Goal: Task Accomplishment & Management: Manage account settings

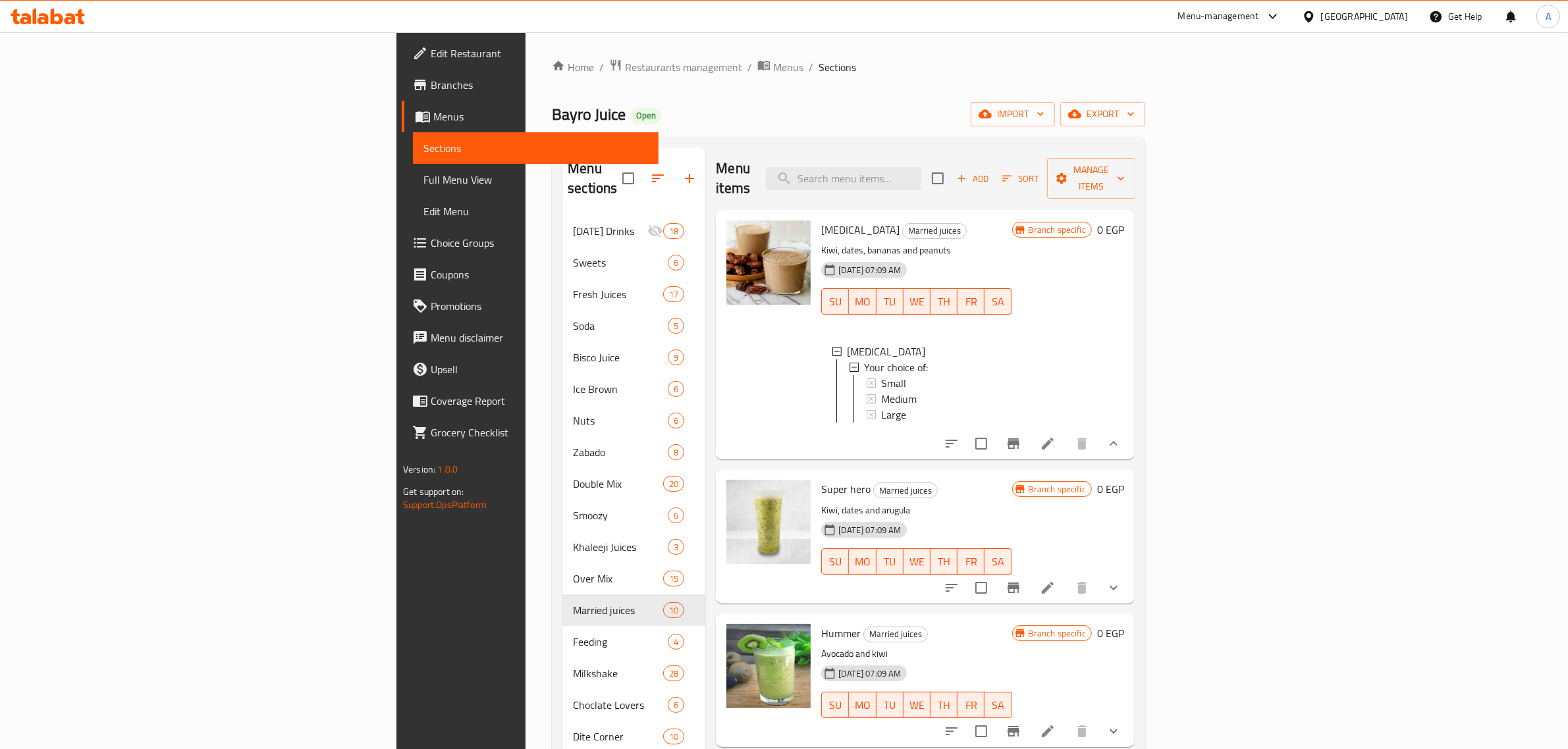
click at [1129, 591] on button "show more" at bounding box center [1113, 588] width 31 height 31
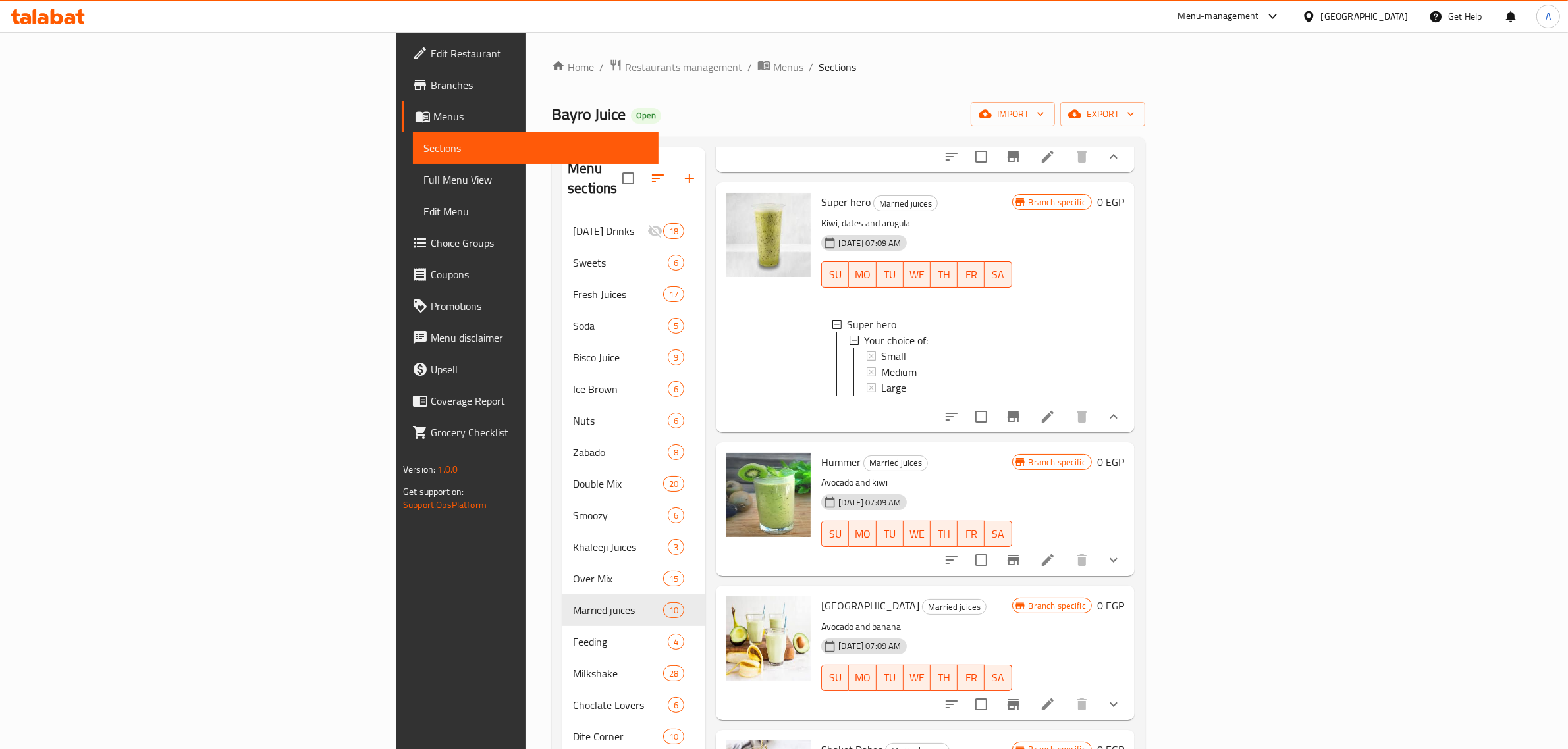
scroll to position [329, 0]
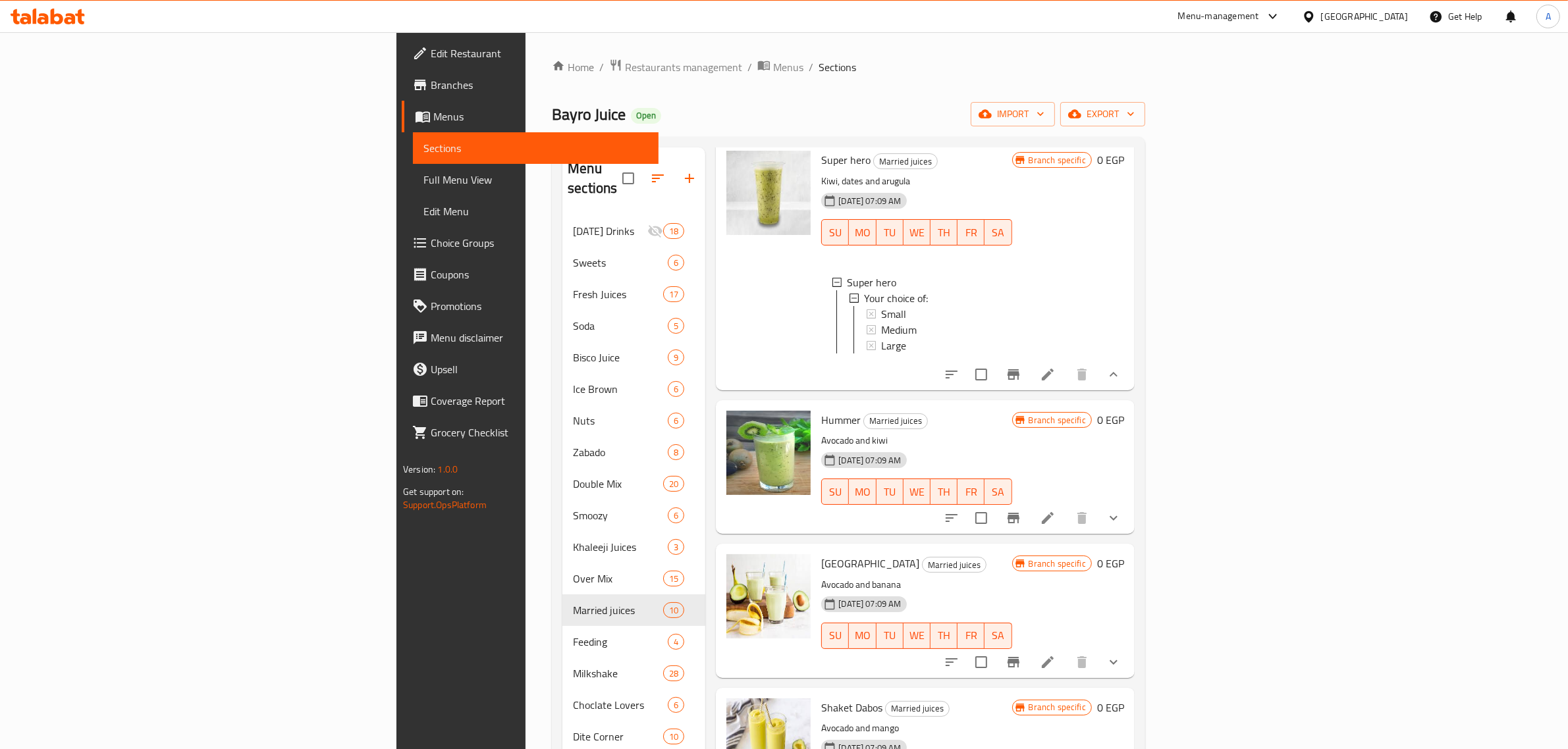
click at [1129, 513] on button "show more" at bounding box center [1113, 518] width 31 height 31
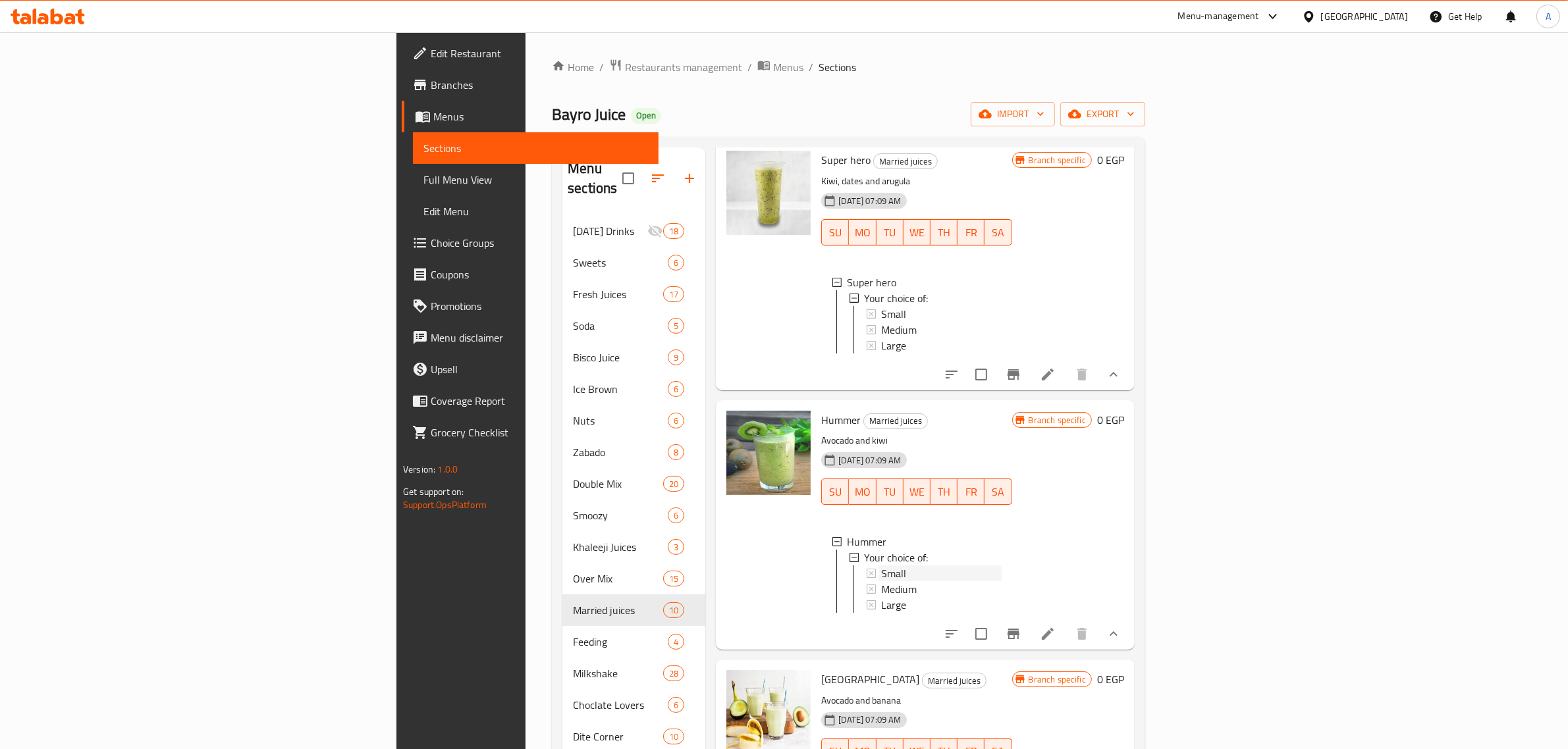
click at [881, 577] on span "Small" at bounding box center [893, 573] width 25 height 16
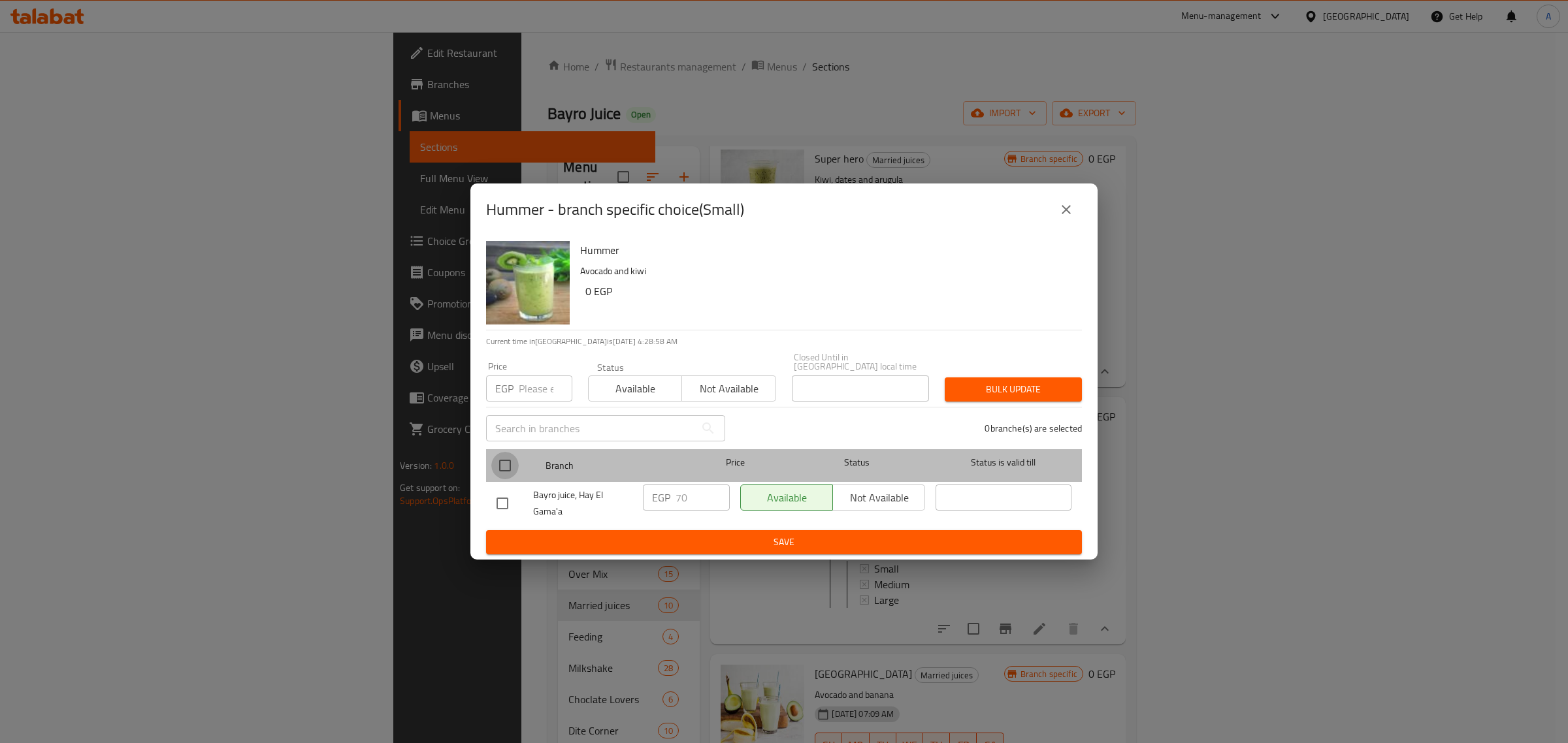
click at [507, 459] on input "checkbox" at bounding box center [505, 465] width 27 height 27
checkbox input "true"
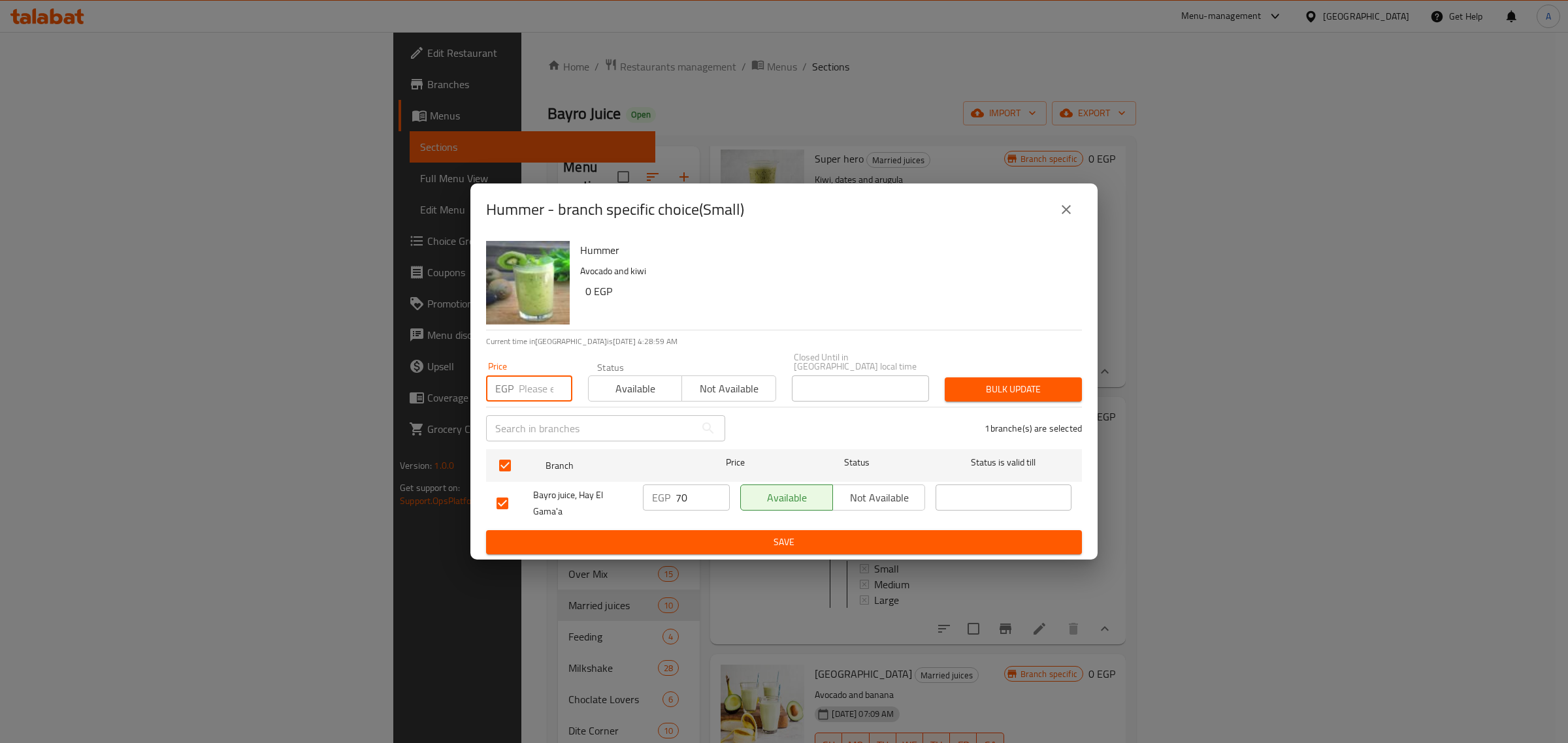
click at [526, 388] on input "number" at bounding box center [545, 387] width 54 height 26
type input "75"
click at [1046, 359] on div "Price EGP 75 Price Status Available Not available Closed Until in [GEOGRAPHIC_D…" at bounding box center [784, 377] width 612 height 65
click at [1046, 387] on span "Bulk update" at bounding box center [1013, 389] width 116 height 16
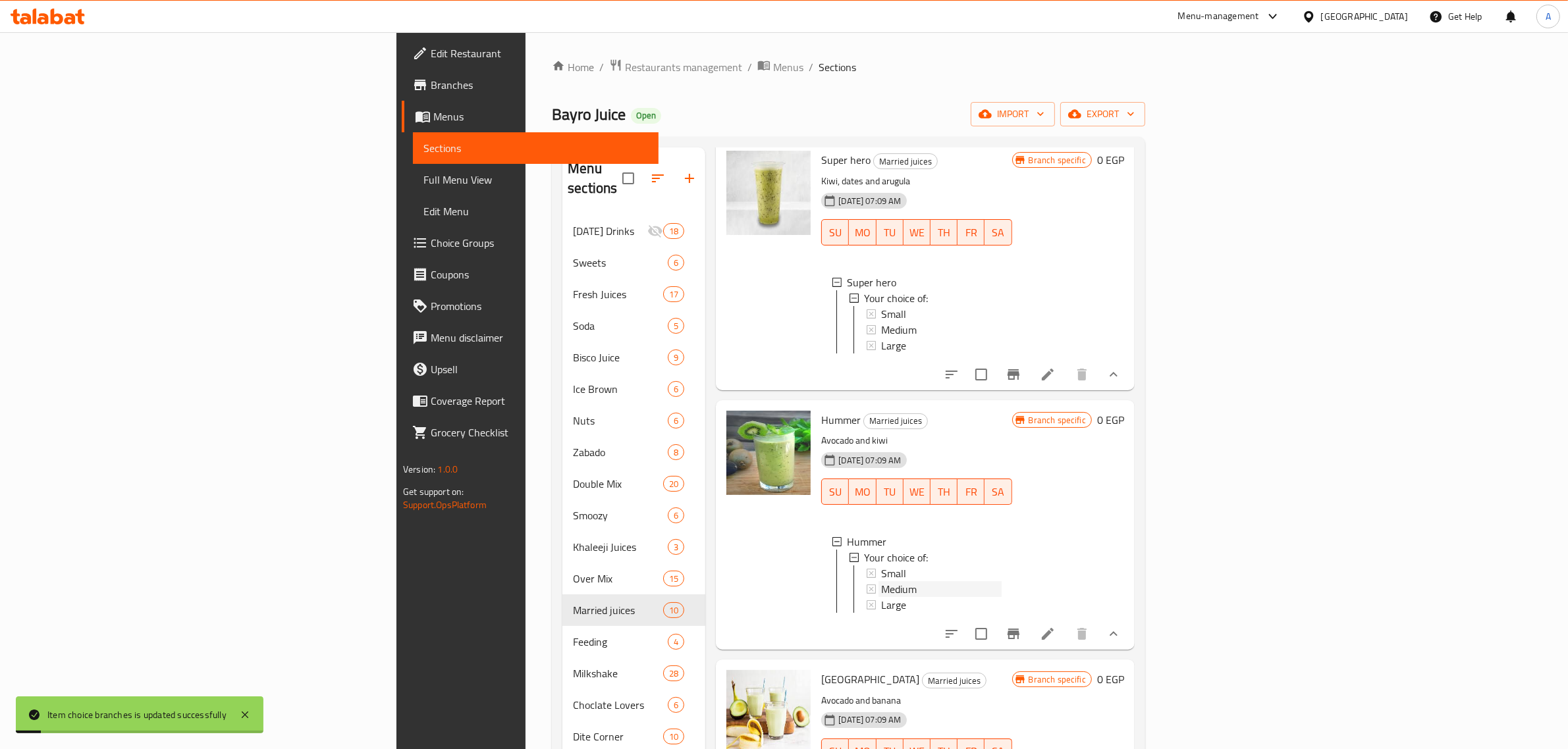
click at [881, 589] on div "Medium" at bounding box center [940, 589] width 120 height 16
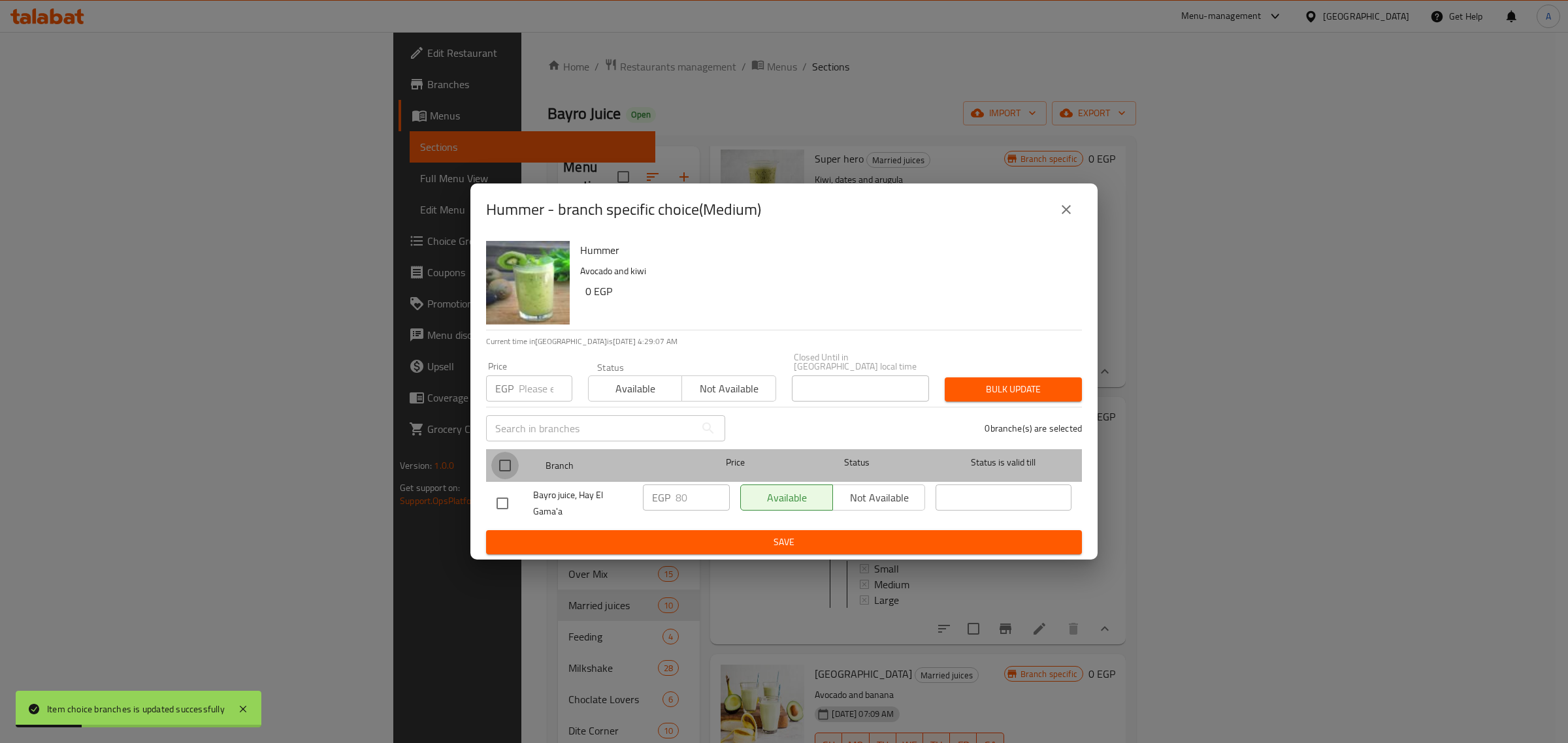
click at [509, 455] on input "checkbox" at bounding box center [505, 465] width 27 height 27
checkbox input "true"
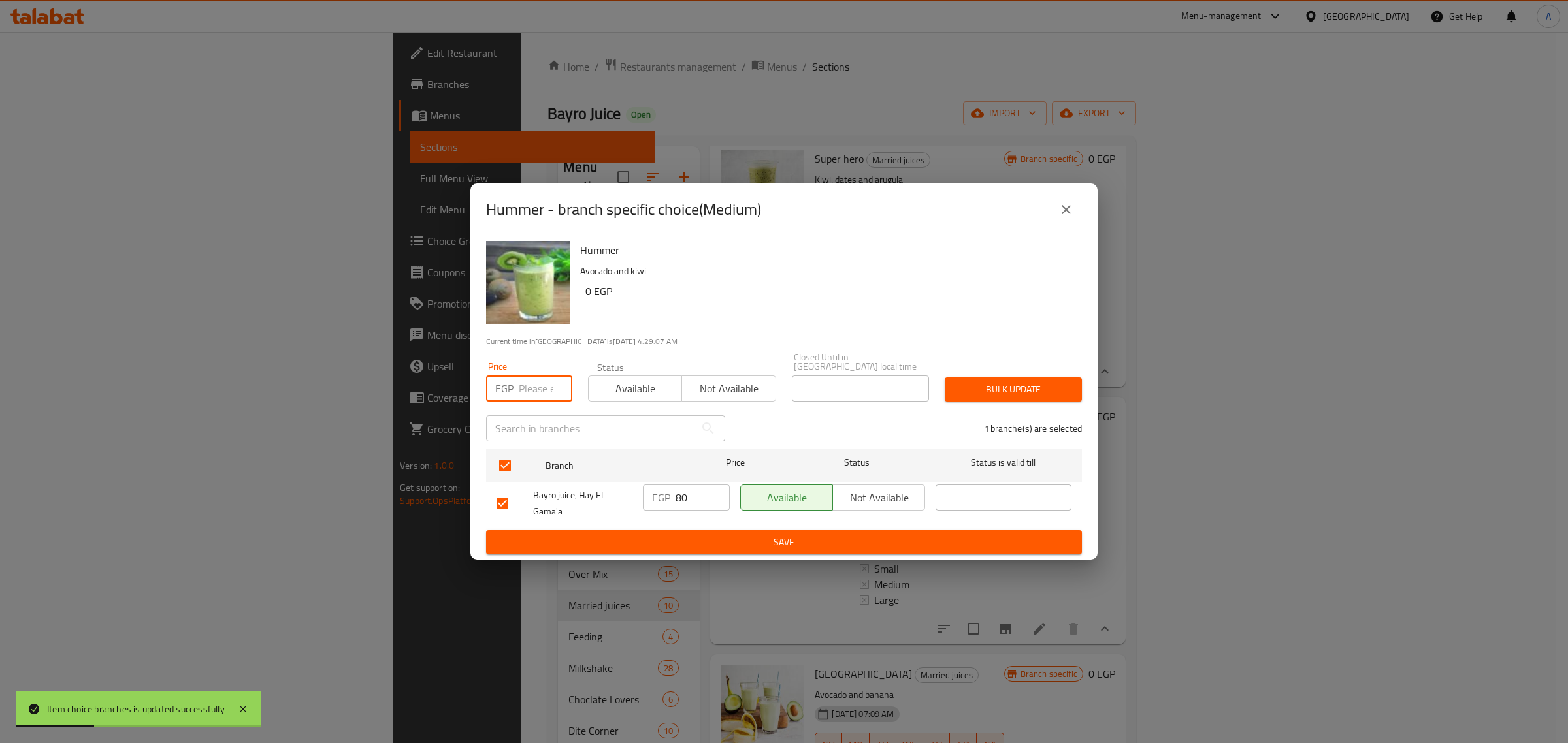
click at [527, 376] on input "number" at bounding box center [545, 387] width 54 height 26
drag, startPoint x: 544, startPoint y: 385, endPoint x: 516, endPoint y: 376, distance: 29.4
click at [516, 376] on div "EGP 95 Price" at bounding box center [529, 387] width 87 height 26
type input "85"
click at [1006, 387] on span "Bulk update" at bounding box center [1013, 389] width 116 height 16
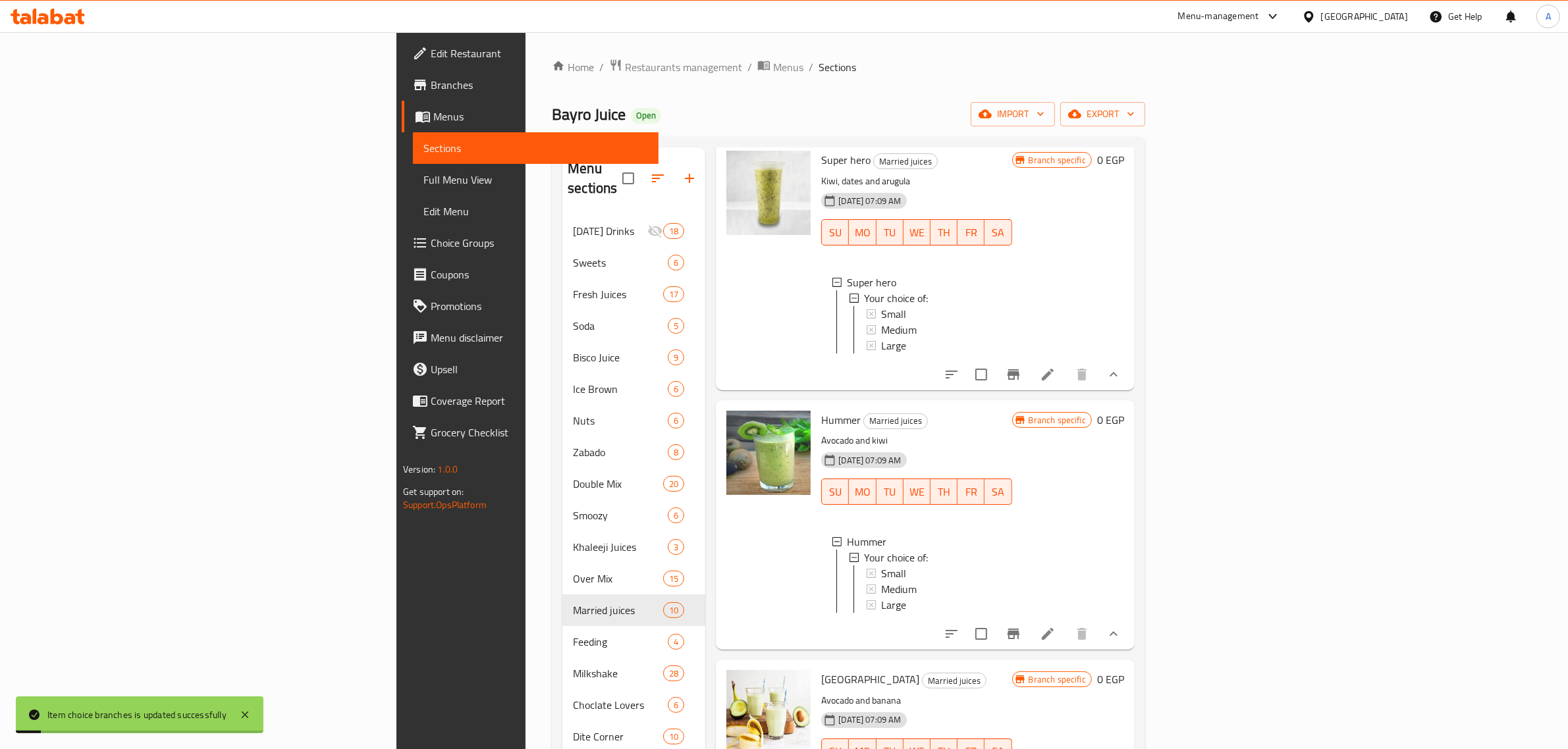
click at [881, 593] on span "Medium" at bounding box center [898, 589] width 35 height 16
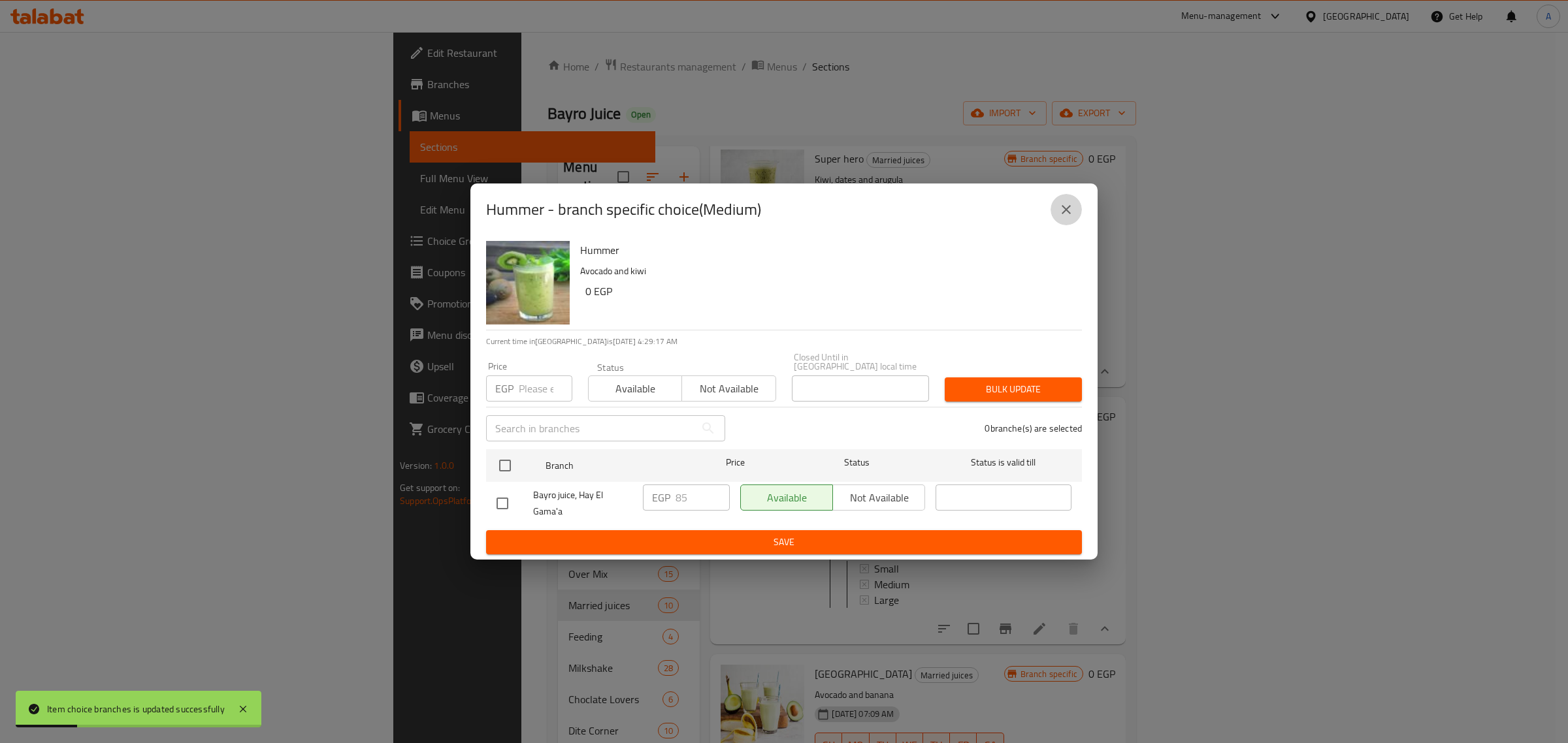
click at [1053, 217] on button "close" at bounding box center [1066, 210] width 31 height 31
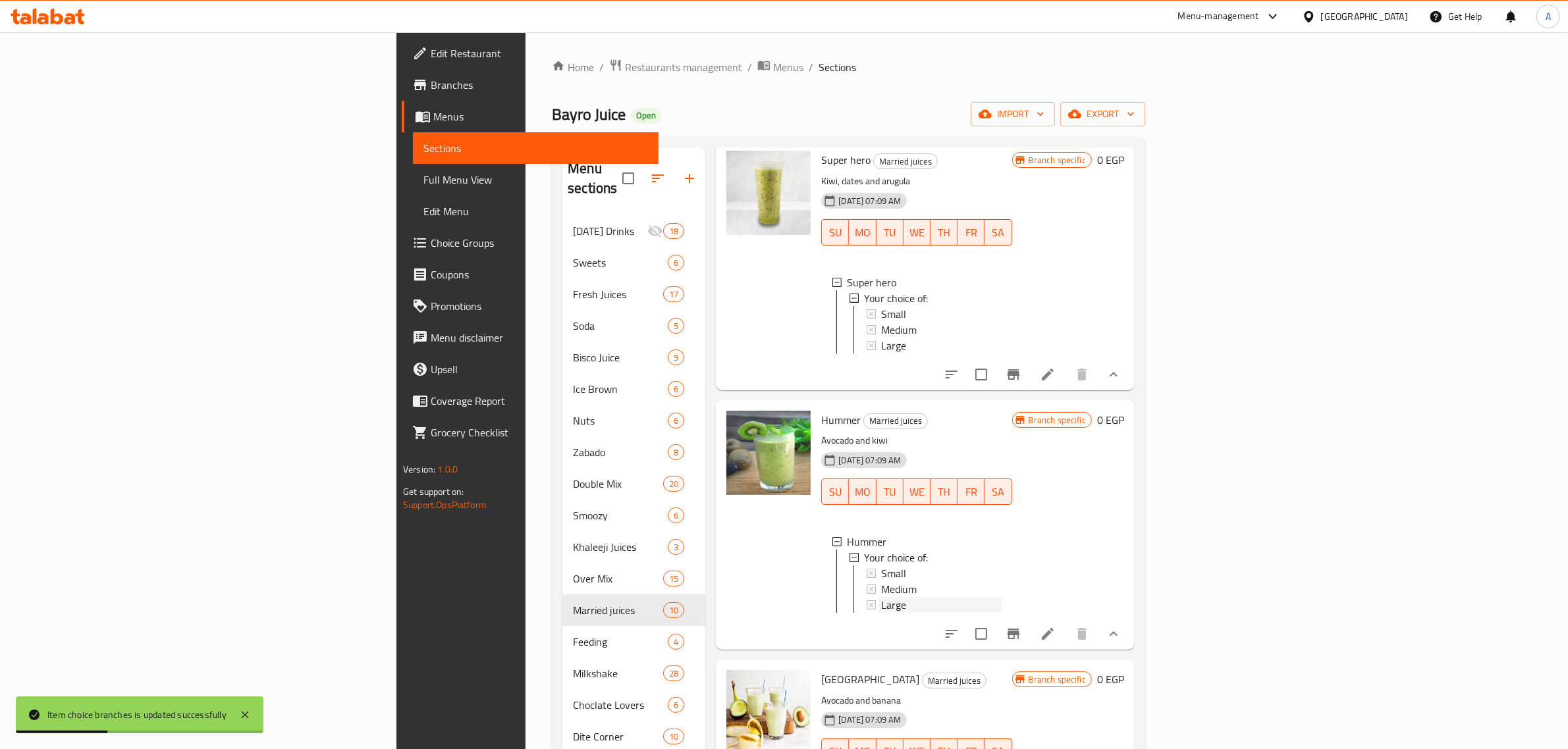
click at [881, 613] on span "Large" at bounding box center [893, 604] width 25 height 16
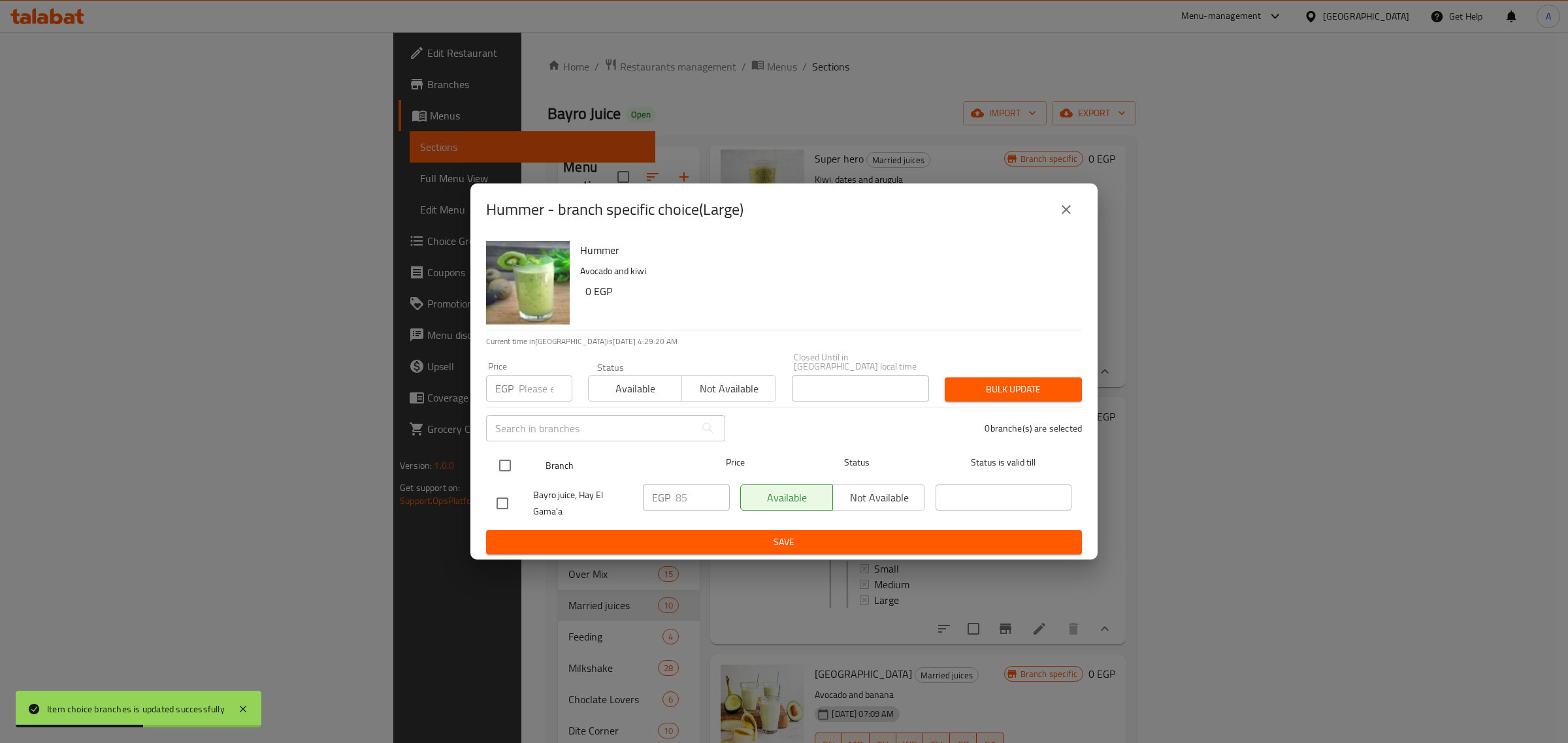
drag, startPoint x: 520, startPoint y: 460, endPoint x: 514, endPoint y: 459, distance: 6.1
click at [514, 459] on div at bounding box center [516, 465] width 49 height 38
click at [511, 454] on input "checkbox" at bounding box center [505, 465] width 27 height 27
checkbox input "true"
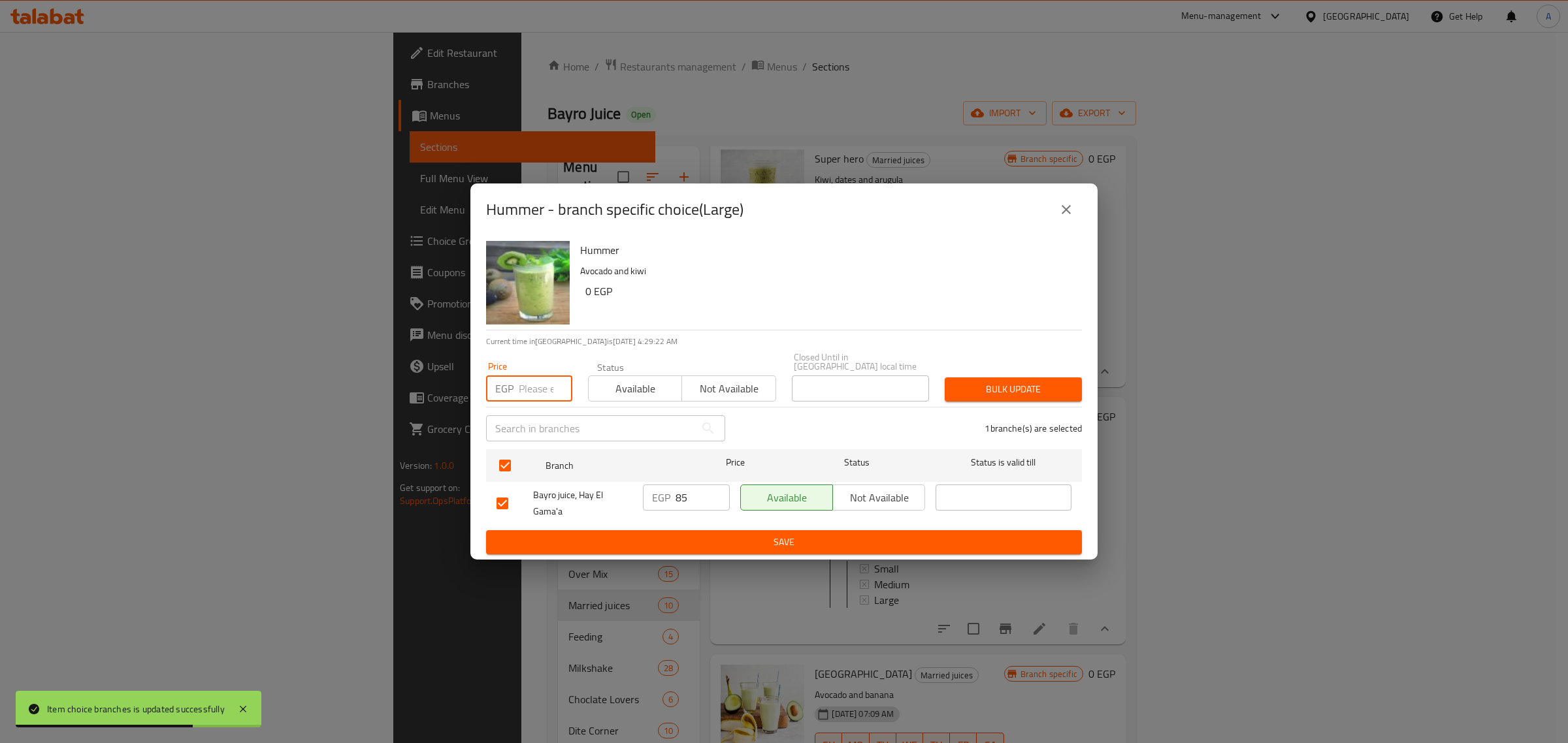
click at [533, 379] on input "number" at bounding box center [545, 387] width 54 height 26
type input "90"
click at [962, 389] on span "Bulk update" at bounding box center [1013, 389] width 116 height 16
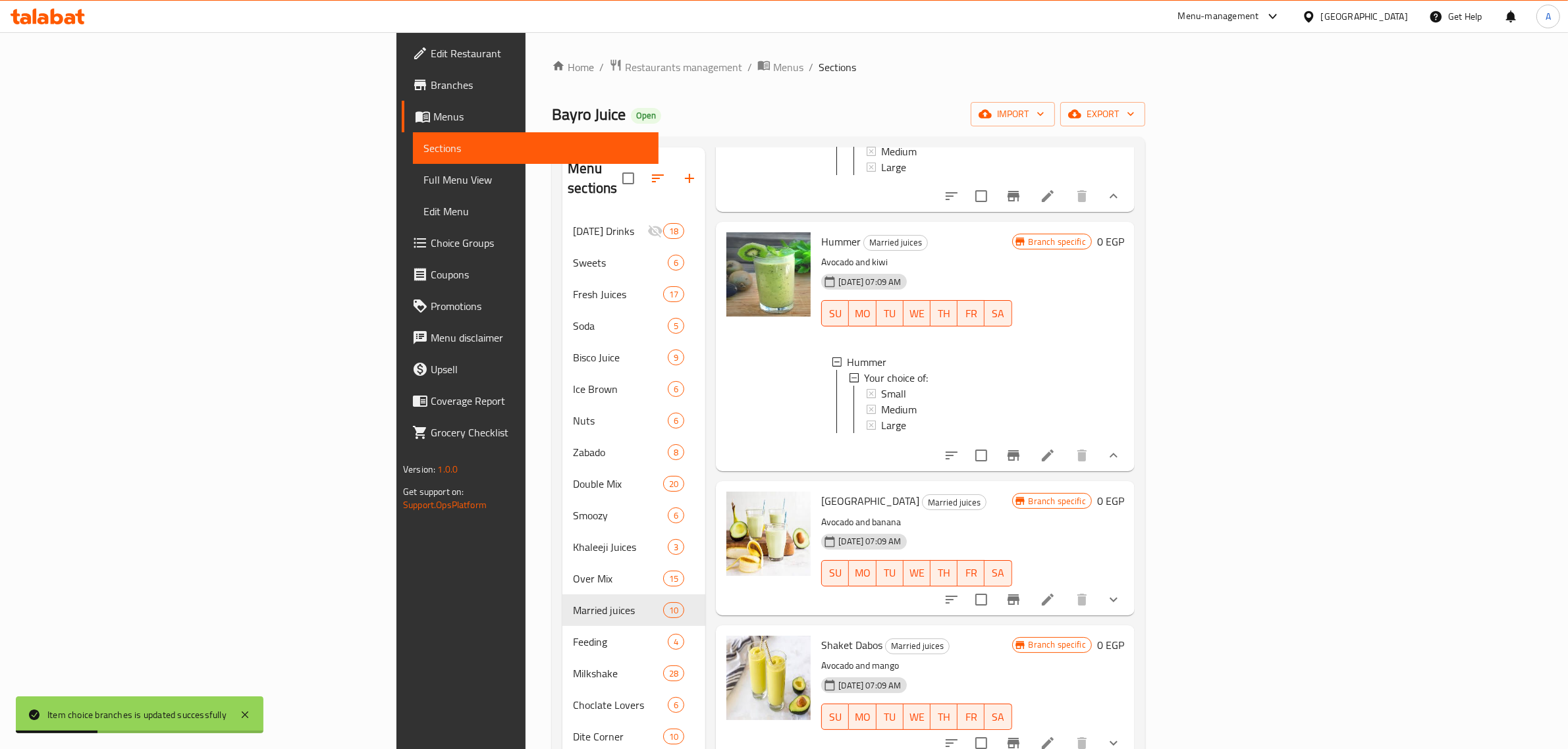
scroll to position [576, 0]
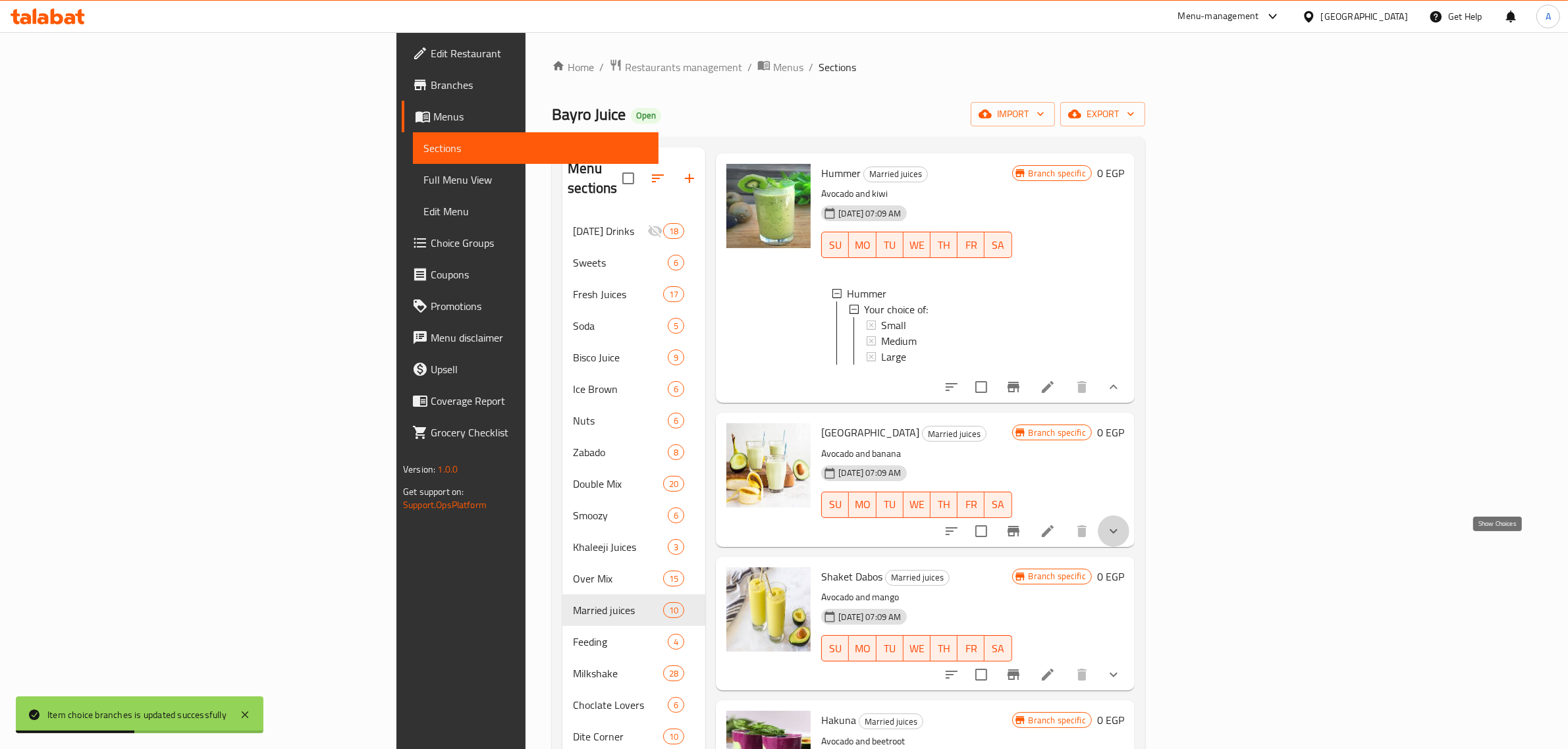
click at [1121, 539] on icon "show more" at bounding box center [1113, 531] width 16 height 16
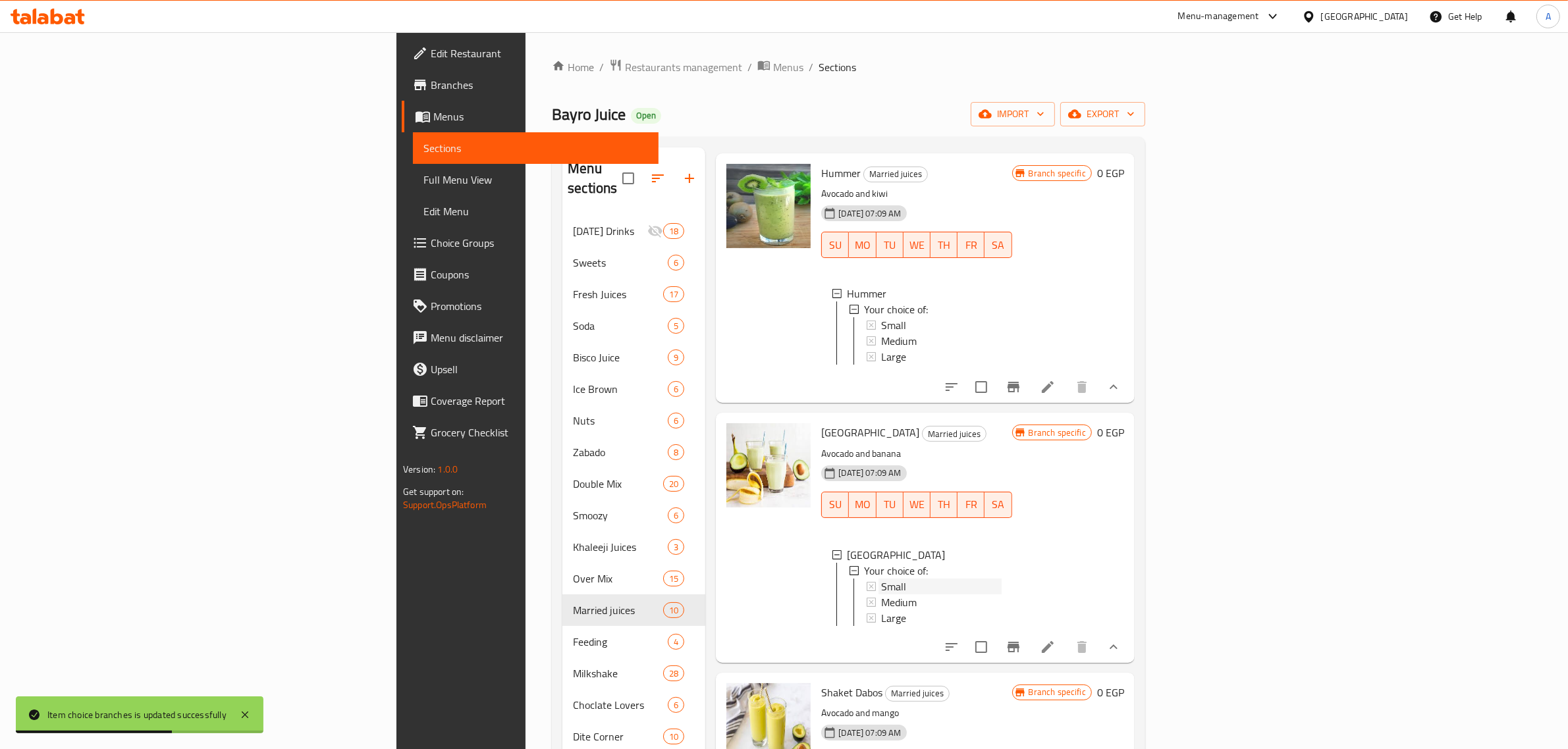
click at [881, 594] on div "Small" at bounding box center [940, 586] width 120 height 16
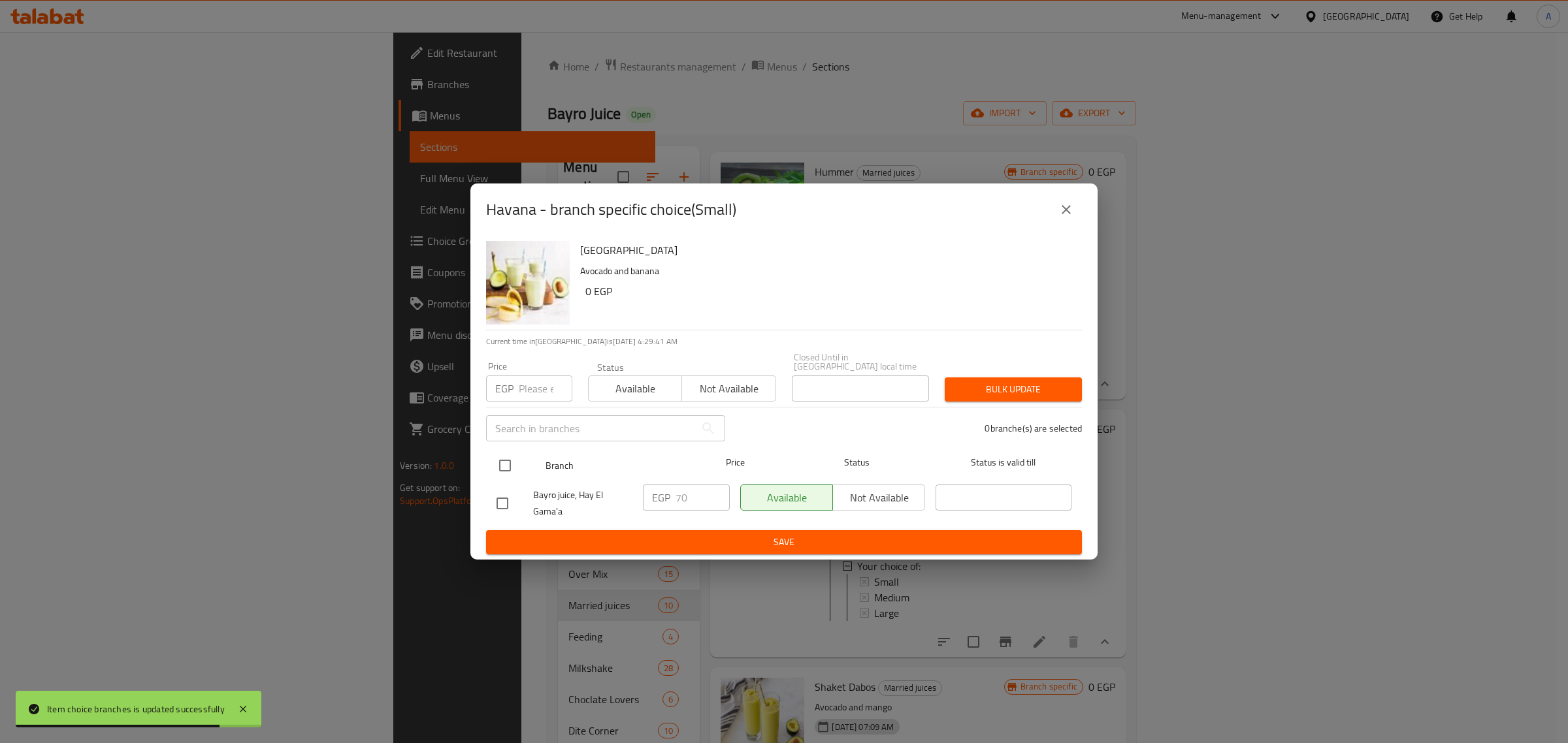
click at [496, 464] on input "checkbox" at bounding box center [505, 465] width 27 height 27
checkbox input "true"
click at [539, 387] on input "number" at bounding box center [545, 387] width 54 height 26
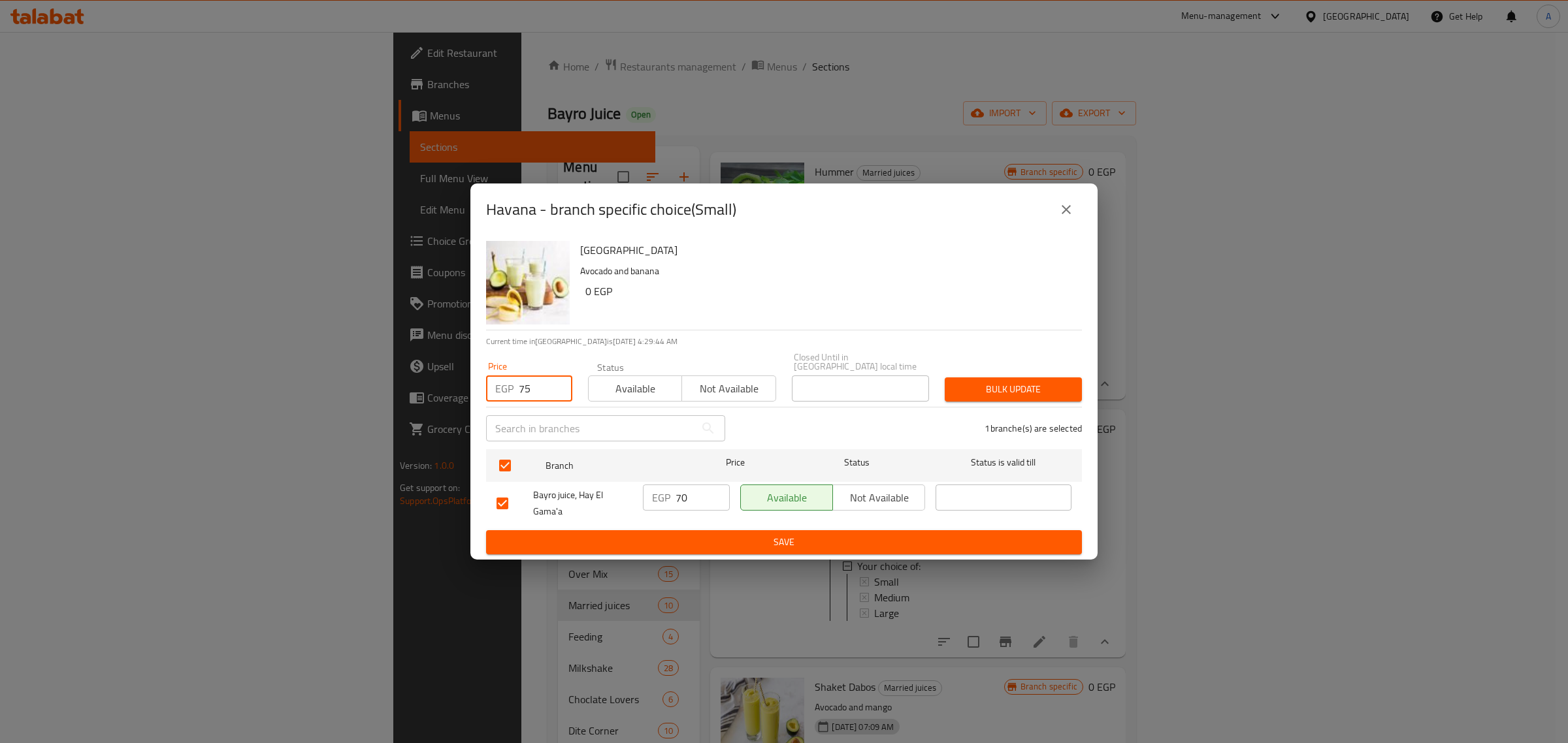
type input "75"
click at [1026, 385] on span "Bulk update" at bounding box center [1013, 389] width 116 height 16
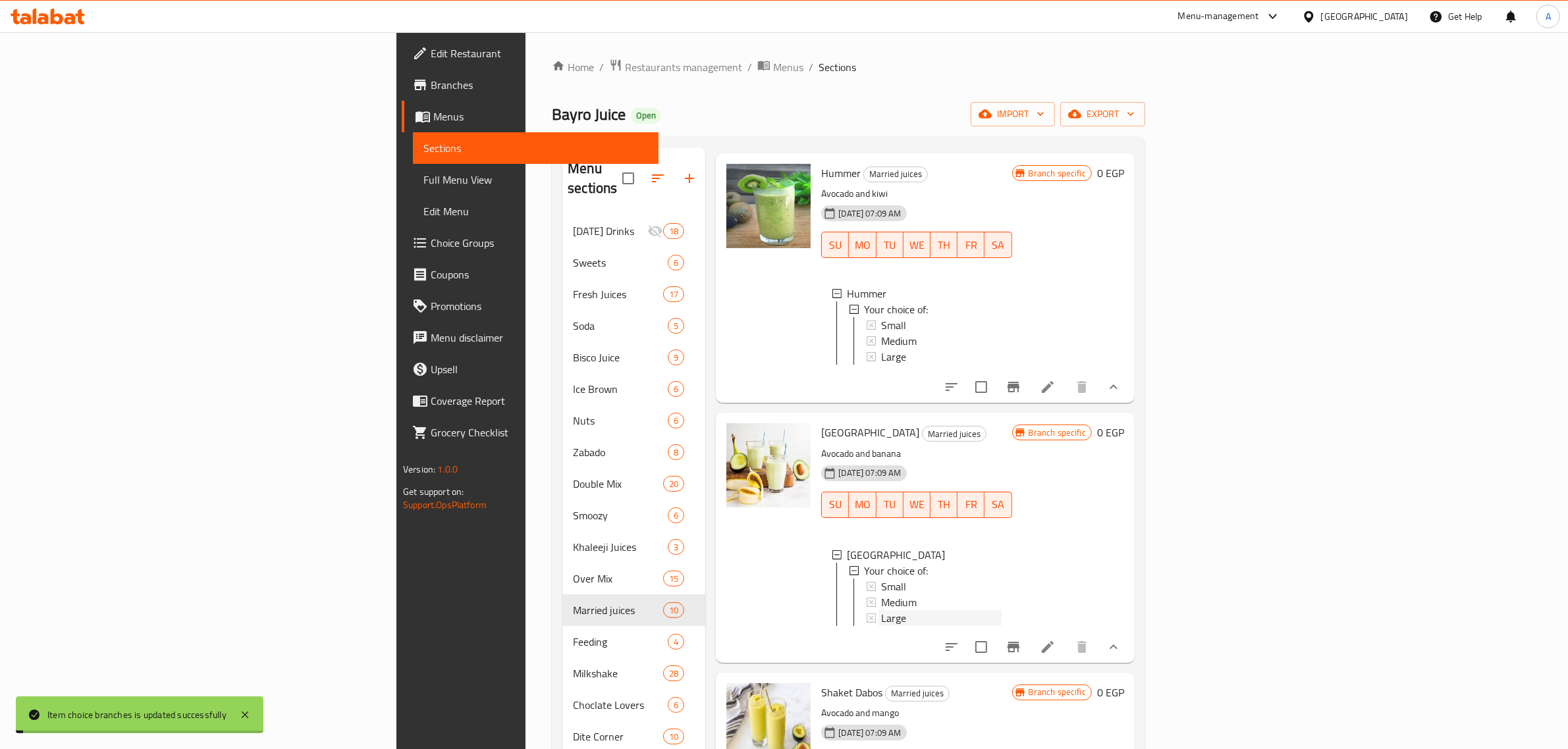
click at [881, 624] on span "Large" at bounding box center [893, 618] width 25 height 16
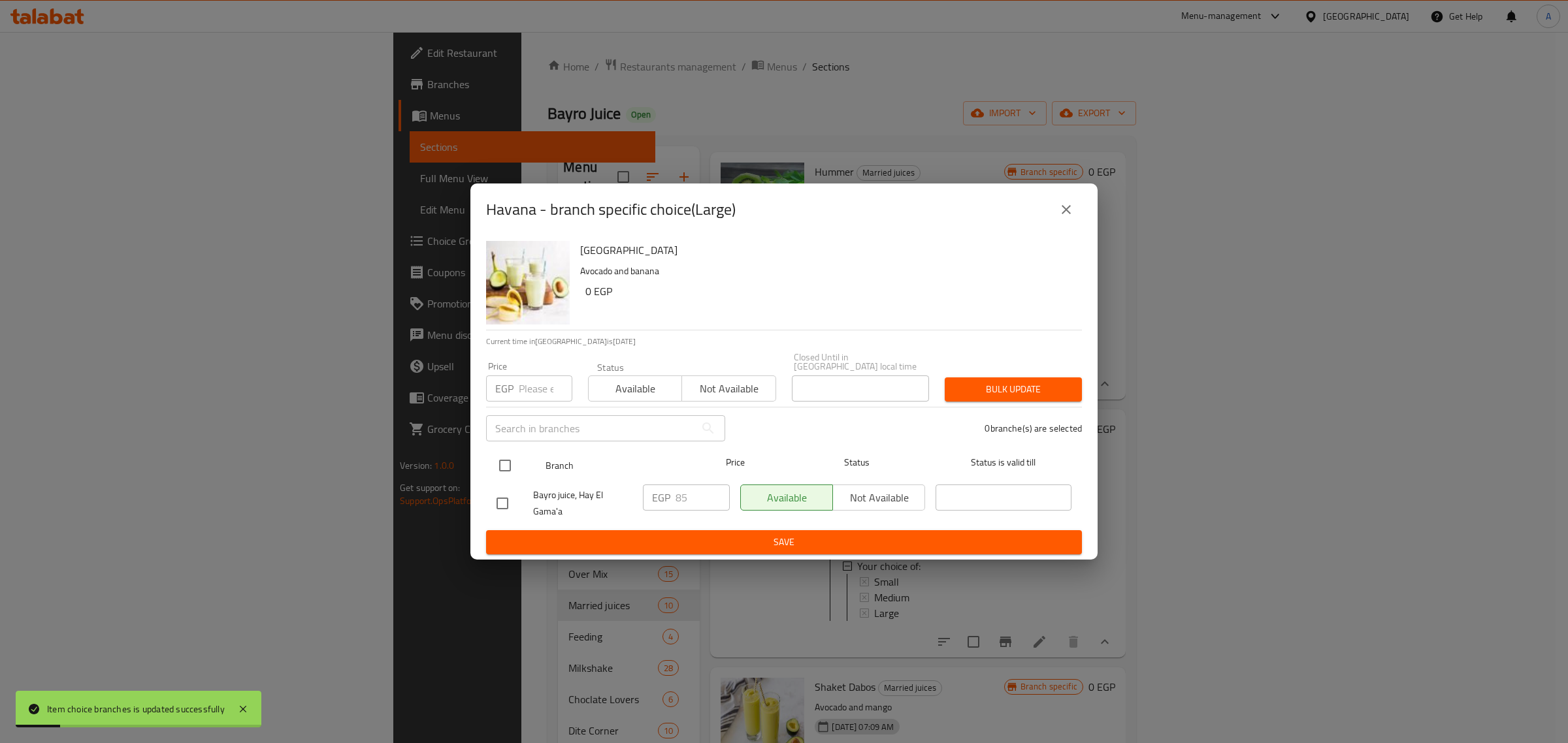
click at [518, 469] on input "checkbox" at bounding box center [505, 465] width 27 height 27
checkbox input "true"
click at [536, 377] on input "number" at bounding box center [545, 387] width 54 height 26
type input "85"
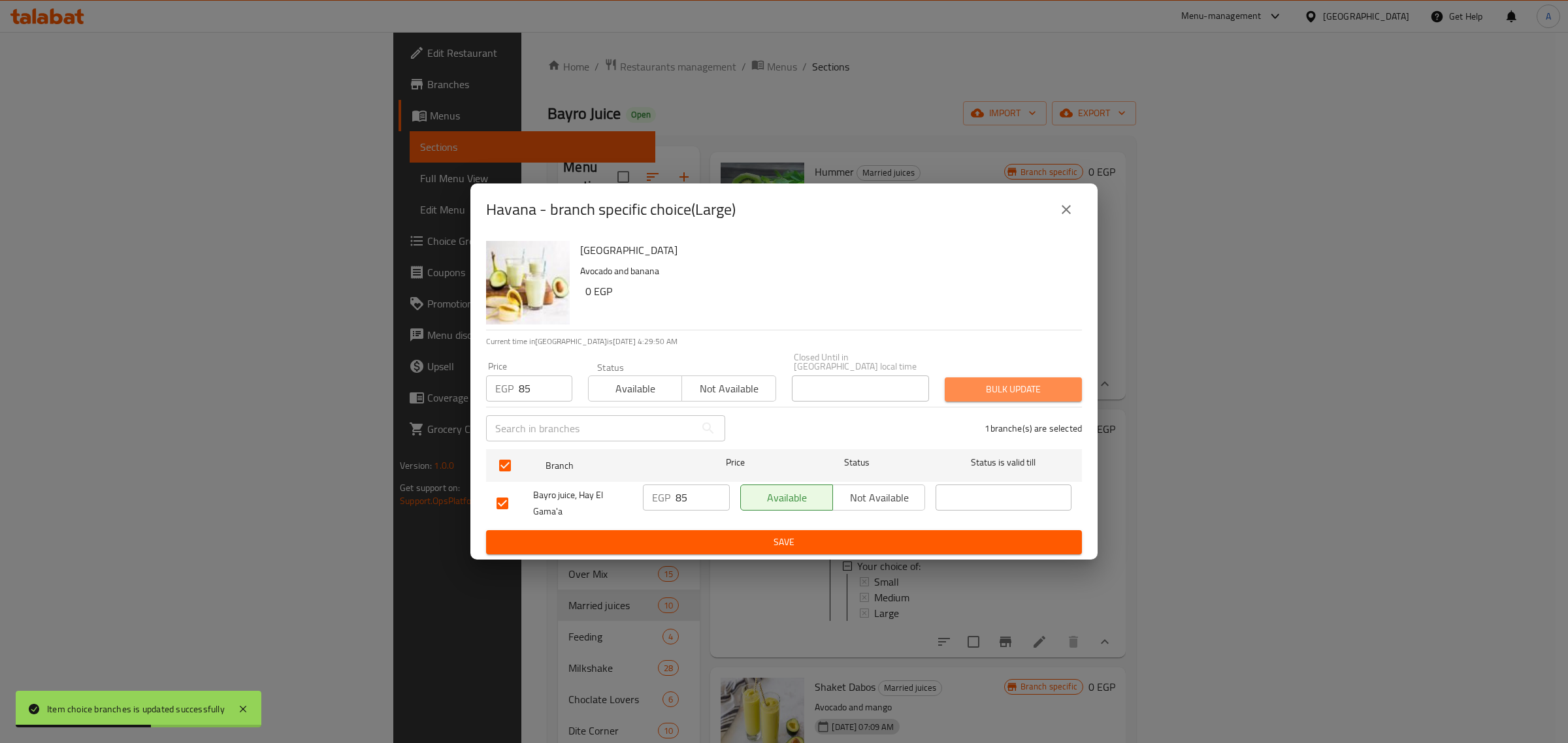
click at [1030, 381] on span "Bulk update" at bounding box center [1013, 389] width 116 height 16
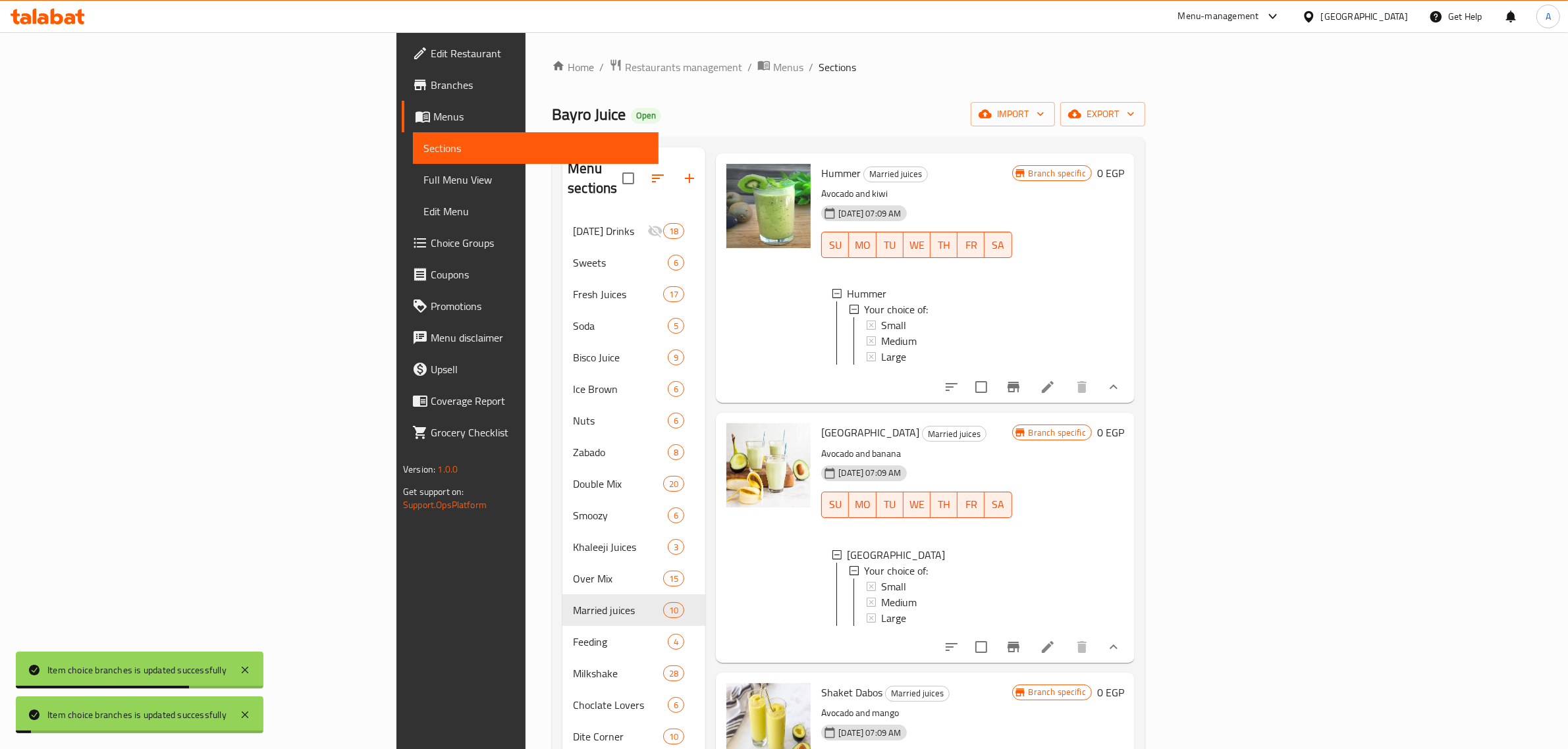
click at [881, 626] on span "Large" at bounding box center [893, 618] width 25 height 16
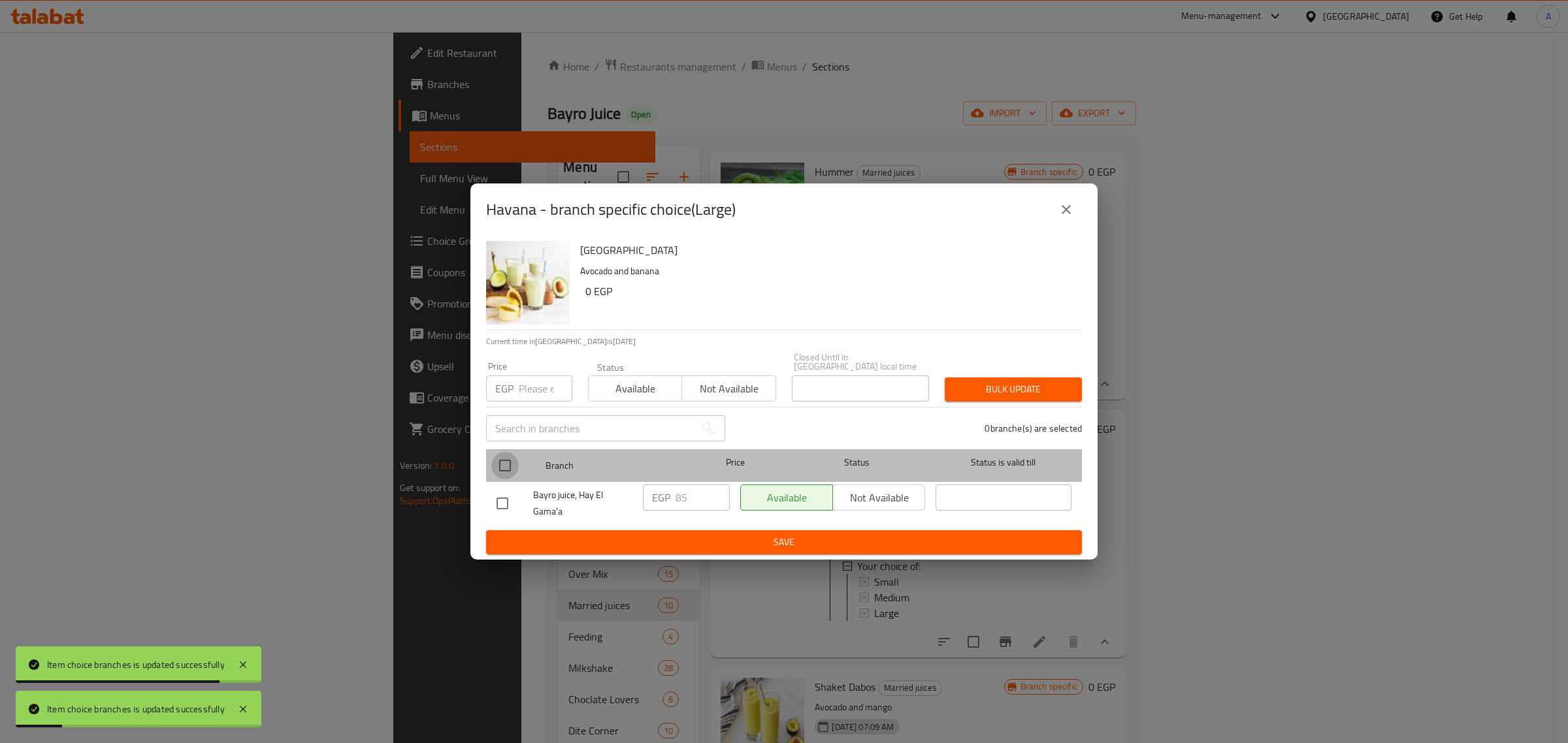
click at [509, 460] on input "checkbox" at bounding box center [505, 465] width 27 height 27
checkbox input "true"
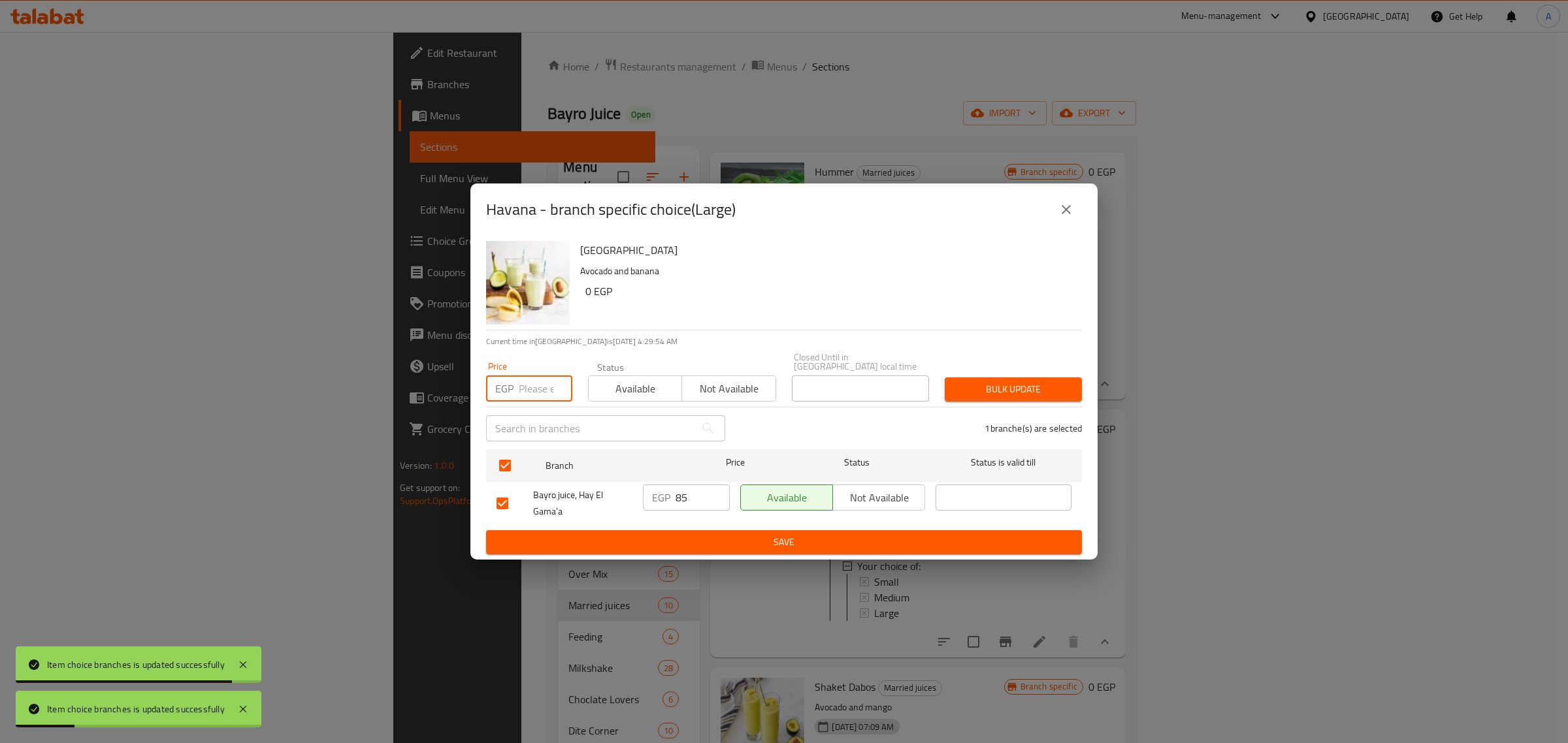
click at [545, 380] on input "number" at bounding box center [545, 387] width 54 height 26
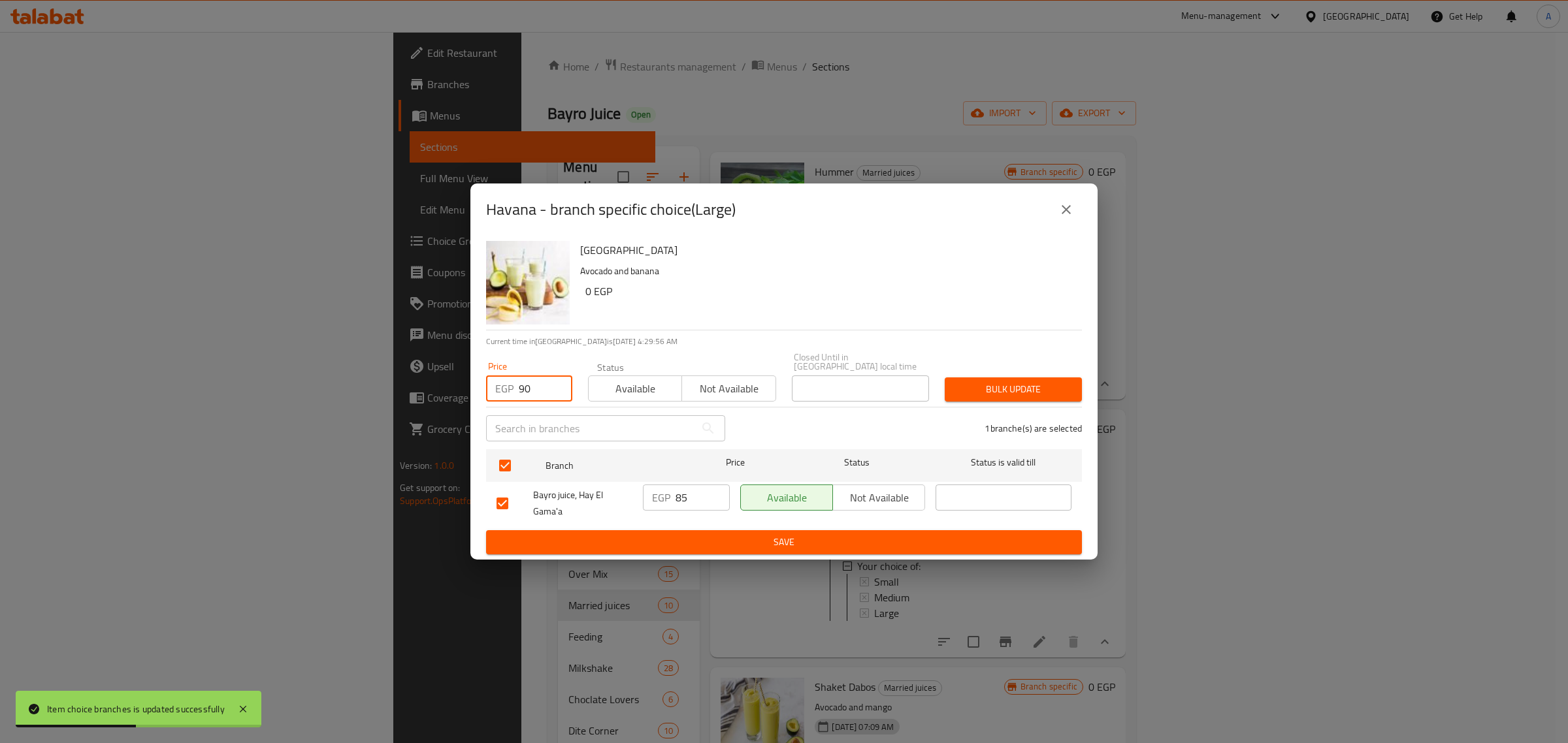
type input "90"
click at [977, 381] on span "Bulk update" at bounding box center [1013, 389] width 116 height 16
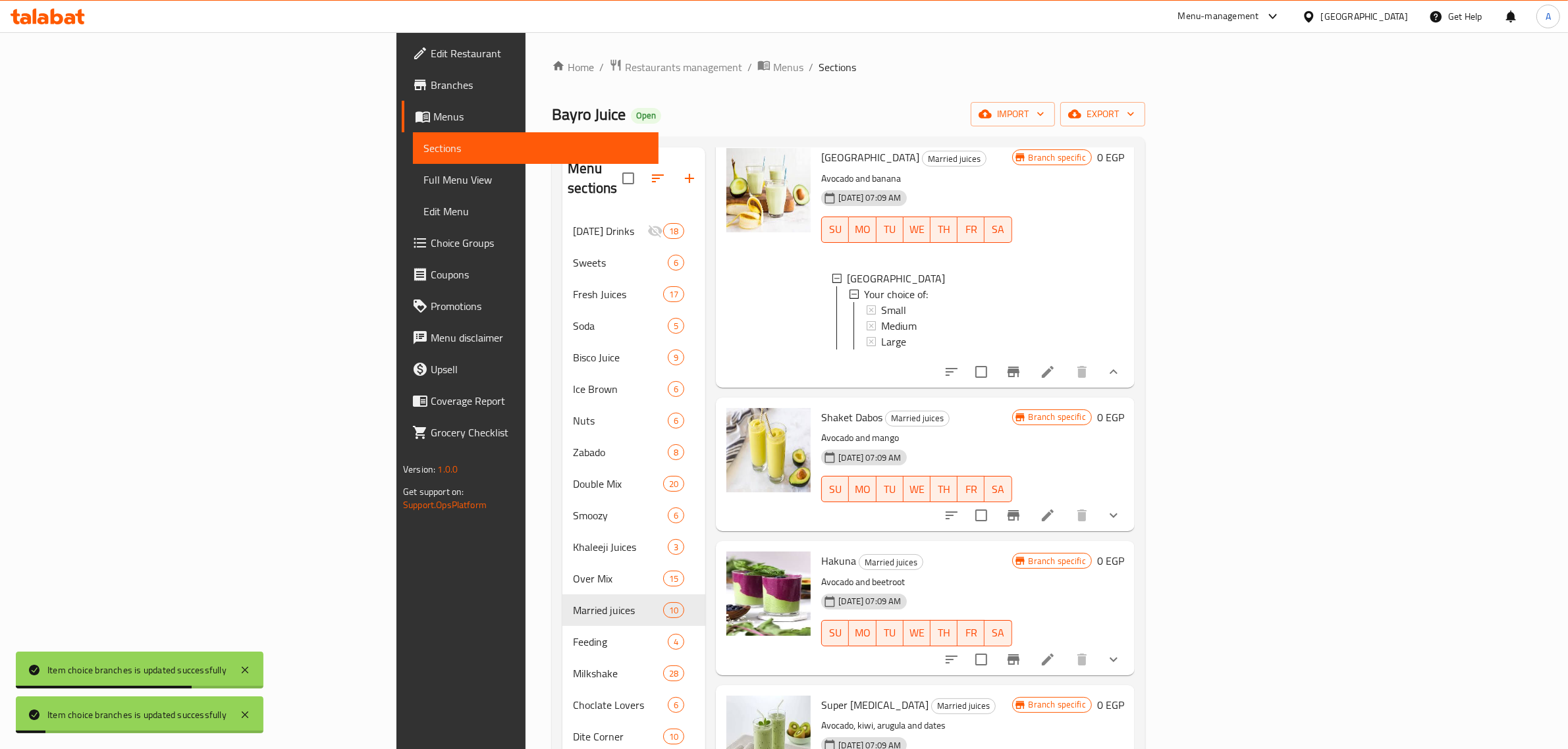
scroll to position [987, 0]
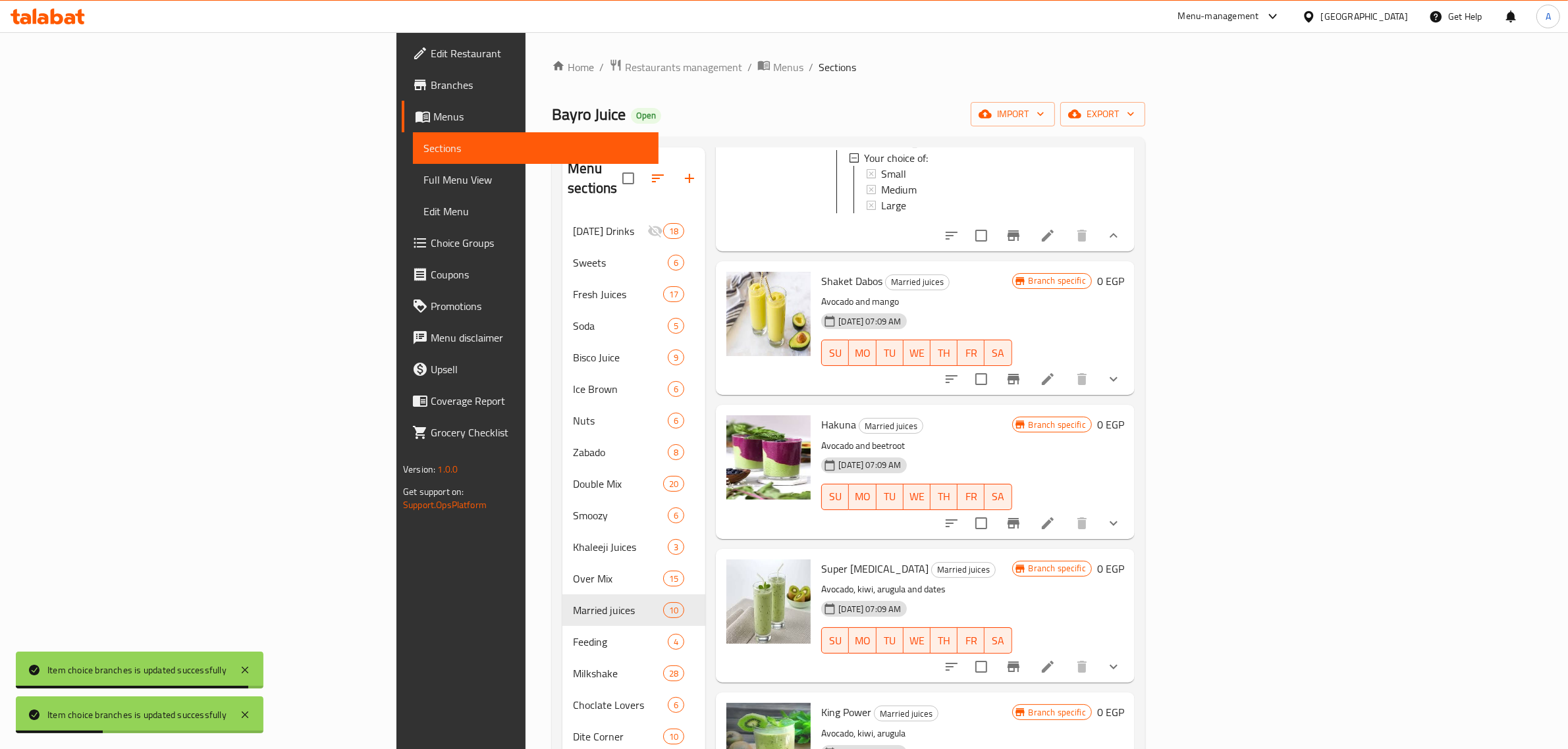
click at [1121, 387] on icon "show more" at bounding box center [1113, 379] width 16 height 16
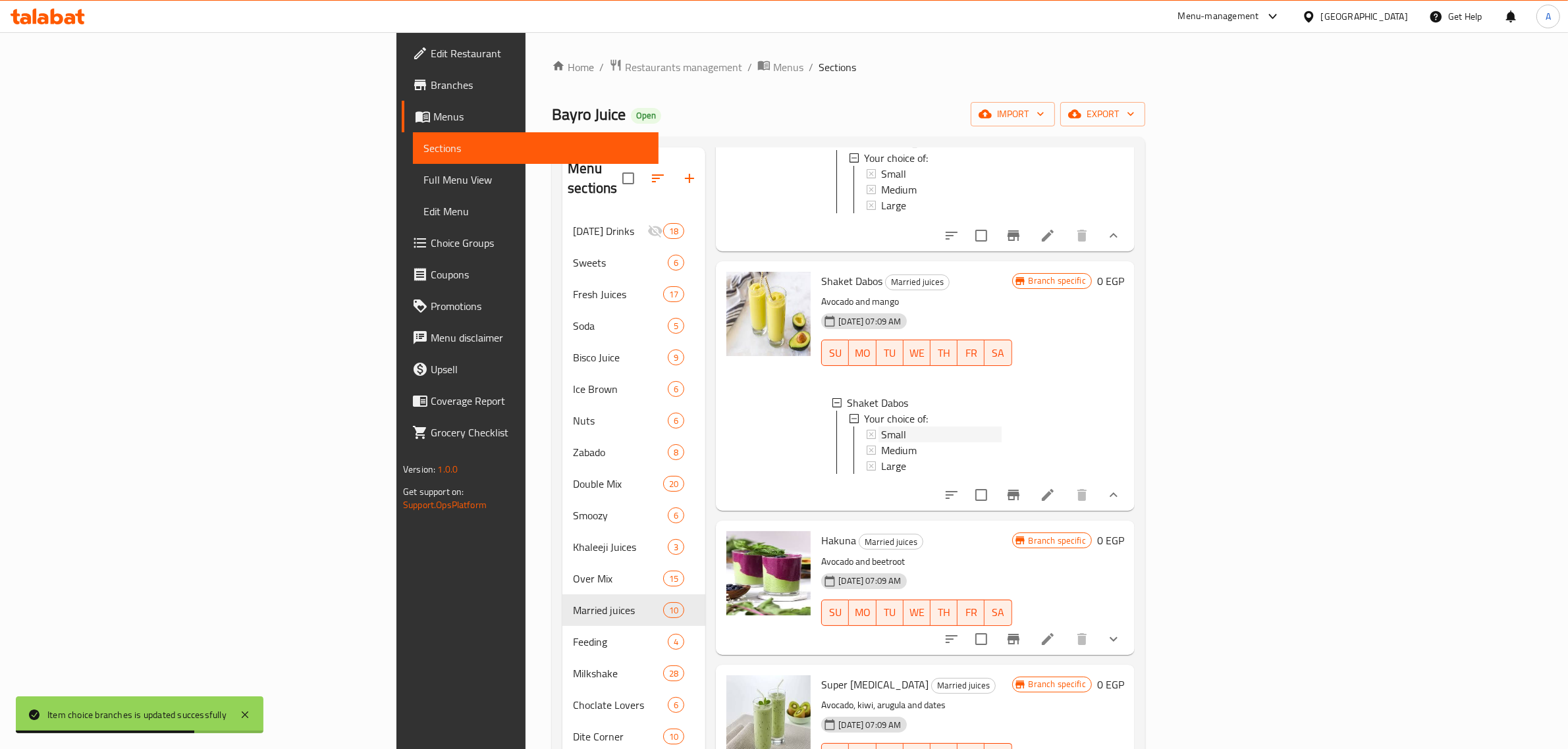
click at [881, 442] on div "Small" at bounding box center [940, 435] width 120 height 16
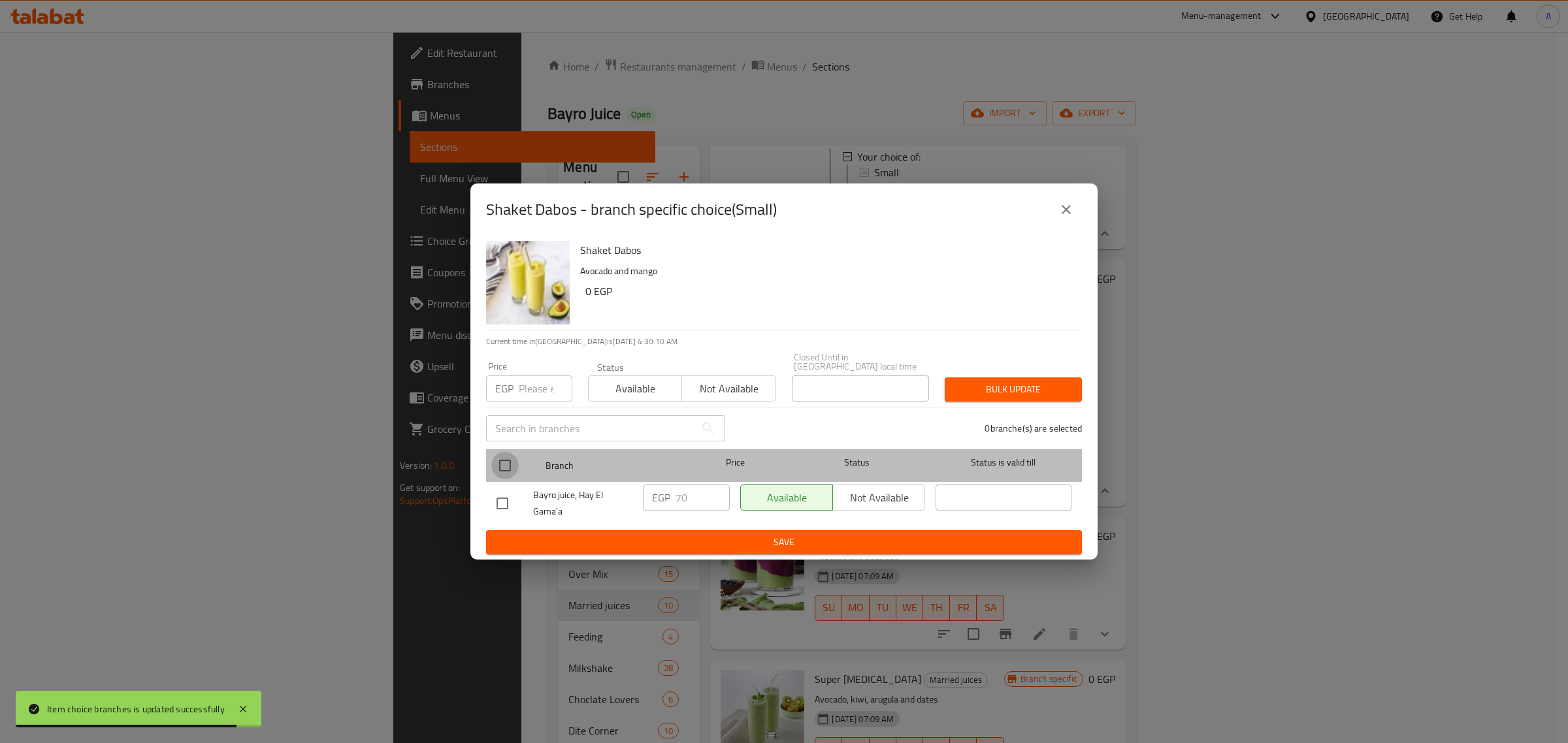
click at [492, 460] on input "checkbox" at bounding box center [505, 465] width 27 height 27
checkbox input "true"
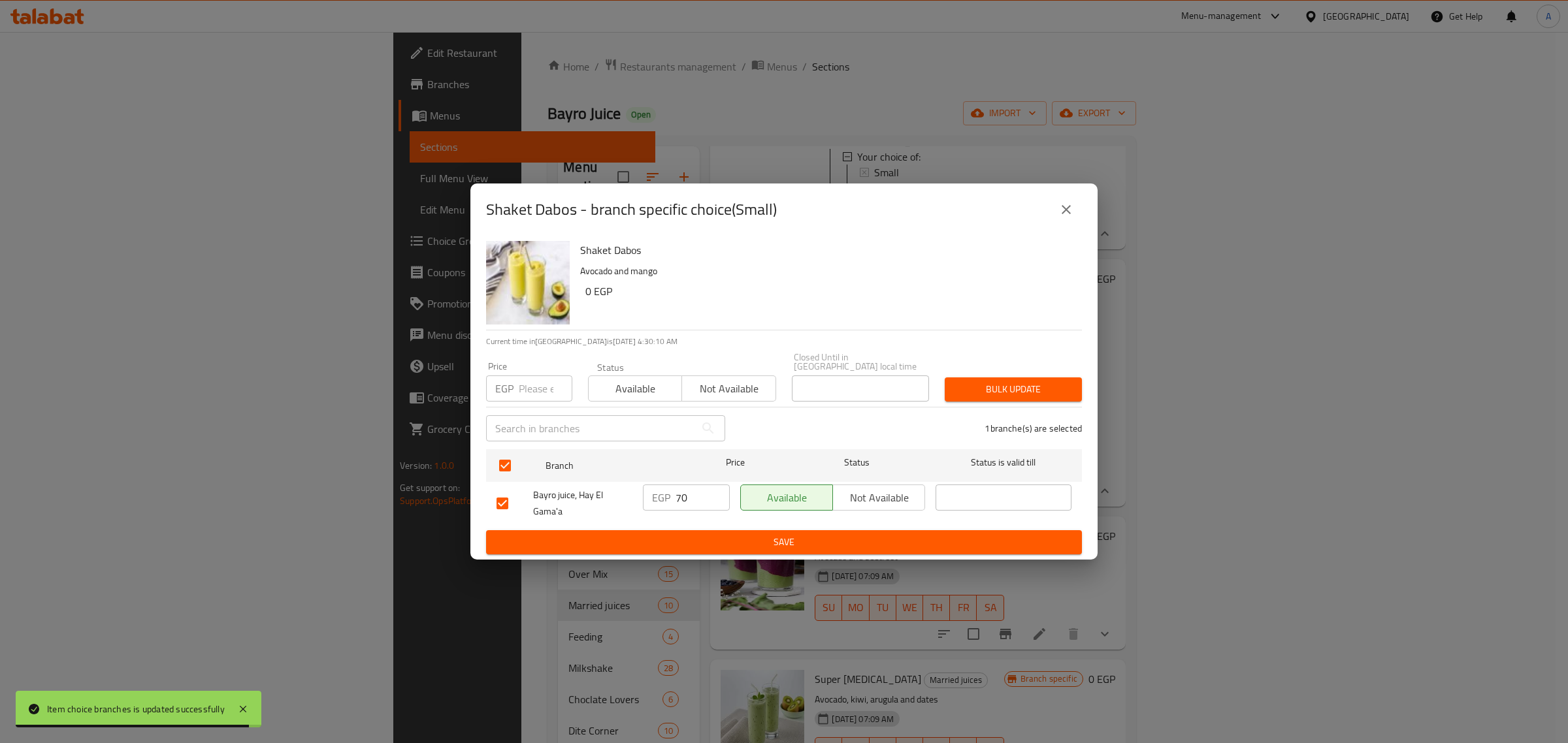
click at [527, 387] on input "number" at bounding box center [545, 387] width 54 height 26
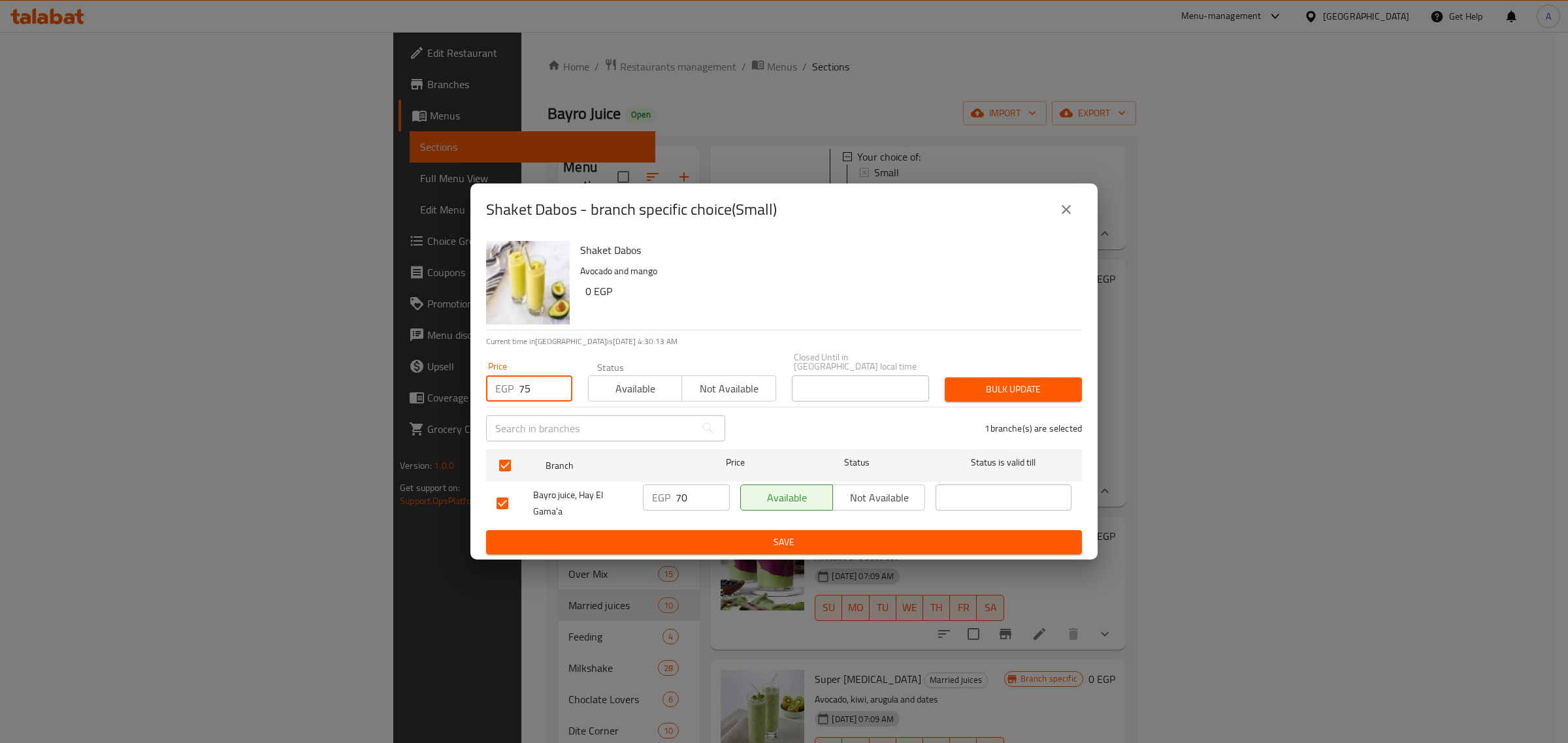
type input "75"
click at [970, 381] on span "Bulk update" at bounding box center [1013, 389] width 116 height 16
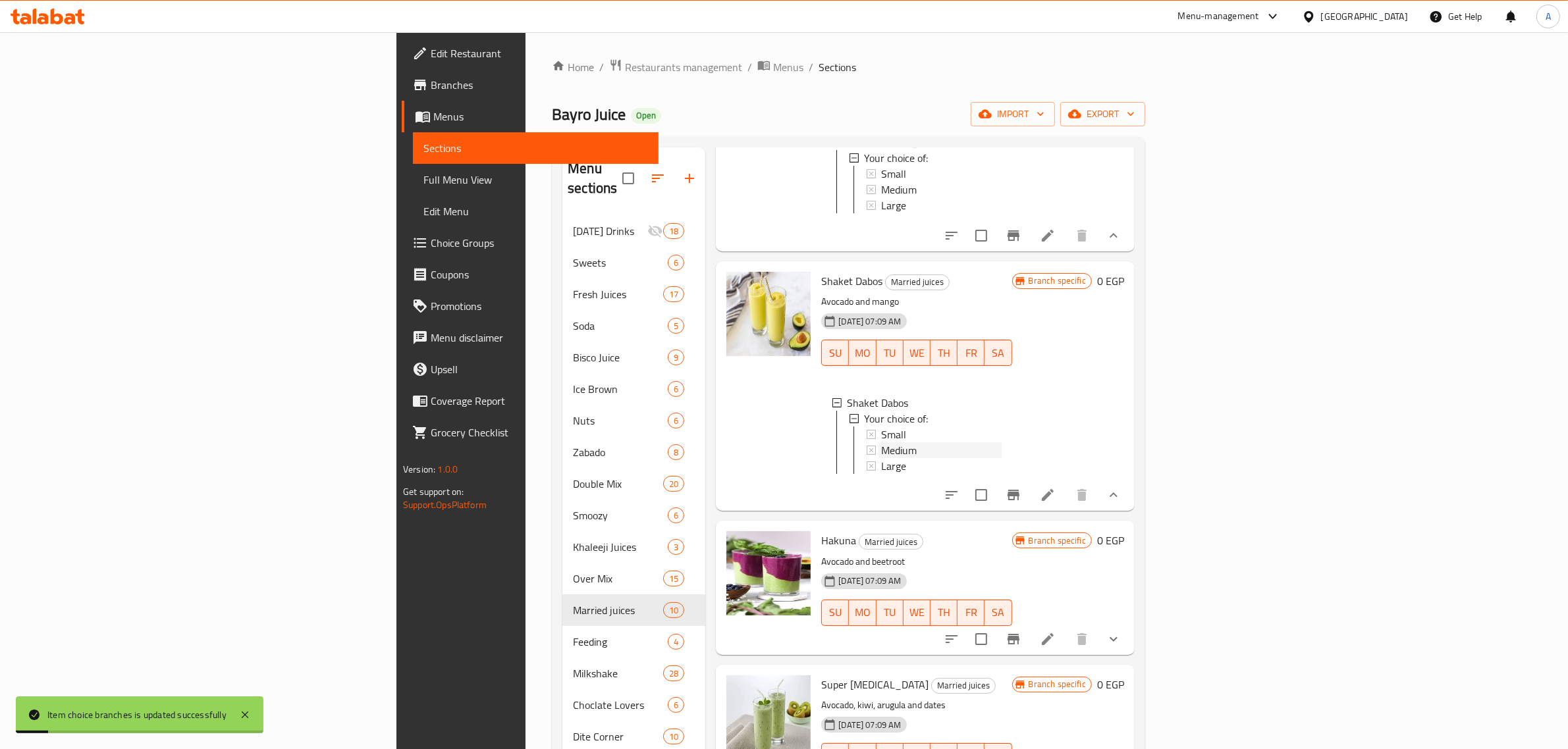
click at [881, 458] on span "Medium" at bounding box center [898, 450] width 35 height 16
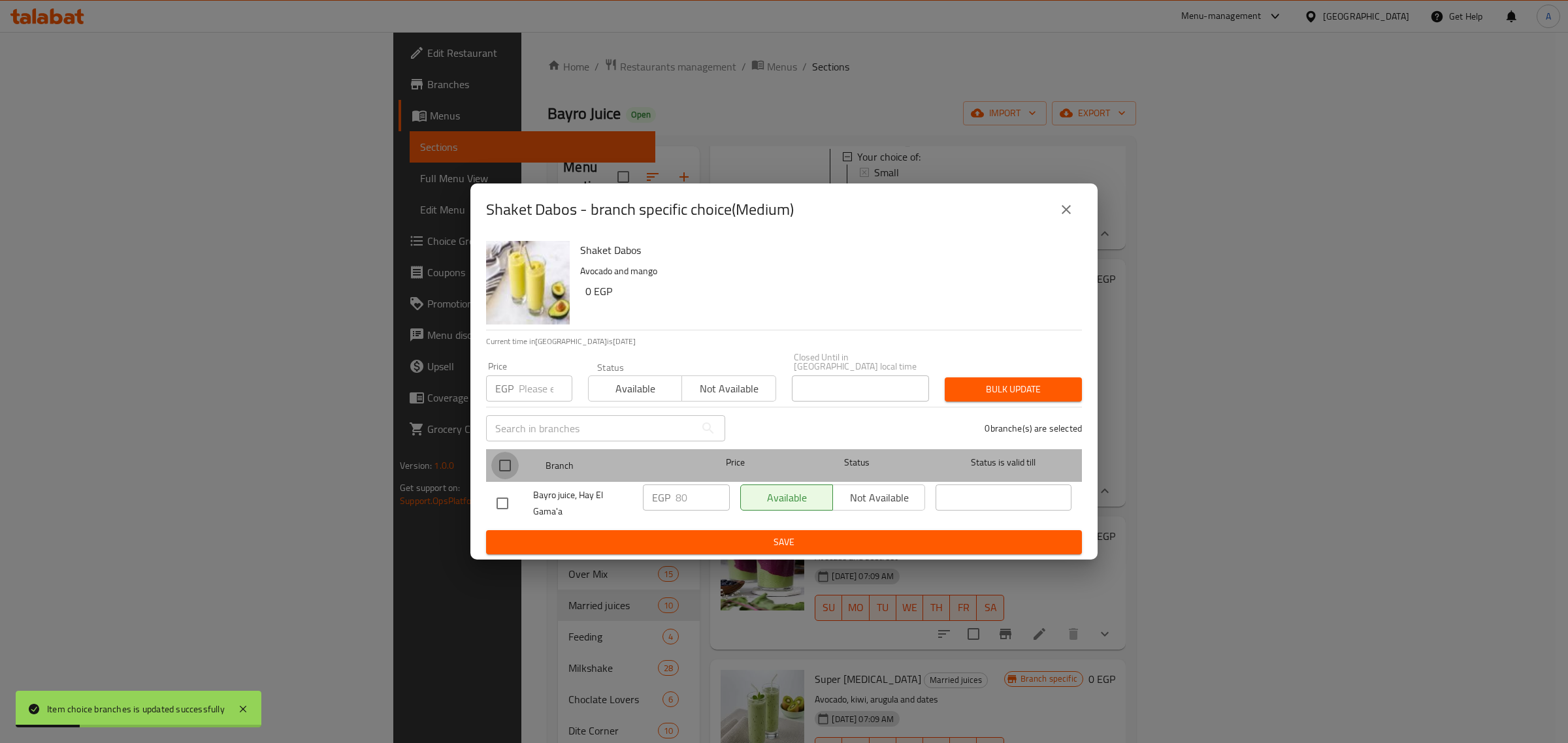
drag, startPoint x: 508, startPoint y: 462, endPoint x: 524, endPoint y: 419, distance: 45.9
click at [508, 462] on input "checkbox" at bounding box center [505, 465] width 27 height 27
checkbox input "true"
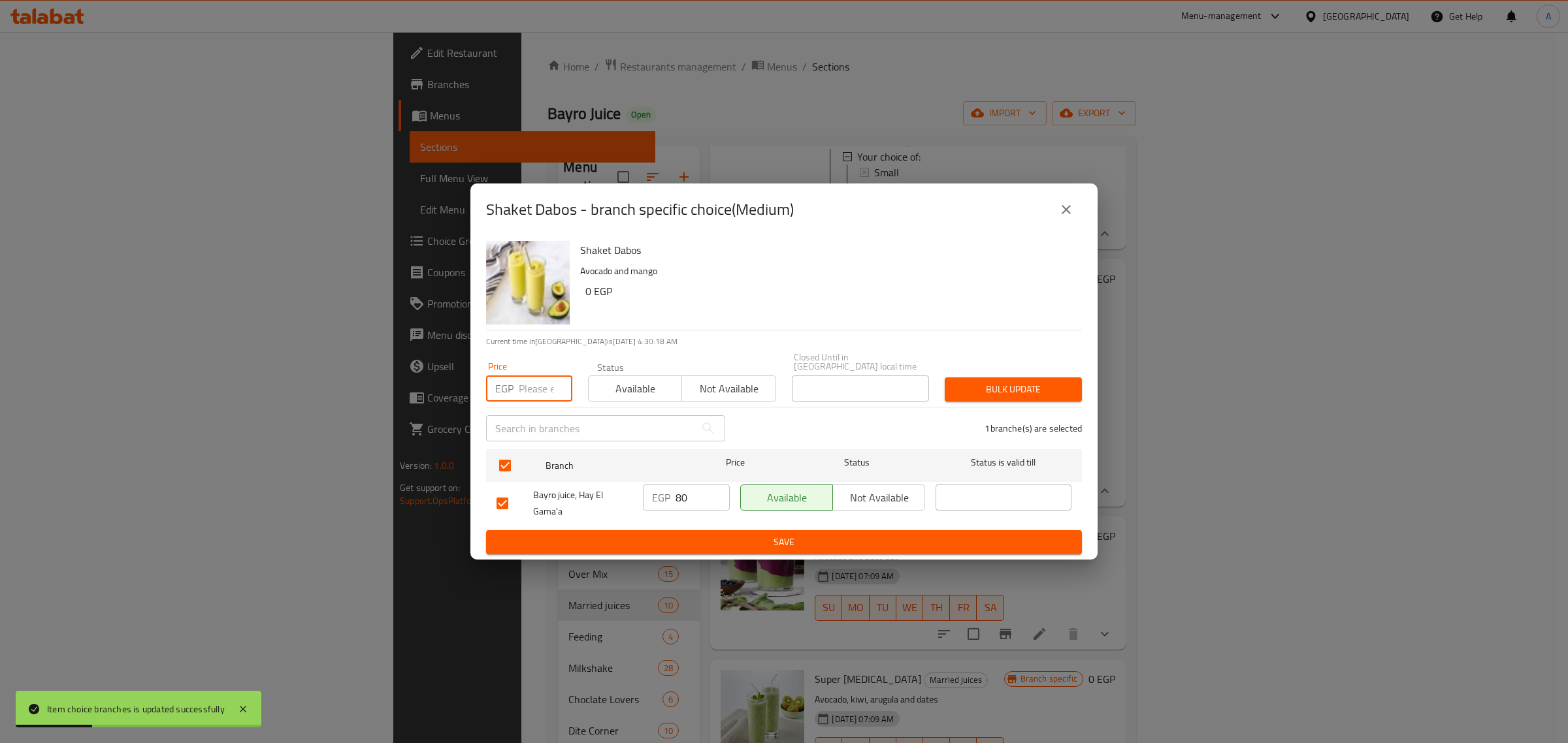
click at [543, 391] on input "number" at bounding box center [545, 387] width 54 height 26
type input "85"
click at [1013, 377] on button "Bulk update" at bounding box center [1013, 389] width 137 height 24
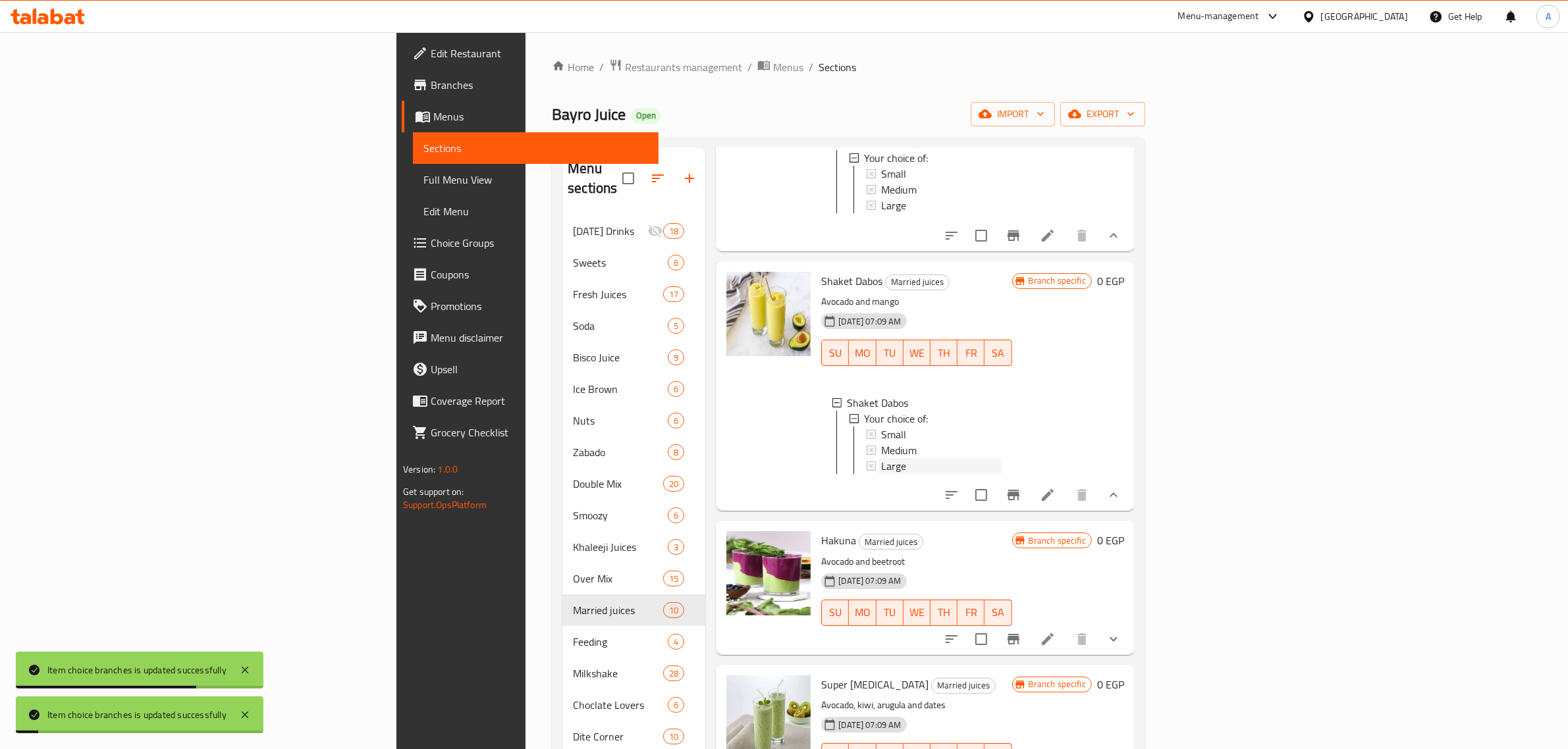
click at [881, 474] on div "Large" at bounding box center [940, 466] width 120 height 16
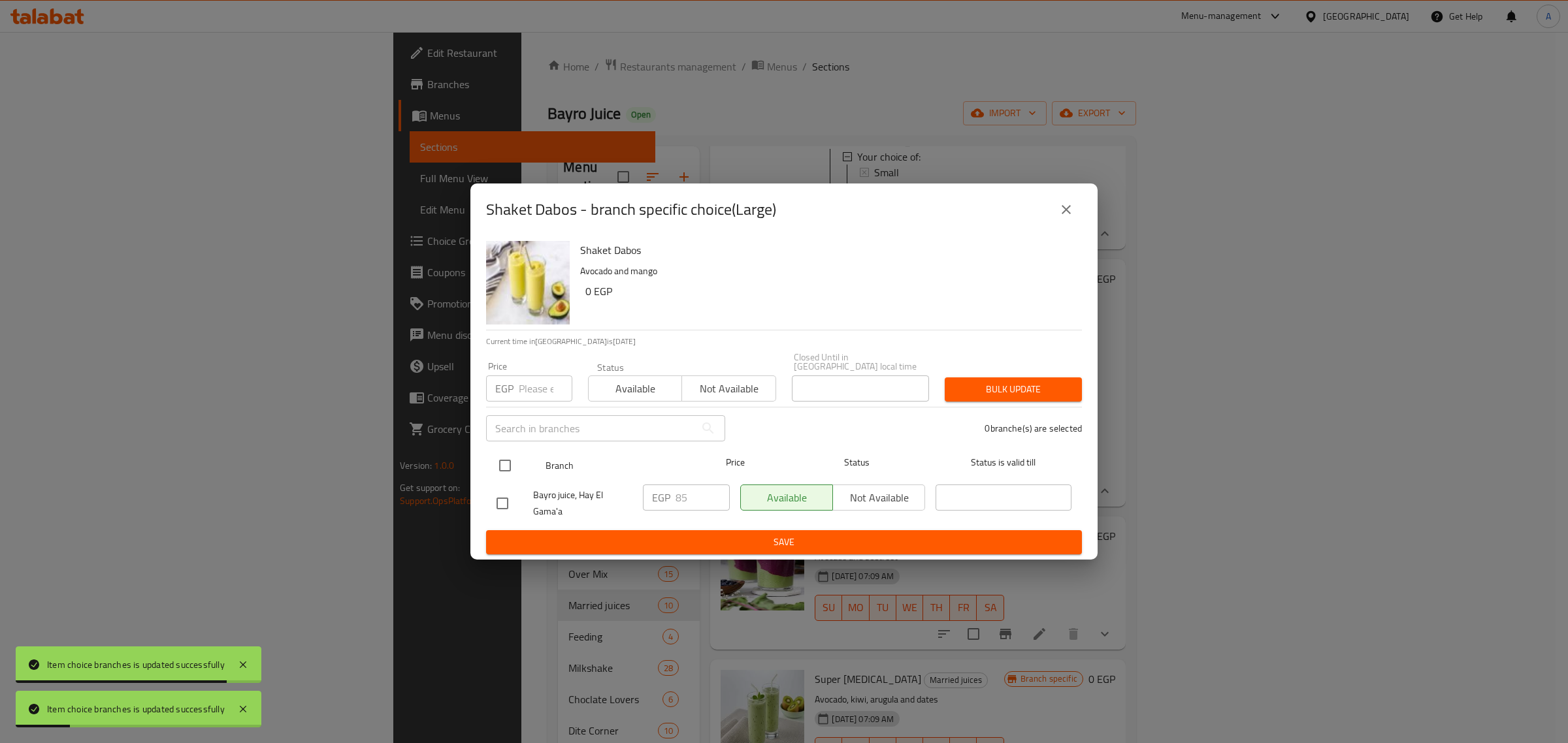
click at [497, 458] on input "checkbox" at bounding box center [505, 465] width 27 height 27
checkbox input "true"
click at [530, 376] on div "EGP Price" at bounding box center [529, 387] width 87 height 26
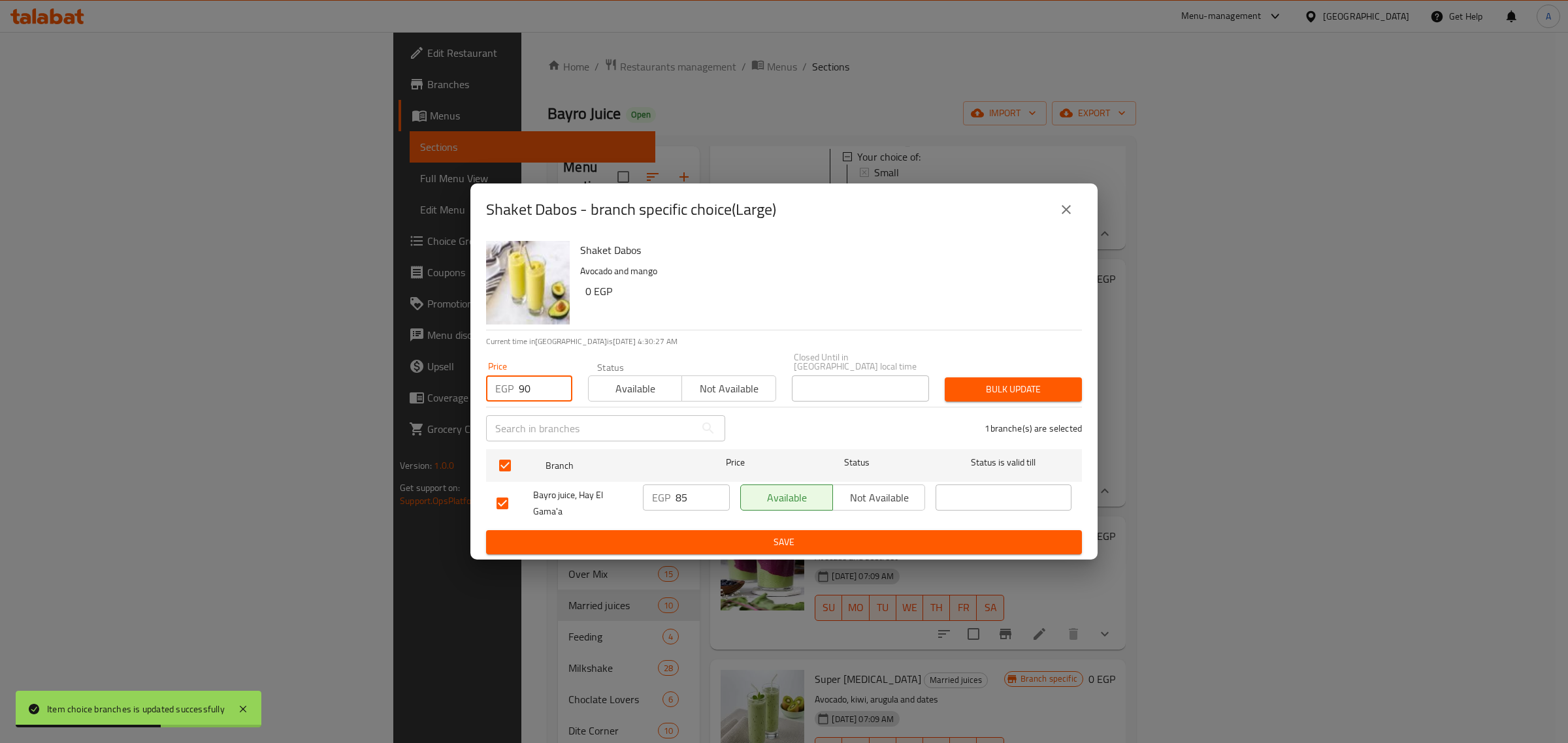
type input "90"
click at [1059, 384] on span "Bulk update" at bounding box center [1013, 389] width 116 height 16
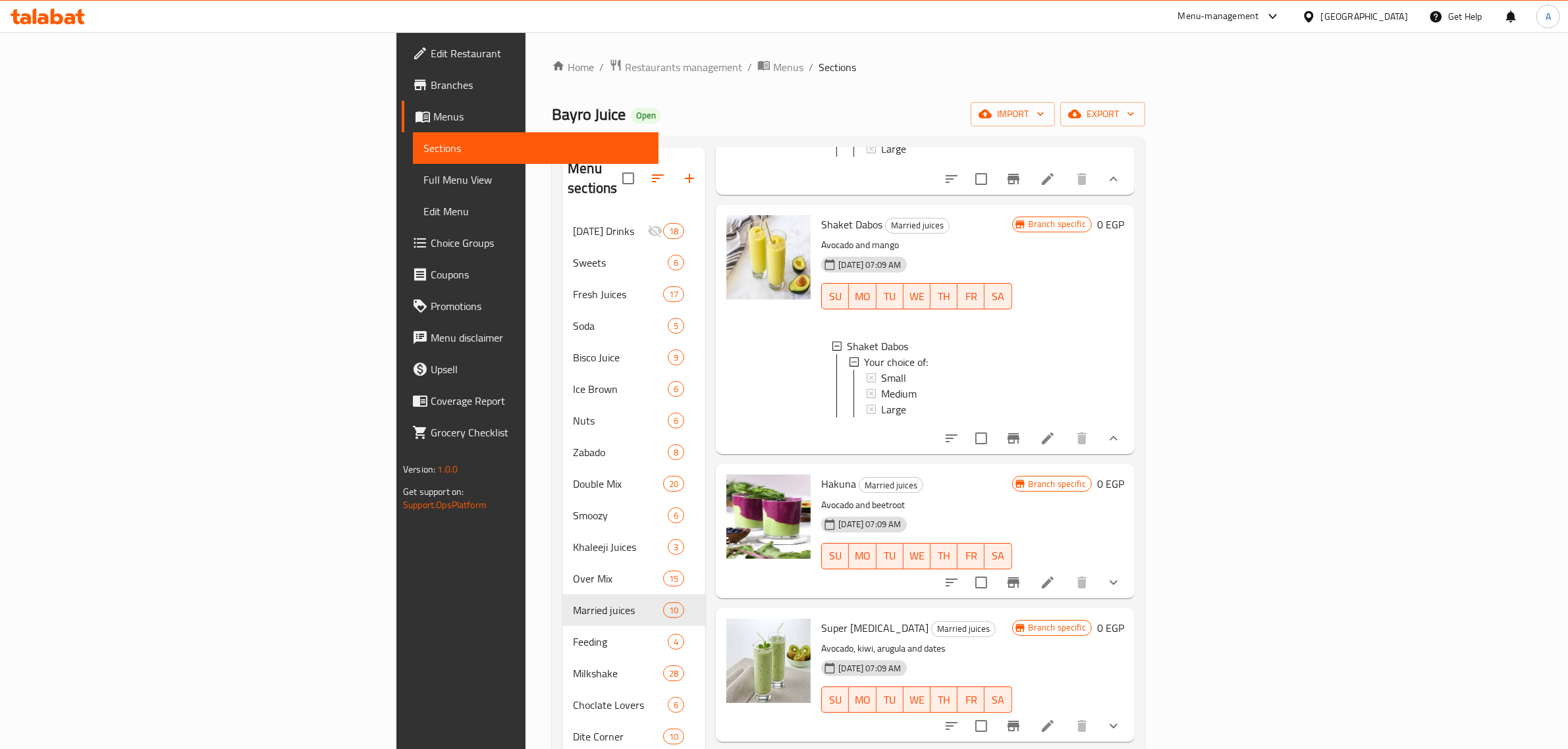
scroll to position [1070, 0]
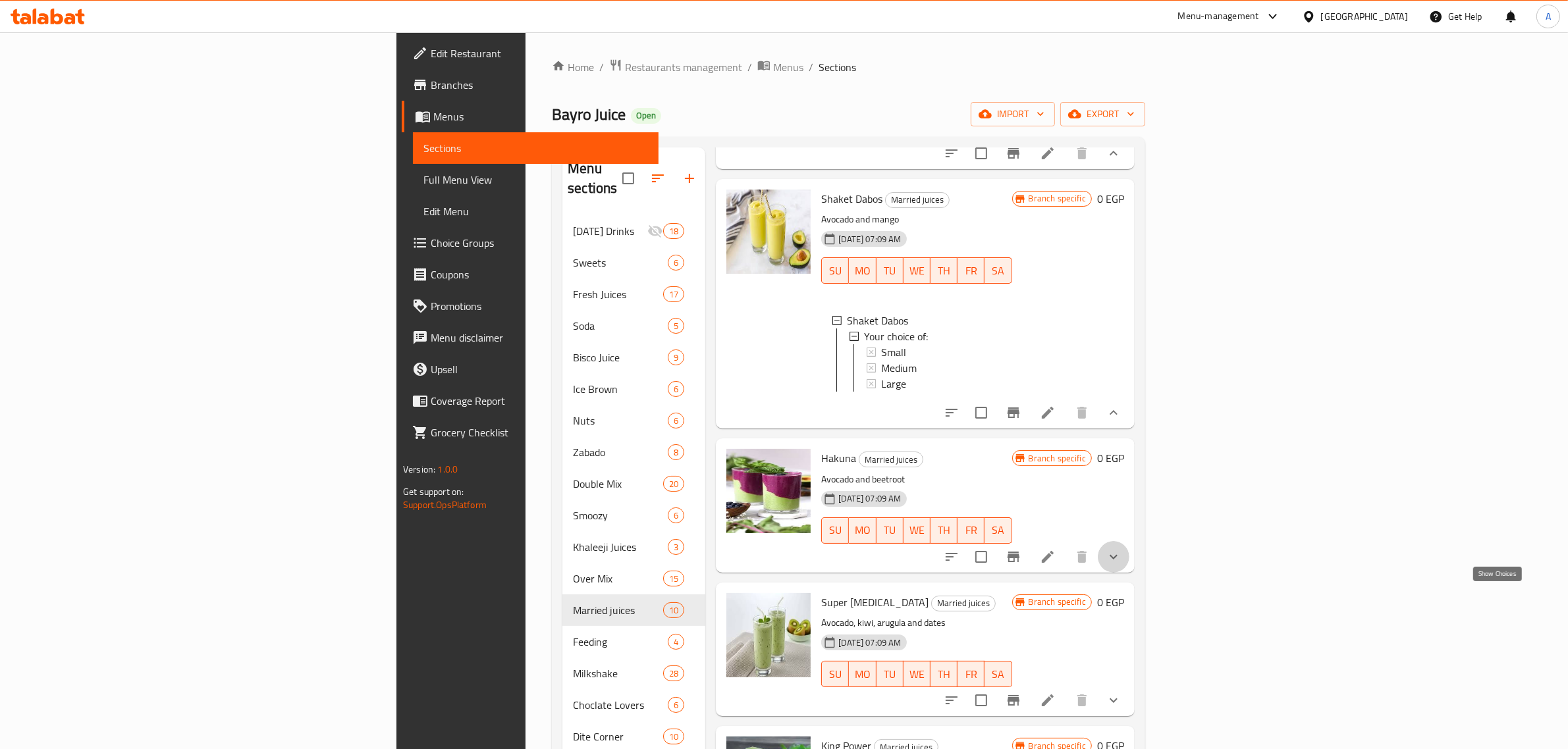
click at [1121, 564] on icon "show more" at bounding box center [1113, 556] width 16 height 16
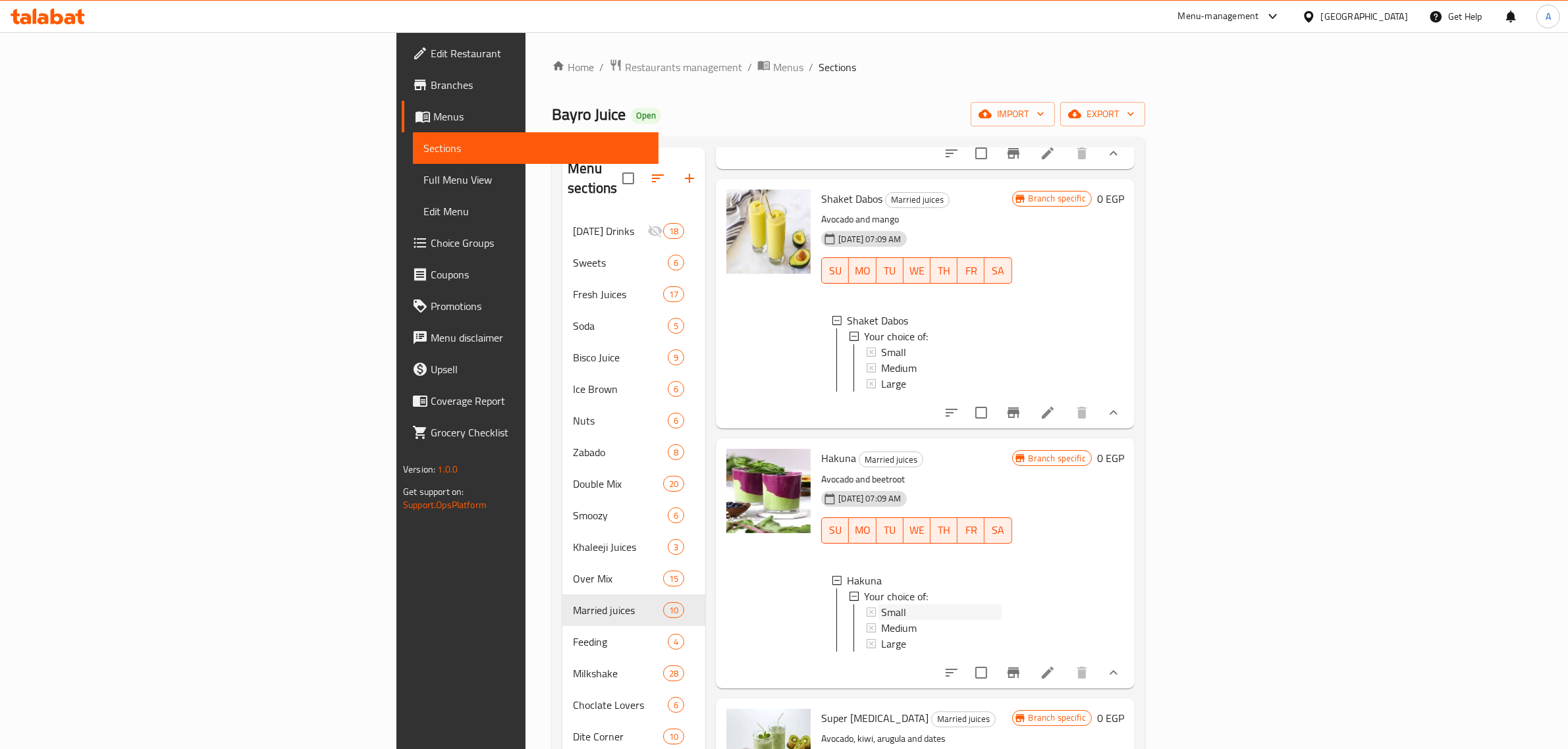
click at [881, 620] on div "Small" at bounding box center [940, 612] width 120 height 16
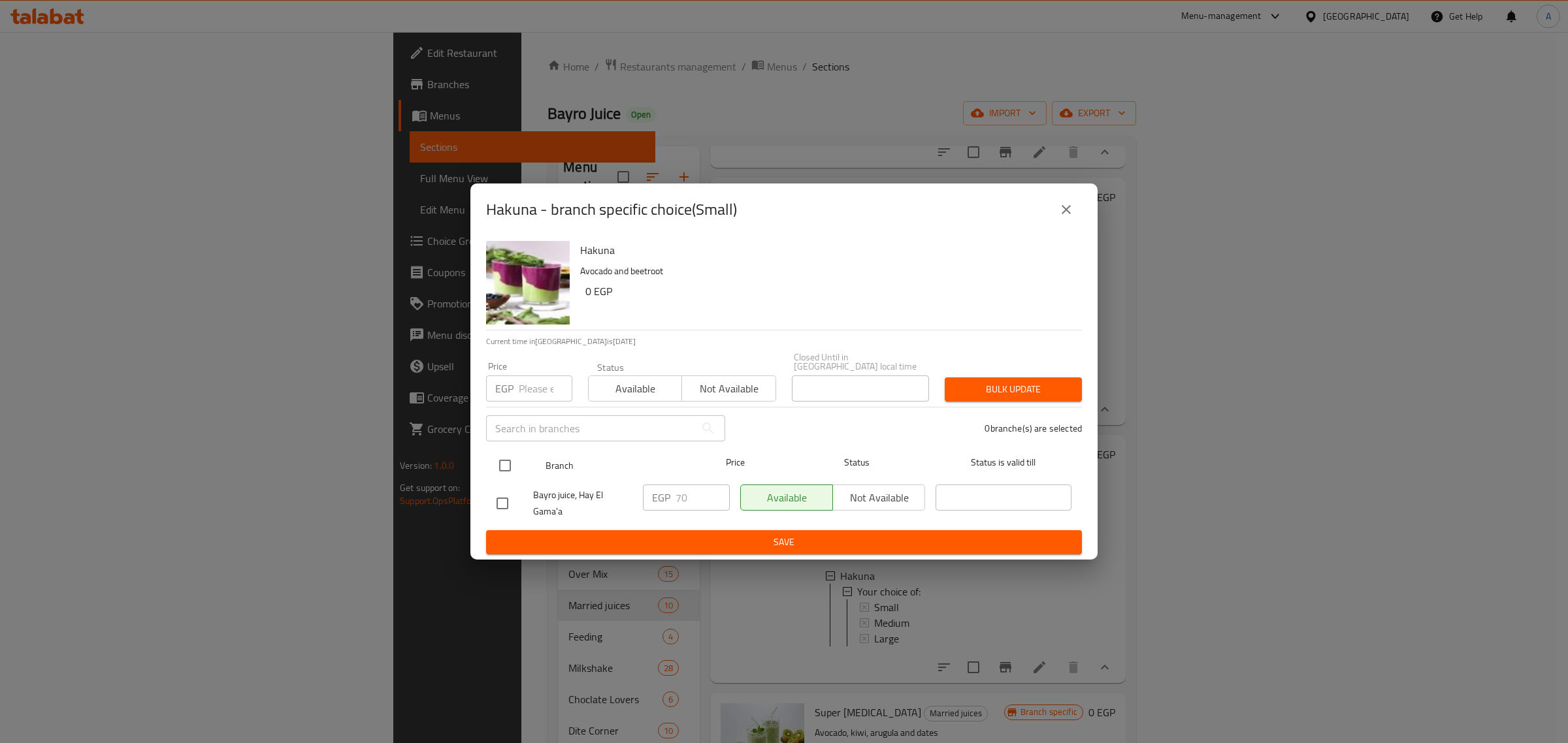
click at [503, 451] on input "checkbox" at bounding box center [505, 465] width 27 height 27
checkbox input "true"
click at [532, 395] on input "number" at bounding box center [545, 387] width 54 height 26
type input "75"
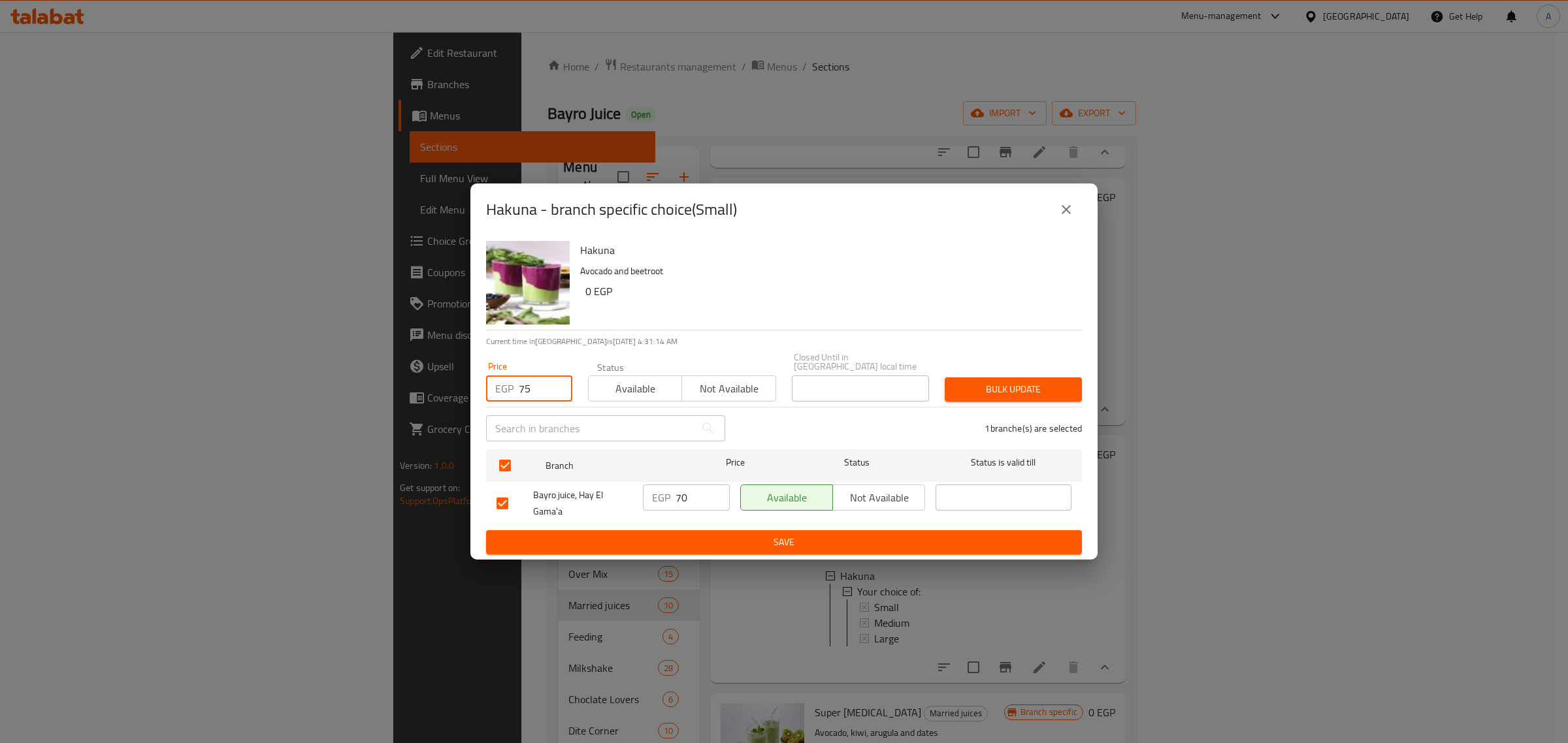
click at [1027, 387] on span "Bulk update" at bounding box center [1013, 389] width 116 height 16
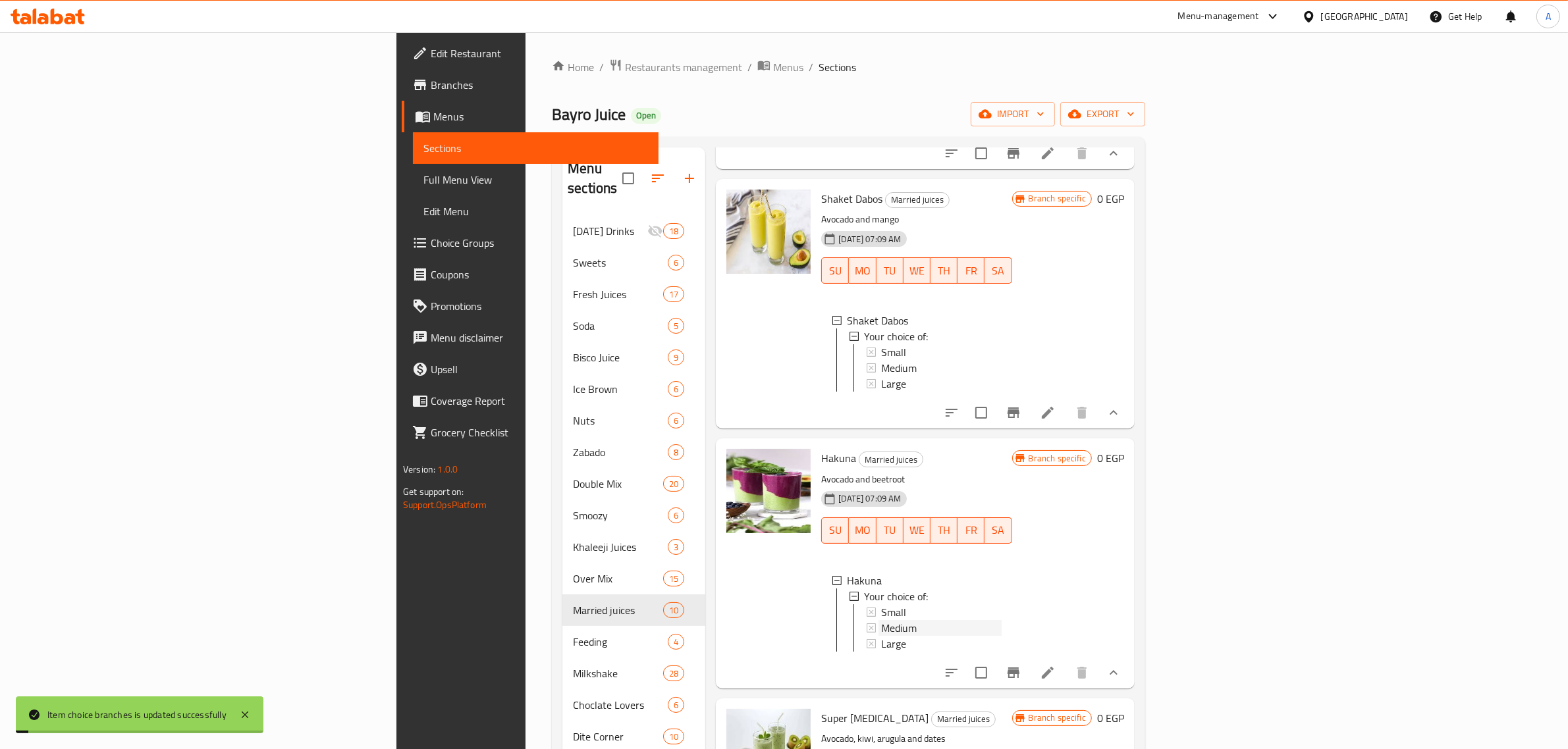
click at [881, 636] on span "Medium" at bounding box center [898, 628] width 35 height 16
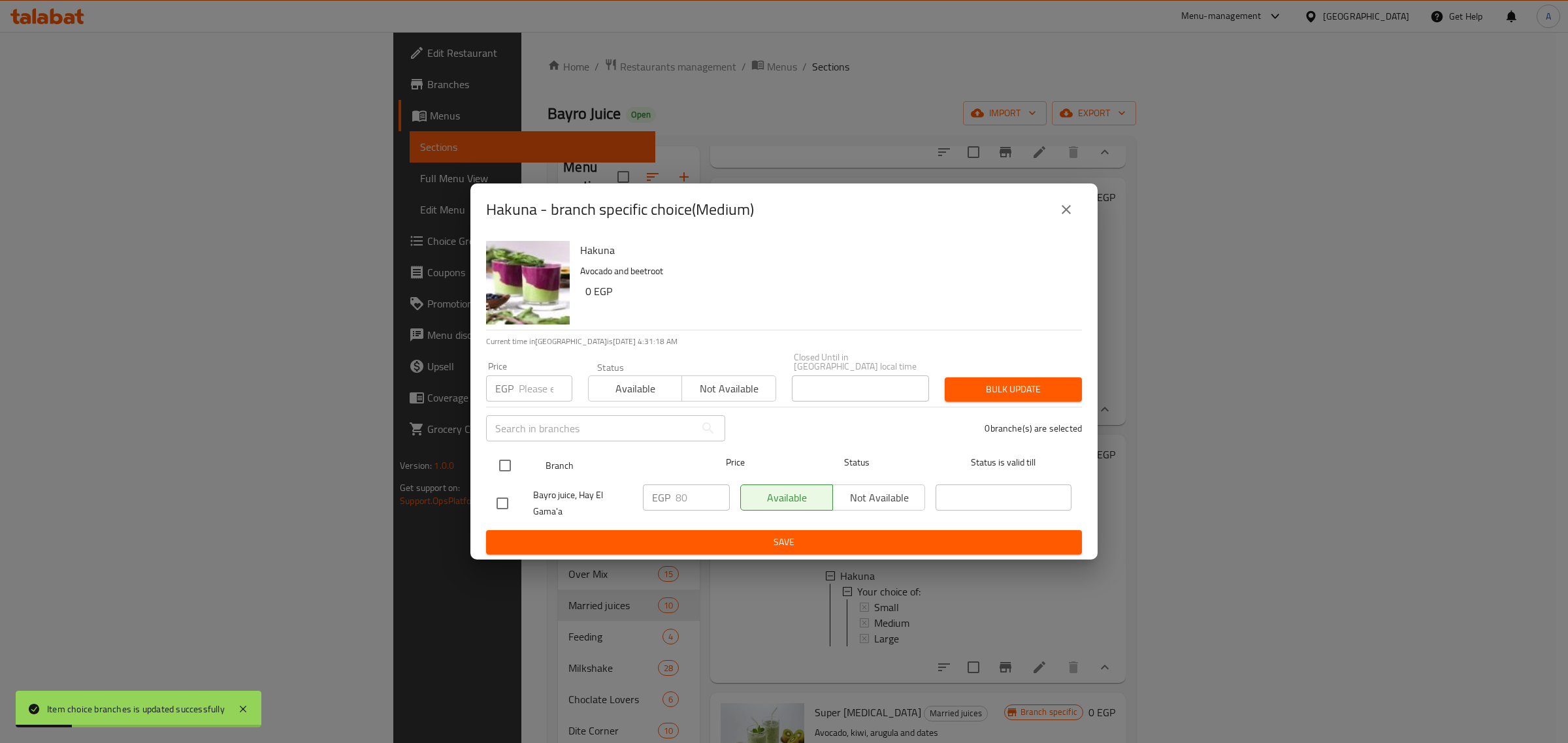
click at [503, 464] on input "checkbox" at bounding box center [505, 465] width 27 height 27
checkbox input "true"
click at [540, 379] on input "number" at bounding box center [545, 387] width 54 height 26
type input "85"
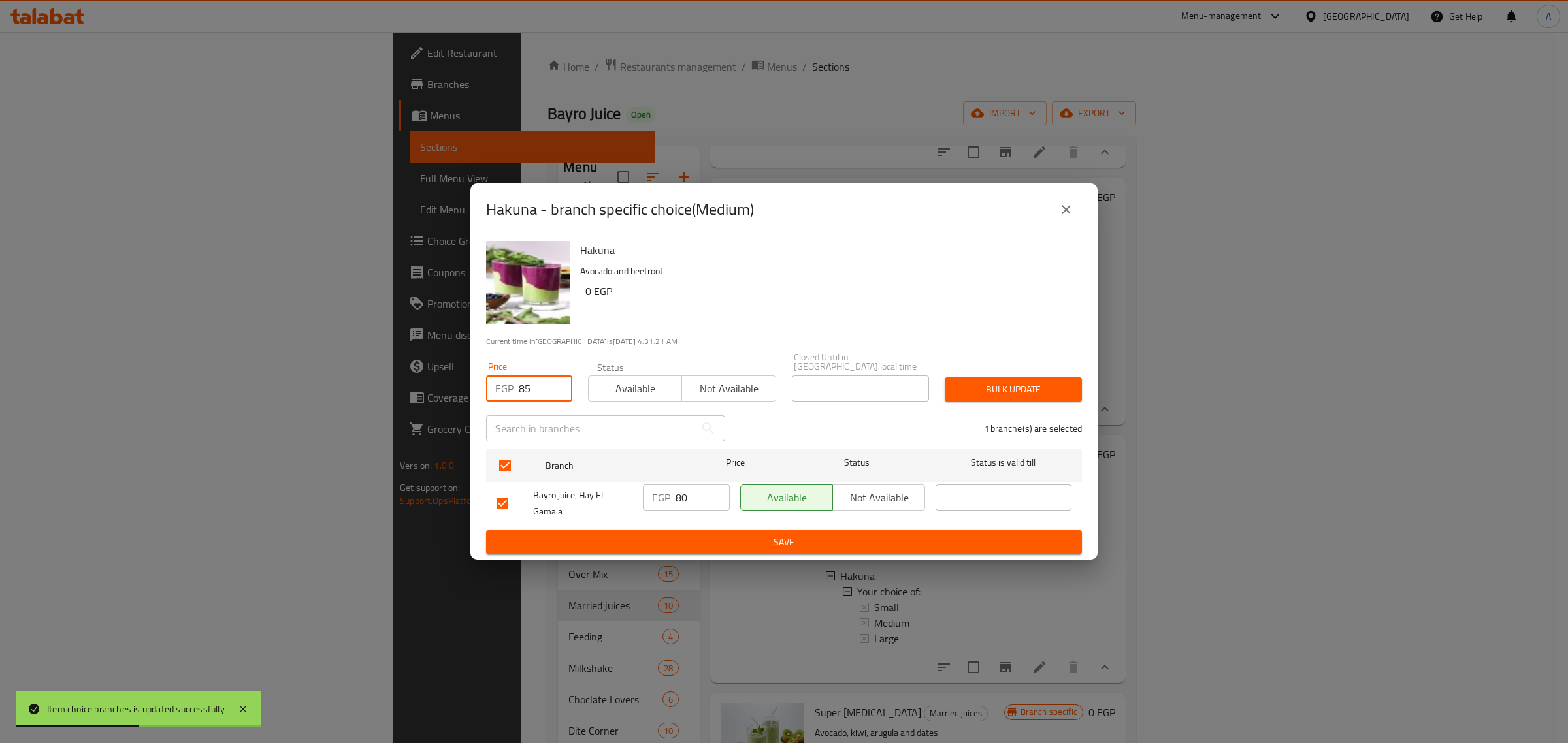
click at [974, 360] on div "Price EGP 85 Price Status Available Not available Closed Until in [GEOGRAPHIC_D…" at bounding box center [784, 377] width 612 height 65
click at [992, 394] on button "Bulk update" at bounding box center [1013, 389] width 137 height 24
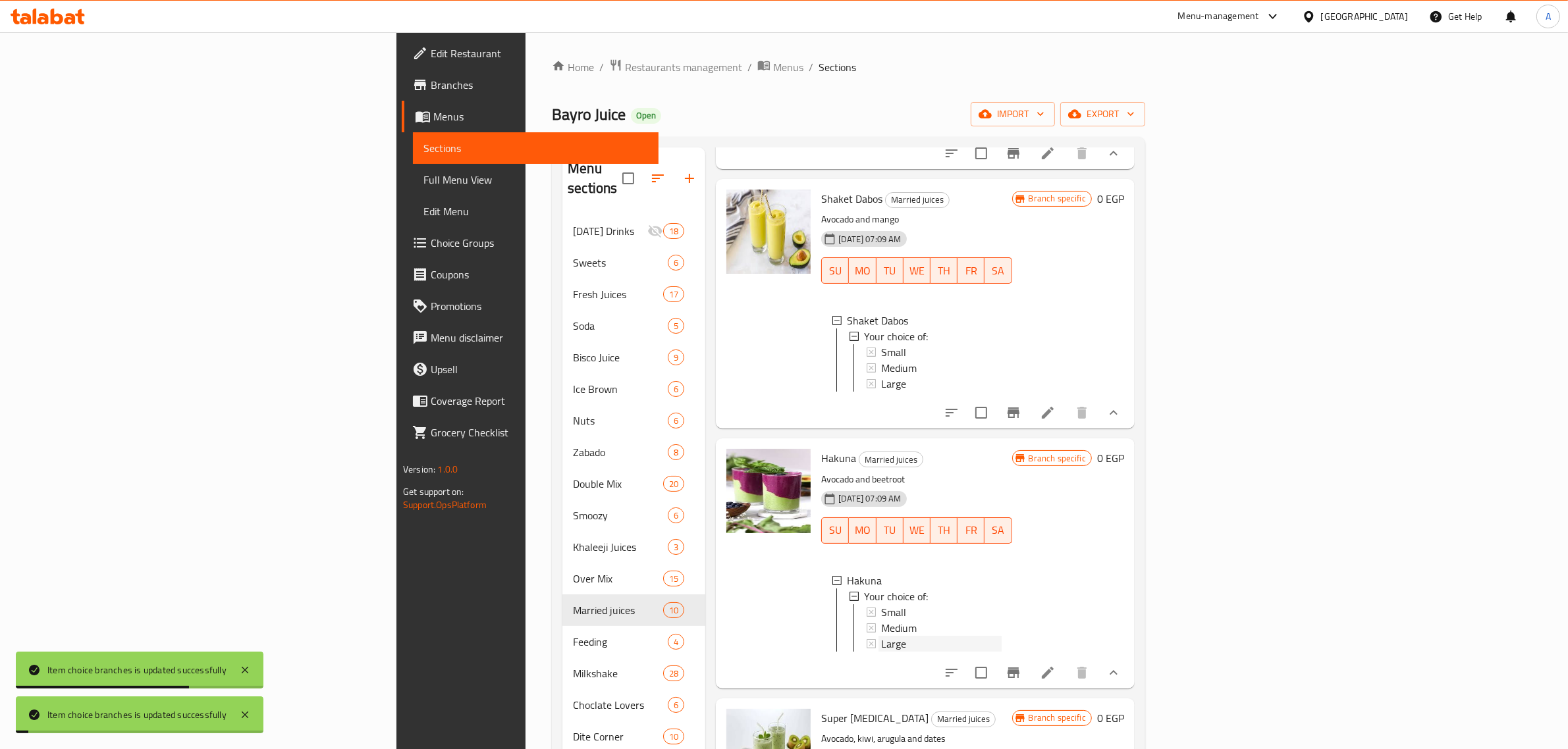
click at [881, 652] on span "Large" at bounding box center [893, 644] width 25 height 16
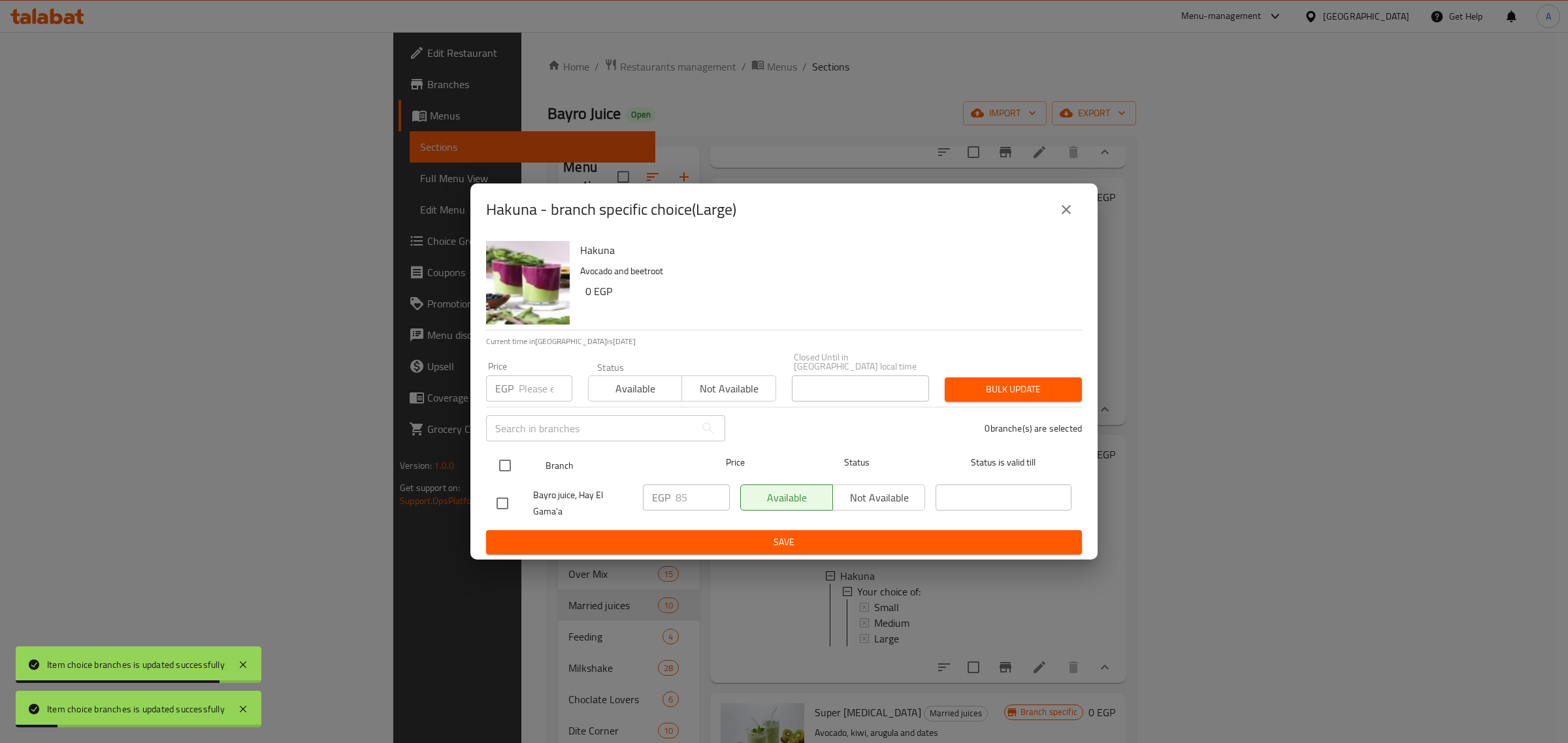
click at [510, 454] on input "checkbox" at bounding box center [505, 465] width 27 height 27
checkbox input "true"
click at [532, 367] on div "Price EGP Price" at bounding box center [529, 381] width 87 height 40
click at [533, 379] on input "number" at bounding box center [545, 387] width 54 height 26
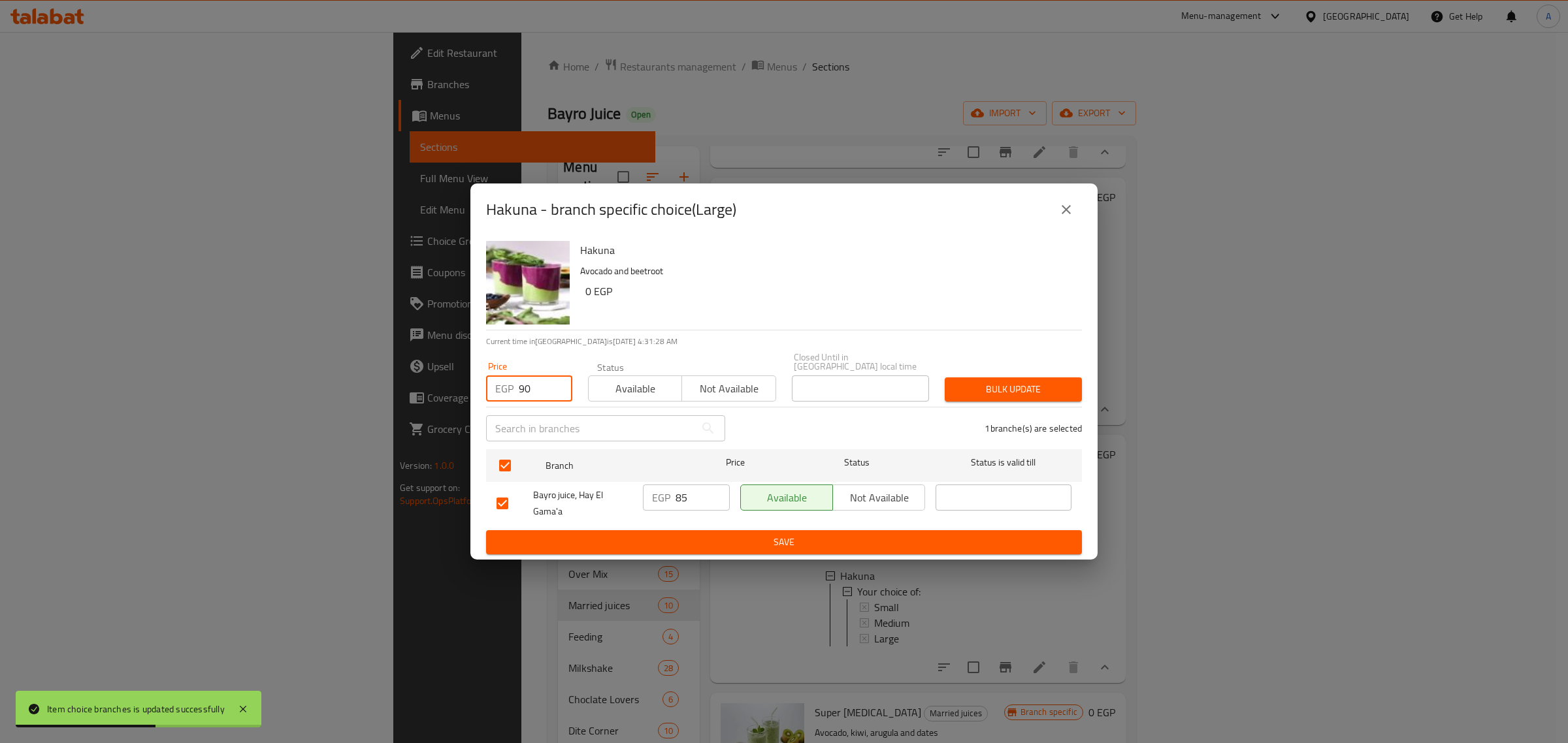
type input "90"
click at [1066, 371] on div "Bulk update" at bounding box center [1013, 389] width 153 height 40
click at [1052, 381] on span "Bulk update" at bounding box center [1013, 389] width 116 height 16
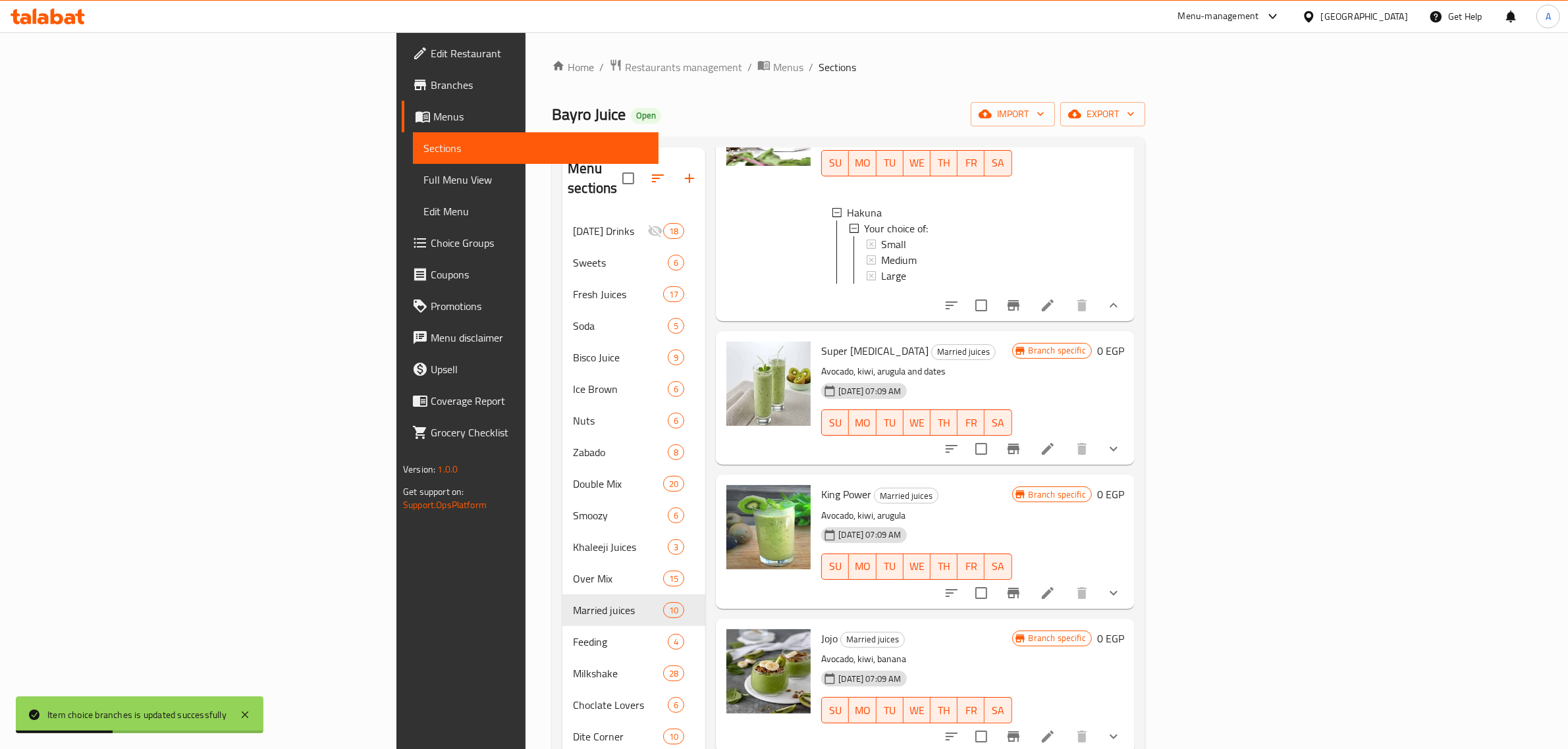
scroll to position [1489, 0]
click at [1121, 454] on icon "show more" at bounding box center [1113, 449] width 16 height 16
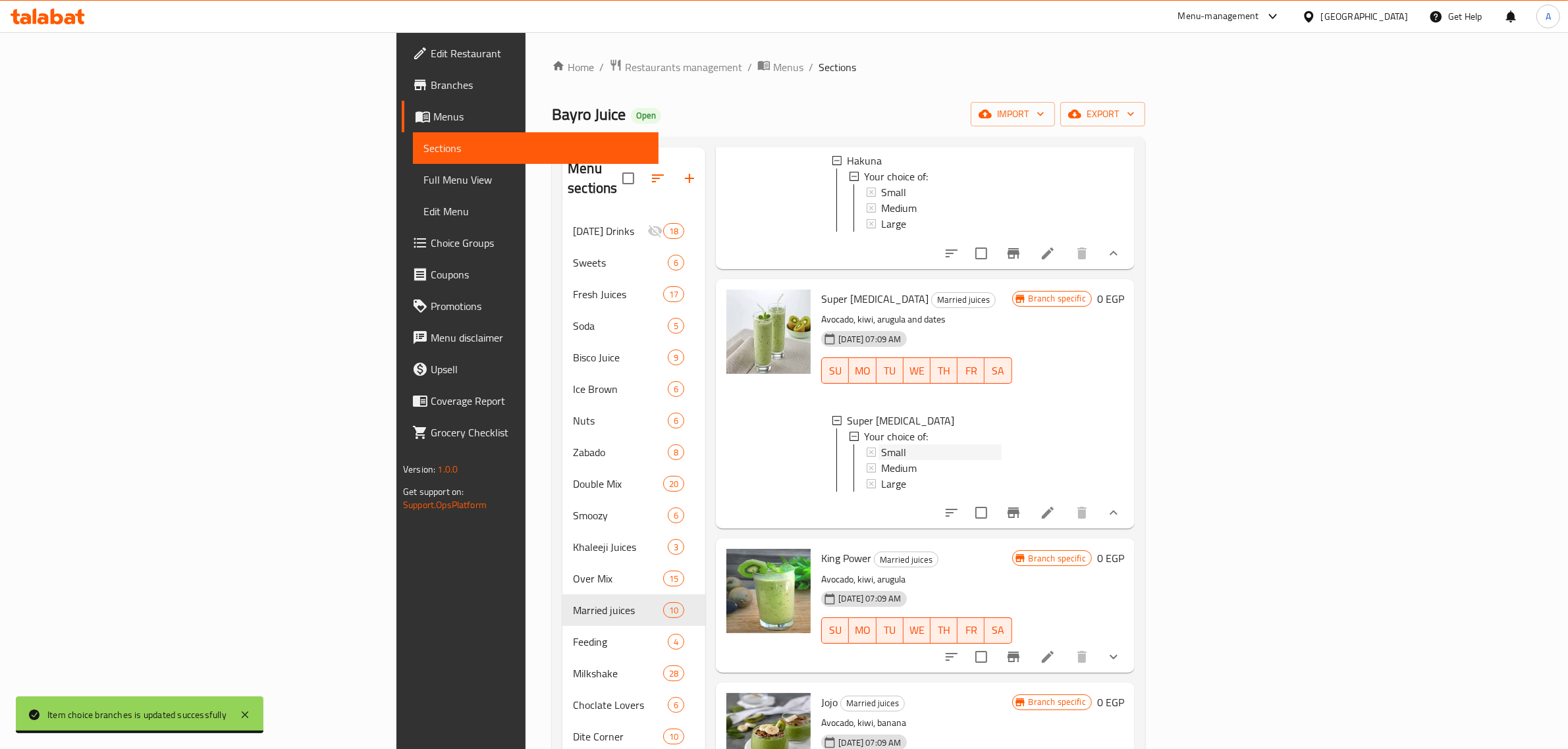
click at [881, 460] on span "Small" at bounding box center [893, 452] width 25 height 16
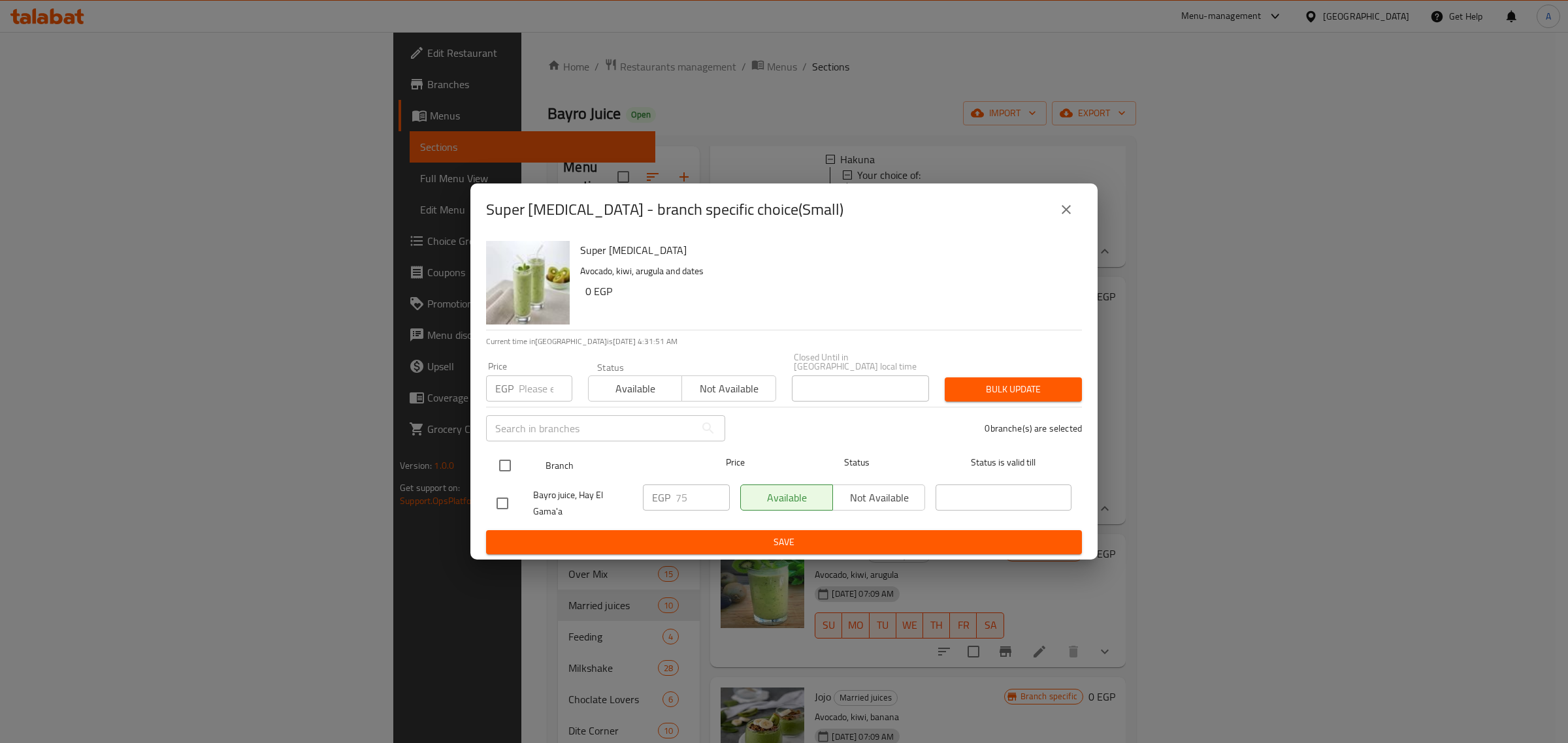
click at [503, 447] on div at bounding box center [516, 465] width 49 height 38
click at [503, 451] on input "checkbox" at bounding box center [505, 465] width 27 height 27
checkbox input "true"
click at [534, 384] on input "number" at bounding box center [545, 387] width 54 height 26
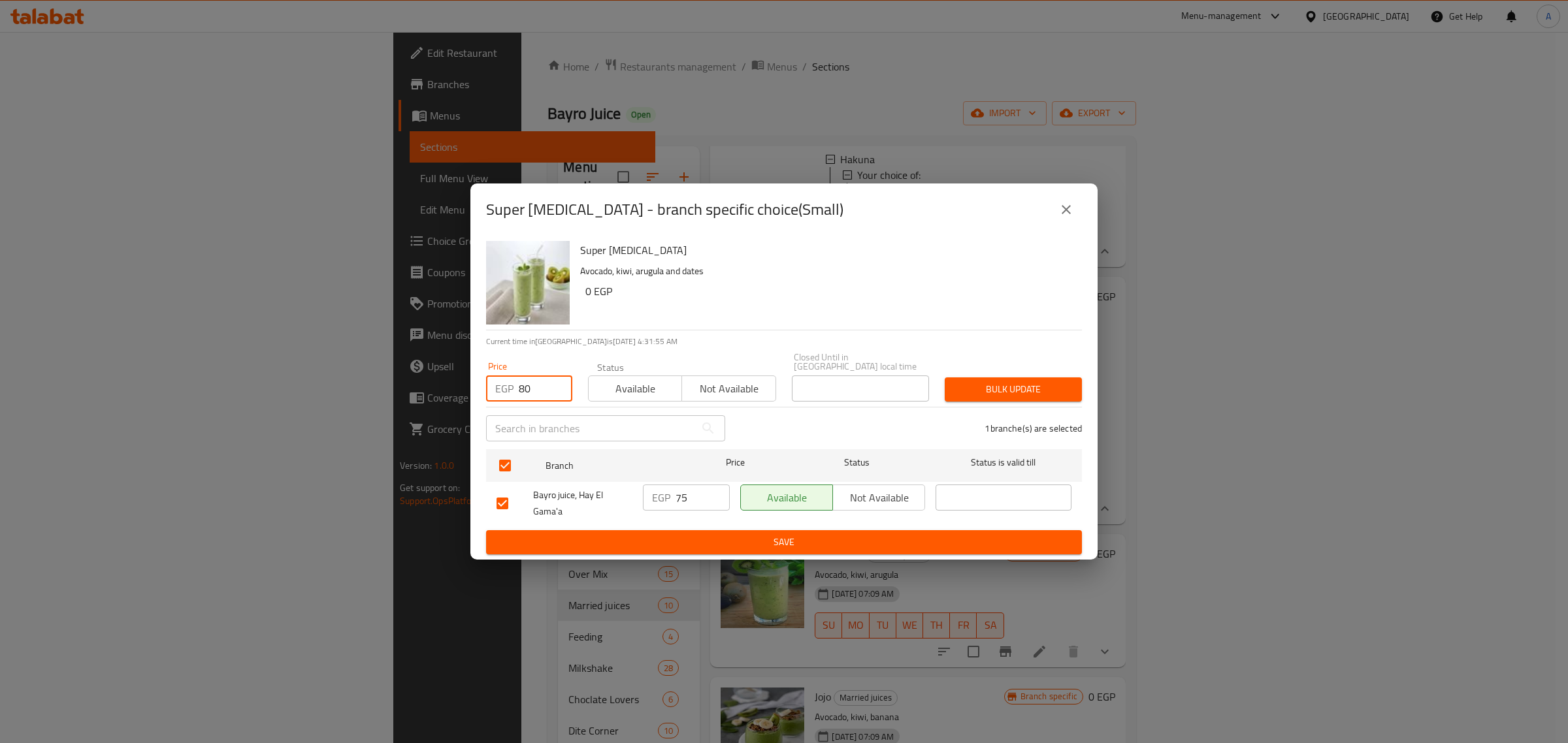
type input "80"
click at [977, 394] on button "Bulk update" at bounding box center [1013, 389] width 137 height 24
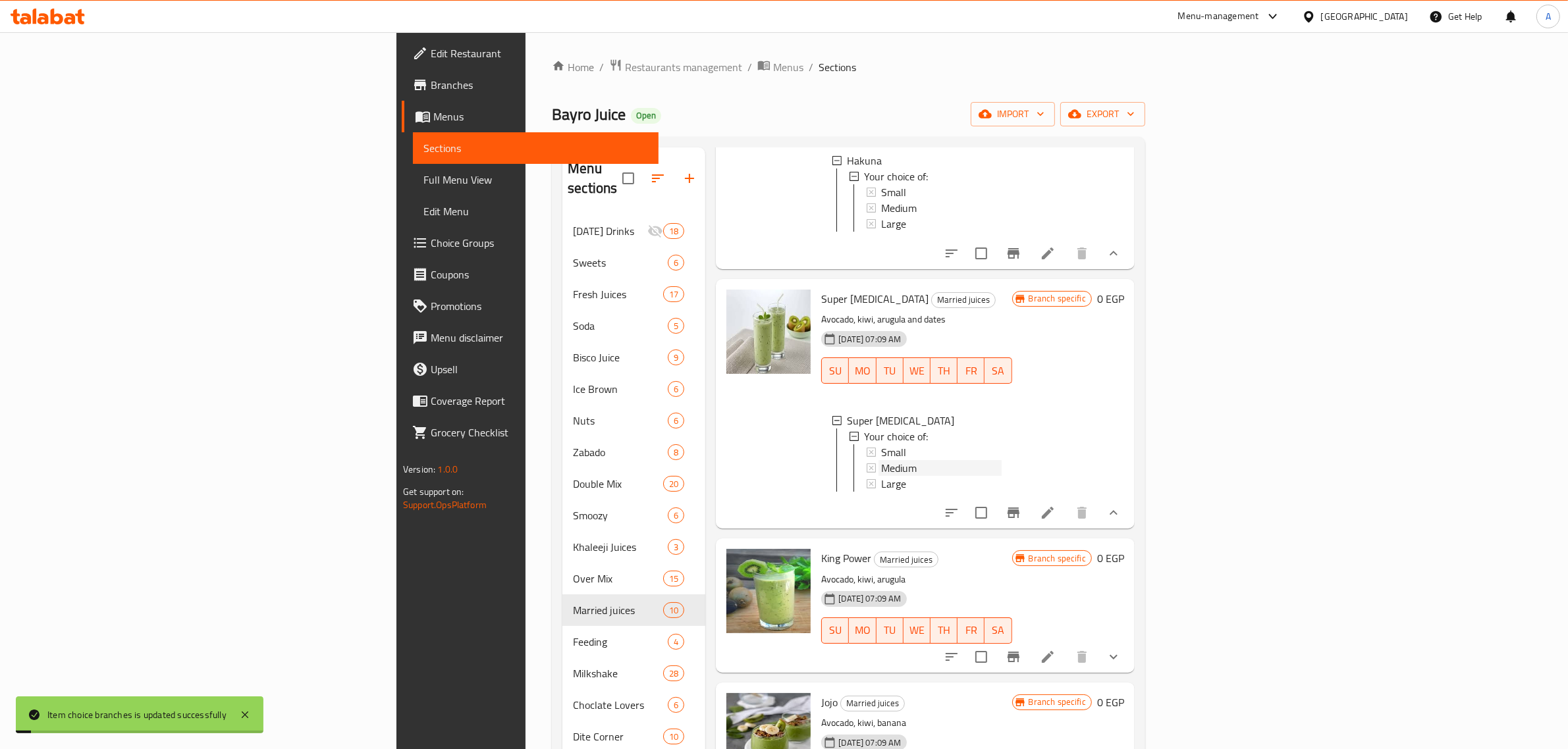
click at [881, 475] on span "Medium" at bounding box center [898, 468] width 35 height 16
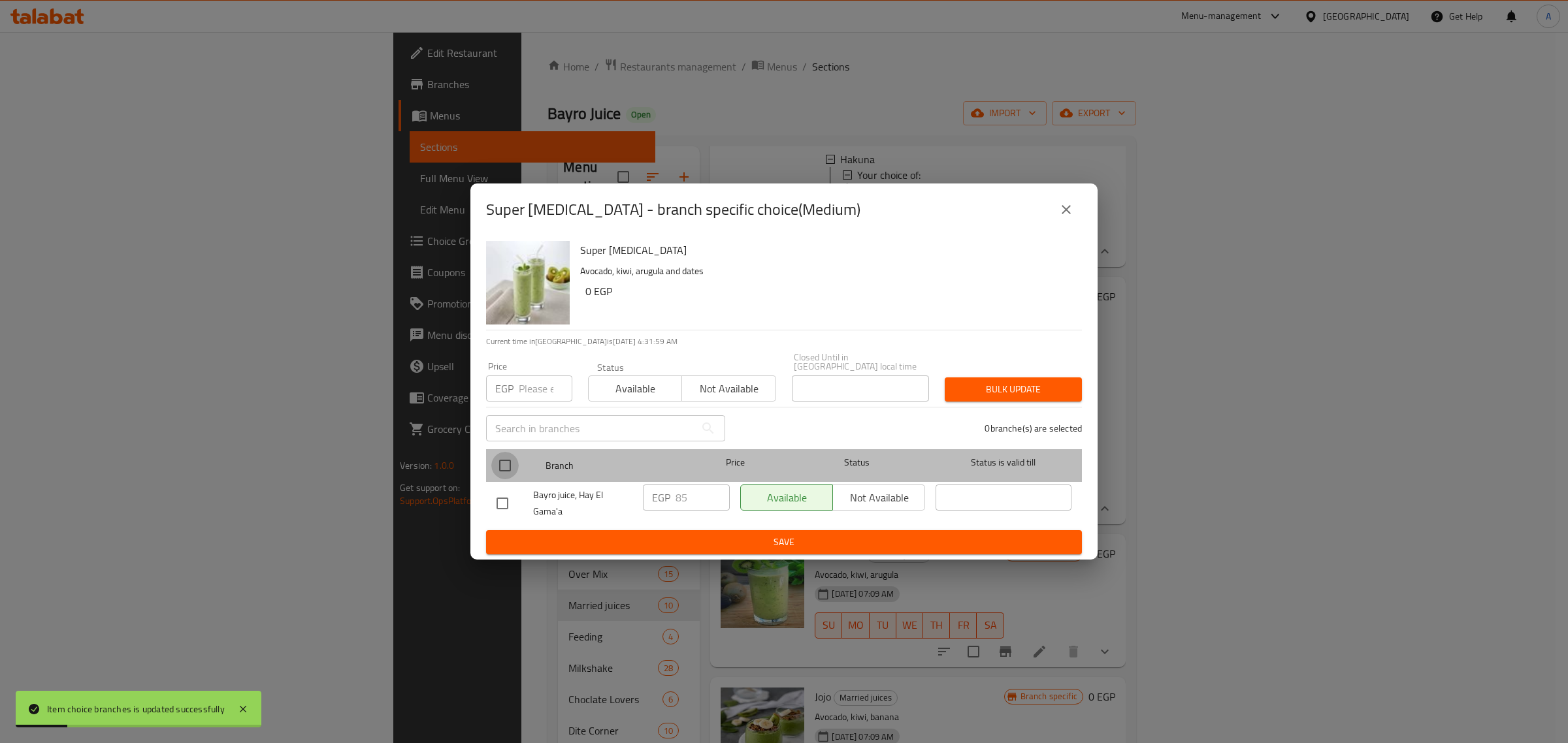
click at [510, 454] on input "checkbox" at bounding box center [505, 465] width 27 height 27
checkbox input "true"
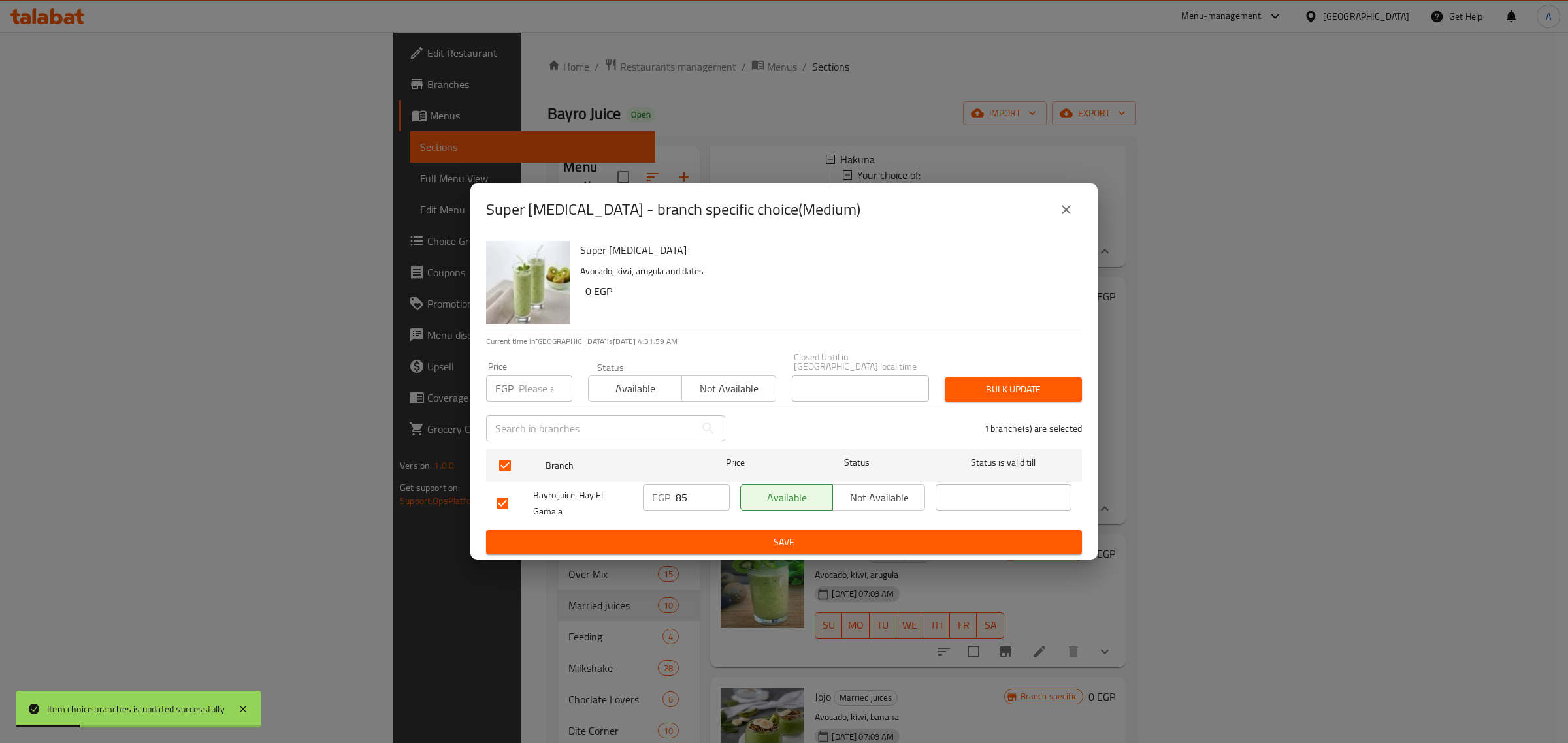
click at [540, 395] on input "number" at bounding box center [545, 387] width 54 height 26
type input "90"
click at [998, 394] on button "Bulk update" at bounding box center [1013, 389] width 137 height 24
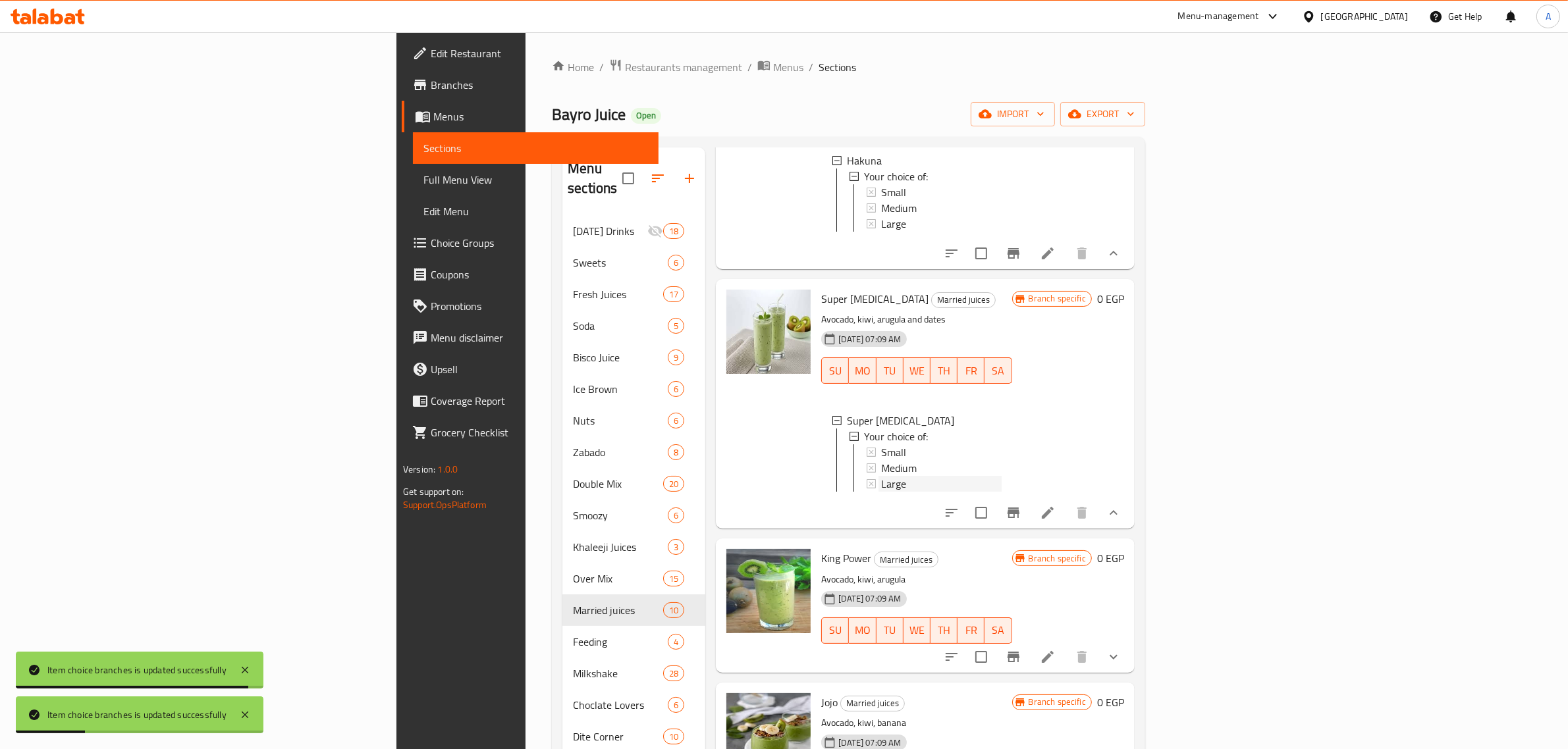
click at [881, 491] on span "Large" at bounding box center [893, 483] width 25 height 16
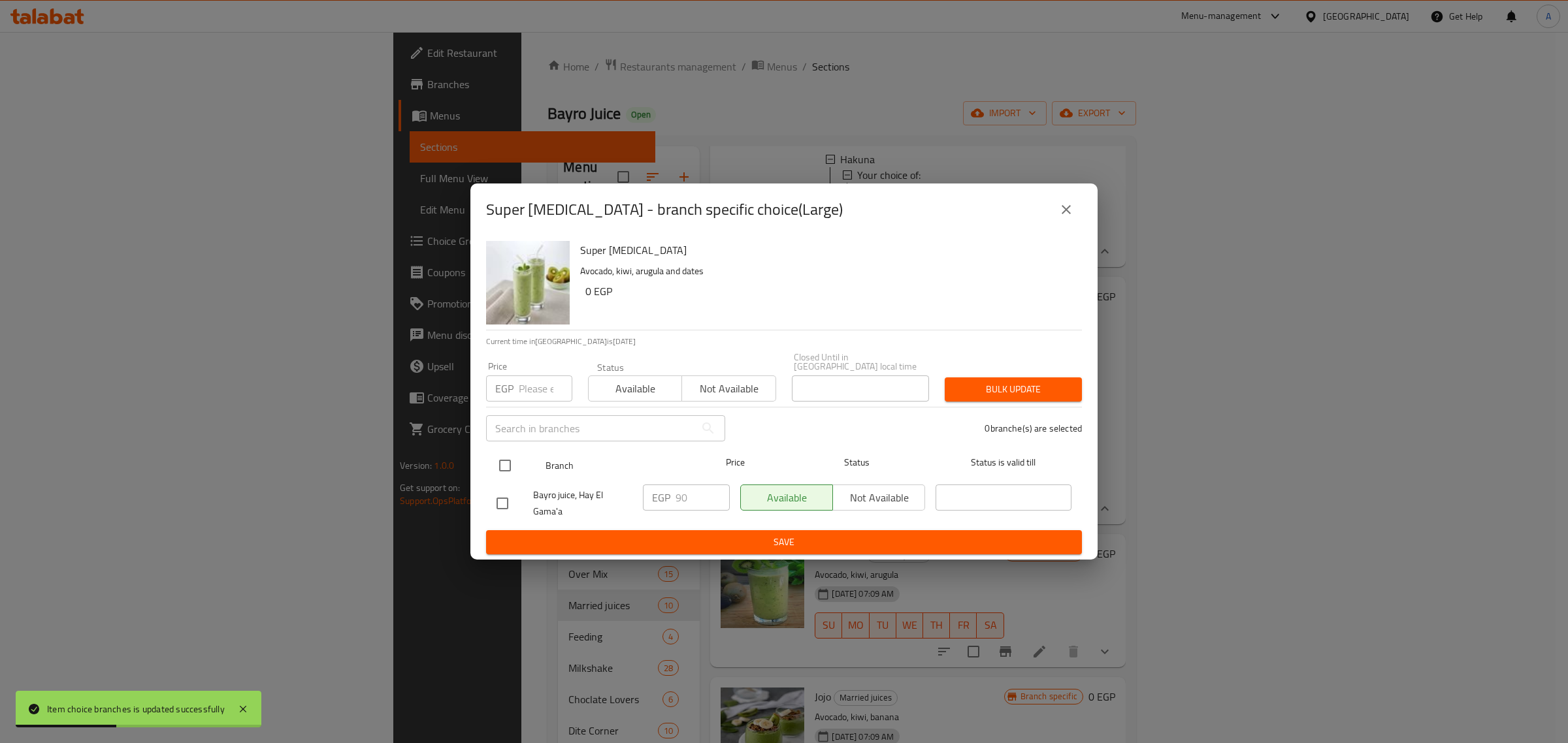
click at [495, 451] on input "checkbox" at bounding box center [505, 465] width 27 height 27
checkbox input "true"
click at [530, 394] on input "number" at bounding box center [545, 387] width 54 height 26
type input "95"
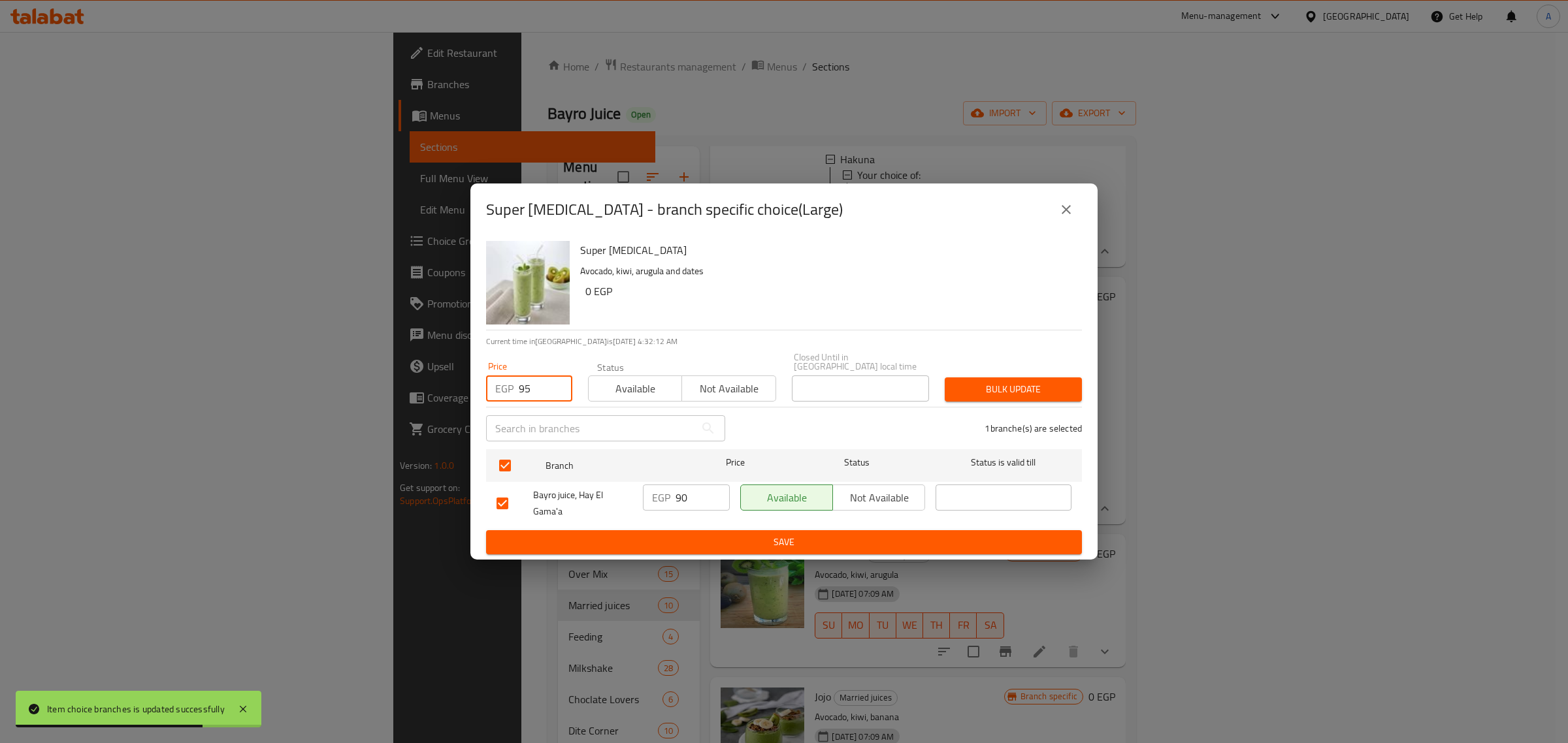
click at [1035, 370] on div "Bulk update" at bounding box center [1013, 389] width 153 height 40
click at [1022, 384] on span "Bulk update" at bounding box center [1013, 389] width 116 height 16
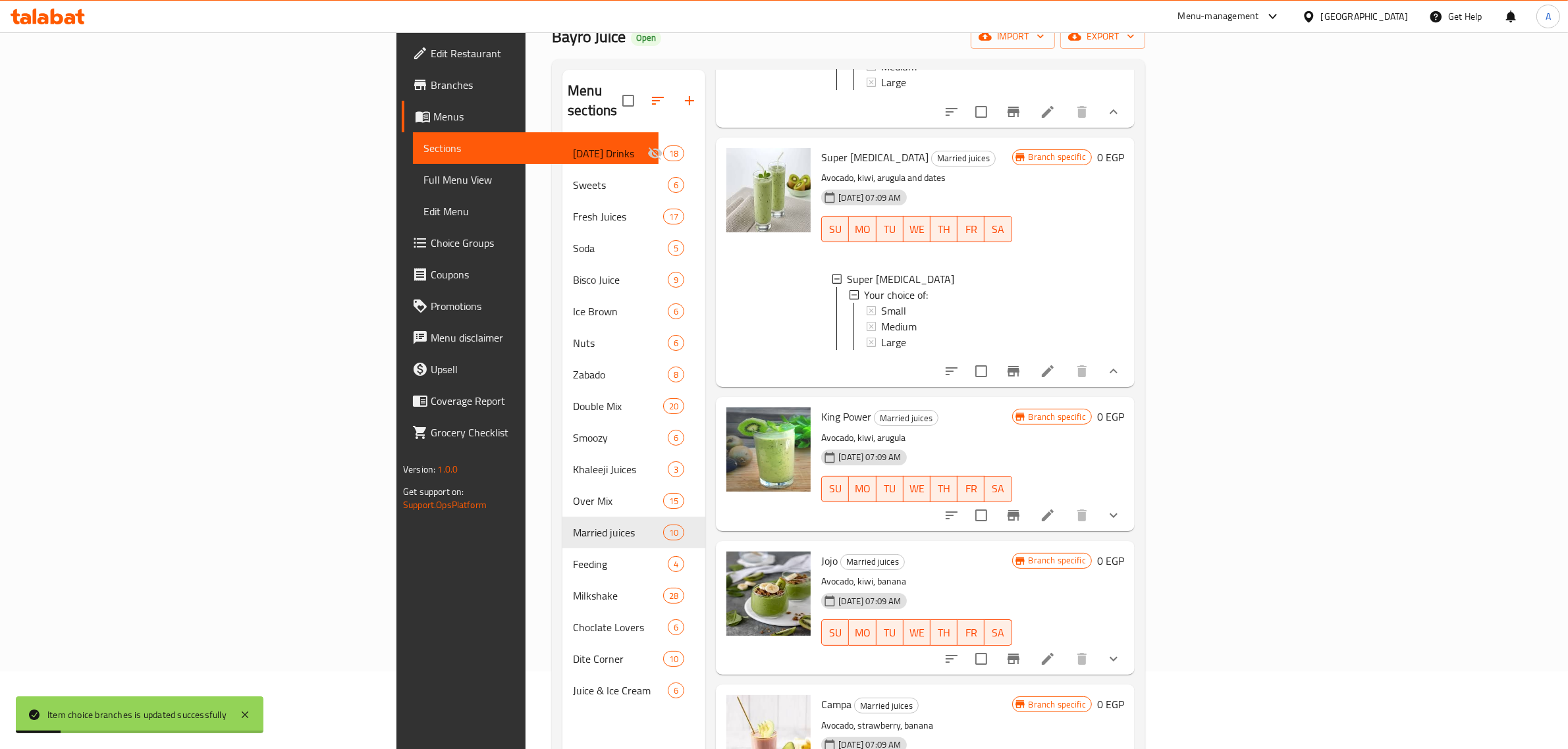
scroll to position [185, 0]
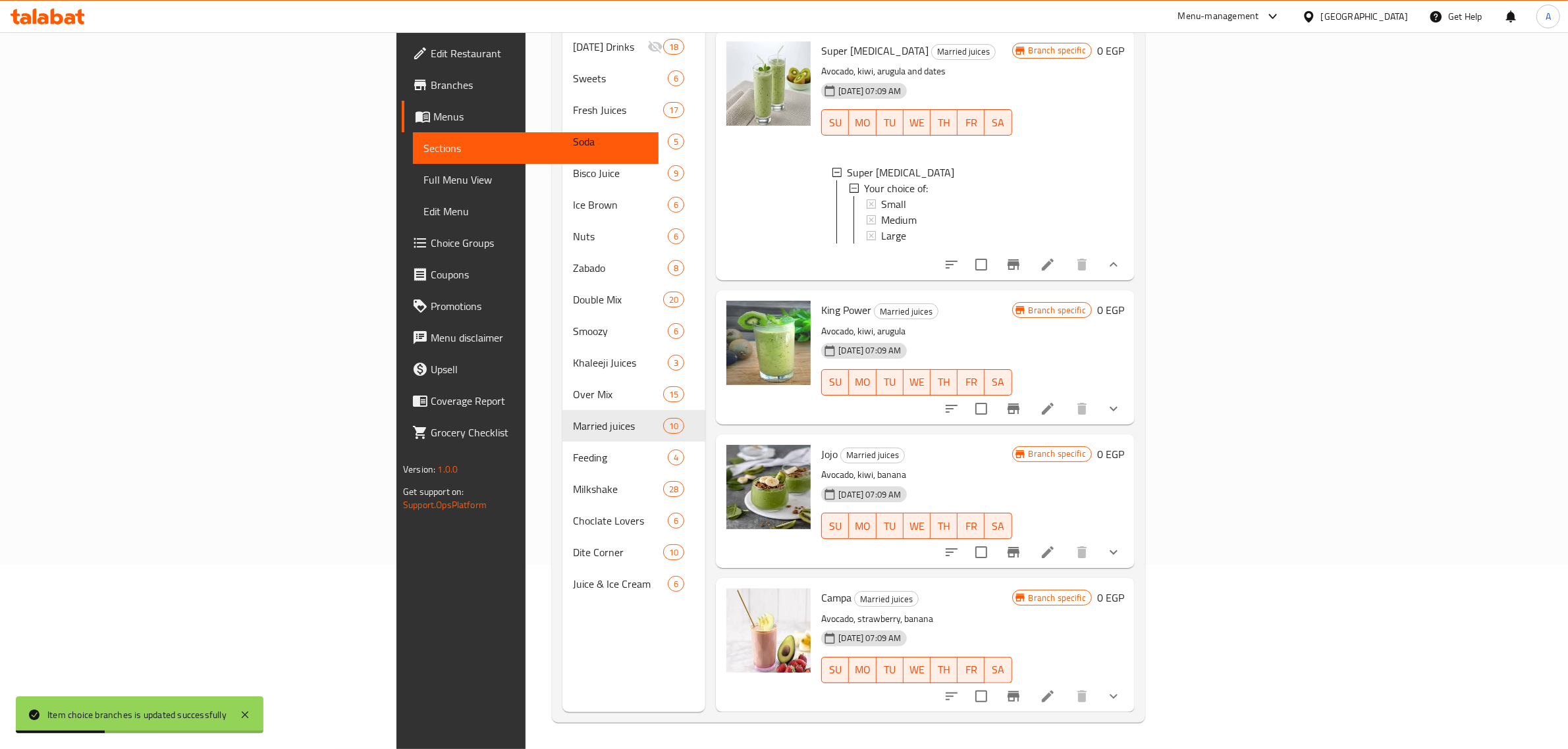
click at [1121, 406] on icon "show more" at bounding box center [1113, 409] width 16 height 16
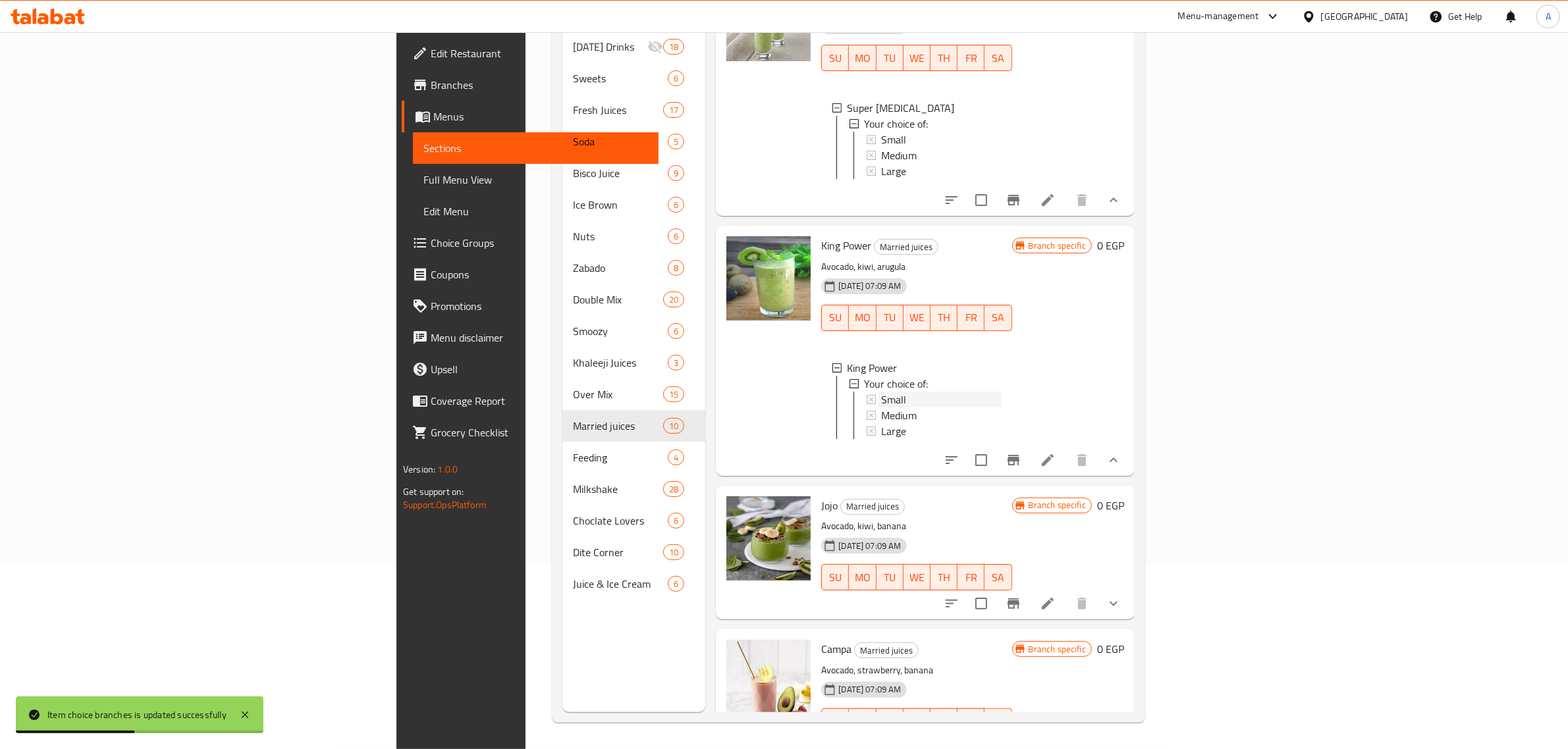
click at [881, 407] on div "Small" at bounding box center [940, 399] width 120 height 16
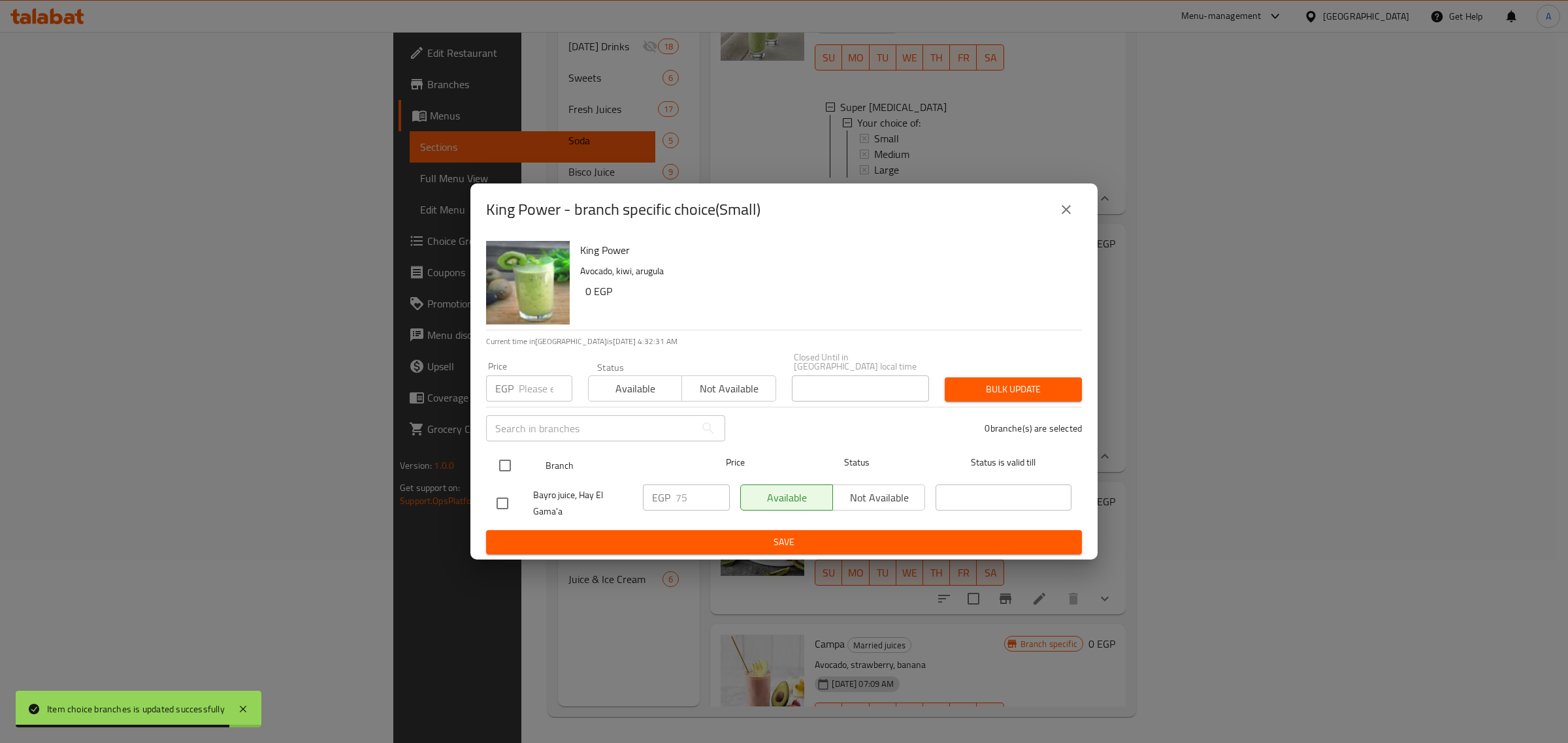
click at [520, 448] on div at bounding box center [516, 465] width 49 height 38
click at [507, 455] on input "checkbox" at bounding box center [505, 465] width 27 height 27
checkbox input "true"
click at [537, 379] on input "number" at bounding box center [545, 387] width 54 height 26
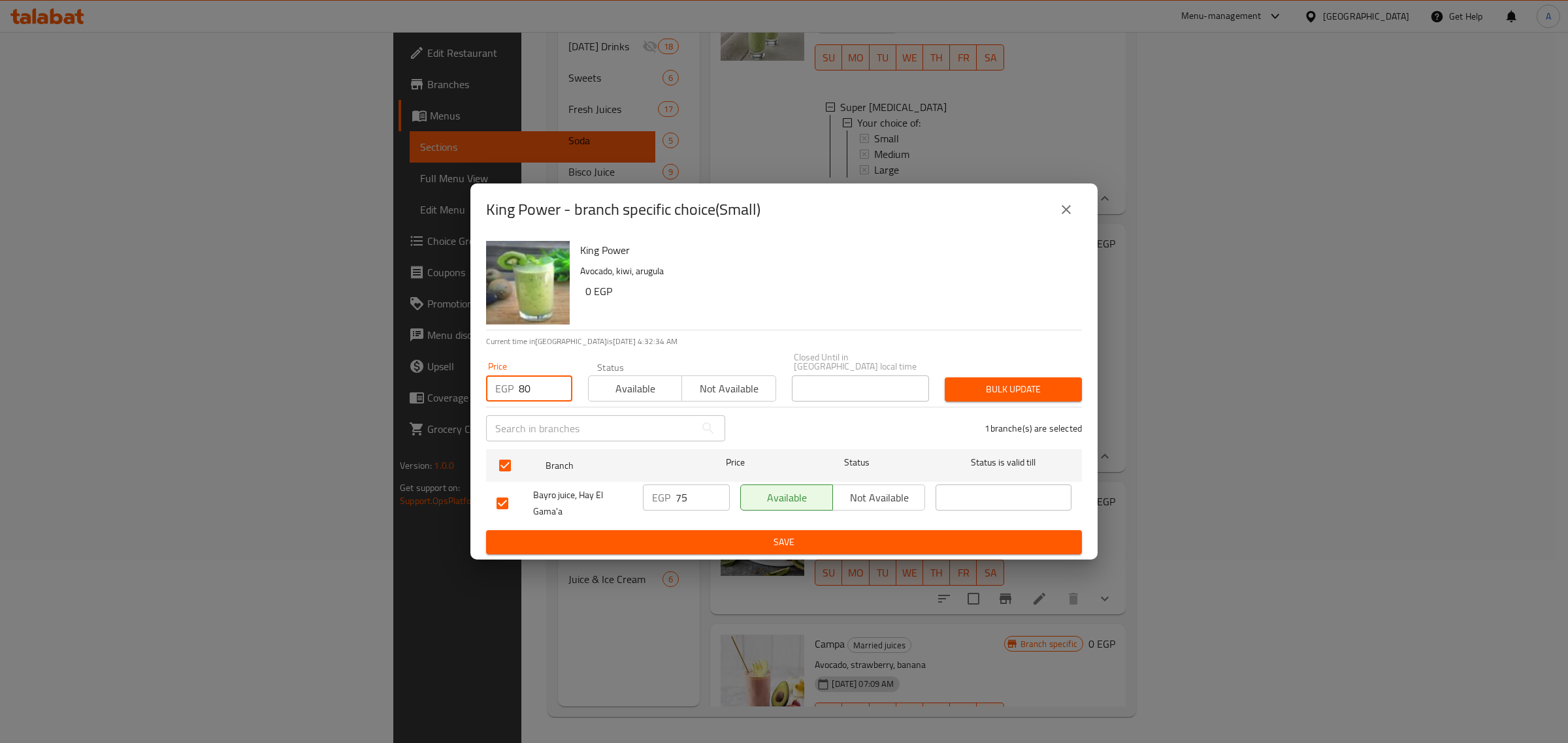
type input "80"
click at [1007, 391] on span "Bulk update" at bounding box center [1013, 389] width 116 height 16
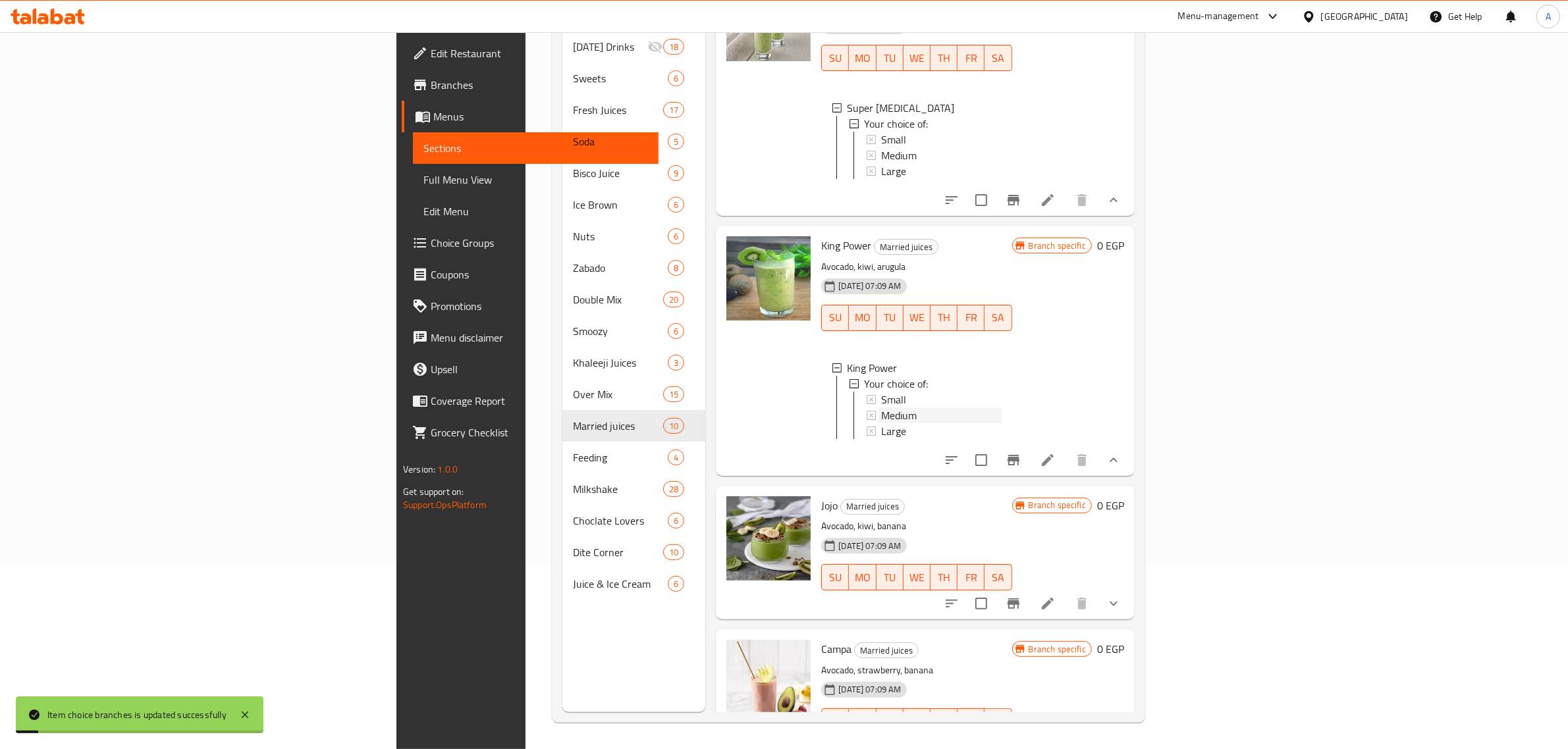
click at [881, 423] on span "Medium" at bounding box center [898, 415] width 35 height 16
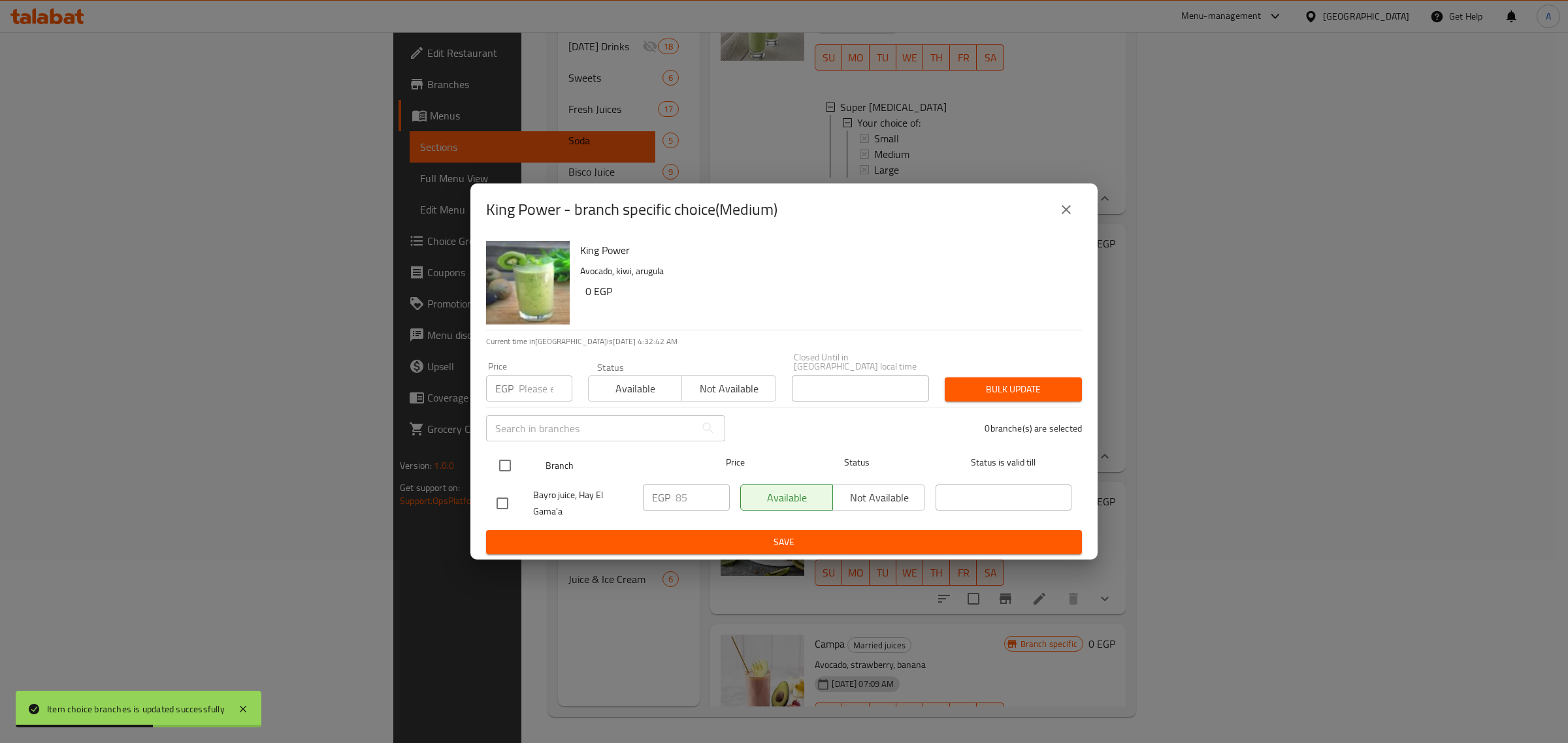
click at [507, 460] on input "checkbox" at bounding box center [505, 465] width 27 height 27
checkbox input "true"
click at [527, 380] on input "number" at bounding box center [545, 387] width 54 height 26
type input "90"
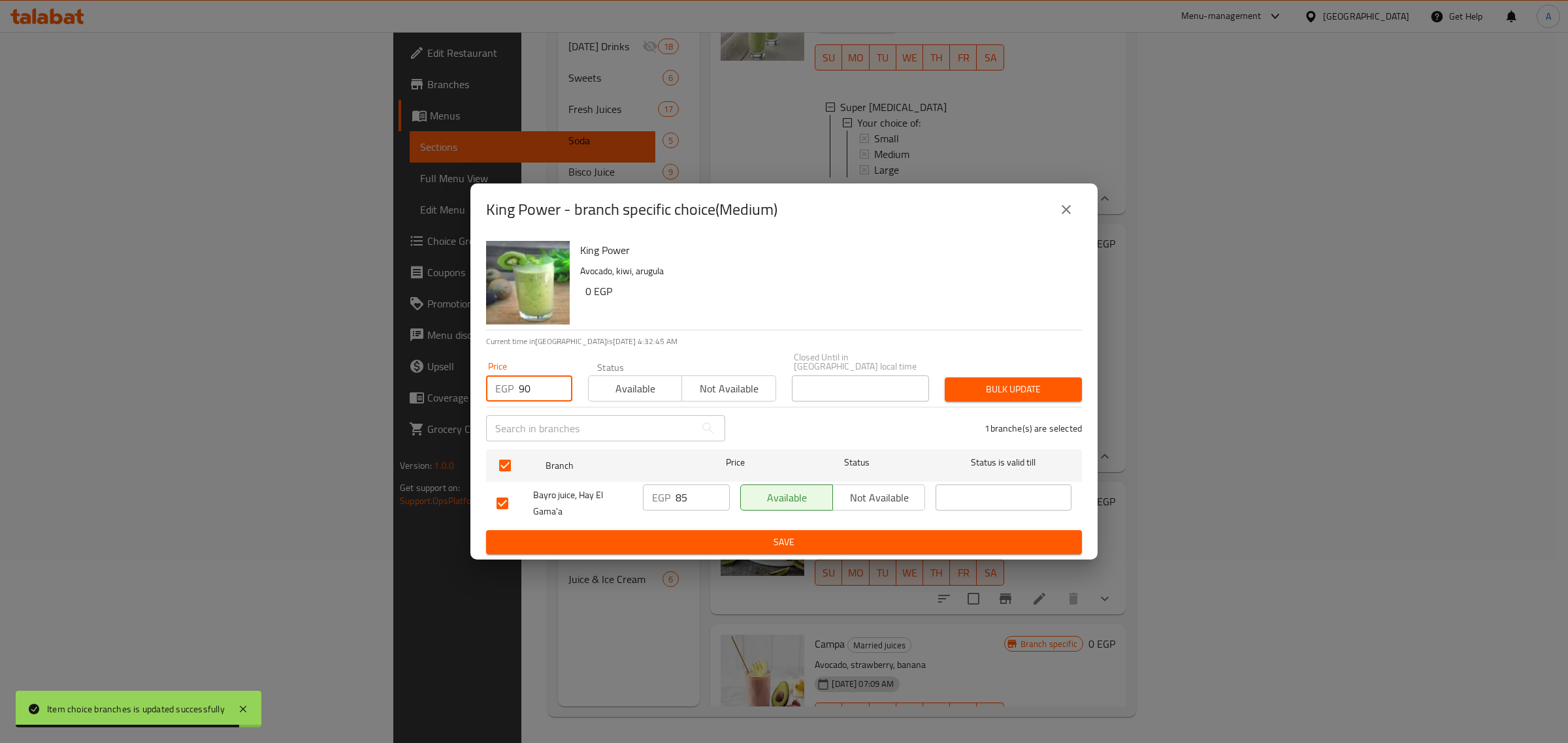
click at [995, 382] on span "Bulk update" at bounding box center [1013, 389] width 116 height 16
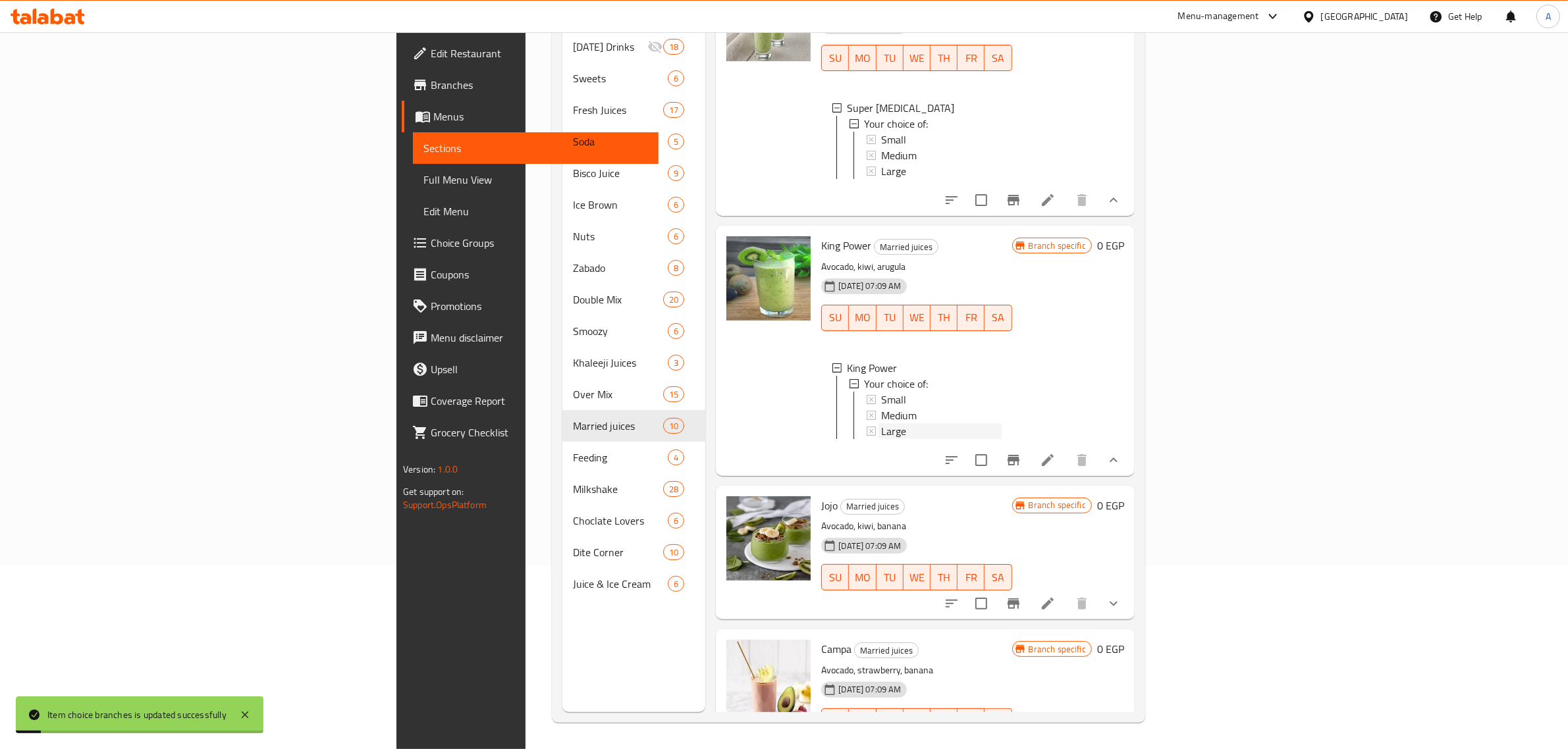
click at [881, 439] on div "Large" at bounding box center [940, 431] width 120 height 16
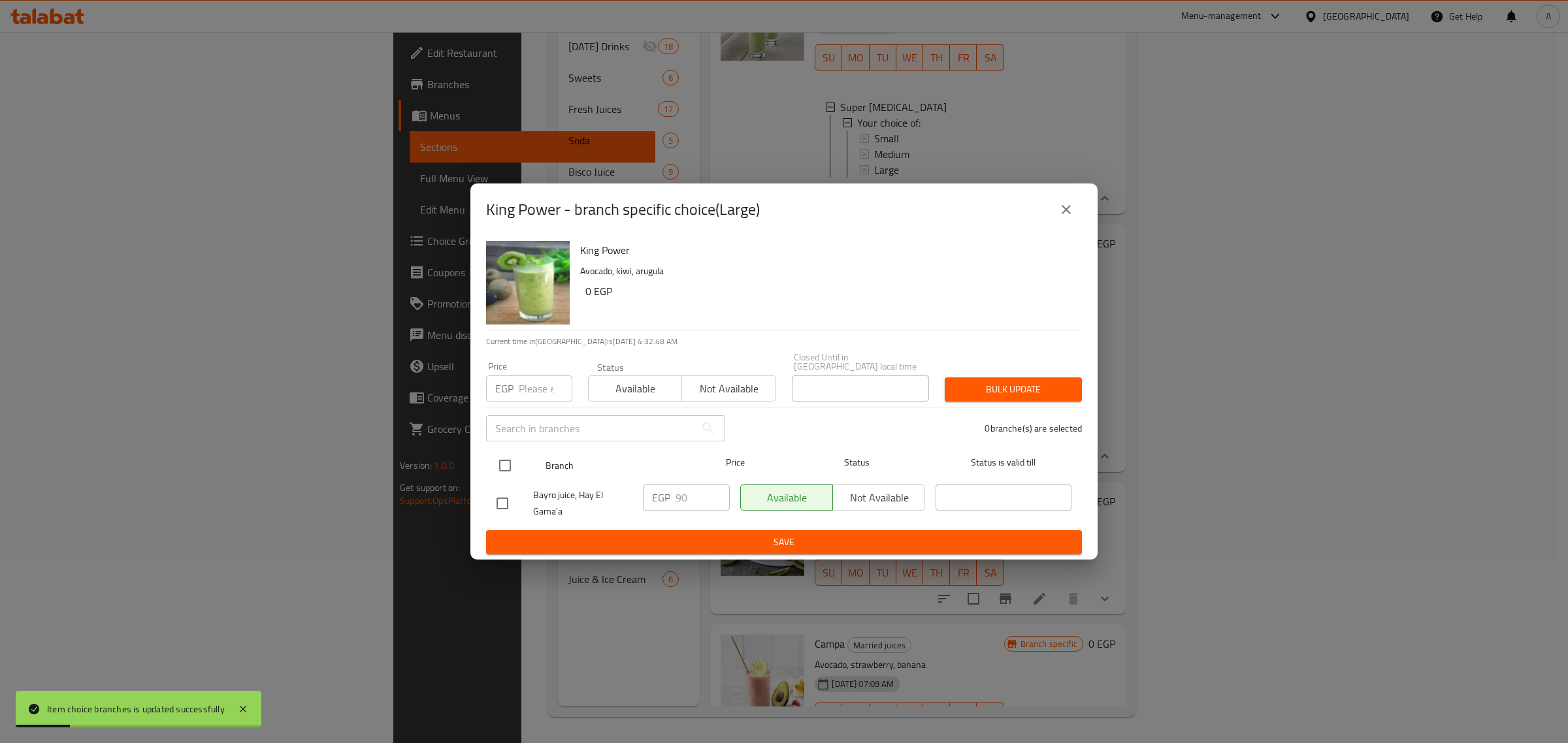
click at [498, 464] on input "checkbox" at bounding box center [505, 465] width 27 height 27
checkbox input "true"
click at [541, 367] on div "Price EGP Price" at bounding box center [529, 381] width 87 height 40
click at [532, 385] on input "number" at bounding box center [545, 387] width 54 height 26
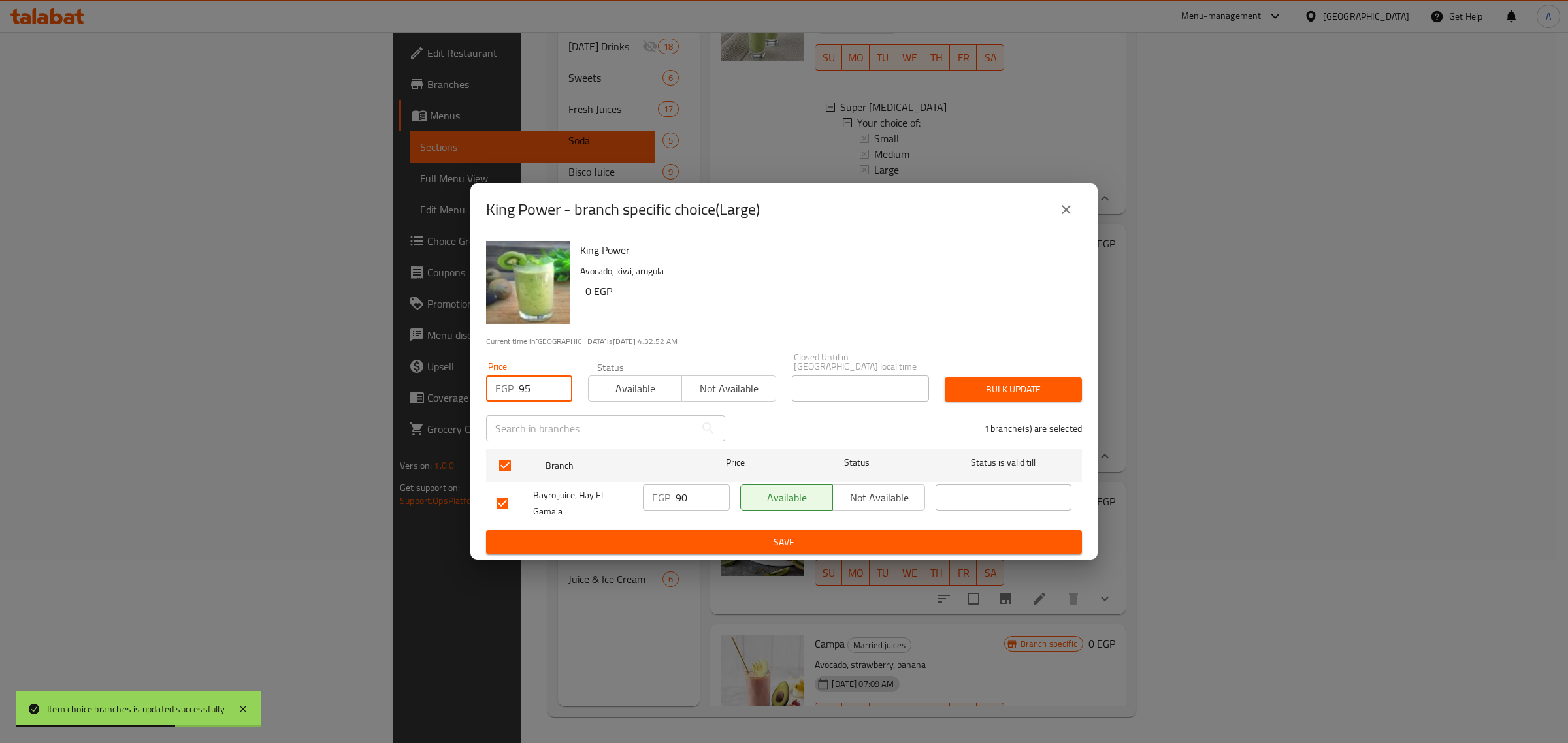
type input "95"
click at [1042, 381] on span "Bulk update" at bounding box center [1013, 389] width 116 height 16
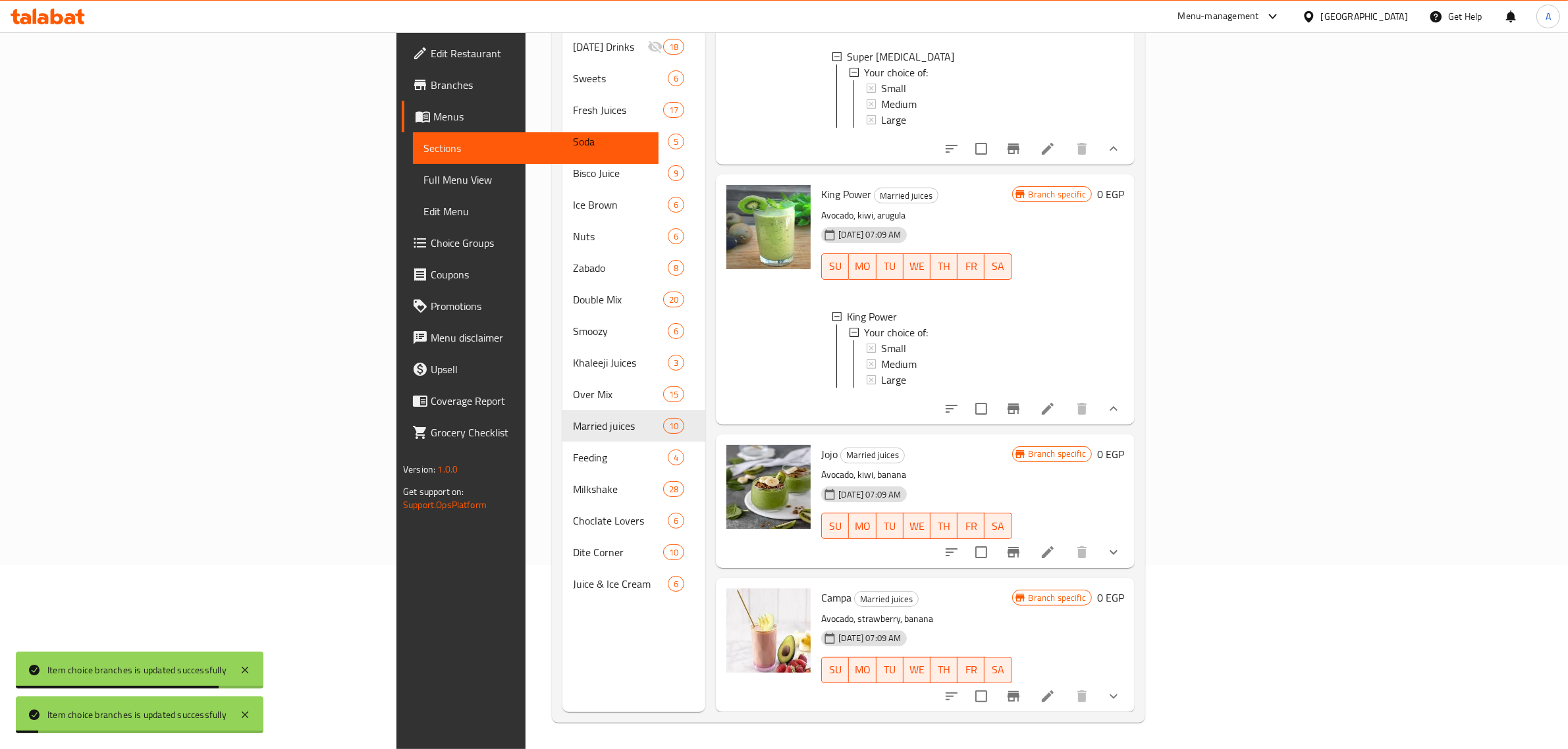
scroll to position [1745, 0]
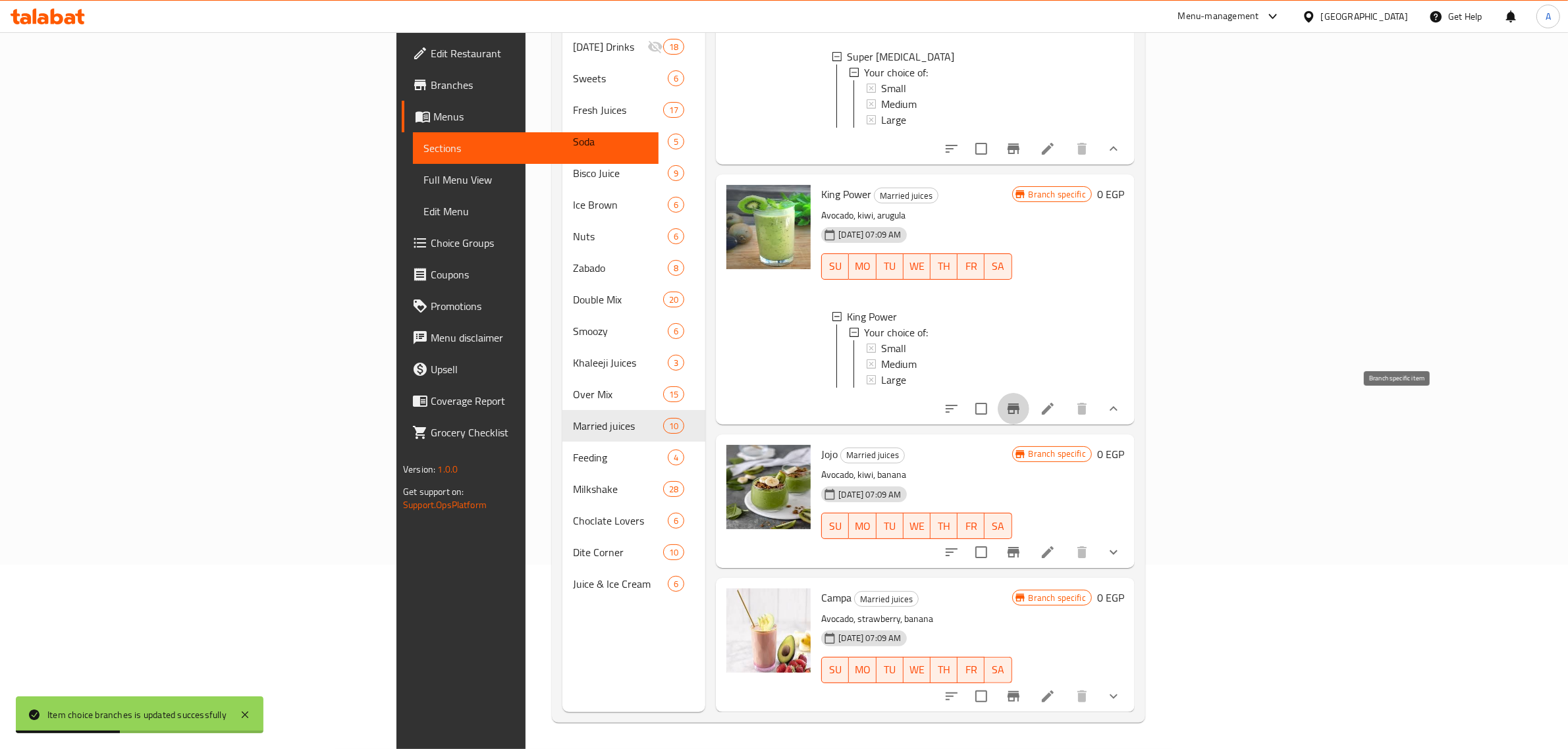
click at [1019, 406] on icon "Branch-specific-item" at bounding box center [1013, 408] width 12 height 10
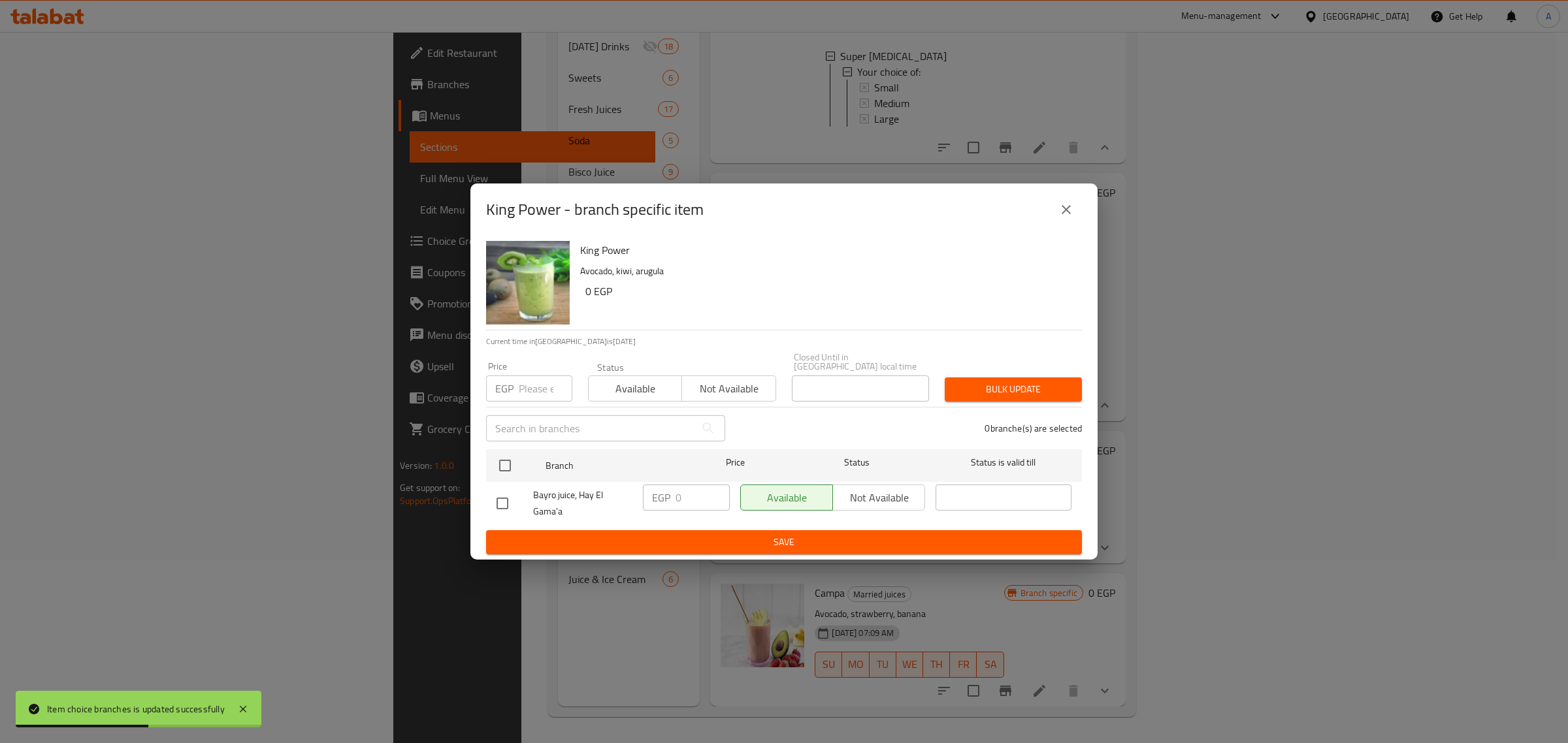
click at [1059, 213] on icon "close" at bounding box center [1066, 210] width 16 height 16
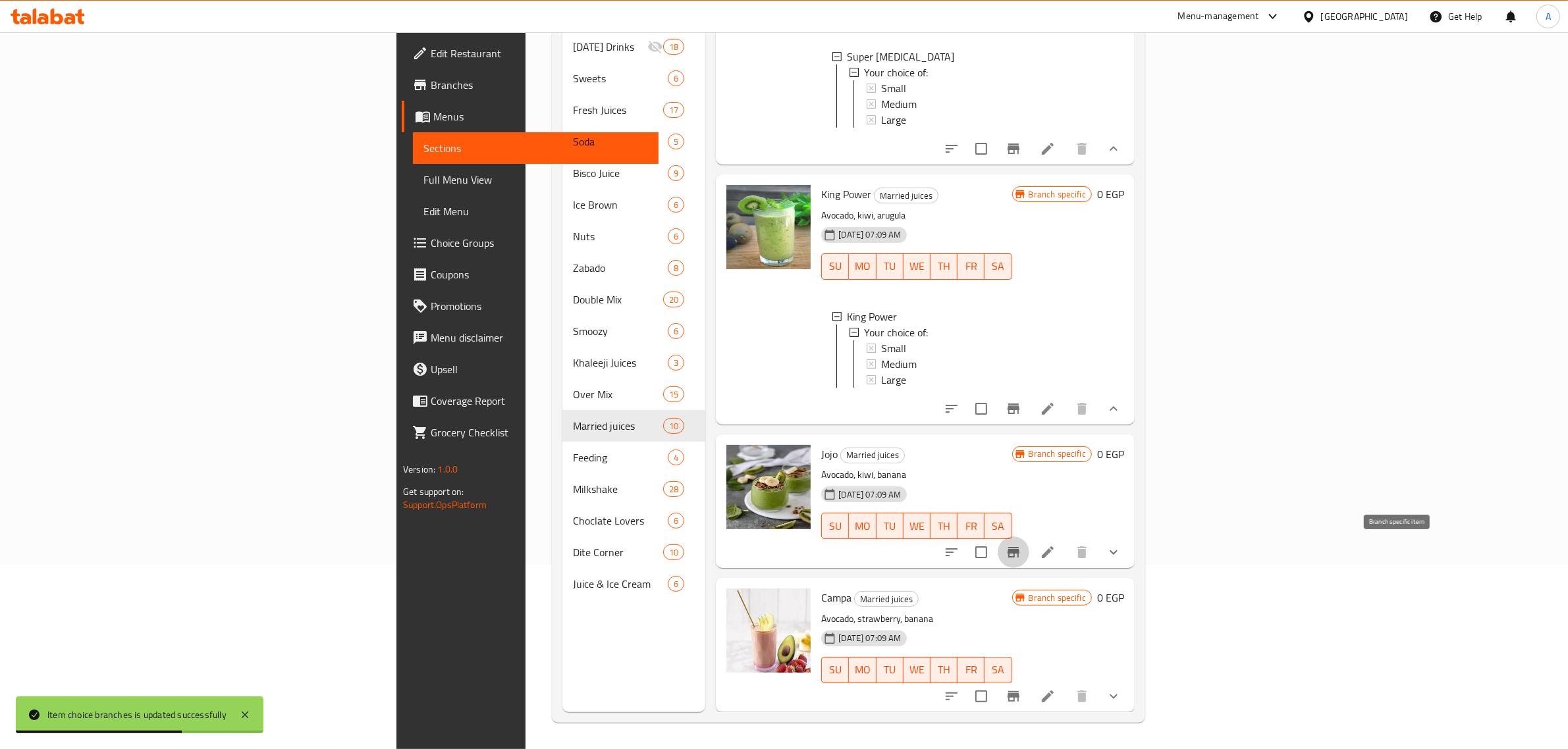
click at [1021, 557] on icon "Branch-specific-item" at bounding box center [1014, 552] width 16 height 16
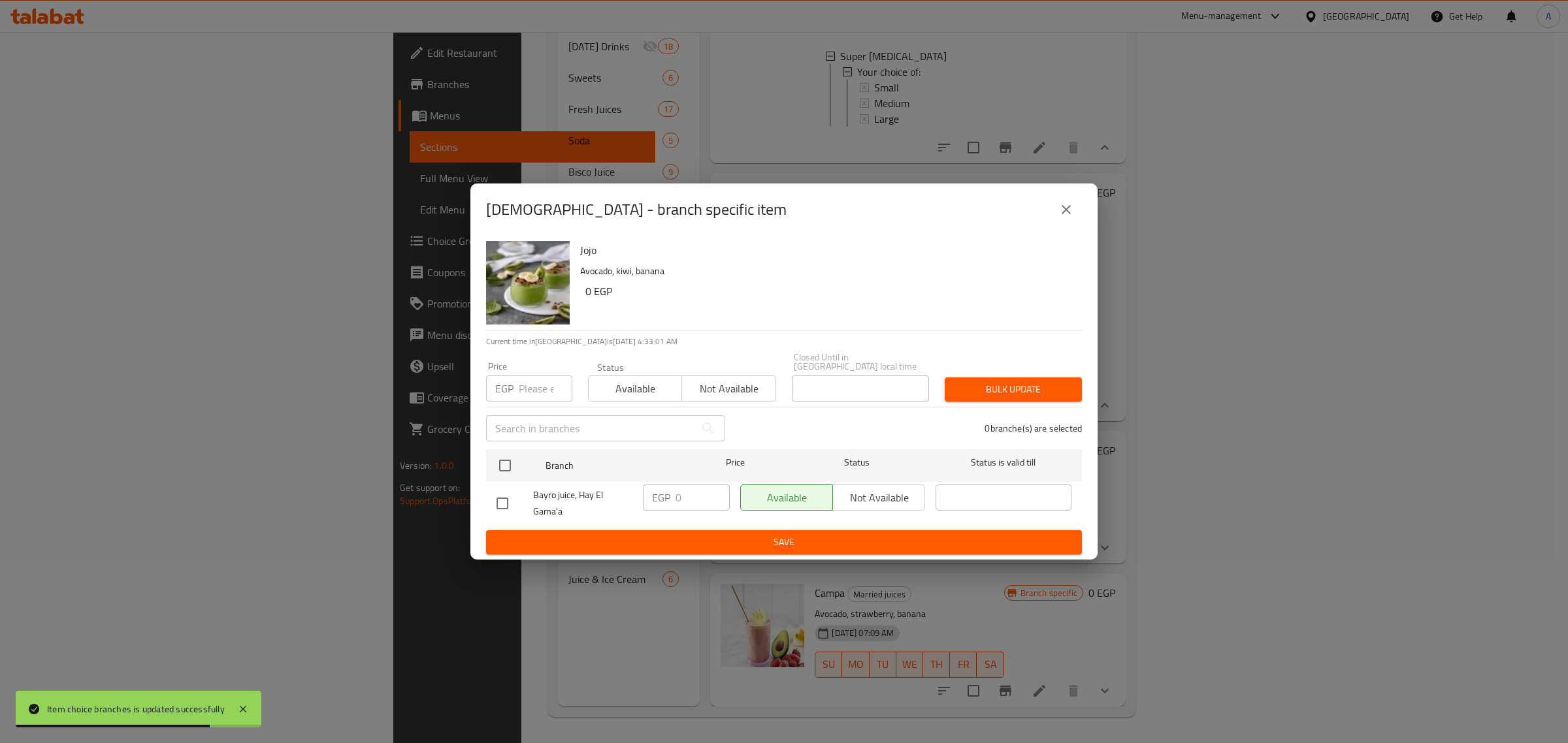
click at [1066, 214] on icon "close" at bounding box center [1066, 210] width 9 height 9
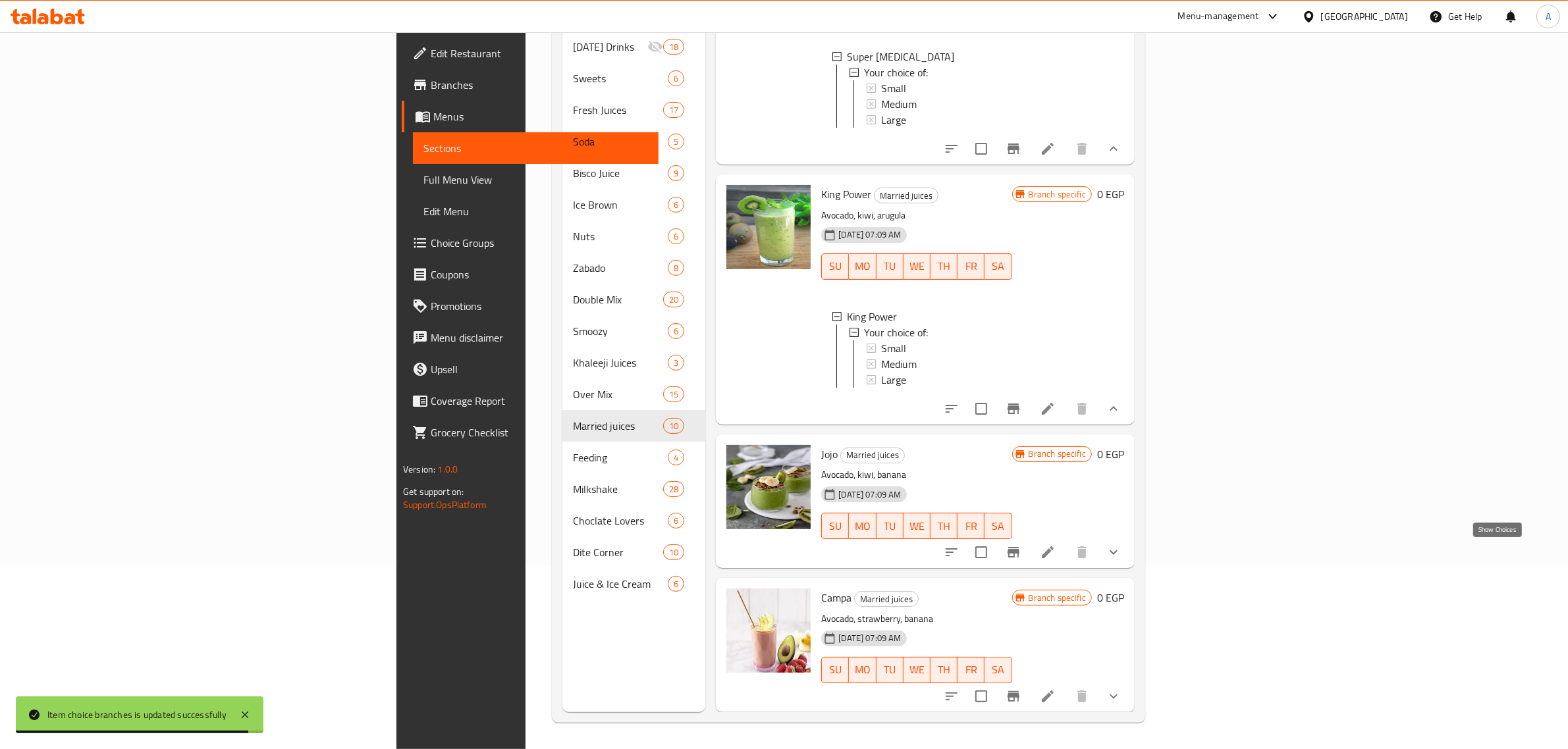
click at [1121, 550] on icon "show more" at bounding box center [1113, 552] width 16 height 16
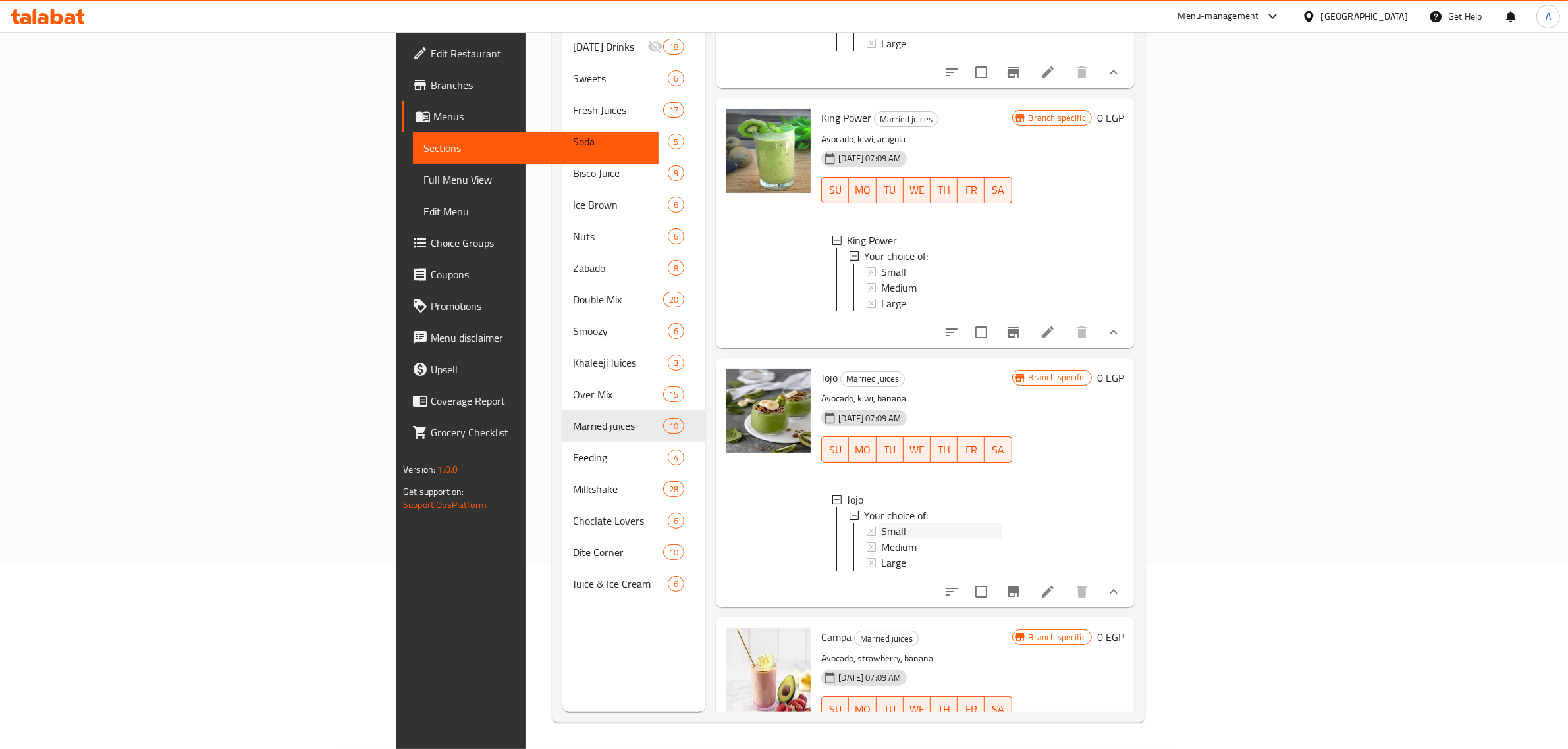
click at [888, 539] on div "Small" at bounding box center [940, 531] width 120 height 16
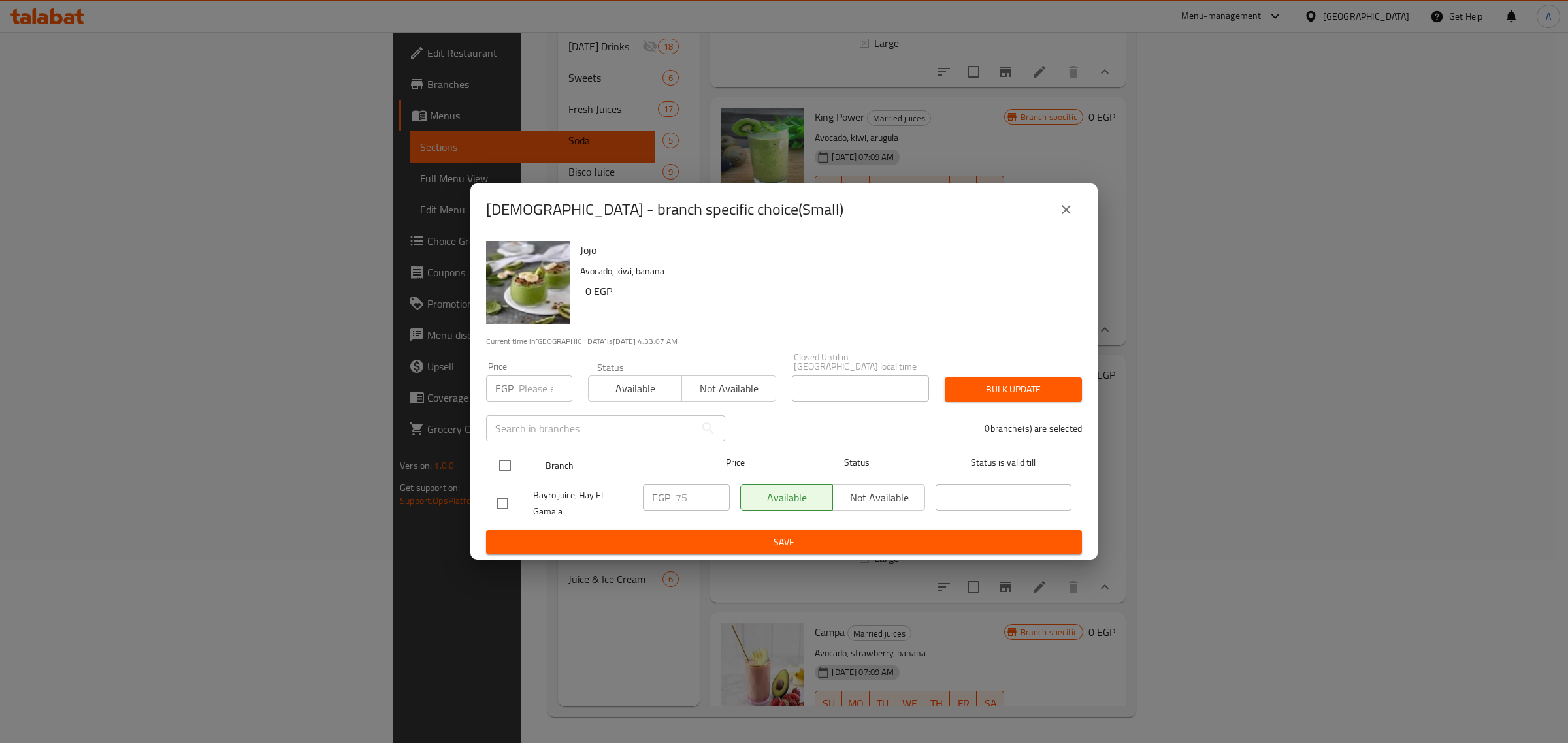
click at [512, 472] on input "checkbox" at bounding box center [505, 465] width 27 height 27
checkbox input "true"
click at [534, 386] on input "number" at bounding box center [545, 387] width 54 height 26
type input "80"
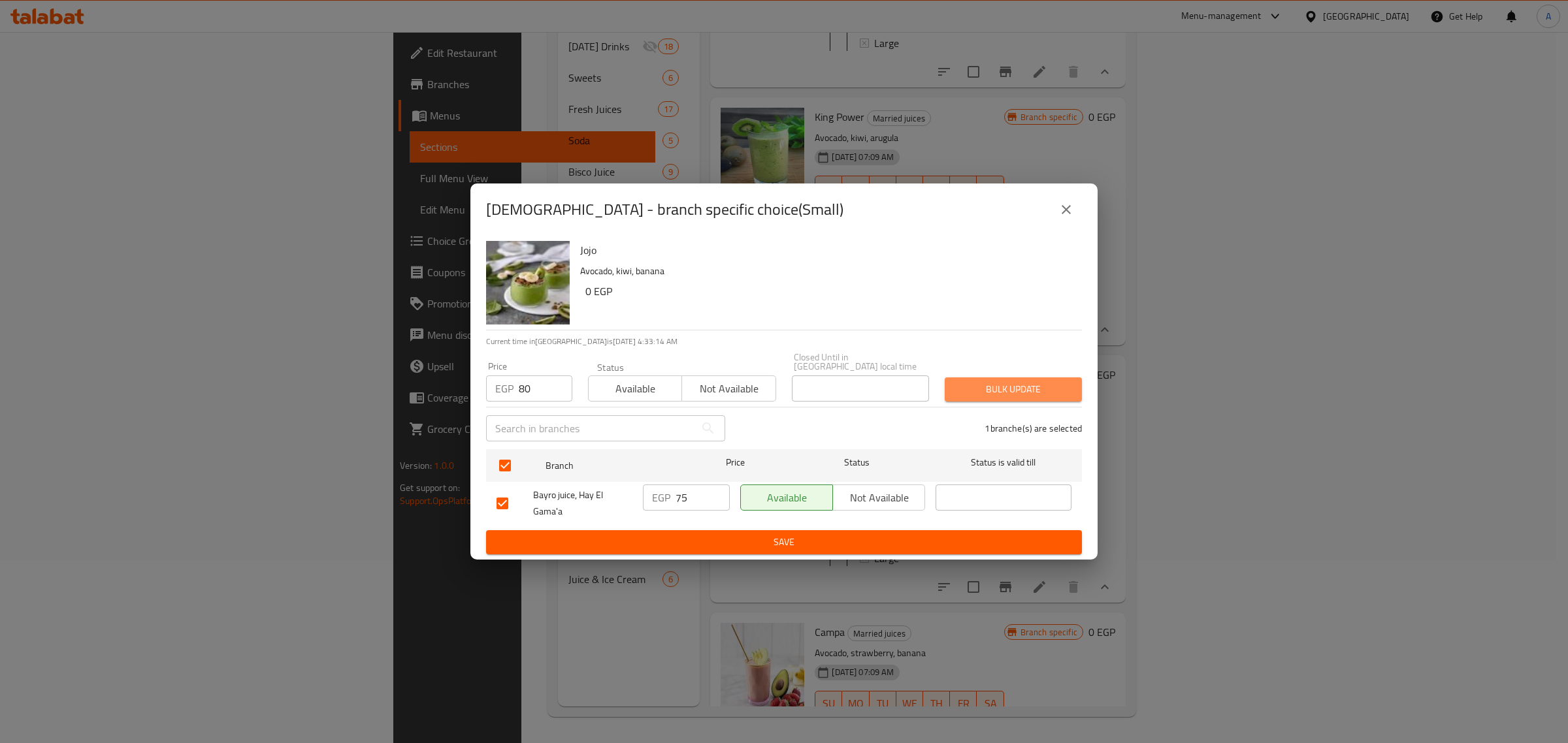
click at [988, 388] on span "Bulk update" at bounding box center [1013, 389] width 116 height 16
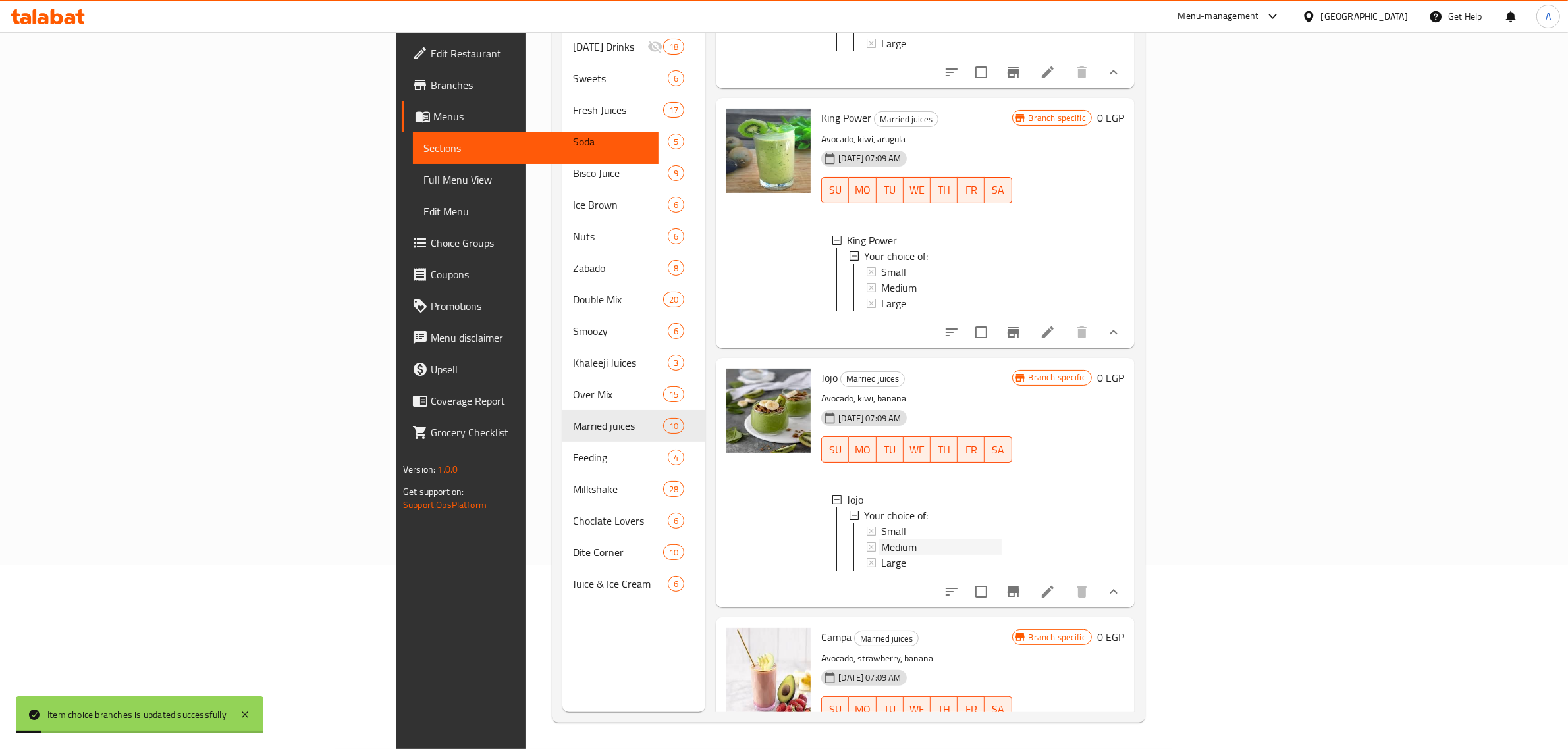
click at [881, 555] on span "Medium" at bounding box center [898, 547] width 35 height 16
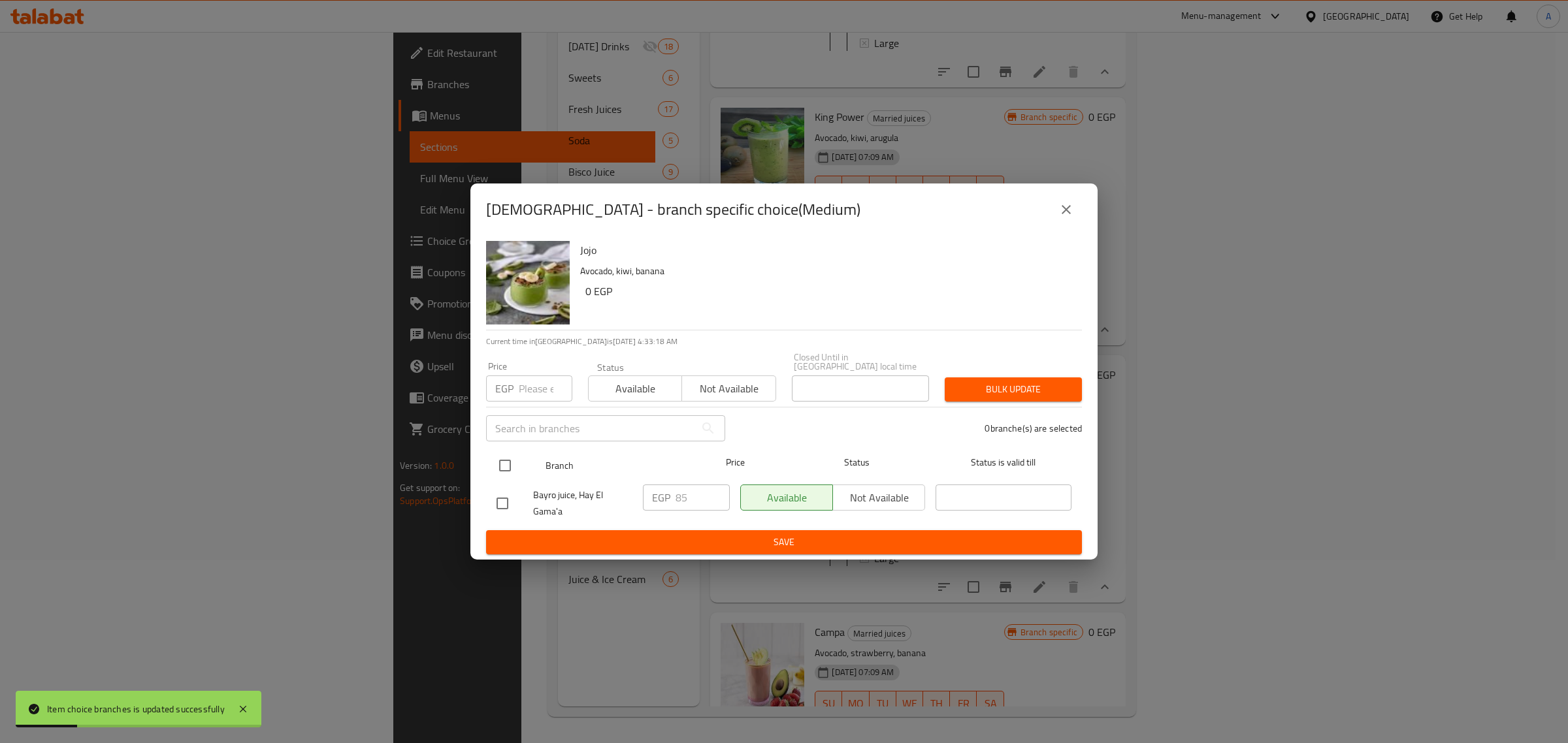
click at [503, 461] on input "checkbox" at bounding box center [505, 465] width 27 height 27
checkbox input "true"
click at [545, 375] on input "number" at bounding box center [545, 387] width 54 height 26
type input "90"
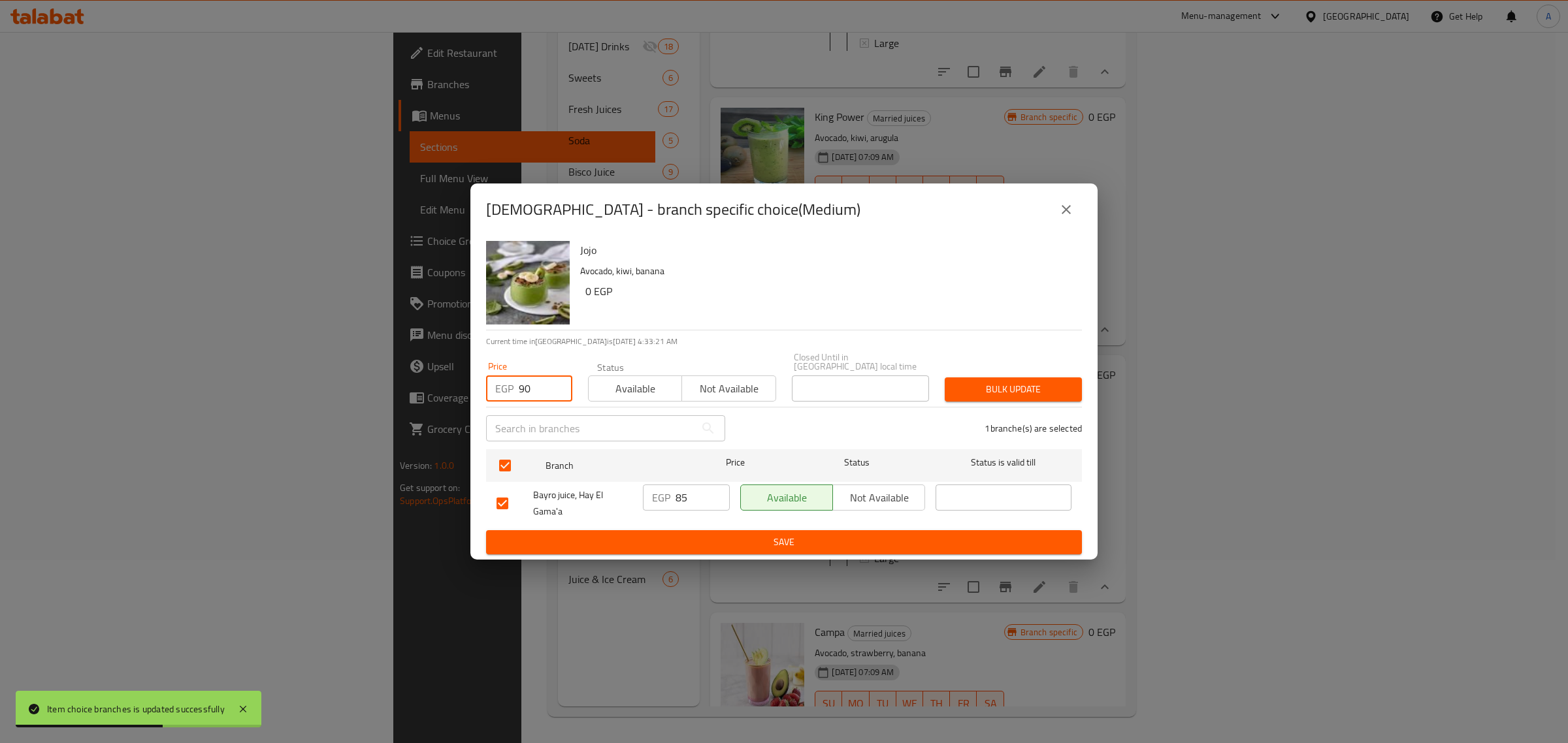
click at [1010, 385] on span "Bulk update" at bounding box center [1013, 389] width 116 height 16
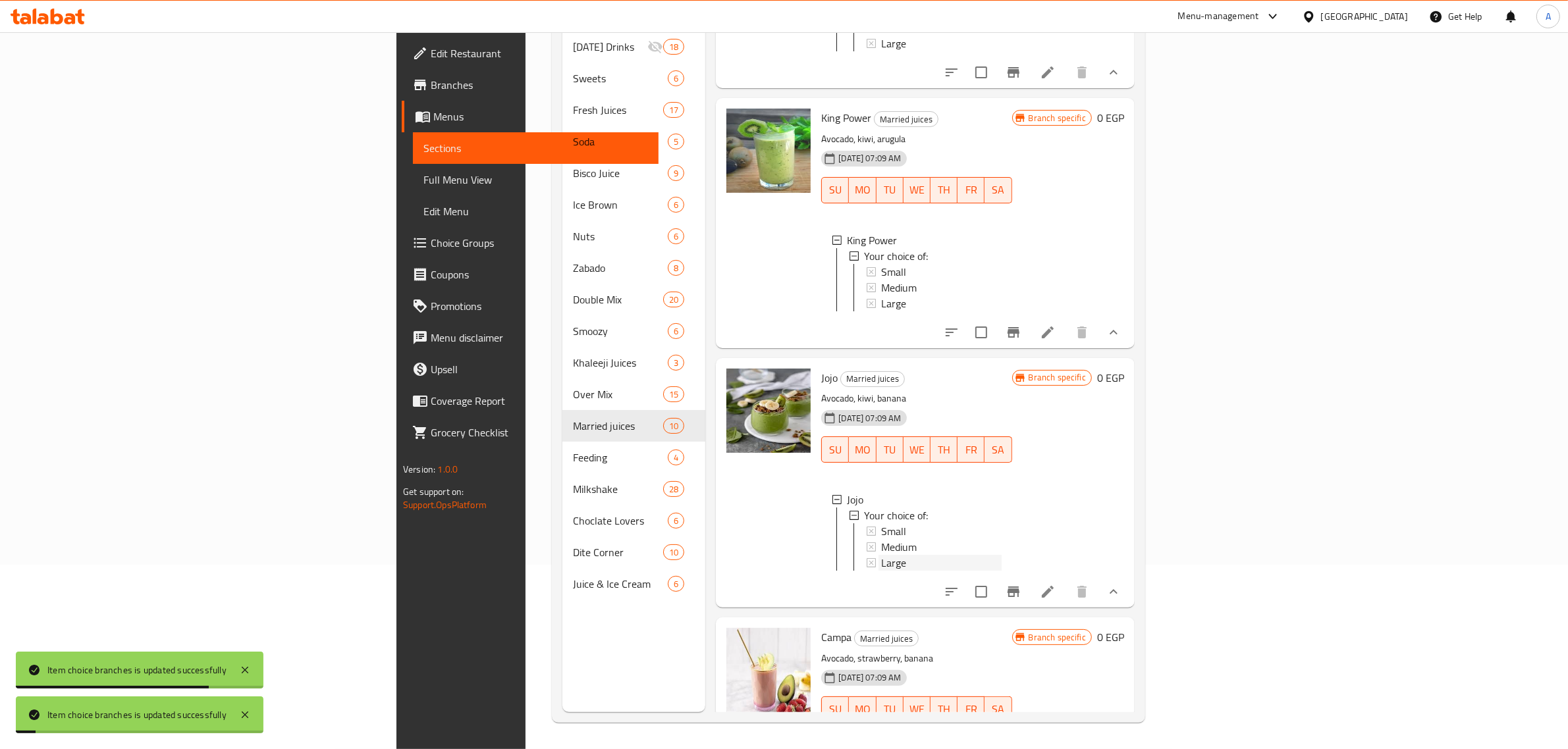
click at [881, 571] on span "Large" at bounding box center [893, 563] width 25 height 16
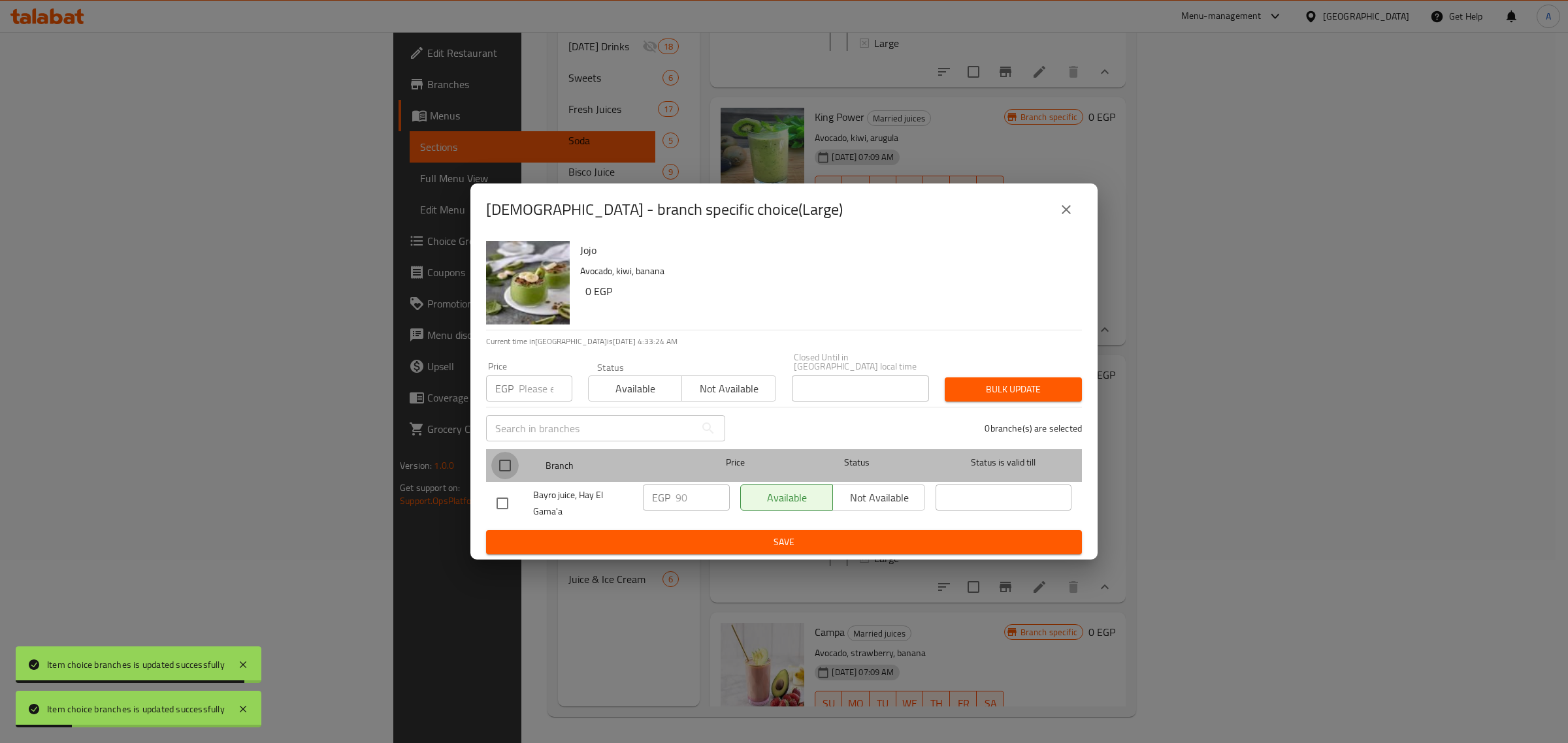
click at [498, 471] on input "checkbox" at bounding box center [505, 465] width 27 height 27
checkbox input "true"
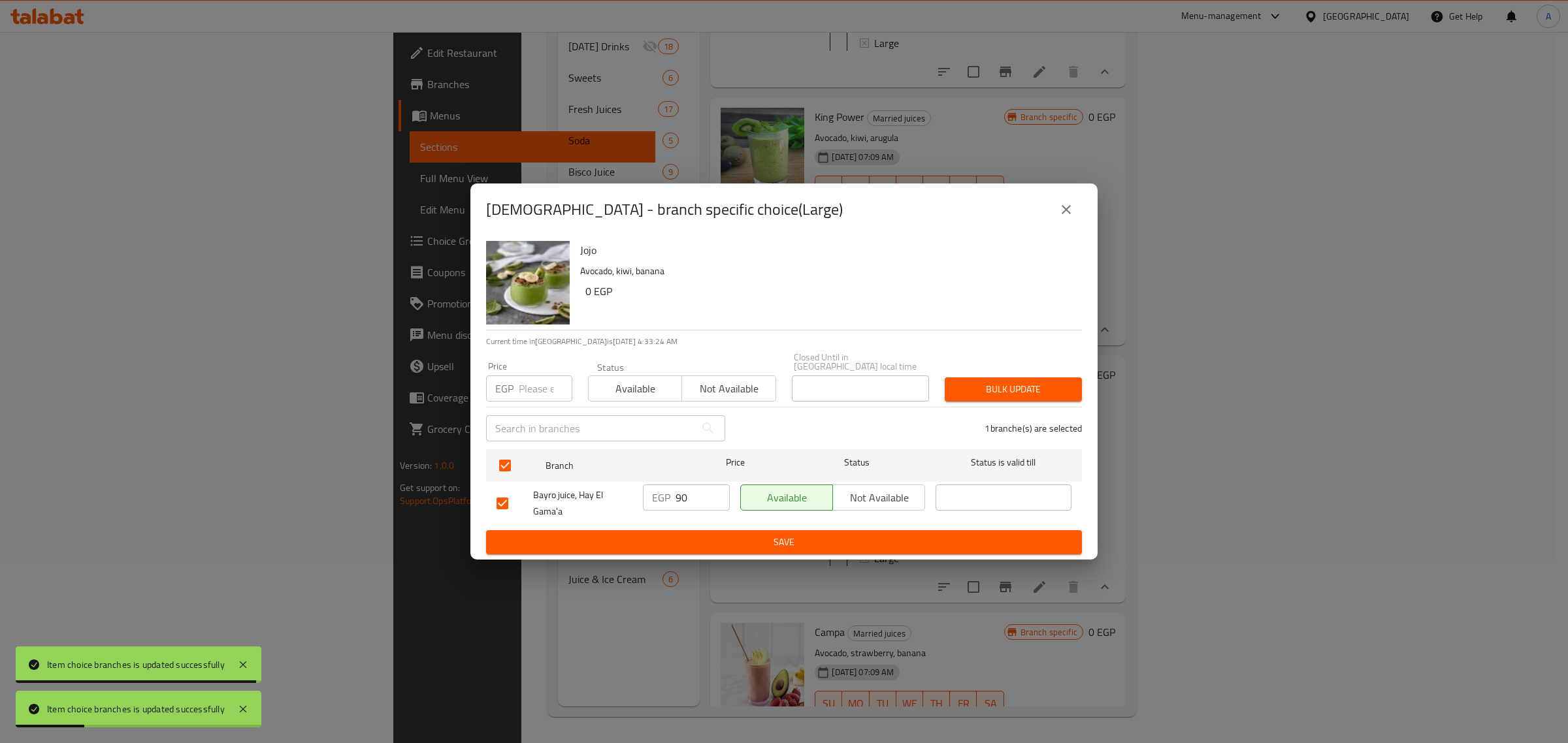
click at [543, 366] on div "Price EGP Price" at bounding box center [529, 381] width 87 height 40
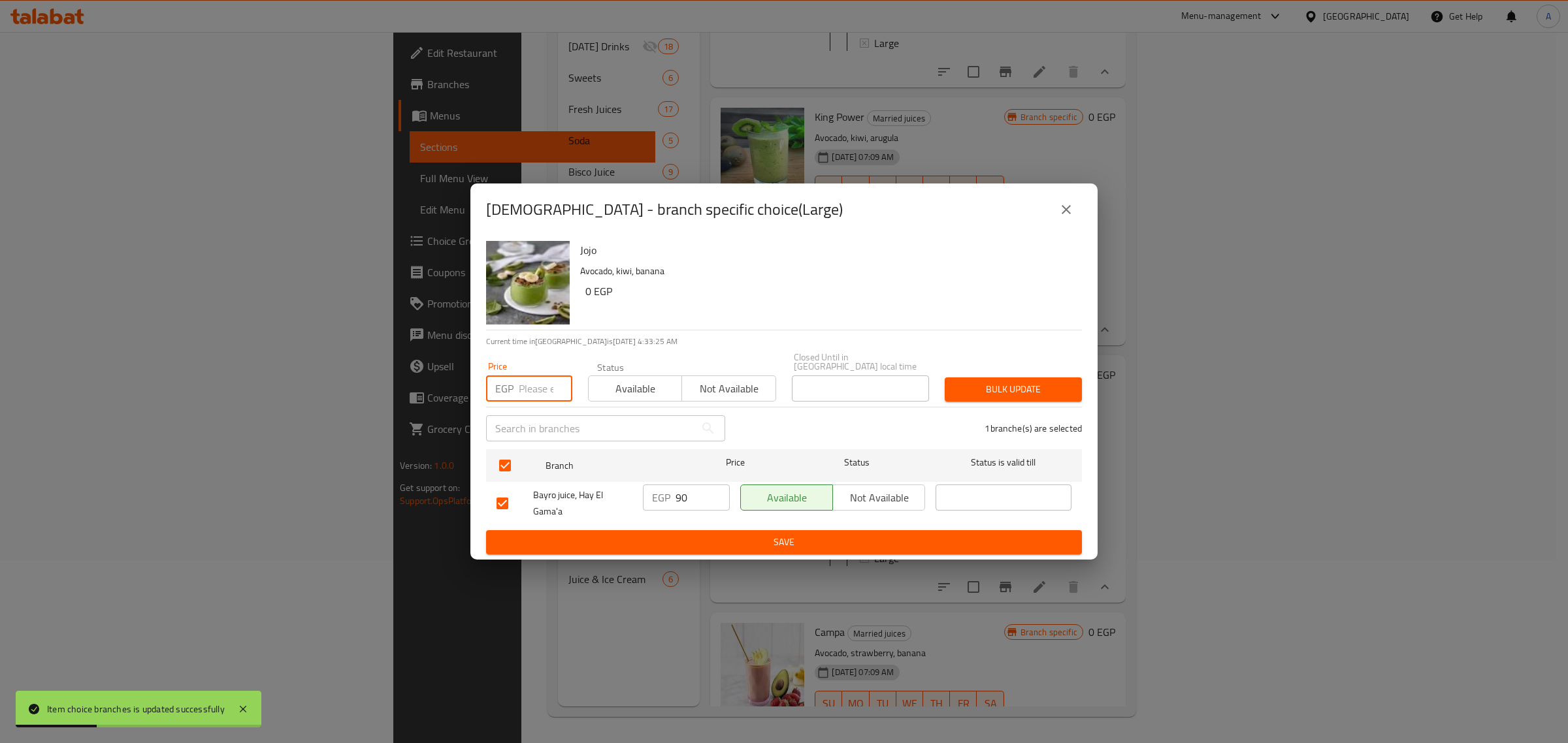
click at [537, 384] on input "number" at bounding box center [545, 387] width 54 height 26
type input "95"
click at [1010, 381] on span "Bulk update" at bounding box center [1013, 389] width 116 height 16
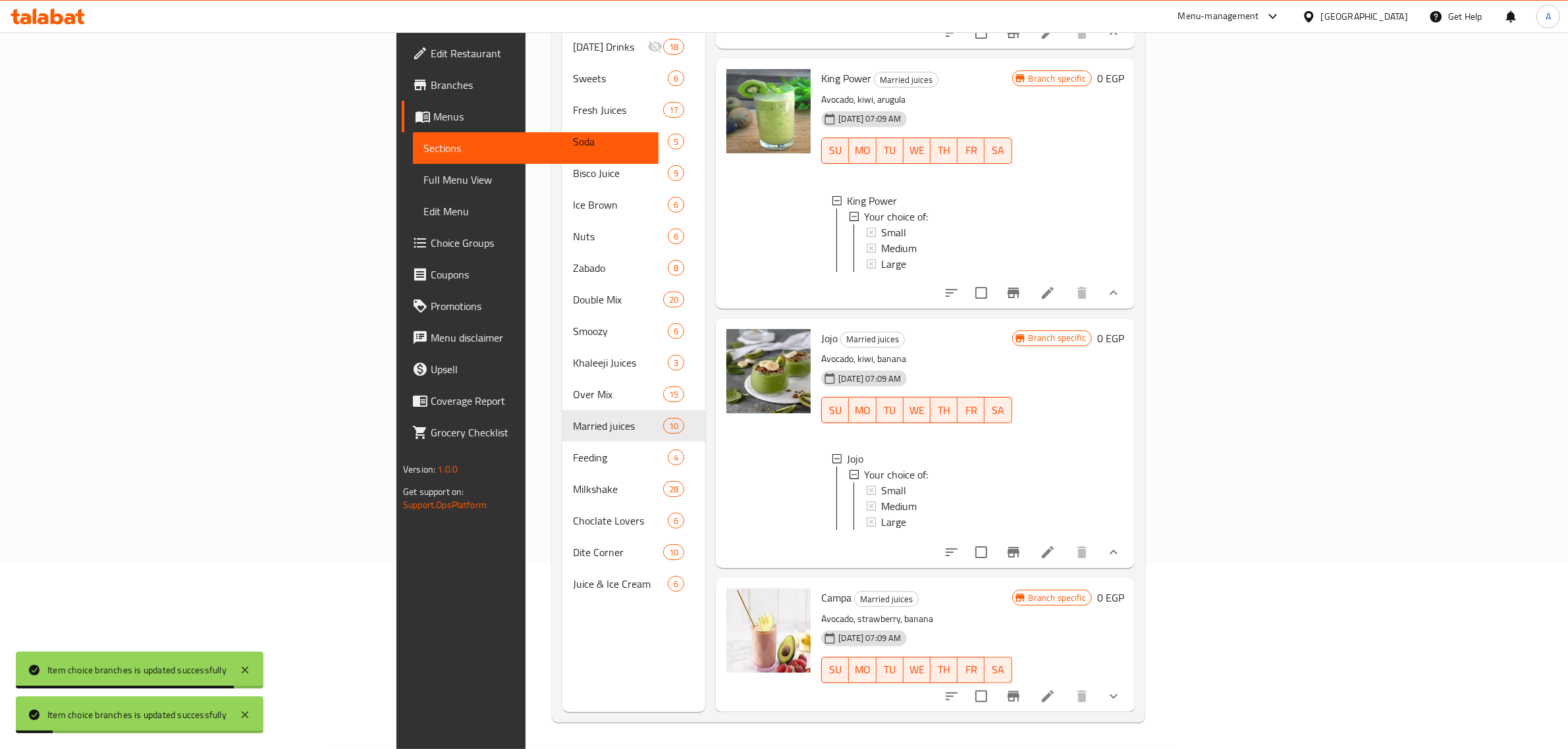
scroll to position [1873, 0]
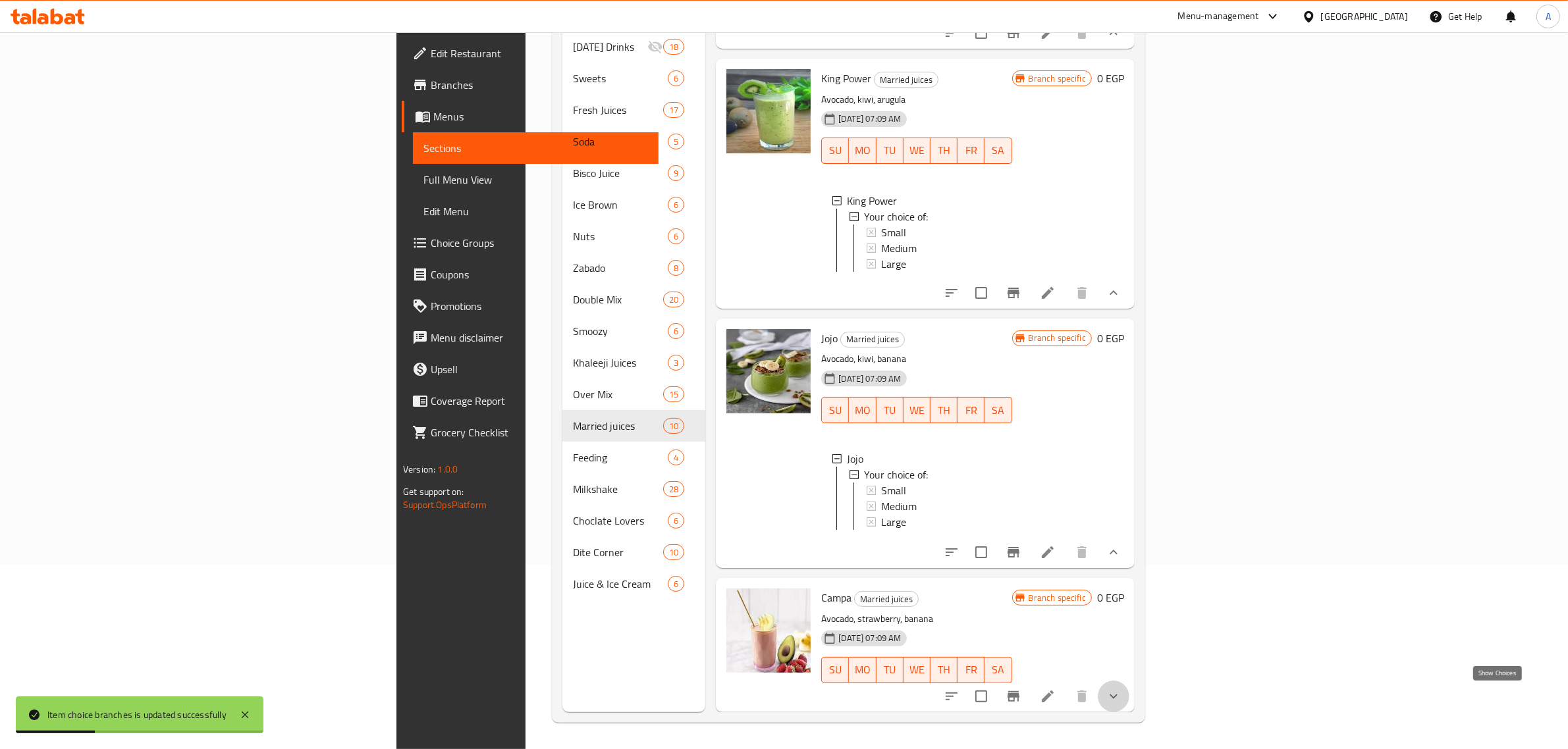
click at [1121, 690] on icon "show more" at bounding box center [1113, 696] width 16 height 16
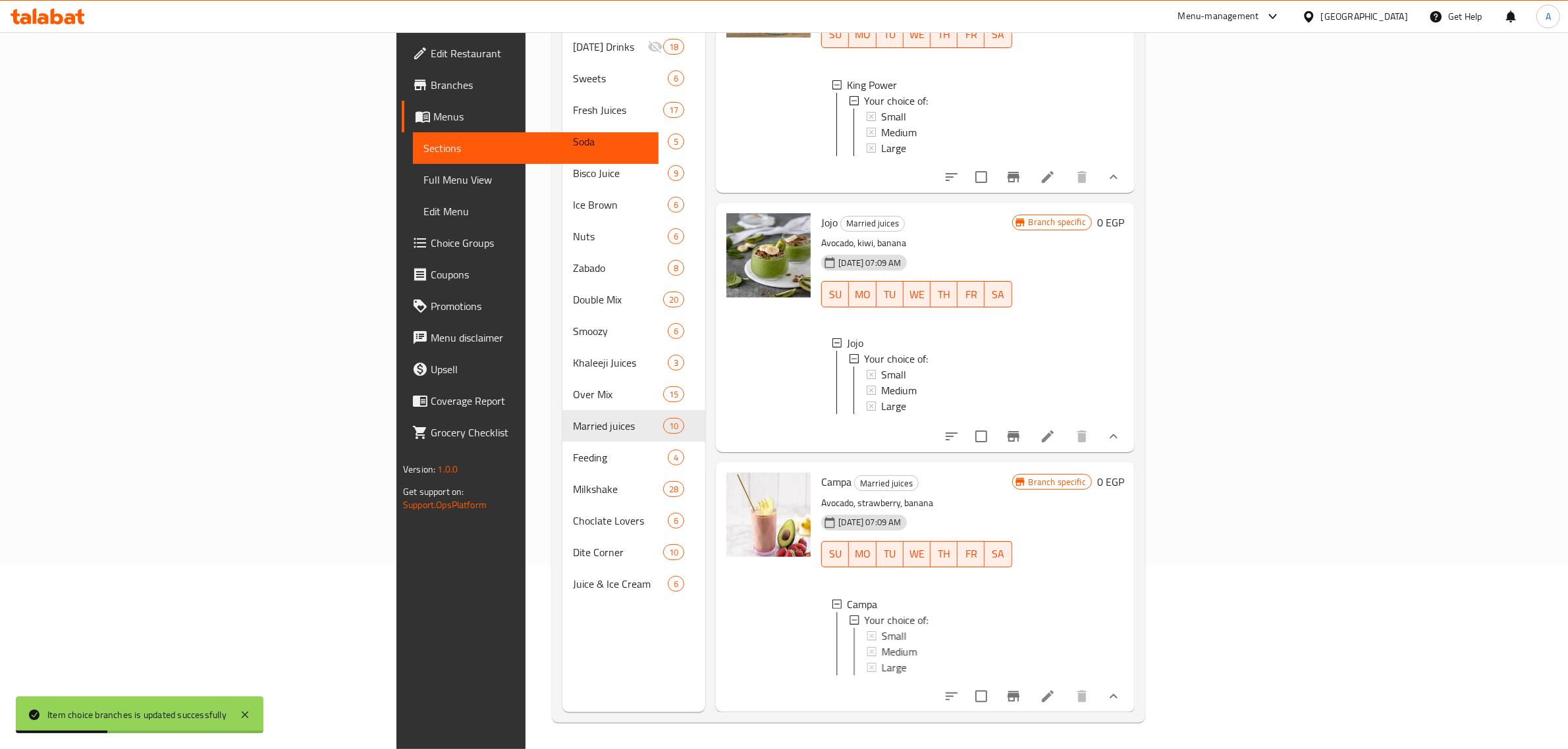
scroll to position [2001, 0]
click at [881, 628] on div "Small" at bounding box center [940, 636] width 120 height 16
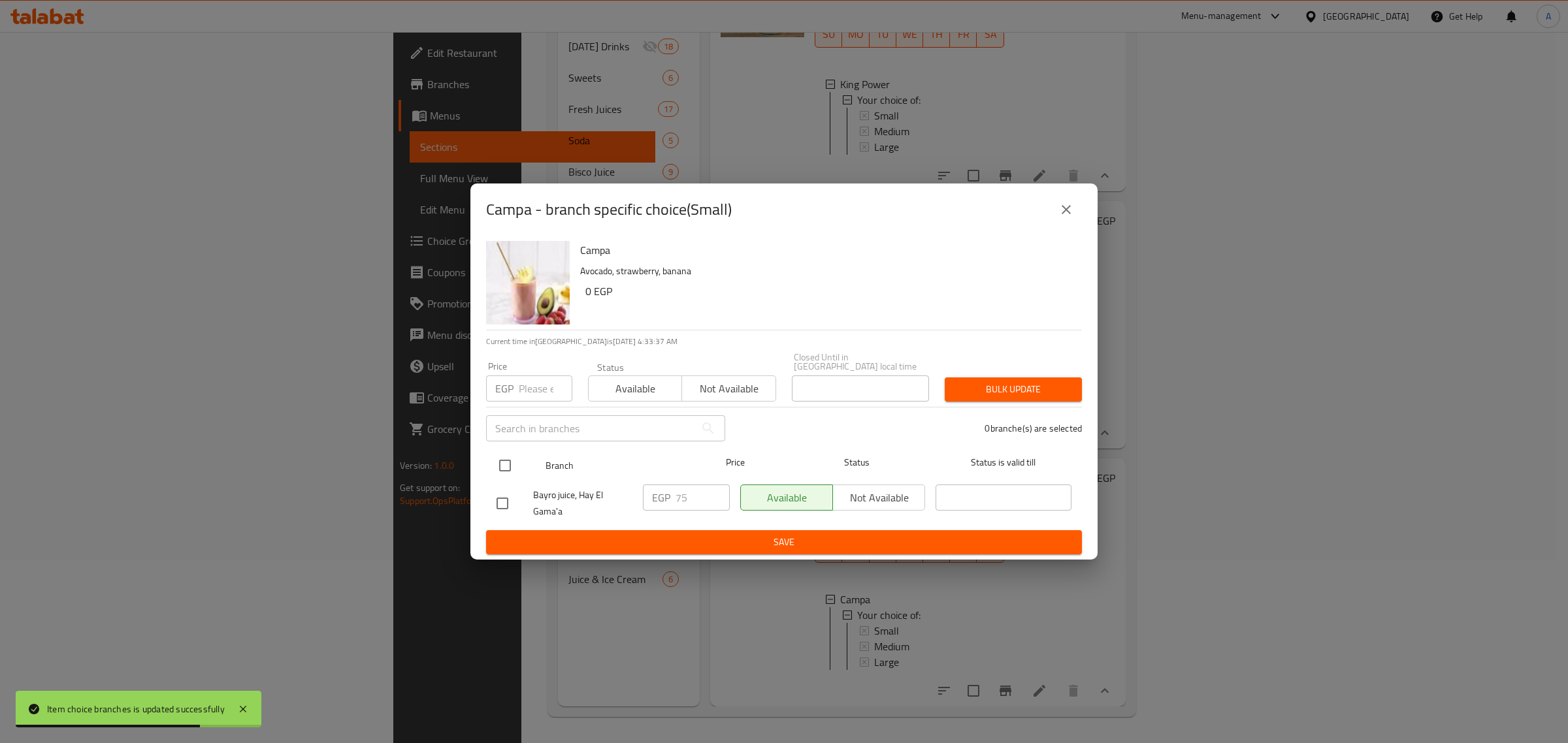
click at [504, 469] on input "checkbox" at bounding box center [505, 465] width 27 height 27
checkbox input "true"
click at [534, 384] on input "number" at bounding box center [545, 387] width 54 height 26
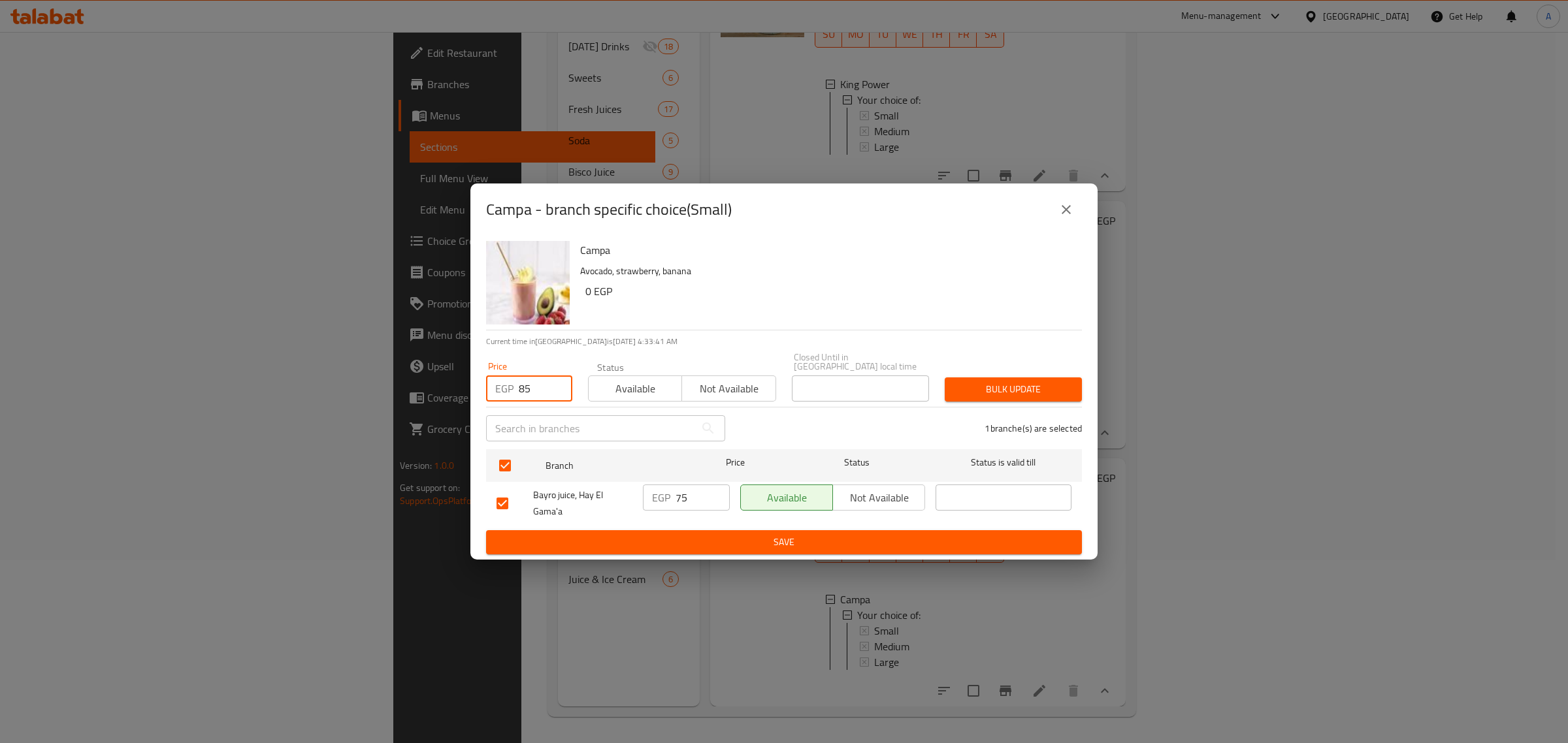
type input "85"
click at [1023, 389] on span "Bulk update" at bounding box center [1013, 389] width 116 height 16
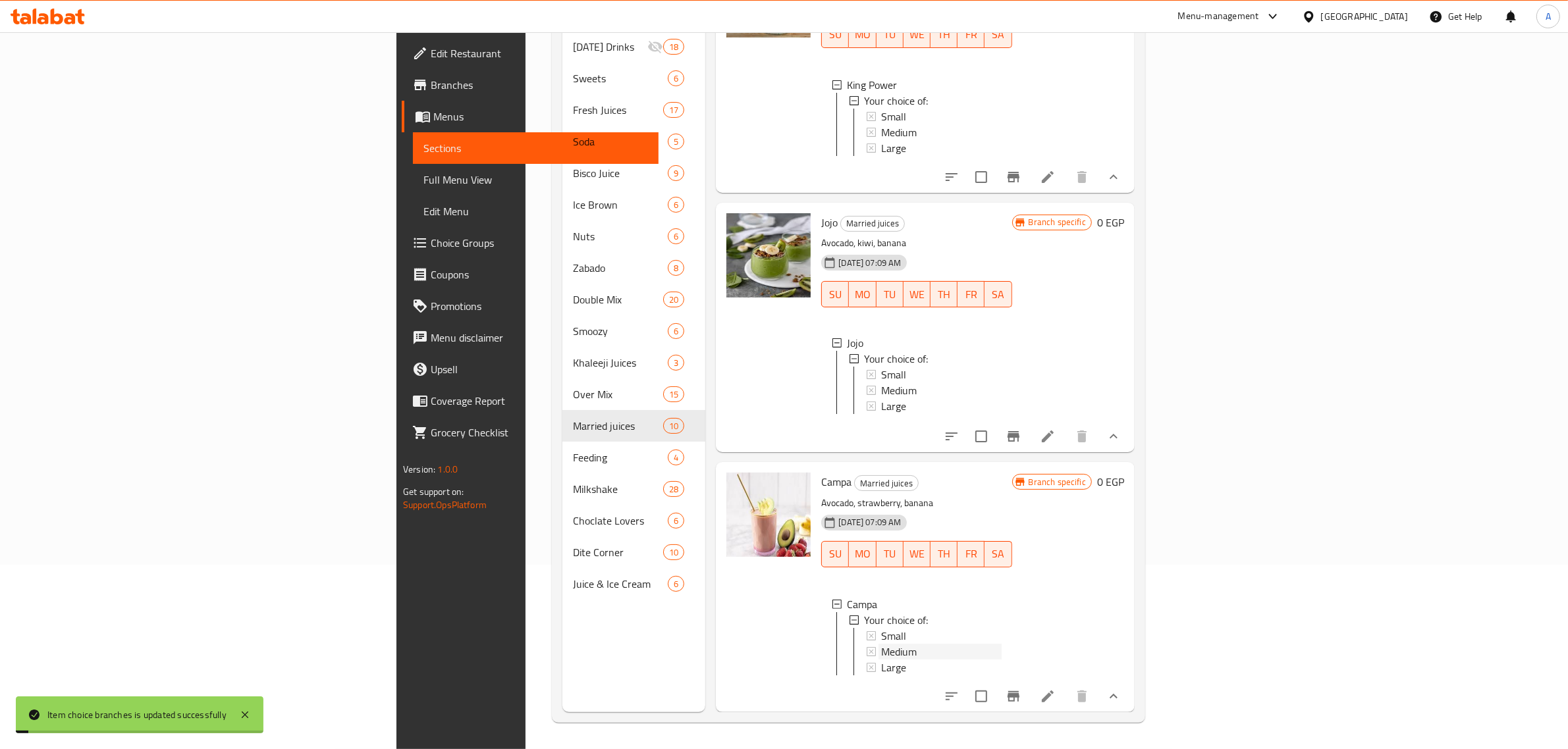
click at [881, 644] on span "Medium" at bounding box center [898, 652] width 35 height 16
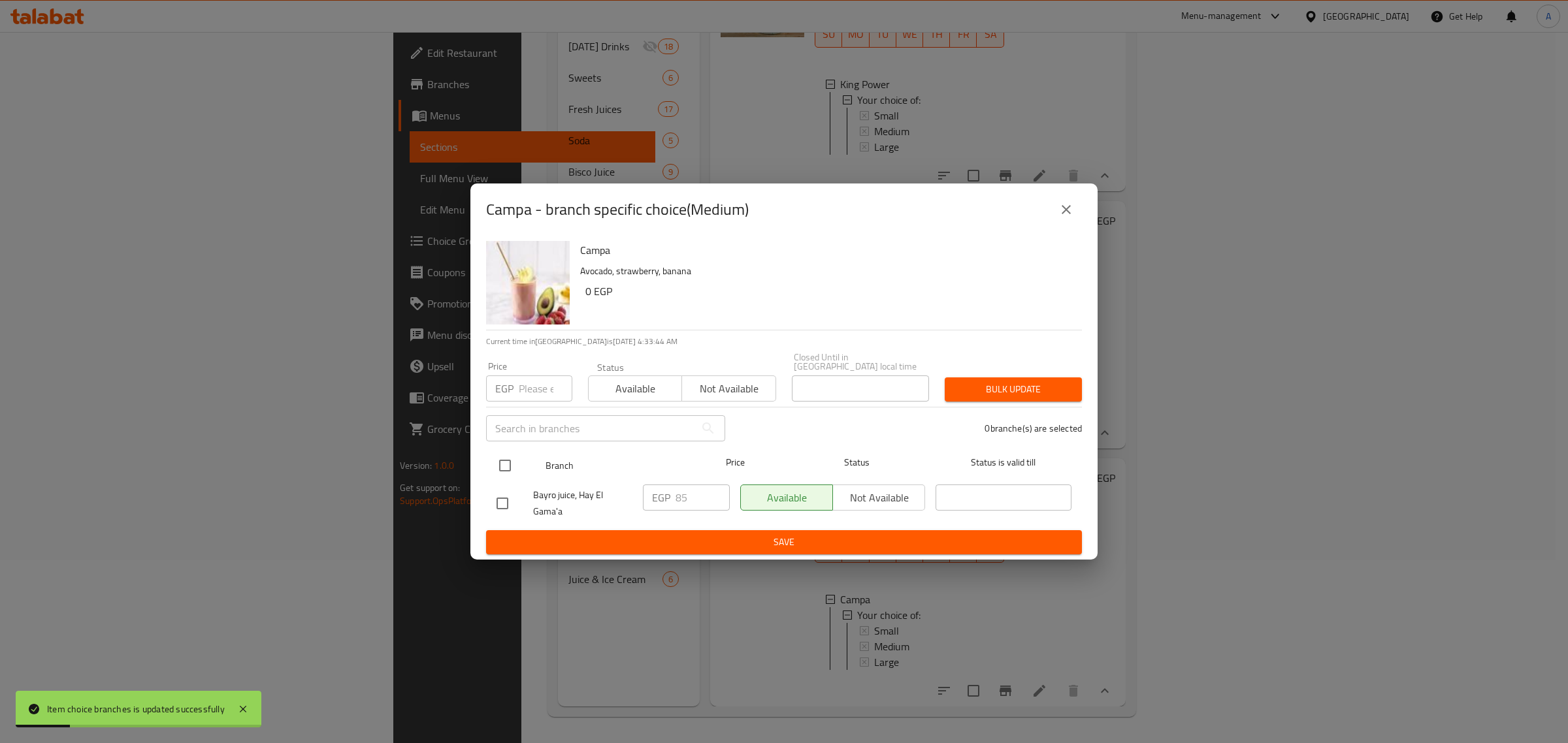
click at [500, 471] on input "checkbox" at bounding box center [505, 465] width 27 height 27
checkbox input "true"
click at [532, 386] on input "number" at bounding box center [545, 387] width 54 height 26
type input "90"
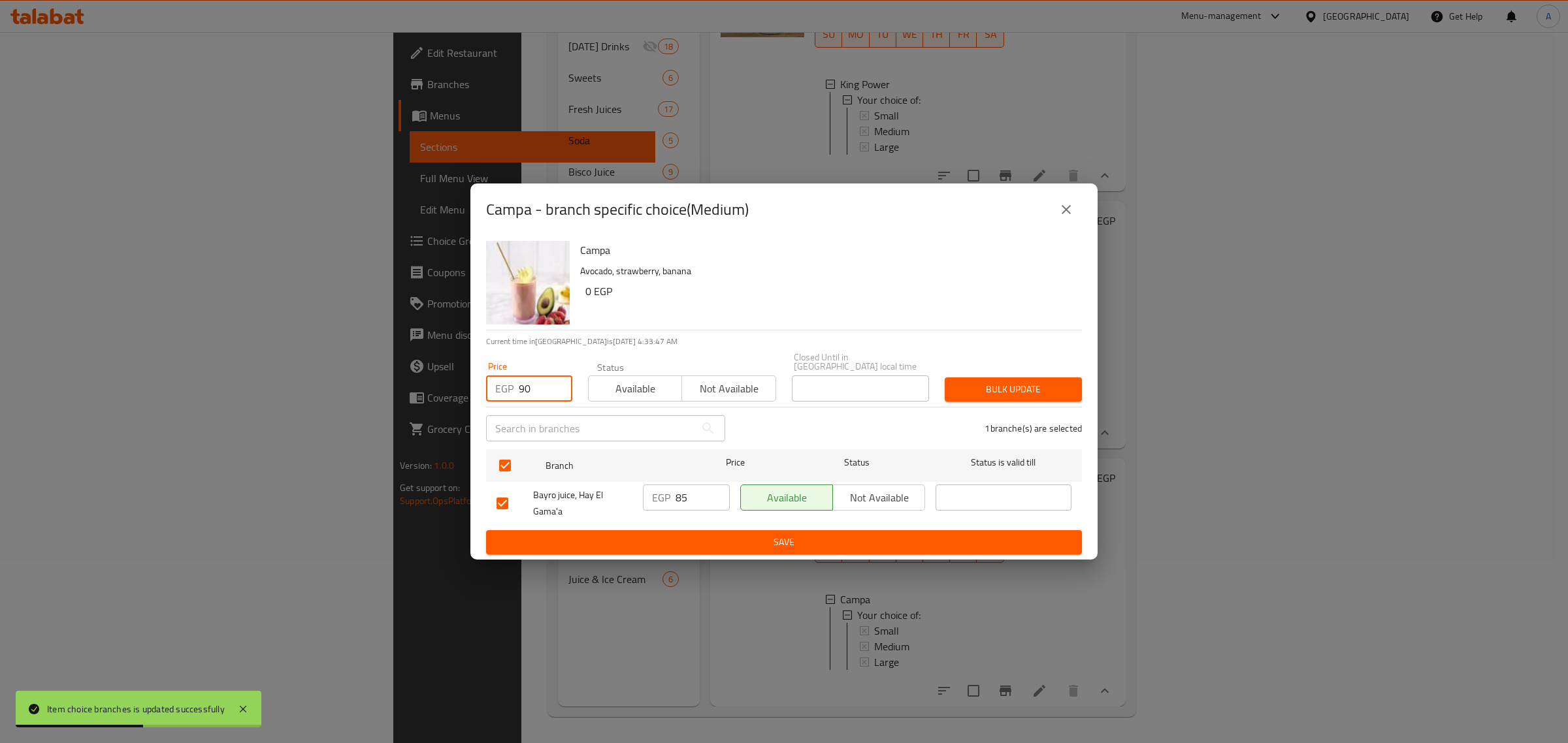
click at [1006, 381] on span "Bulk update" at bounding box center [1013, 389] width 116 height 16
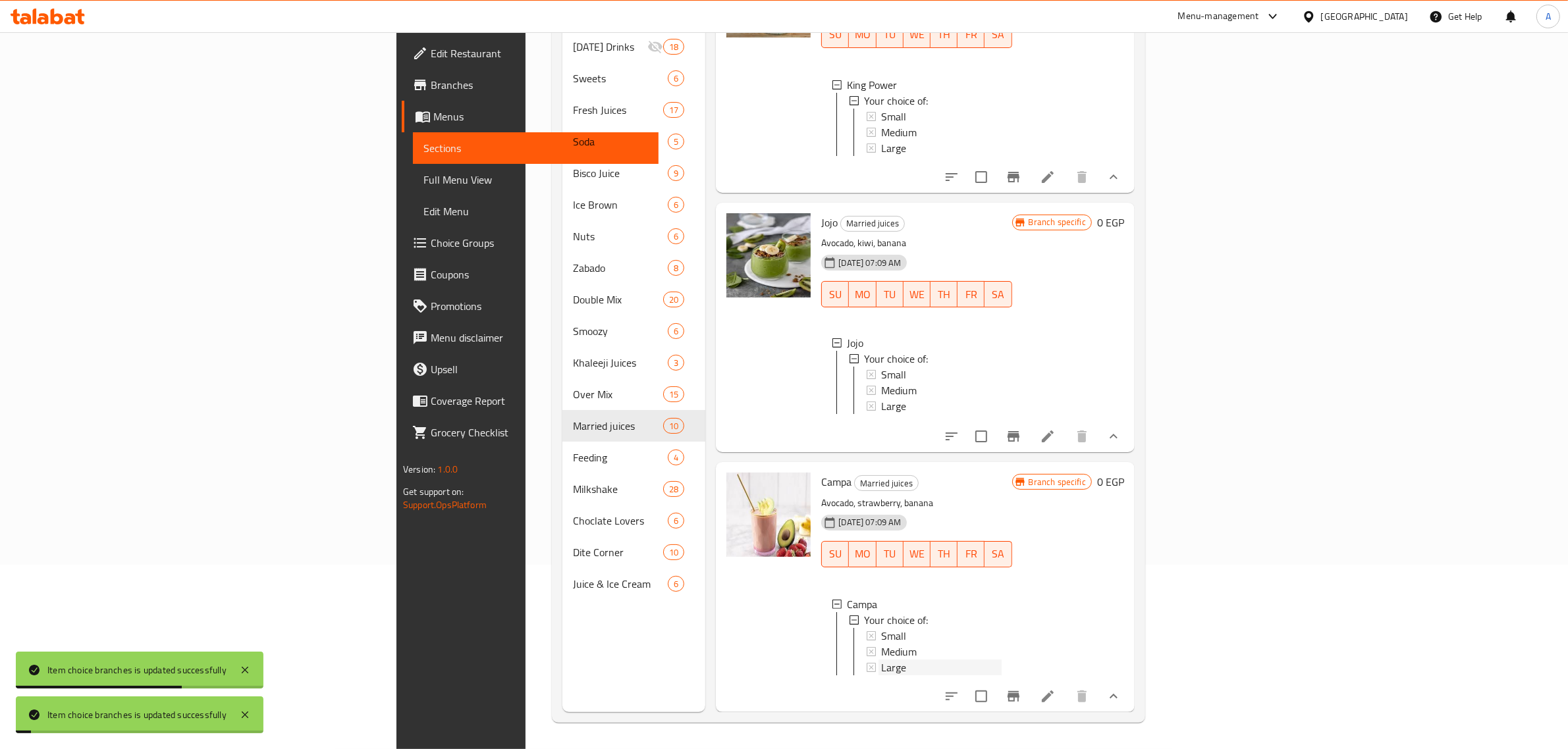
click at [881, 659] on span "Large" at bounding box center [893, 667] width 25 height 16
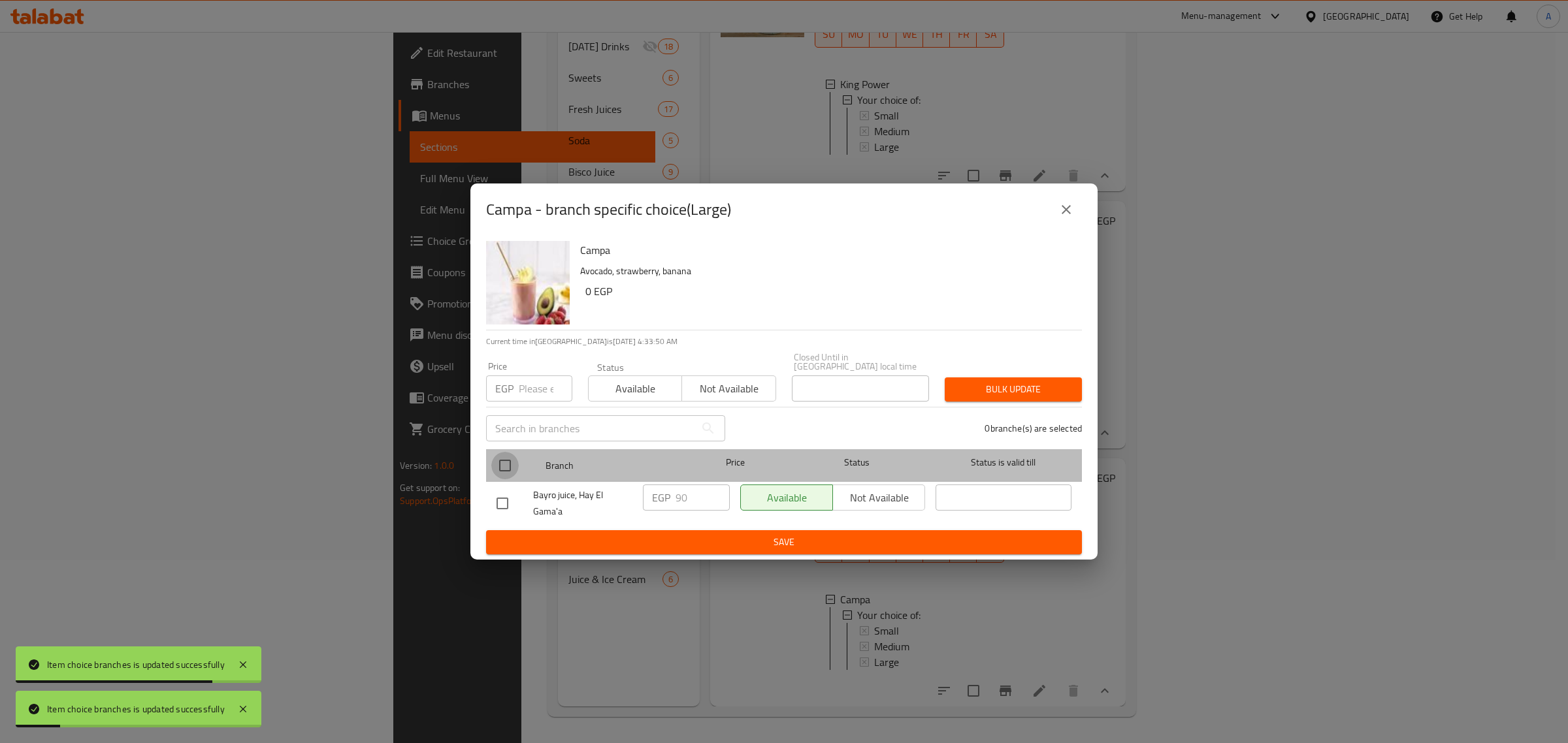
click at [518, 465] on input "checkbox" at bounding box center [505, 465] width 27 height 27
checkbox input "true"
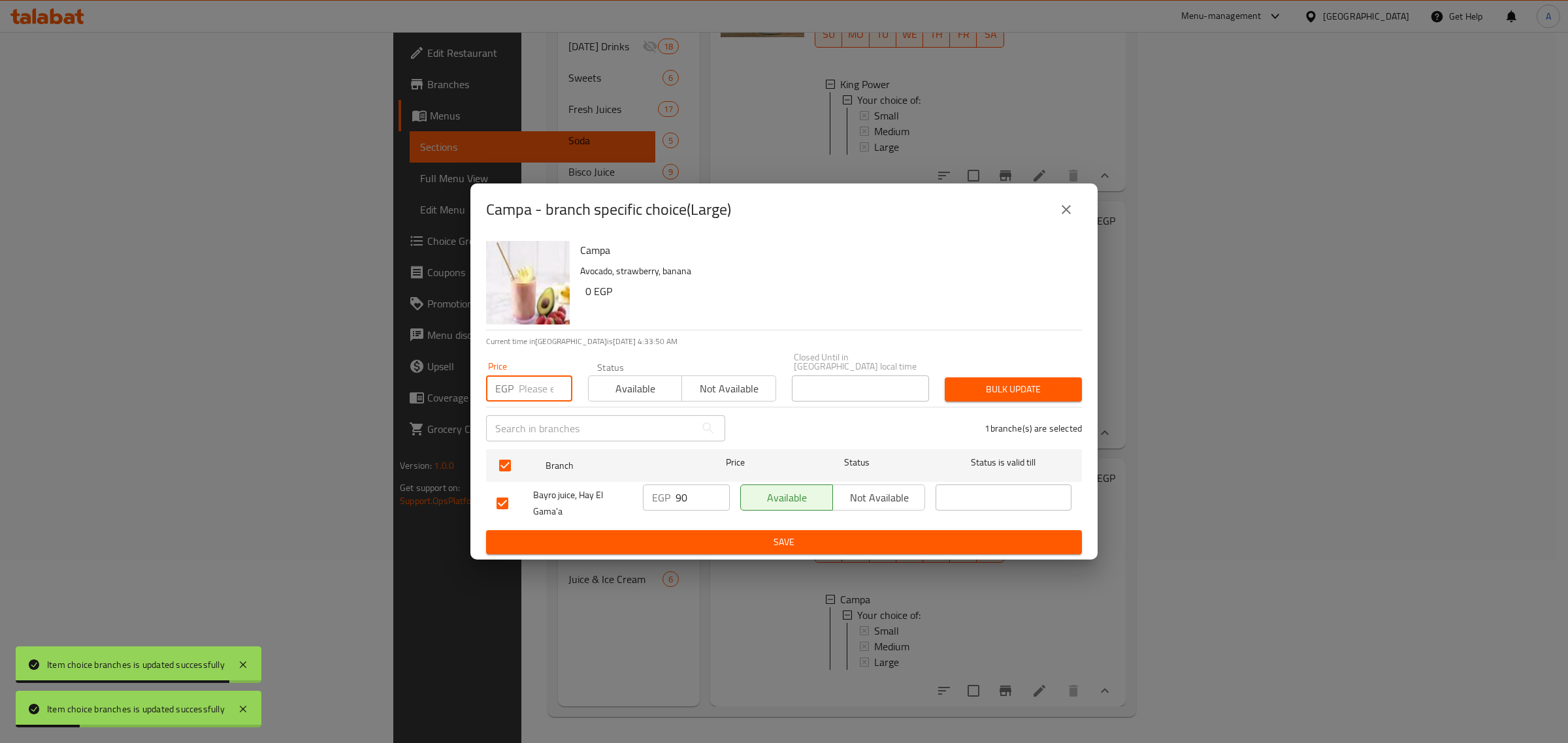
click at [541, 376] on input "number" at bounding box center [545, 387] width 54 height 26
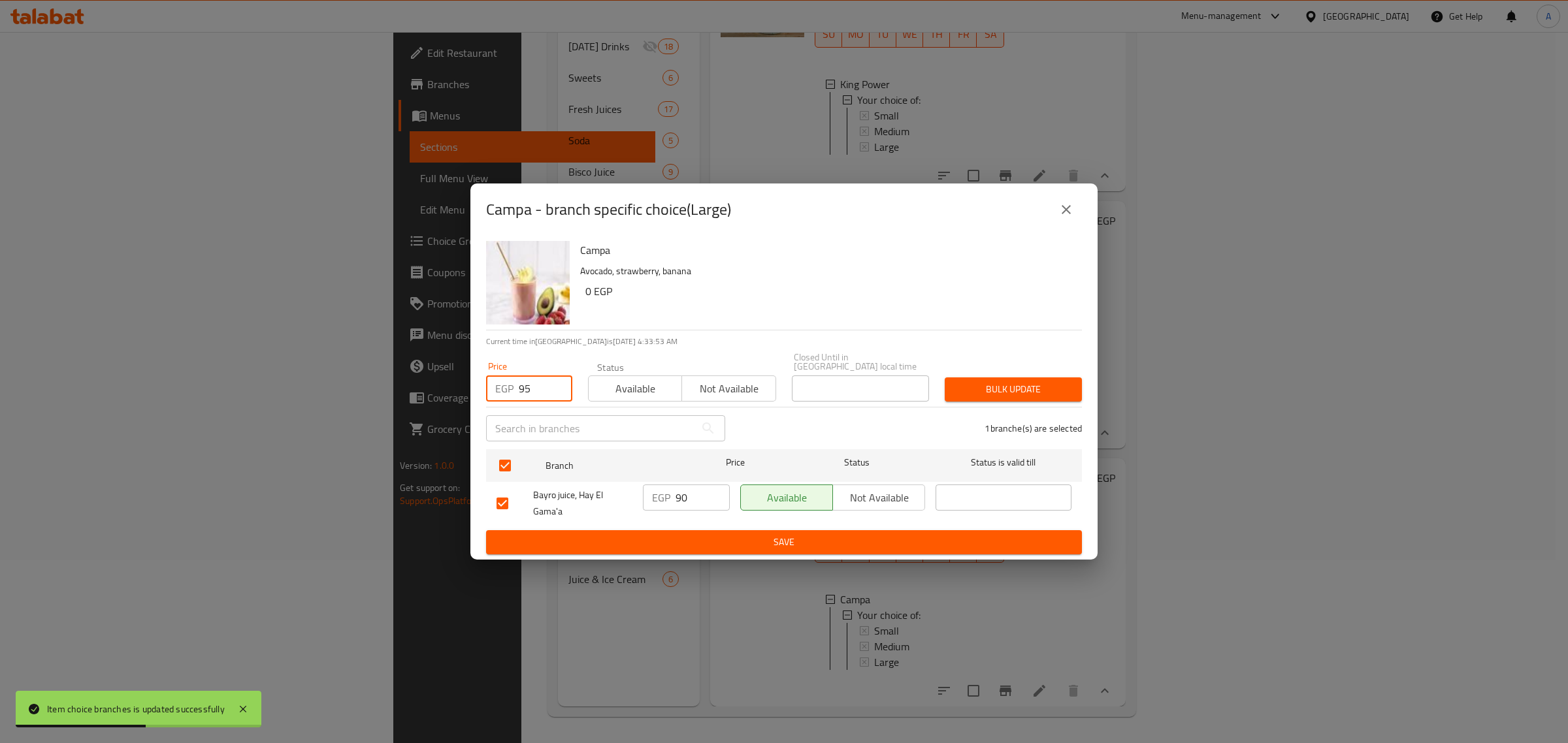
type input "95"
click at [978, 389] on span "Bulk update" at bounding box center [1013, 389] width 116 height 16
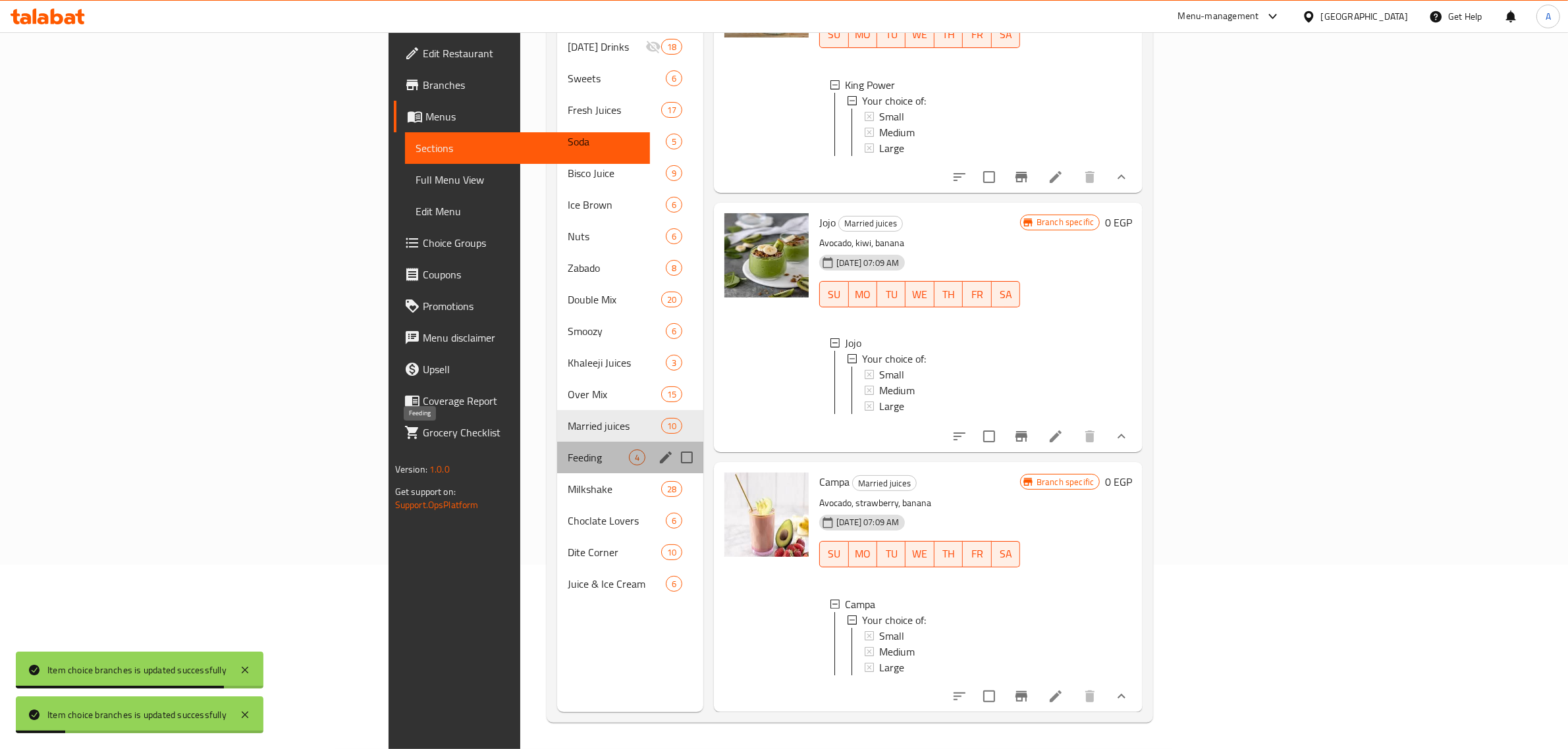
drag, startPoint x: 338, startPoint y: 439, endPoint x: 363, endPoint y: 433, distance: 25.7
click at [568, 450] on span "Feeding" at bounding box center [598, 457] width 61 height 16
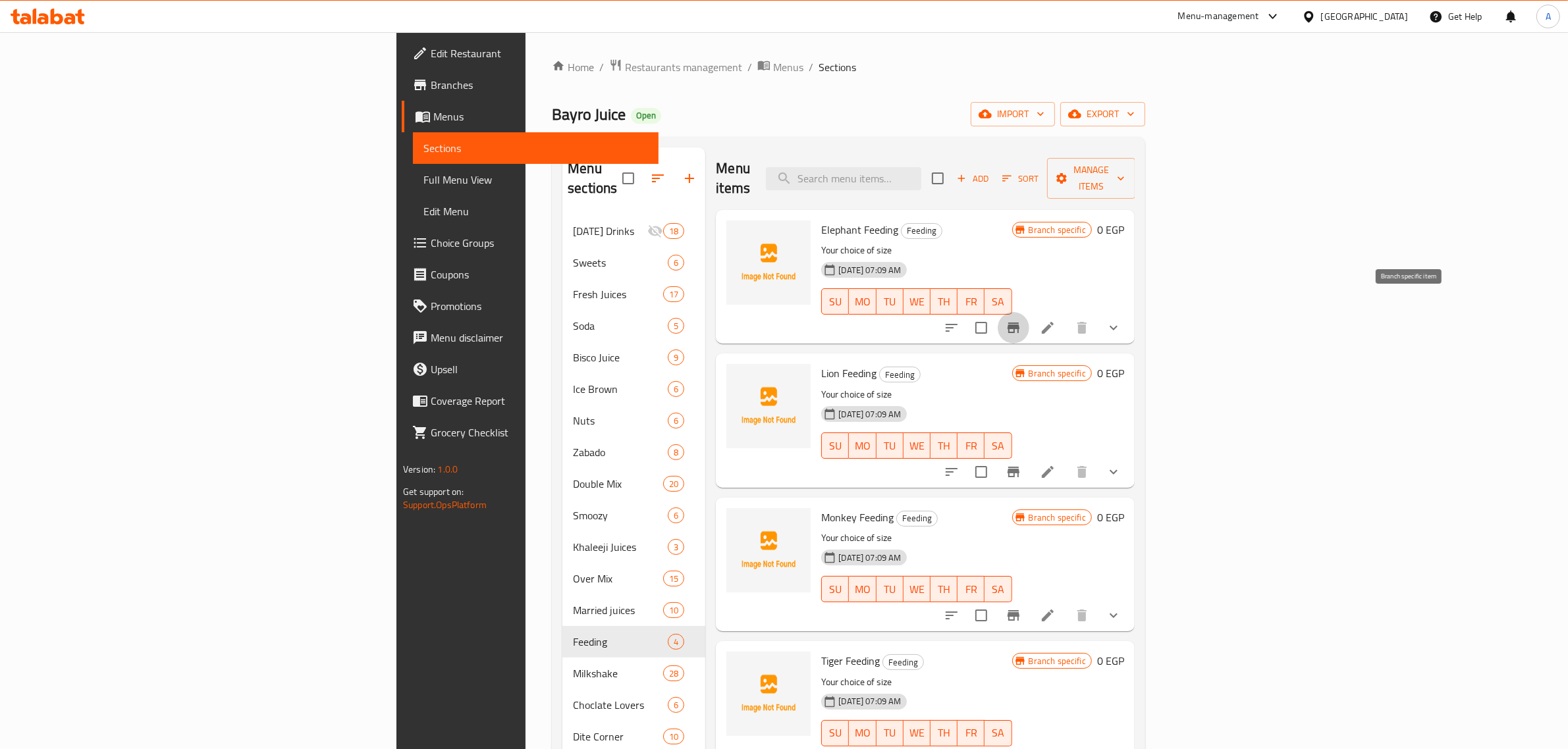
click at [1021, 320] on icon "Branch-specific-item" at bounding box center [1014, 328] width 16 height 16
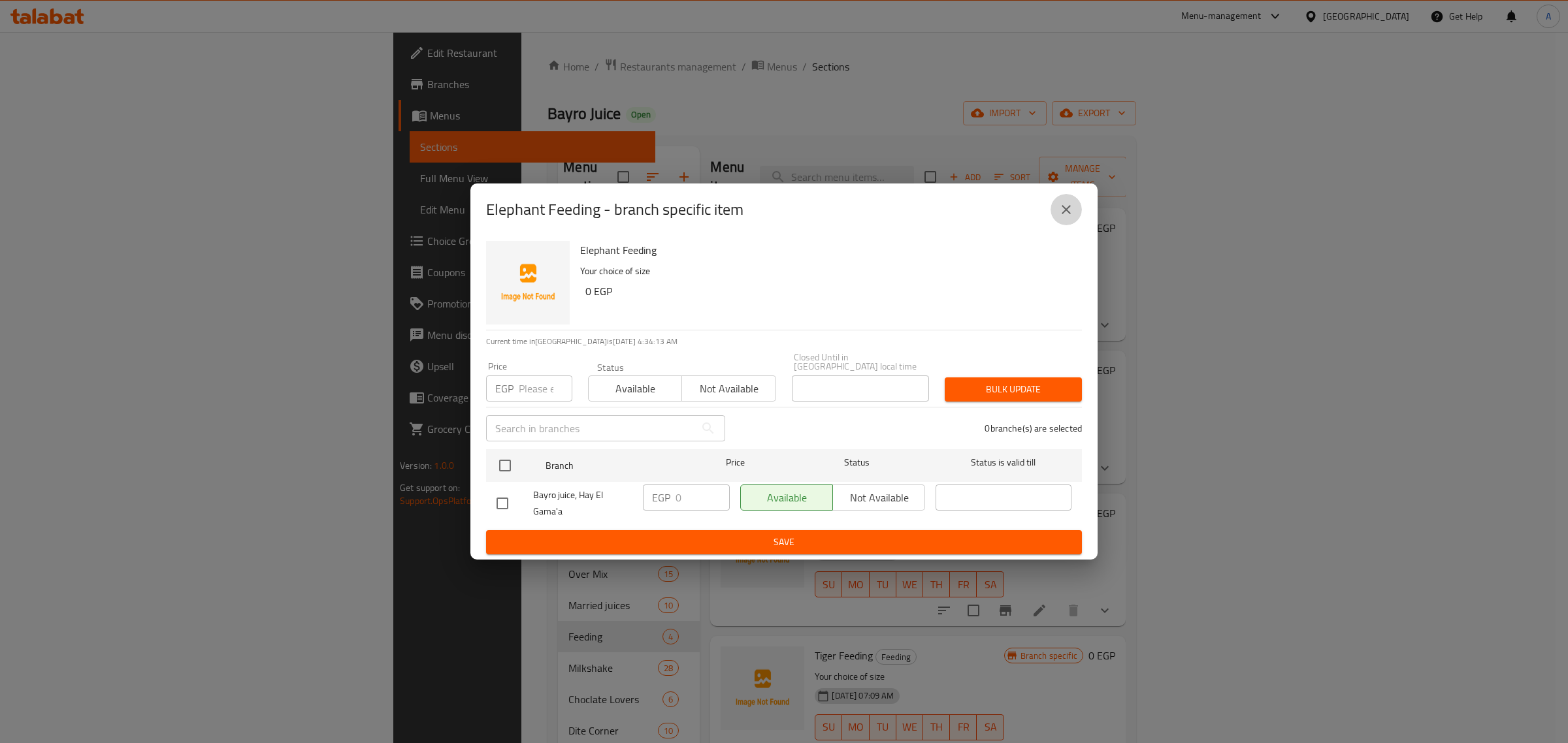
click at [1073, 200] on button "close" at bounding box center [1066, 210] width 31 height 31
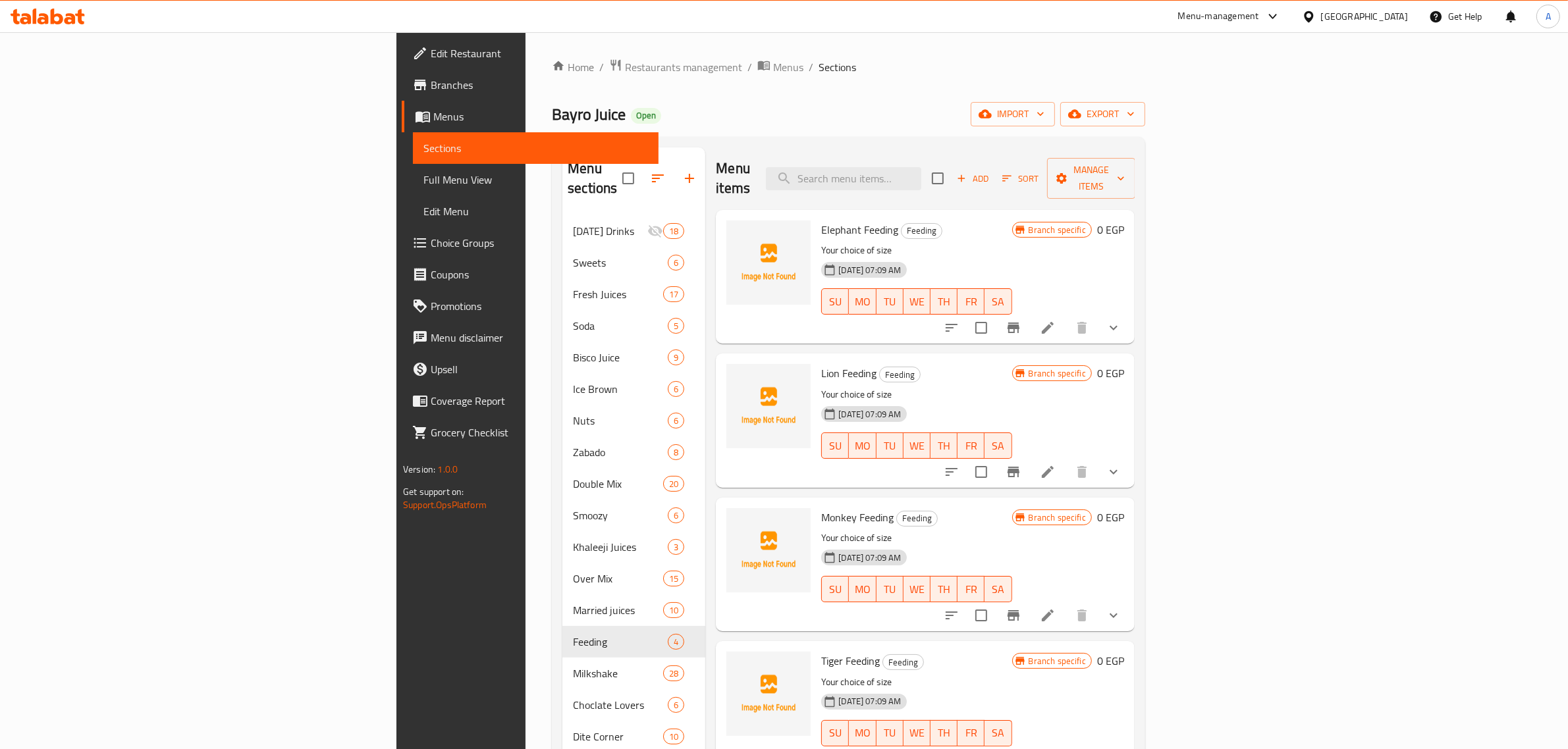
click at [1121, 320] on icon "show more" at bounding box center [1113, 328] width 16 height 16
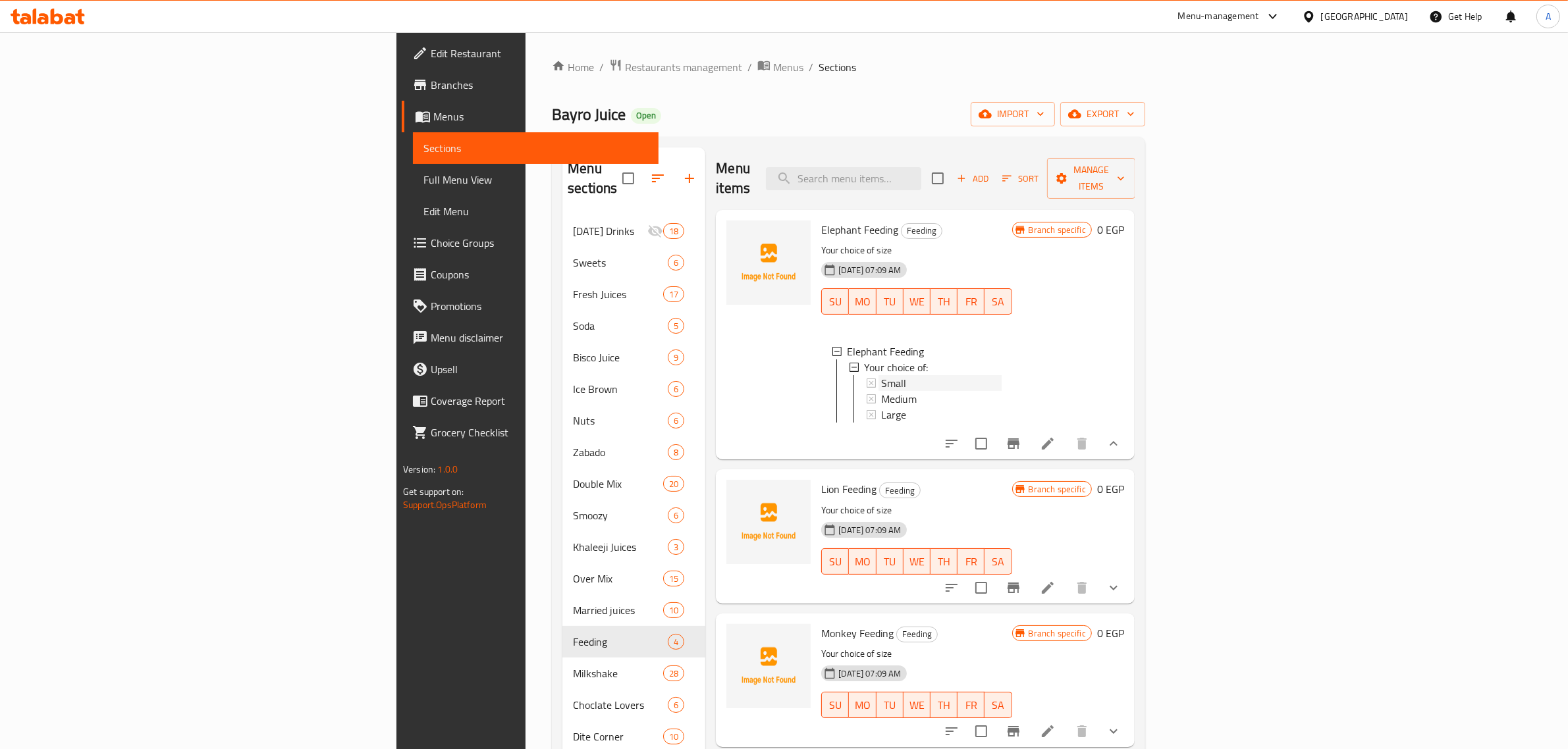
click at [881, 375] on span "Small" at bounding box center [893, 383] width 25 height 16
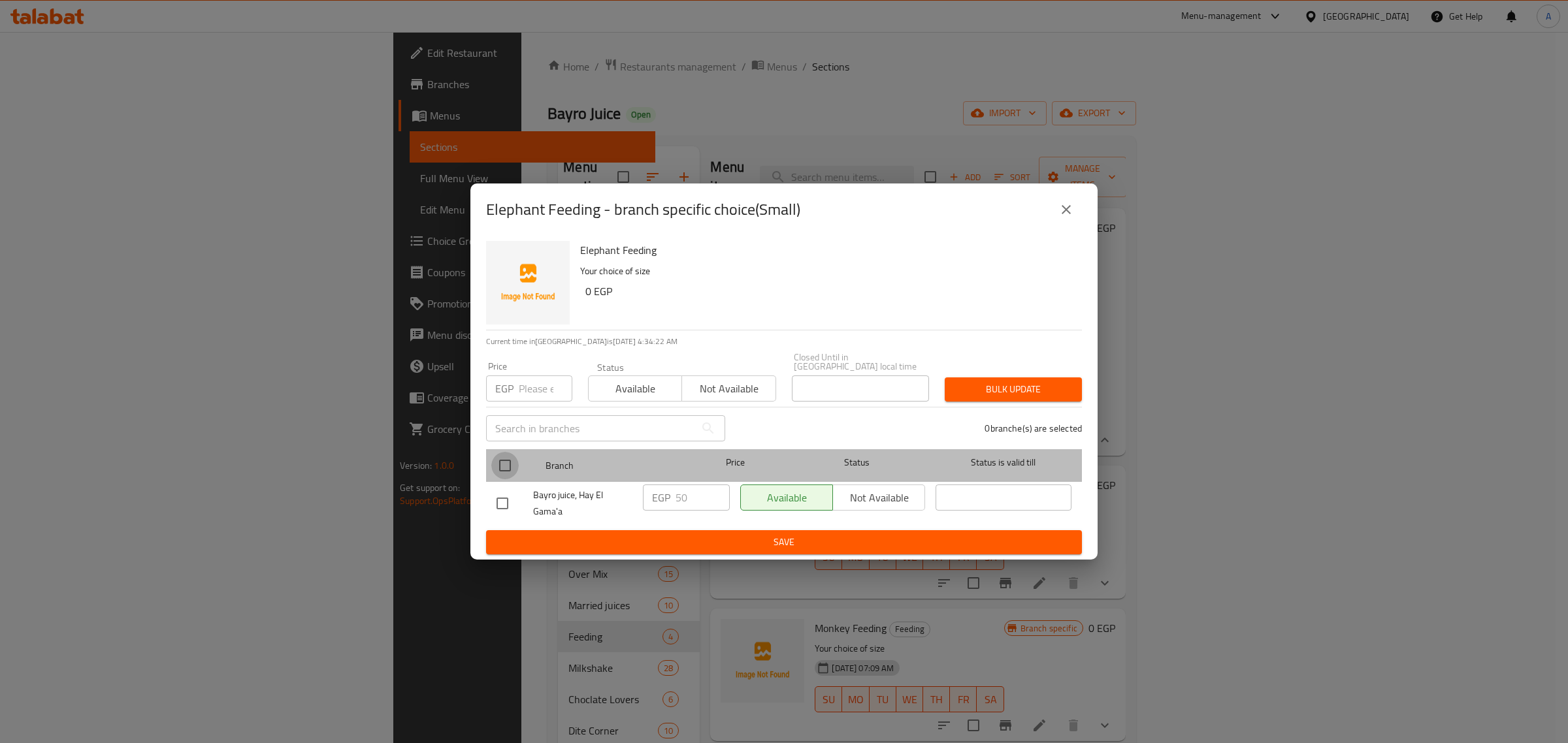
click at [518, 458] on input "checkbox" at bounding box center [505, 465] width 27 height 27
checkbox input "true"
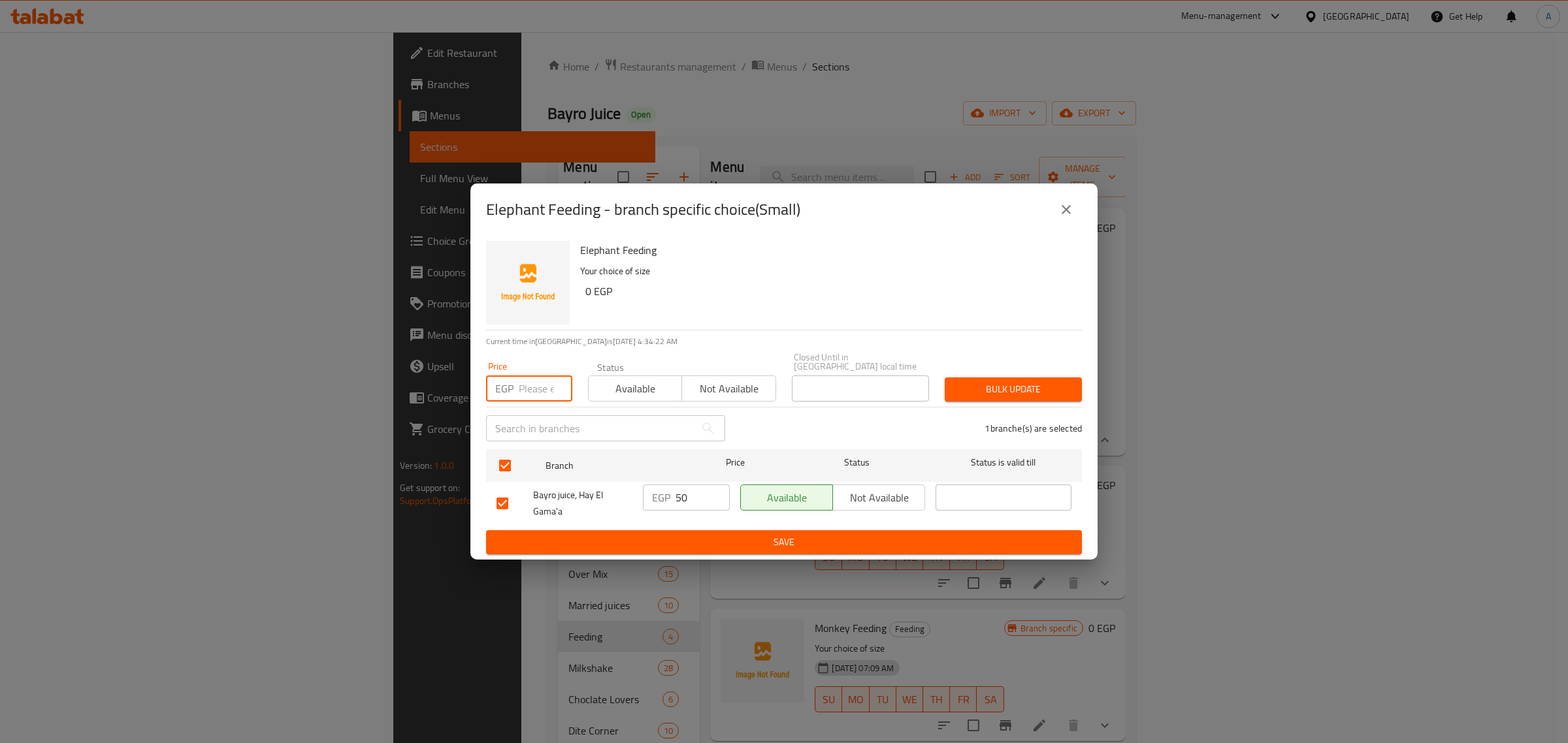
click at [534, 395] on input "number" at bounding box center [545, 387] width 54 height 26
type input "55"
click at [1057, 386] on span "Bulk update" at bounding box center [1013, 389] width 116 height 16
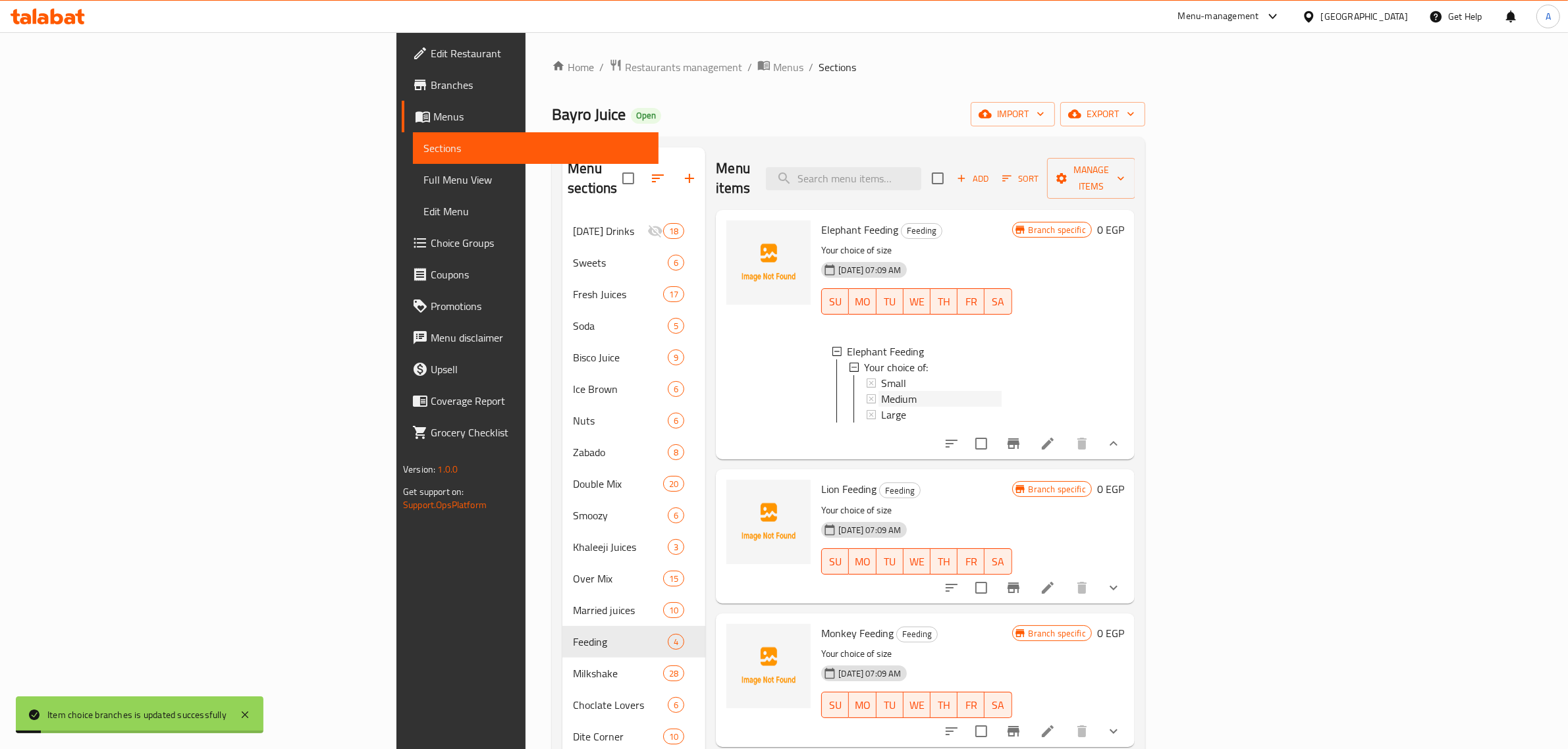
click at [902, 391] on div "Medium" at bounding box center [940, 398] width 120 height 16
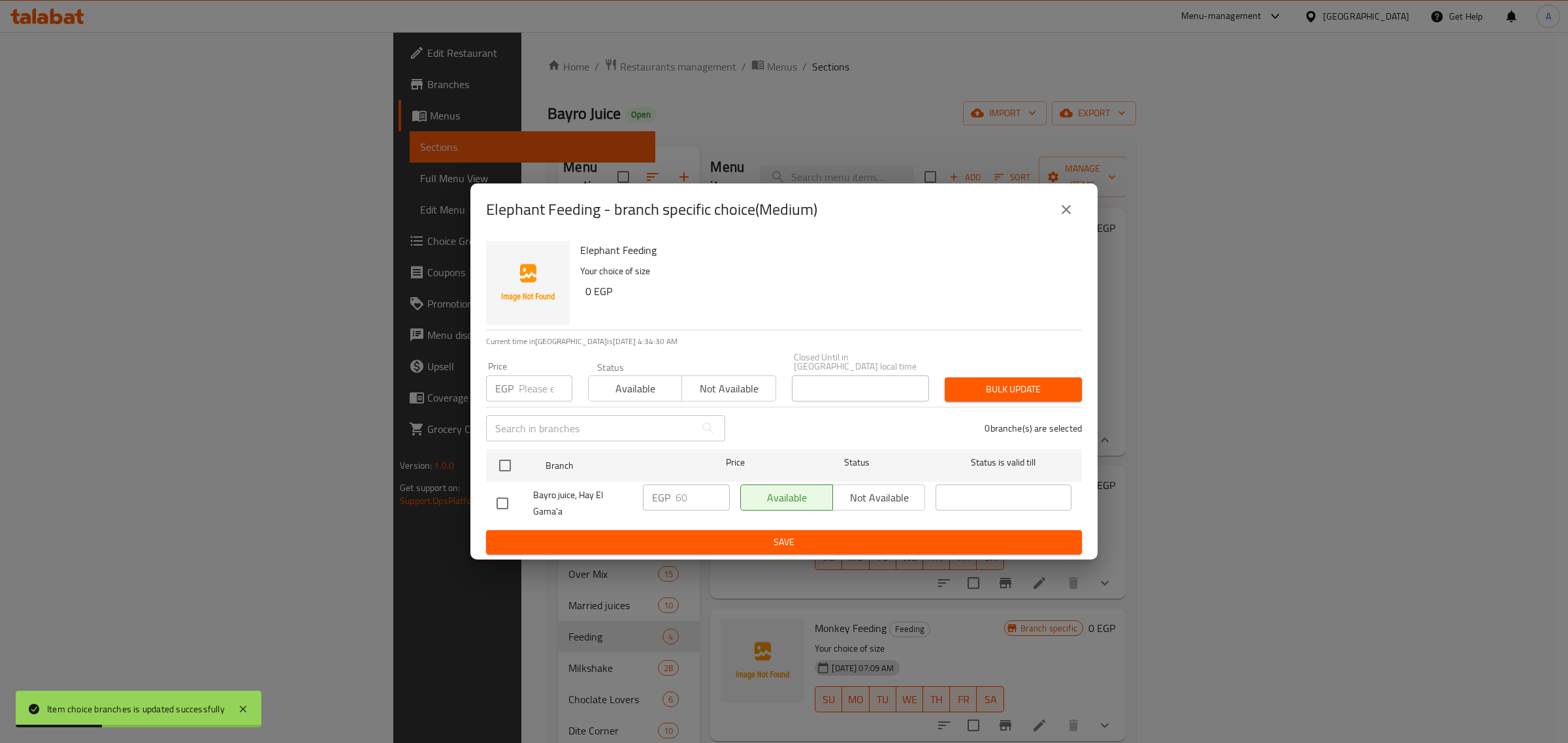
click at [1076, 200] on div "Elephant Feeding - branch specific choice(Medium)" at bounding box center [784, 210] width 596 height 31
click at [1073, 218] on icon "close" at bounding box center [1066, 210] width 16 height 16
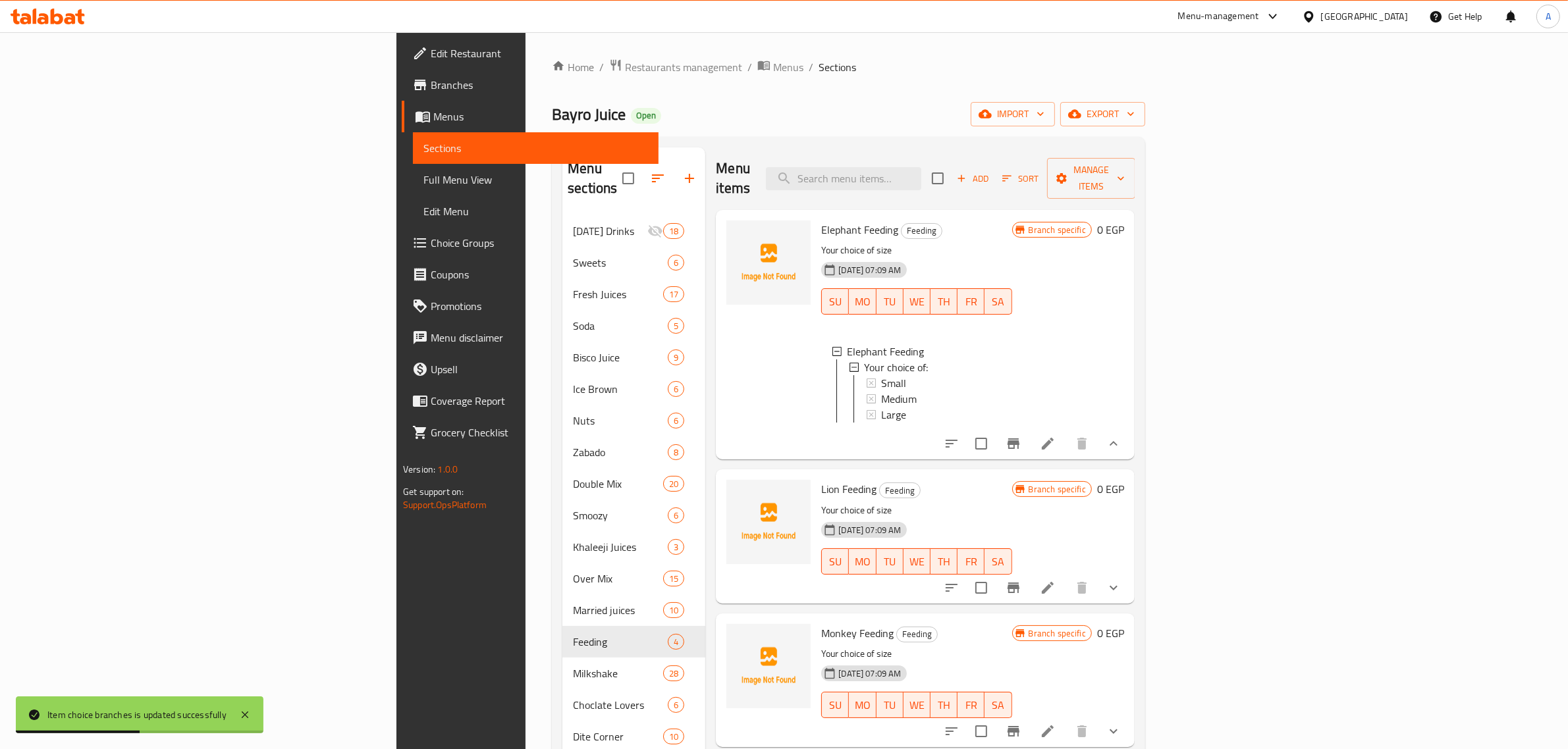
click at [881, 391] on div "Medium" at bounding box center [940, 398] width 120 height 16
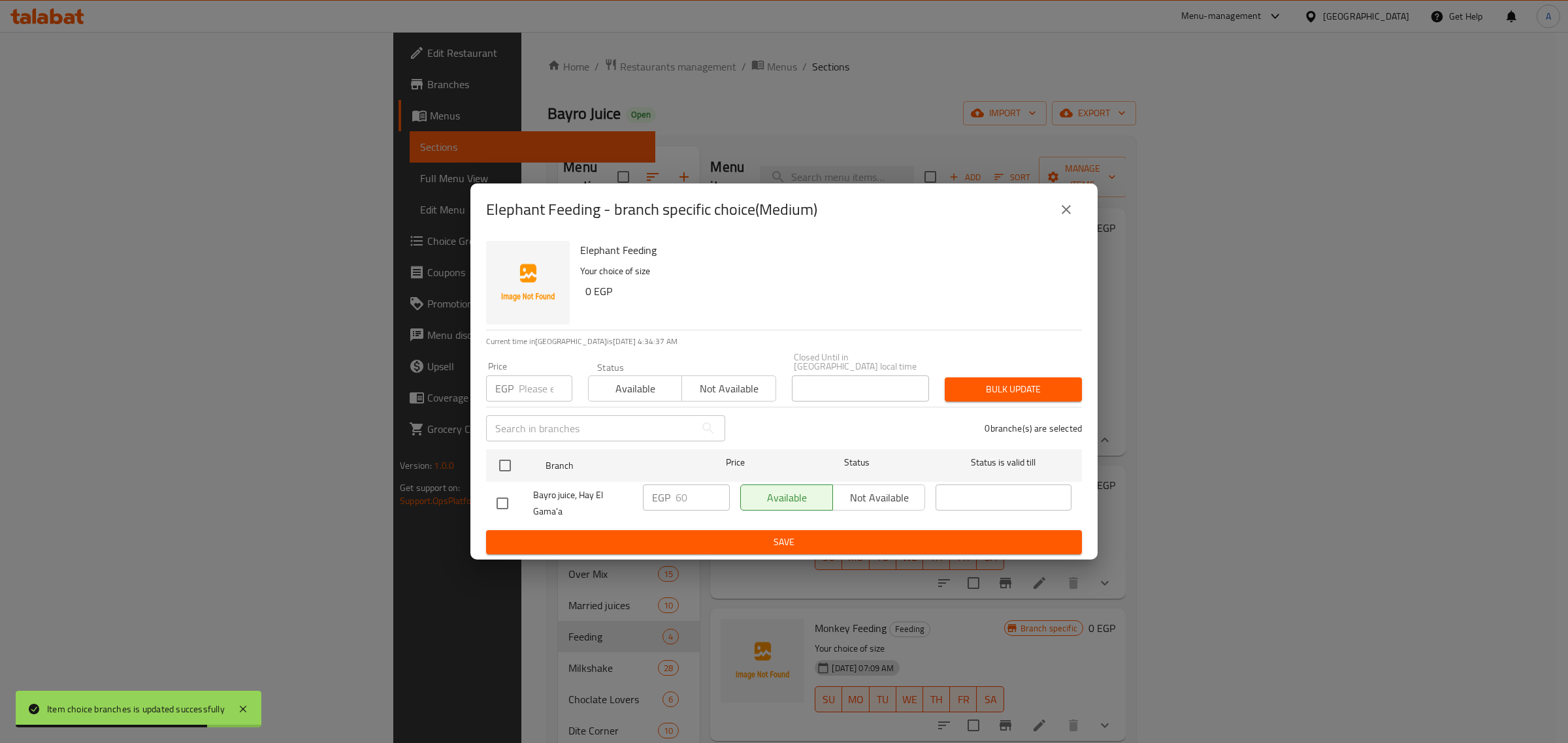
click at [1076, 225] on button "close" at bounding box center [1066, 210] width 31 height 31
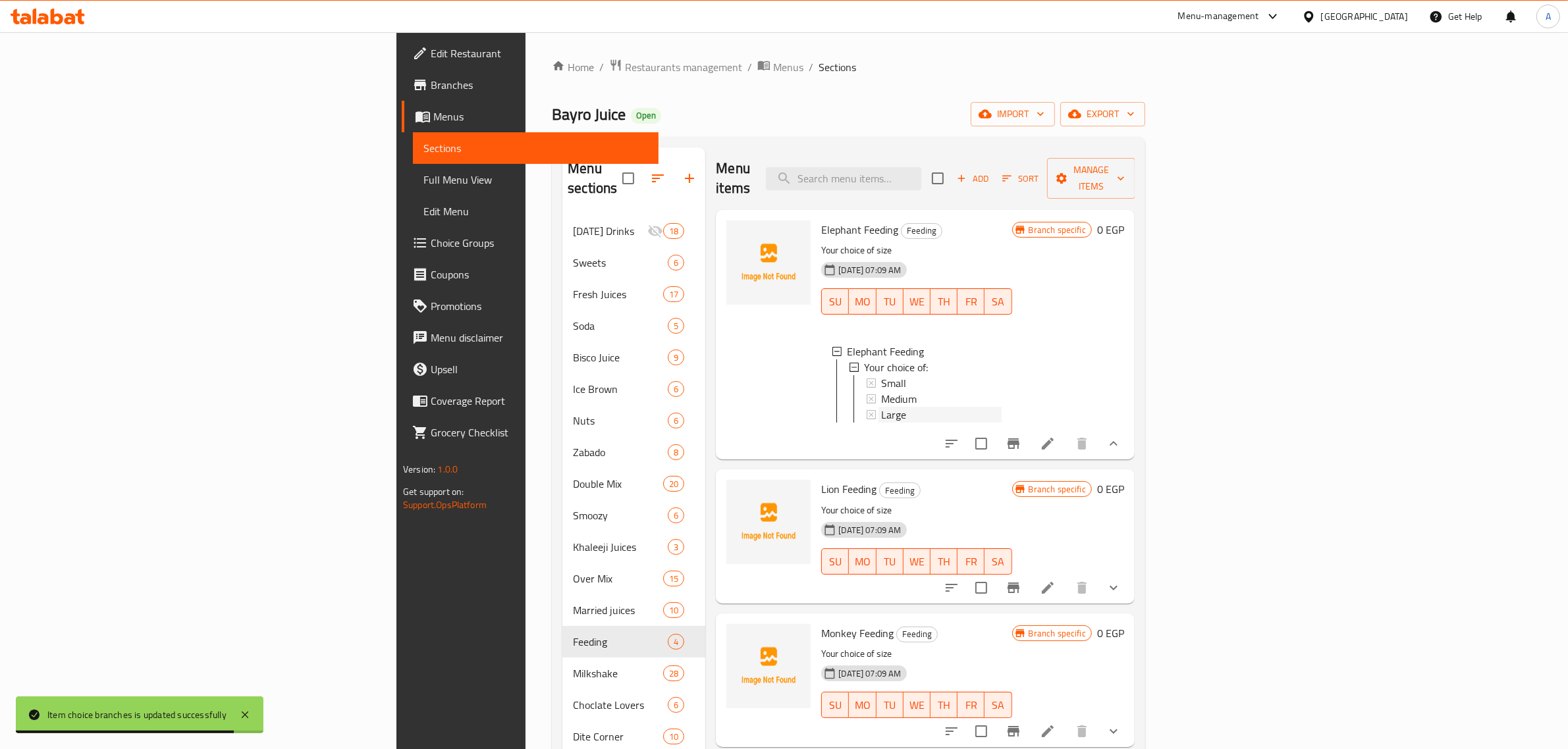
click at [929, 406] on div "Large" at bounding box center [940, 414] width 120 height 16
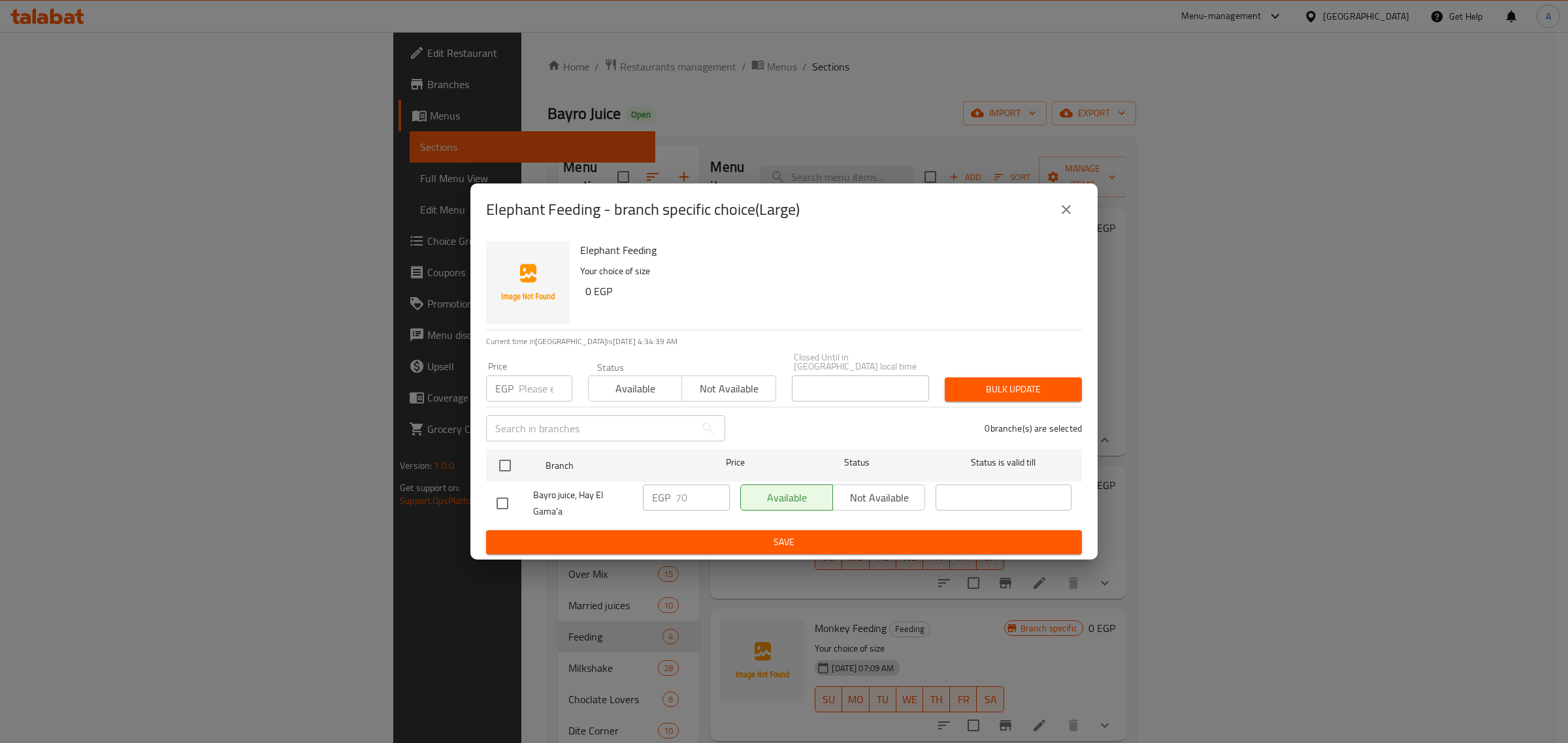
click at [1071, 196] on div "Elephant Feeding - branch specific choice(Large)" at bounding box center [784, 209] width 627 height 52
click at [1069, 215] on icon "close" at bounding box center [1066, 210] width 16 height 16
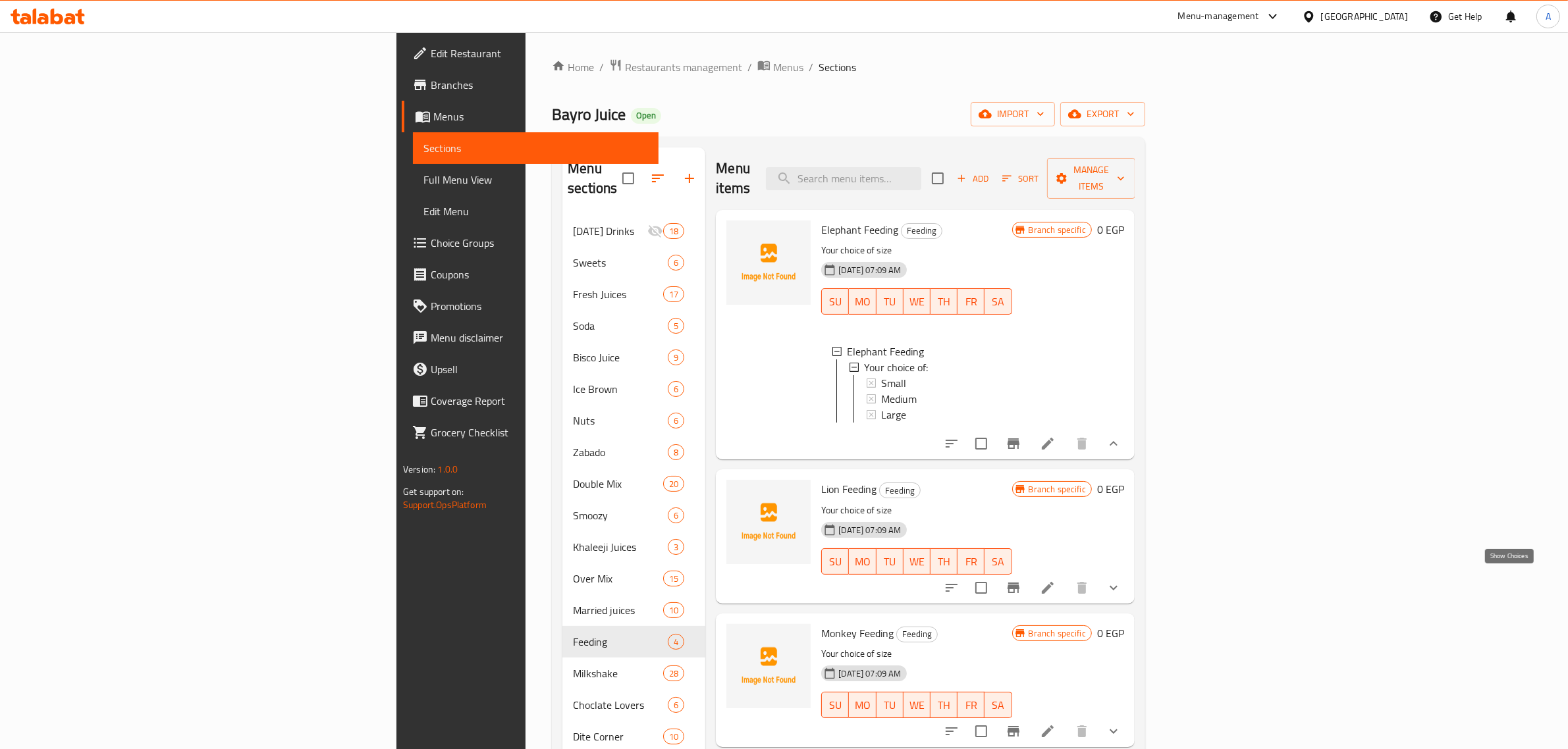
click at [1121, 582] on icon "show more" at bounding box center [1113, 588] width 16 height 16
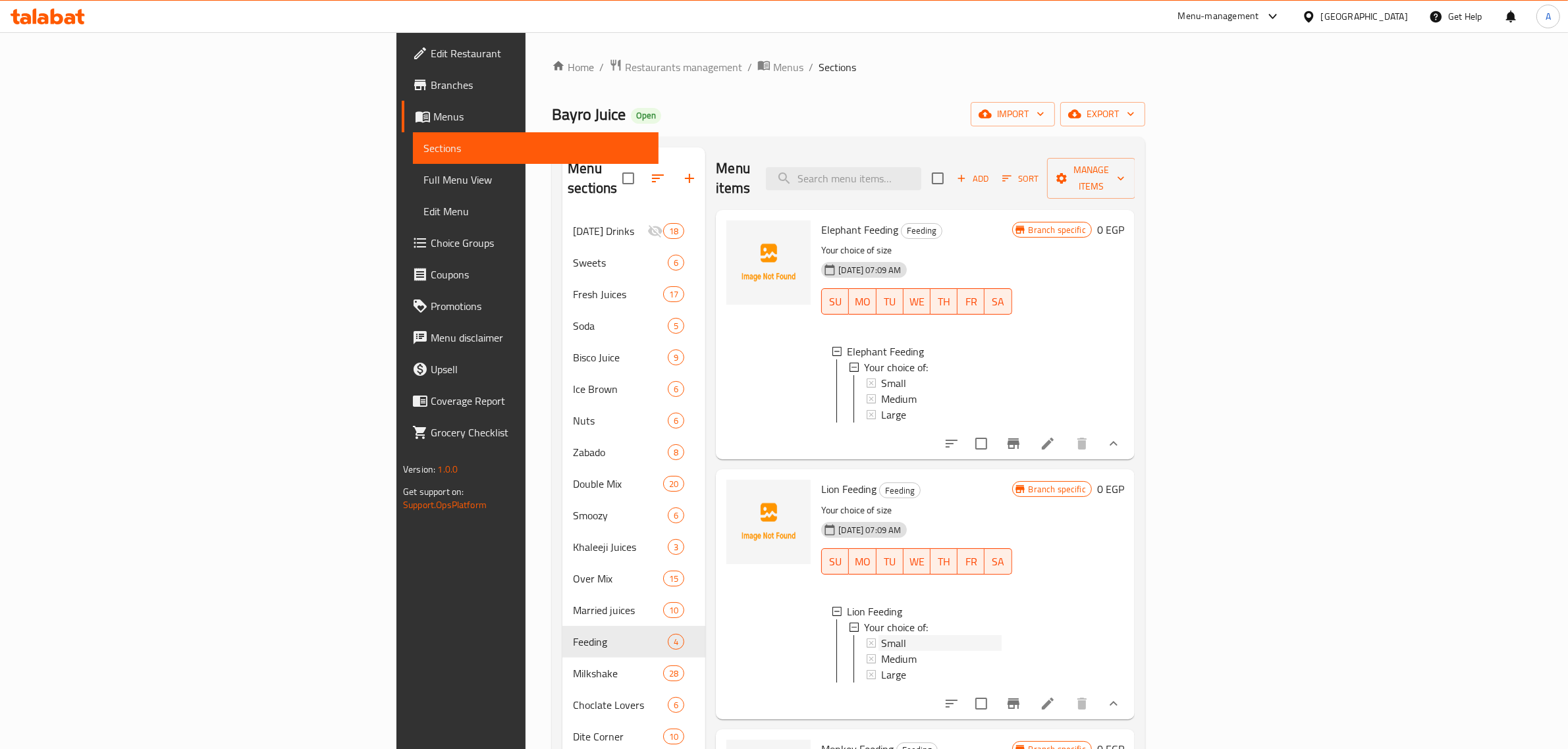
click at [881, 635] on span "Small" at bounding box center [893, 643] width 25 height 16
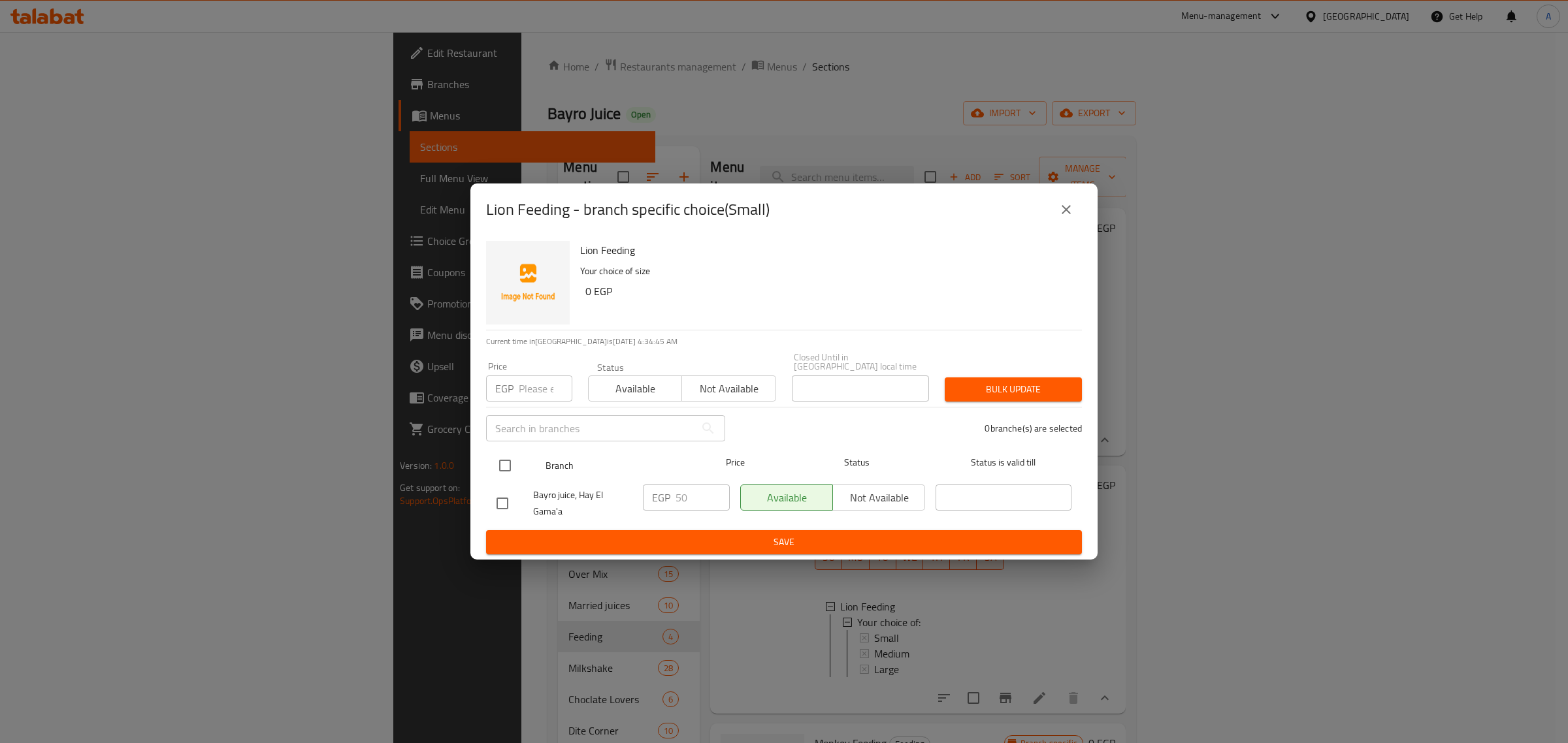
click at [498, 451] on input "checkbox" at bounding box center [505, 465] width 27 height 27
checkbox input "true"
click at [545, 363] on div "Price EGP Price" at bounding box center [529, 381] width 87 height 40
click at [537, 379] on input "number" at bounding box center [545, 387] width 54 height 26
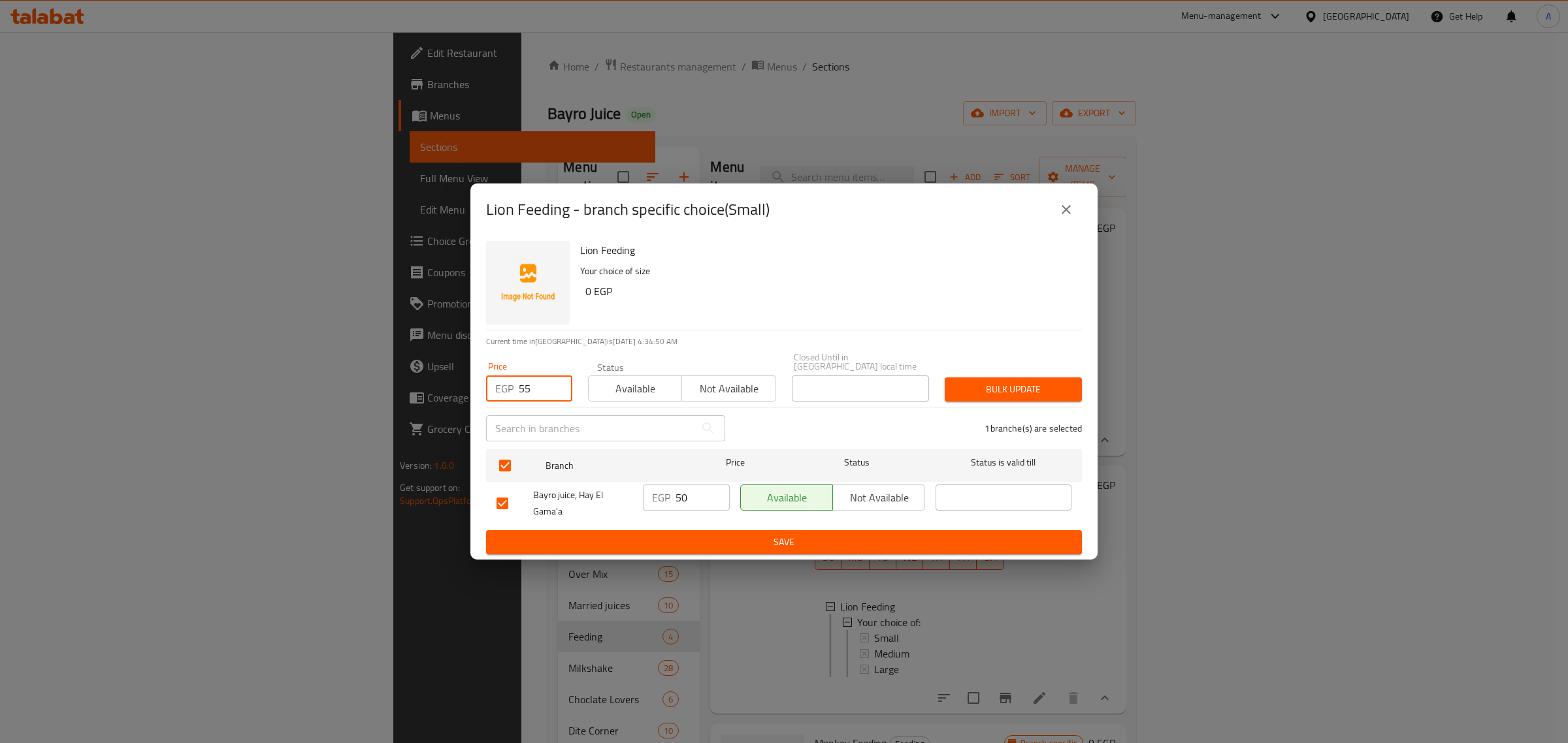
type input "55"
click at [1042, 381] on span "Bulk update" at bounding box center [1013, 389] width 116 height 16
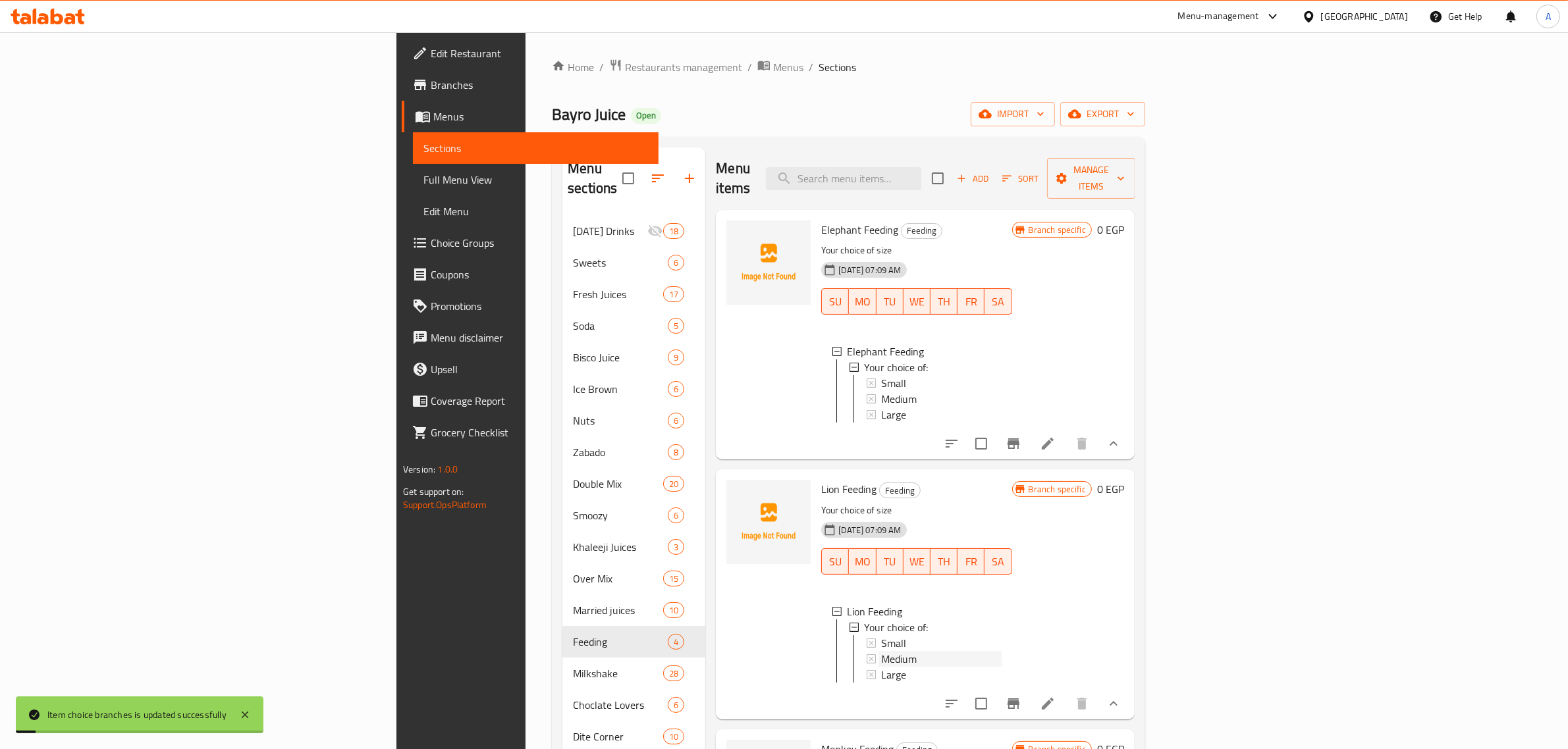
click at [881, 653] on div "Medium" at bounding box center [940, 659] width 120 height 16
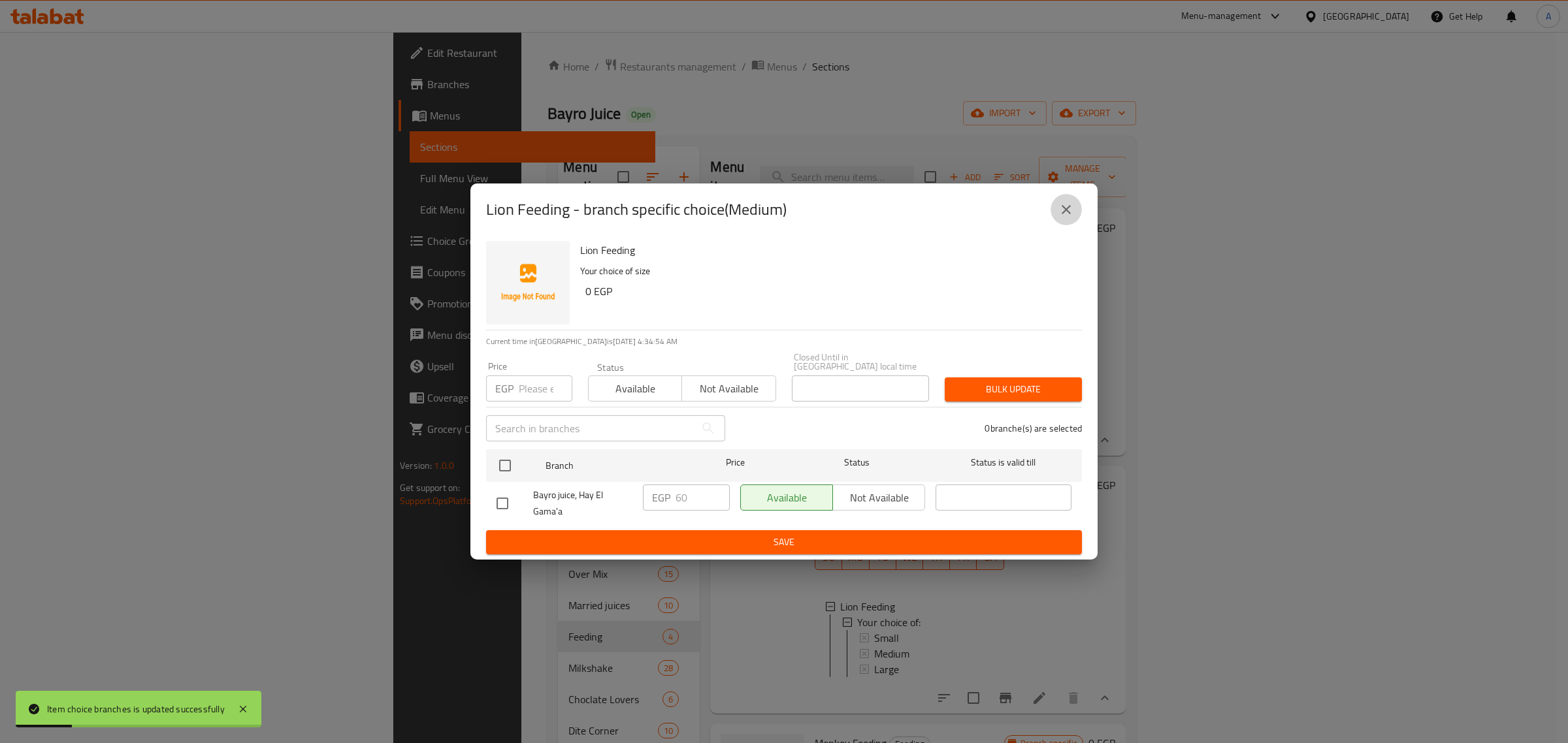
click at [1072, 207] on icon "close" at bounding box center [1066, 210] width 16 height 16
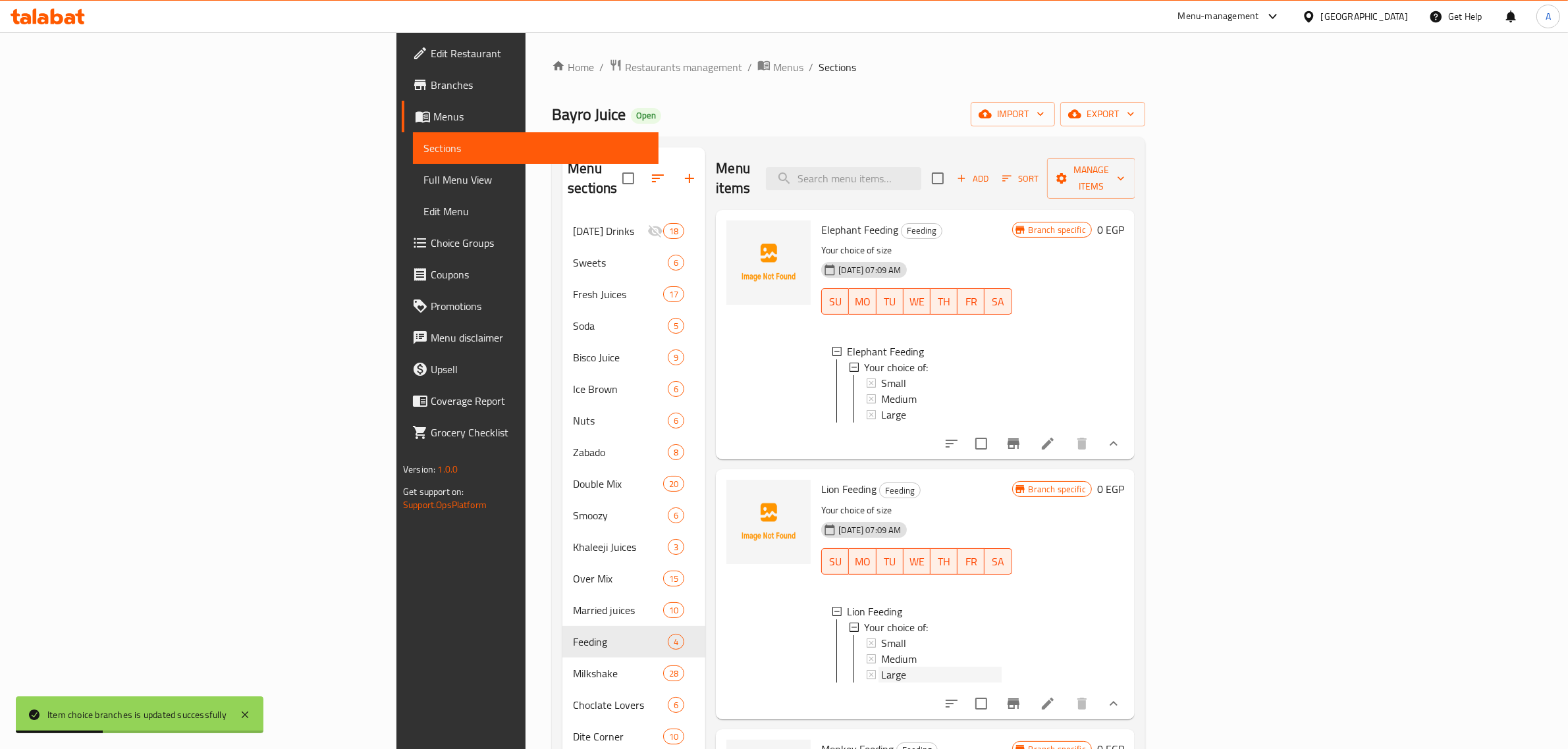
click at [881, 673] on div "Large" at bounding box center [940, 674] width 120 height 16
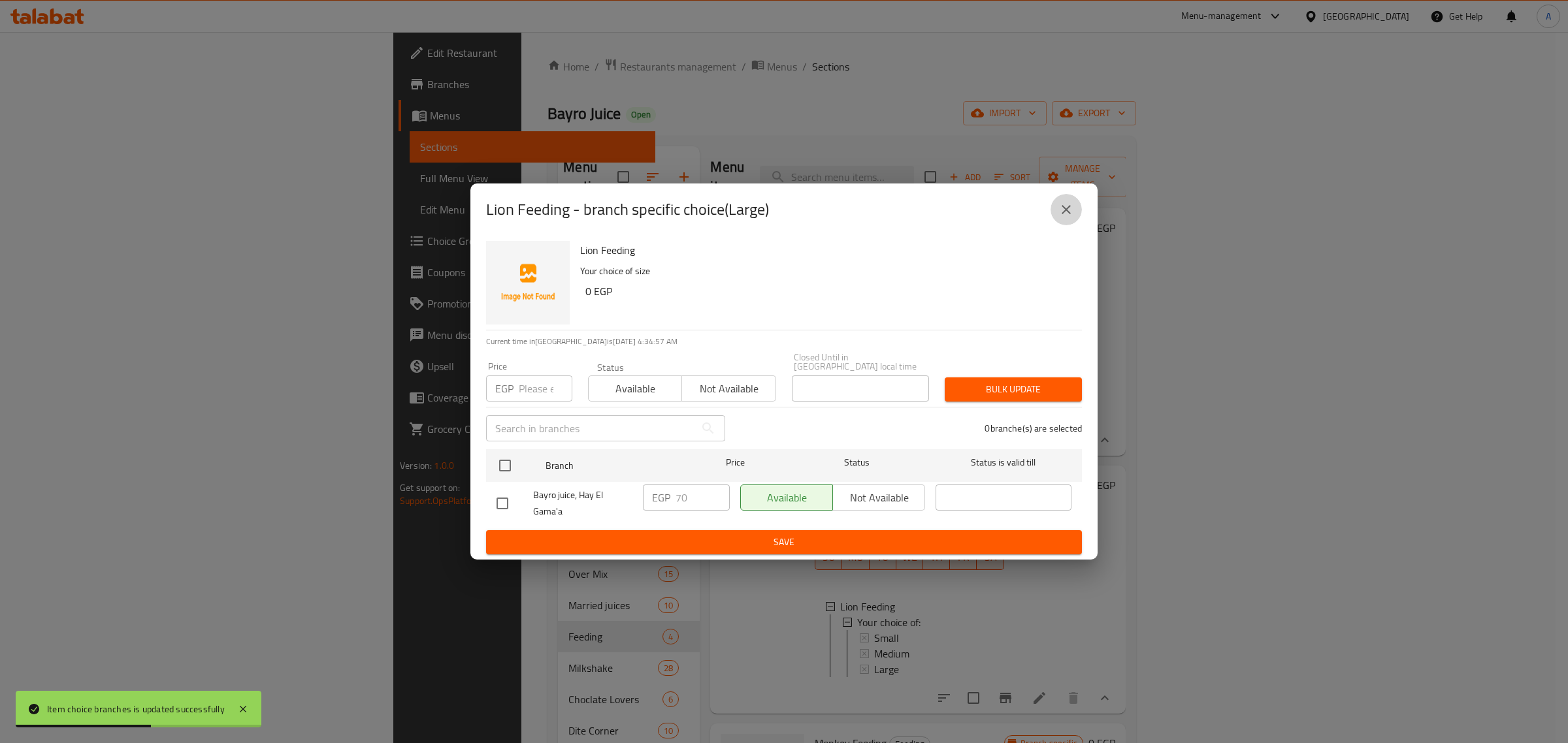
click at [1066, 218] on icon "close" at bounding box center [1066, 210] width 16 height 16
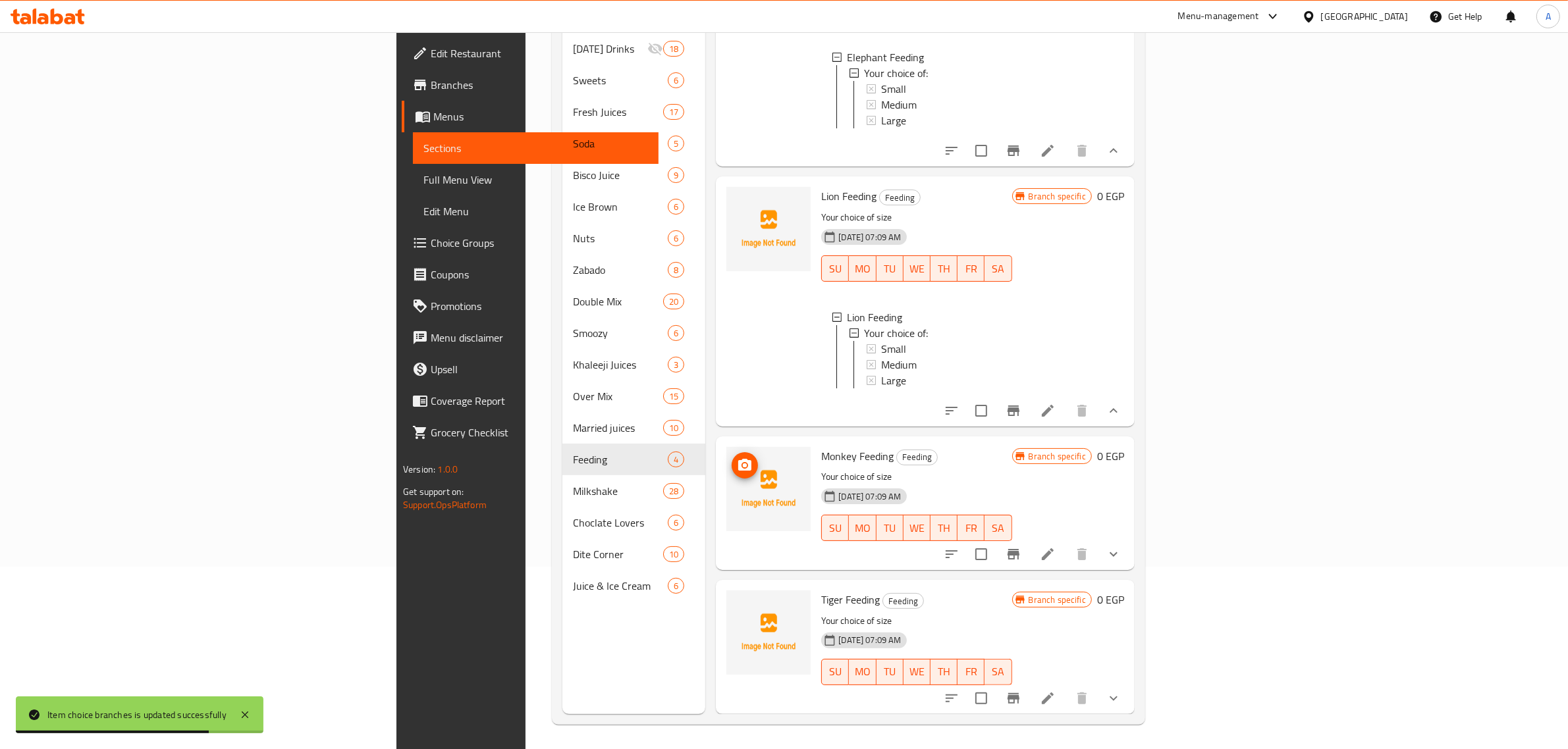
scroll to position [185, 0]
click at [1129, 561] on button "show more" at bounding box center [1113, 552] width 31 height 31
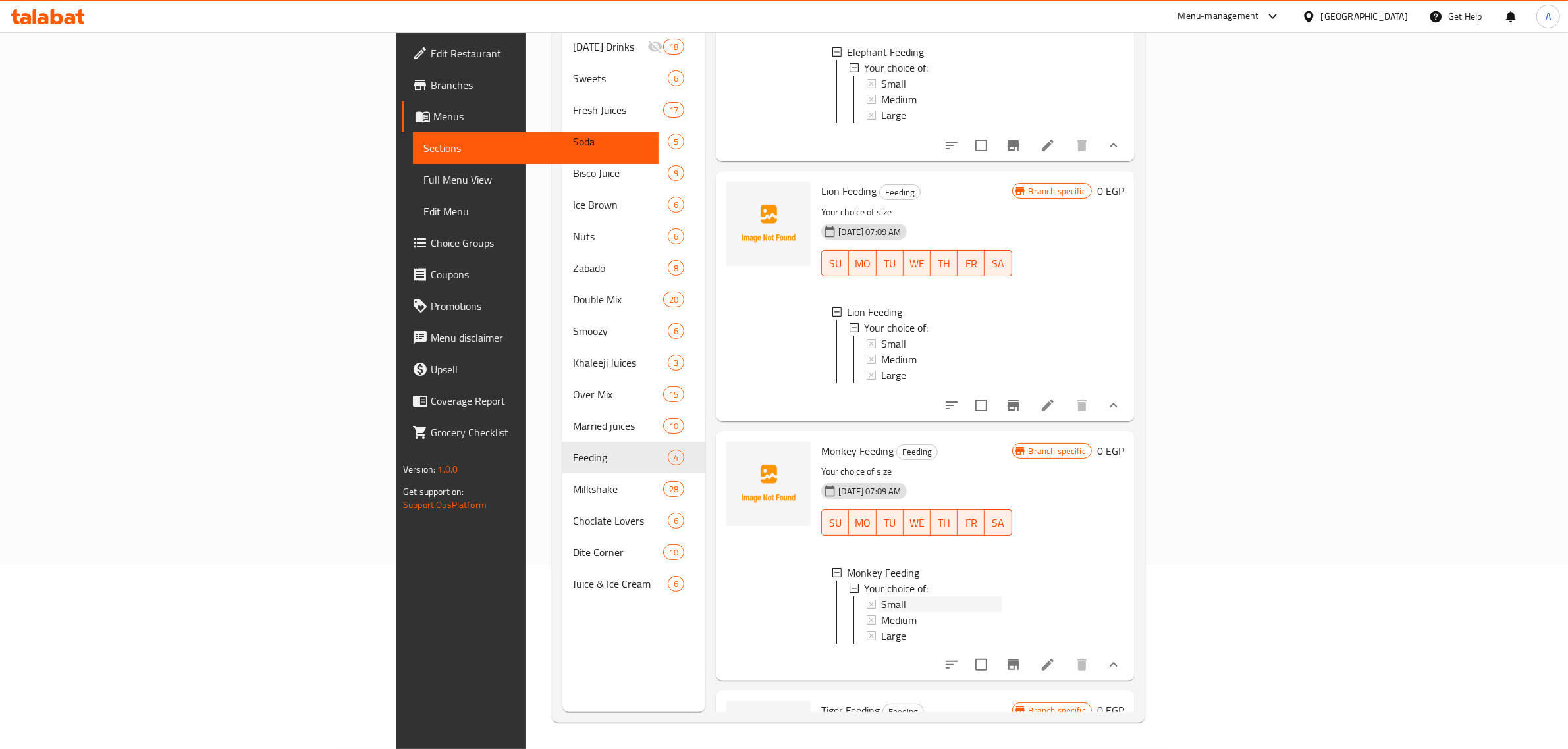
click at [881, 604] on span "Small" at bounding box center [893, 604] width 25 height 16
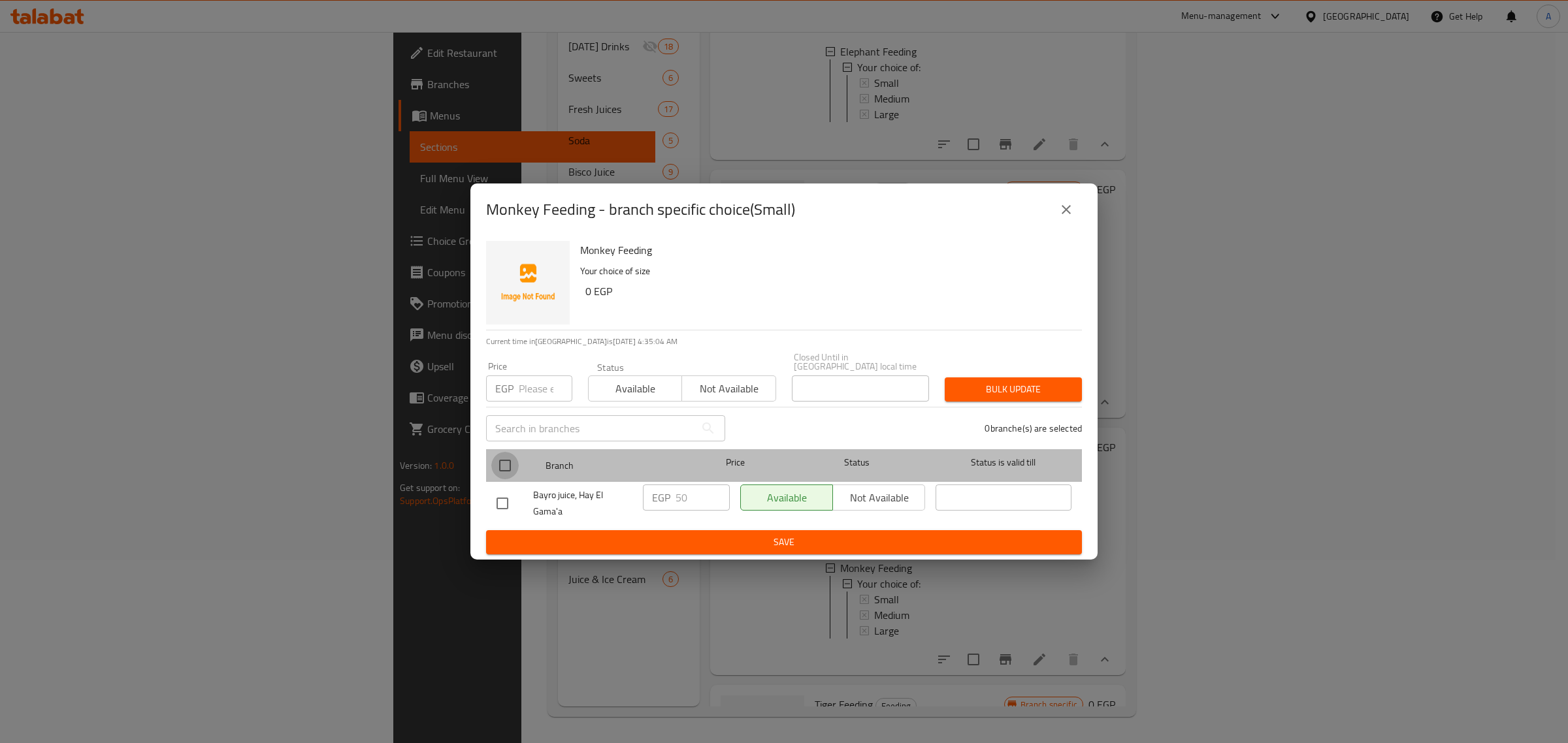
click at [502, 455] on input "checkbox" at bounding box center [505, 465] width 27 height 27
checkbox input "true"
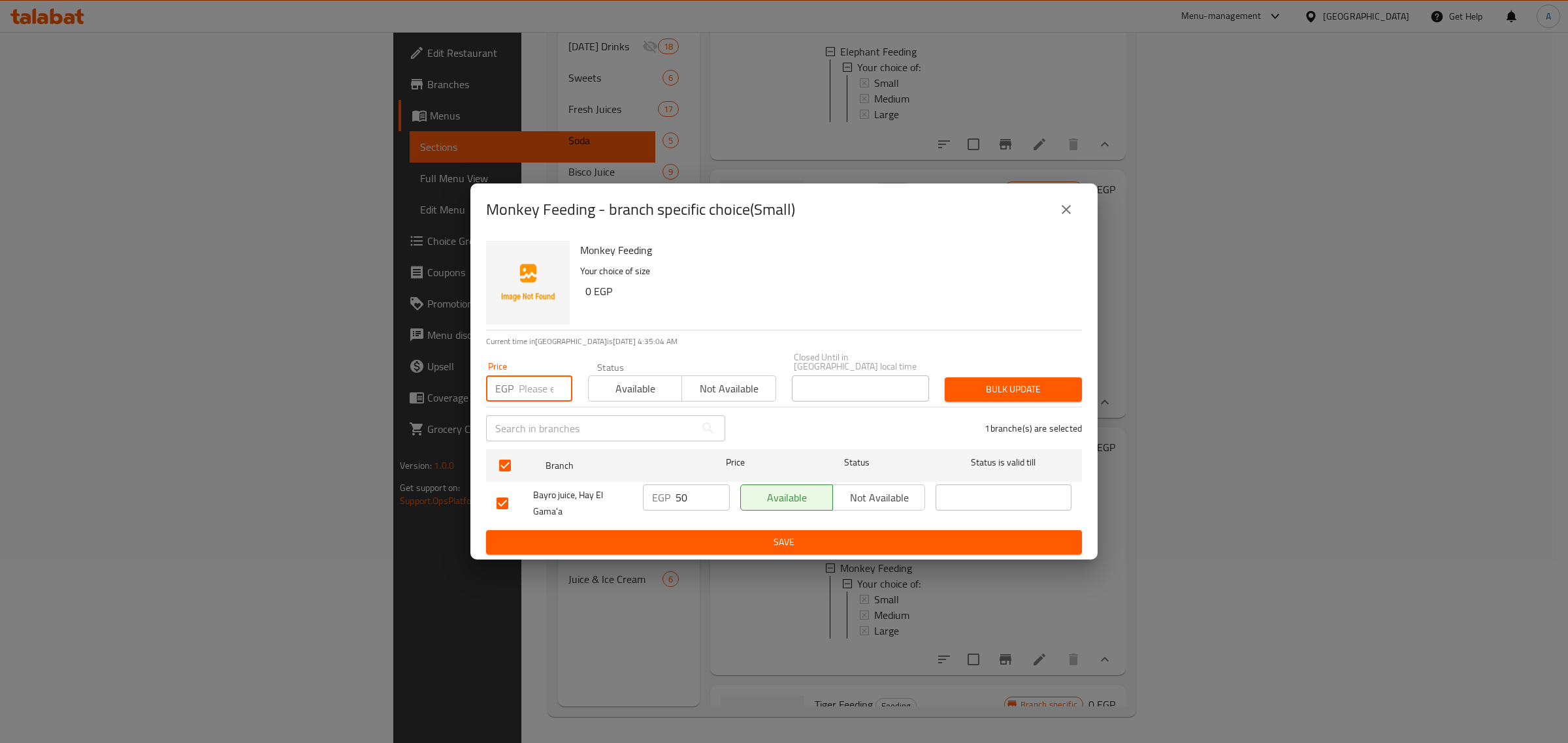
click at [536, 375] on input "number" at bounding box center [545, 387] width 54 height 26
type input "55"
click at [1016, 391] on span "Bulk update" at bounding box center [1013, 389] width 116 height 16
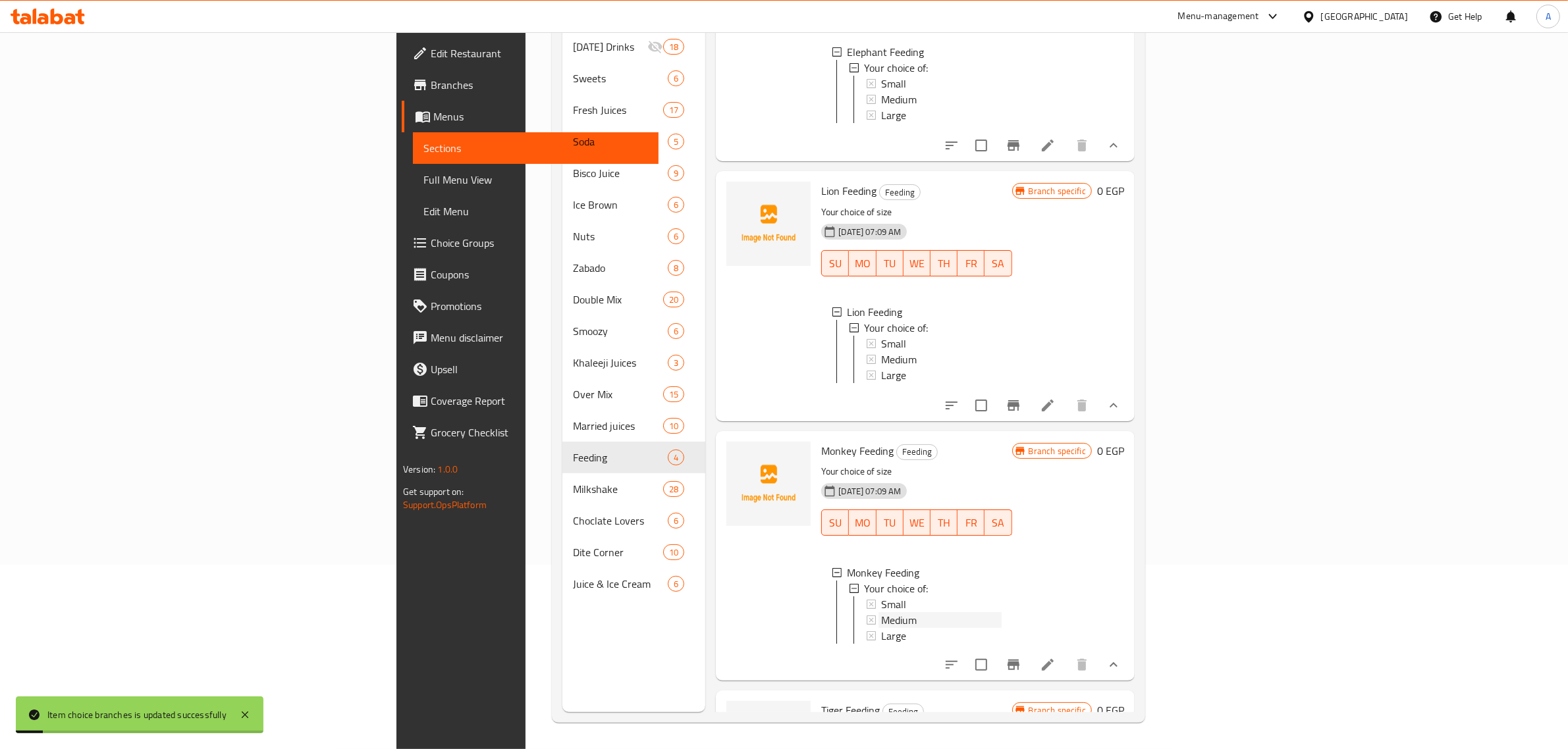
click at [881, 624] on span "Medium" at bounding box center [898, 620] width 35 height 16
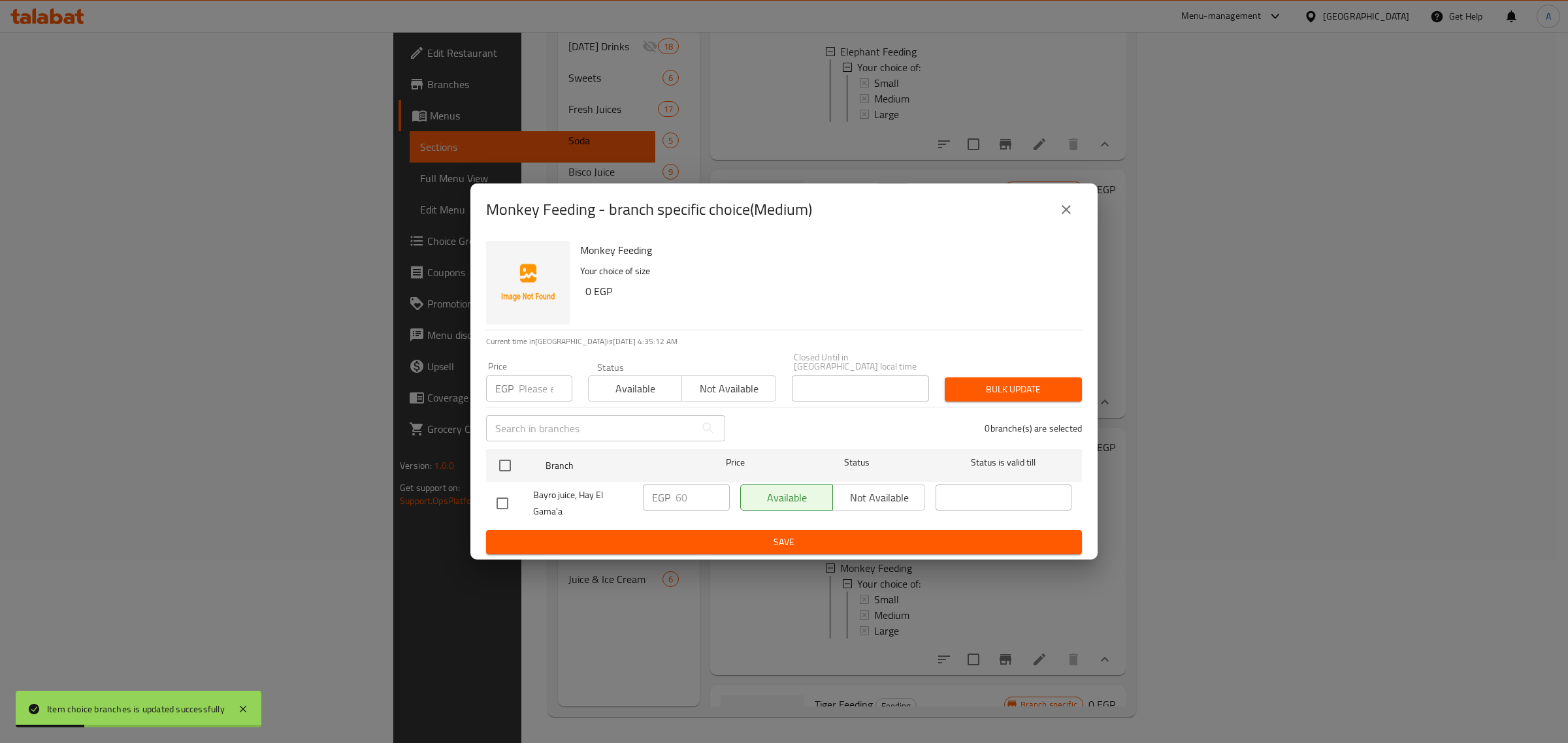
click at [1063, 218] on icon "close" at bounding box center [1066, 210] width 16 height 16
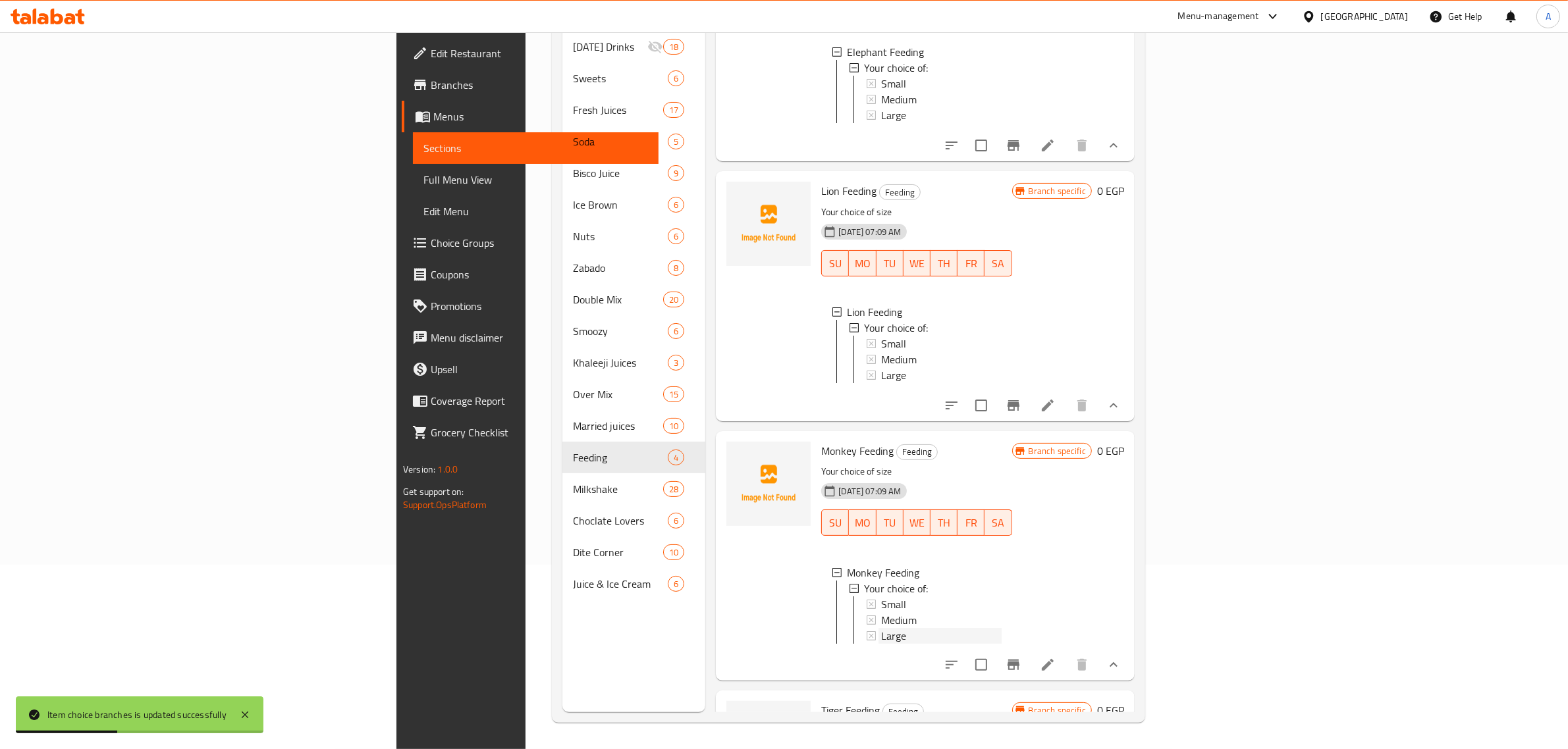
click at [881, 637] on span "Large" at bounding box center [893, 636] width 25 height 16
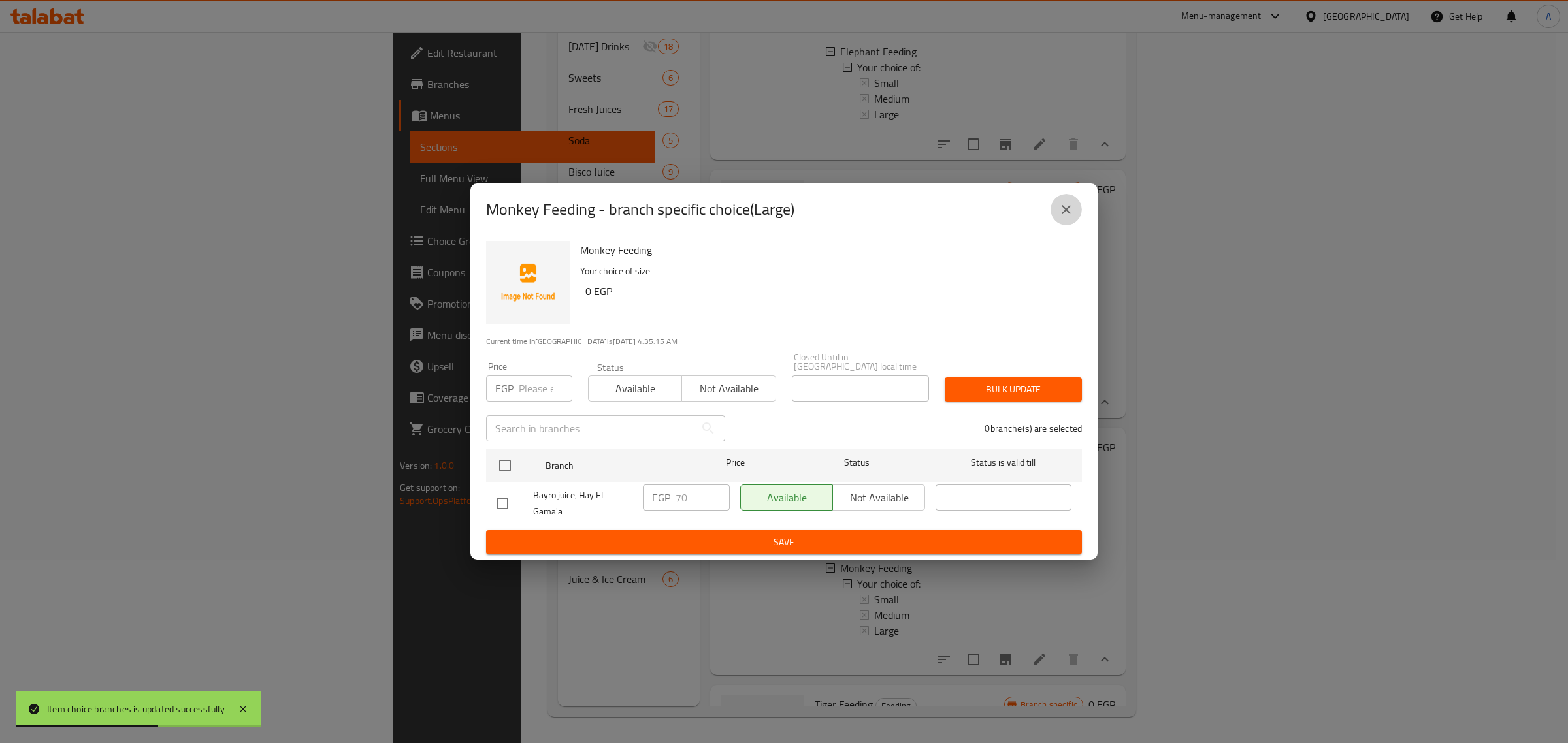
click at [1069, 218] on icon "close" at bounding box center [1066, 210] width 16 height 16
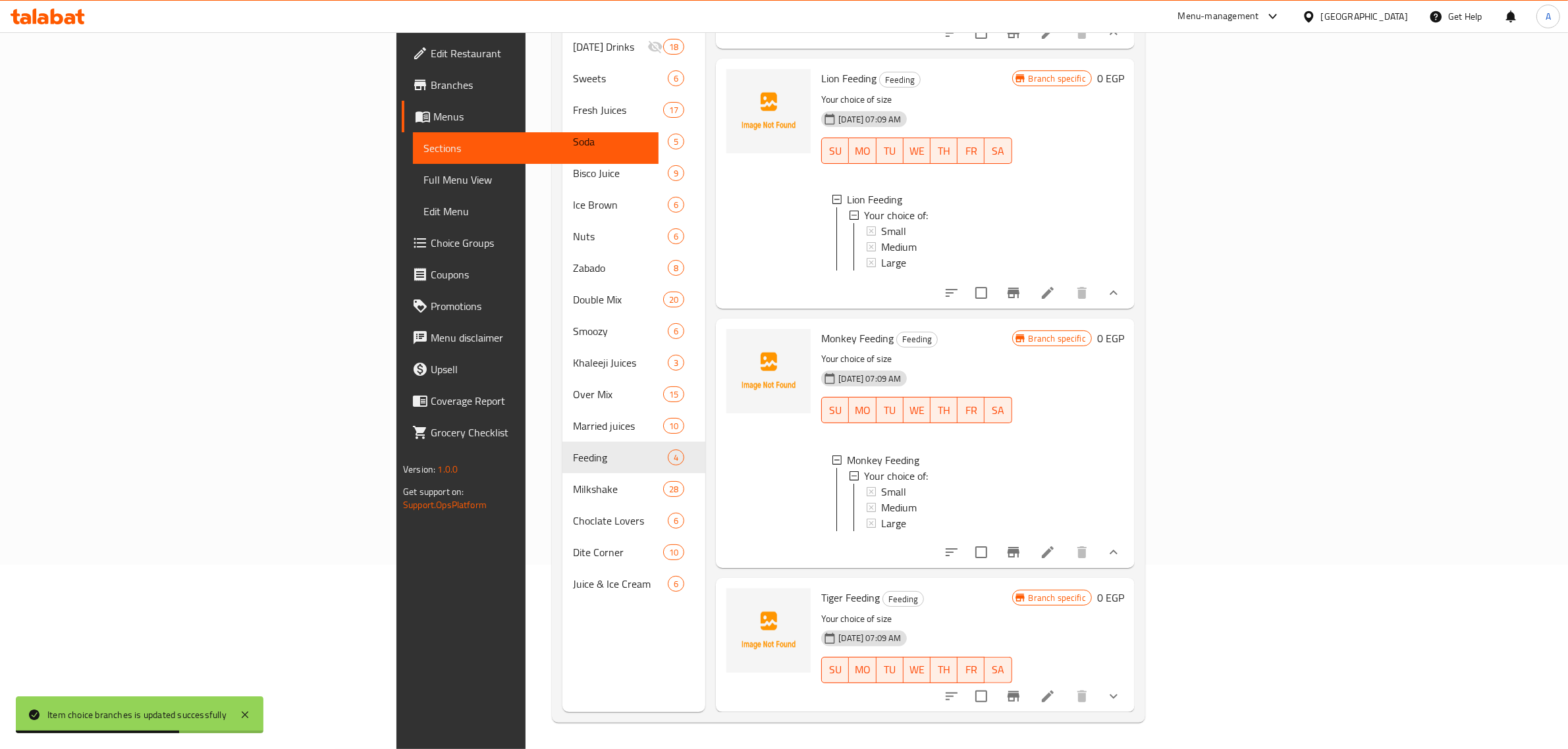
scroll to position [242, 0]
click at [1121, 702] on icon "show more" at bounding box center [1113, 696] width 16 height 16
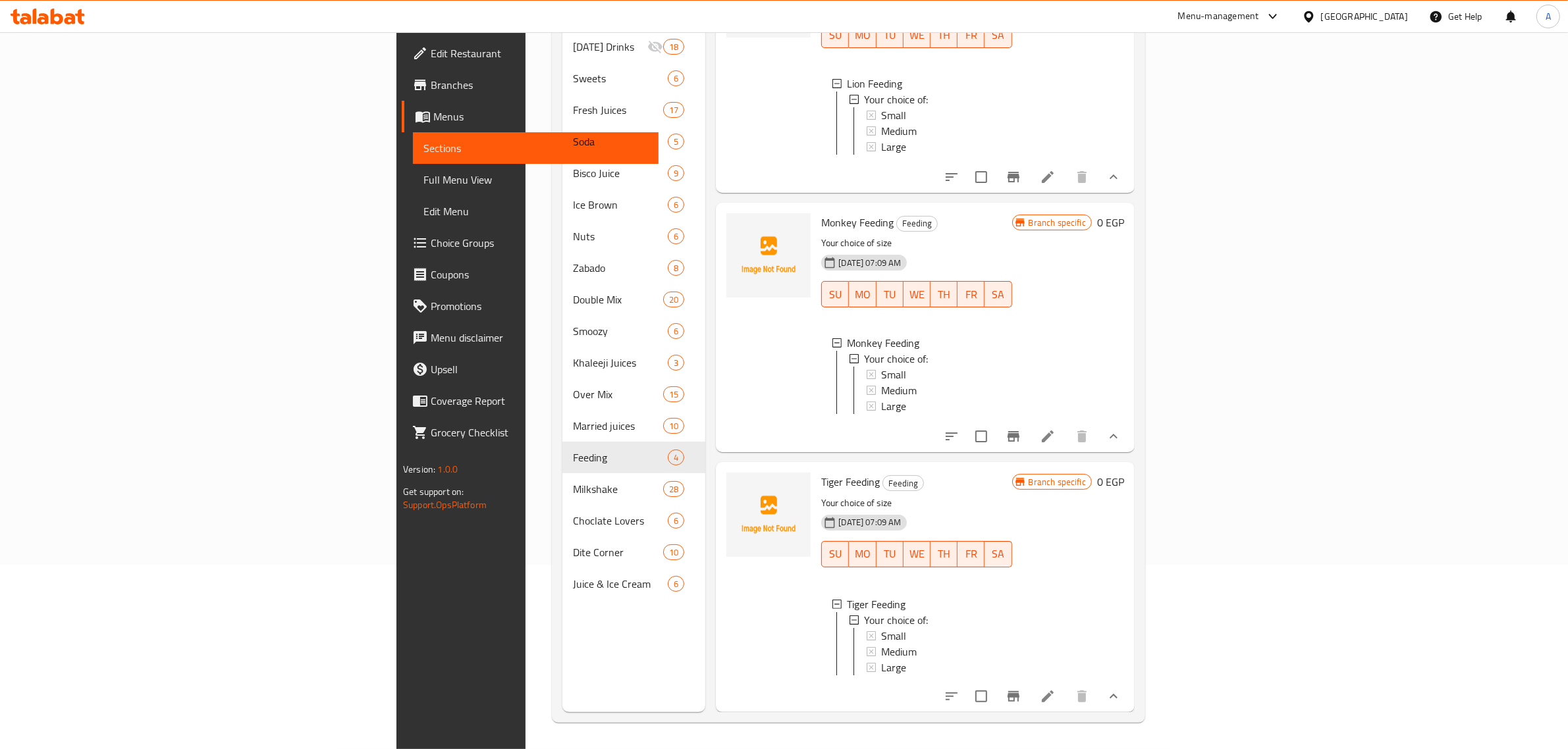
scroll to position [2, 0]
click at [881, 626] on div "Small" at bounding box center [940, 634] width 120 height 16
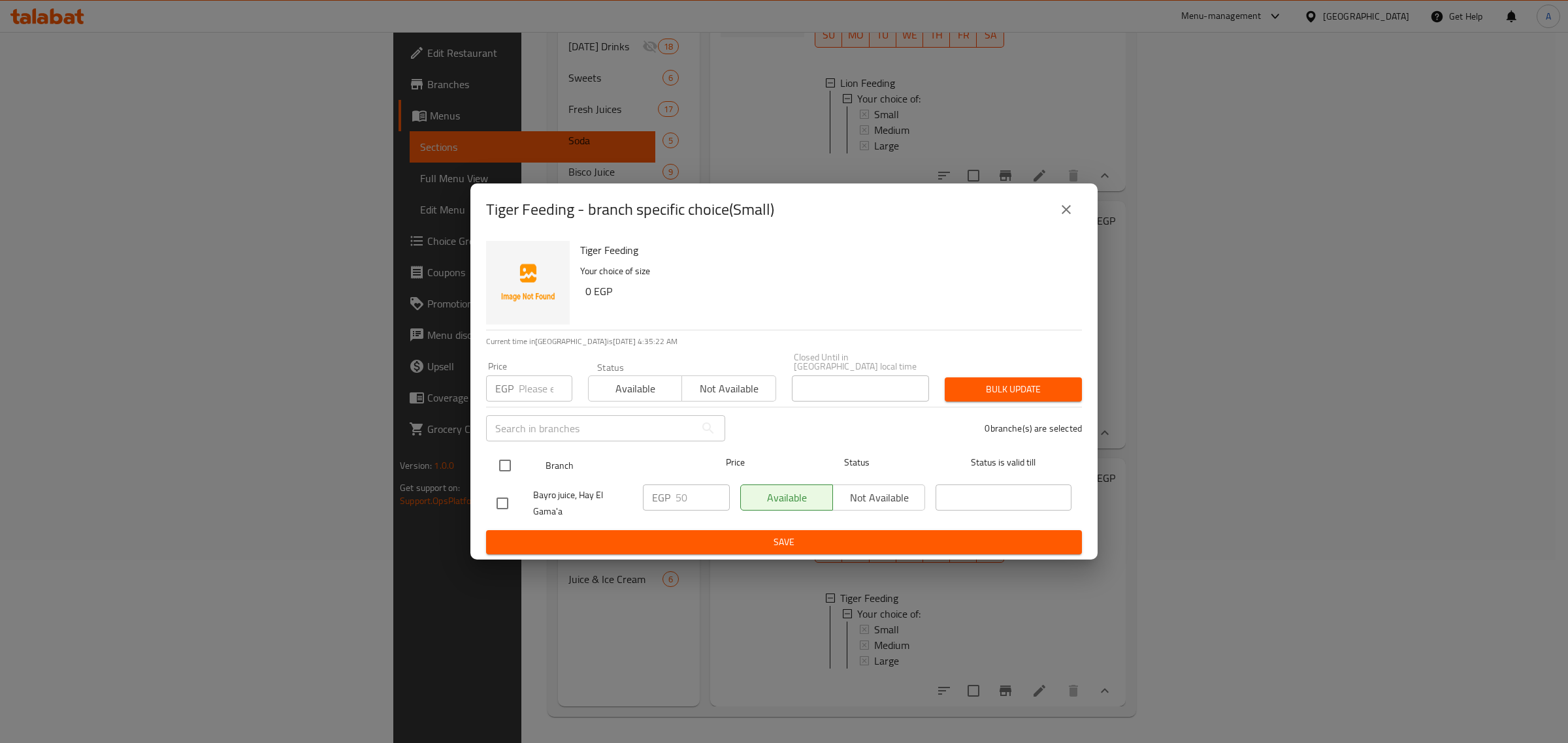
click at [497, 465] on input "checkbox" at bounding box center [505, 465] width 27 height 27
checkbox input "true"
click at [527, 387] on input "number" at bounding box center [545, 387] width 54 height 26
type input "55"
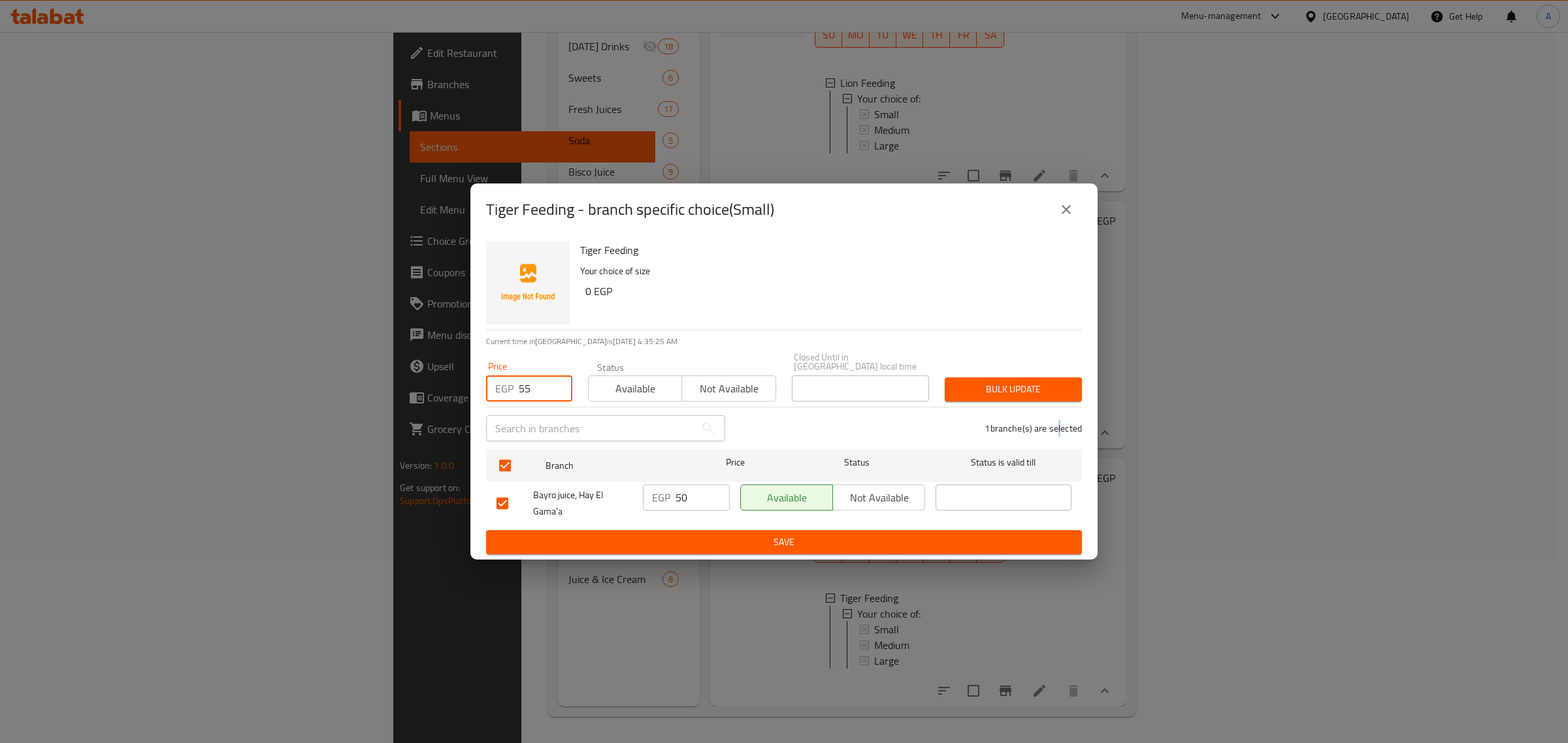
drag, startPoint x: 1056, startPoint y: 403, endPoint x: 1052, endPoint y: 409, distance: 7.2
click at [1052, 409] on div "1 branche(s) are selected" at bounding box center [911, 428] width 357 height 47
click at [1049, 386] on span "Bulk update" at bounding box center [1013, 389] width 116 height 16
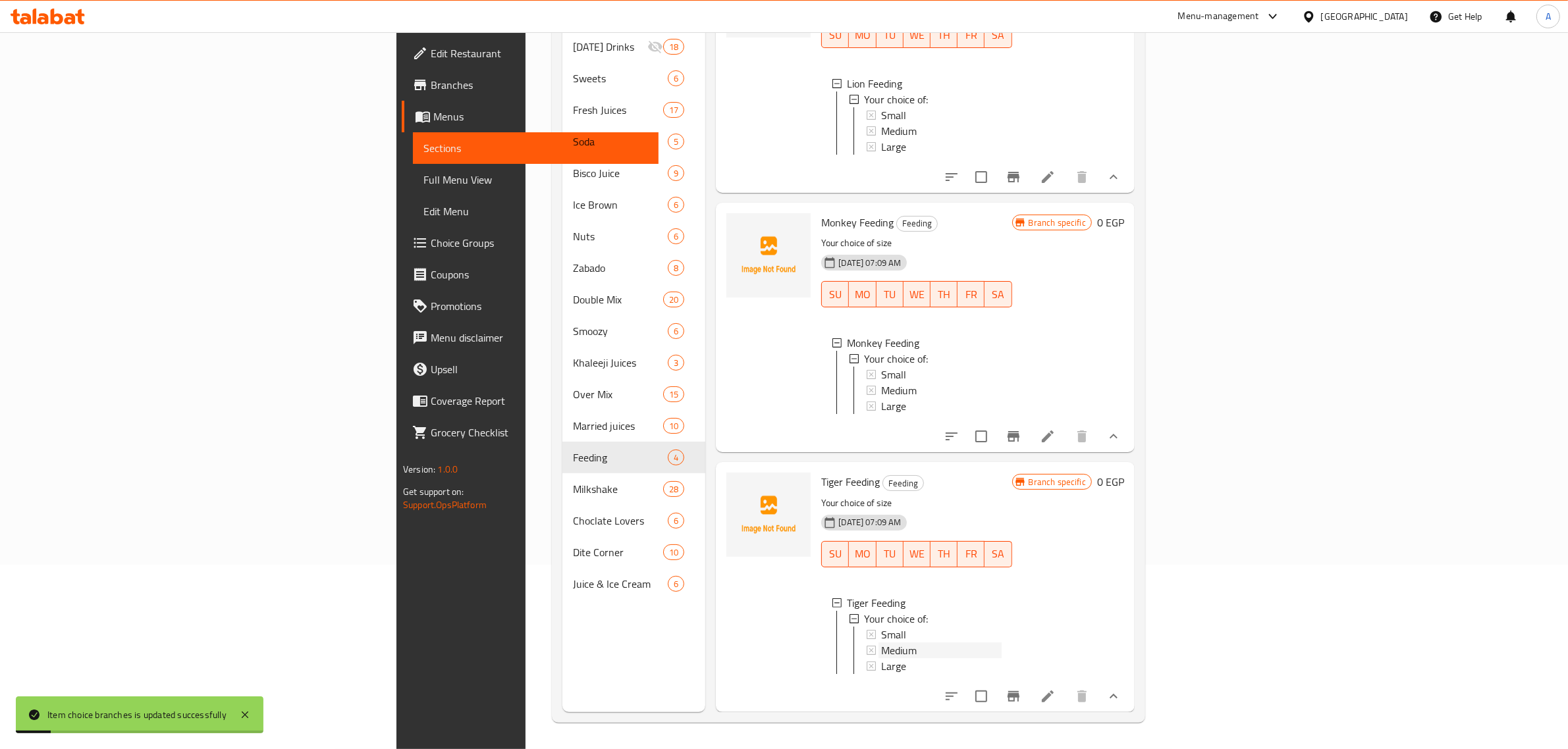
click at [881, 642] on span "Medium" at bounding box center [898, 650] width 35 height 16
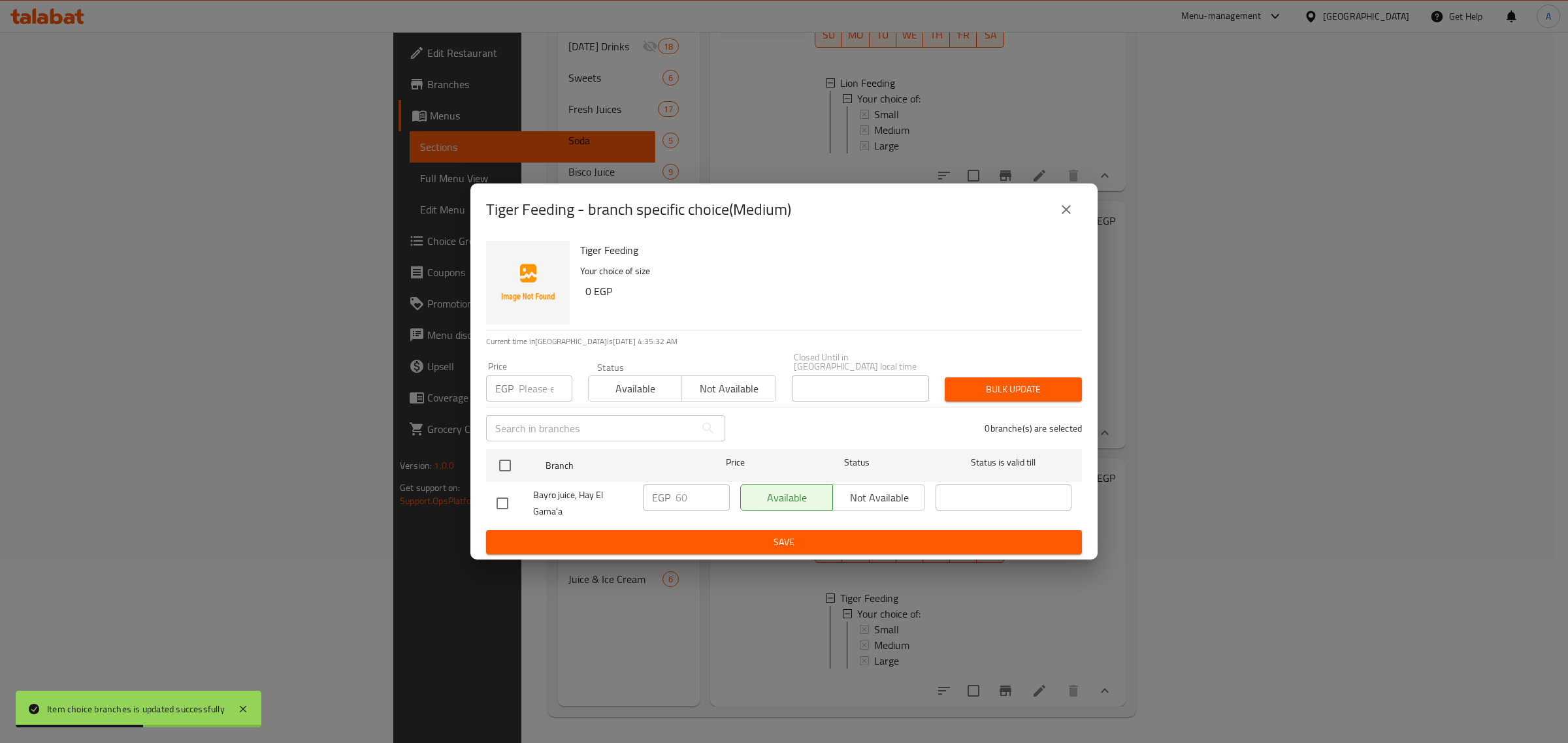
click at [1060, 218] on icon "close" at bounding box center [1066, 210] width 16 height 16
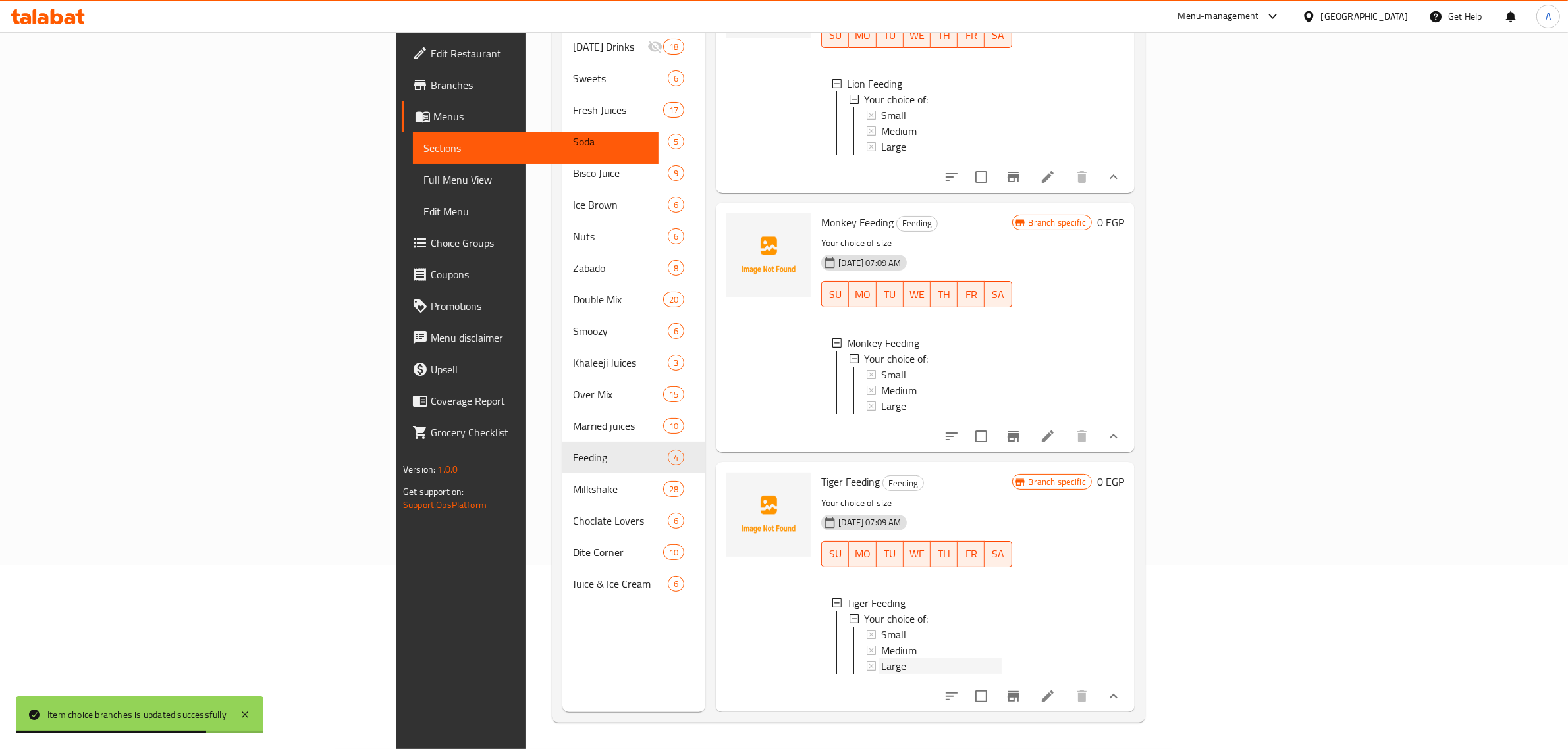
click at [881, 663] on span "Large" at bounding box center [893, 666] width 25 height 16
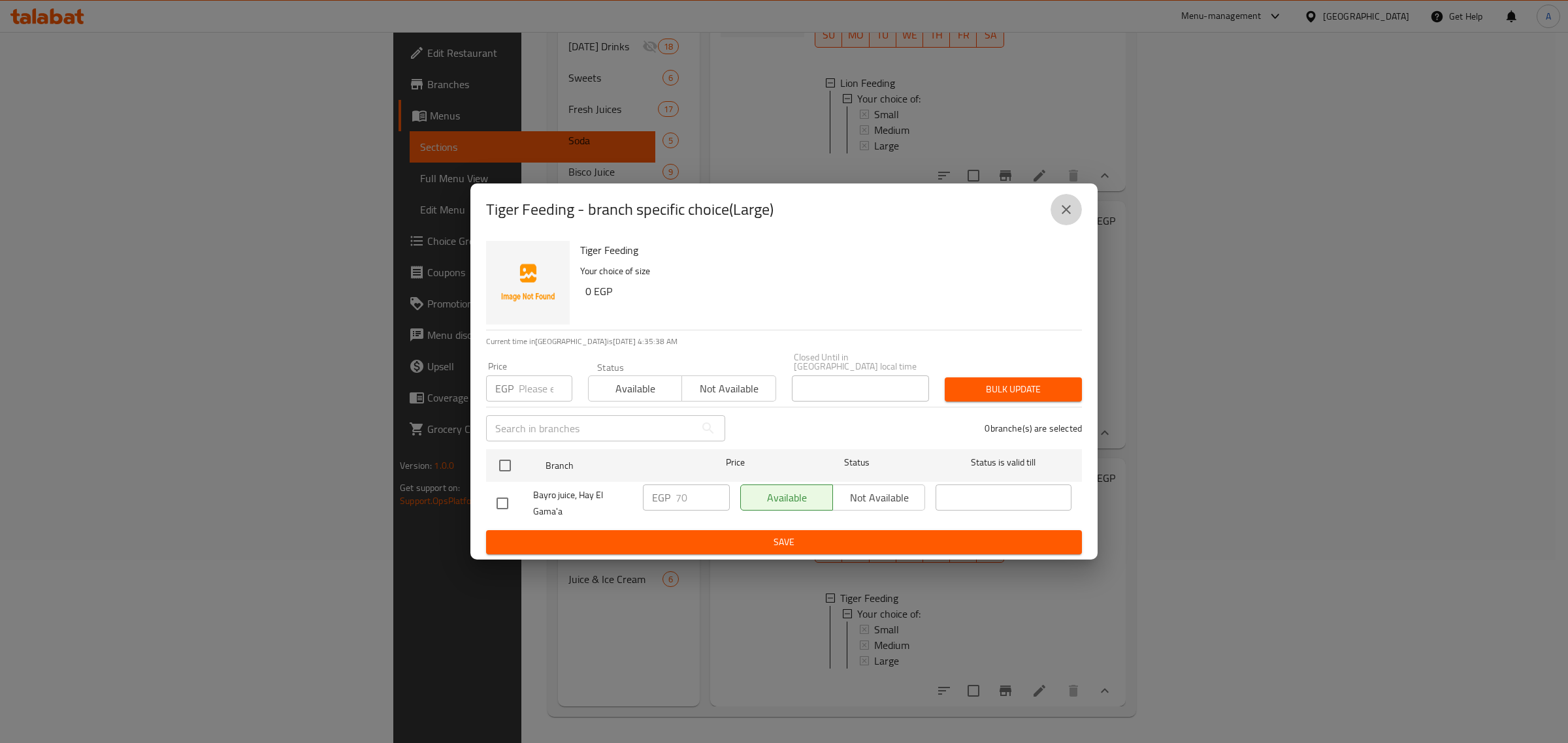
click at [1070, 217] on icon "close" at bounding box center [1066, 210] width 16 height 16
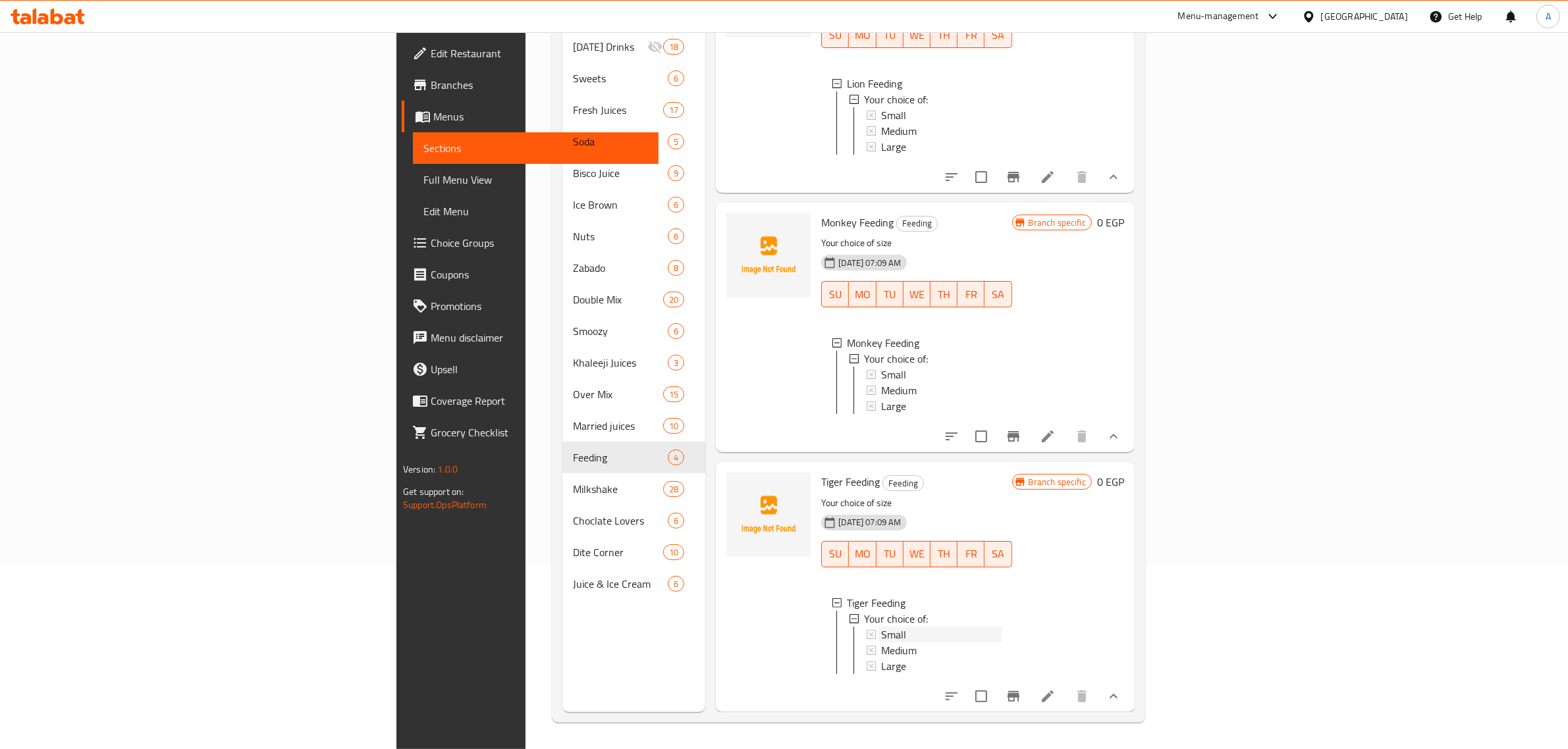
click at [881, 626] on div "Small" at bounding box center [940, 634] width 120 height 16
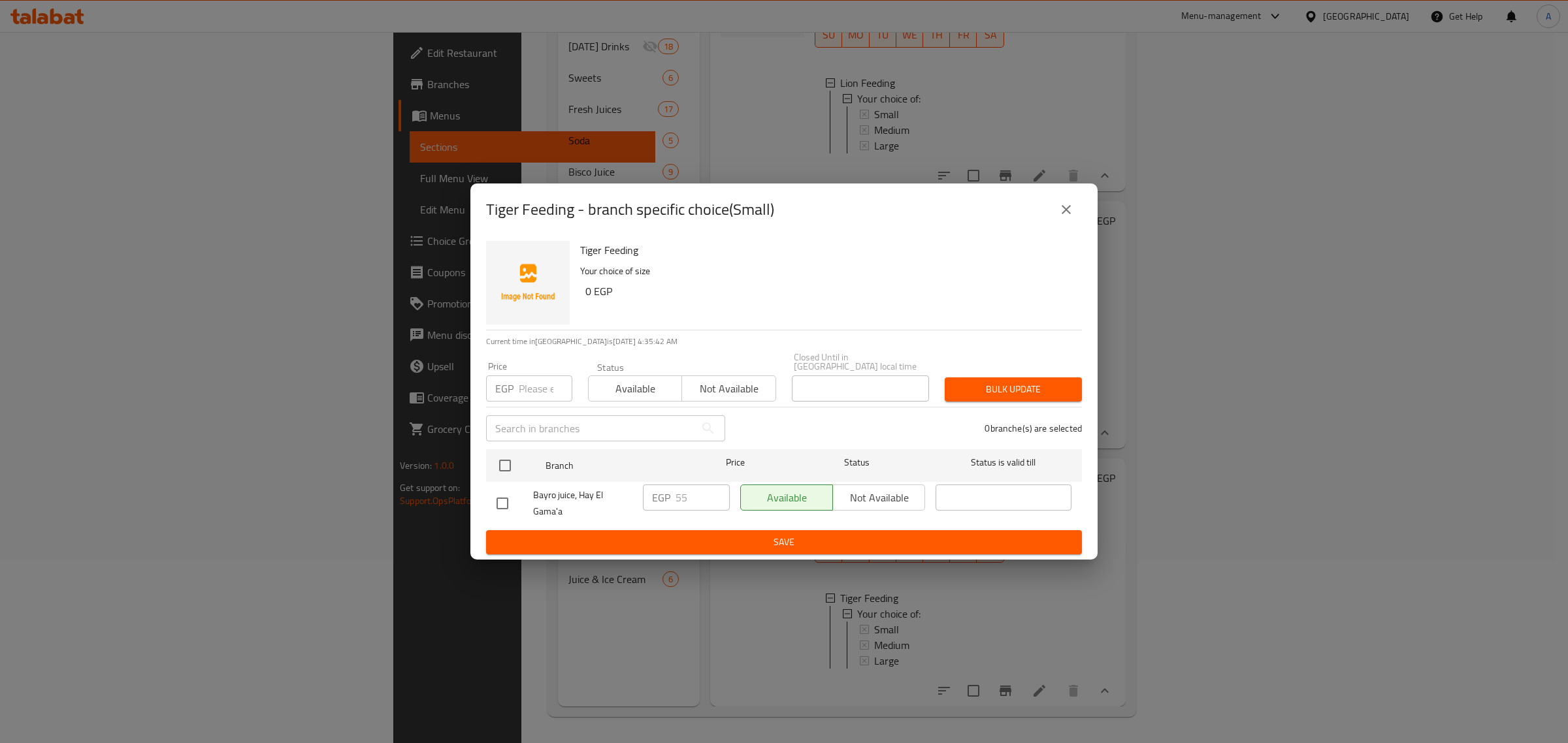
click at [1069, 225] on button "close" at bounding box center [1066, 210] width 31 height 31
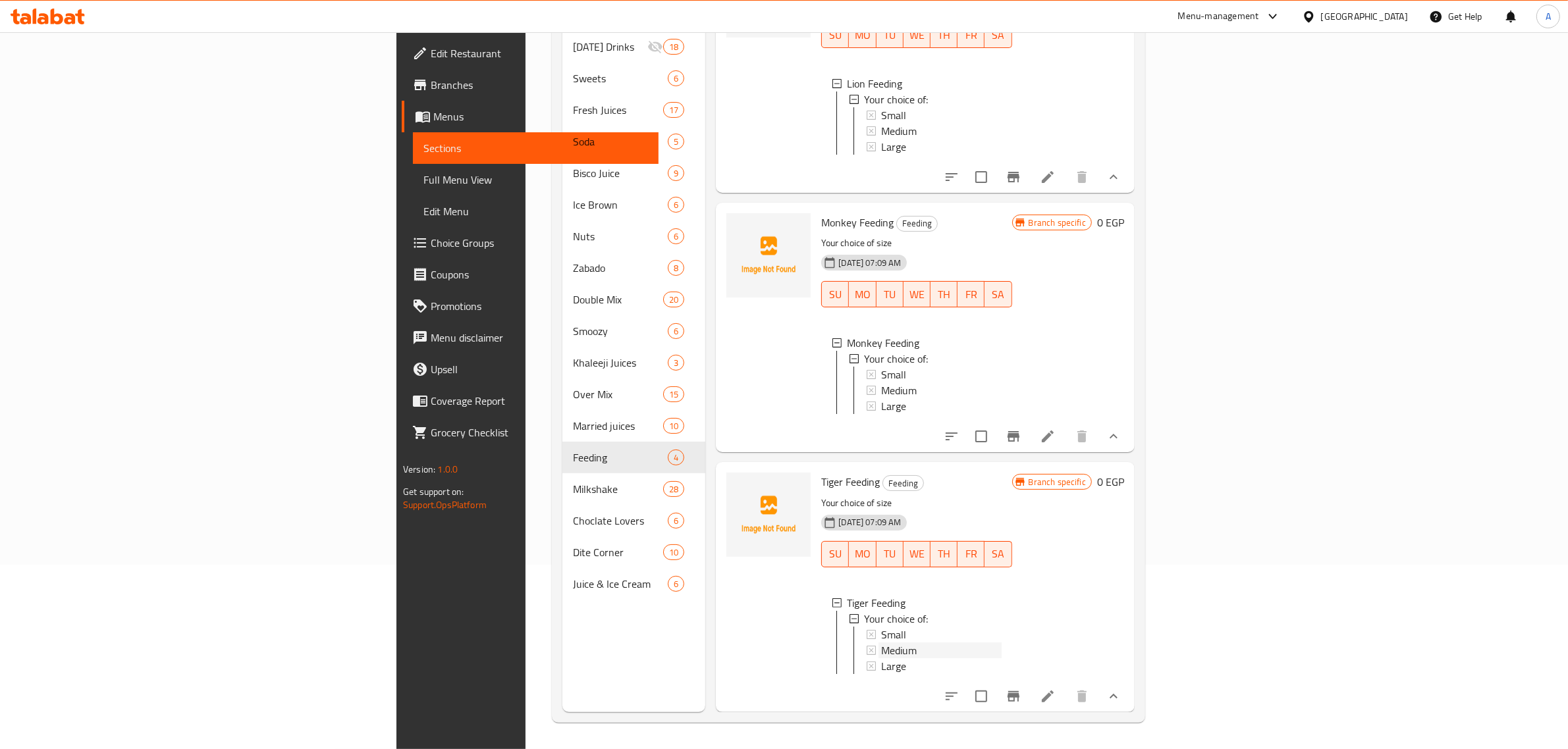
click at [881, 642] on div "Medium" at bounding box center [940, 650] width 120 height 16
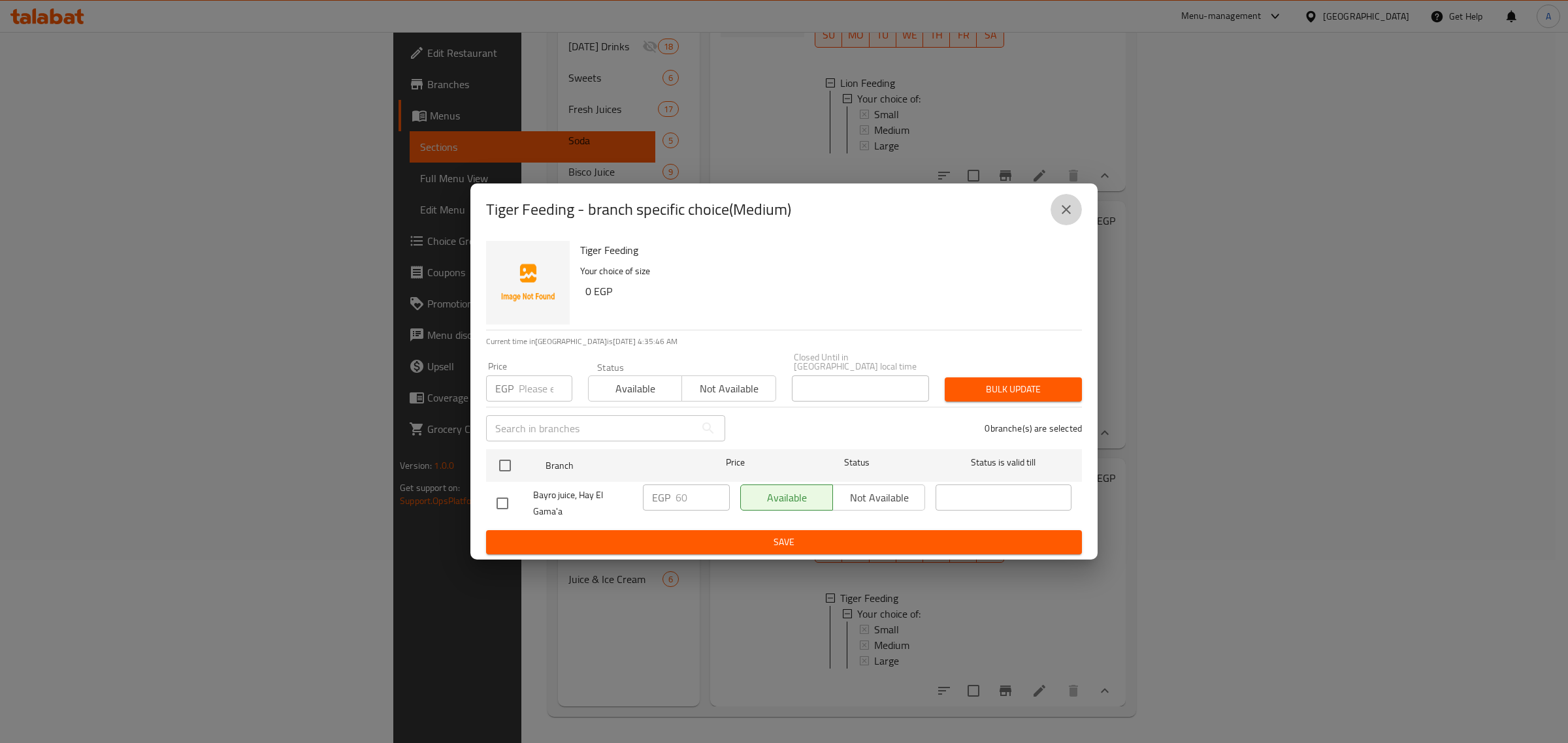
click at [1053, 216] on button "close" at bounding box center [1066, 210] width 31 height 31
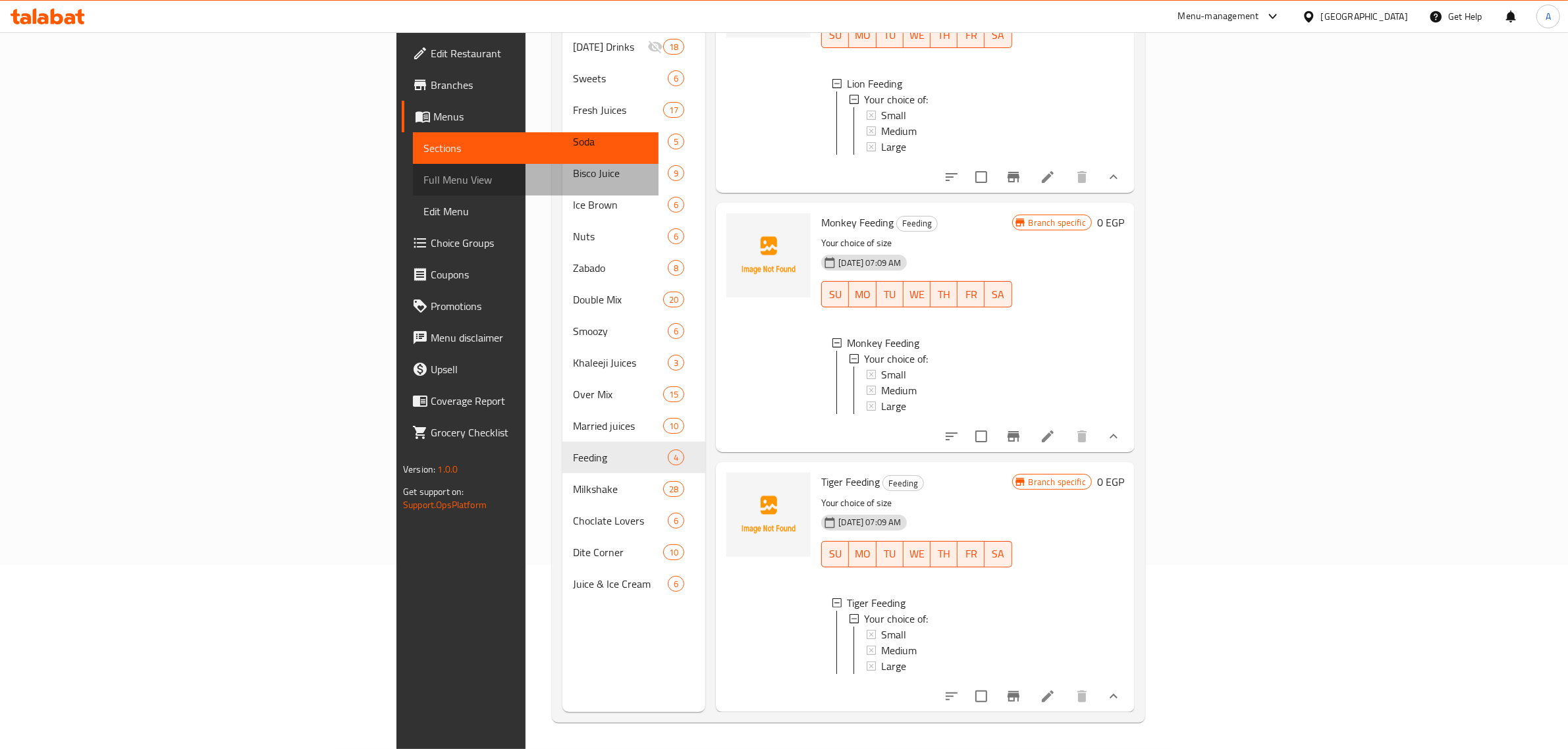
click at [423, 182] on span "Full Menu View" at bounding box center [536, 180] width 225 height 16
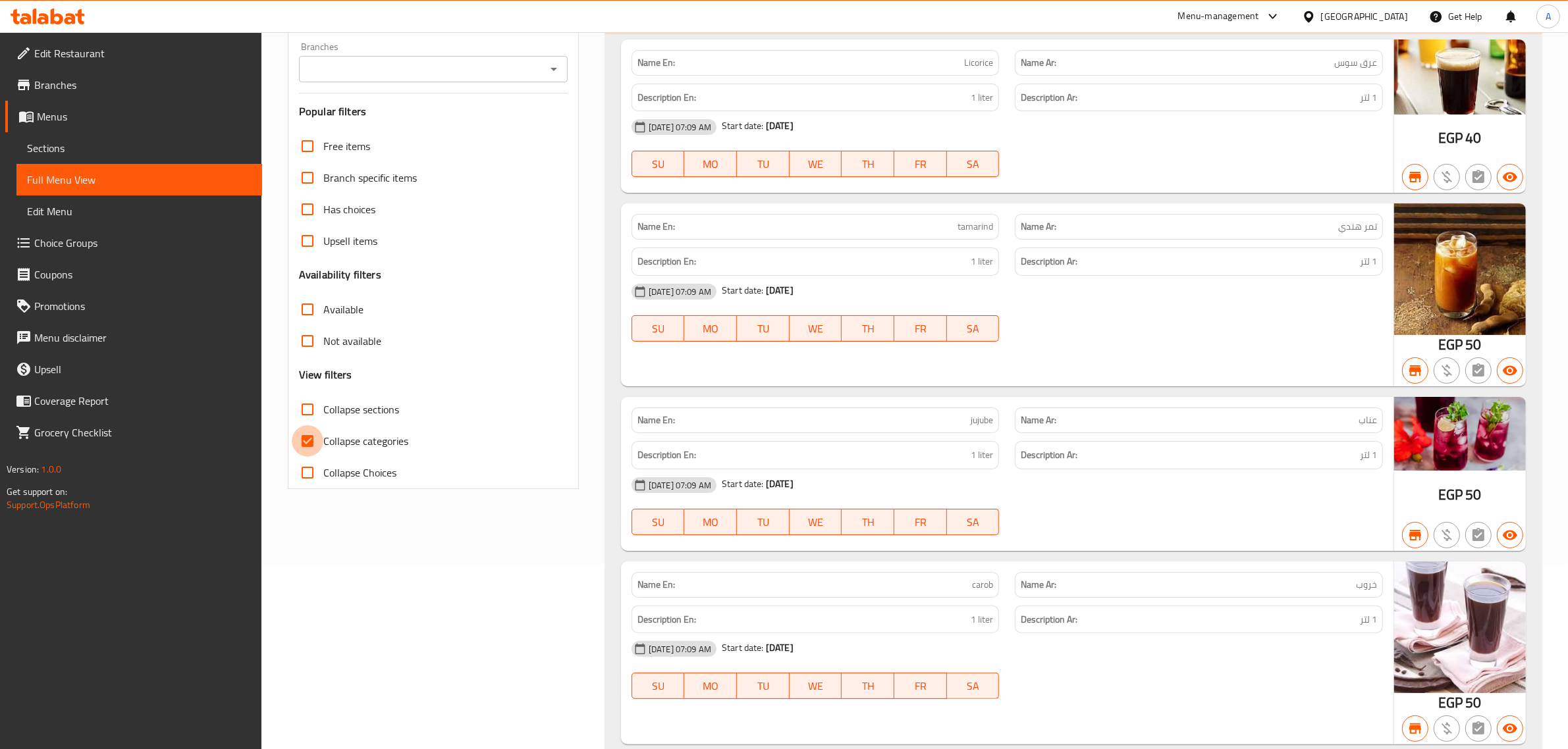
click at [311, 441] on input "Collapse categories" at bounding box center [307, 441] width 31 height 31
checkbox input "false"
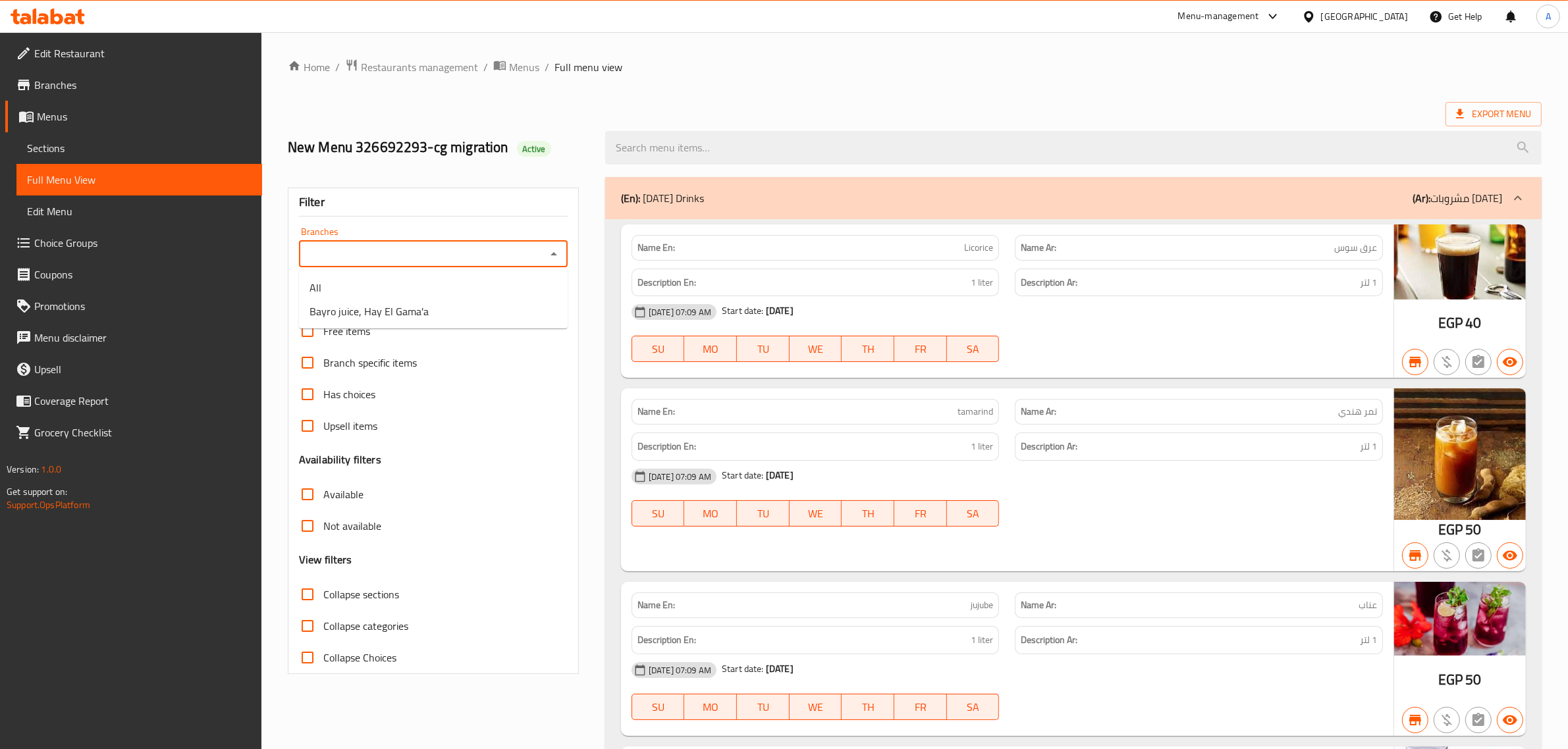
click at [462, 252] on input "Branches" at bounding box center [422, 253] width 239 height 18
click at [386, 306] on span "Bayro juice, Hay El Gama'a" at bounding box center [370, 311] width 120 height 16
type input "Bayro juice, Hay El Gama'a"
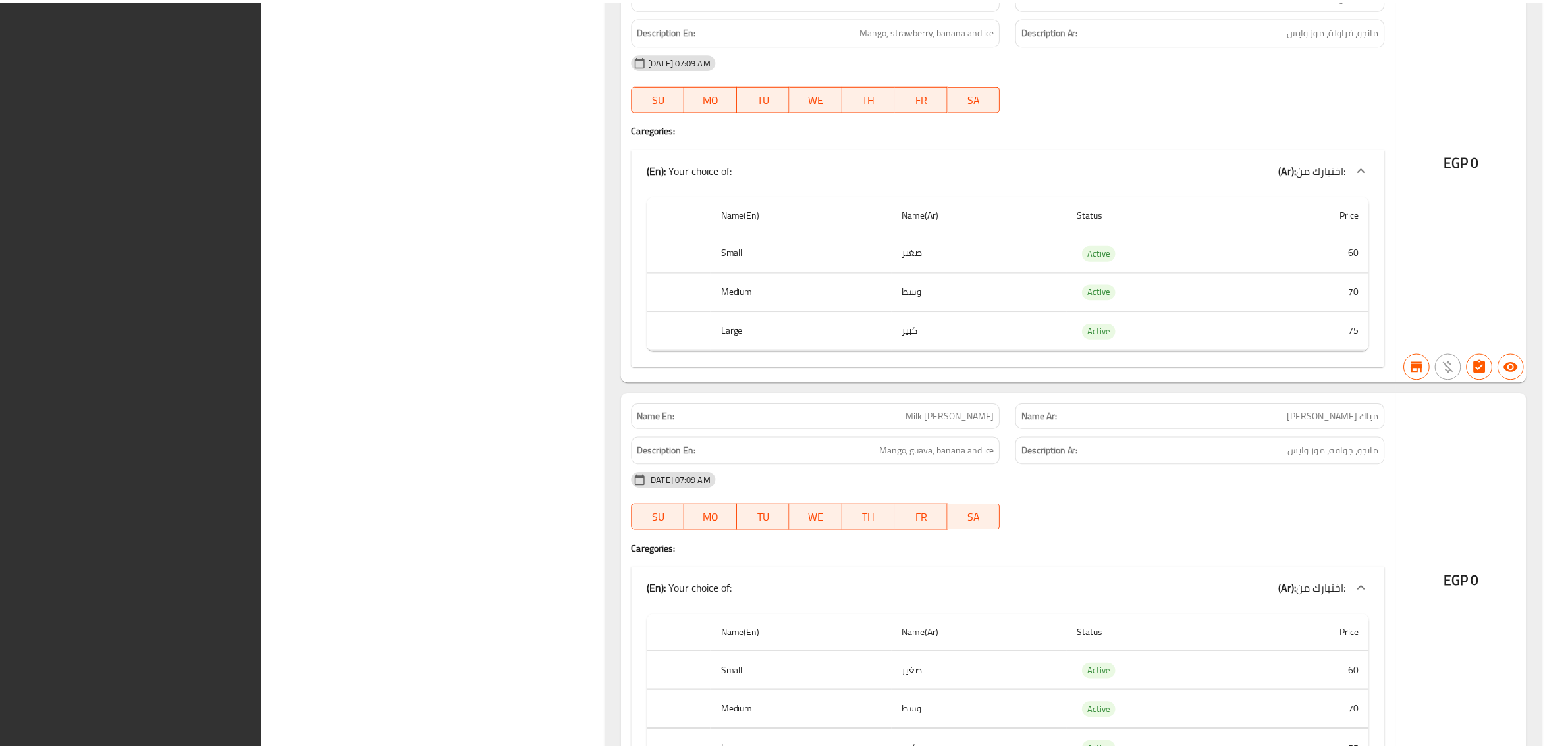
scroll to position [74535, 0]
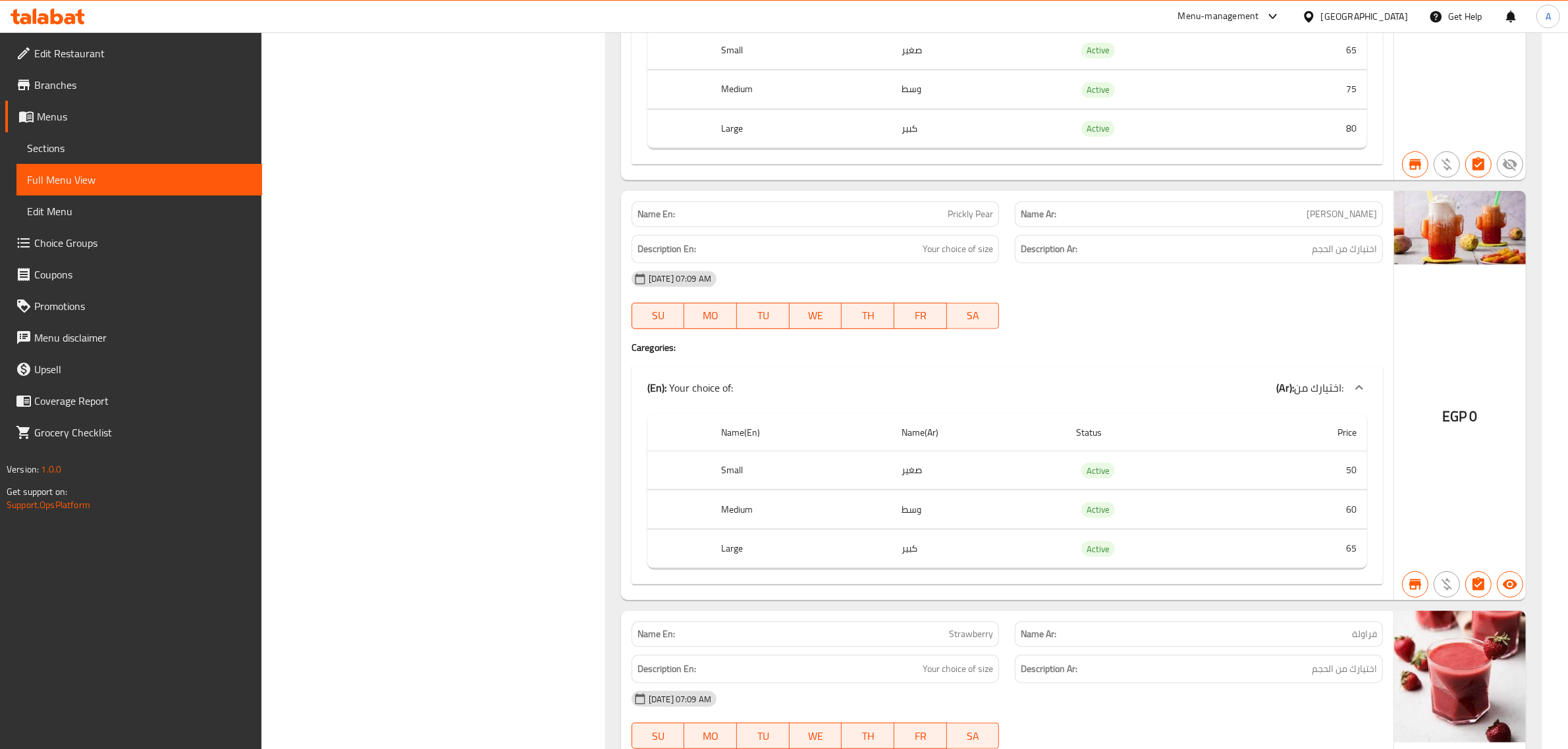
scroll to position [0, 0]
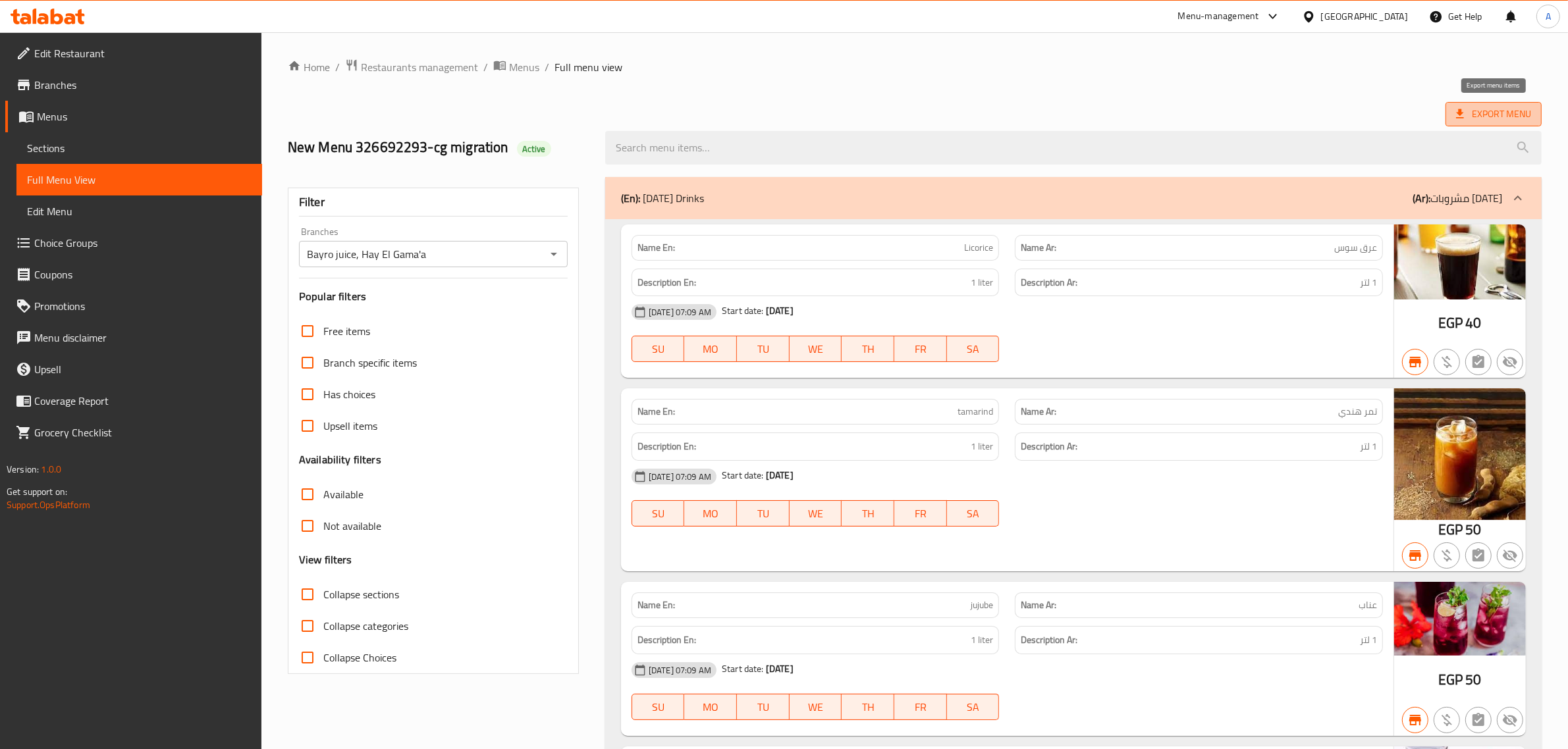
click at [1479, 125] on span "Export Menu" at bounding box center [1493, 114] width 96 height 24
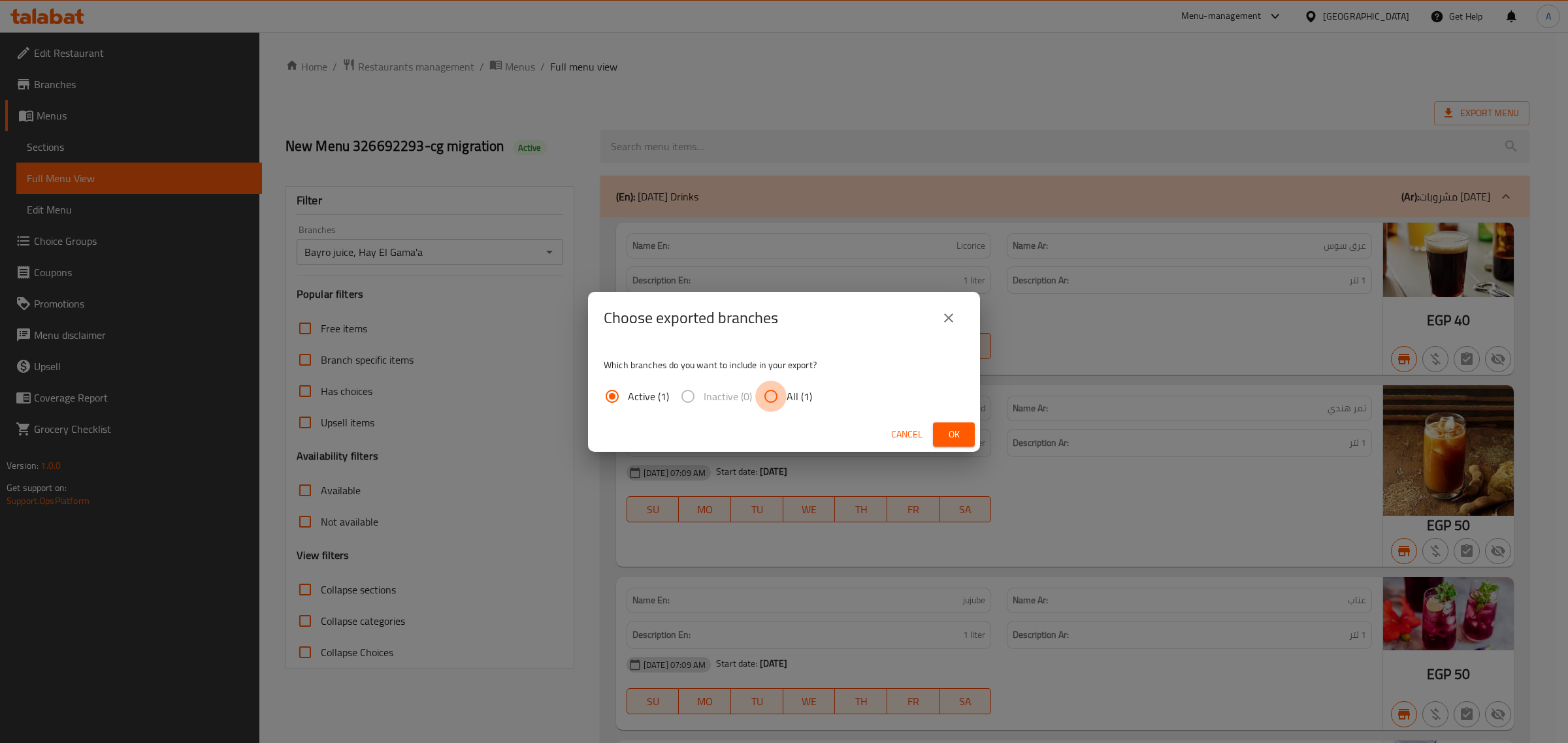
click at [768, 397] on input "All (1)" at bounding box center [771, 396] width 31 height 31
radio input "true"
click at [953, 434] on span "Ok" at bounding box center [953, 434] width 21 height 16
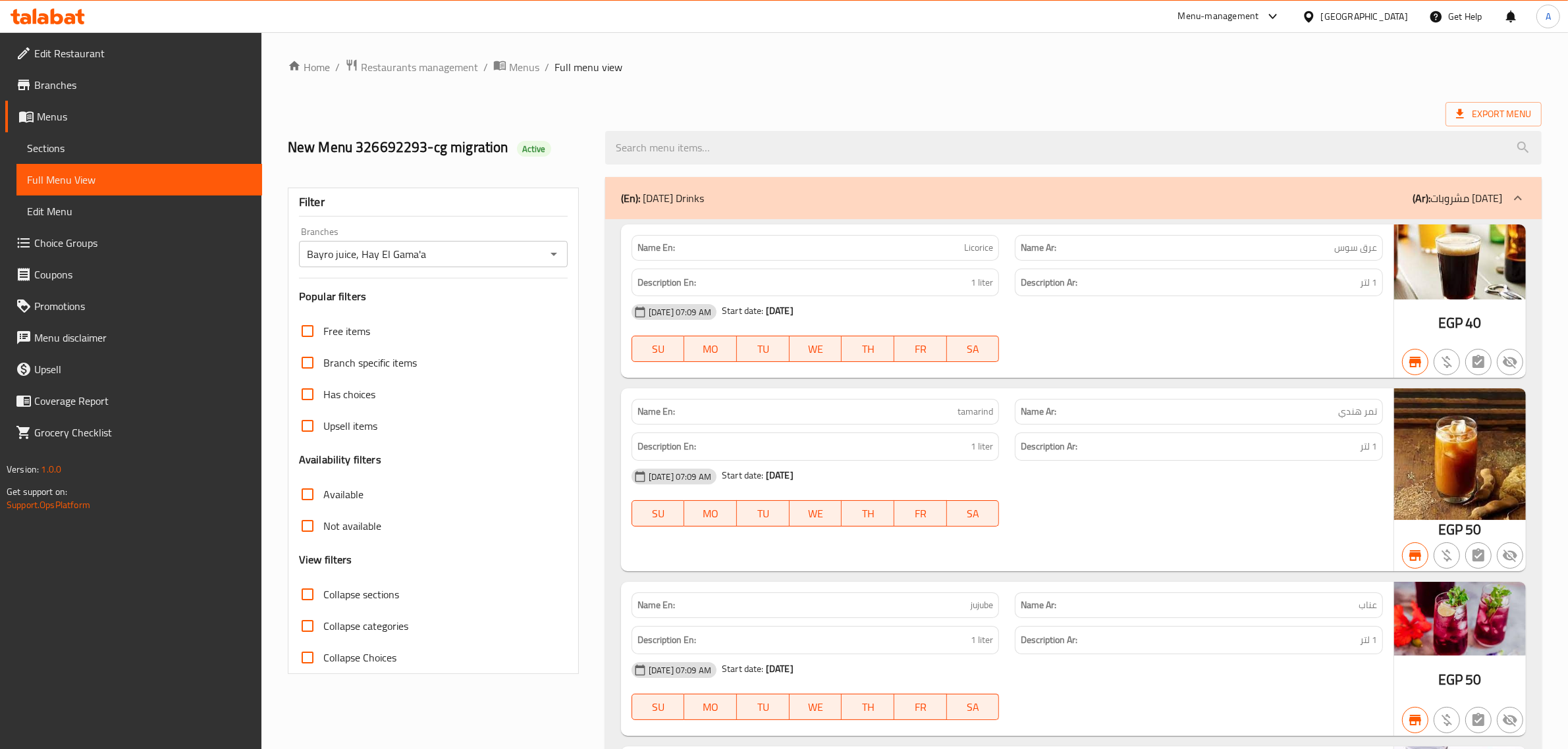
click at [907, 468] on div "[DATE] 07:09 AM Start date: [DATE]" at bounding box center [1007, 476] width 767 height 31
click at [1316, 14] on icon at bounding box center [1309, 17] width 14 height 14
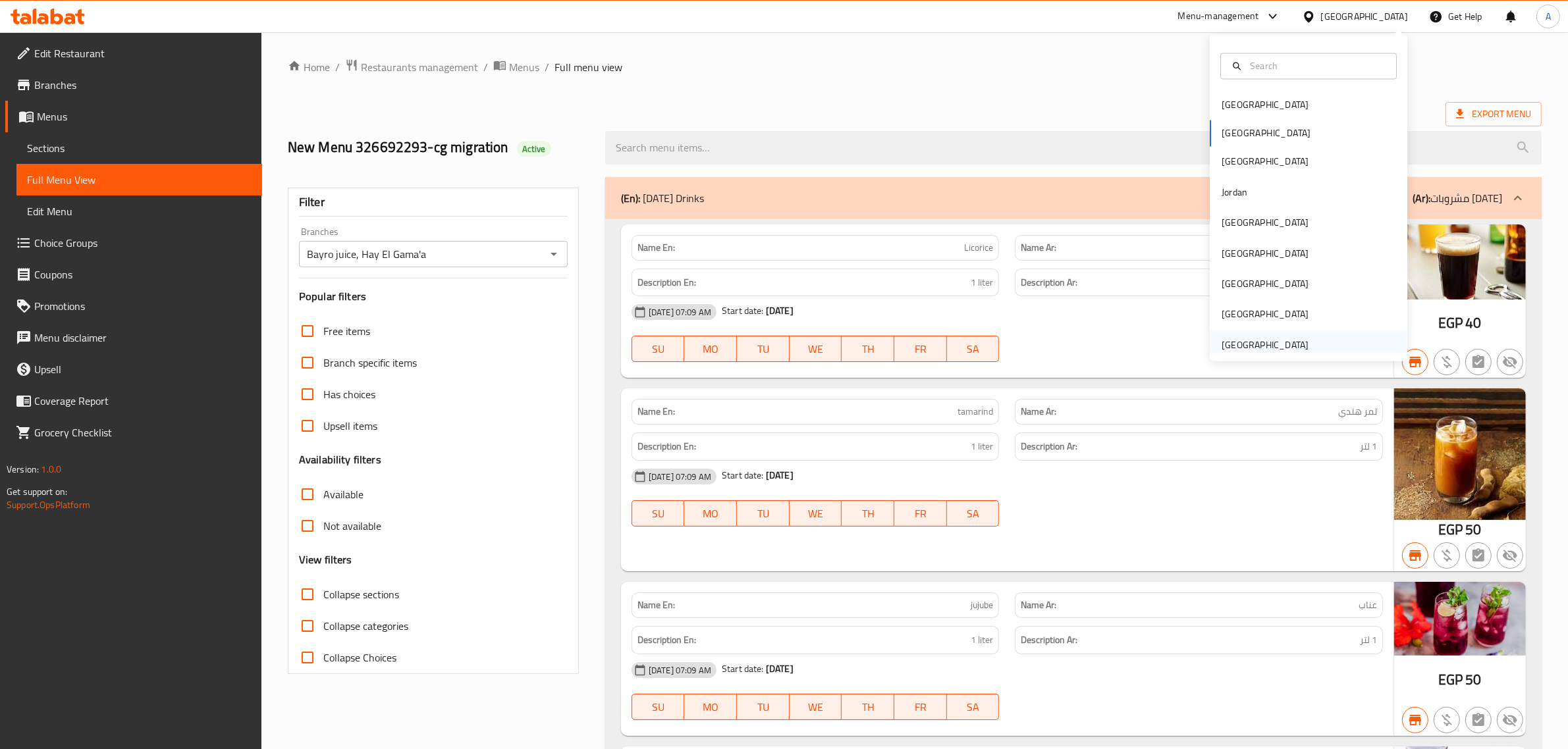
click at [1257, 351] on div "[GEOGRAPHIC_DATA]" at bounding box center [1264, 345] width 87 height 14
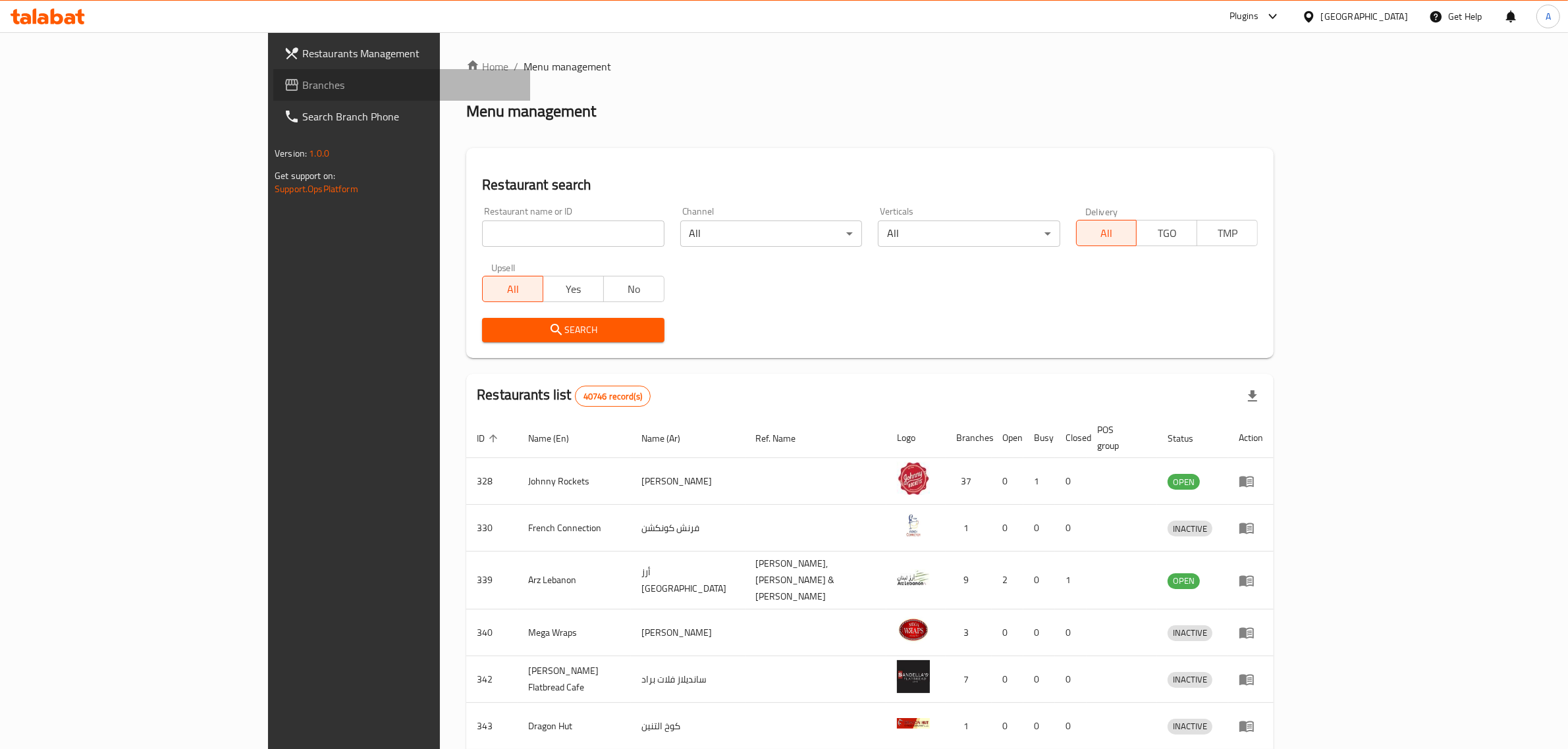
click at [273, 93] on link "Branches" at bounding box center [401, 85] width 257 height 31
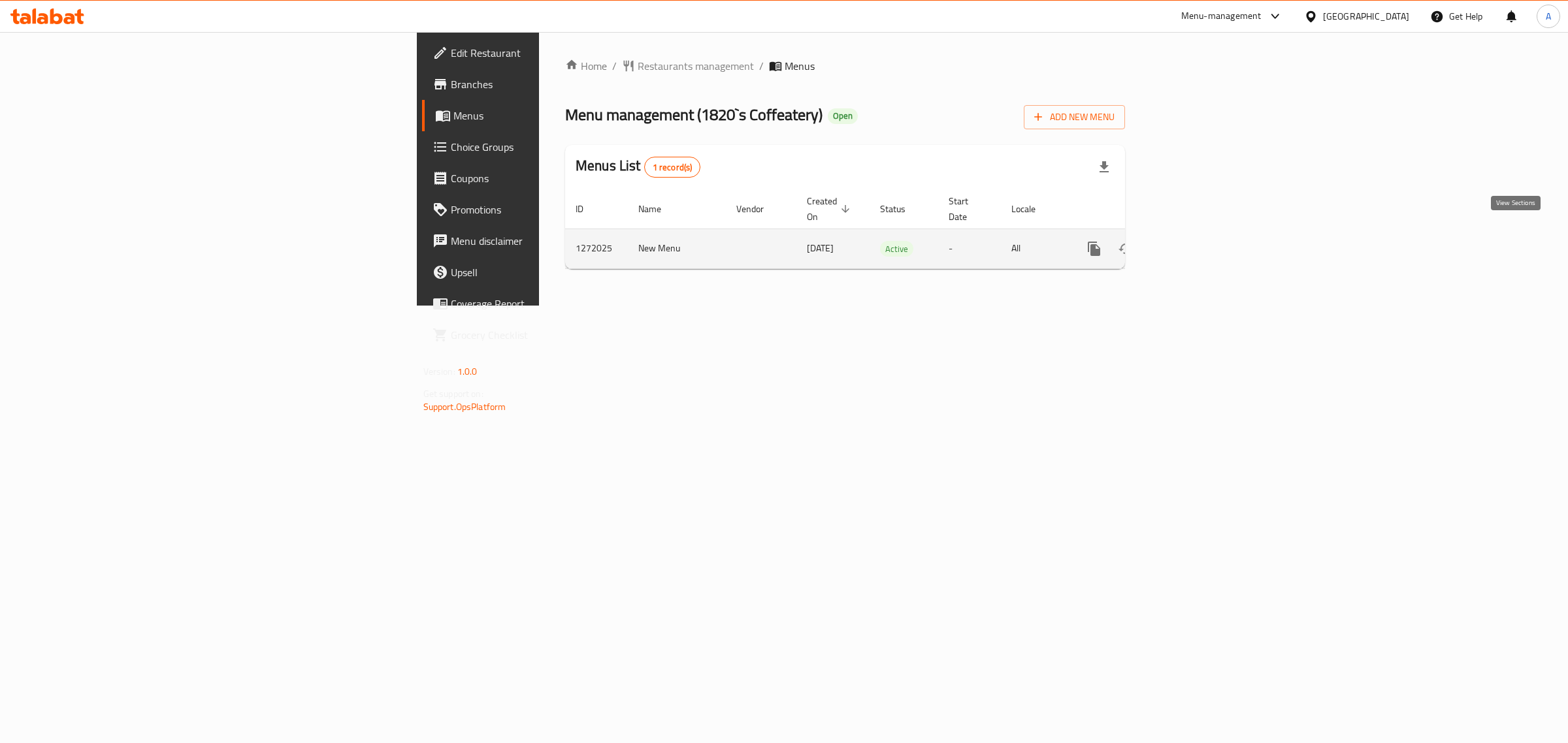
click at [1196, 241] on icon "enhanced table" at bounding box center [1188, 249] width 16 height 16
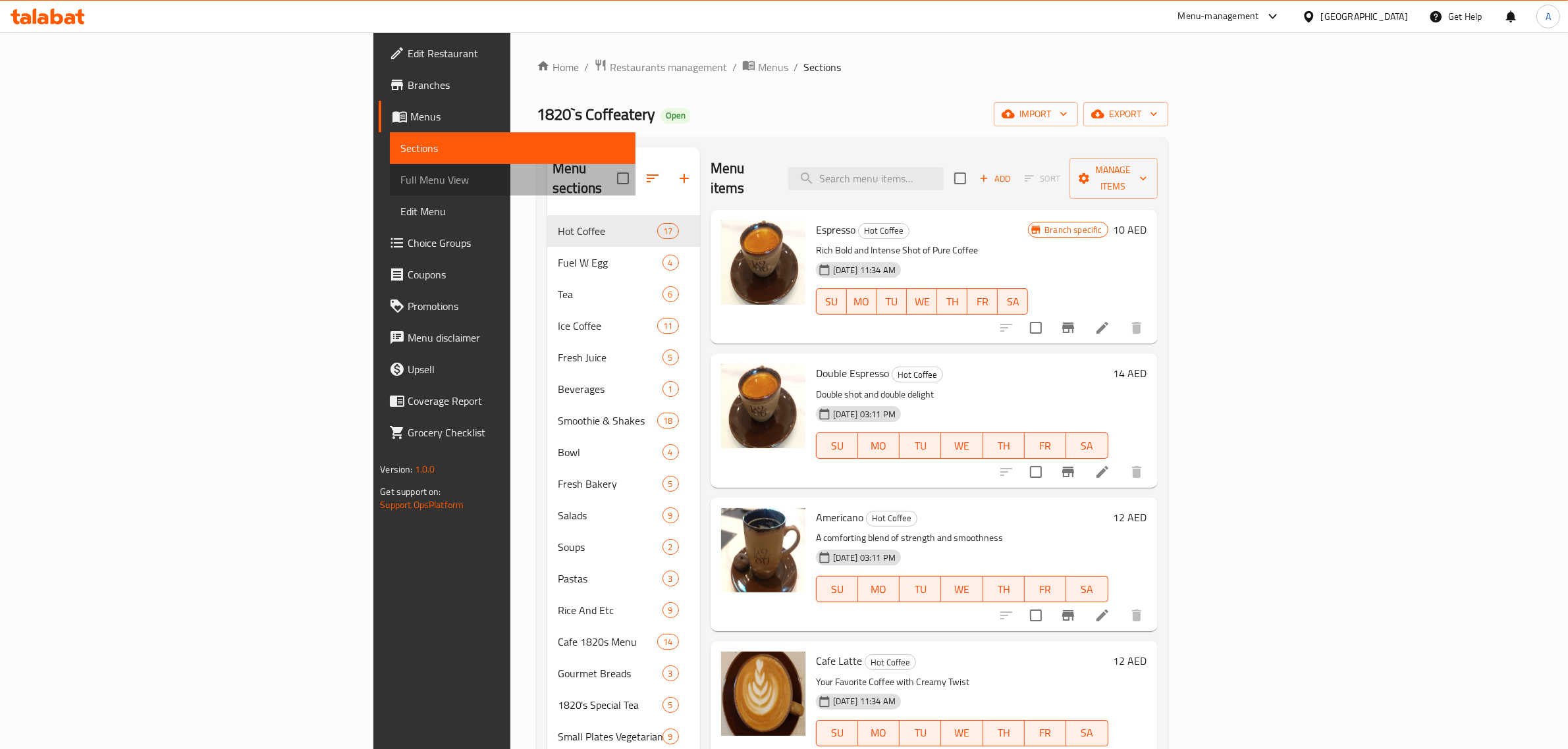
click at [400, 176] on span "Full Menu View" at bounding box center [513, 180] width 225 height 16
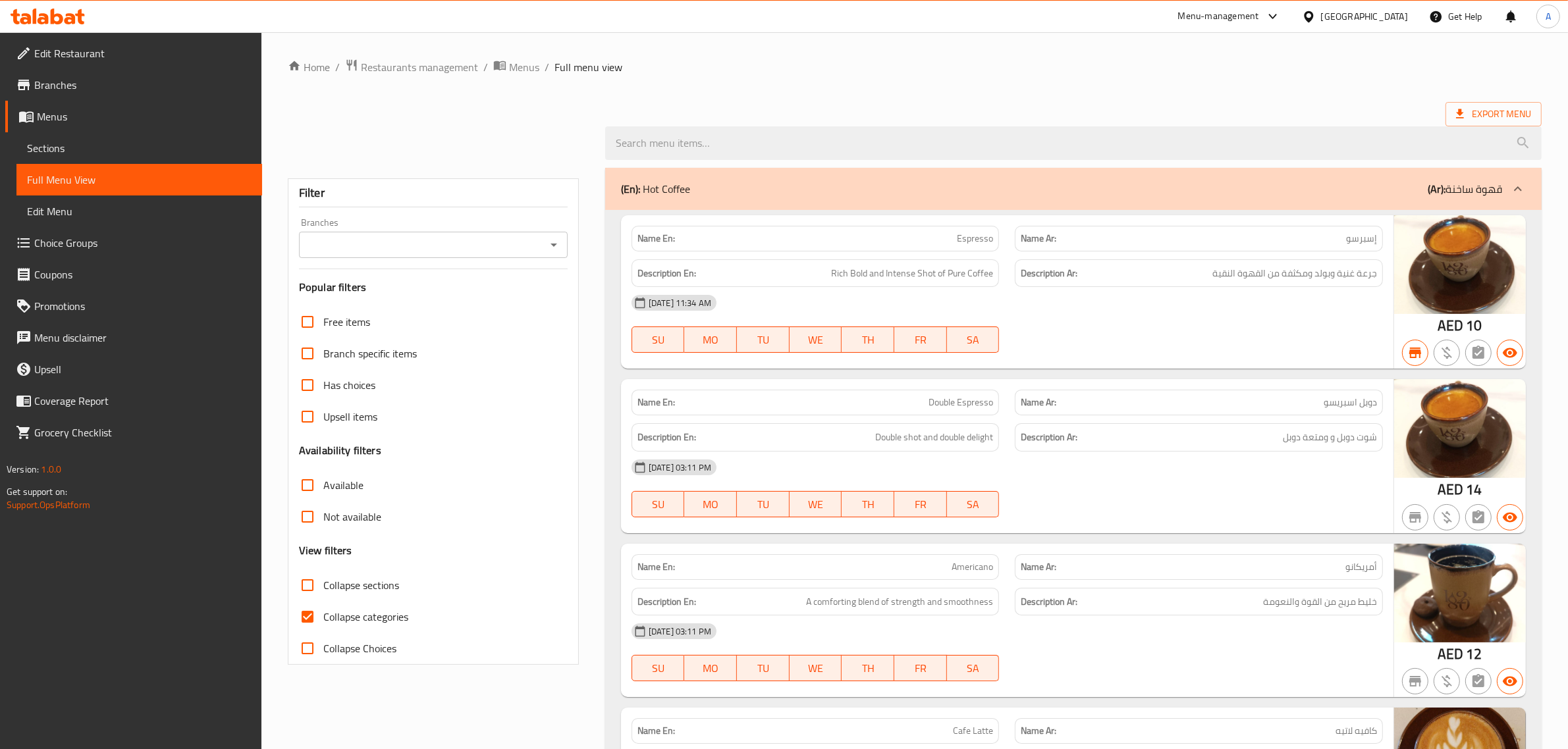
click at [304, 615] on input "Collapse categories" at bounding box center [307, 616] width 31 height 31
checkbox input "false"
click at [380, 242] on input "Branches" at bounding box center [422, 244] width 239 height 18
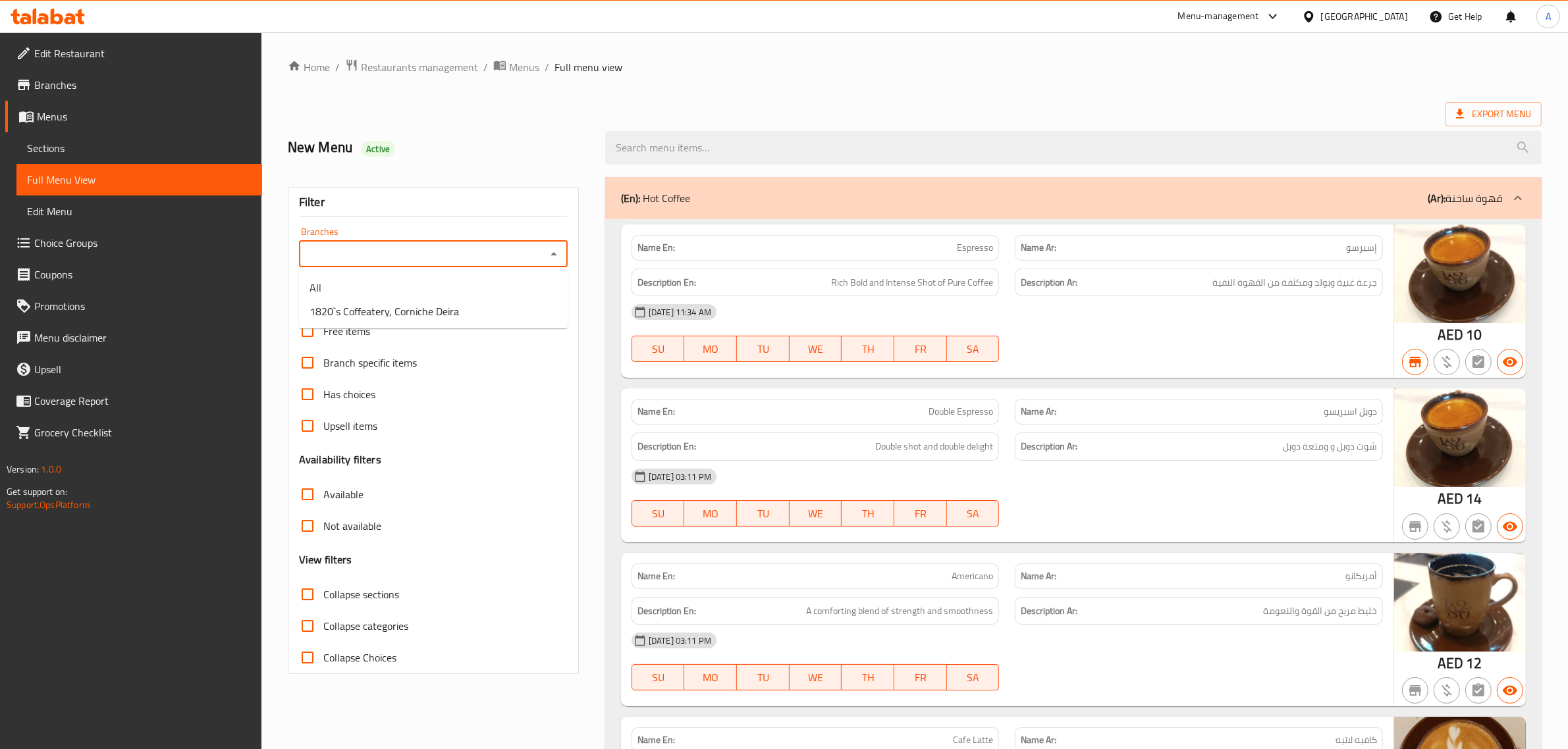
drag, startPoint x: 382, startPoint y: 215, endPoint x: 387, endPoint y: 232, distance: 17.7
click at [382, 216] on div "Filter" at bounding box center [433, 202] width 269 height 28
click at [391, 238] on div "Branches Branches" at bounding box center [433, 247] width 269 height 40
click at [395, 252] on input "Branches" at bounding box center [422, 253] width 239 height 18
click at [408, 310] on span "1820`s Coffeatery, Corniche Deira" at bounding box center [385, 311] width 149 height 16
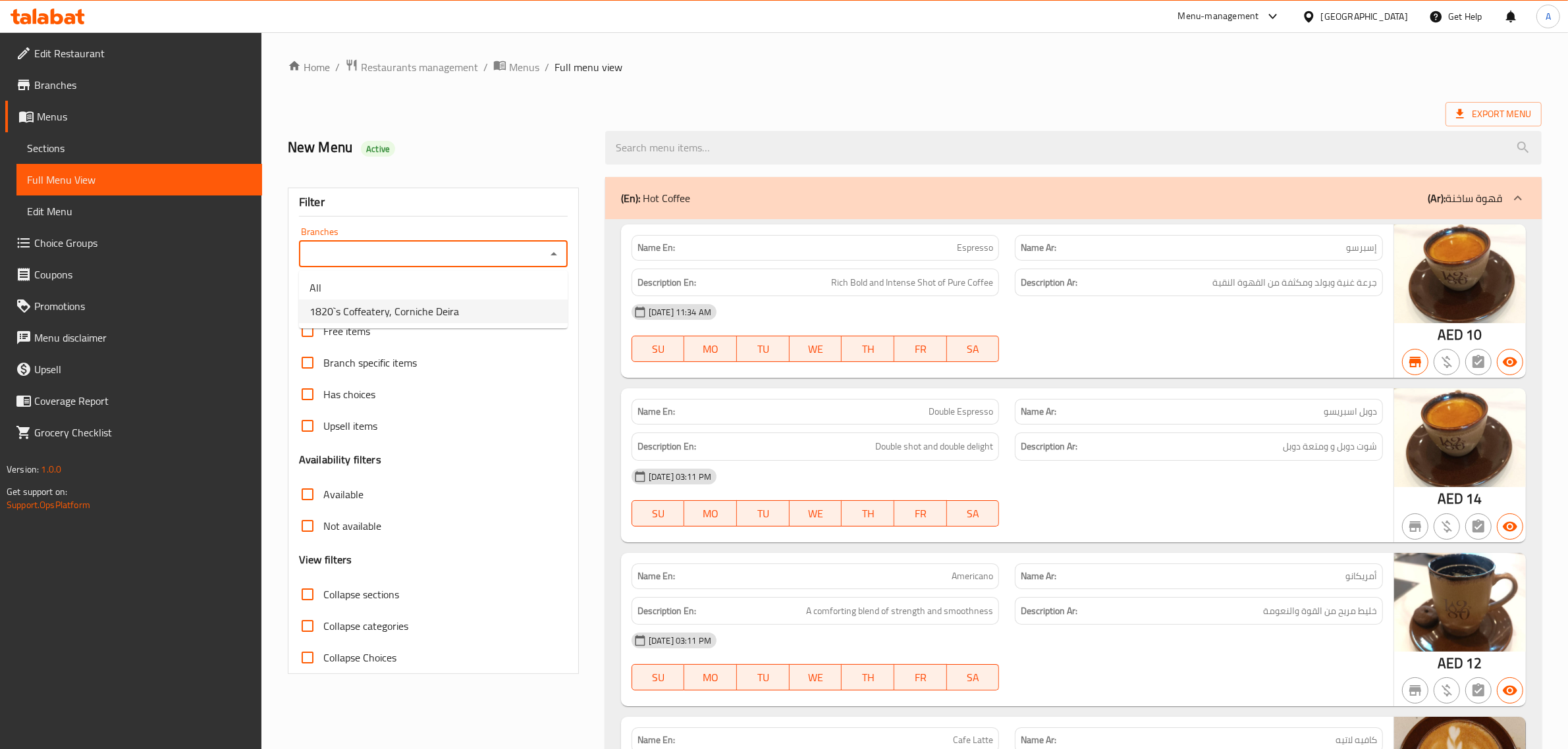
type input "1820`s Coffeatery, Corniche Deira"
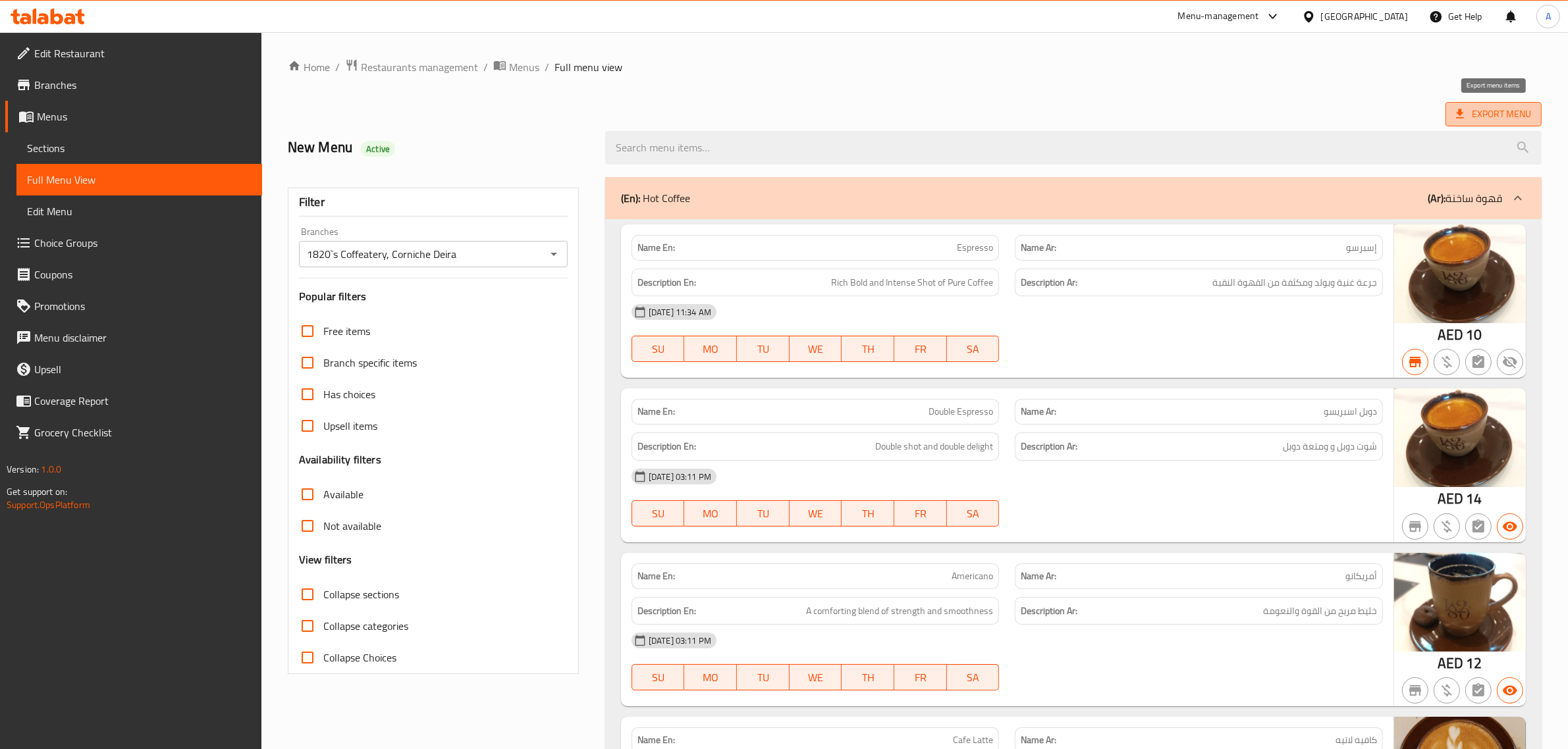
click at [1476, 111] on span "Export Menu" at bounding box center [1493, 114] width 75 height 17
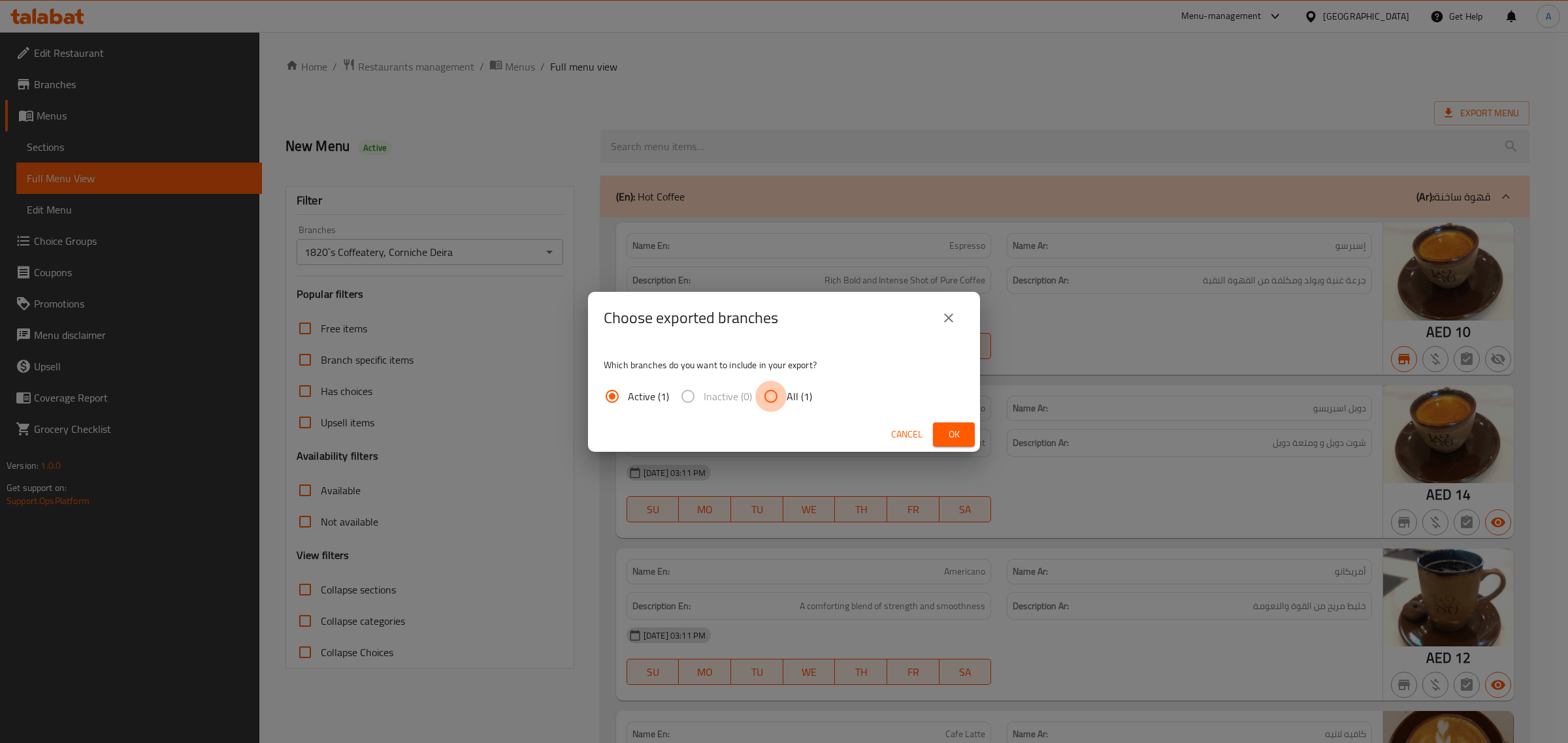
click at [779, 396] on input "All (1)" at bounding box center [771, 396] width 31 height 31
radio input "true"
click at [944, 437] on span "Ok" at bounding box center [953, 434] width 21 height 16
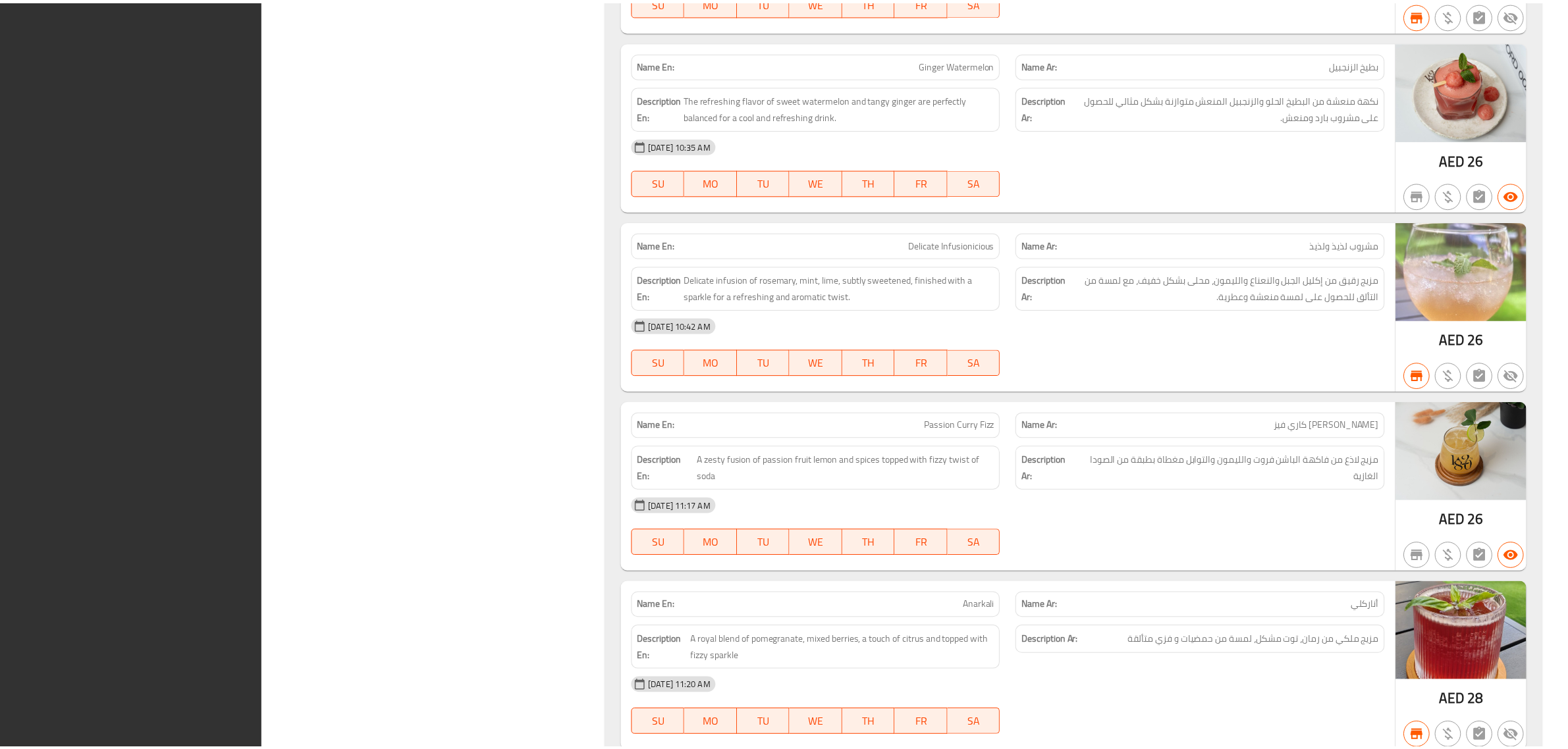
scroll to position [35374, 0]
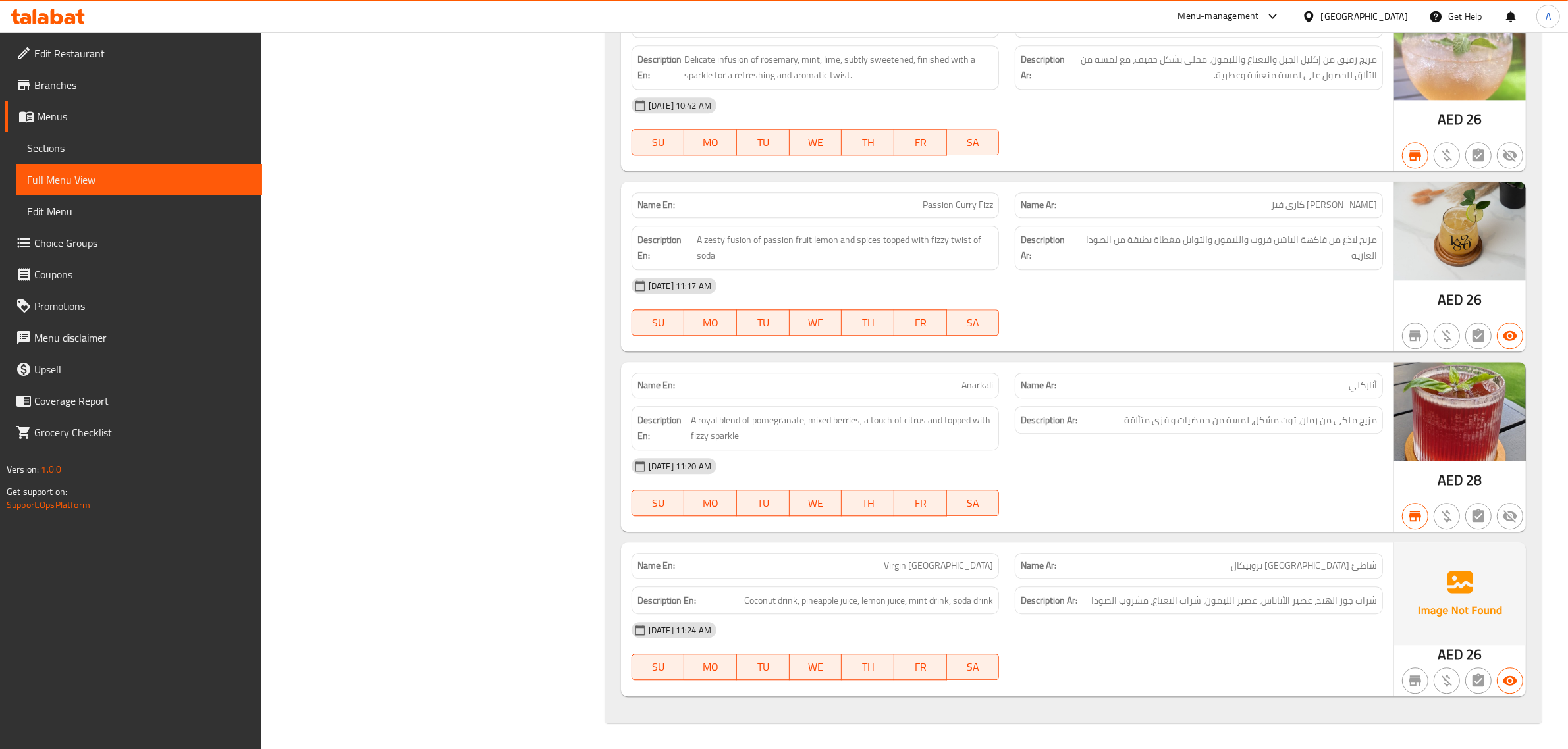
click at [90, 146] on span "Sections" at bounding box center [139, 148] width 225 height 16
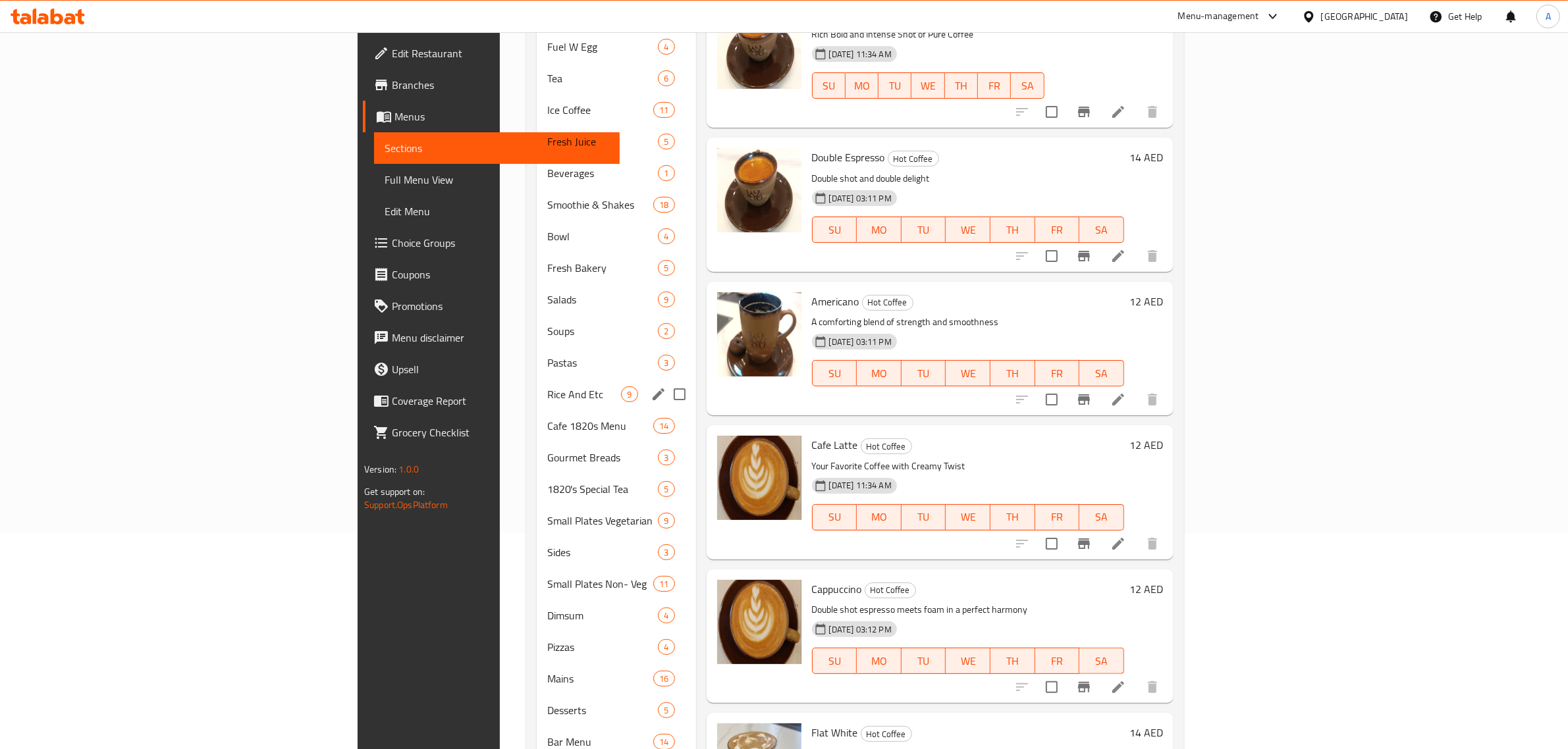
scroll to position [163, 0]
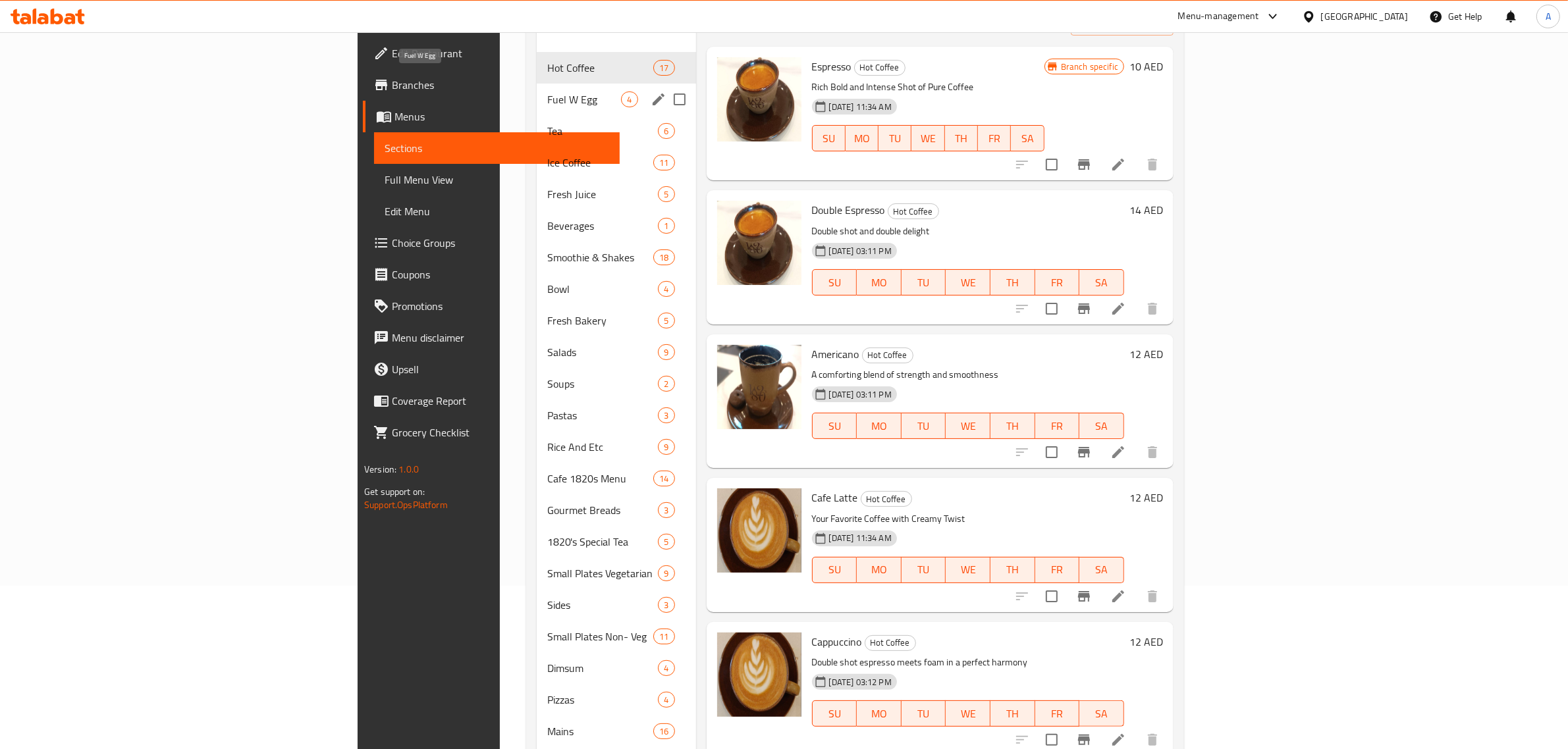
click at [547, 91] on span "Fuel W Egg" at bounding box center [584, 99] width 75 height 16
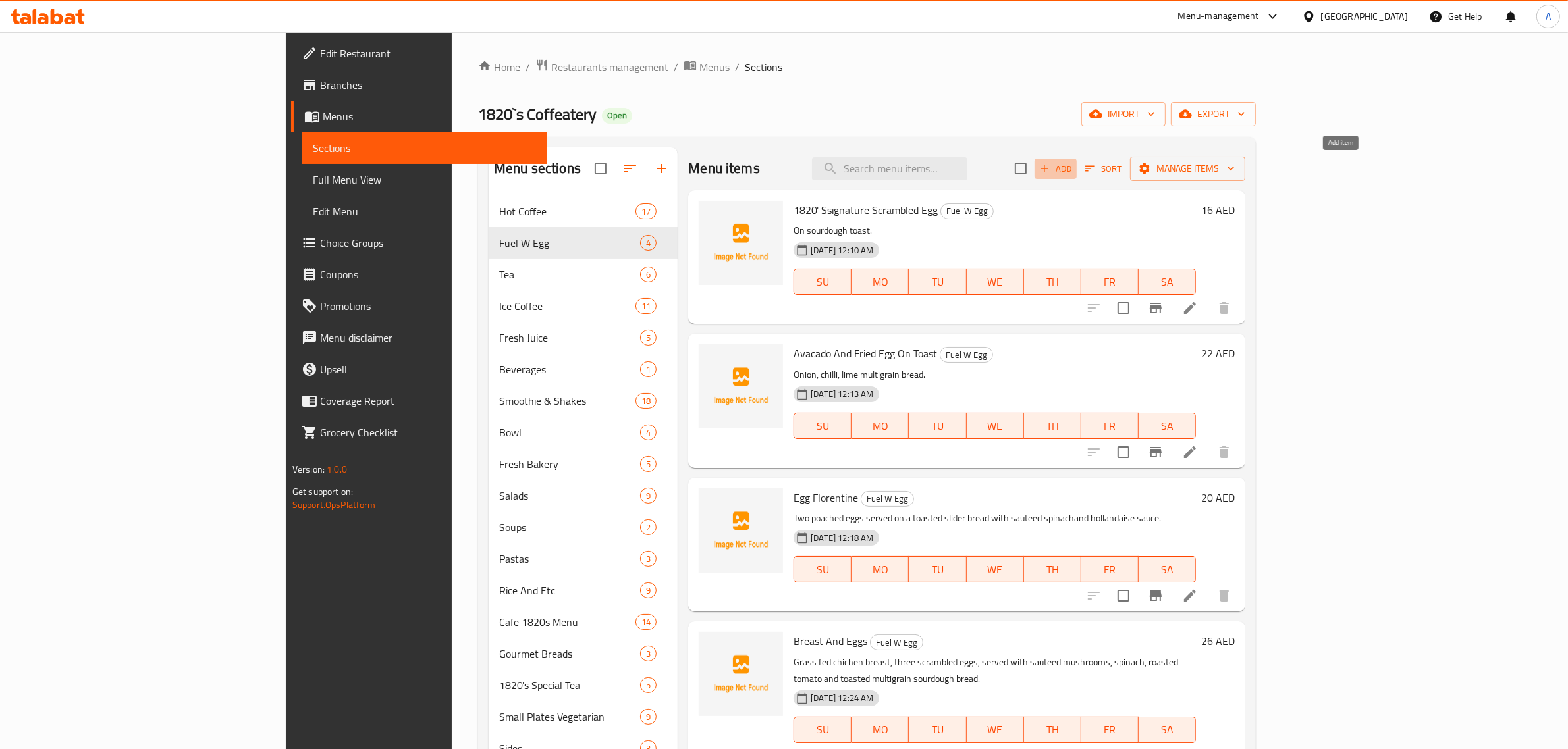
click at [1073, 174] on span "Add" at bounding box center [1055, 168] width 35 height 15
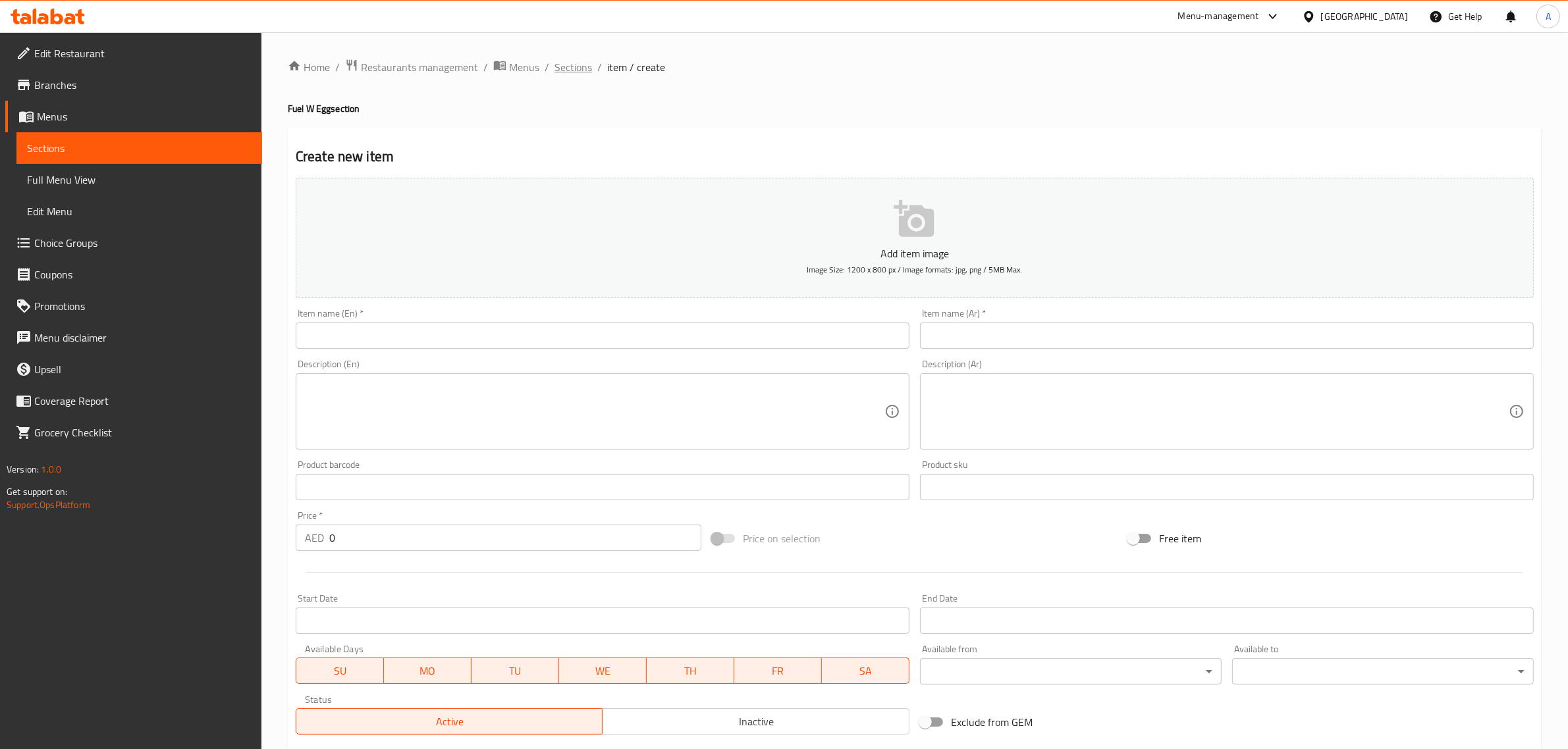
click at [563, 64] on span "Sections" at bounding box center [573, 67] width 38 height 16
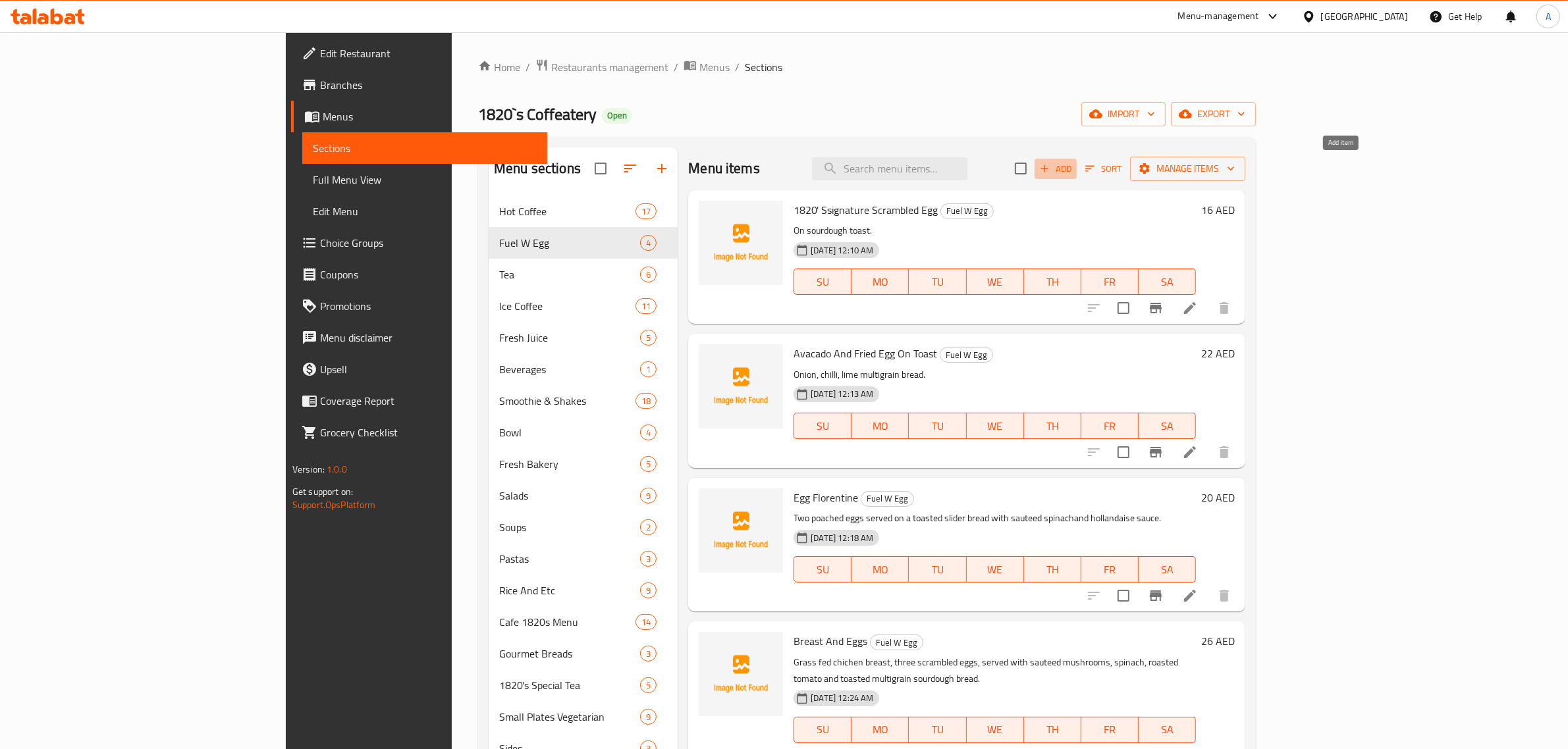
click at [1051, 171] on icon "button" at bounding box center [1043, 168] width 12 height 12
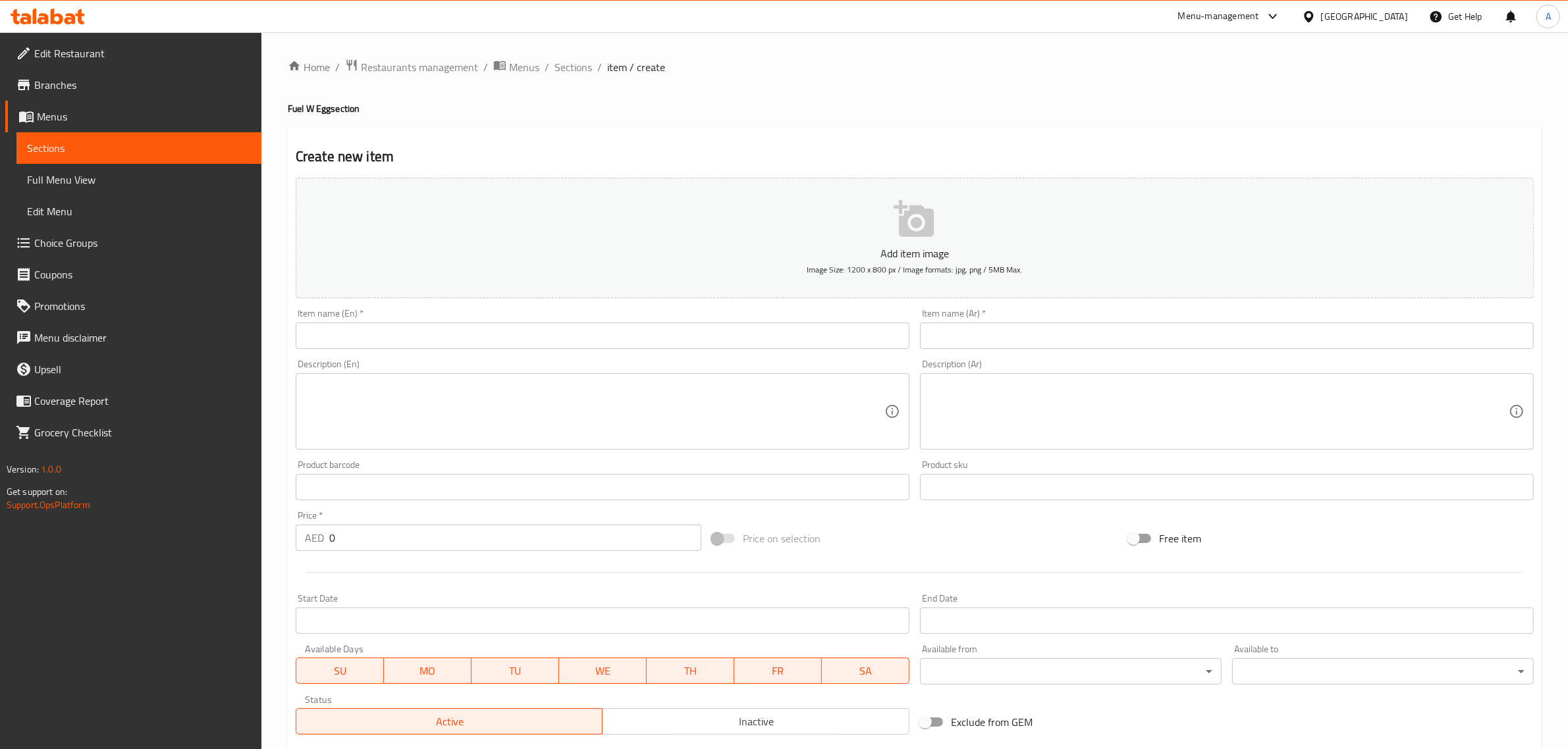
click at [790, 334] on input "text" at bounding box center [602, 335] width 613 height 26
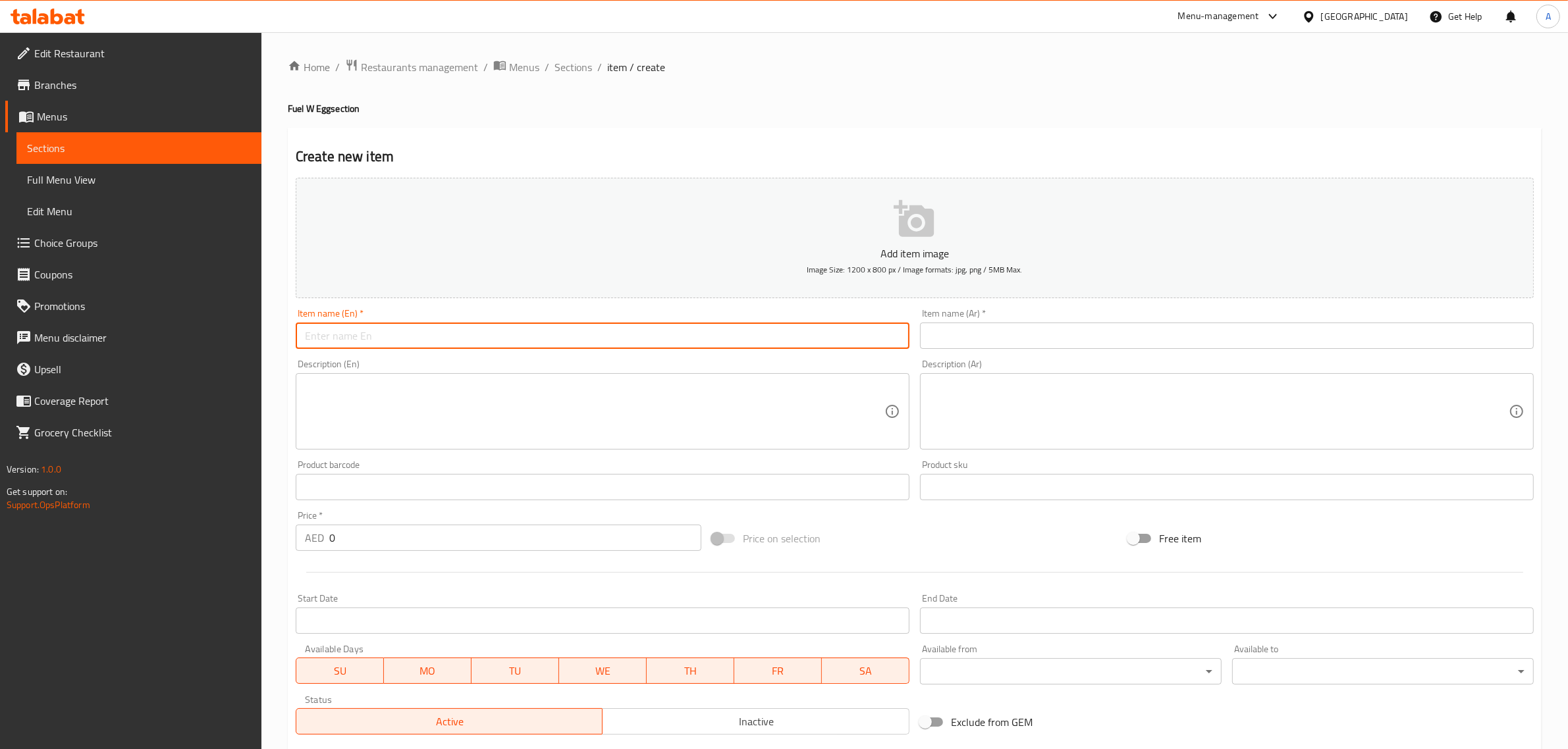
paste input "Chice Of Egg"
type input "Chice Of Egg"
click at [980, 358] on div "Description (Ar) Description (Ar)" at bounding box center [1227, 404] width 624 height 101
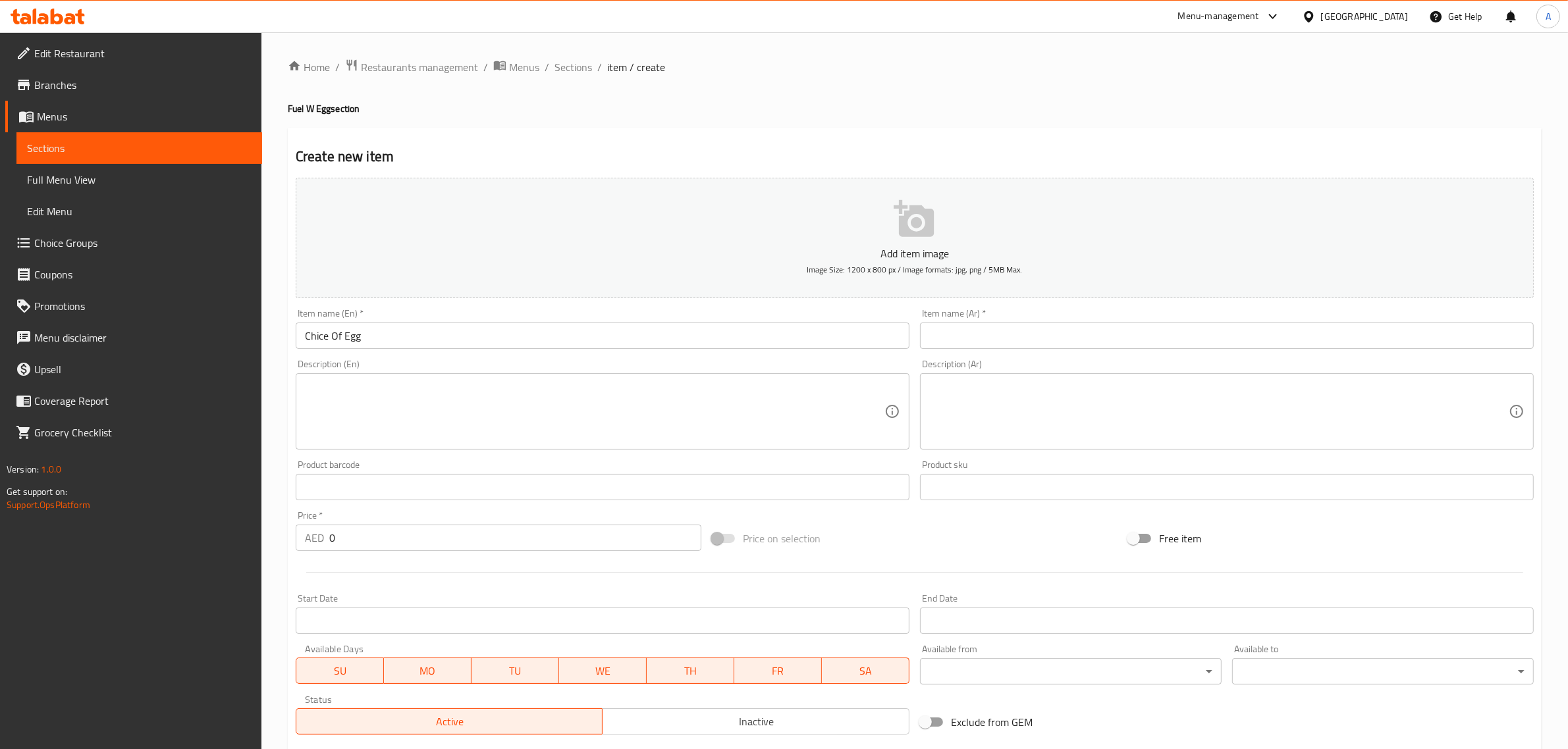
click at [977, 343] on input "text" at bounding box center [1227, 335] width 613 height 26
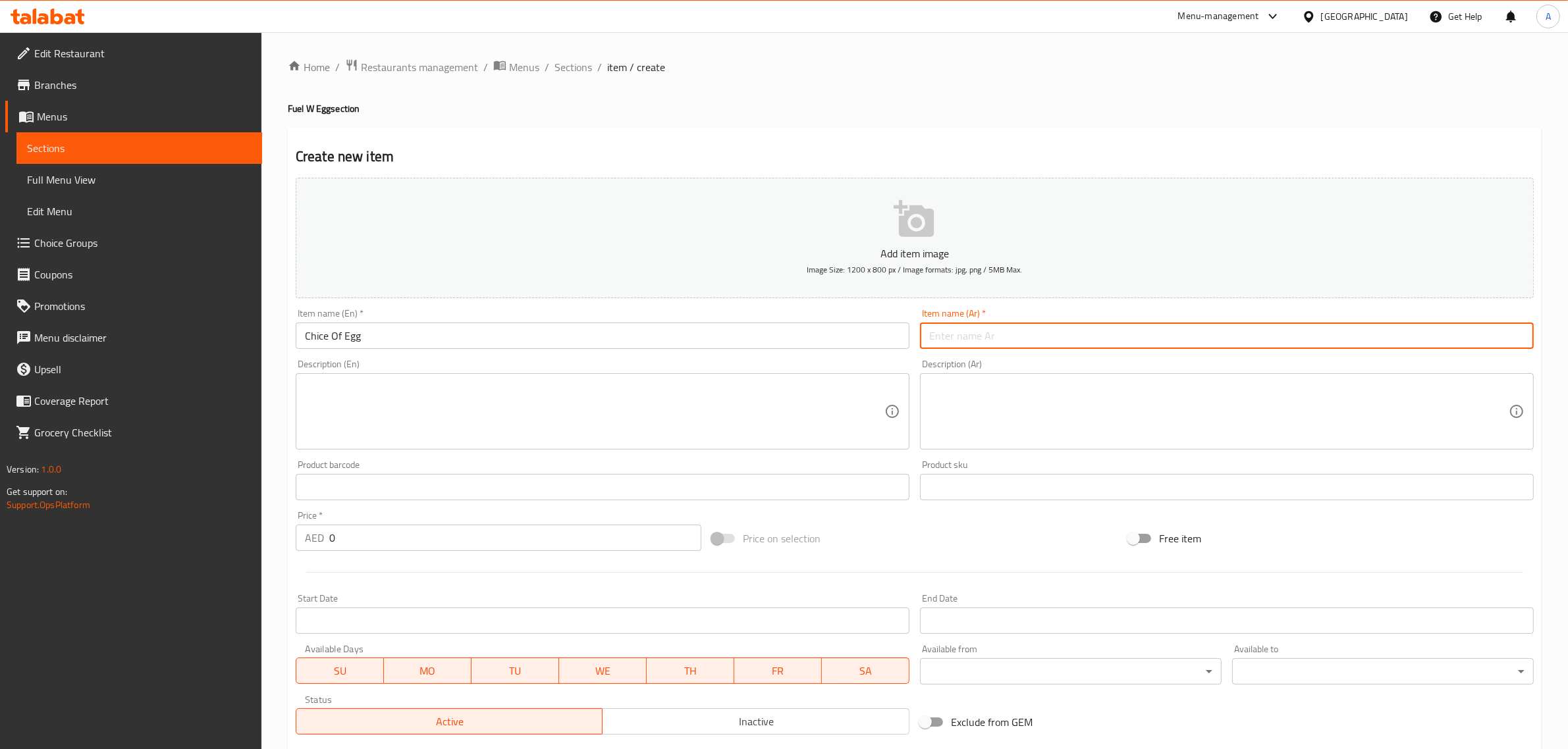
paste input "اختيار البيض"
type input "اختيار البيض"
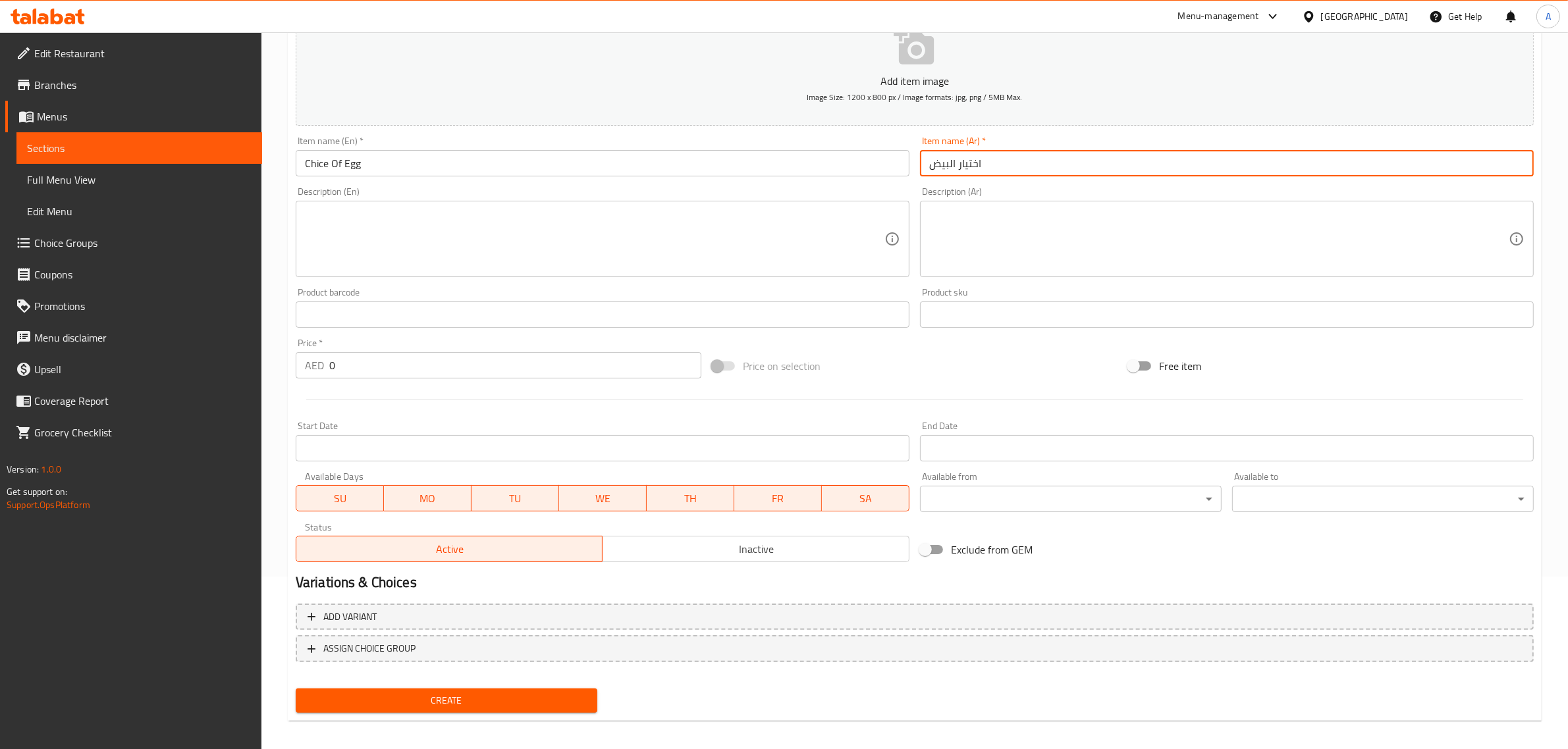
scroll to position [178, 0]
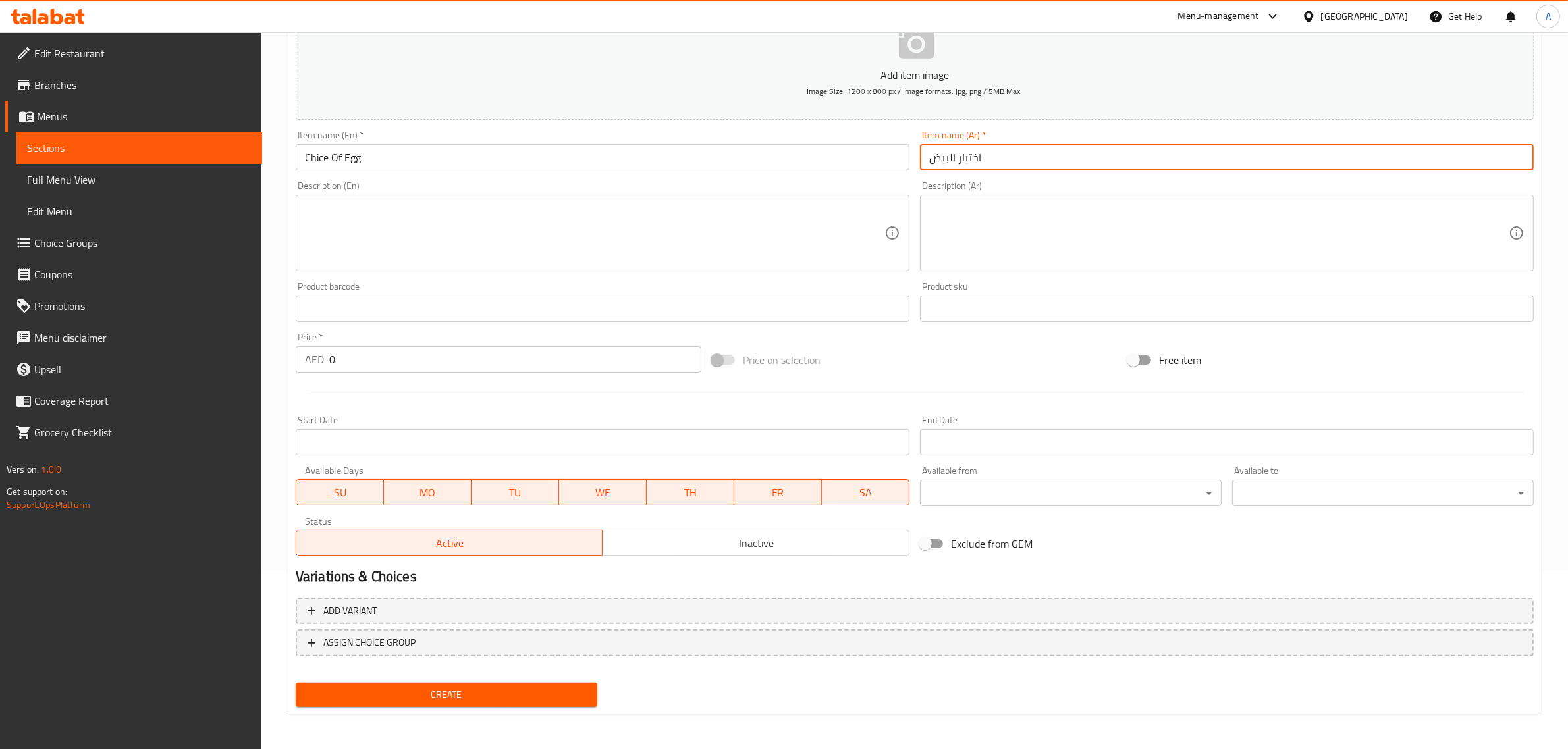
click at [637, 235] on textarea at bounding box center [594, 233] width 580 height 63
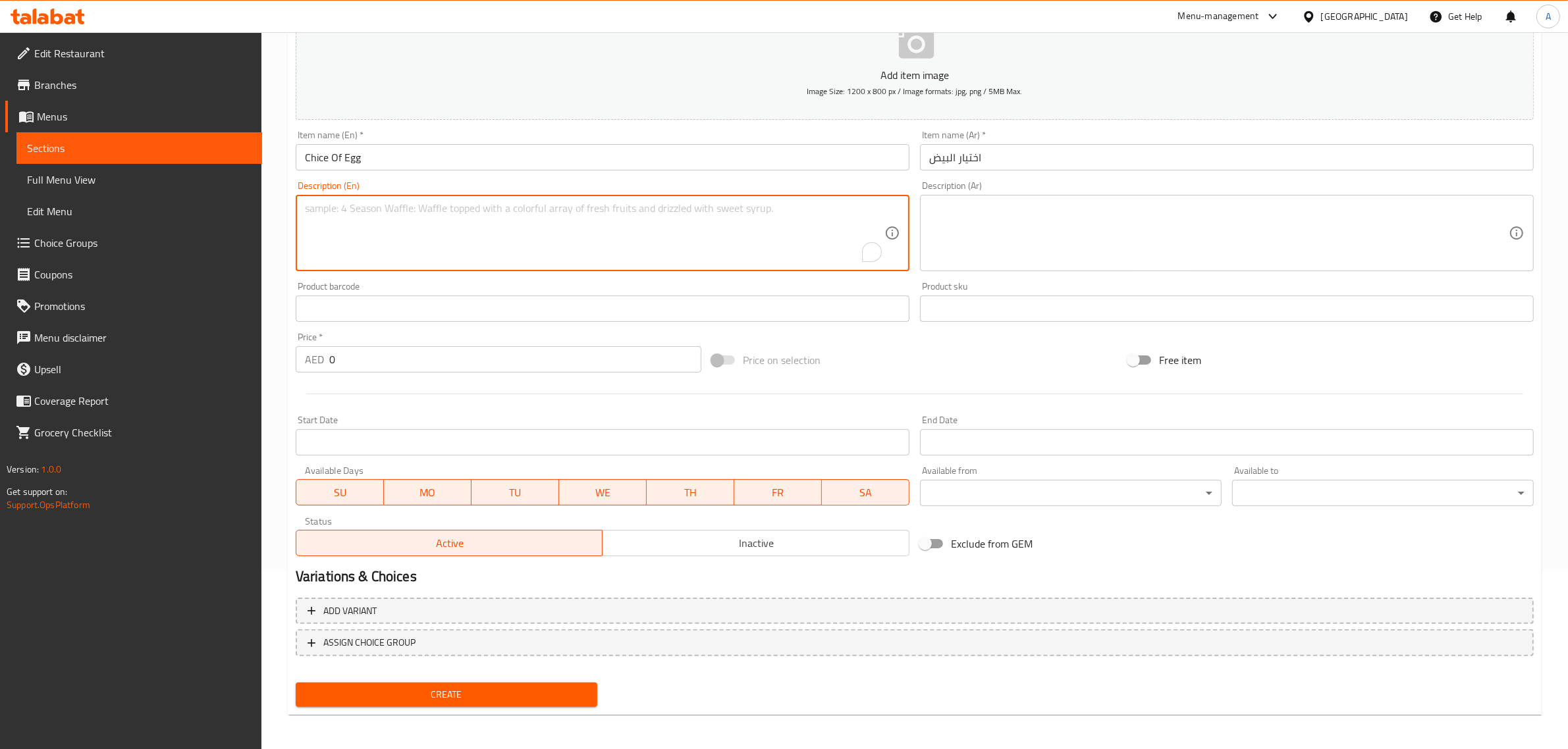
paste textarea "fried eggs or cheese omelette or plane omelette or poached egg served with frie…"
click at [728, 207] on textarea "fried eggs or cheese omelette or plane omelette or poached egg served with frie…" at bounding box center [594, 233] width 580 height 63
paste textarea "in"
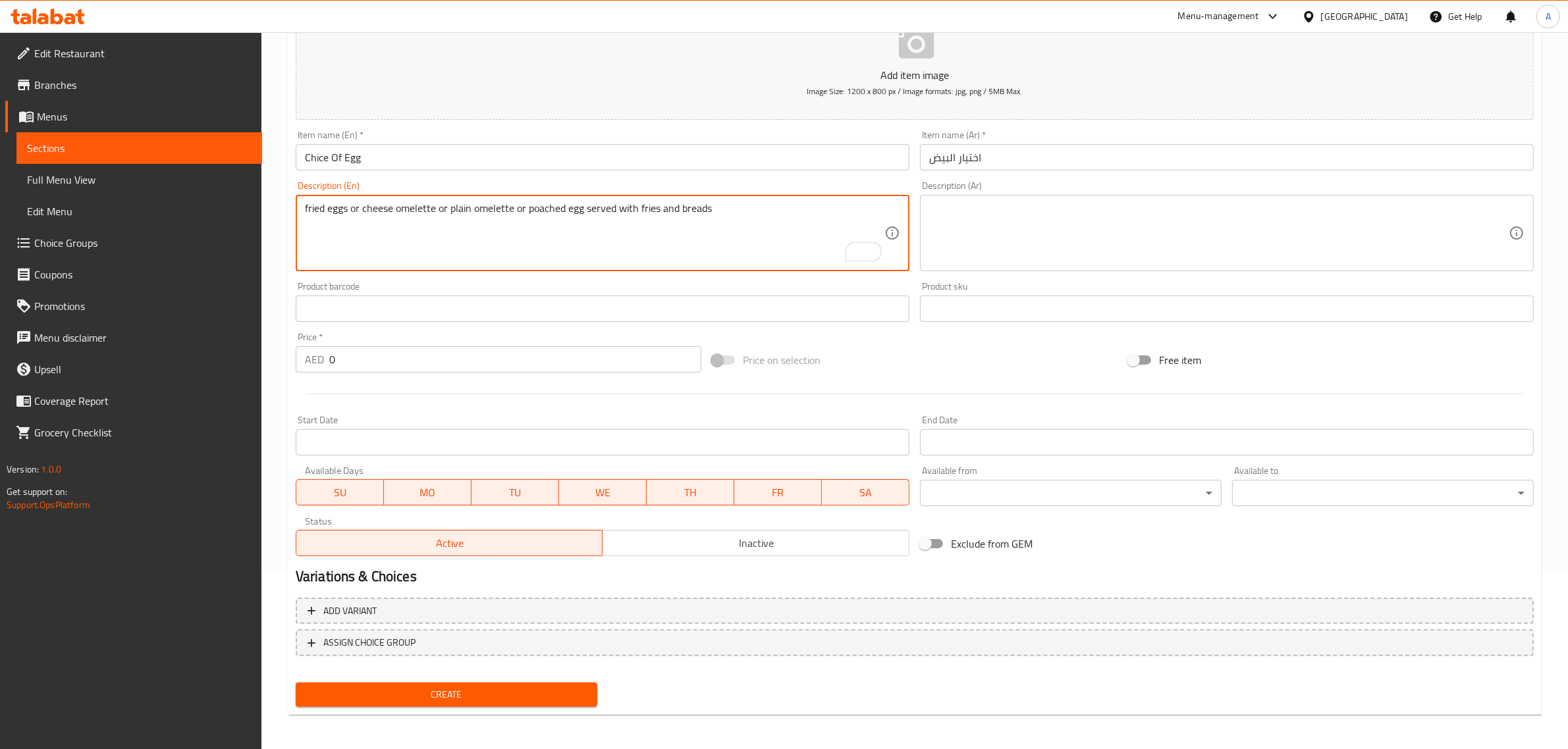
type textarea "fried eggs or cheese omelette or plain omelette or poached egg served with frie…"
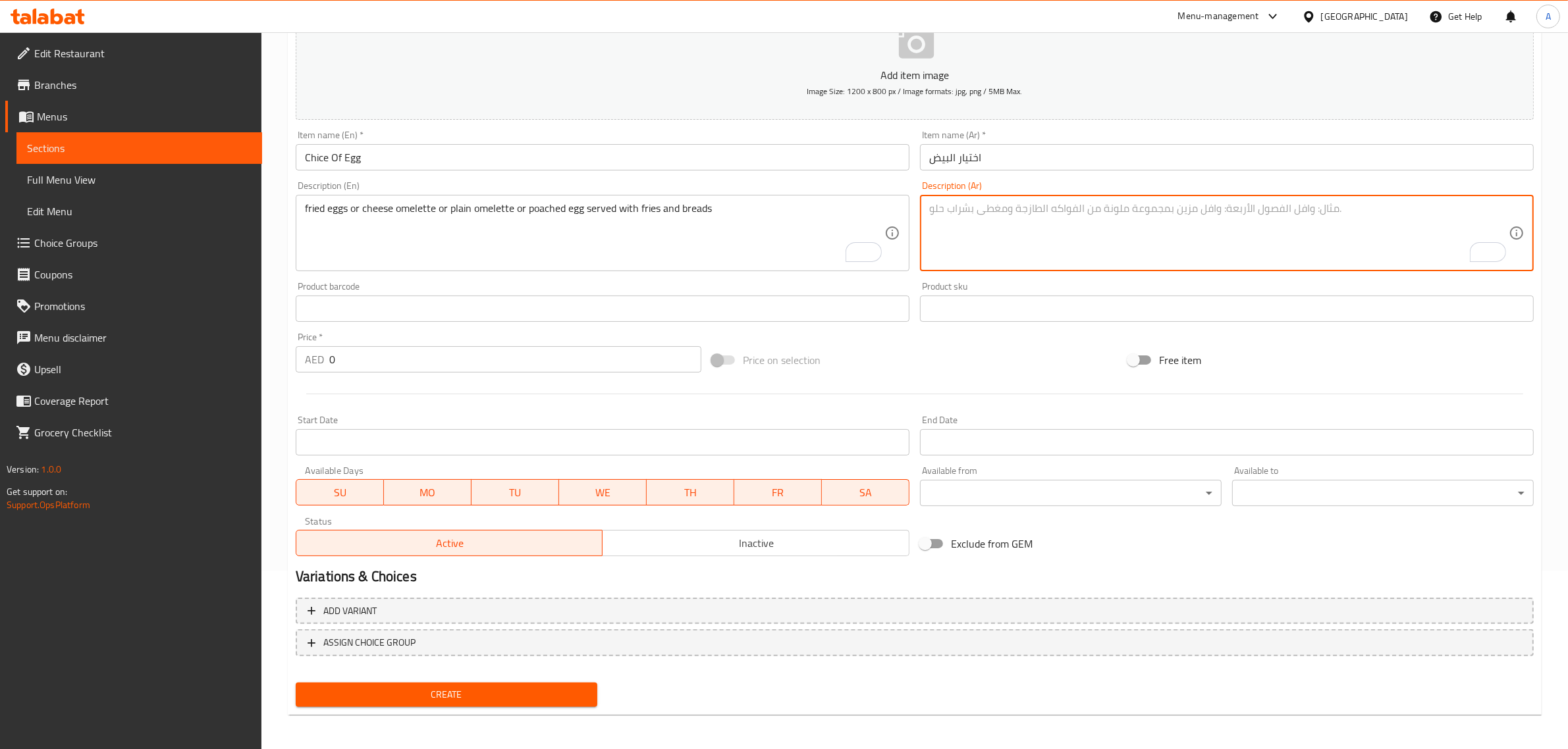
paste textarea "بيض مقلي أو عجة جبن أو عجة عادية أو بيض مسلوق تقدم مع البطاطس المقلية والخبز"
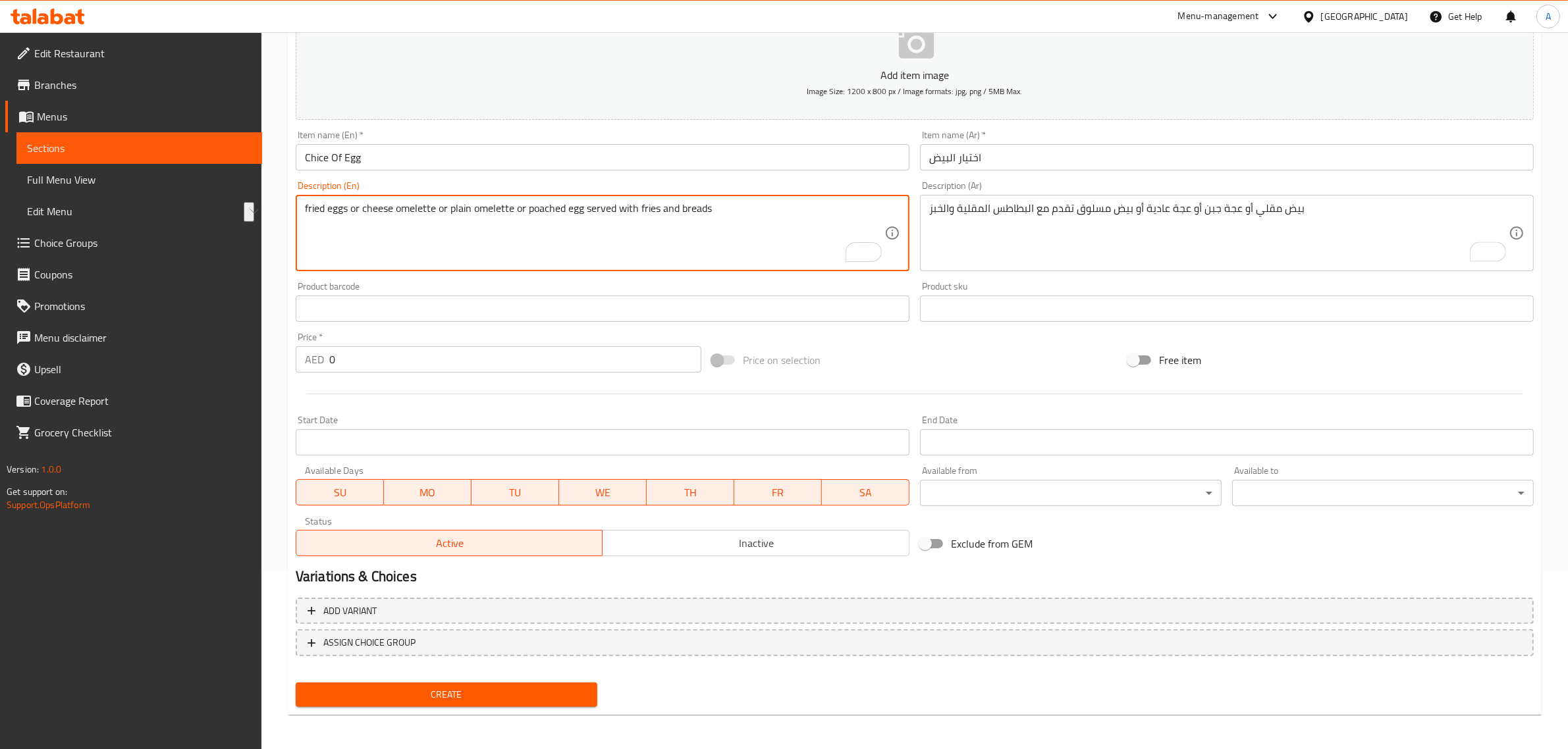
drag, startPoint x: 535, startPoint y: 212, endPoint x: 569, endPoint y: 214, distance: 34.1
click at [569, 214] on textarea "fried eggs or cheese omelette or plain omelette or poached egg served with frie…" at bounding box center [594, 233] width 580 height 63
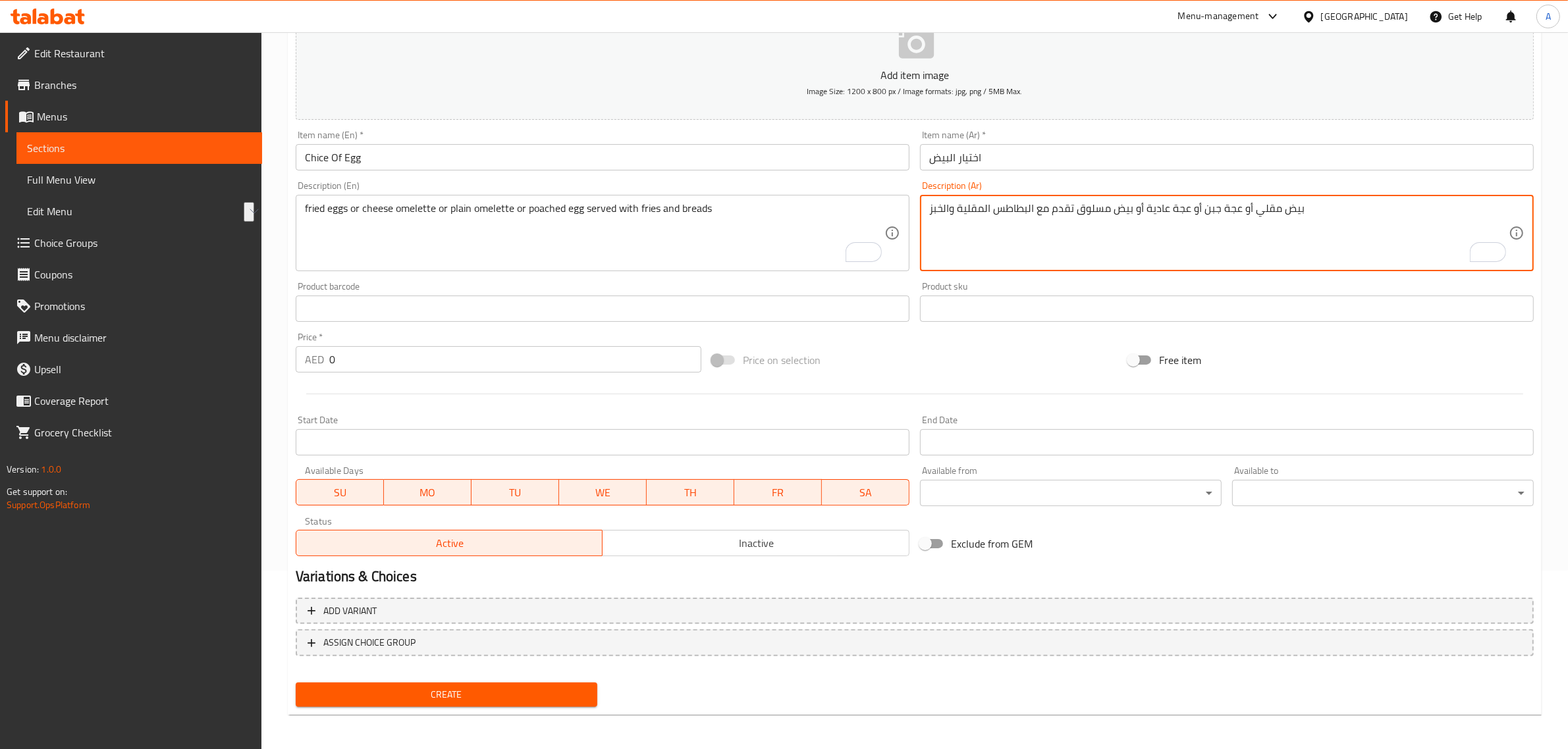
drag, startPoint x: 1077, startPoint y: 212, endPoint x: 1131, endPoint y: 204, distance: 54.6
paste textarea "صف"
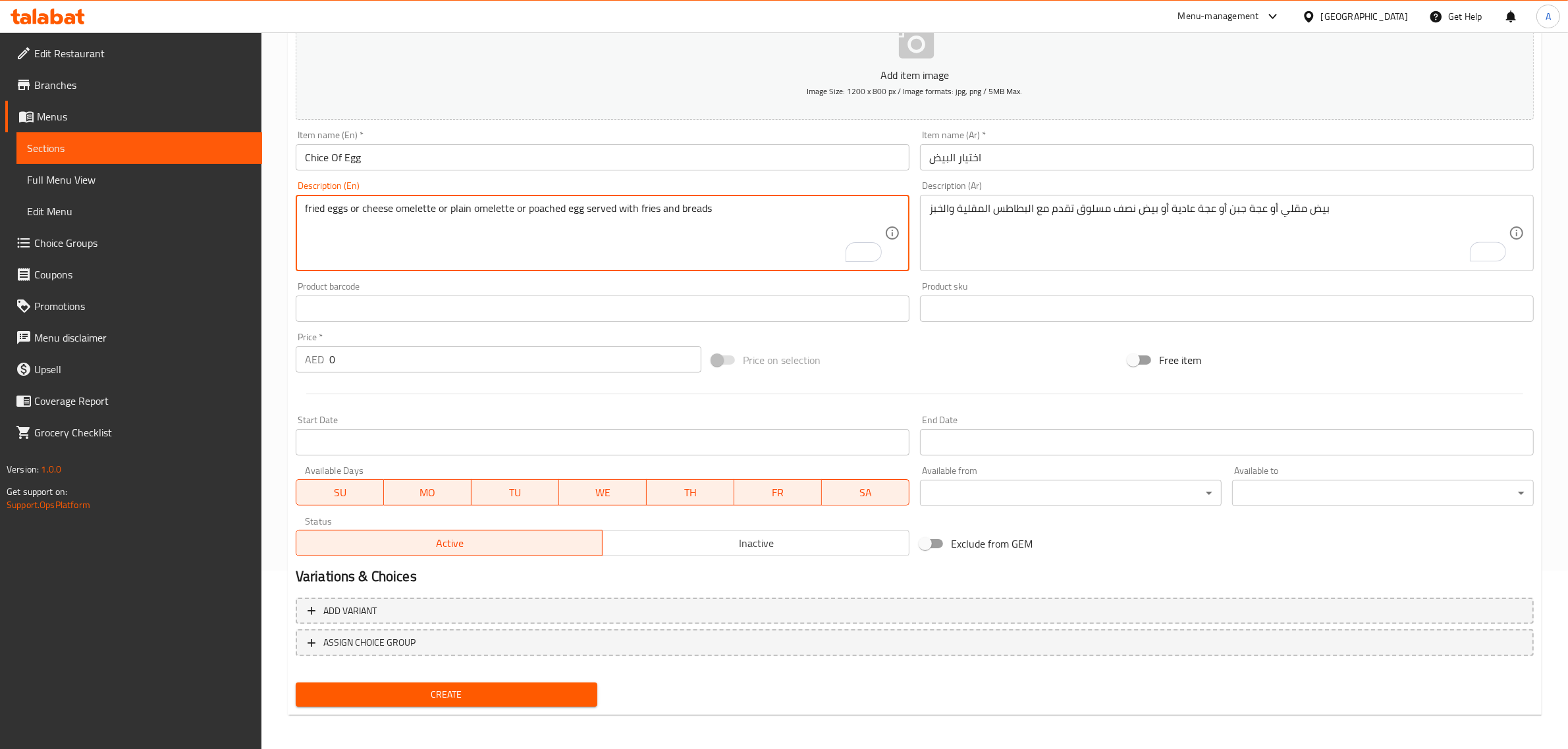
click at [418, 202] on textarea "fried eggs or cheese omelette or plain omelette or poached egg served with frie…" at bounding box center [594, 233] width 580 height 63
click at [423, 207] on textarea "fried eggs or cheese omelette or plain omelette or poached egg served with frie…" at bounding box center [594, 233] width 580 height 63
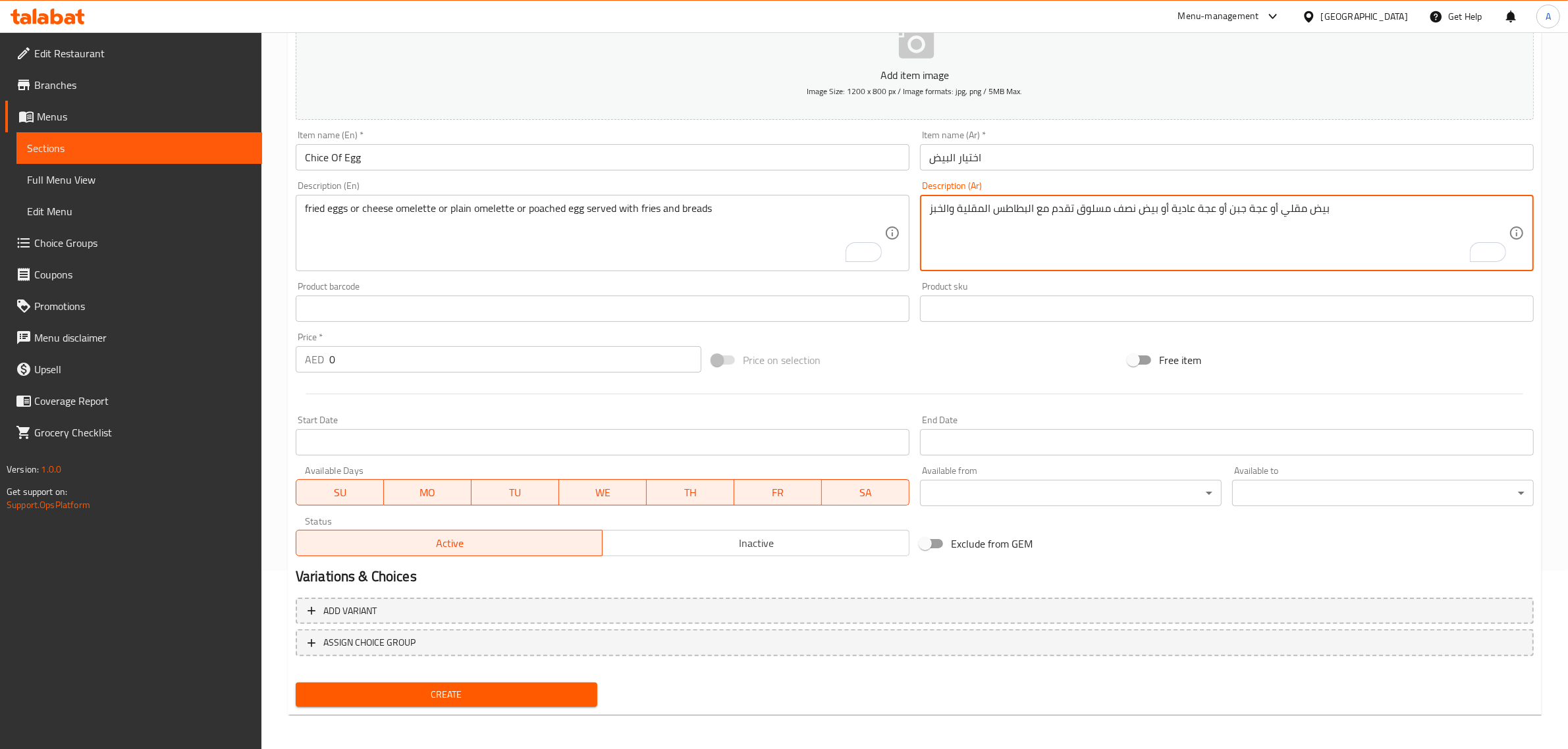
drag, startPoint x: 1245, startPoint y: 204, endPoint x: 1261, endPoint y: 204, distance: 16.0
paste textarea "ومليت"
click at [1197, 211] on textarea "بيض مقلي أو أومليت جبن أو عجة عادية أو بيض نصف مسلوق تقدم مع البطاطس المقلية وا…" at bounding box center [1218, 233] width 580 height 63
drag, startPoint x: 1195, startPoint y: 211, endPoint x: 1209, endPoint y: 212, distance: 14.0
click at [1209, 212] on textarea "بيض مقلي أو أومليت جبن أو عجة عادية أو بيض نصف مسلوق تقدم مع البطاطس المقلية وا…" at bounding box center [1218, 233] width 580 height 63
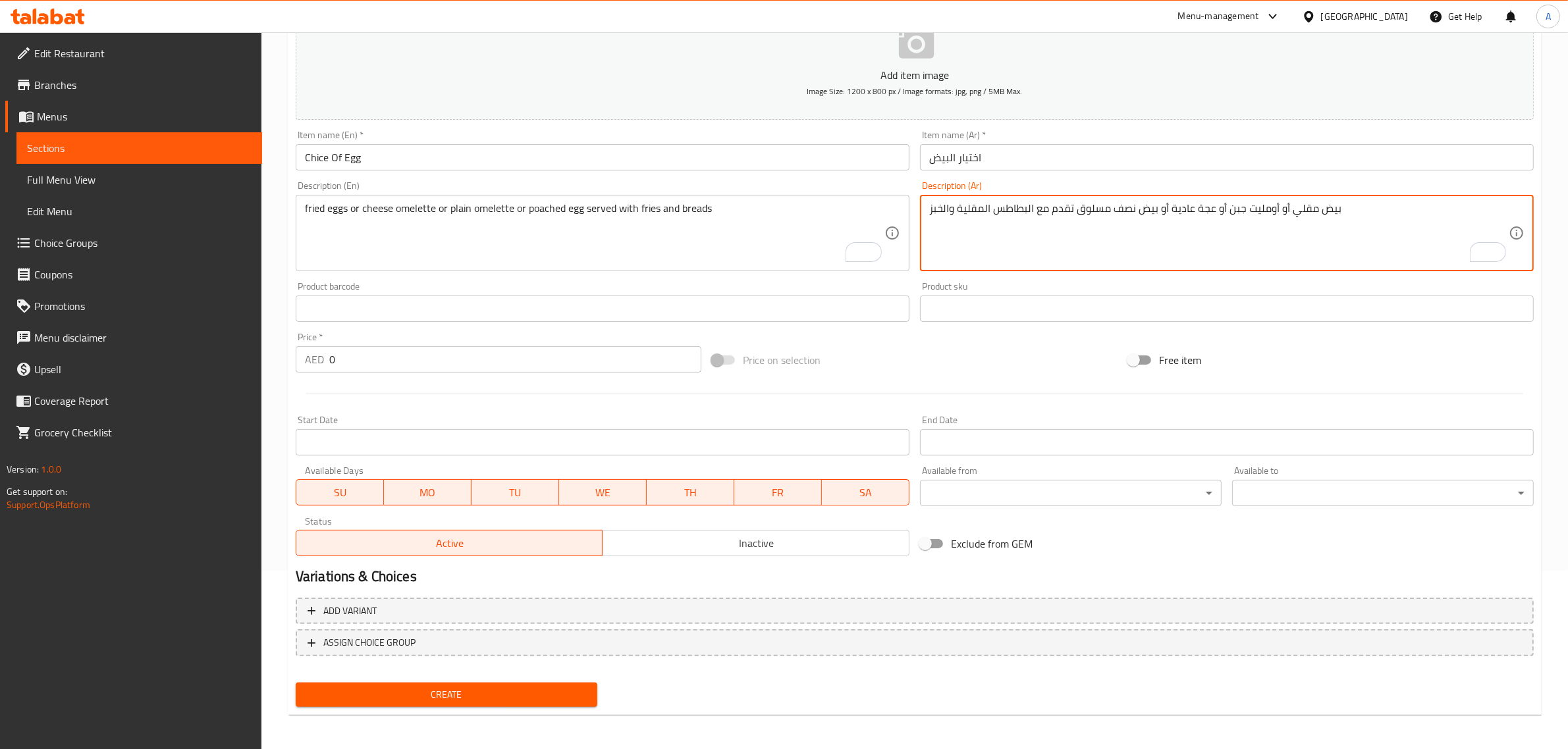
paste textarea "ومليت"
click at [1174, 205] on textarea "بيض مقلي أو أومليت جبن أو أومليت عادية أو بيض نصف مسلوق تقدم مع البطاطس المقلية…" at bounding box center [1218, 233] width 580 height 63
type textarea "بيض مقلي أو أومليت جبن أو أومليت سادة أو بيض نصف مسلوق تقدم مع البطاطس المقلية …"
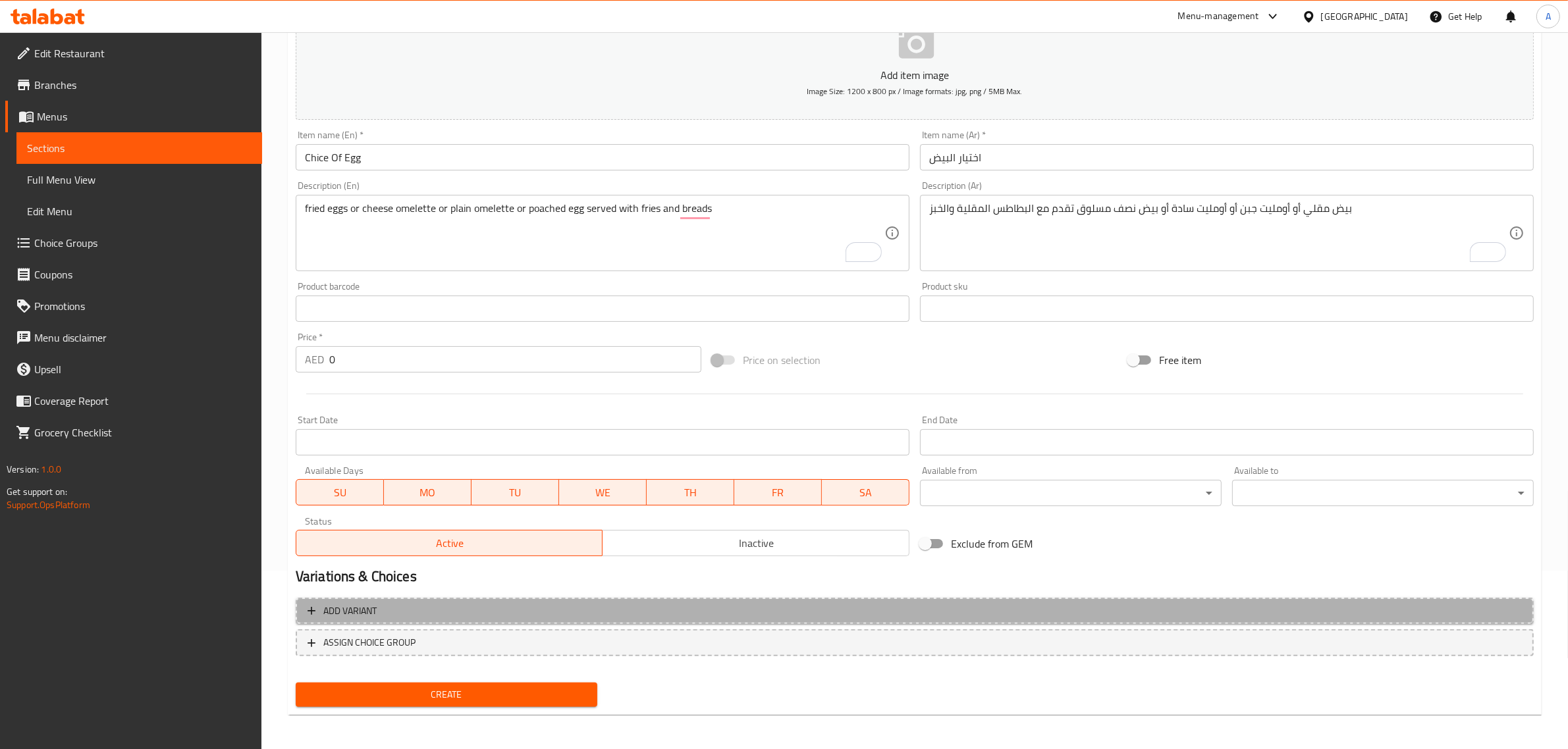
click at [447, 600] on button "Add variant" at bounding box center [915, 611] width 1238 height 27
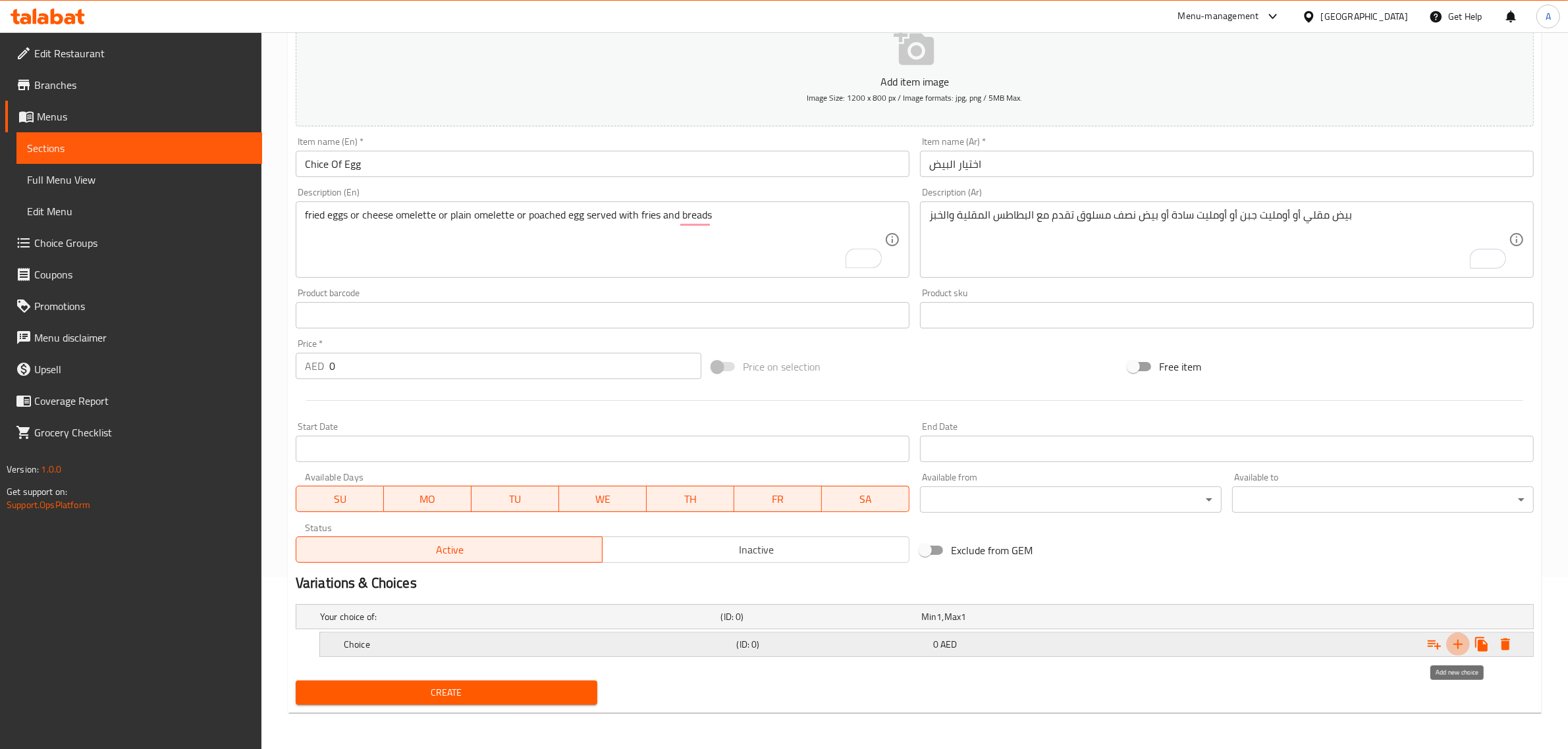
click at [1459, 652] on icon "Expand" at bounding box center [1458, 644] width 16 height 16
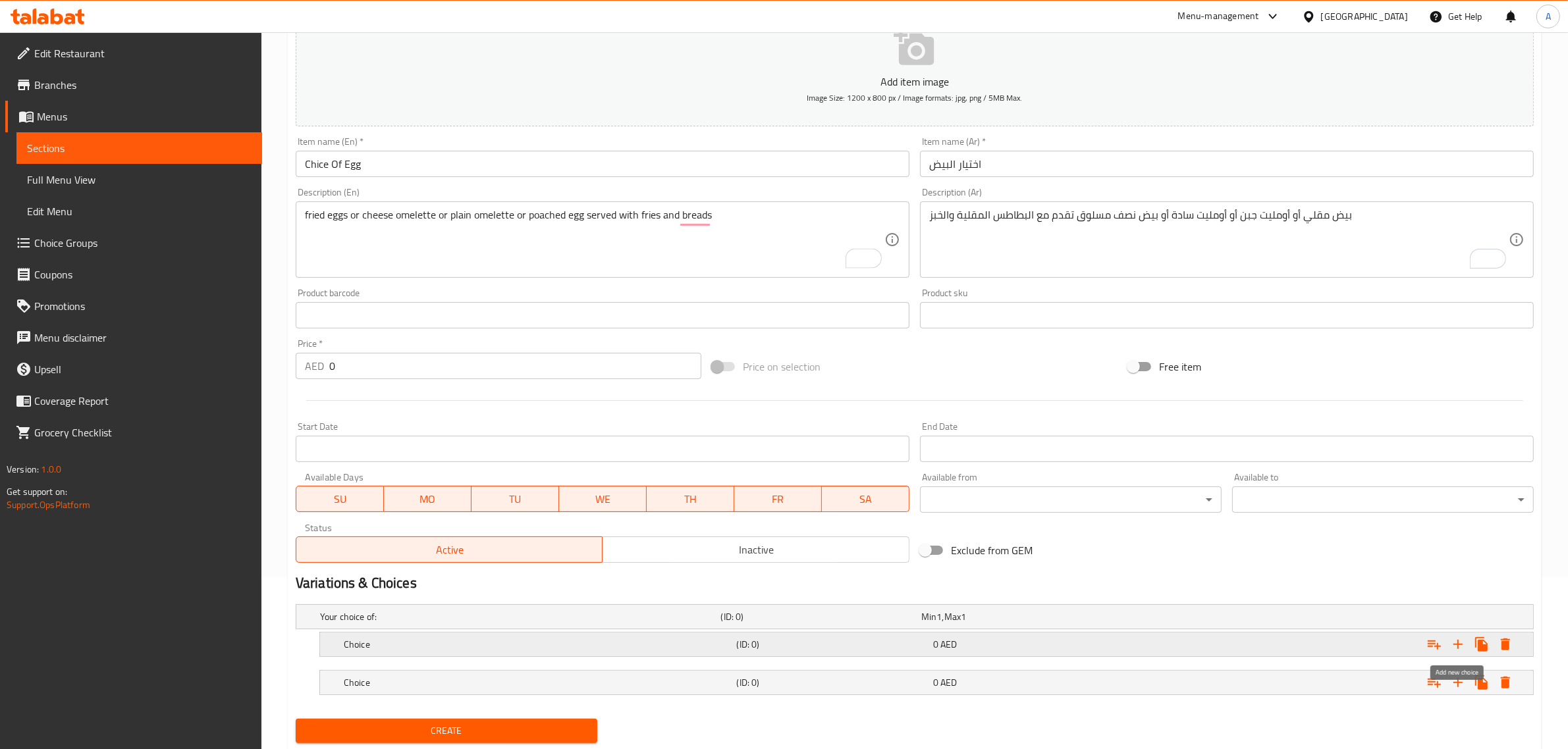
click at [1459, 652] on icon "Expand" at bounding box center [1458, 644] width 16 height 16
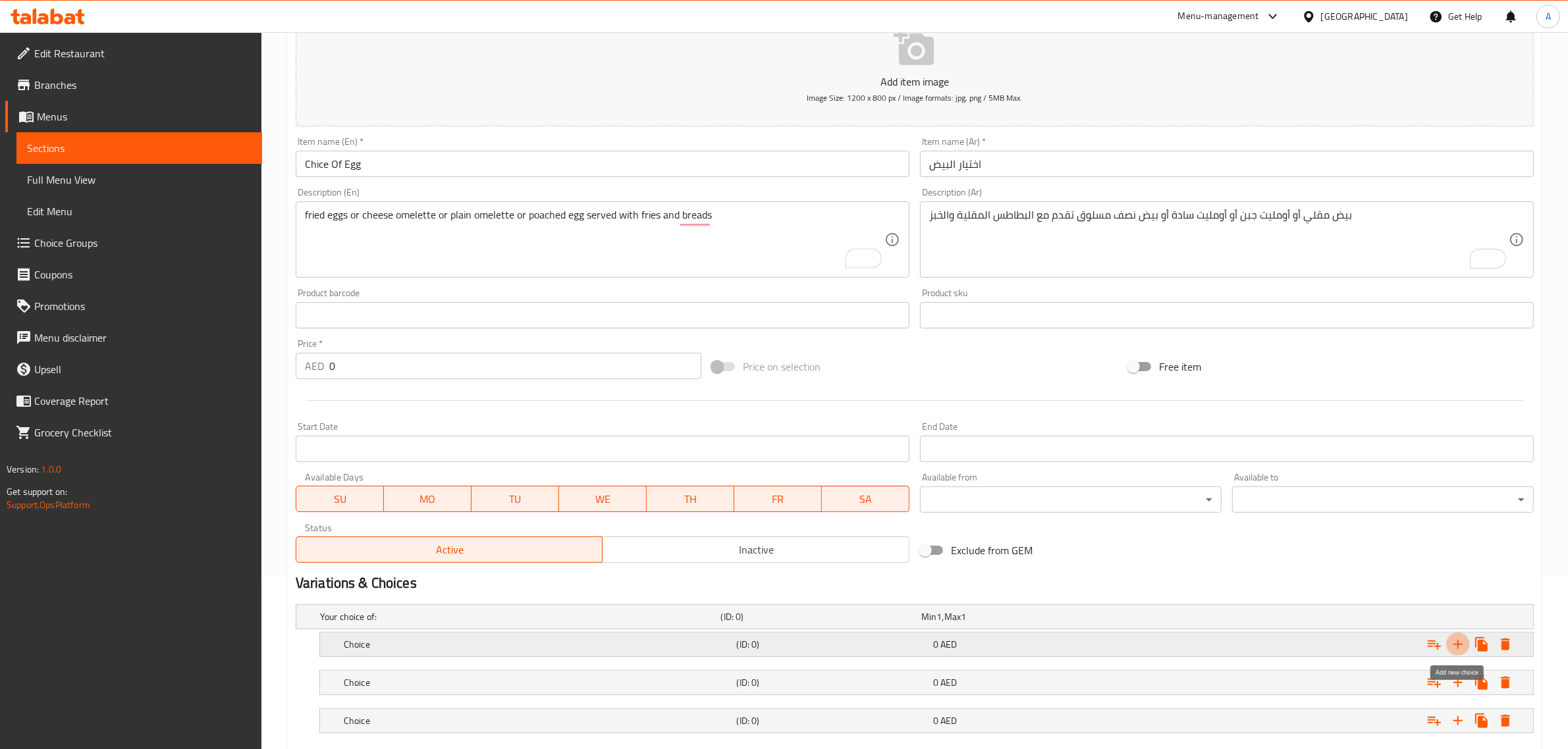
click at [1459, 652] on icon "Expand" at bounding box center [1458, 644] width 16 height 16
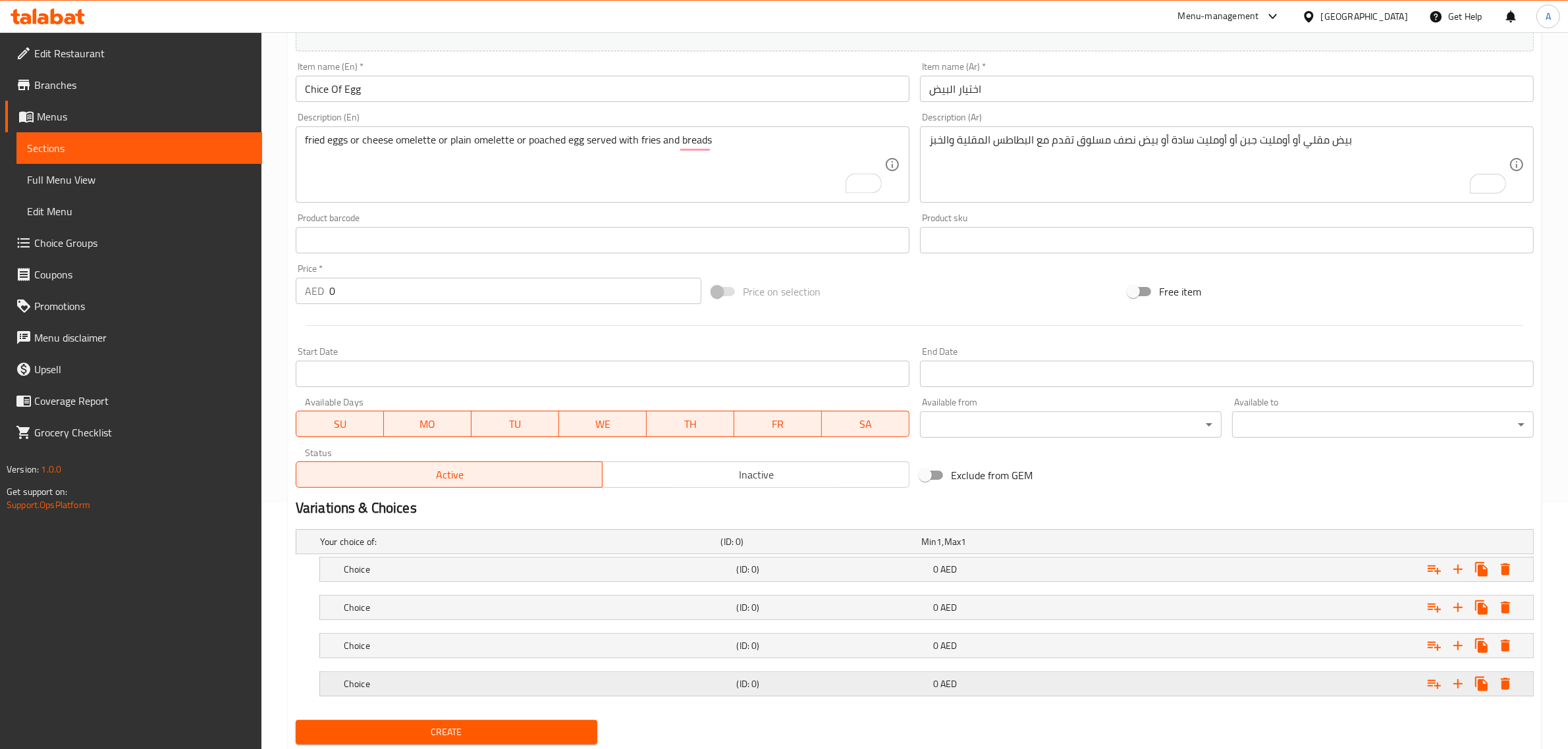
scroll to position [287, 0]
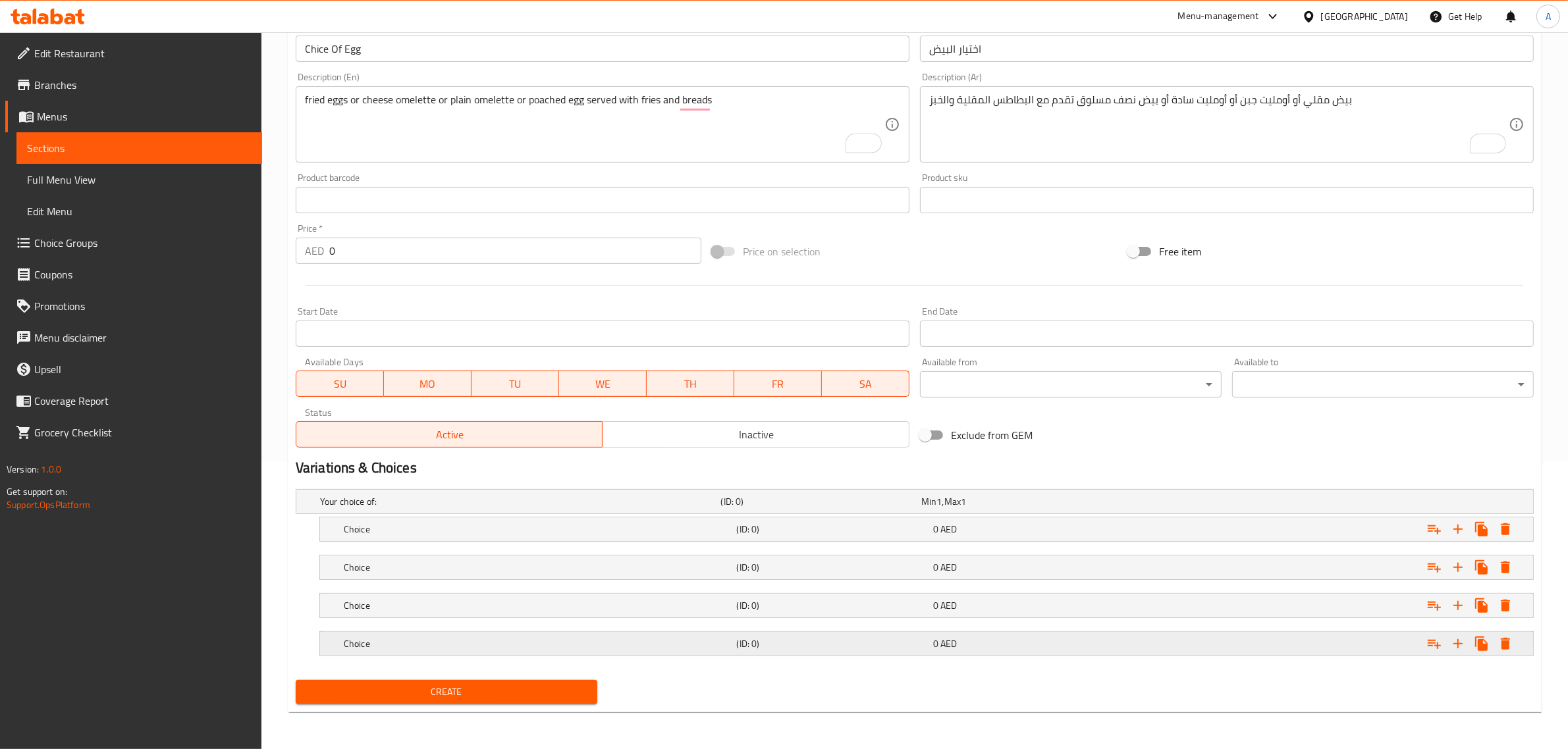
click at [521, 508] on h5 "Choice" at bounding box center [517, 501] width 396 height 13
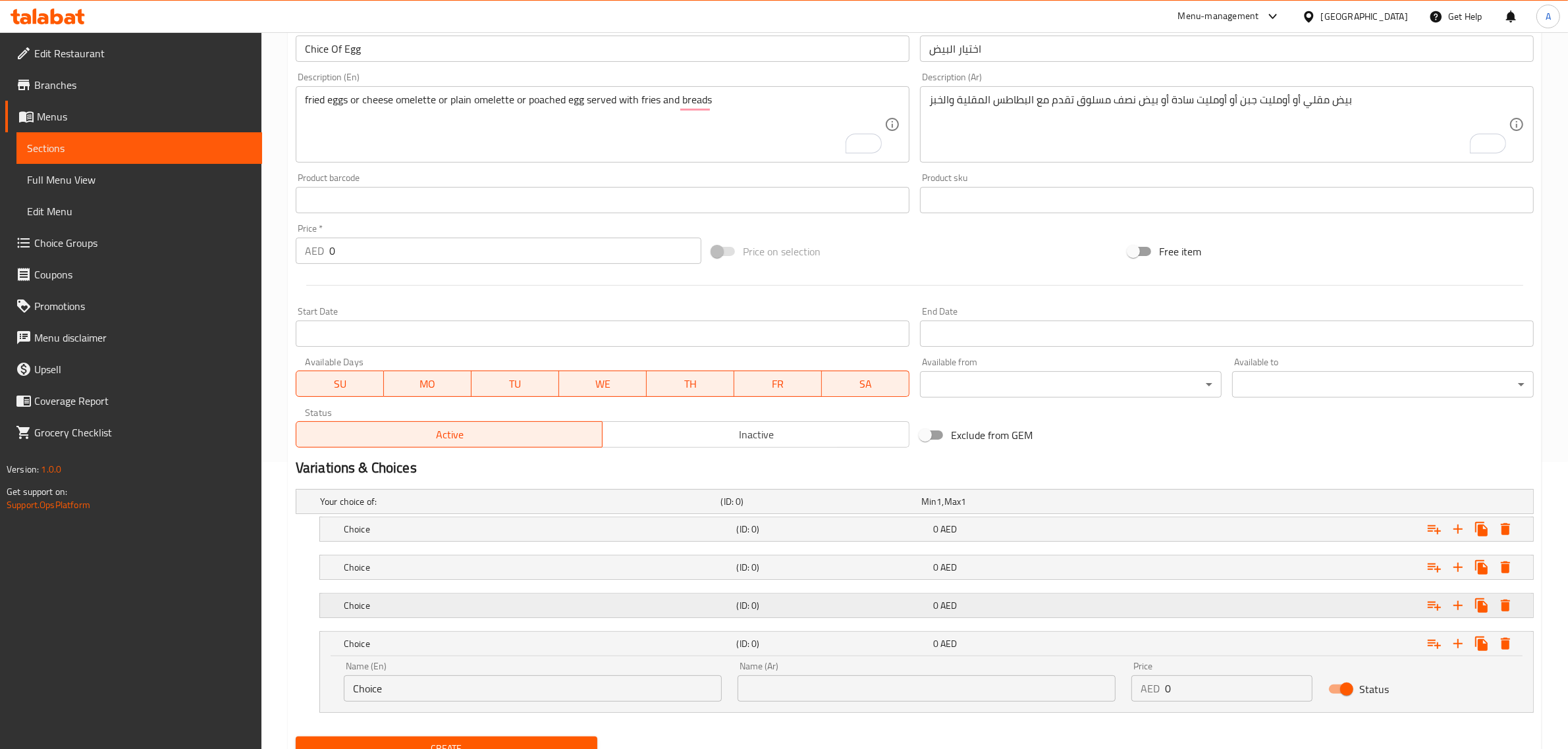
click at [500, 508] on h5 "Choice" at bounding box center [517, 501] width 396 height 13
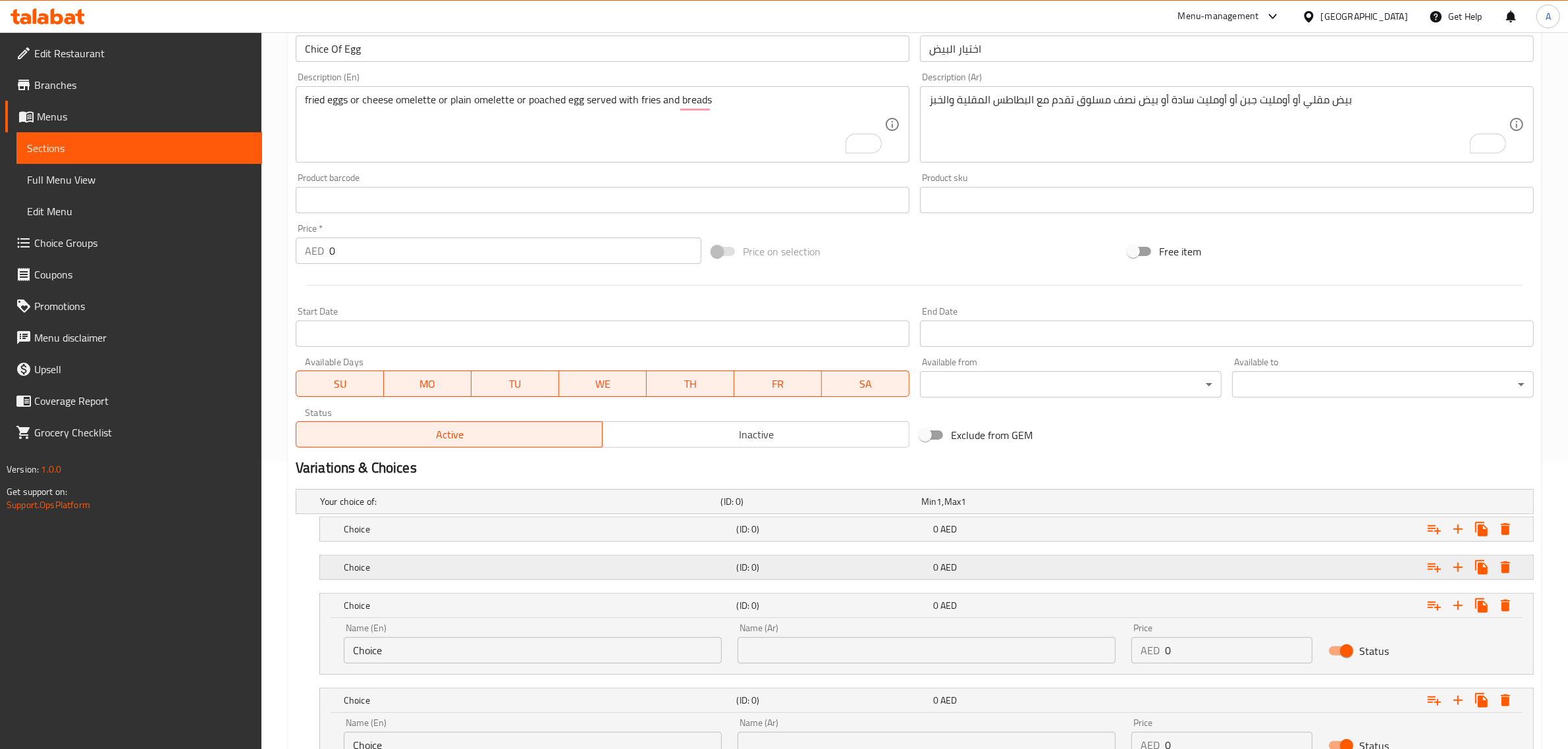
click at [497, 508] on h5 "Choice" at bounding box center [517, 501] width 396 height 13
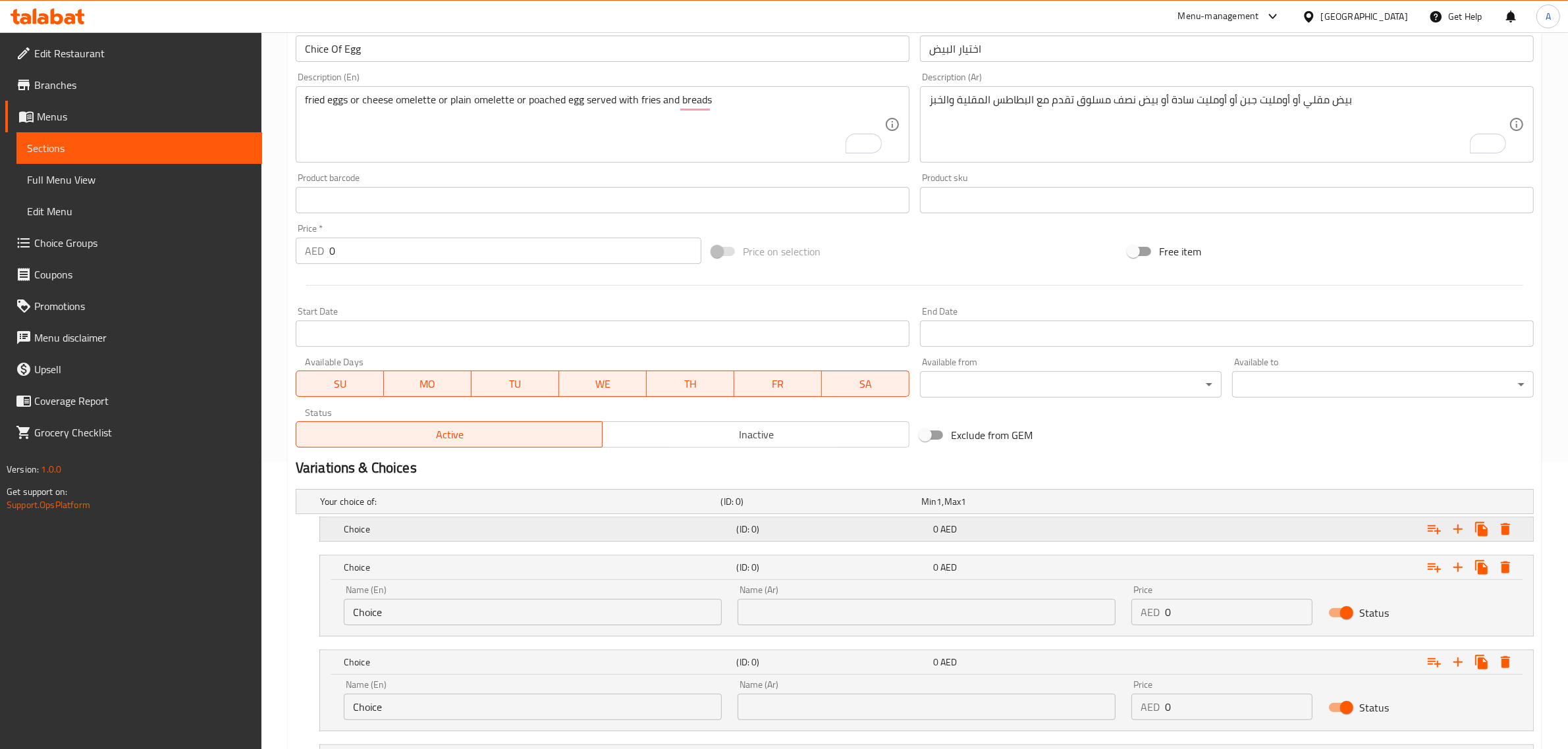
click at [510, 508] on h5 "Choice" at bounding box center [517, 501] width 396 height 13
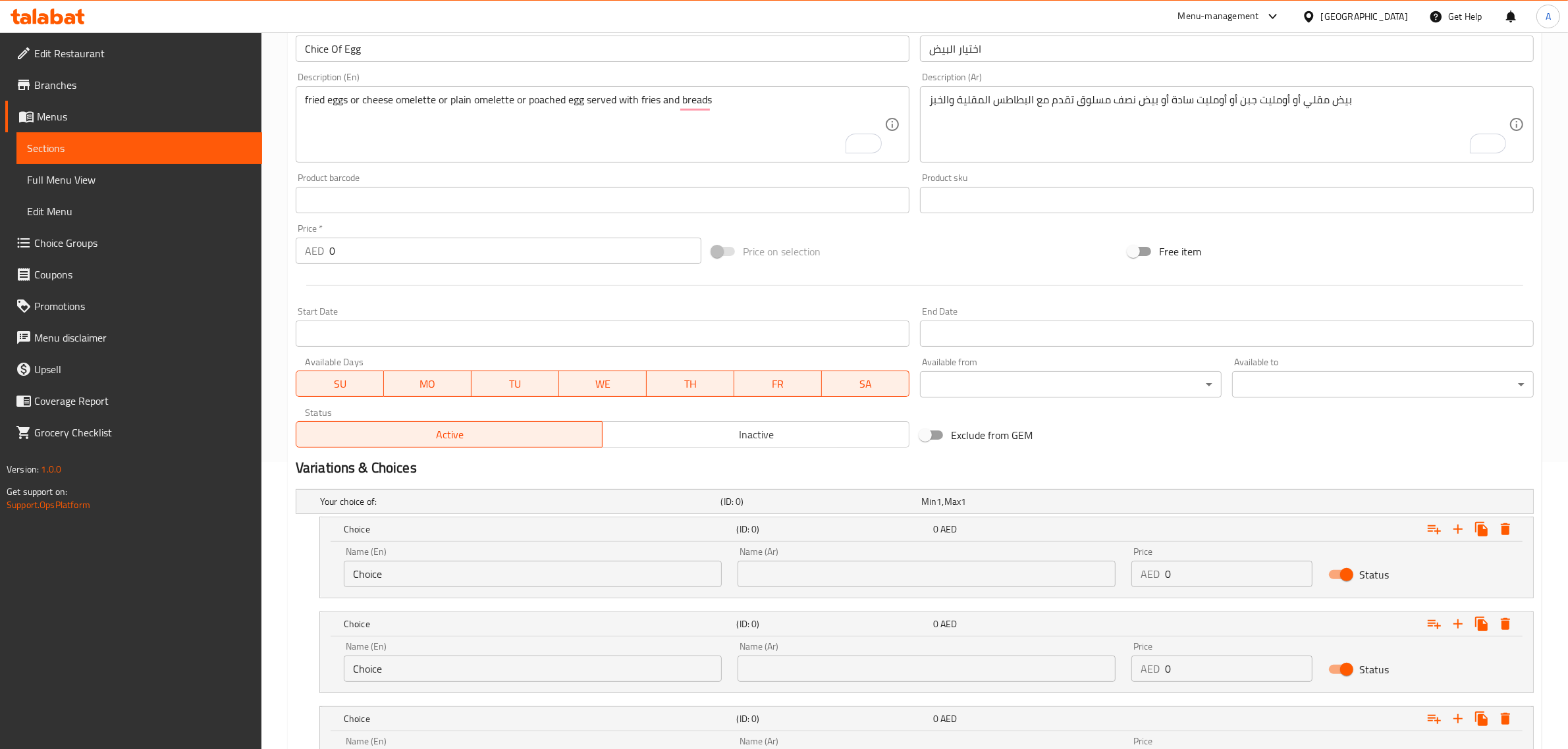
drag, startPoint x: 302, startPoint y: 94, endPoint x: 349, endPoint y: 97, distance: 47.1
click at [349, 97] on div "fried eggs or cheese omelette or plain omelette or poached egg served with frie…" at bounding box center [602, 124] width 613 height 76
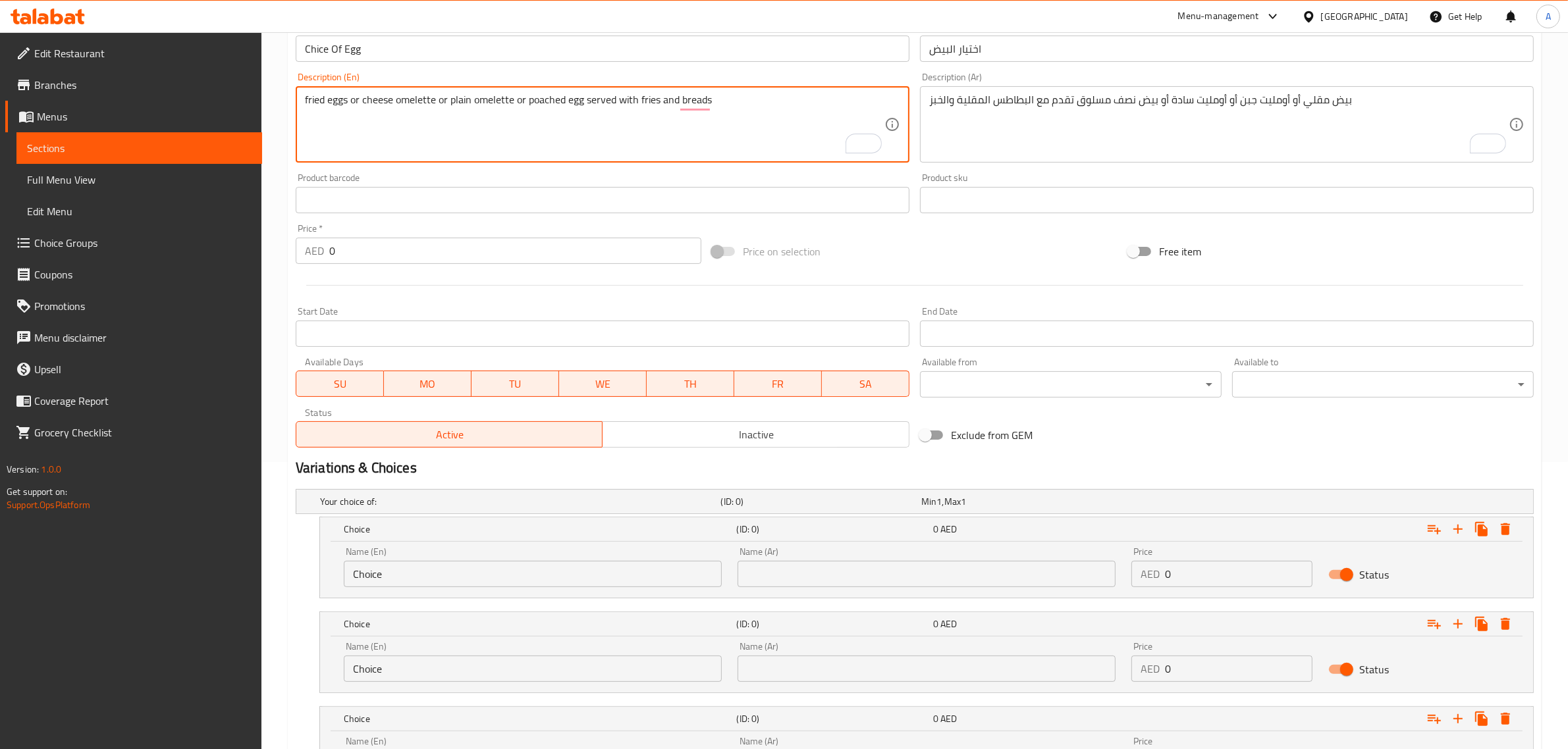
click at [308, 102] on textarea "fried eggs or cheese omelette or plain omelette or poached egg served with frie…" at bounding box center [594, 125] width 580 height 63
drag, startPoint x: 308, startPoint y: 102, endPoint x: 576, endPoint y: 96, distance: 268.1
click at [576, 96] on textarea "fried eggs or cheese omelette or plain omelette or poached egg served with frie…" at bounding box center [594, 125] width 580 height 63
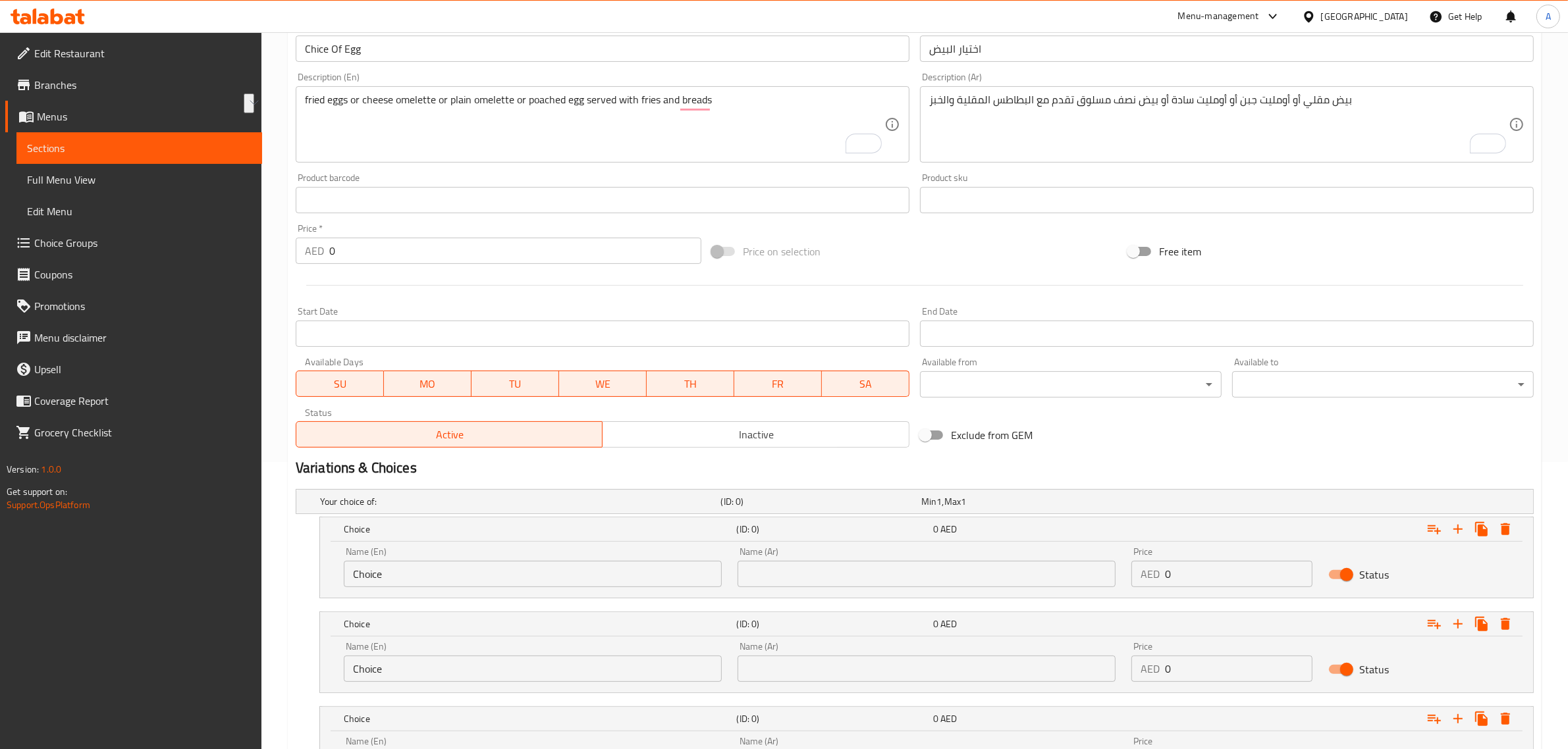
click at [638, 571] on input "Choice" at bounding box center [532, 573] width 378 height 26
paste input "Fried Eggs Or Cheese Omelette Or Plain Omelette Or Poached Egg"
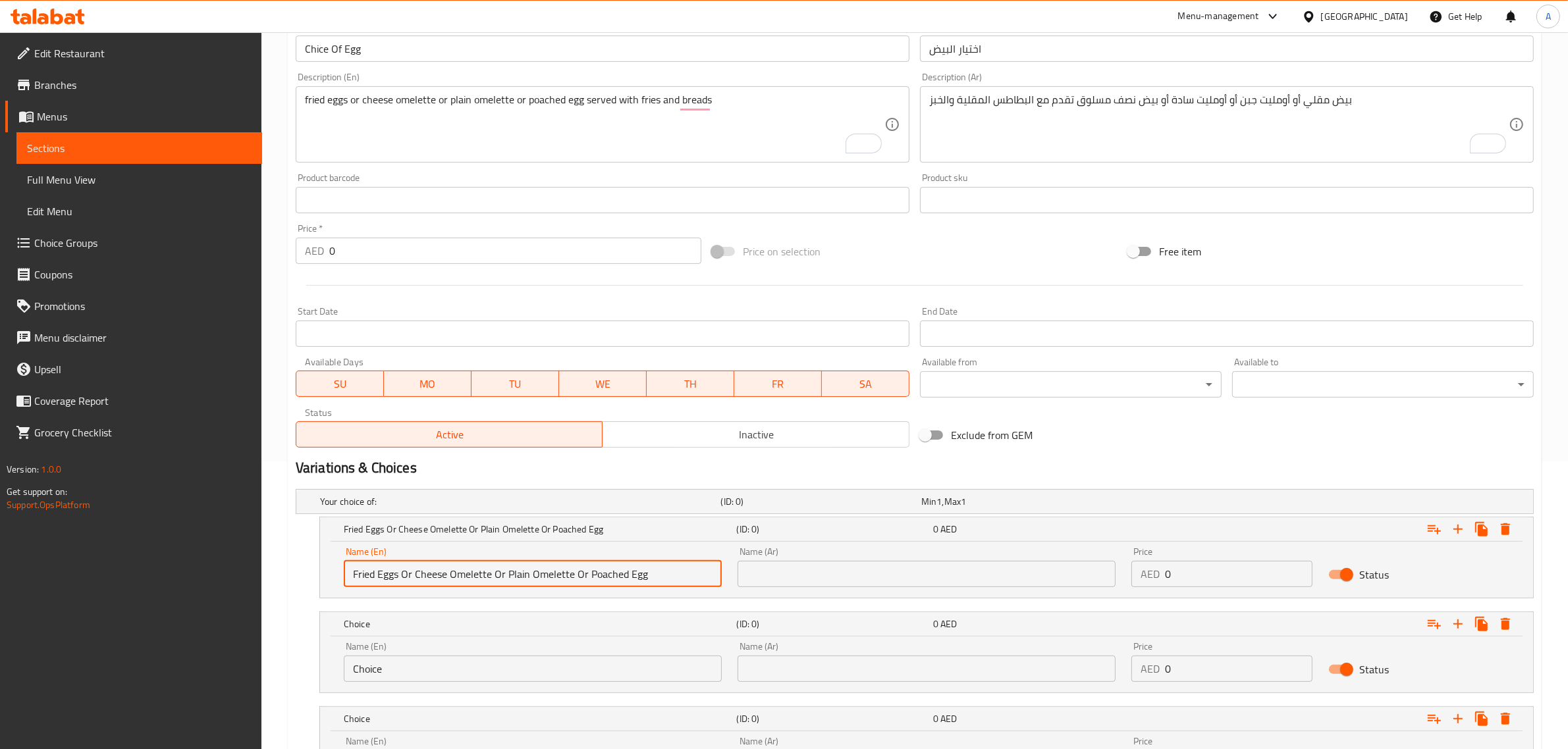
click at [590, 581] on input "Fried Eggs Or Cheese Omelette Or Plain Omelette Or Poached Egg" at bounding box center [532, 573] width 378 height 26
drag, startPoint x: 590, startPoint y: 581, endPoint x: 634, endPoint y: 581, distance: 44.0
click at [634, 581] on input "Fried Eggs Or Cheese Omelette Or Plain Omelette Or Poached Egg" at bounding box center [532, 573] width 378 height 26
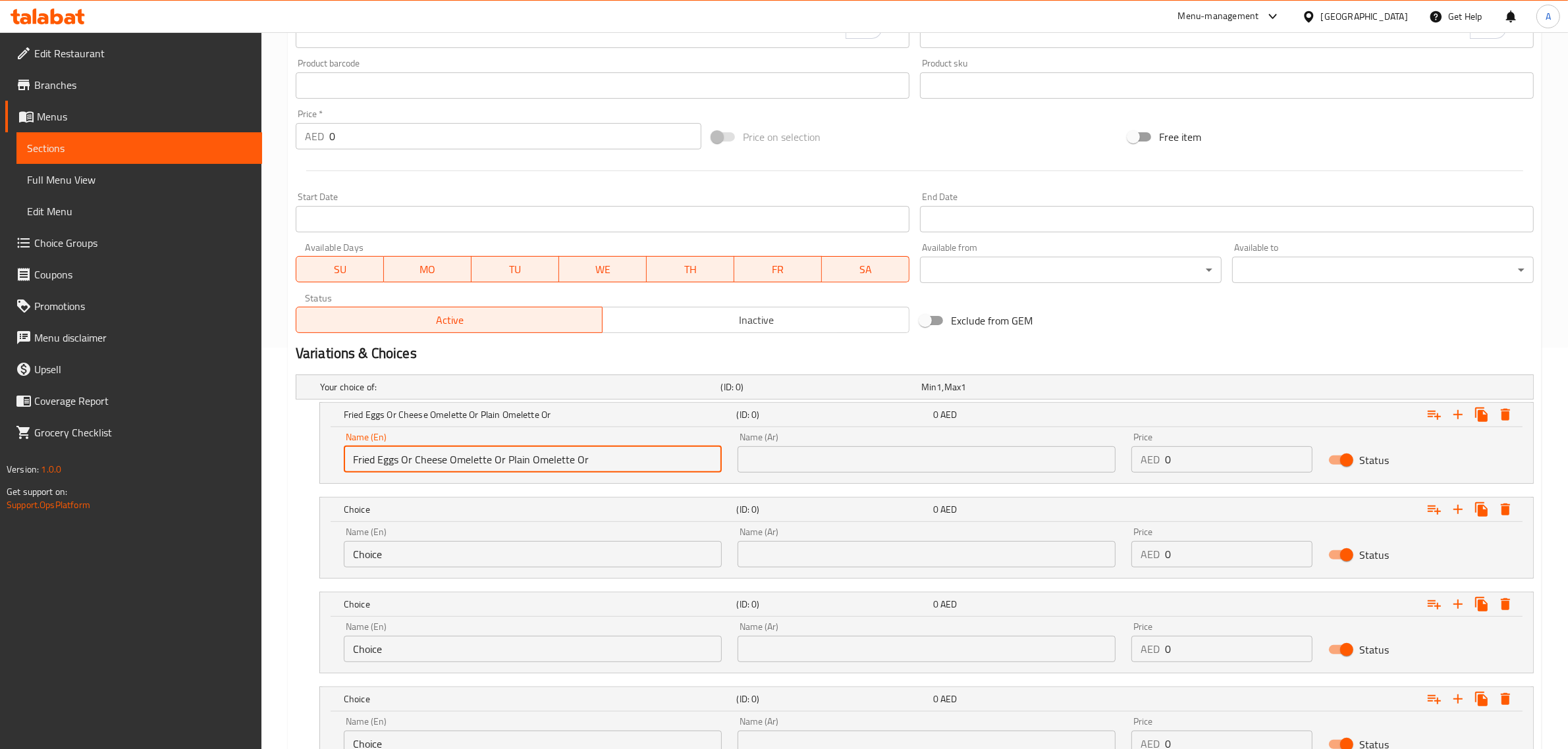
scroll to position [513, 0]
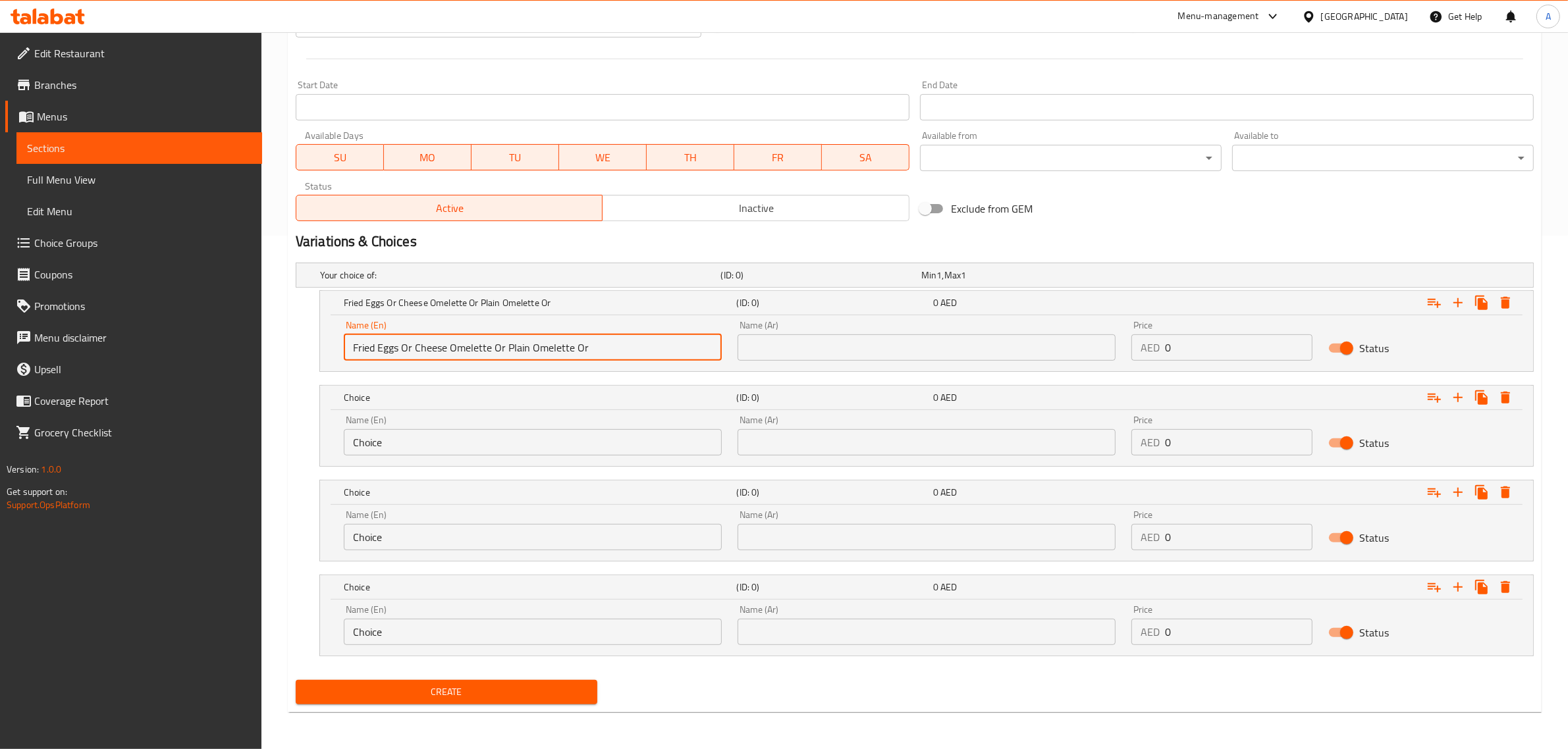
type input "Fried Eggs Or Cheese Omelette Or Plain Omelette Or"
click at [527, 626] on input "Choice" at bounding box center [532, 631] width 378 height 26
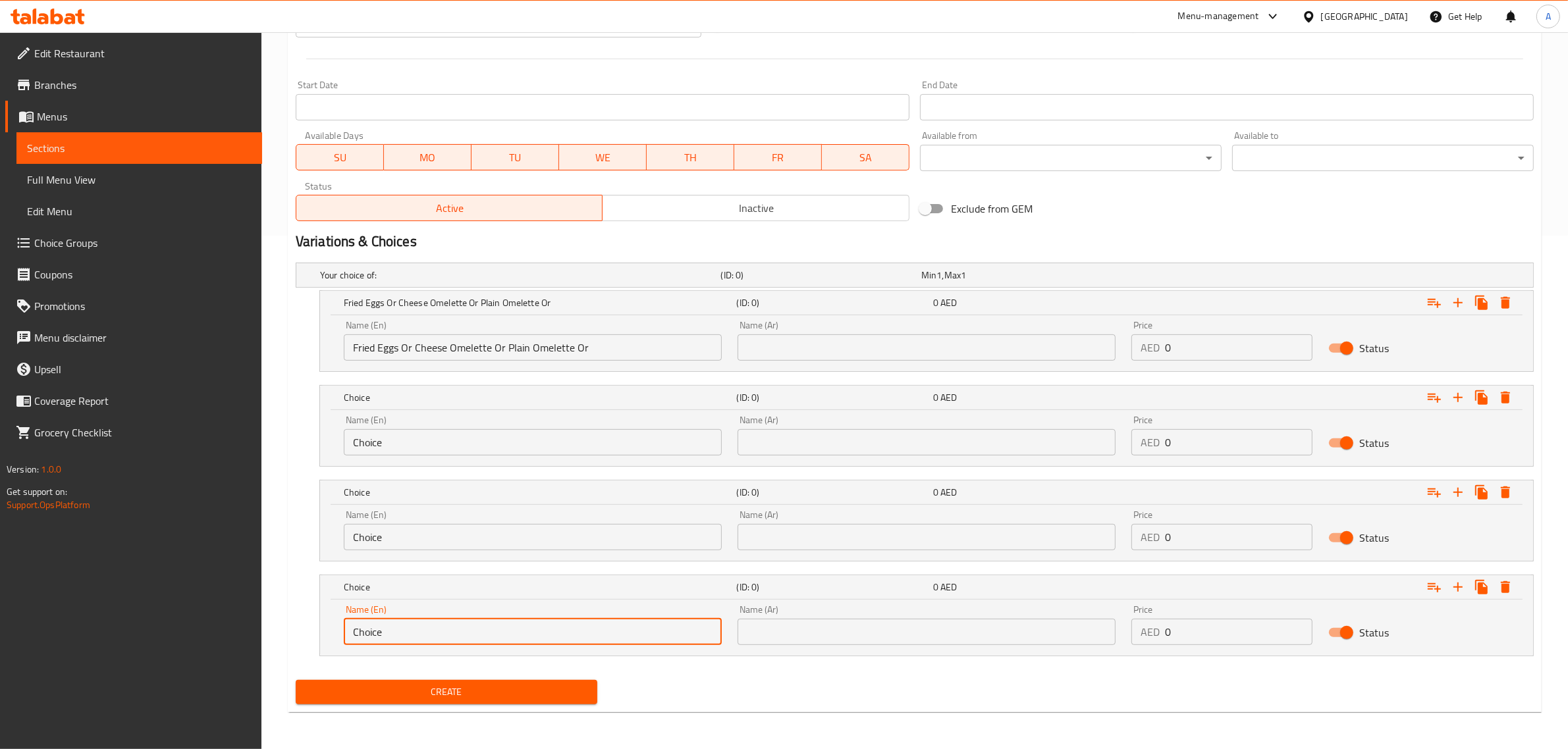
click at [527, 626] on input "Choice" at bounding box center [532, 631] width 378 height 26
paste input "Poached Egg"
type input "Poached Egg"
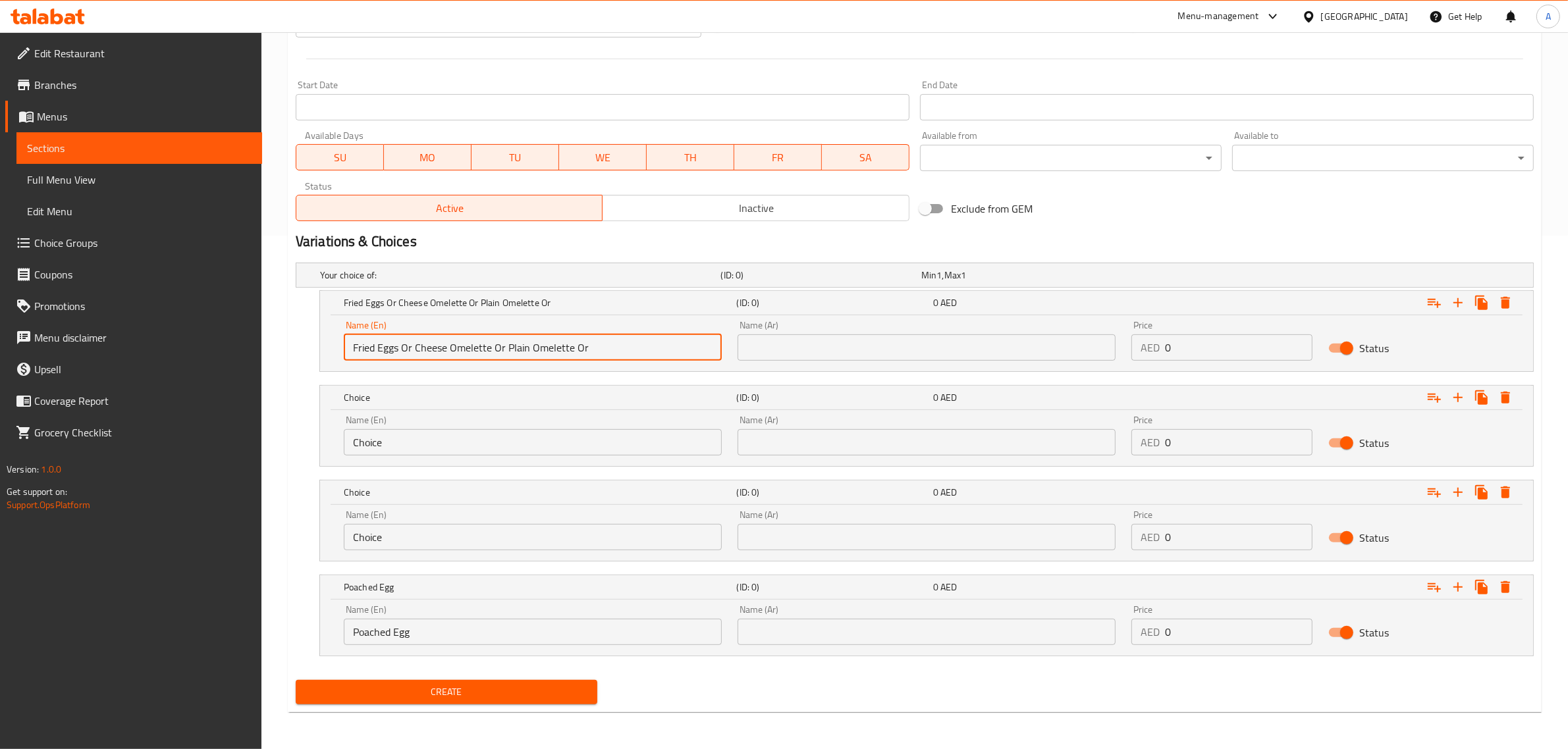
click at [521, 350] on input "Fried Eggs Or Cheese Omelette Or Plain Omelette Or" at bounding box center [532, 347] width 378 height 26
drag, startPoint x: 521, startPoint y: 350, endPoint x: 538, endPoint y: 358, distance: 18.8
click at [538, 358] on input "Fried Eggs Or Cheese Omelette Or Plain Omelette Or" at bounding box center [532, 347] width 378 height 26
type input "Fried Eggs Or Cheese Omelette Or Or"
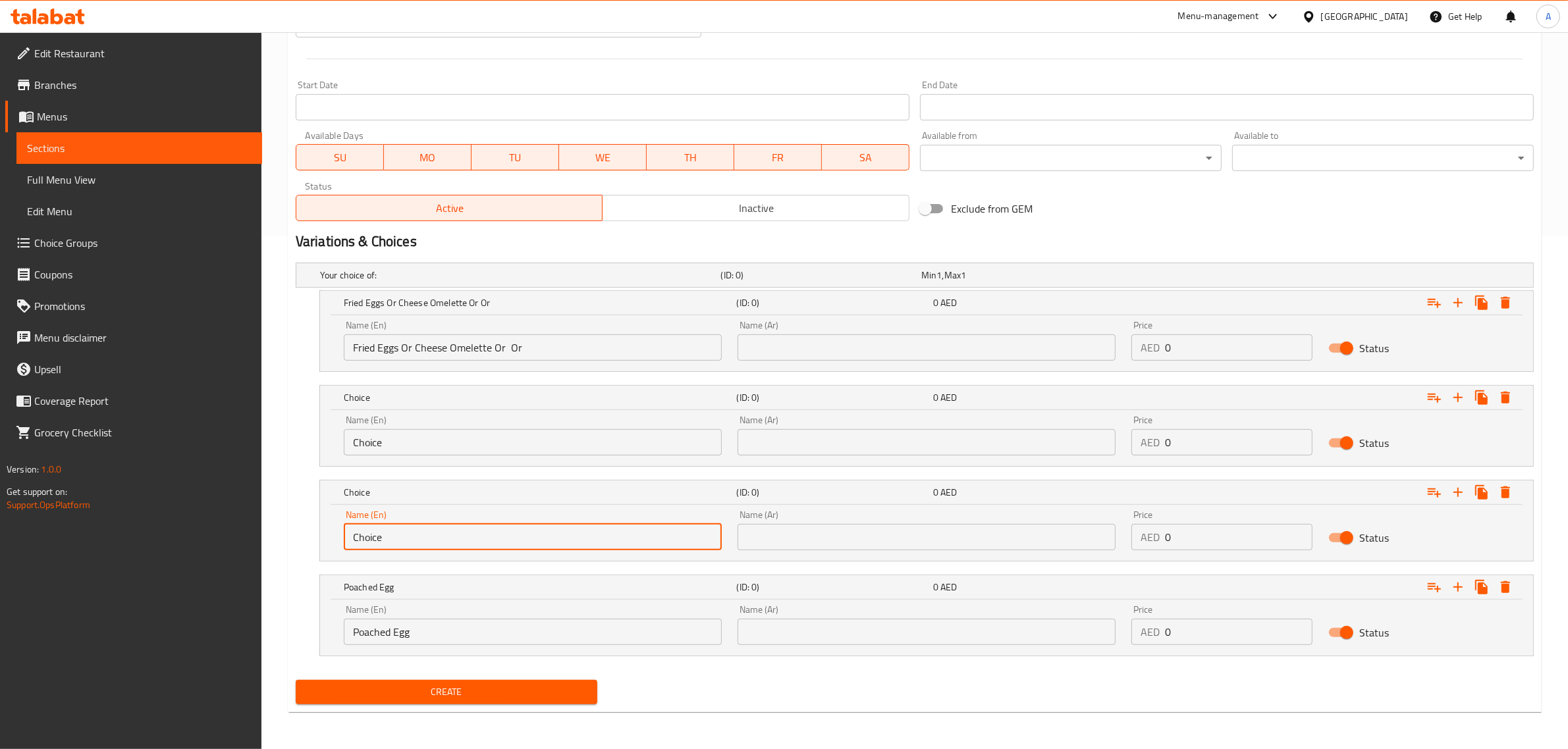
click at [476, 549] on input "Choice" at bounding box center [532, 537] width 378 height 26
paste input "Plain Omelett"
type input "Plain Omelette"
click at [428, 355] on input "Fried Eggs Or Cheese Omelette Or Or" at bounding box center [532, 347] width 378 height 26
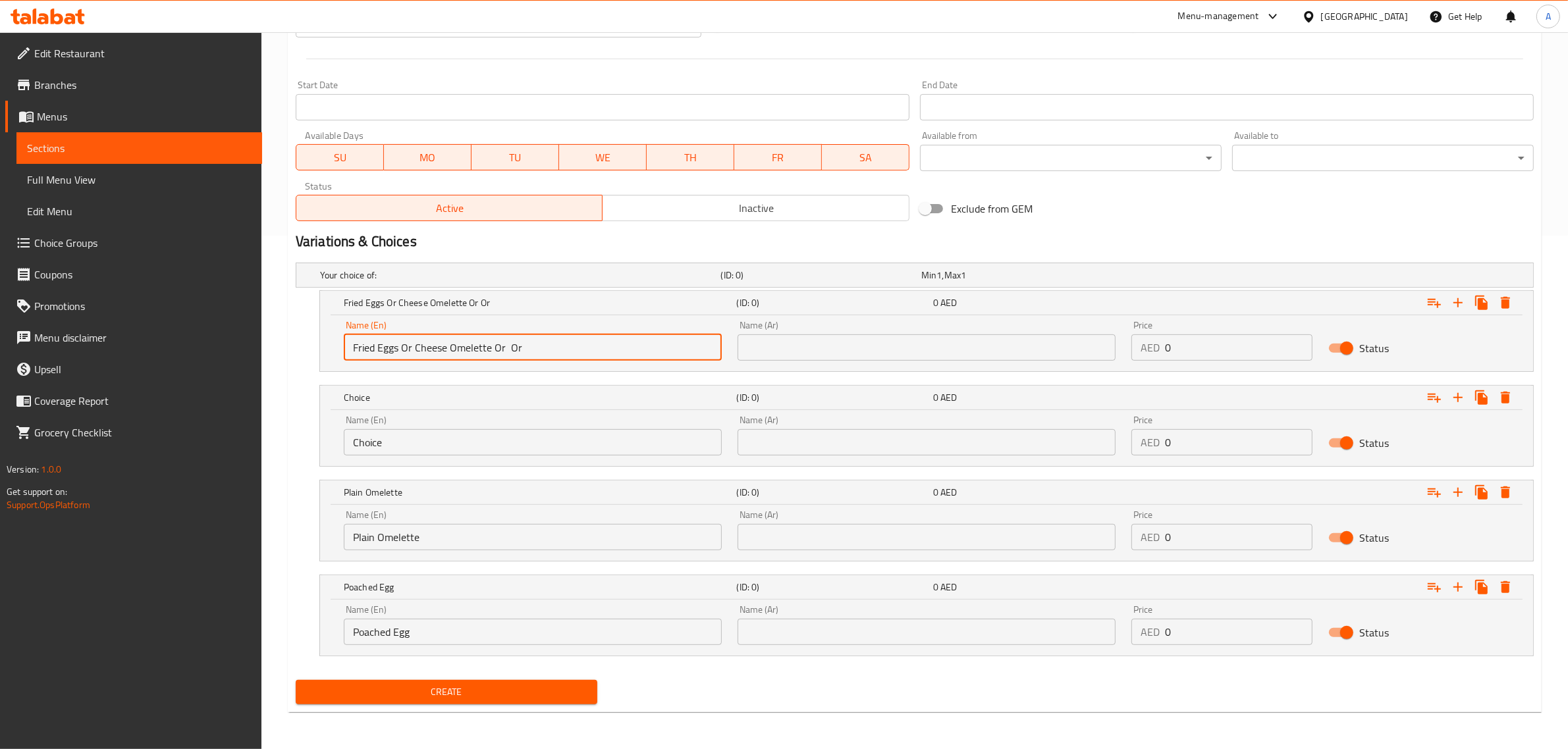
drag, startPoint x: 428, startPoint y: 355, endPoint x: 459, endPoint y: 359, distance: 31.3
click at [459, 359] on input "Fried Eggs Or Cheese Omelette Or Or" at bounding box center [532, 347] width 378 height 26
type input "Fried Eggs Or Or Or"
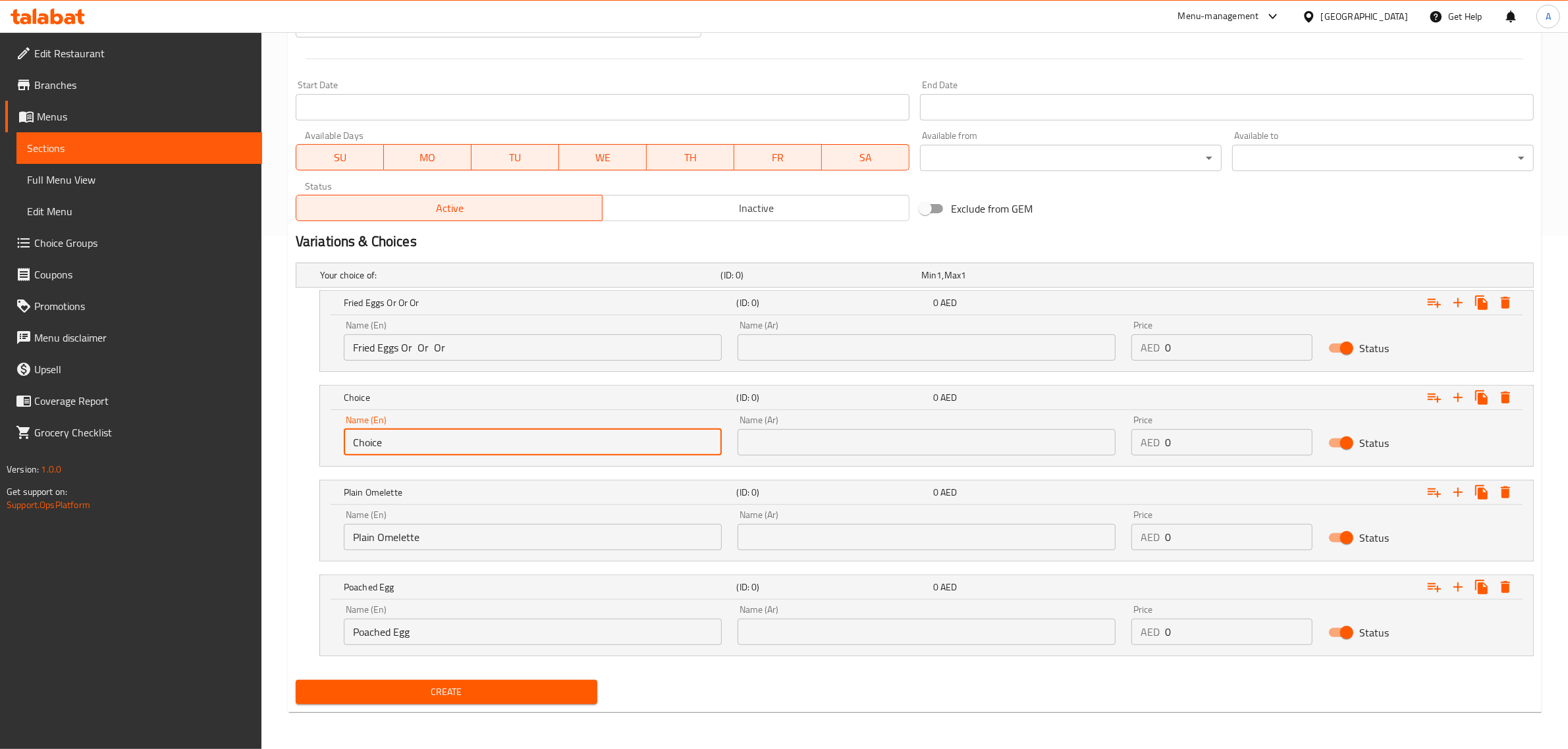
click at [439, 449] on input "Choice" at bounding box center [532, 442] width 378 height 26
paste input "eese Omelett"
type input "Cheese Omelette"
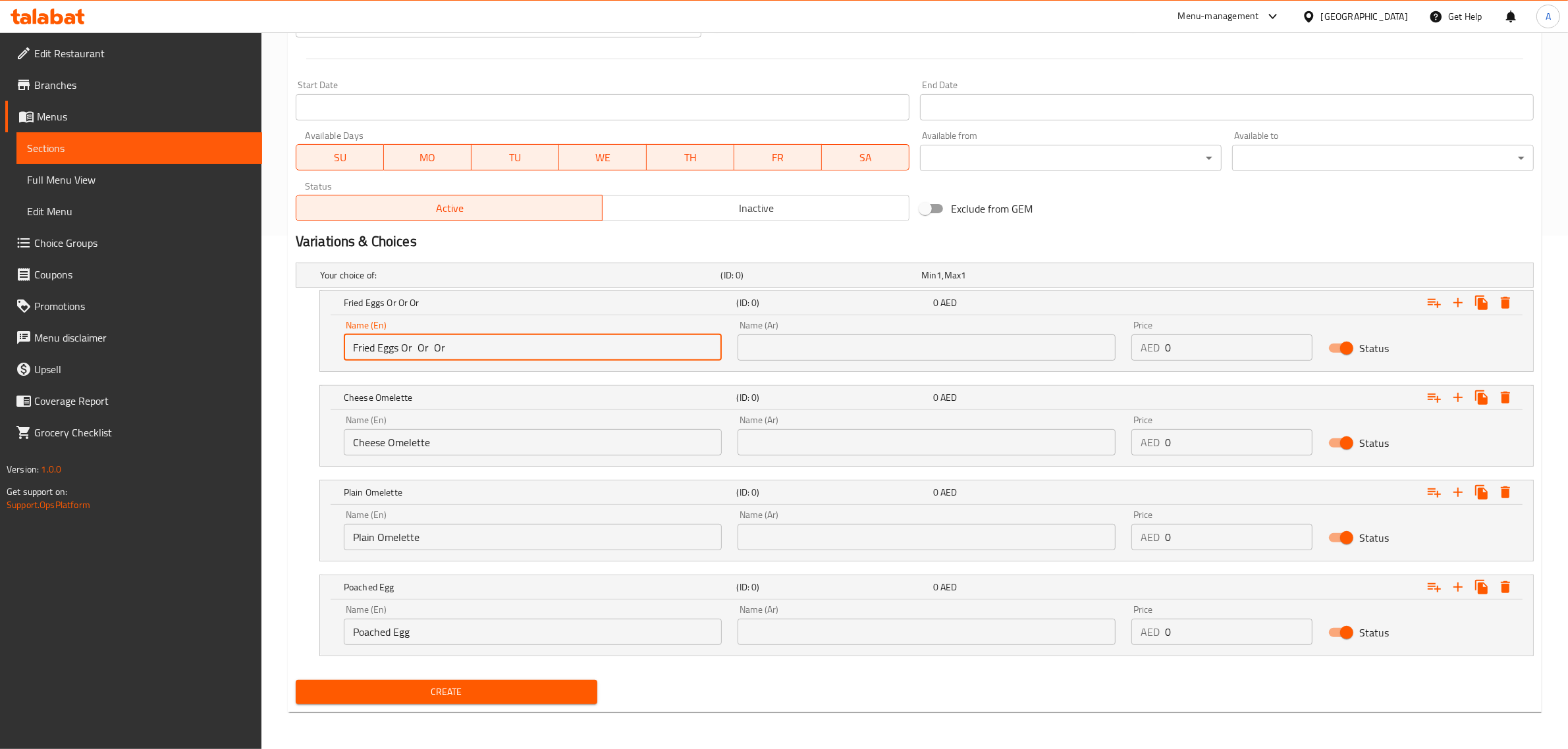
drag, startPoint x: 400, startPoint y: 350, endPoint x: 536, endPoint y: 359, distance: 136.3
click at [536, 359] on input "Fried Eggs Or Or Or" at bounding box center [532, 347] width 378 height 26
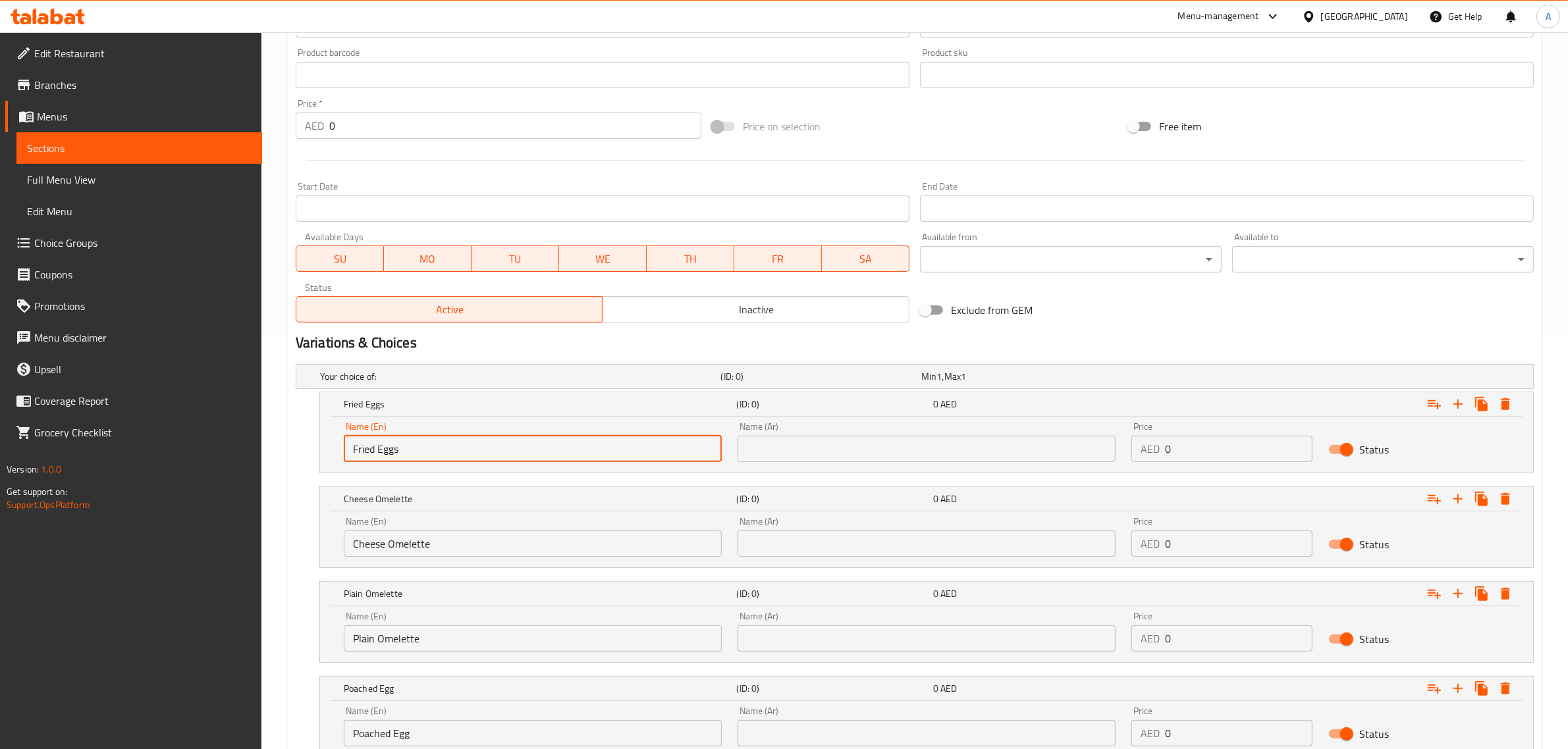
scroll to position [266, 0]
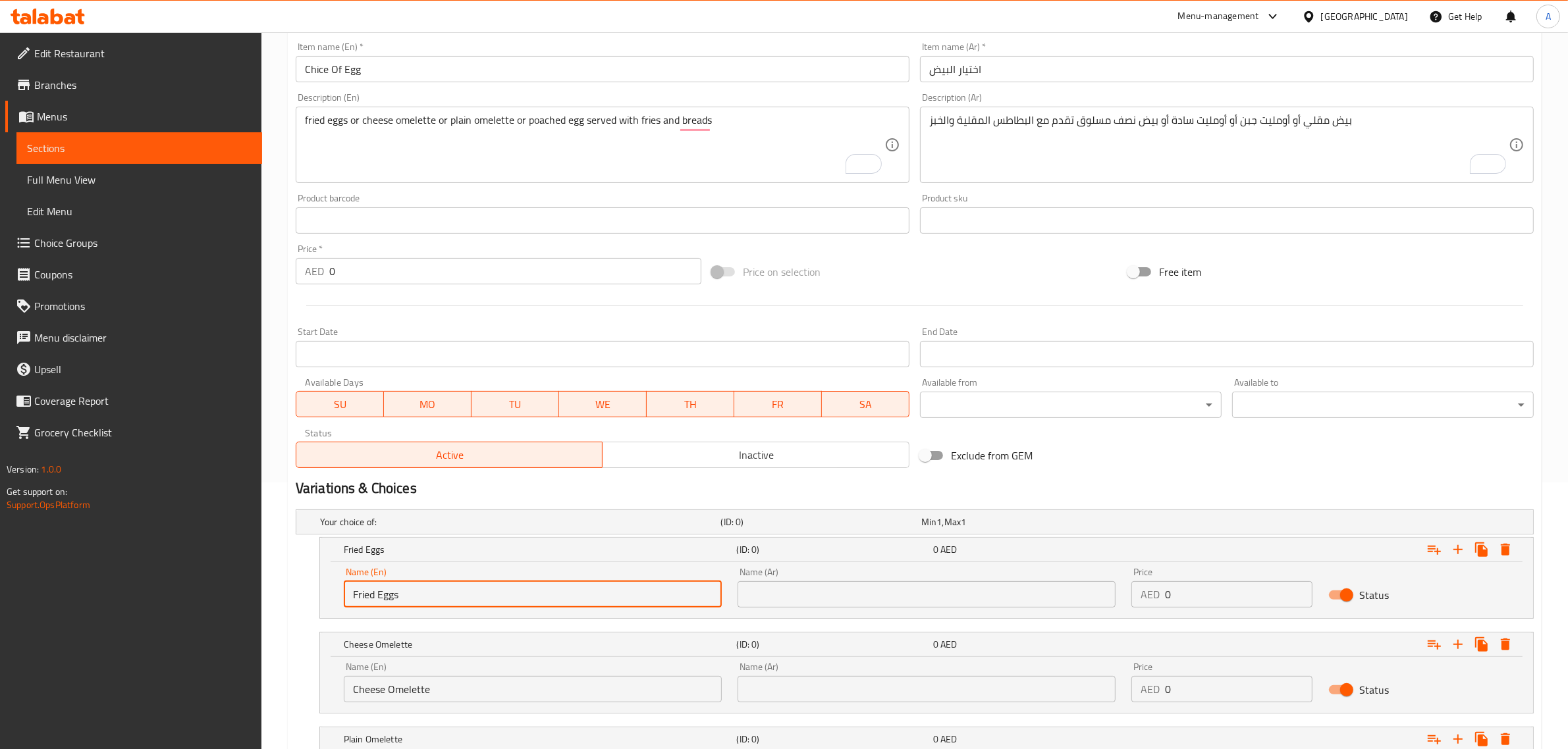
type input "Fried Eggs"
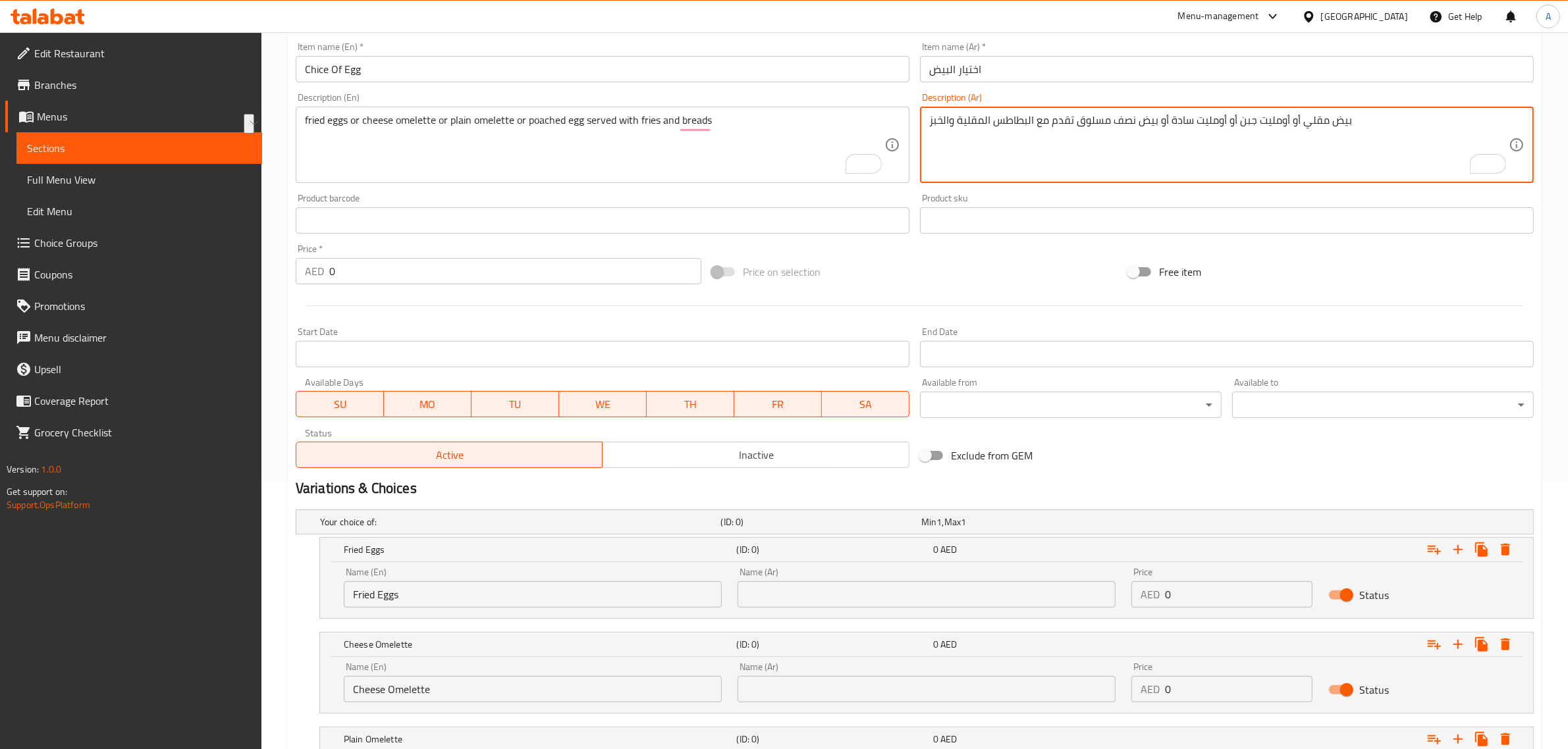
drag, startPoint x: 1356, startPoint y: 127, endPoint x: 1077, endPoint y: 127, distance: 279.0
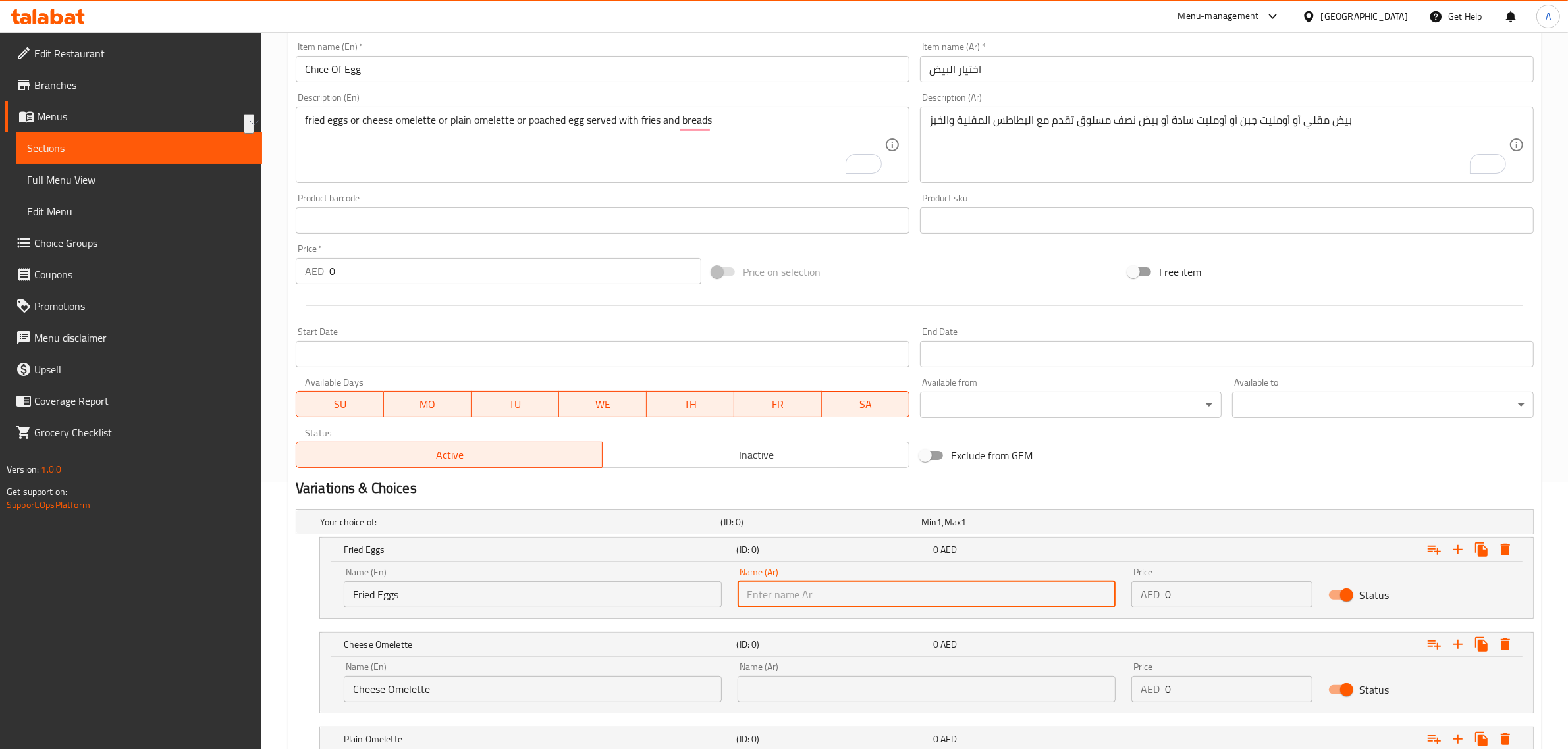
click at [826, 589] on input "text" at bounding box center [926, 593] width 378 height 26
paste input "بيض مقلي أو أومليت جبن أو أومليت سادة أو بيض نصف مسلوق"
click at [819, 594] on input "بيض مقلي أو أومليت جبن أو أومليت سادة أو بيض نصف مسلوق" at bounding box center [926, 593] width 378 height 26
drag, startPoint x: 819, startPoint y: 594, endPoint x: 739, endPoint y: 591, distance: 80.1
click at [739, 591] on input "بيض مقلي أو أومليت جبن أو أومليت سادة أو بيض نصف مسلوق" at bounding box center [926, 593] width 378 height 26
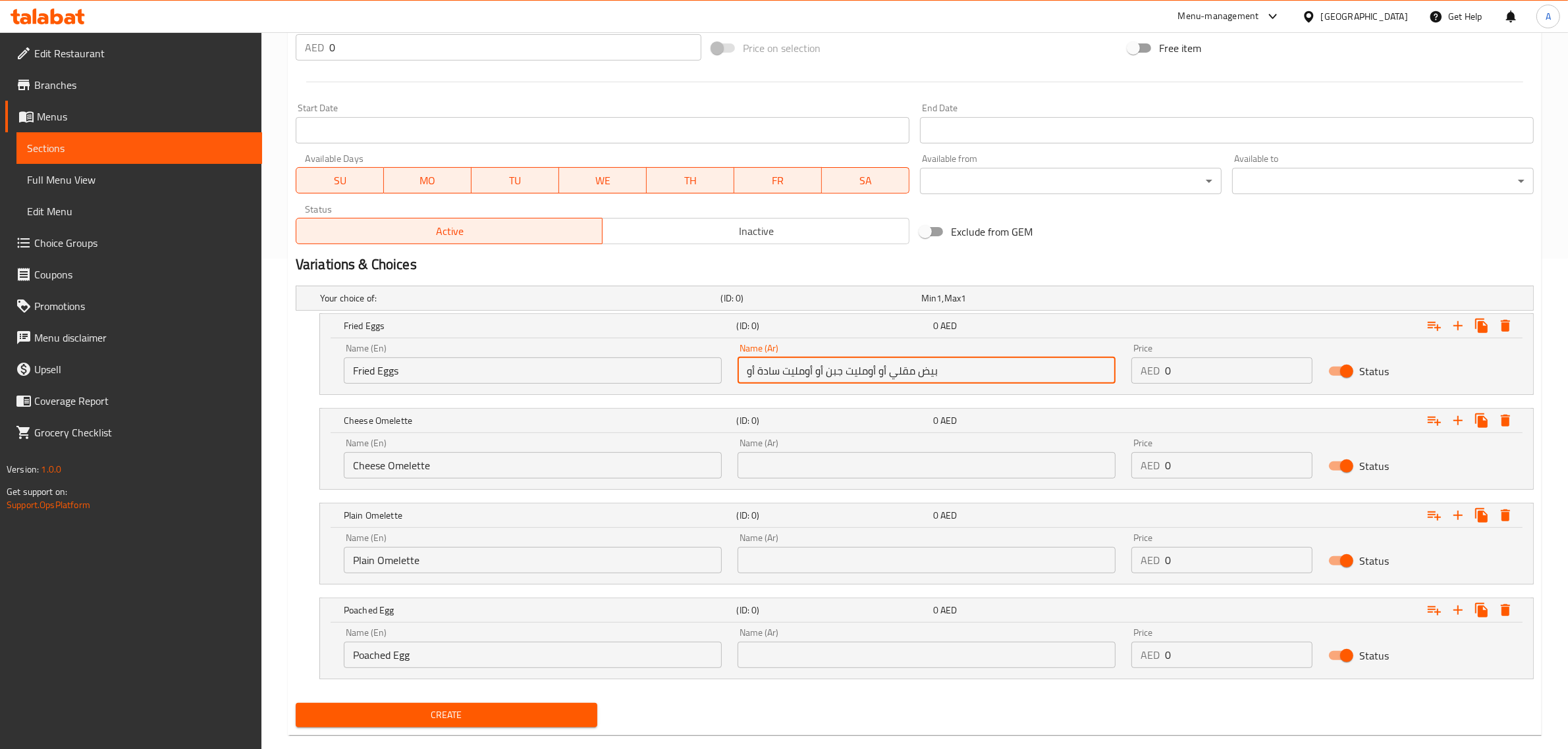
scroll to position [513, 0]
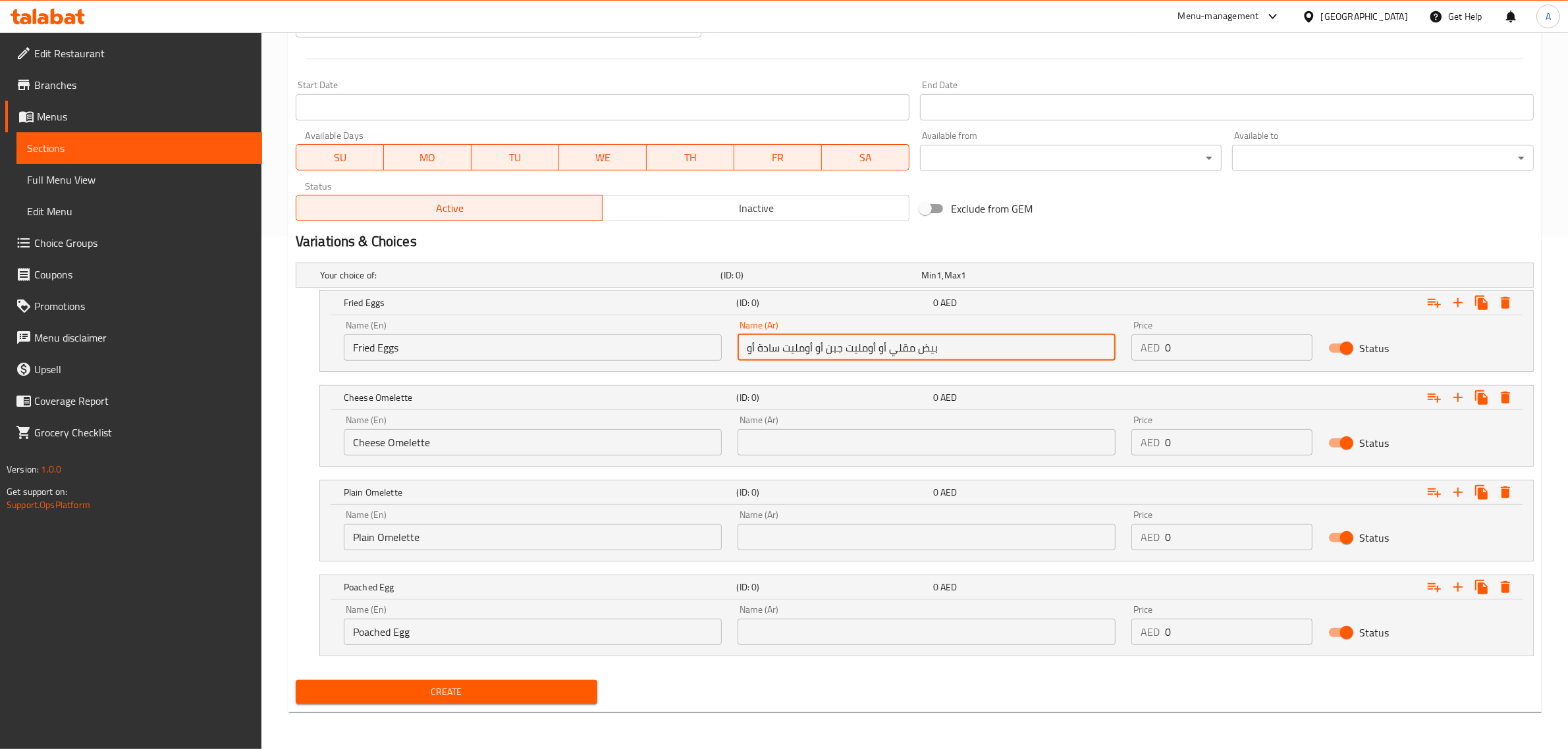
type input "بيض مقلي أو أومليت جبن أو أومليت سادة أو"
click at [852, 630] on input "text" at bounding box center [926, 631] width 378 height 26
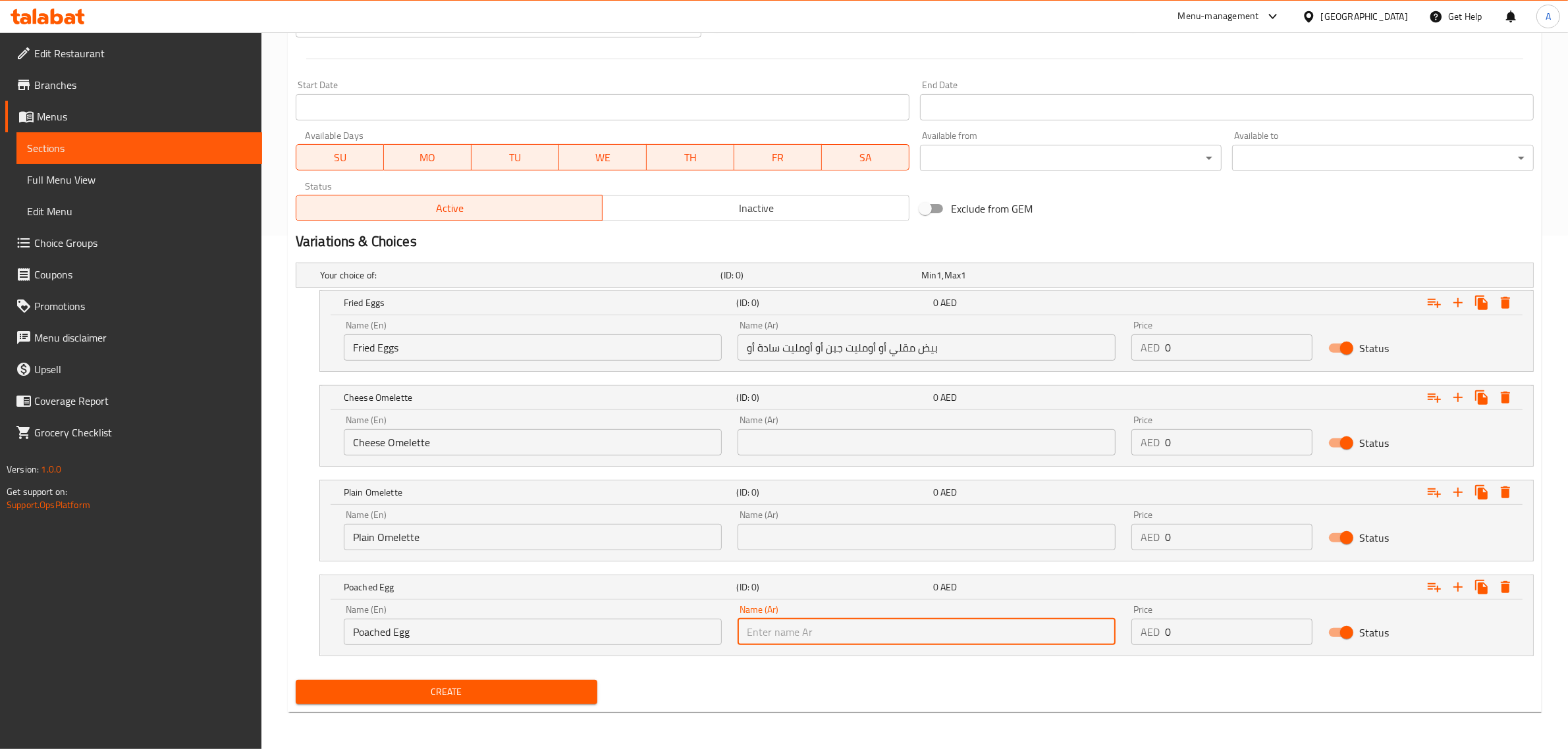
paste input "بيض نصف مسلوق"
type input "بيض نصف مسلوق"
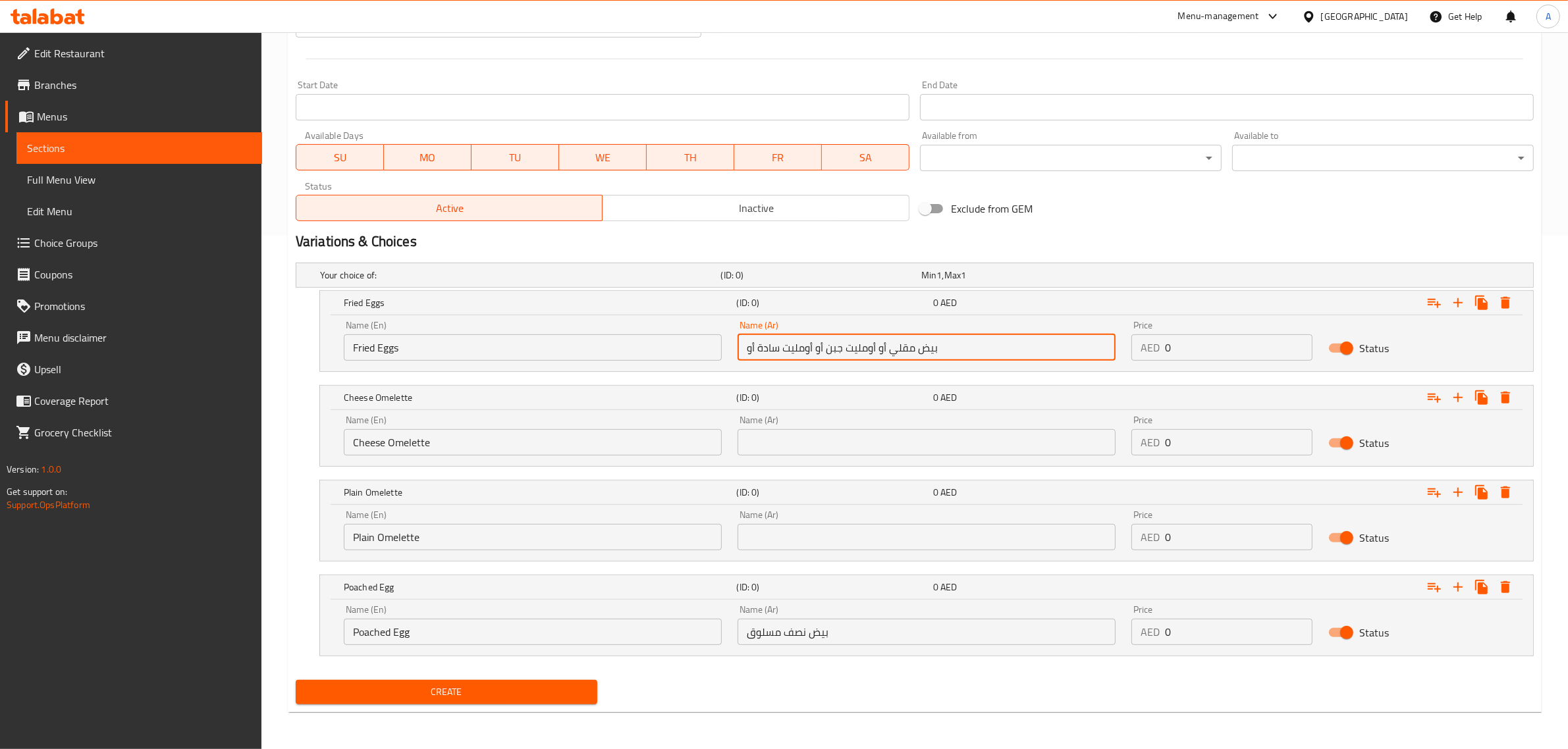
click at [797, 350] on input "بيض مقلي أو أومليت جبن أو أومليت سادة أو" at bounding box center [926, 347] width 378 height 26
drag, startPoint x: 797, startPoint y: 350, endPoint x: 778, endPoint y: 343, distance: 20.2
click at [778, 343] on input "بيض مقلي أو أومليت جبن أو أومليت سادة أو" at bounding box center [926, 347] width 378 height 26
type input "بيض مقلي أو أومليت جبن أو أو"
click at [825, 542] on input "text" at bounding box center [926, 537] width 378 height 26
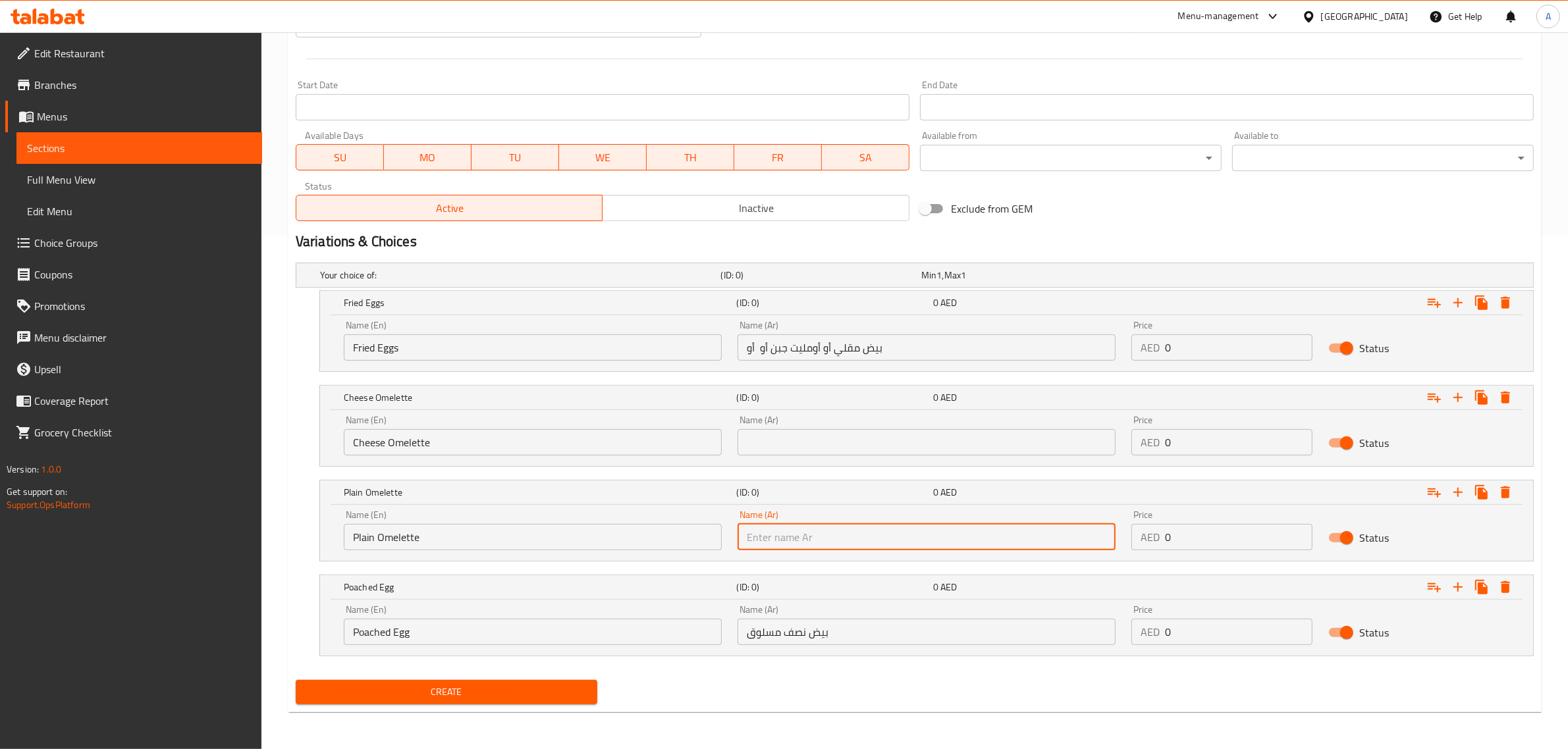
paste input "أومليت سادة"
type input "أومليت سادة"
click at [810, 343] on input "بيض مقلي أو أومليت جبن أو أو" at bounding box center [926, 347] width 378 height 26
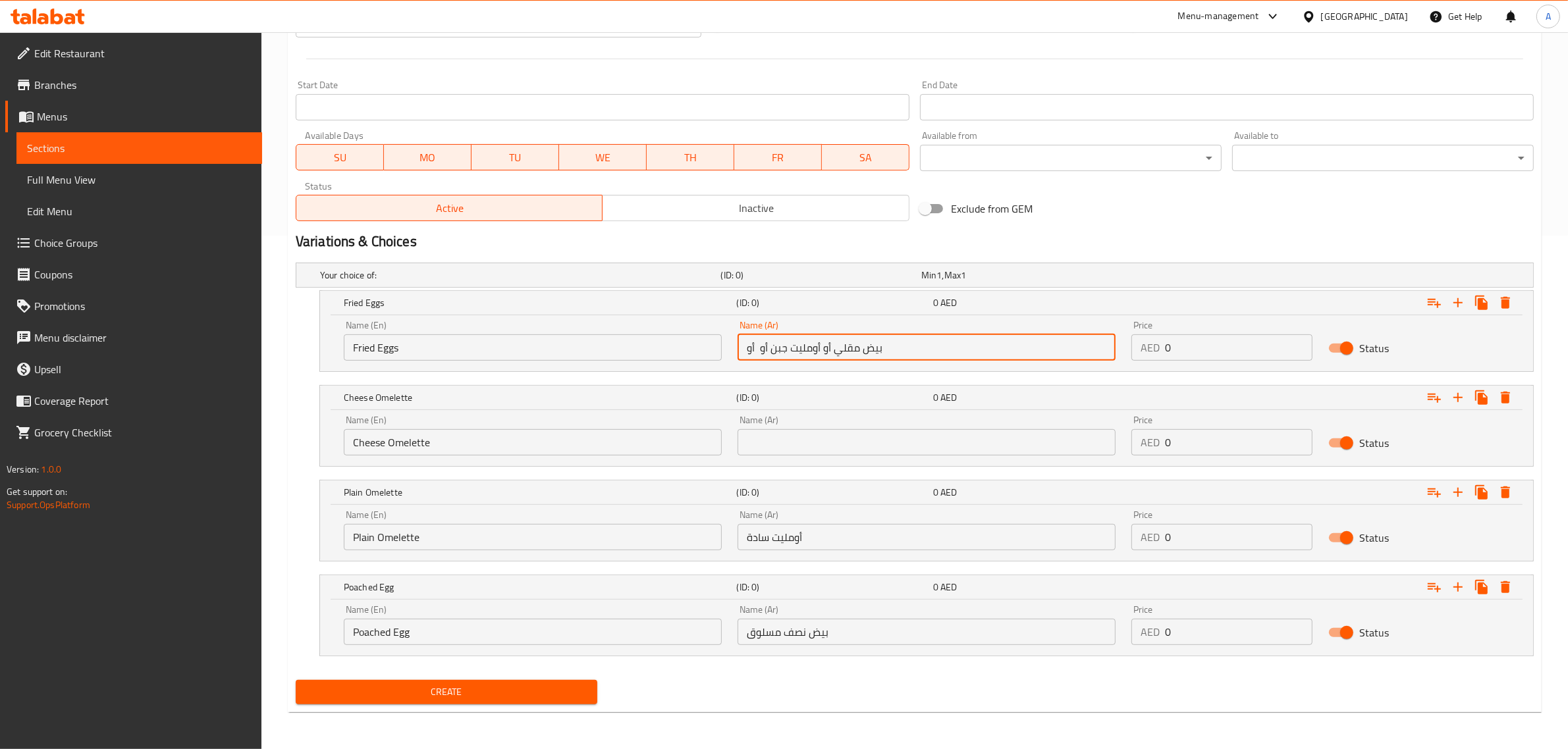
drag, startPoint x: 810, startPoint y: 343, endPoint x: 781, endPoint y: 341, distance: 29.1
click at [781, 341] on input "بيض مقلي أو أومليت جبن أو أو" at bounding box center [926, 347] width 378 height 26
type input "بيض مقلي أو أو أو"
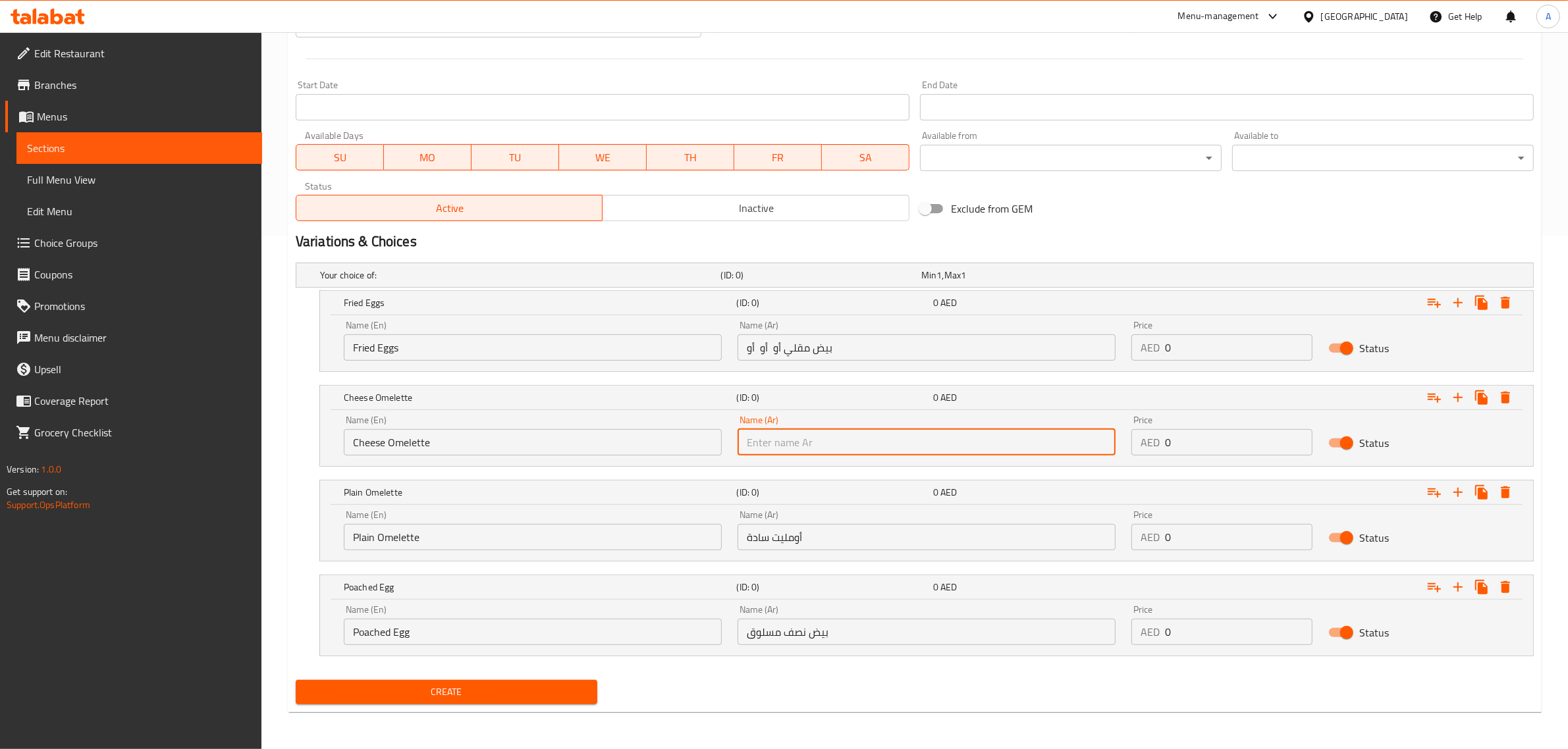
click at [804, 439] on input "text" at bounding box center [926, 442] width 378 height 26
paste input "أومليت جبن"
type input "أومليت جبن"
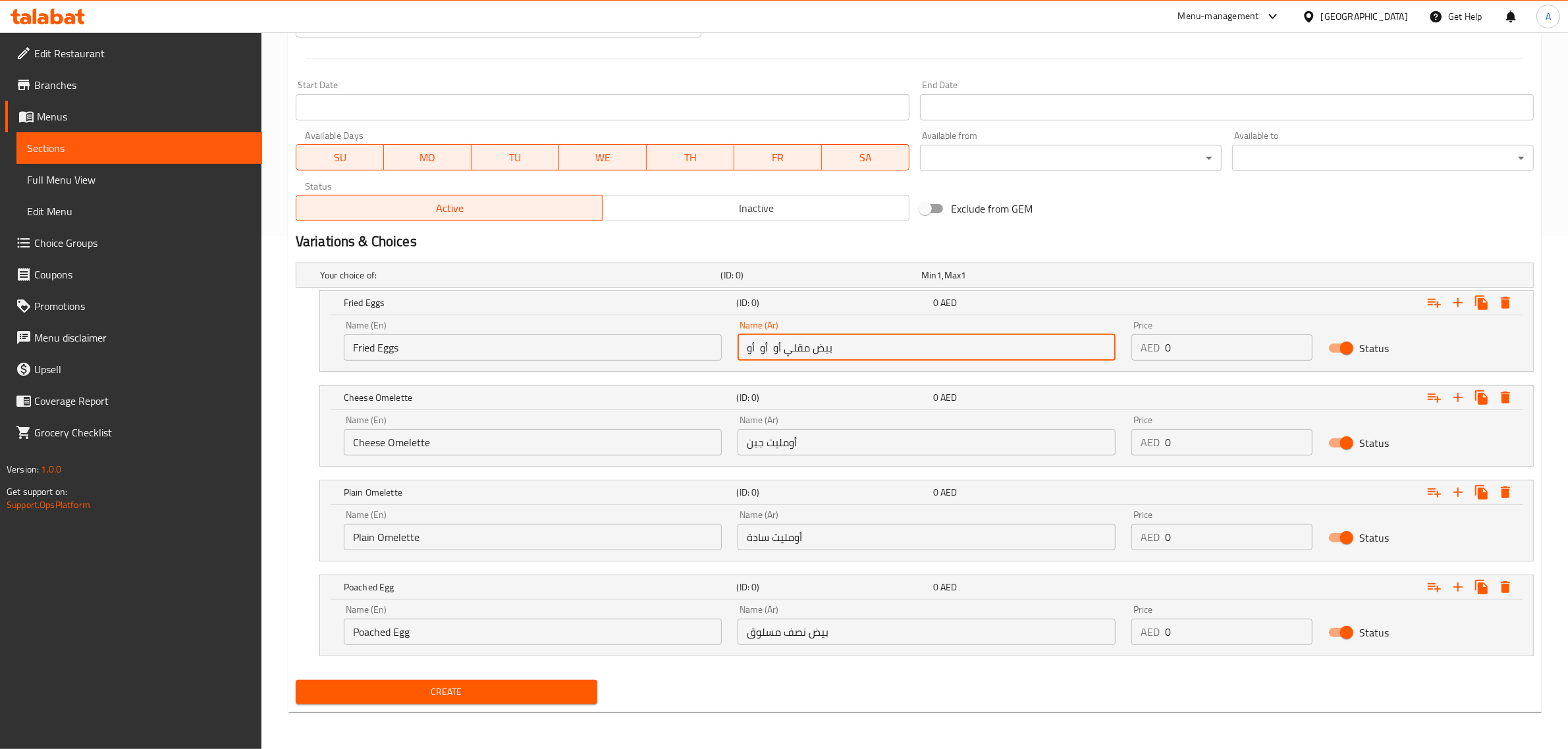
drag, startPoint x: 785, startPoint y: 353, endPoint x: 732, endPoint y: 347, distance: 53.3
click at [732, 347] on div "Name (Ar) بيض مقلي أو أو أو Name (Ar)" at bounding box center [926, 340] width 394 height 56
type input "بيض مقلي"
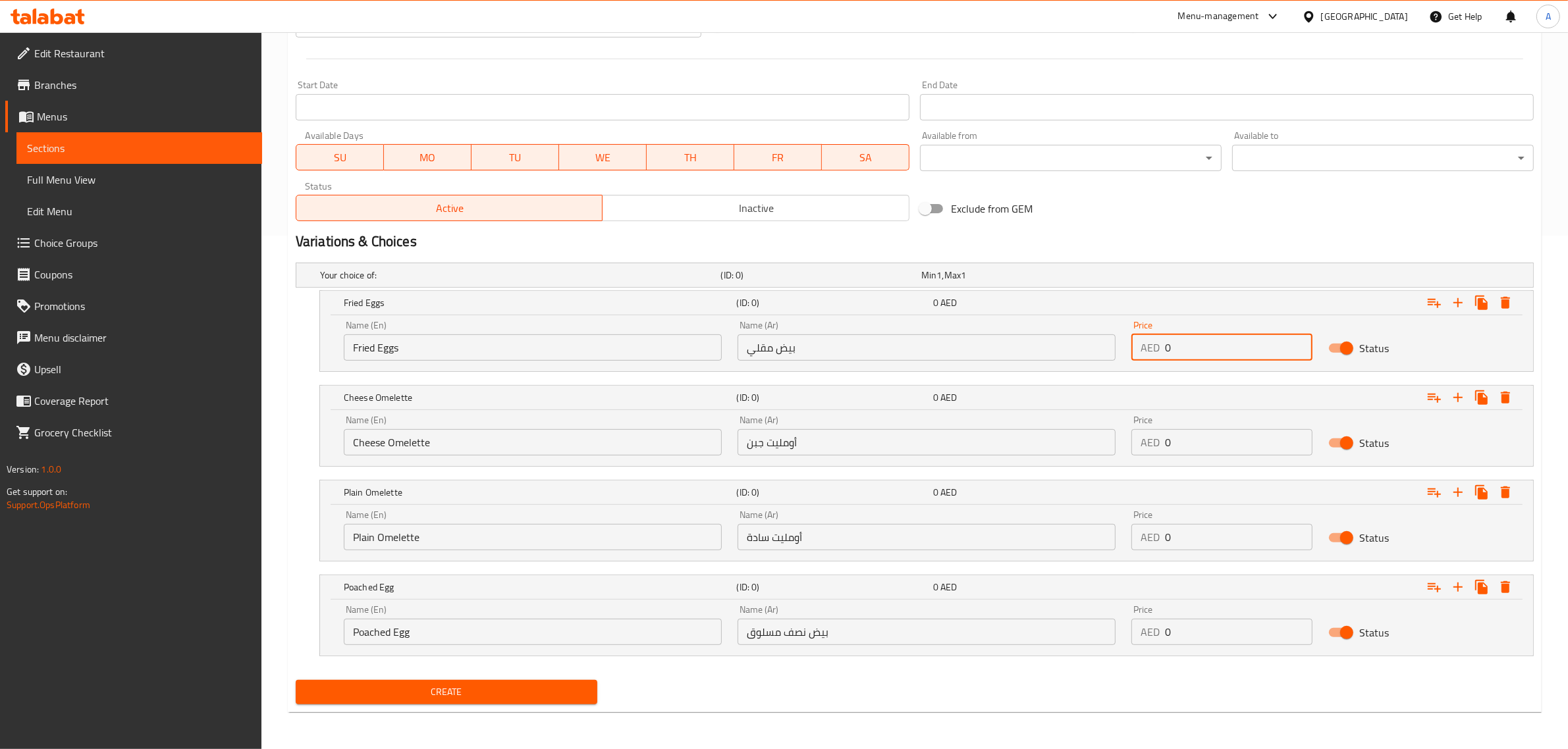
drag, startPoint x: 1190, startPoint y: 334, endPoint x: 1140, endPoint y: 340, distance: 50.4
click at [1140, 340] on div "AED 0 Price" at bounding box center [1222, 347] width 181 height 26
paste input "18"
type input "18"
drag, startPoint x: 1192, startPoint y: 442, endPoint x: 1095, endPoint y: 438, distance: 97.1
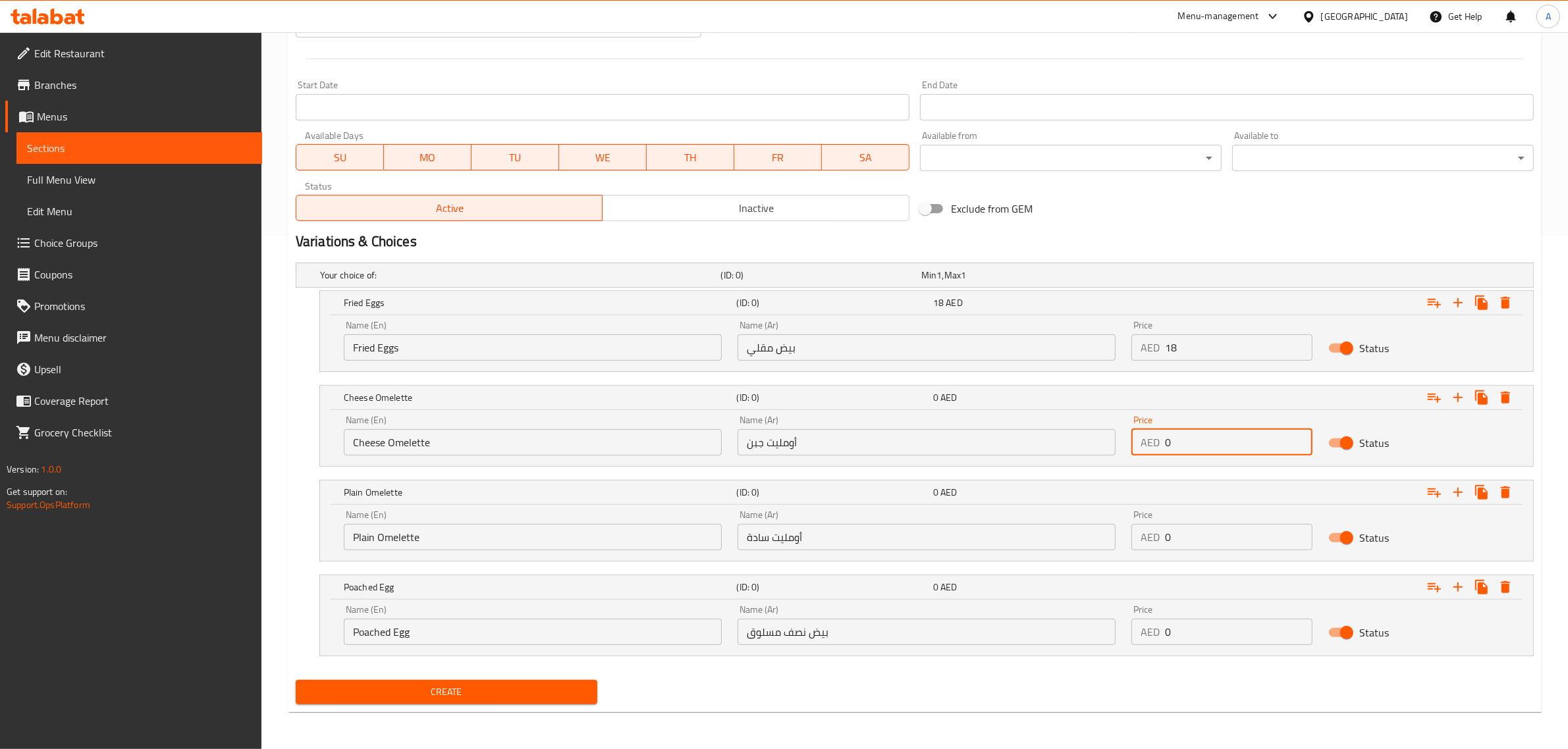
click at [1095, 438] on div "Name (En) Cheese Omelette Name (En) Name (Ar) أومليت جبن Name (Ar) Price AED 0 …" at bounding box center [926, 435] width 1181 height 56
paste input "18"
type input "18"
drag, startPoint x: 1209, startPoint y: 548, endPoint x: 1120, endPoint y: 542, distance: 89.2
click at [1120, 542] on div "Name (En) Plain Omelette Name (En) Name (Ar) أومليت سادة Name (Ar) Price AED 0 …" at bounding box center [926, 530] width 1181 height 56
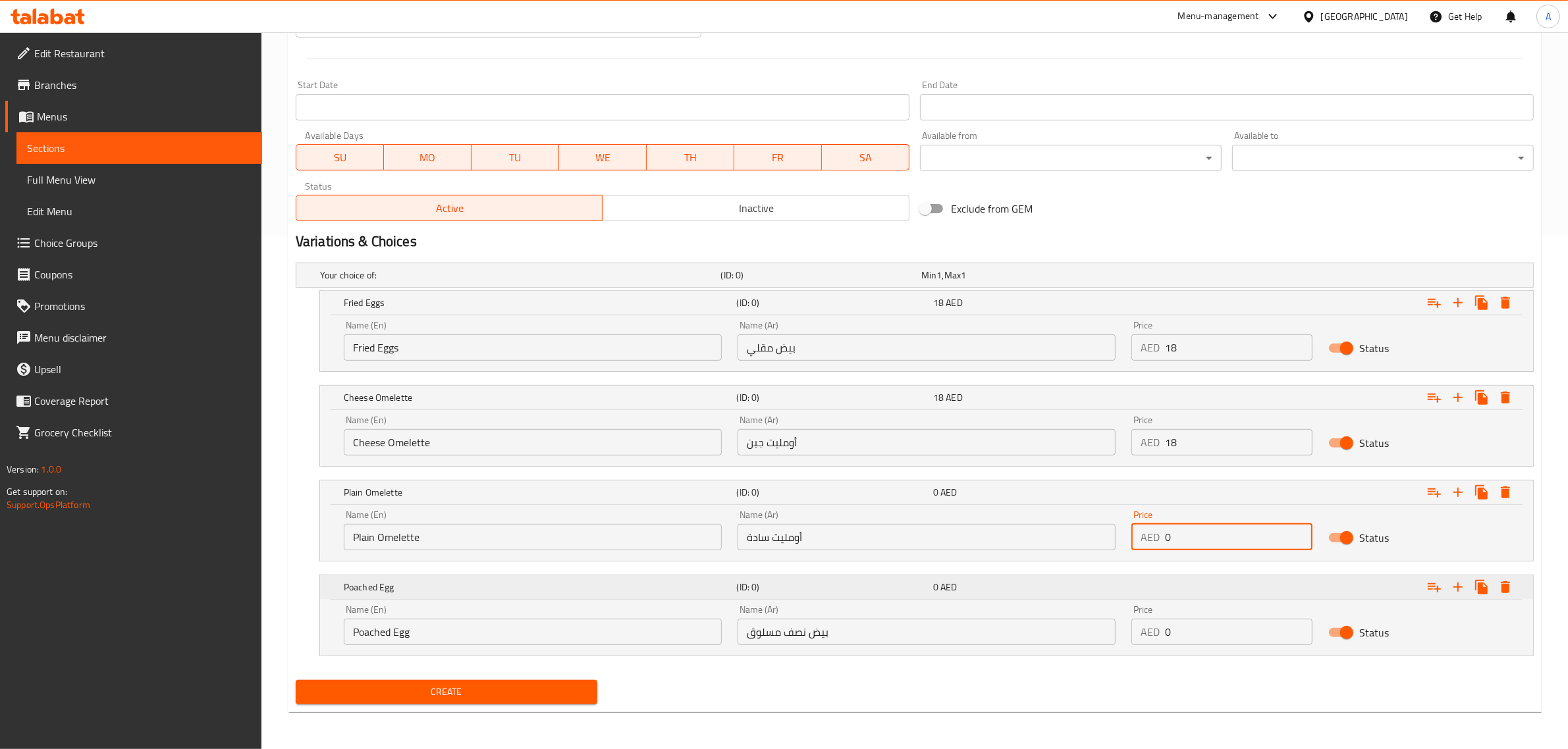
paste input "18"
type input "18"
drag, startPoint x: 1180, startPoint y: 629, endPoint x: 1141, endPoint y: 629, distance: 39.0
click at [1141, 629] on div "AED 0 Price" at bounding box center [1222, 631] width 181 height 26
paste input "18"
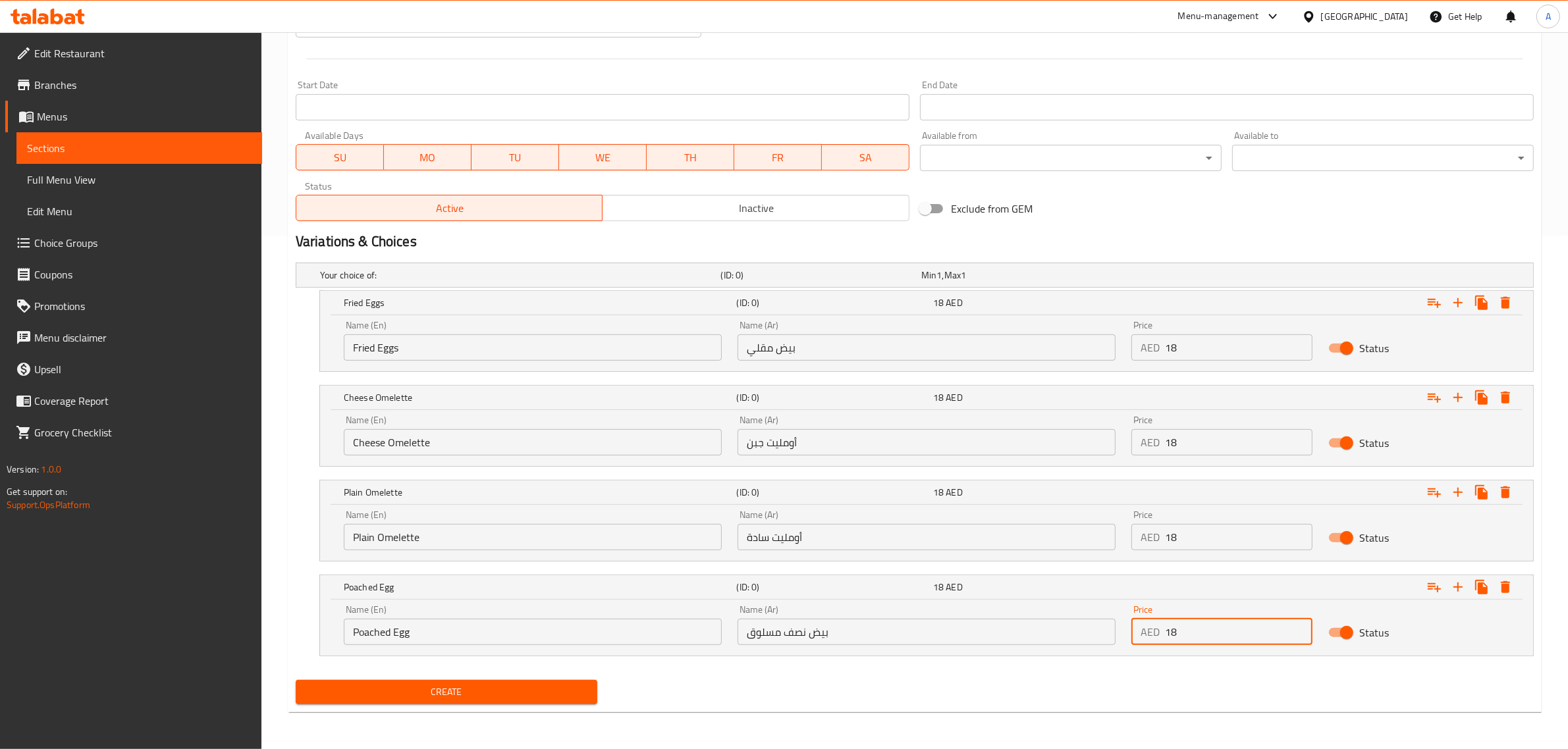
type input "18"
click at [296, 680] on button "Create" at bounding box center [447, 692] width 302 height 24
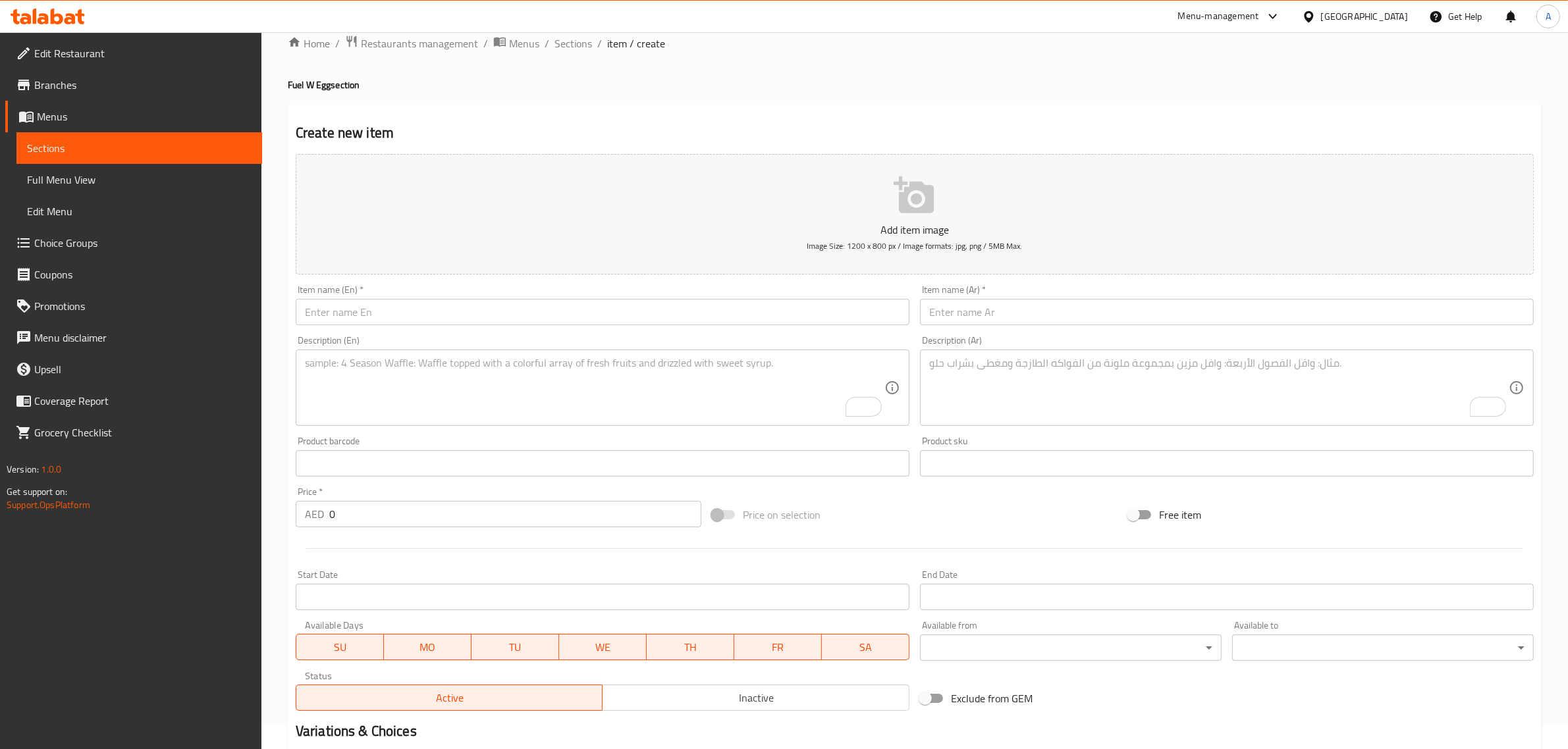
scroll to position [20, 0]
click at [580, 43] on span "Sections" at bounding box center [573, 47] width 38 height 16
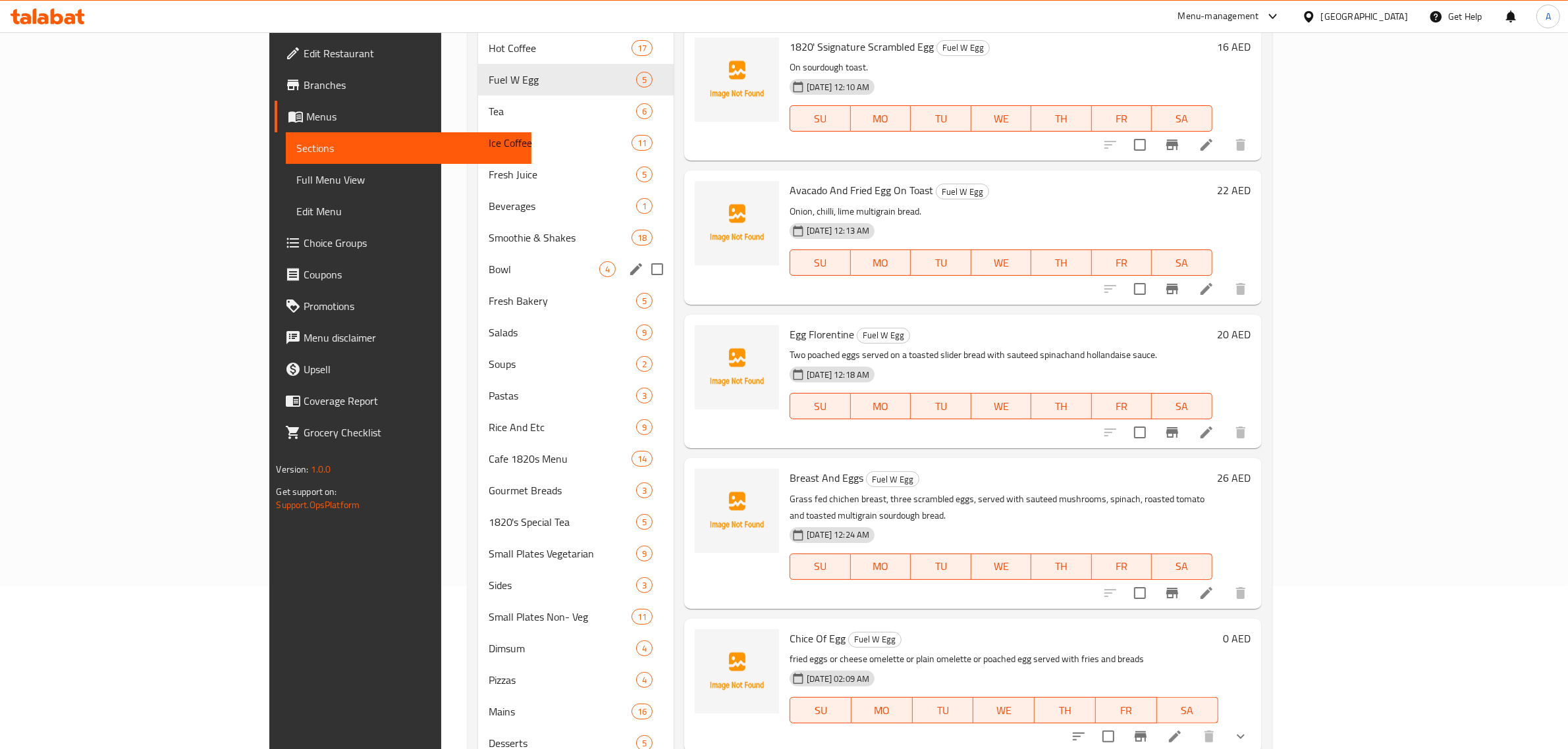
scroll to position [81, 0]
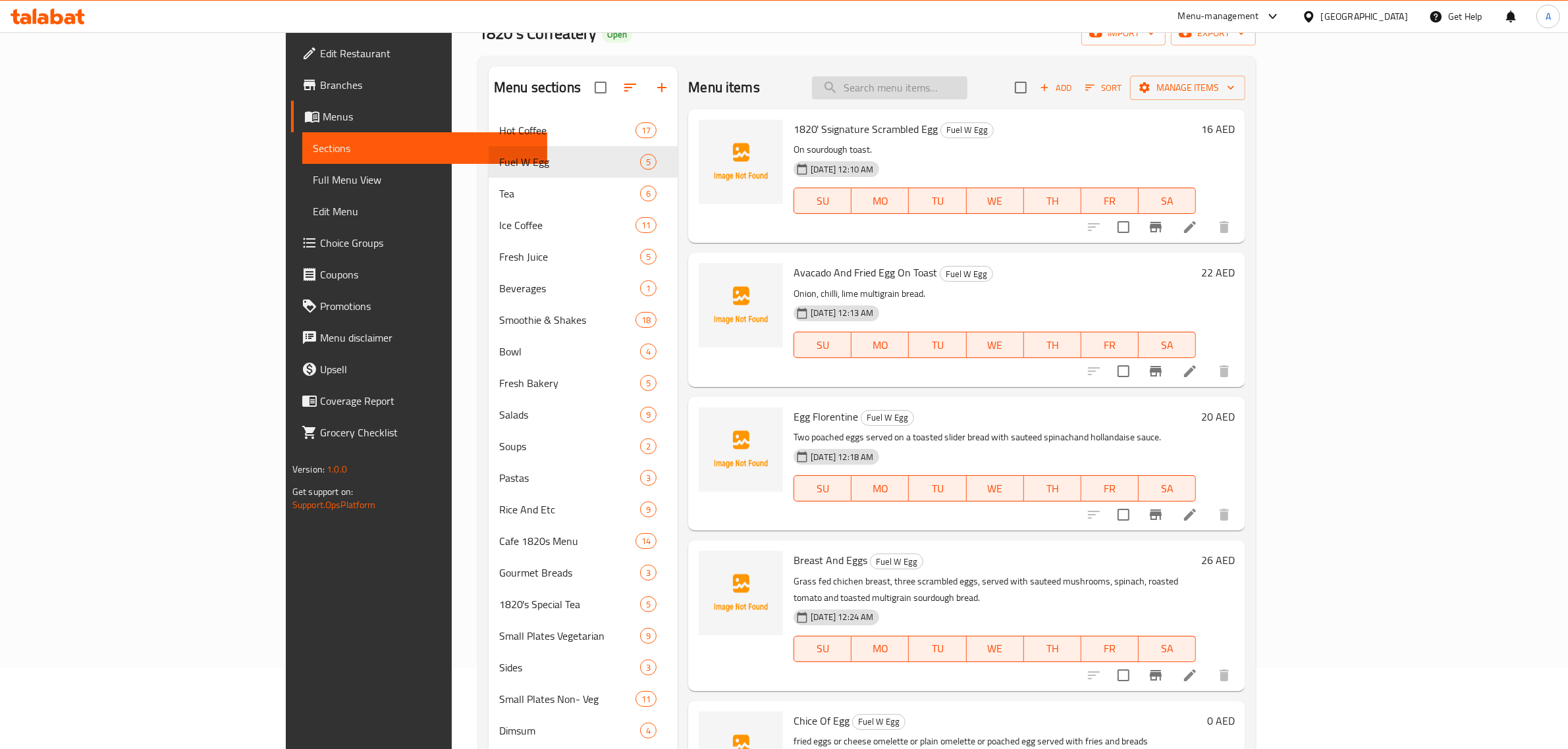
drag, startPoint x: 988, startPoint y: 110, endPoint x: 1004, endPoint y: 86, distance: 28.8
click at [988, 109] on div "1820' Ssignature Scrambled Egg Fuel W Egg On sourdough toast. 21-08-2025 12:10 …" at bounding box center [966, 176] width 557 height 134
click at [967, 86] on input "search" at bounding box center [889, 87] width 156 height 23
paste input "VEGETABLE CHEESE SANDWICH"
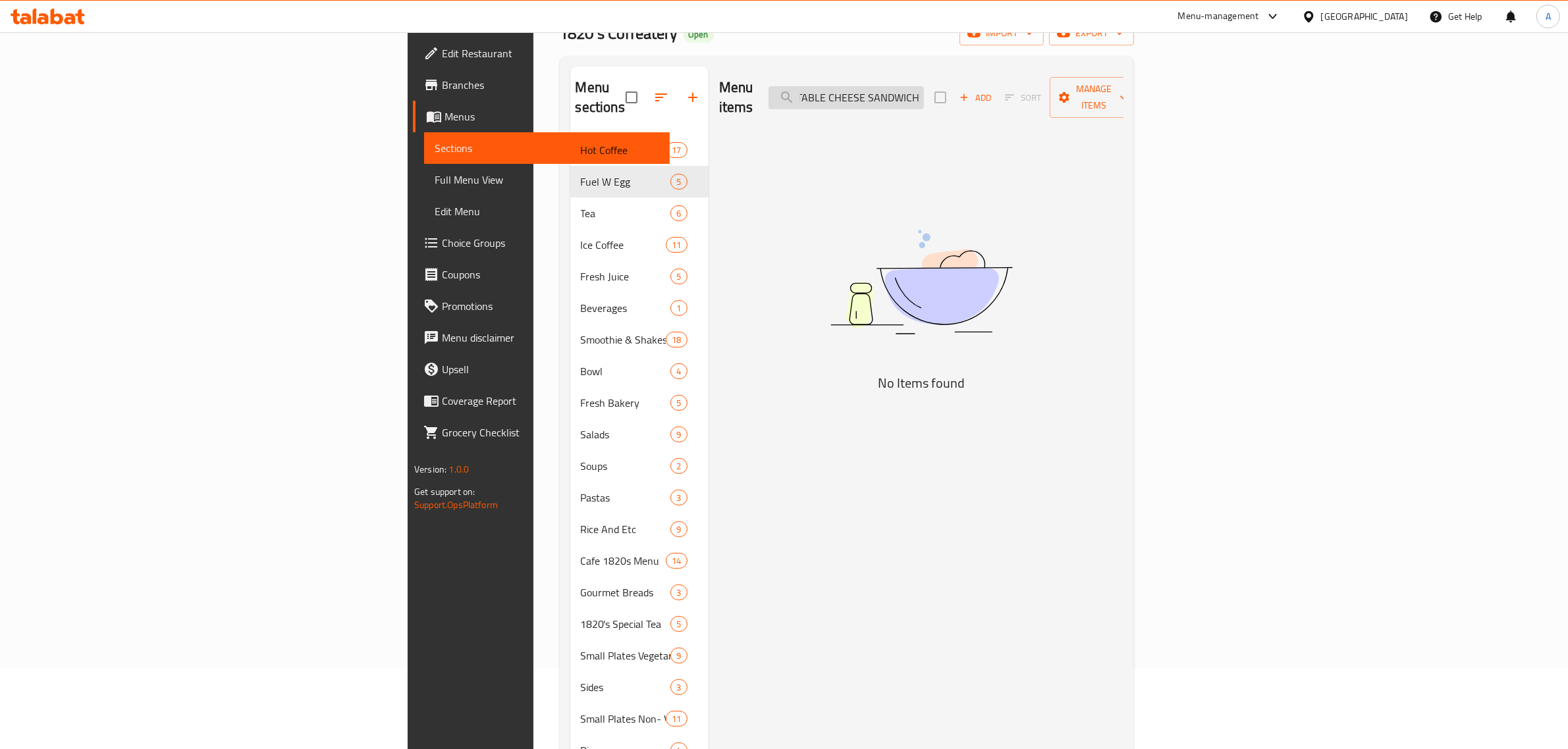
click at [924, 90] on input "VEGETABLE CHEESE SANDWICH" at bounding box center [846, 97] width 156 height 23
click at [924, 90] on input "VEGETABLE CHEESE" at bounding box center [846, 97] width 156 height 23
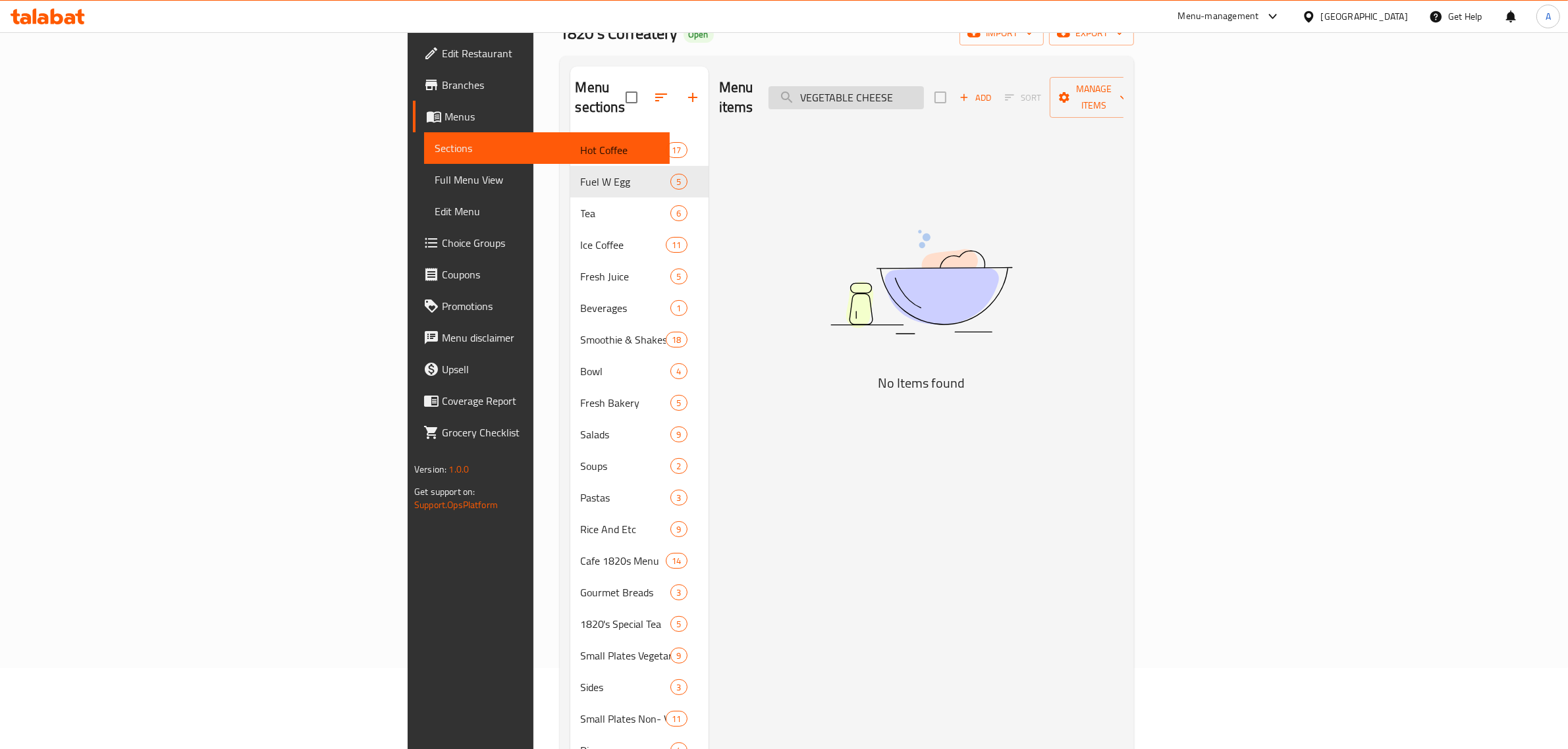
click at [924, 90] on input "VEGETABLE CHEESE" at bounding box center [846, 97] width 156 height 23
paste input "SANDWICH"
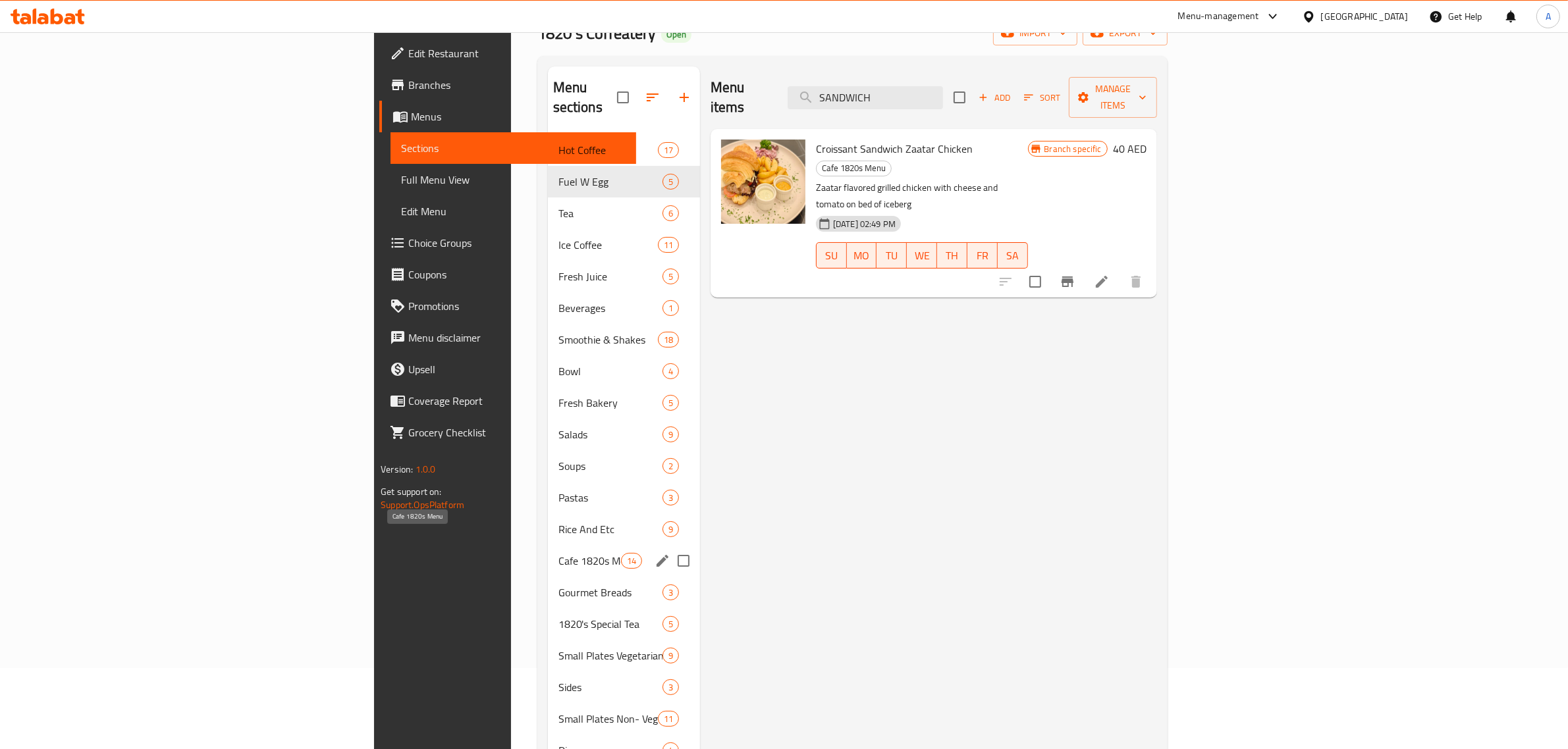
type input "SANDWICH"
click at [558, 553] on span "Cafe 1820s Menu" at bounding box center [590, 560] width 63 height 16
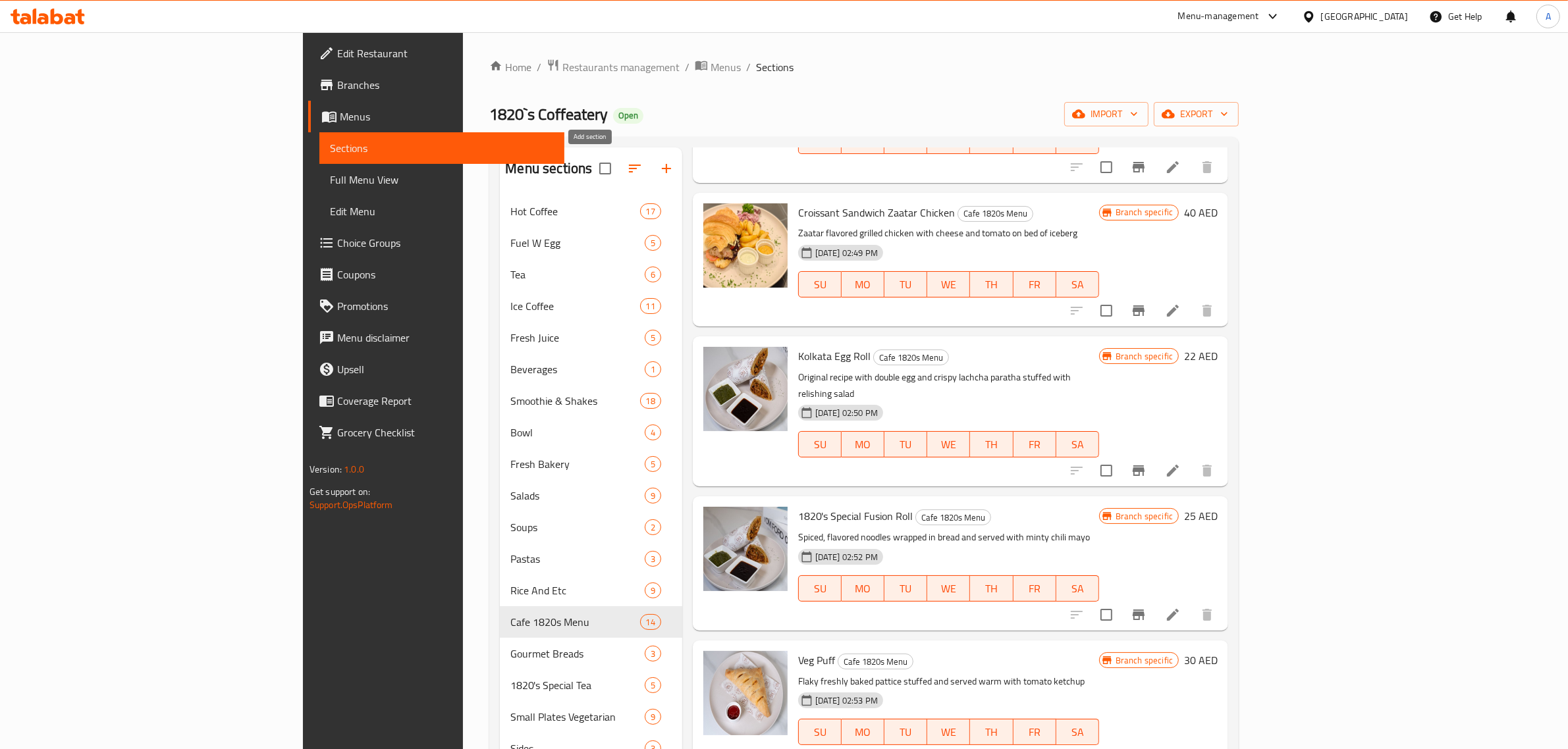
click at [650, 164] on button "button" at bounding box center [666, 168] width 31 height 31
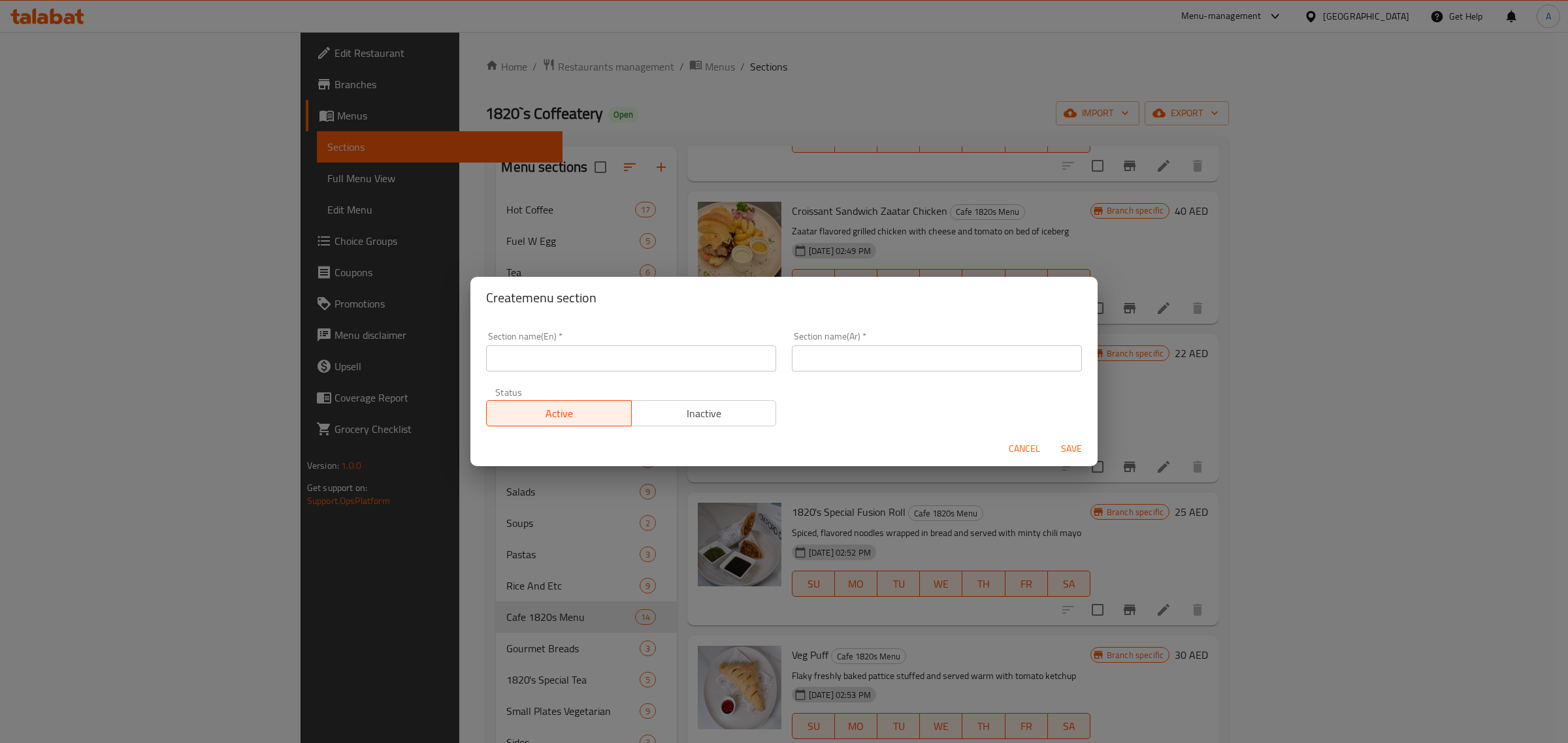
click at [582, 354] on input "text" at bounding box center [631, 358] width 290 height 26
paste input "Sandwich And Burger"
type input "Sandwich And Burger"
click at [853, 335] on div "Section name(Ar)   * Section name(Ar) *" at bounding box center [937, 351] width 290 height 40
click at [857, 349] on input "text" at bounding box center [937, 358] width 290 height 26
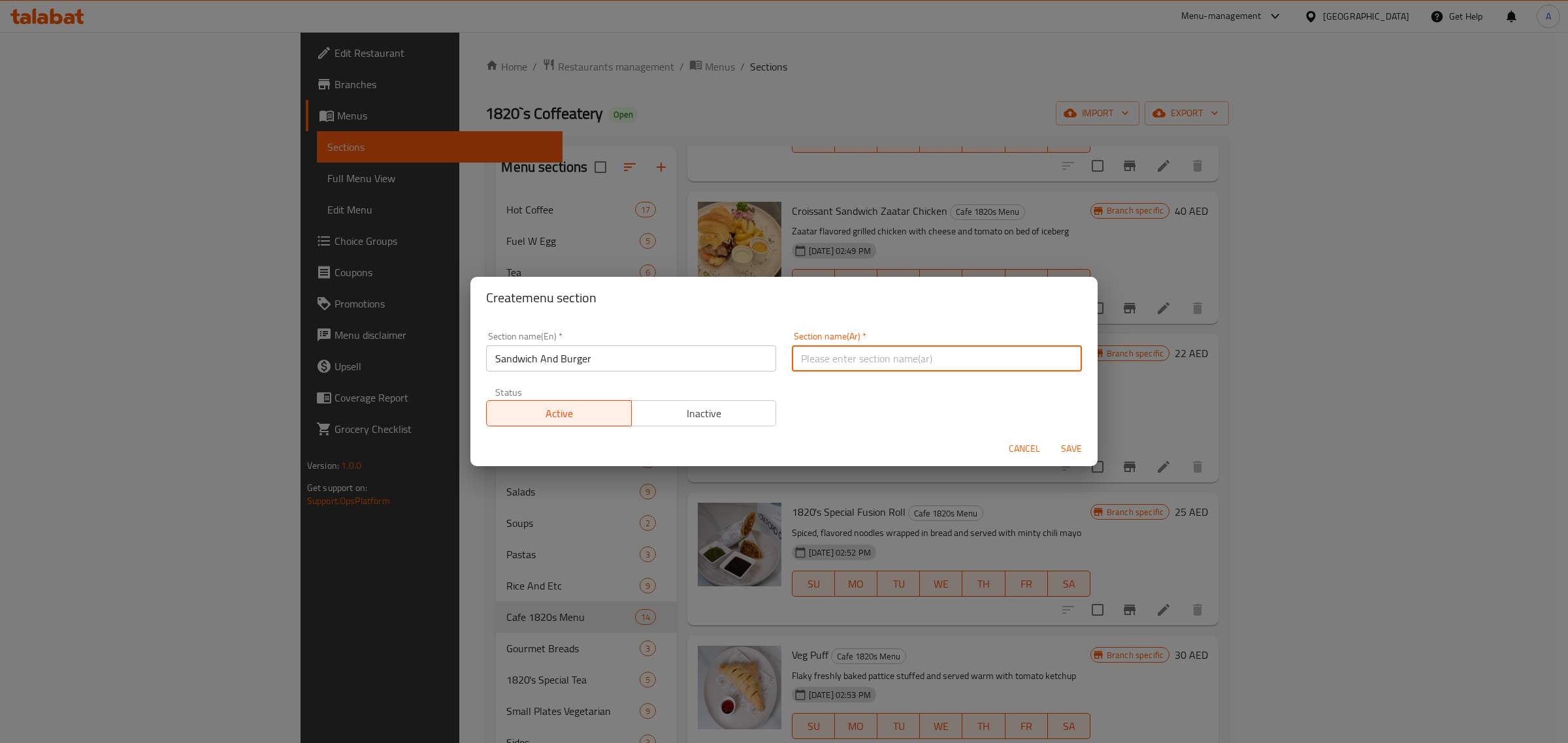
paste input "ساندويتش وبرجر"
type input "ساندويتش وبرجر"
click at [1070, 451] on span "Save" at bounding box center [1071, 448] width 31 height 16
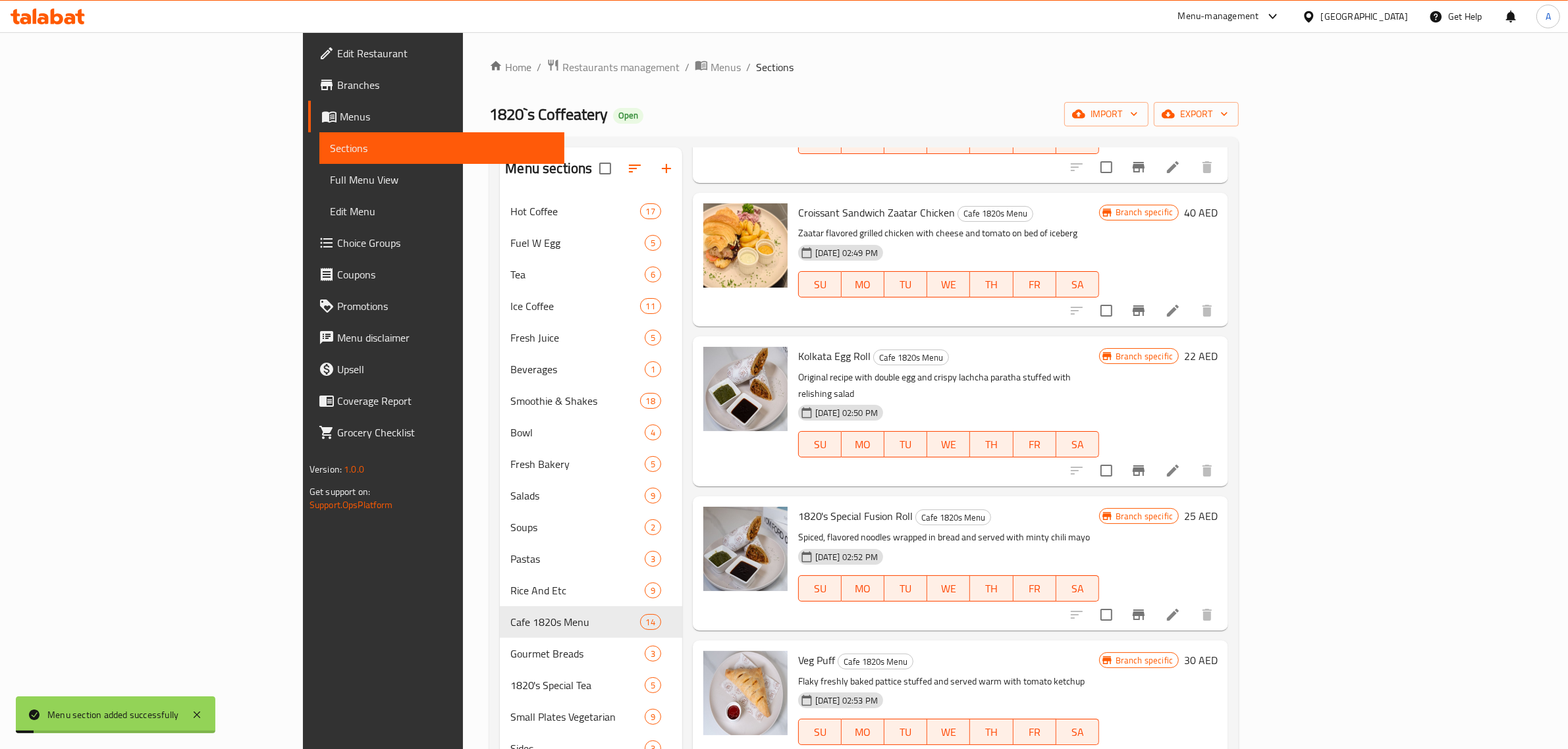
scroll to position [1203, 0]
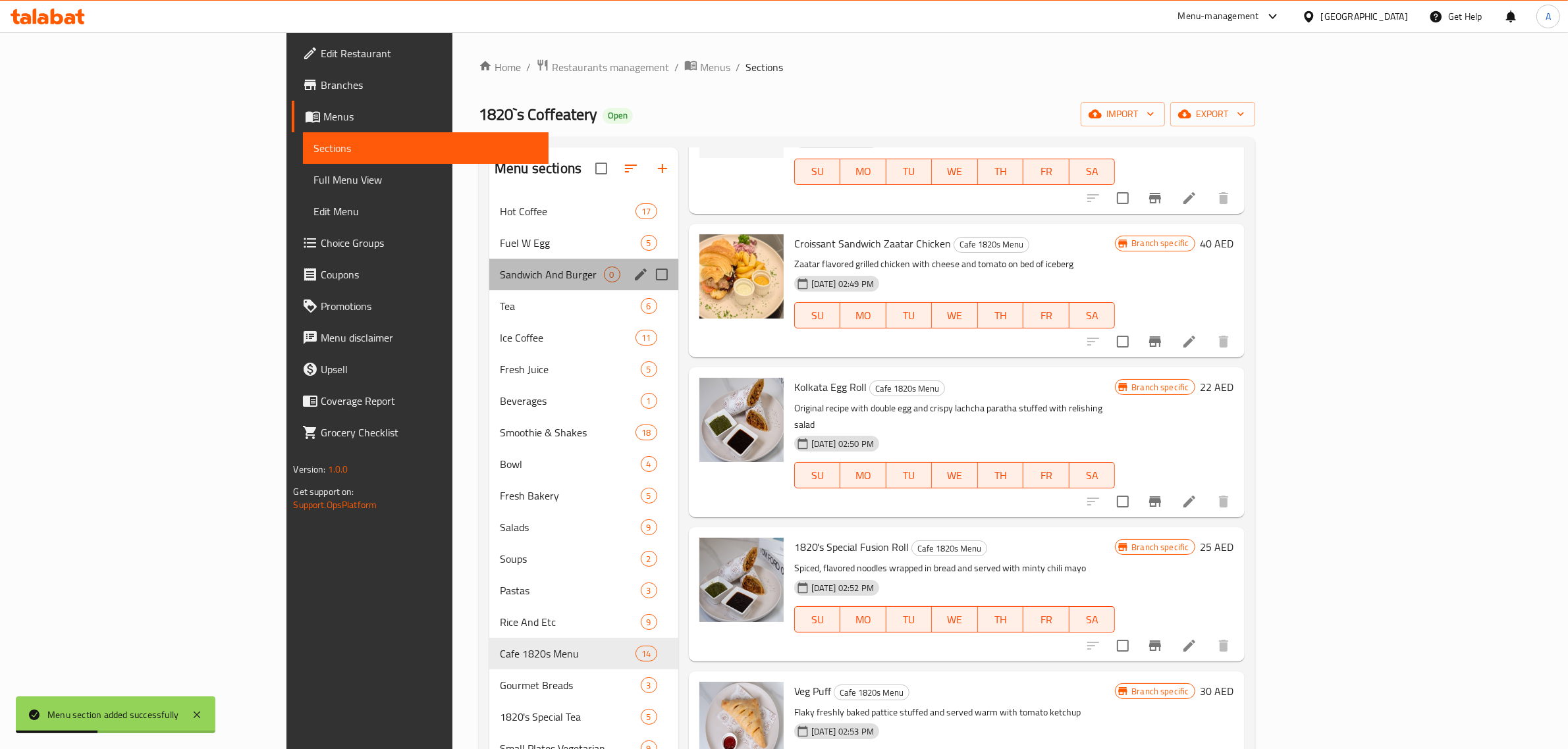
click at [489, 285] on div "Sandwich And Burger 0" at bounding box center [583, 274] width 189 height 31
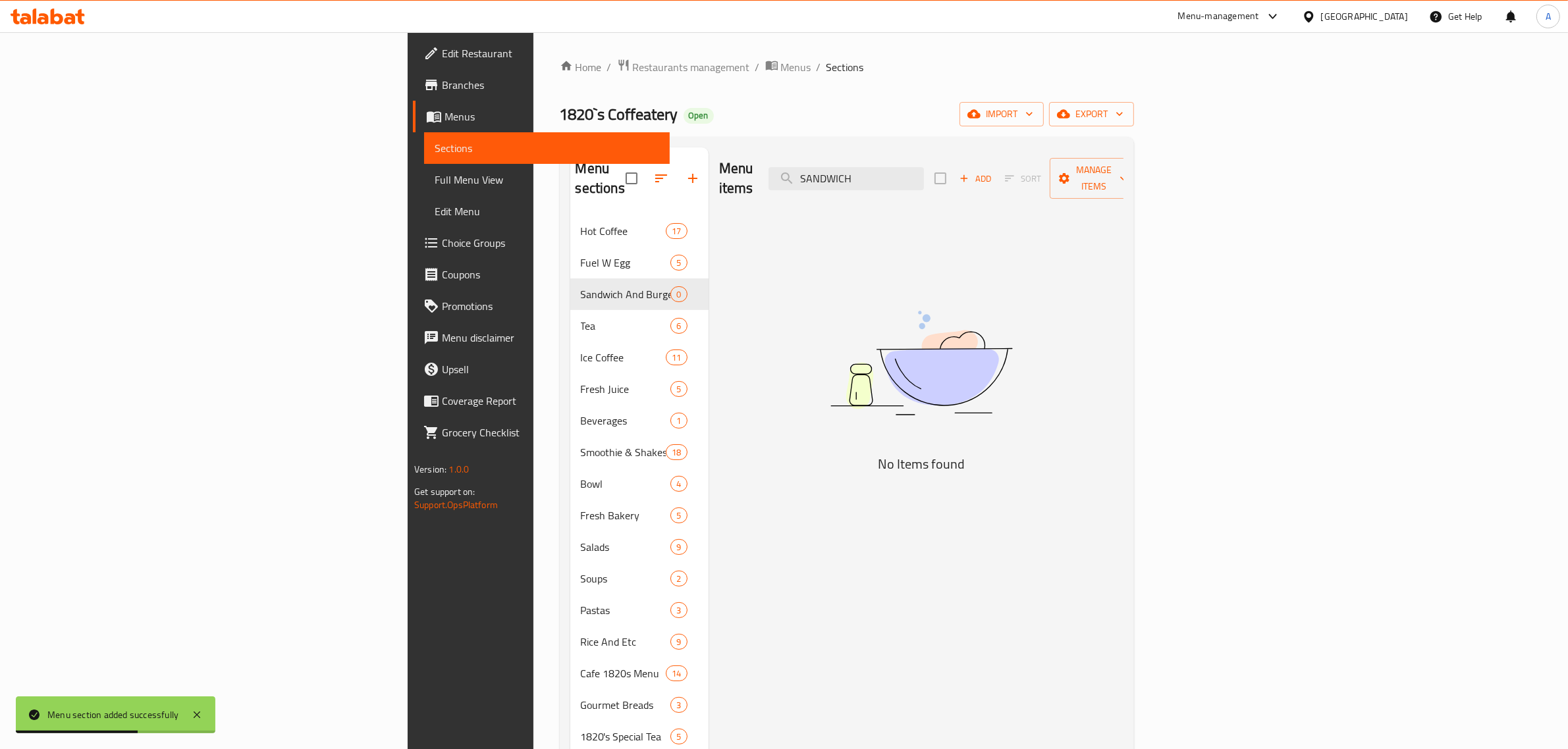
click at [1124, 184] on div "Menu items SANDWICH Add Sort Manage items" at bounding box center [921, 179] width 404 height 63
click at [993, 171] on span "Add" at bounding box center [975, 178] width 35 height 15
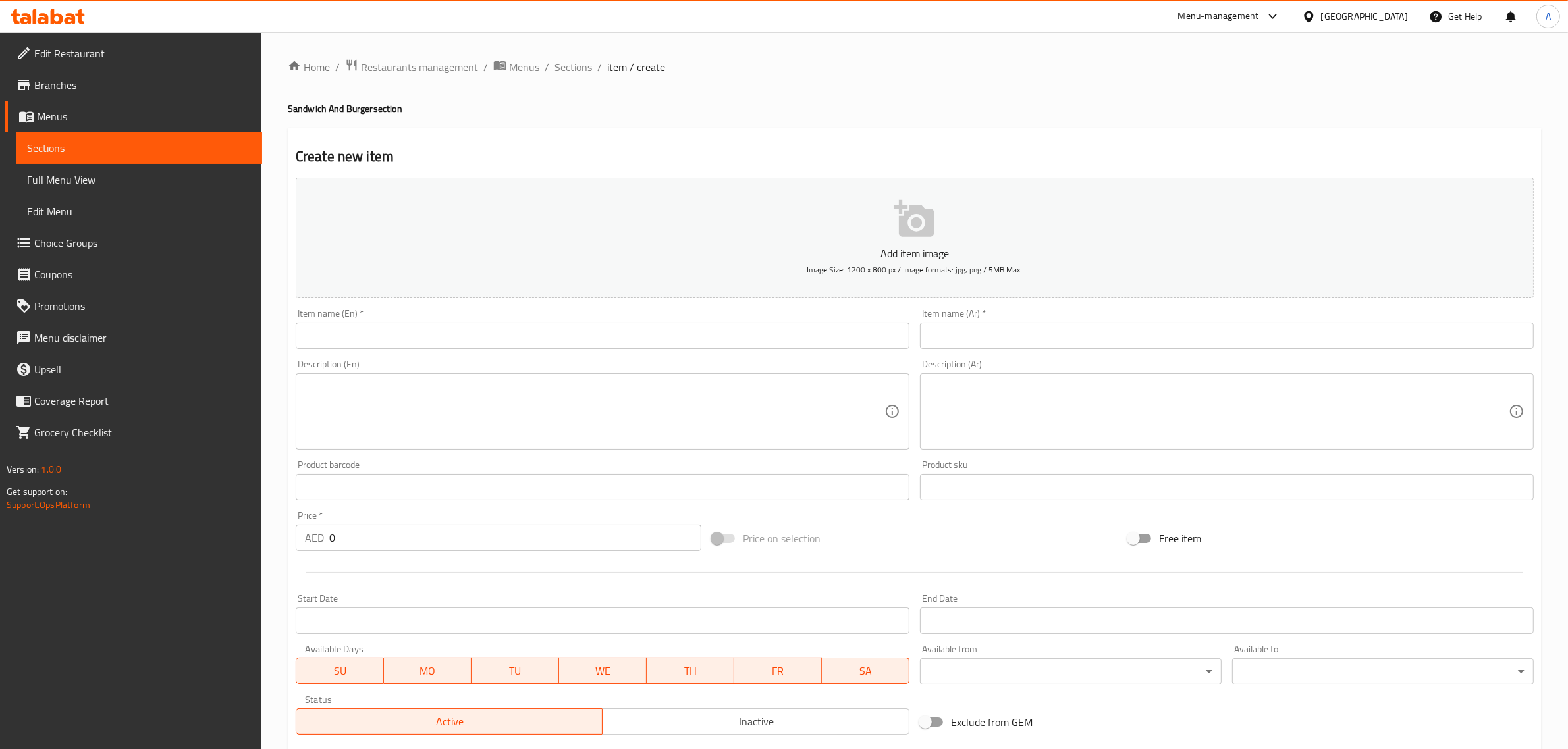
click at [455, 352] on div "Item name (En)   * Item name (En) *" at bounding box center [602, 329] width 624 height 50
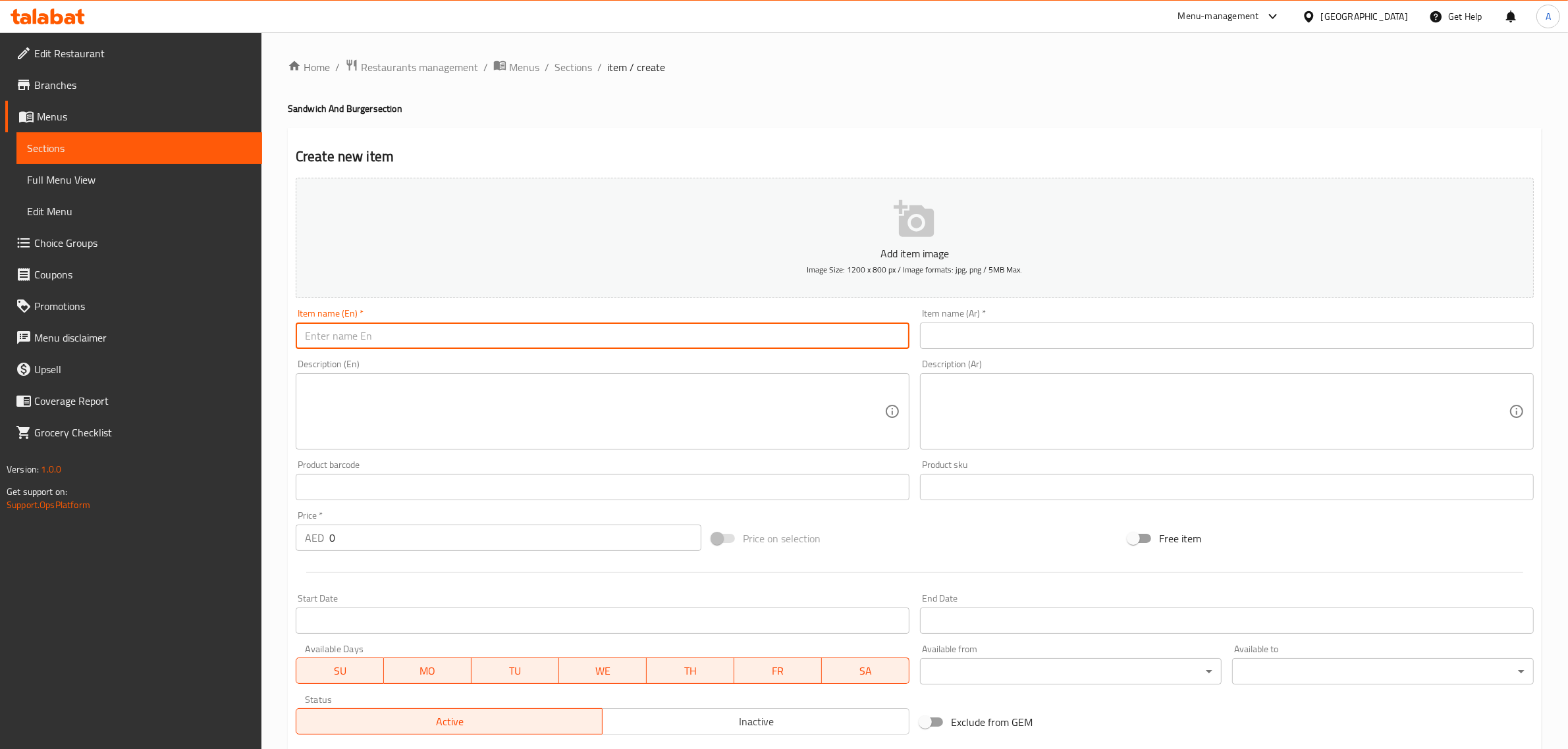
click at [459, 336] on input "text" at bounding box center [602, 335] width 613 height 26
paste input "Vegetable Cheese Sandwich"
type input "Vegetable Cheese Sandwich"
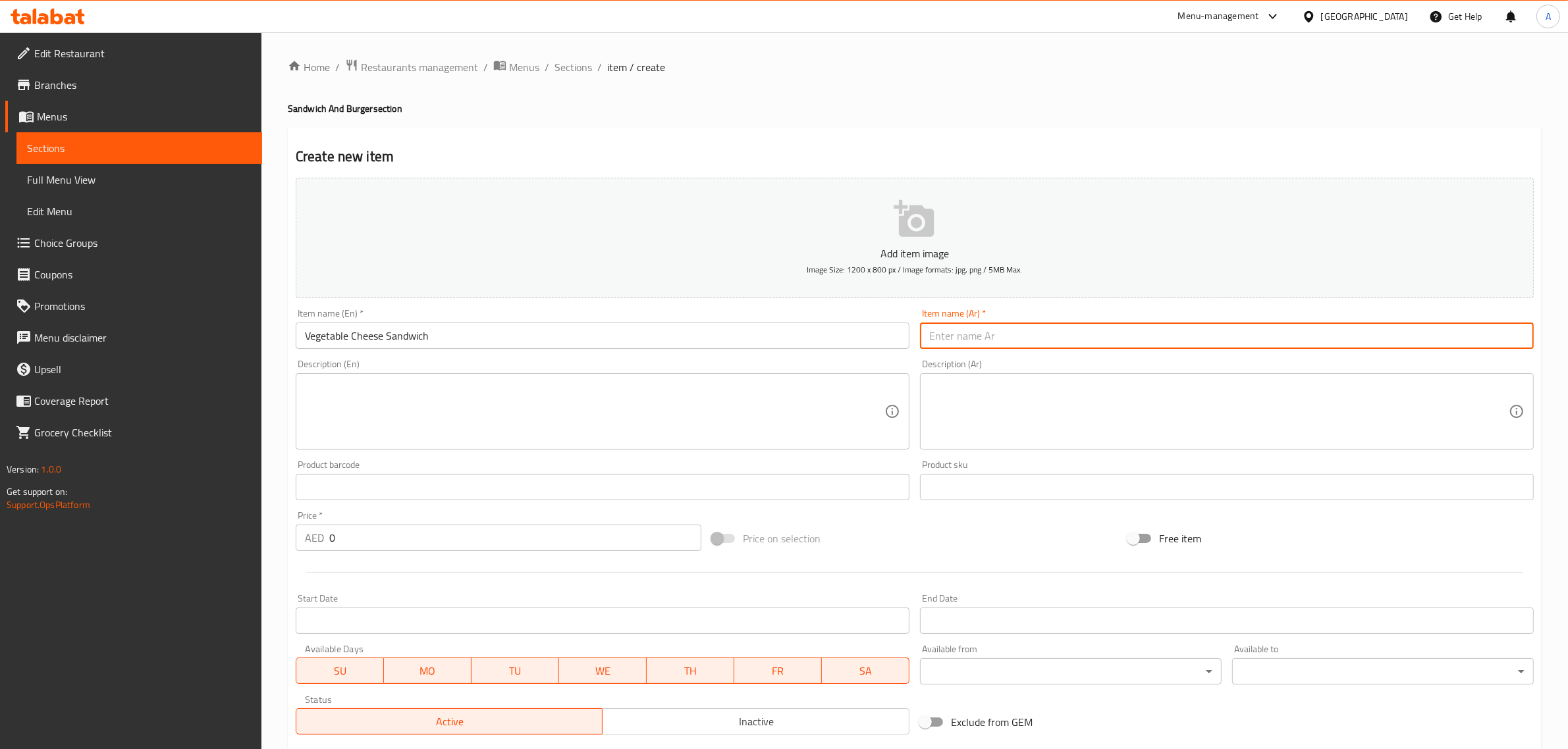
click at [1032, 340] on input "text" at bounding box center [1227, 335] width 613 height 26
paste input "ساندويتش الجبن والخضار"
type input "ساندويتش الجبن والخضار"
click at [630, 424] on textarea at bounding box center [594, 412] width 580 height 63
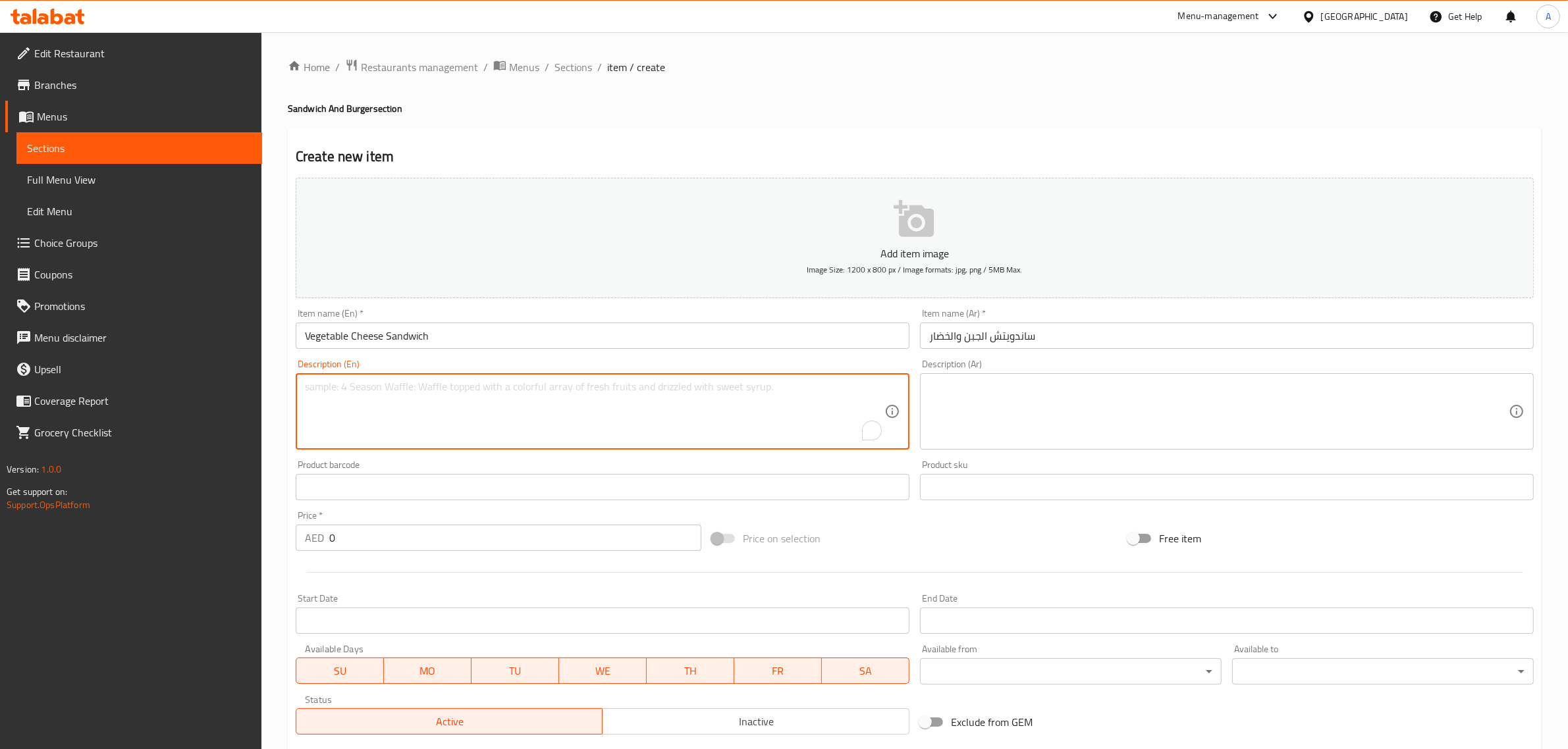
paste textarea "tomato,cucumber,cheese,jalapenos,chipotle mayo,fries&slaw"
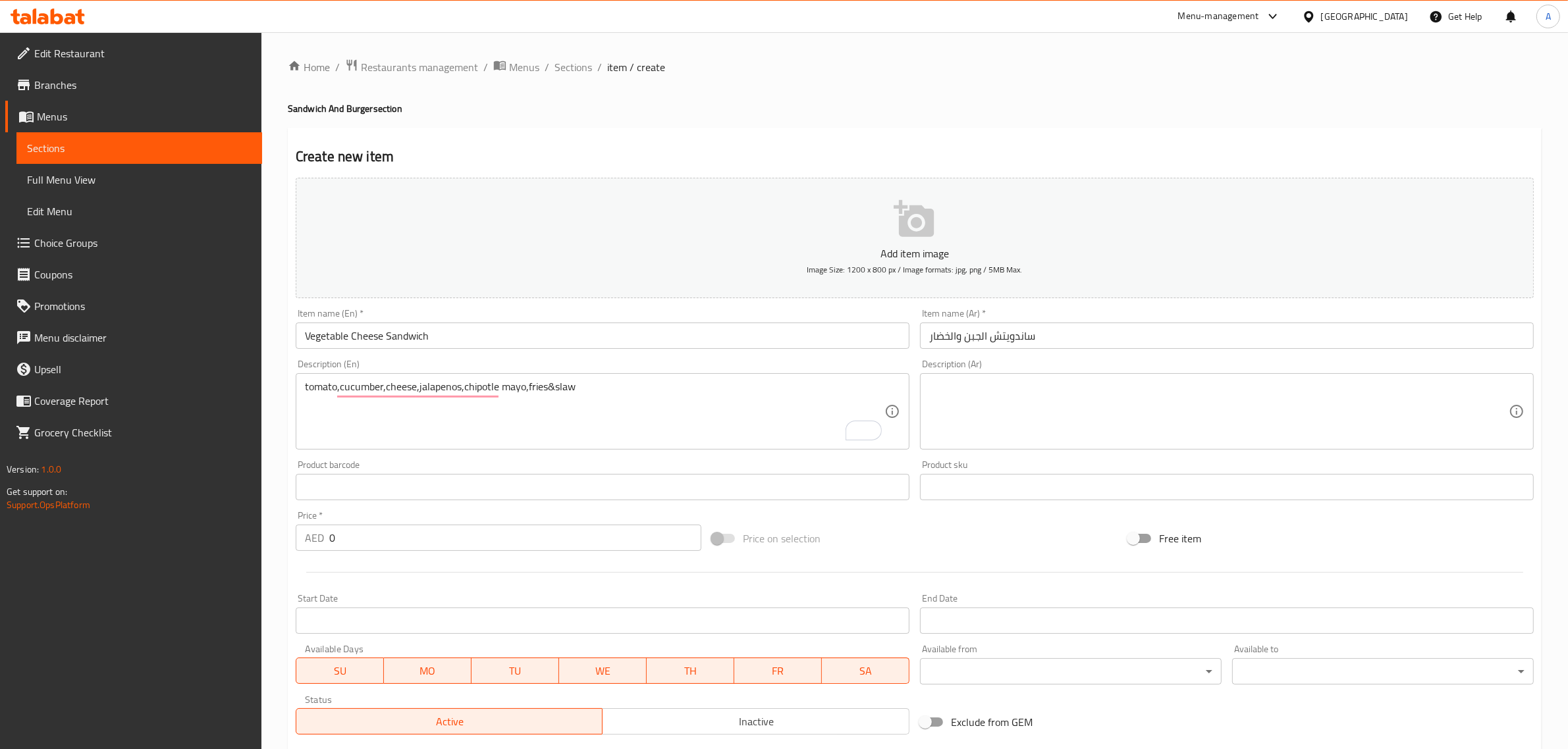
click at [609, 378] on div "tomato,cucumber,cheese,jalapenos,chipotle mayo,fries&slaw Description (En)" at bounding box center [602, 411] width 613 height 76
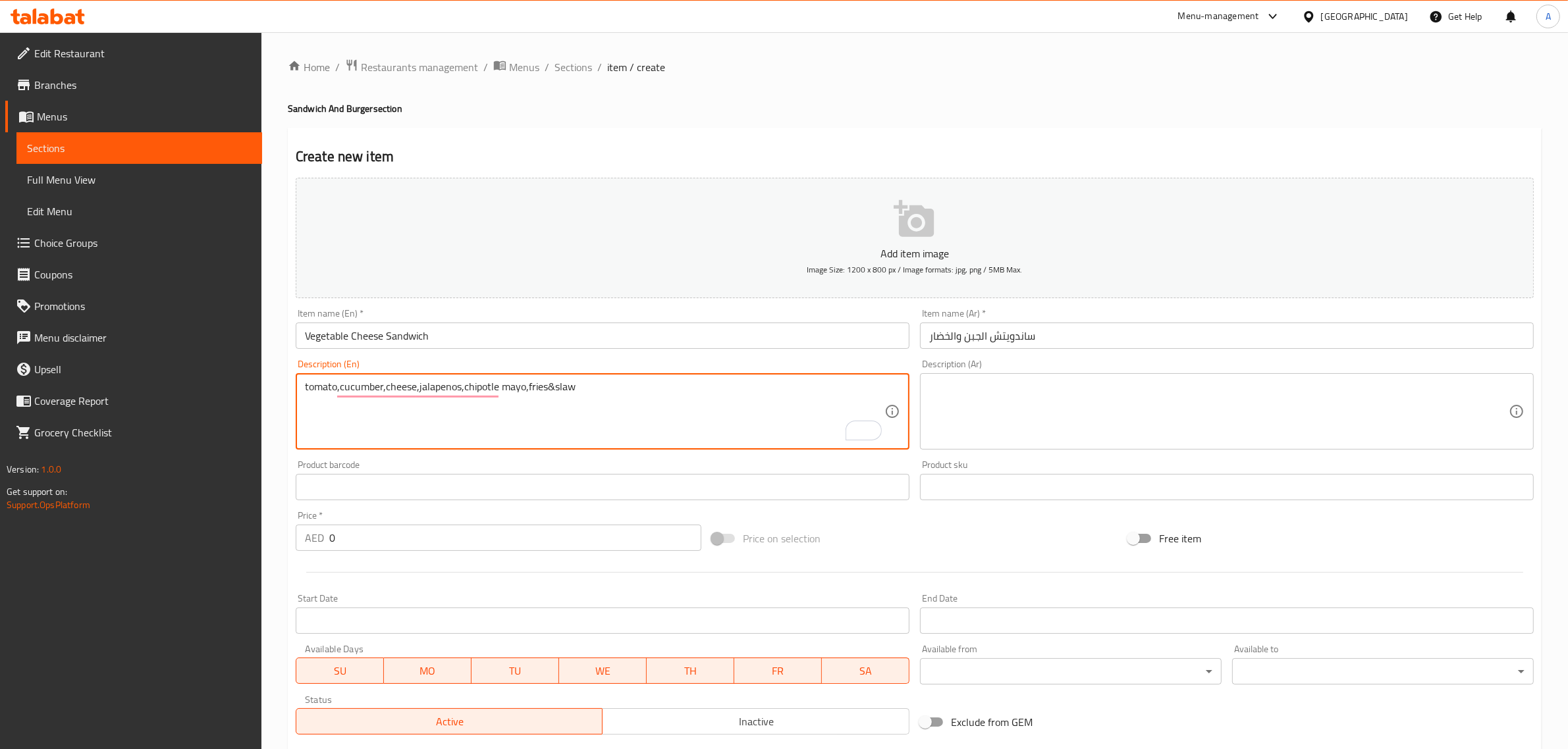
click at [604, 389] on textarea "tomato,cucumber,cheese,jalapenos,chipotle mayo,fries&slaw" at bounding box center [594, 412] width 580 height 63
paste textarea "Tomato, cucumber, cheese, jalapenos, chipotle mayo, fries and"
type textarea "Tomato, cucumber, cheese, jalapenos, chipotle mayo, fries and slaw"
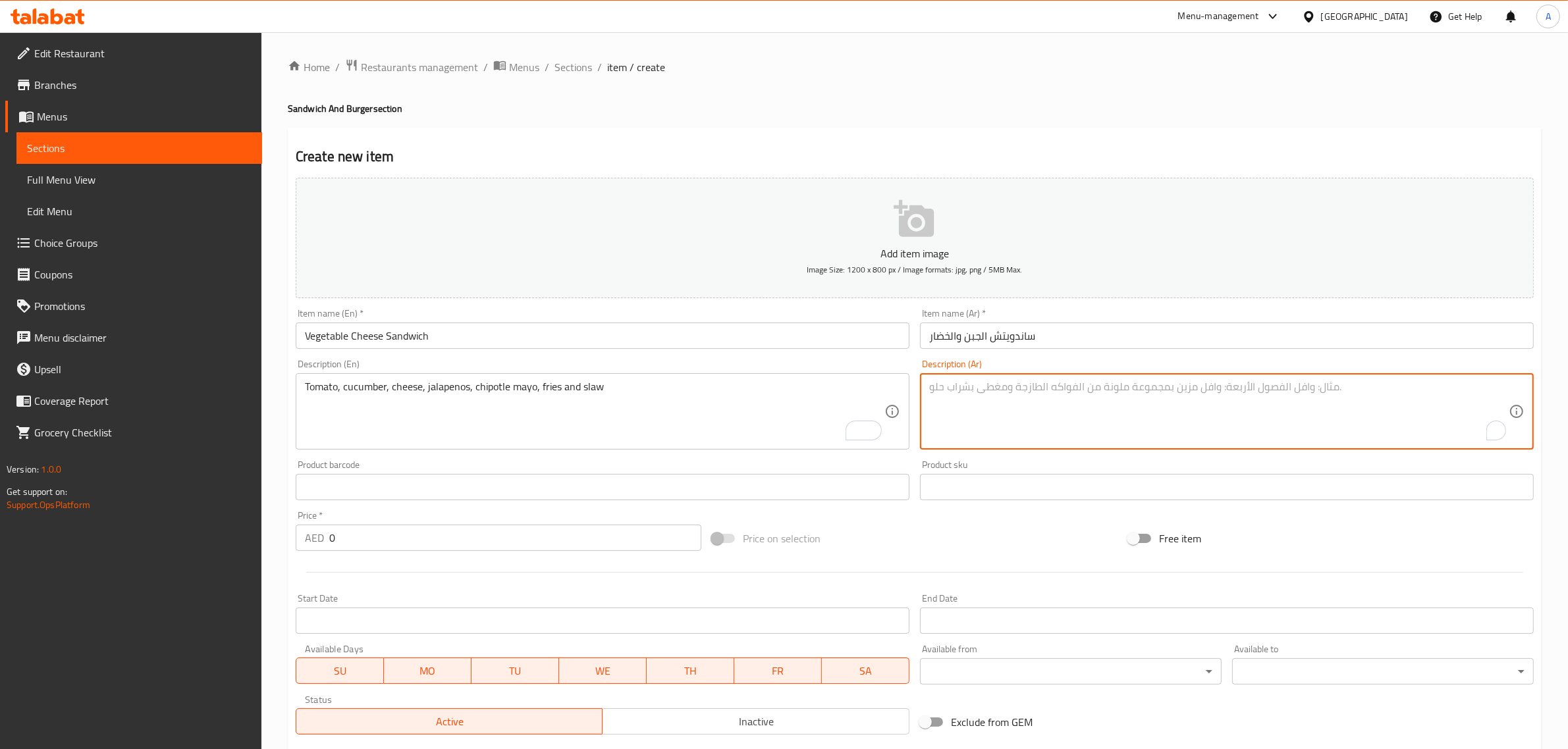
click at [1072, 428] on textarea "To enrich screen reader interactions, please activate Accessibility in Grammarl…" at bounding box center [1218, 412] width 580 height 63
paste textarea "طماطم، خيار، جبن، هالبينو، مايونيز شيبوتلي، بطاطس مقلية وسلطة كول سلو"
type textarea "طماطم، خيار، جبن، هالبينو، مايونيز شيبوتلي، بطاطس مقلية وسلطة كول سلو"
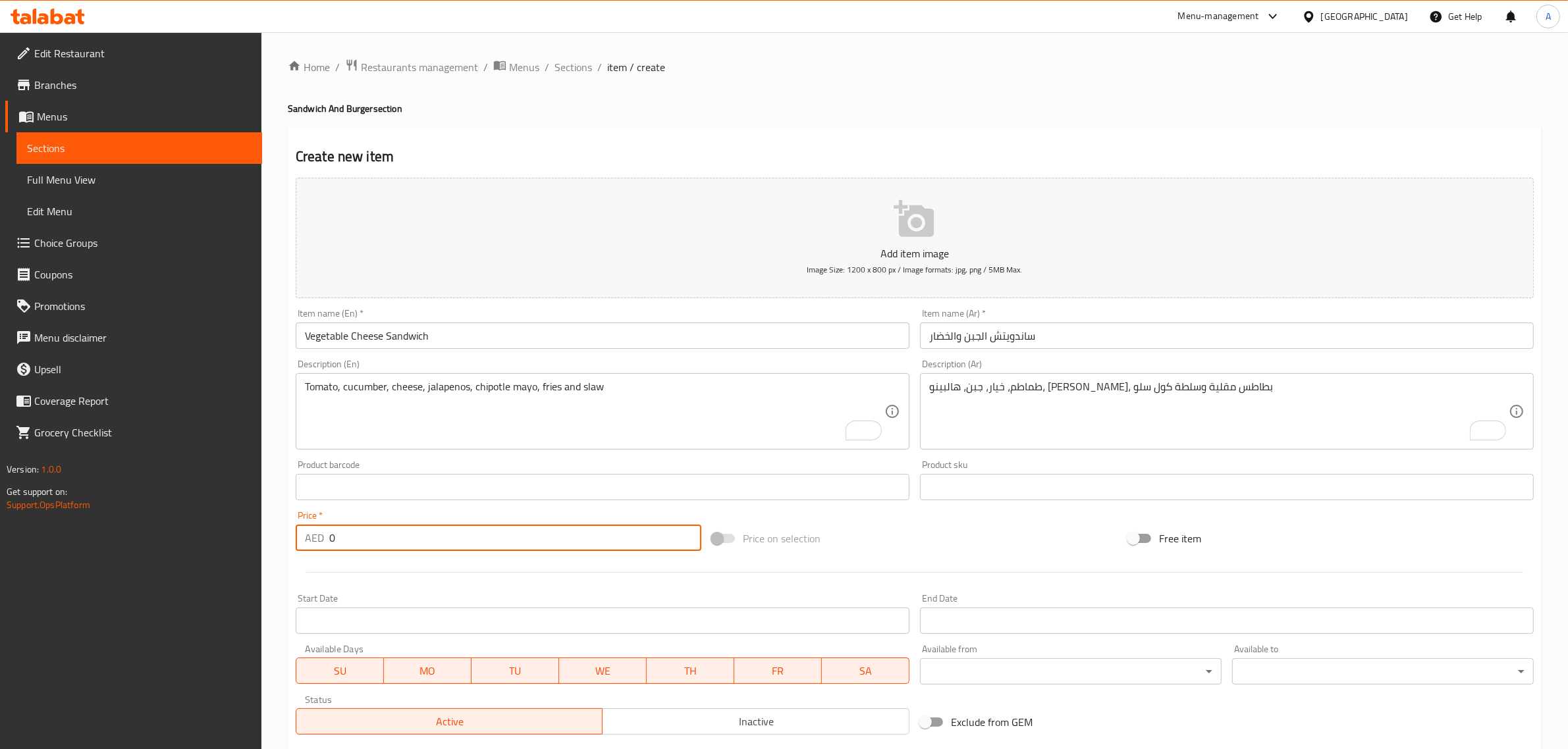
drag, startPoint x: 370, startPoint y: 549, endPoint x: 282, endPoint y: 541, distance: 88.4
click at [282, 541] on div "Home / Restaurants management / Menus / Sections / item / create Sandwich And B…" at bounding box center [914, 481] width 1306 height 898
paste input "21"
type input "21"
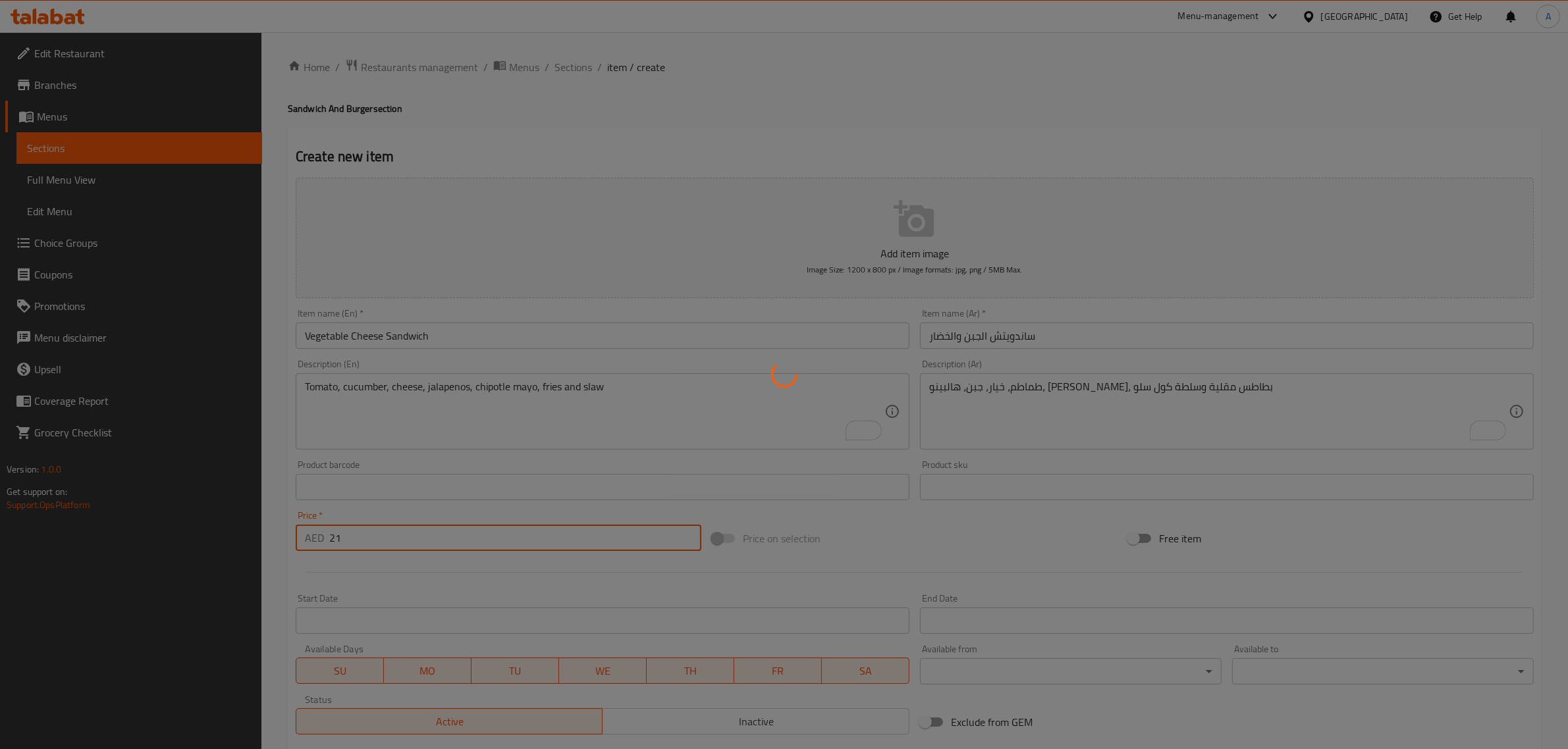
type input "0"
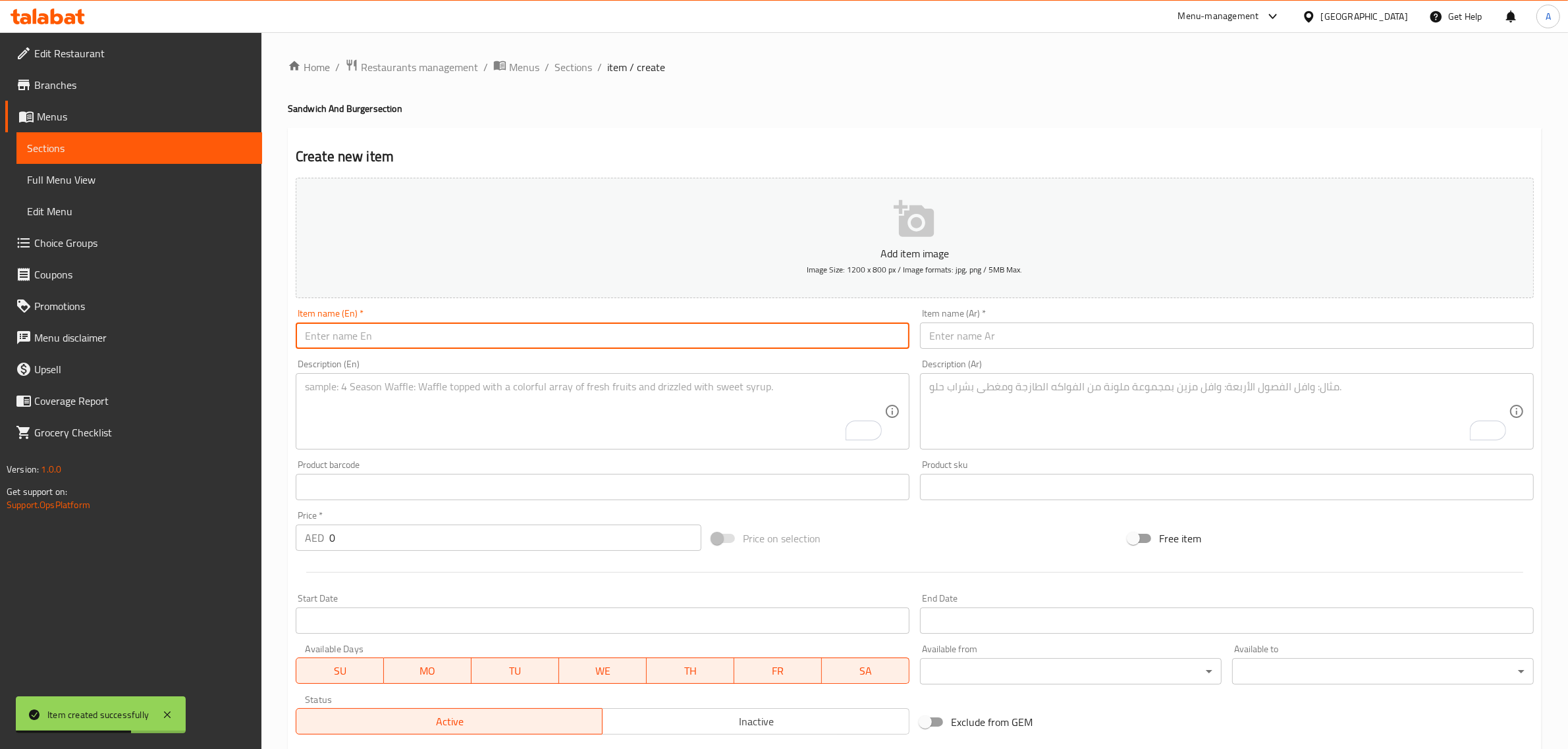
click at [504, 328] on input "text" at bounding box center [602, 335] width 613 height 26
paste input "Grilled Chicken And Cheese Sandwich"
type input "Grilled Chicken And Cheese Sandwich"
click at [1014, 339] on input "text" at bounding box center [1227, 335] width 613 height 26
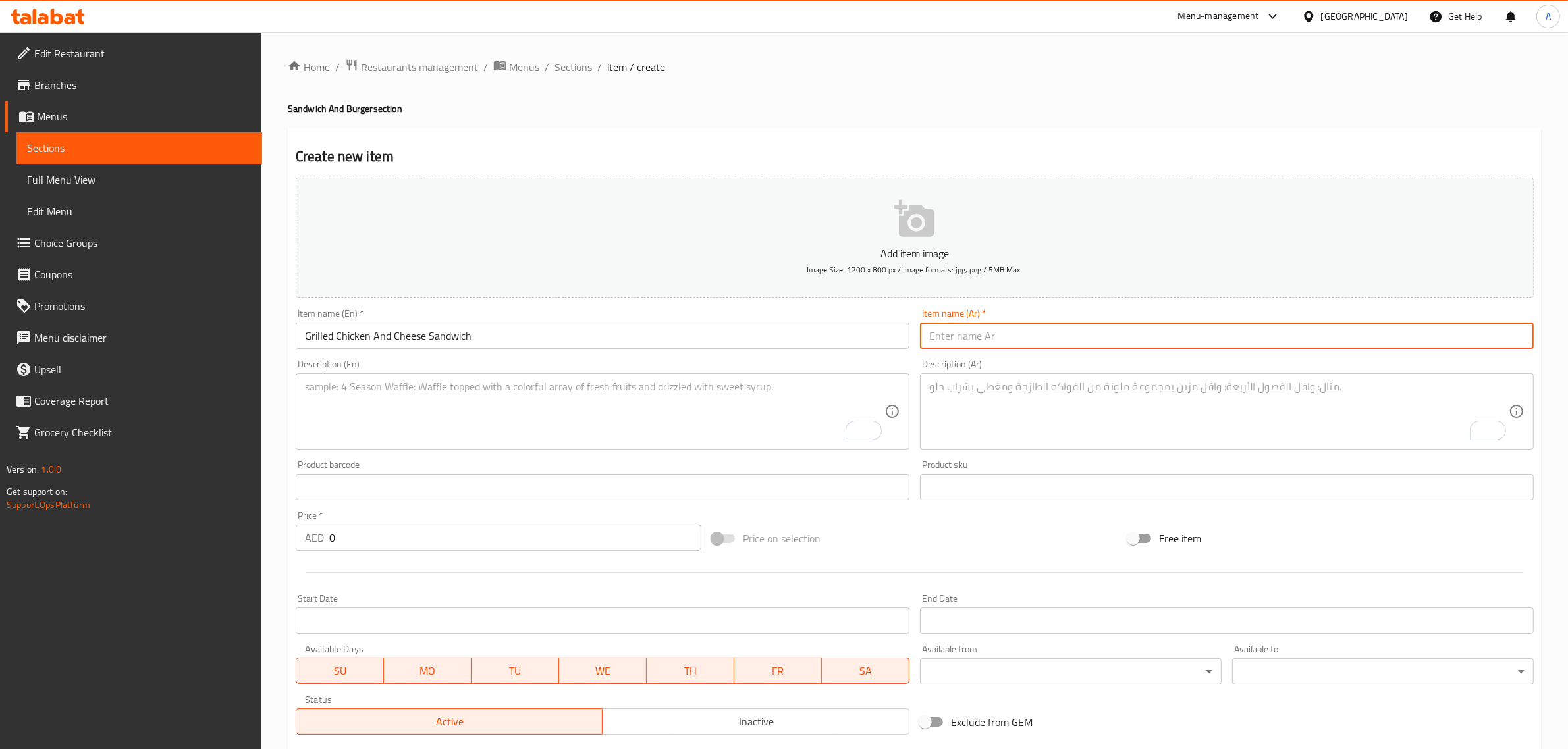
paste input "ساندويتش دجاج مشوي مع جبن"
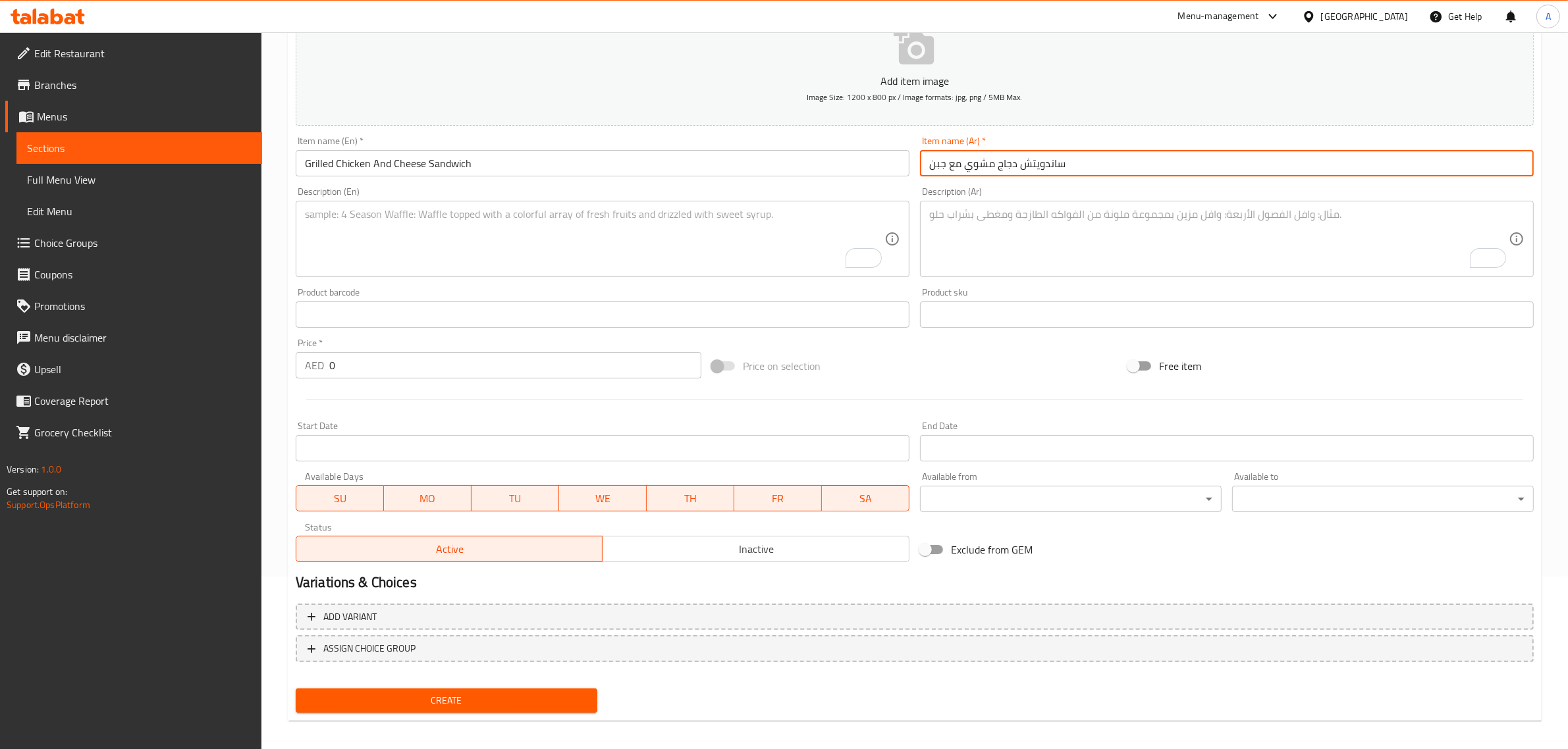
scroll to position [178, 0]
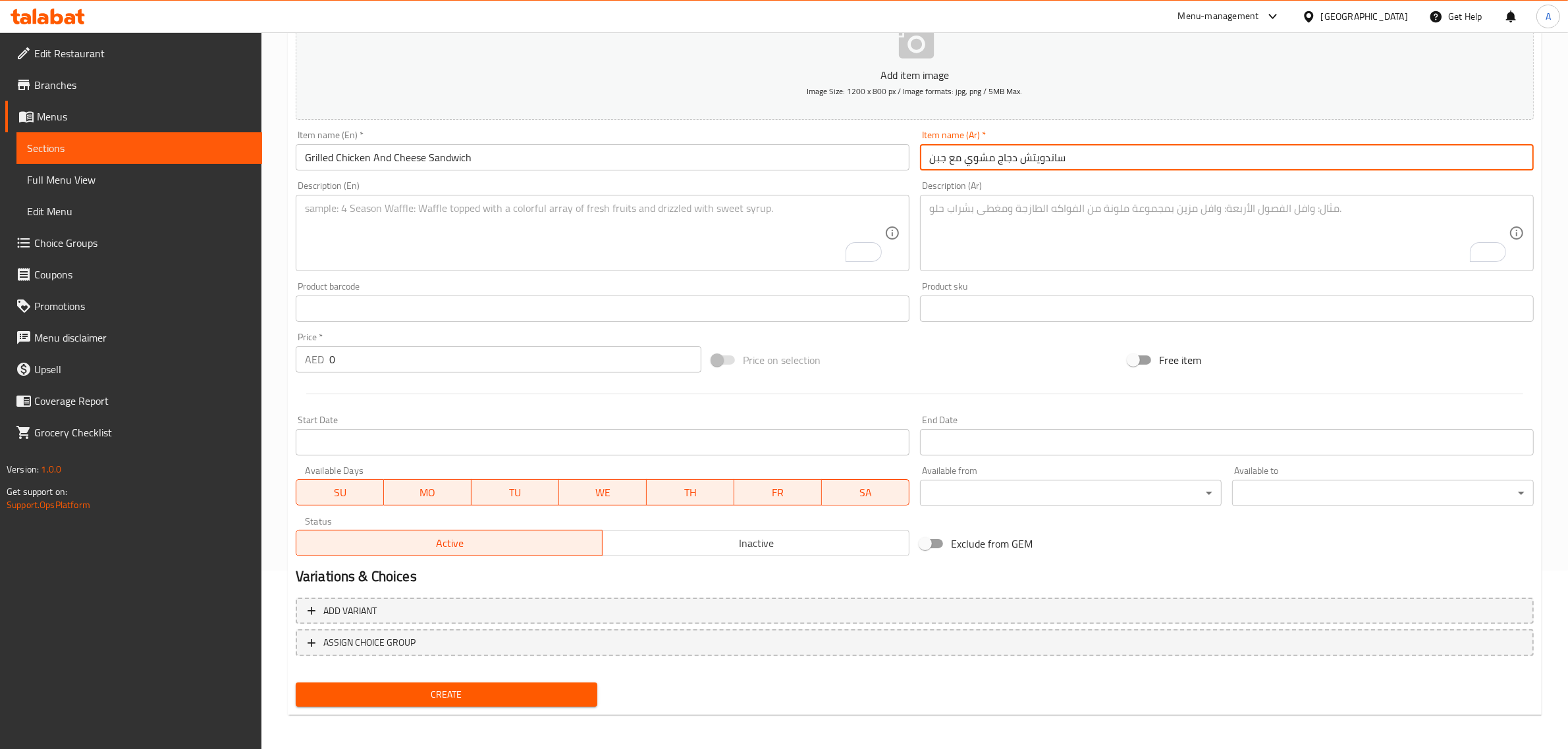
type input "ساندويتش دجاج مشوي مع جبن"
click at [613, 237] on textarea "To enrich screen reader interactions, please activate Accessibility in Grammarl…" at bounding box center [594, 233] width 580 height 63
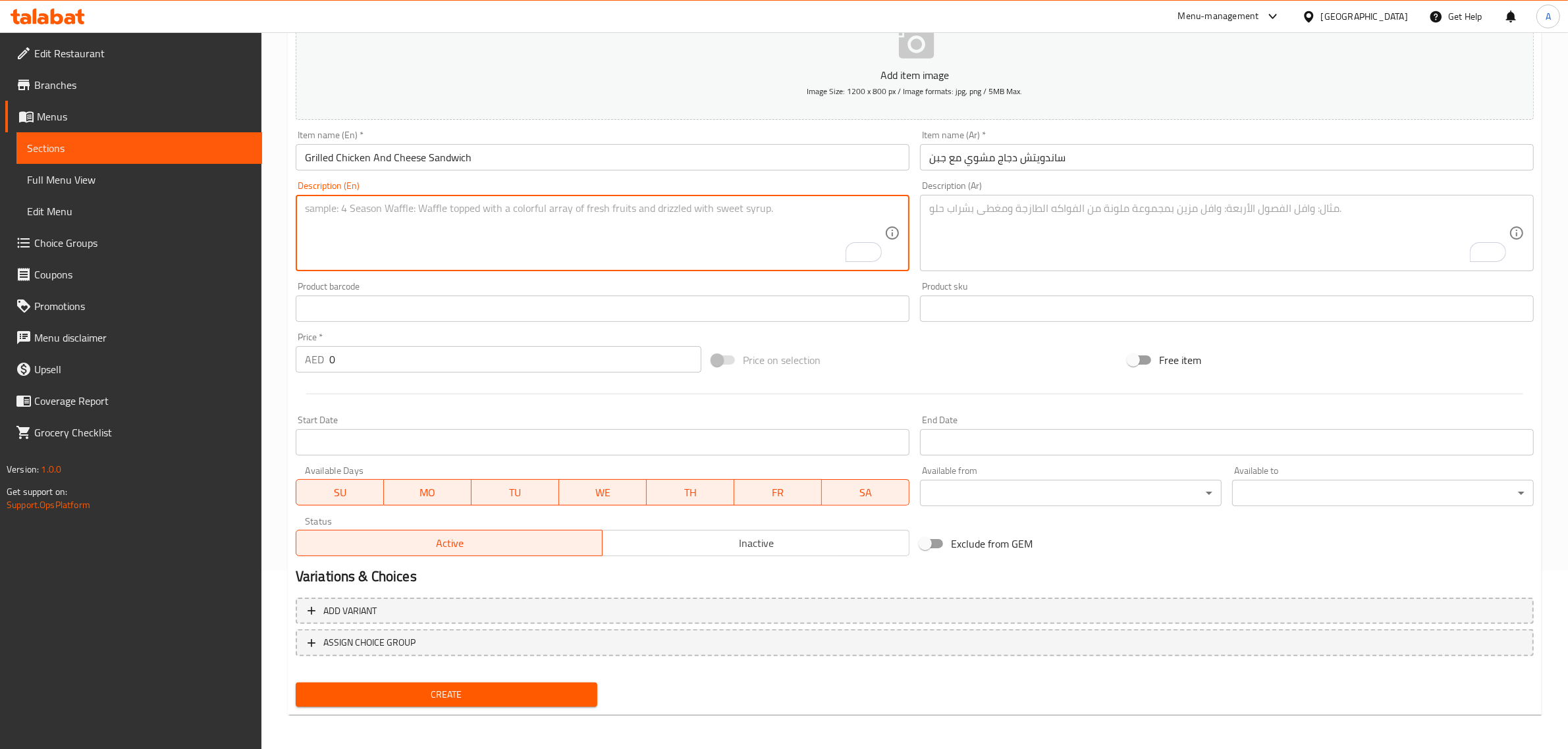
paste textarea "cajun spiced chichen, gherkins, jalapenos, chipotle mayo, fries and slaw"
type textarea "cajun spiced chichen, gherkins, jalapenos, chipotle mayo, fries and slaw"
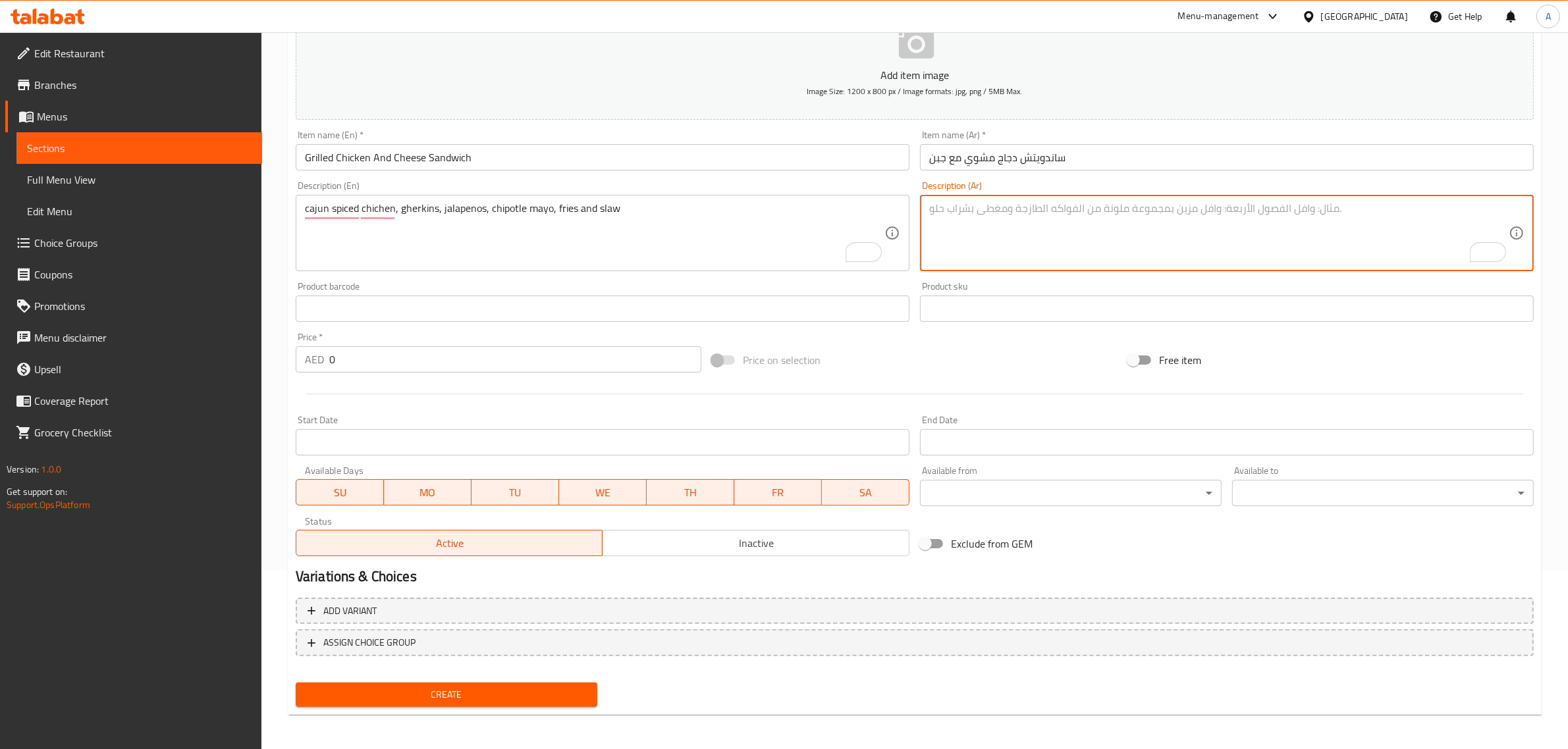
click at [1143, 235] on textarea "To enrich screen reader interactions, please activate Accessibility in Grammarl…" at bounding box center [1218, 233] width 580 height 63
paste textarea "دجاج متبل على طريقة الكاجون، خيار مخلل، فلفل هالبينو، مايونيز شيبوتلي، بطاطس مق…"
type textarea "دجاج متبل على طريقة الكاجون، خيار مخلل، فلفل هالبينو، مايونيز شيبوتلي، بطاطس مق…"
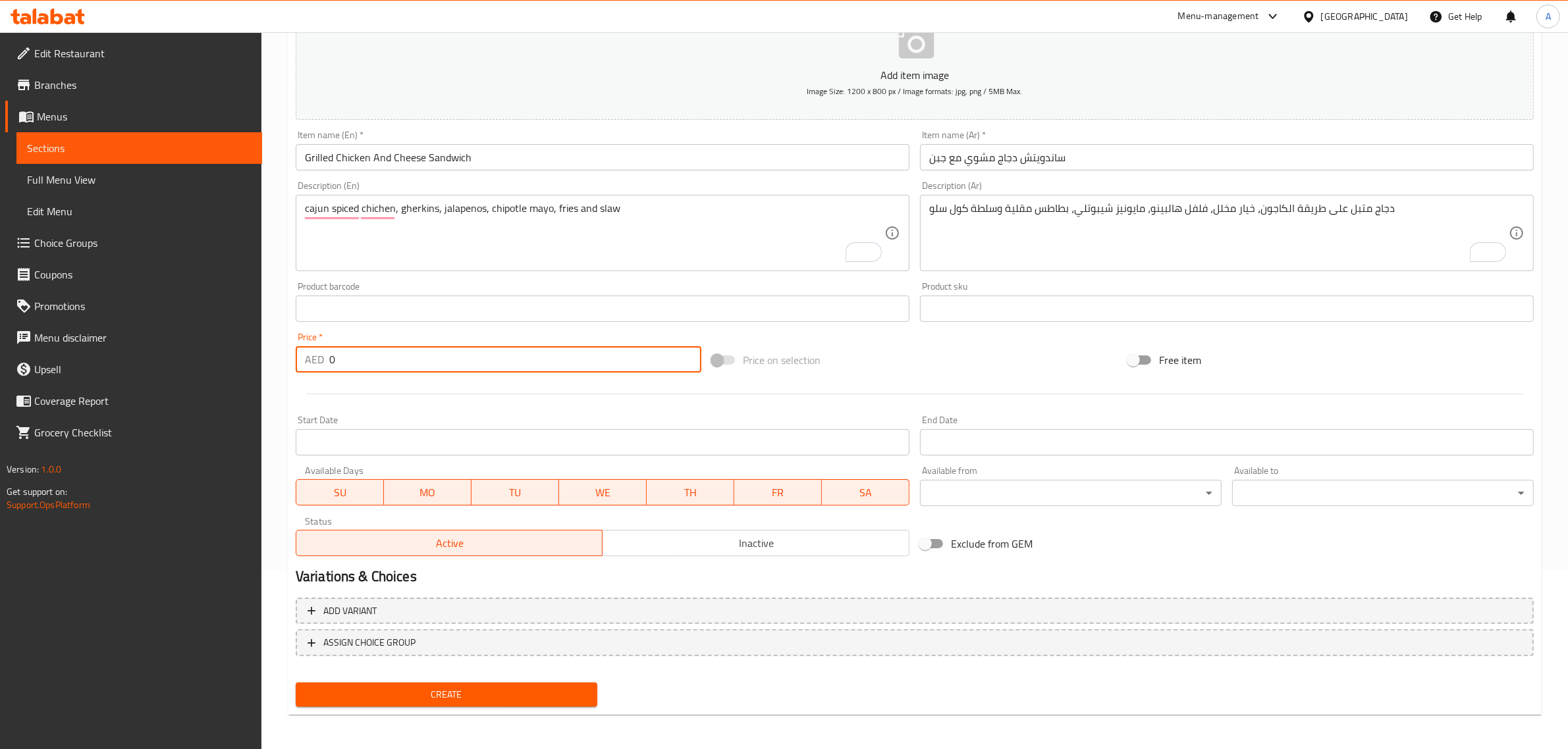
drag, startPoint x: 342, startPoint y: 367, endPoint x: 303, endPoint y: 363, distance: 39.2
click at [303, 363] on div "AED 0 Price *" at bounding box center [499, 358] width 406 height 26
paste input "26"
type input "26"
click at [296, 682] on button "Create" at bounding box center [447, 694] width 302 height 24
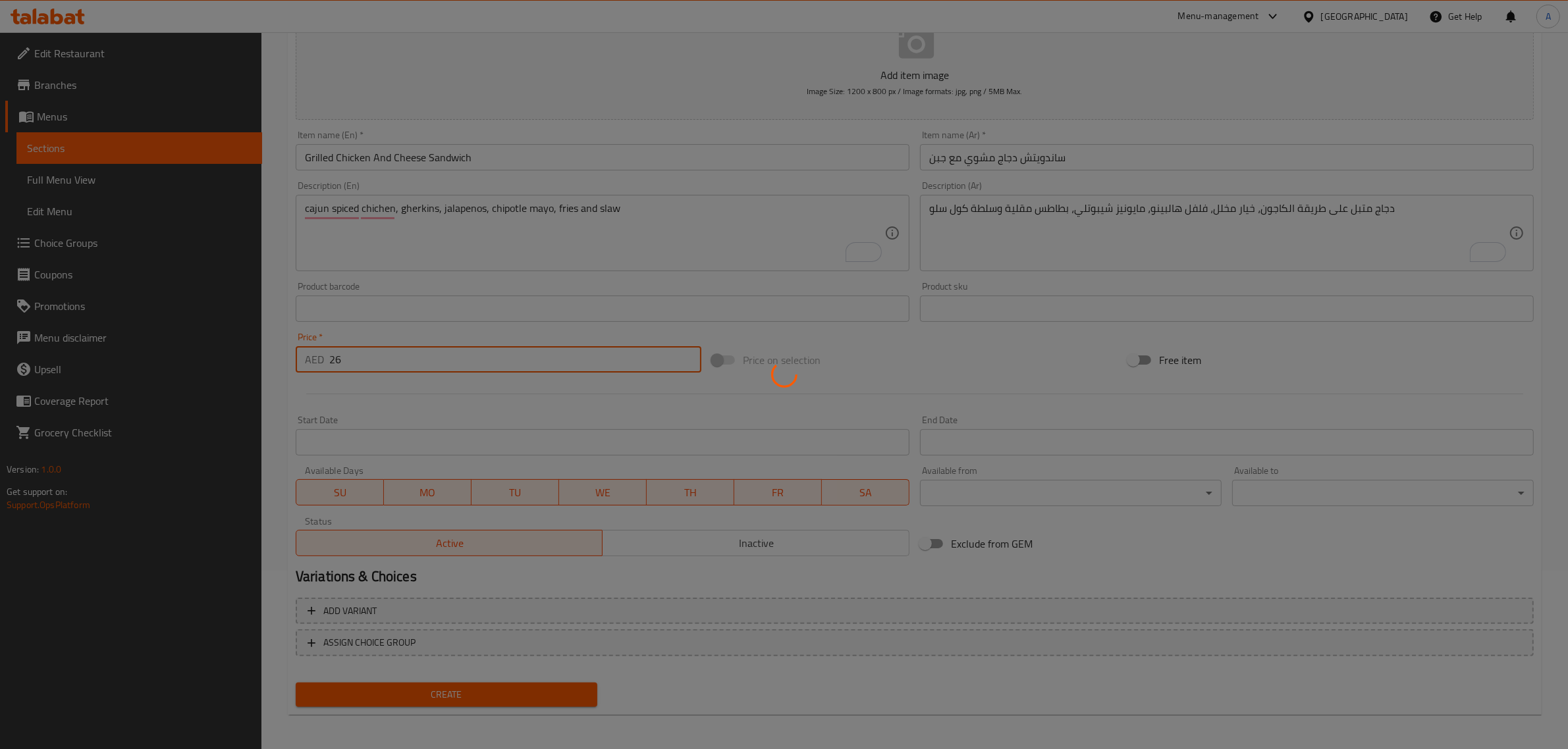
type input "0"
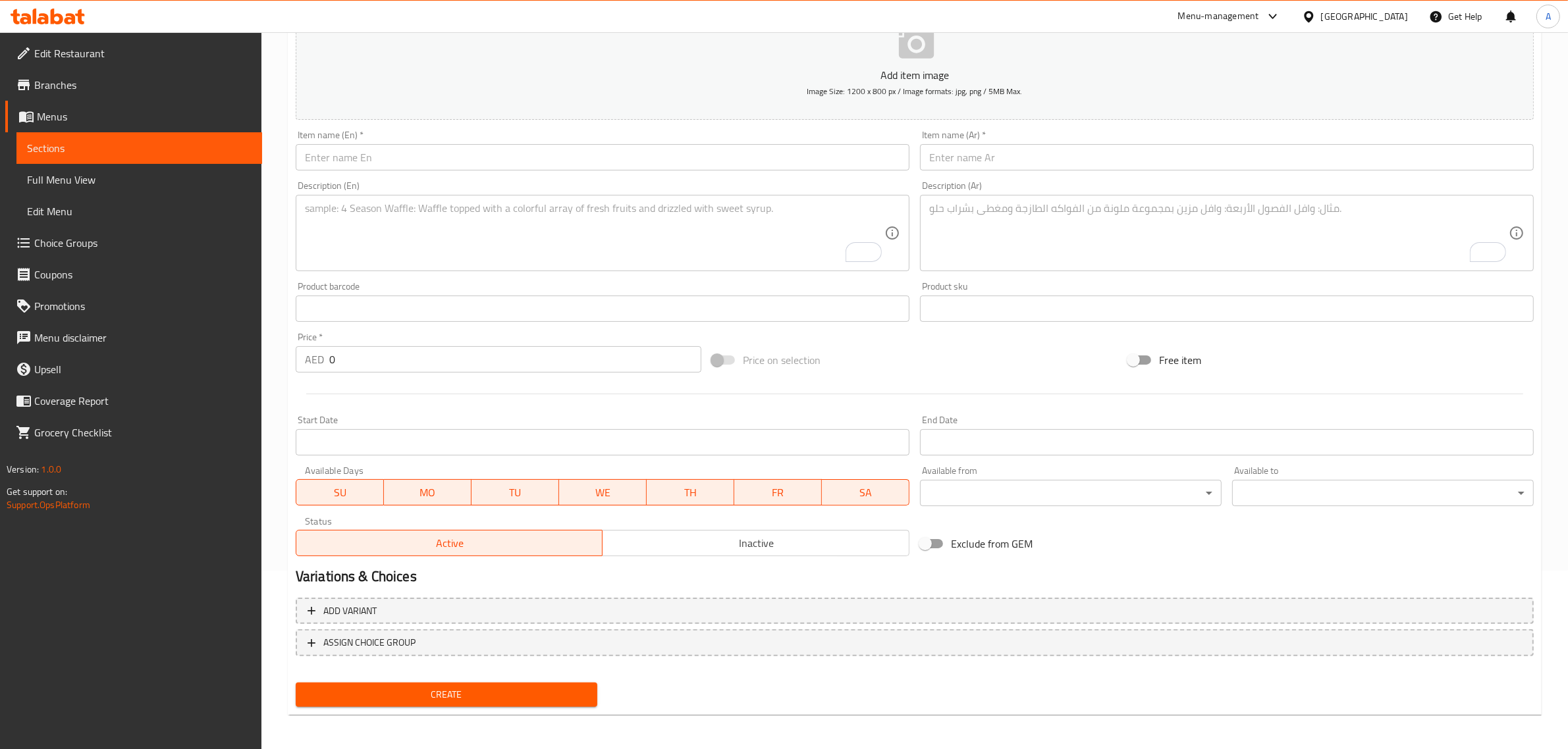
click at [695, 172] on div "Item name (En)   * Item name (En) *" at bounding box center [602, 150] width 624 height 50
click at [689, 155] on input "text" at bounding box center [602, 156] width 613 height 26
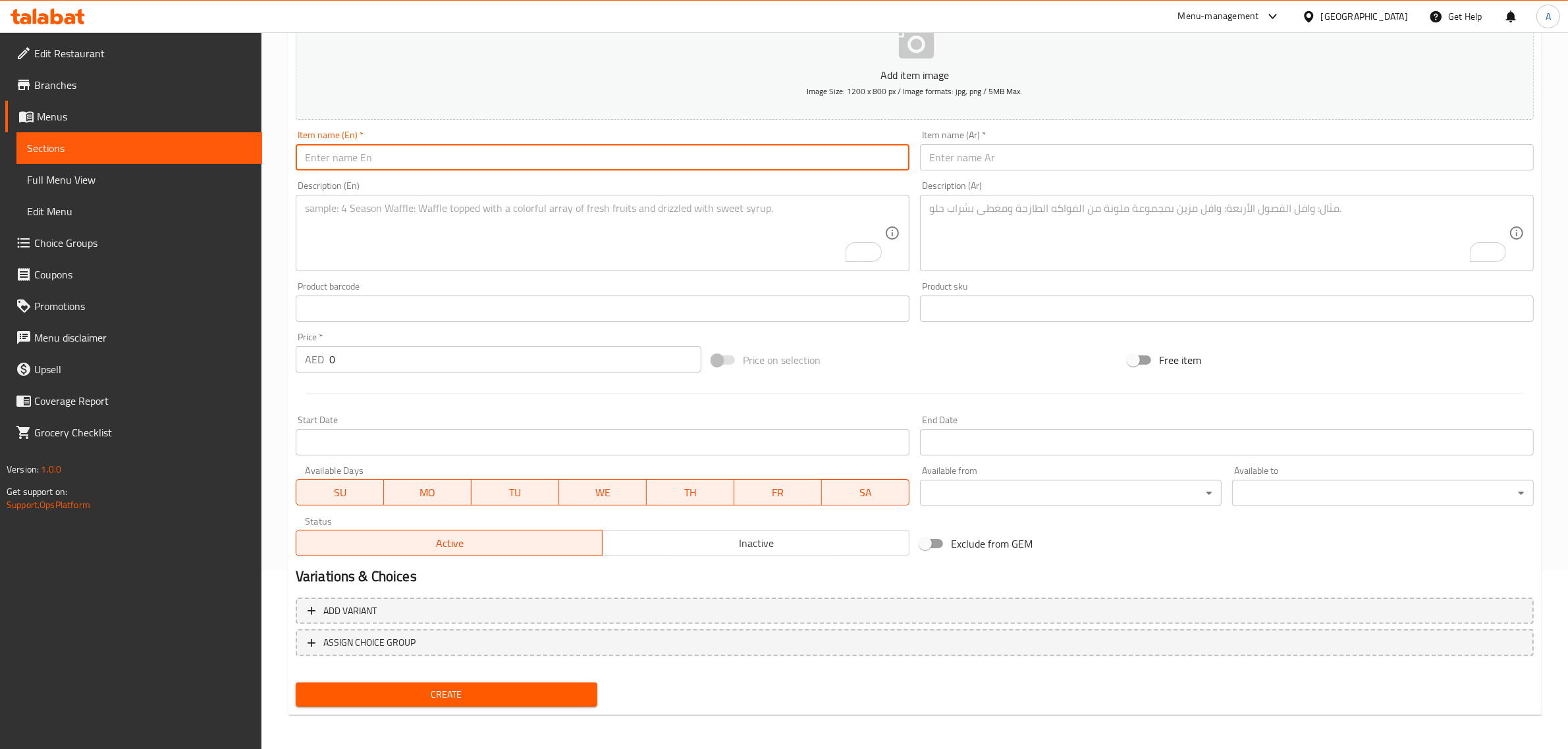
paste input "Chicken Club Sandwich"
type input "Chicken Club Sandwich"
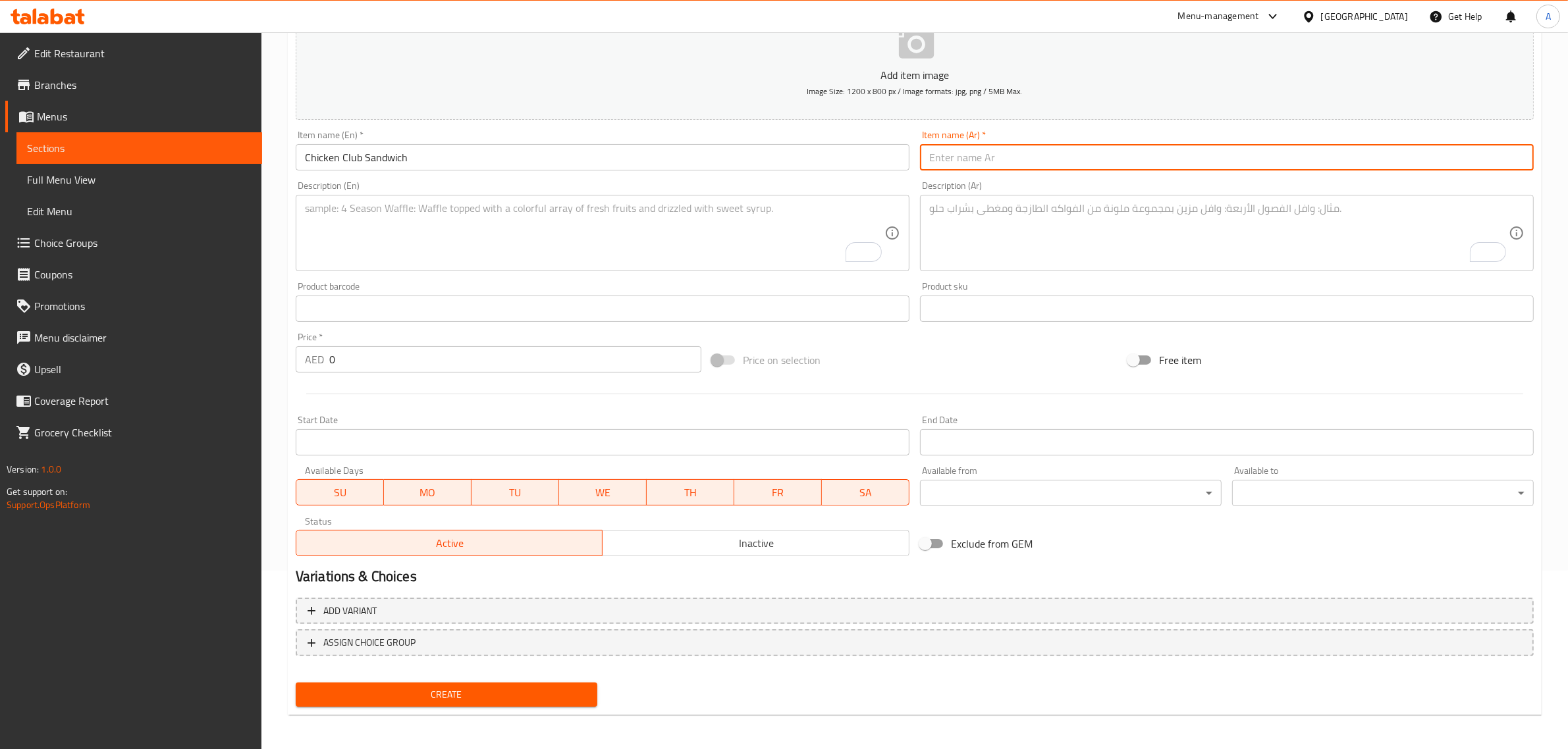
click at [999, 166] on input "text" at bounding box center [1227, 156] width 613 height 26
paste input "ساندويتش دجاج كلوب"
type input "ساندويتش دجاج كلوب"
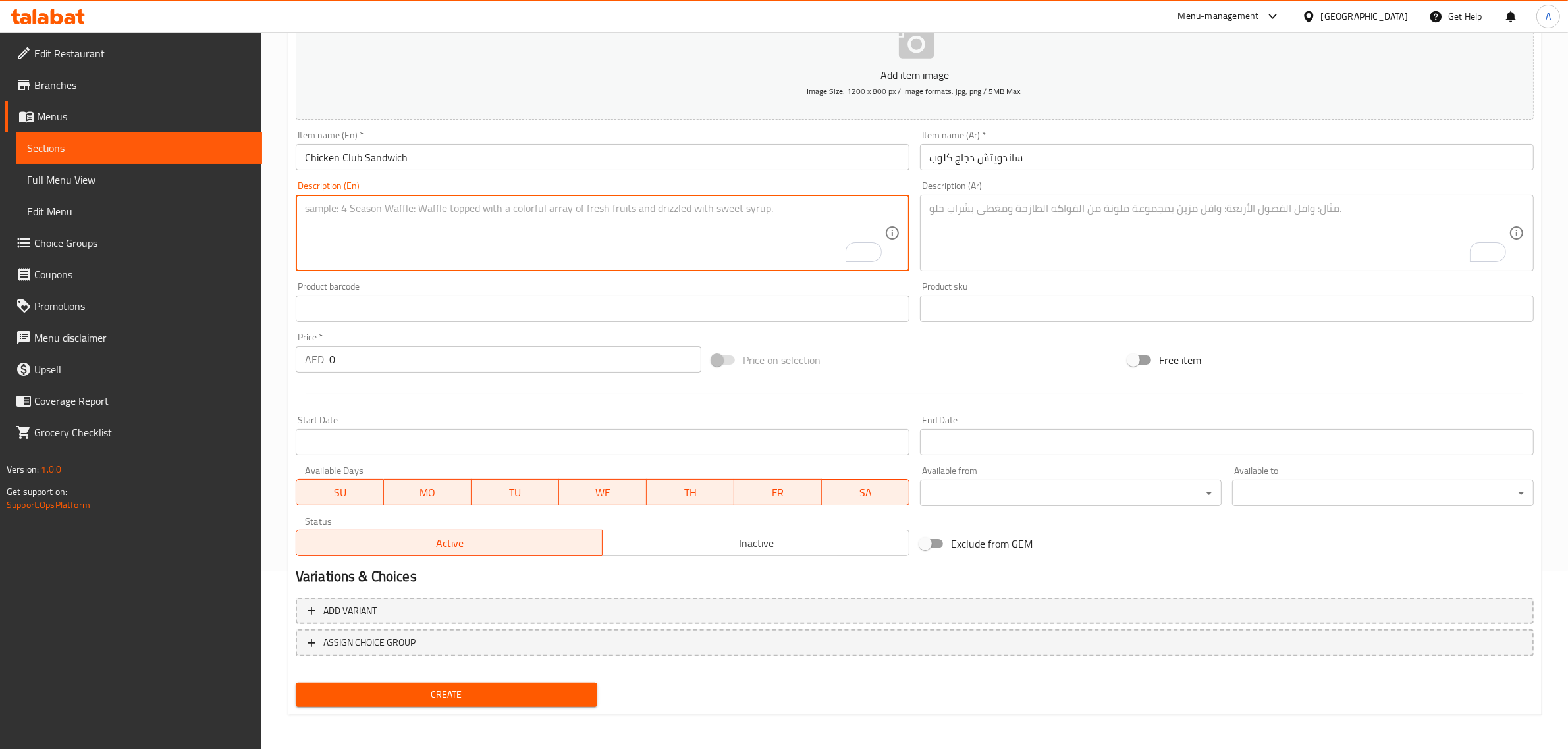
click at [598, 212] on textarea "To enrich screen reader interactions, please activate Accessibility in Grammarl…" at bounding box center [594, 233] width 580 height 63
paste textarea "Cajun, spiced chicken, tomato, cucumber, egg, gherkins, jalapenos, chipotle may…"
type textarea "Cajun, spiced chicken, tomato, cucumber, egg, gherkins, jalapenos, chipotle may…"
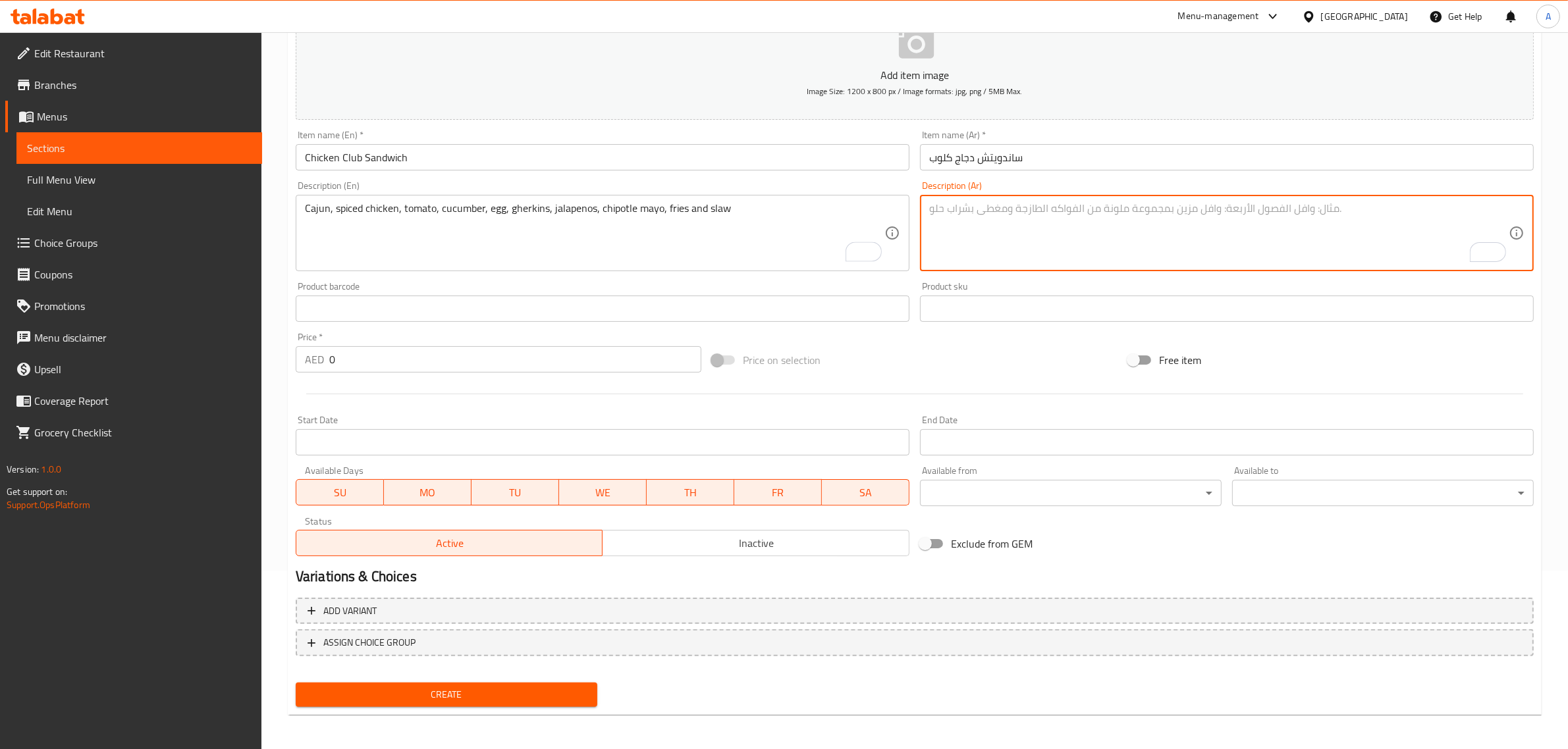
click at [1029, 250] on textarea "To enrich screen reader interactions, please activate Accessibility in Grammarl…" at bounding box center [1218, 233] width 580 height 63
paste textarea "كاجون، دجاج متبل، طماطم، خيار، بيض، خيار مخلل، فلفل هالبينو، مايونيز شيبوتلي، ب…"
type textarea "كاجون، دجاج متبل، طماطم، خيار، بيض، خيار مخلل، فلفل هالبينو، مايونيز شيبوتلي، ب…"
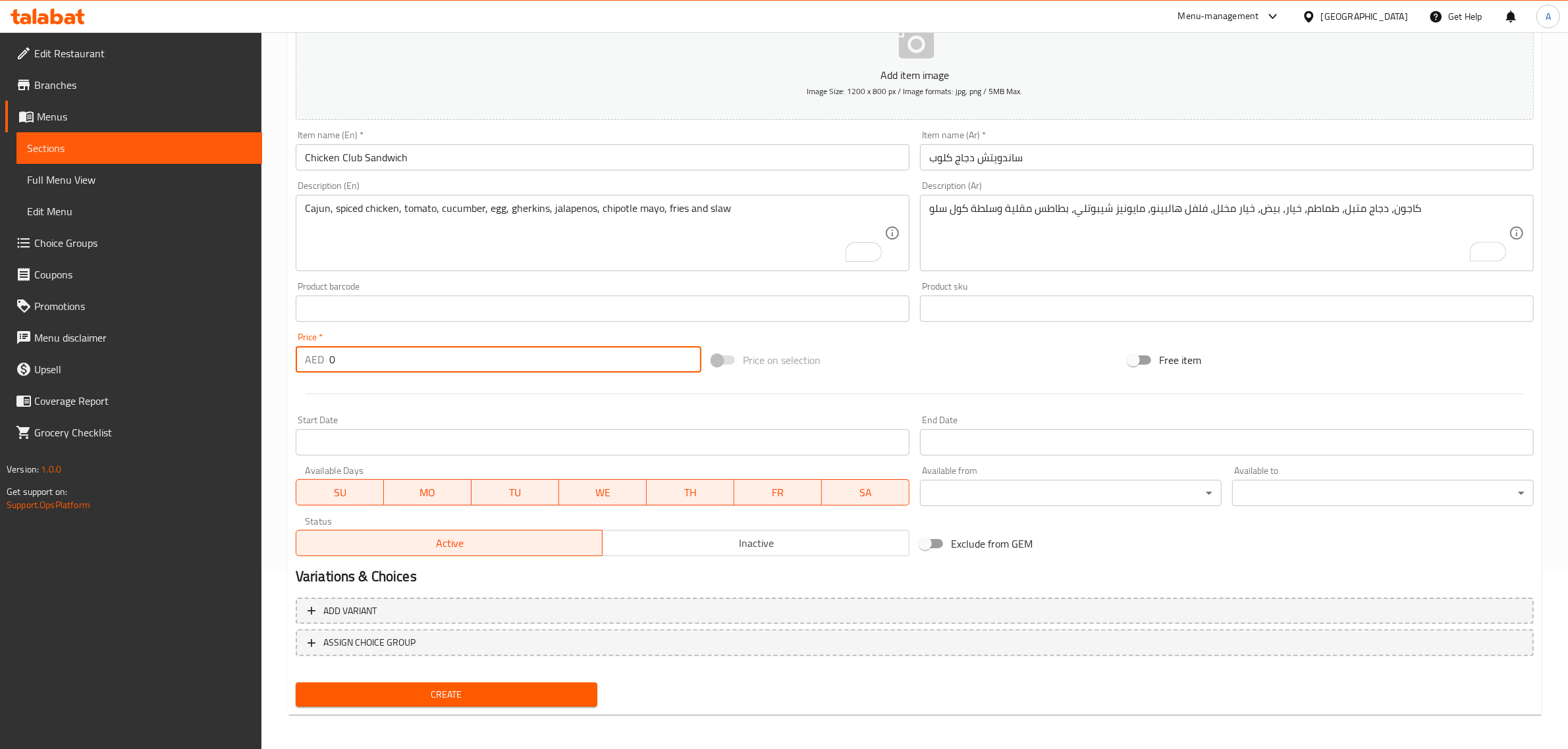
drag, startPoint x: 391, startPoint y: 356, endPoint x: 310, endPoint y: 360, distance: 81.1
click at [310, 360] on div "AED 0 Price *" at bounding box center [499, 358] width 406 height 26
paste input "26"
type input "26"
click at [296, 682] on button "Create" at bounding box center [447, 694] width 302 height 24
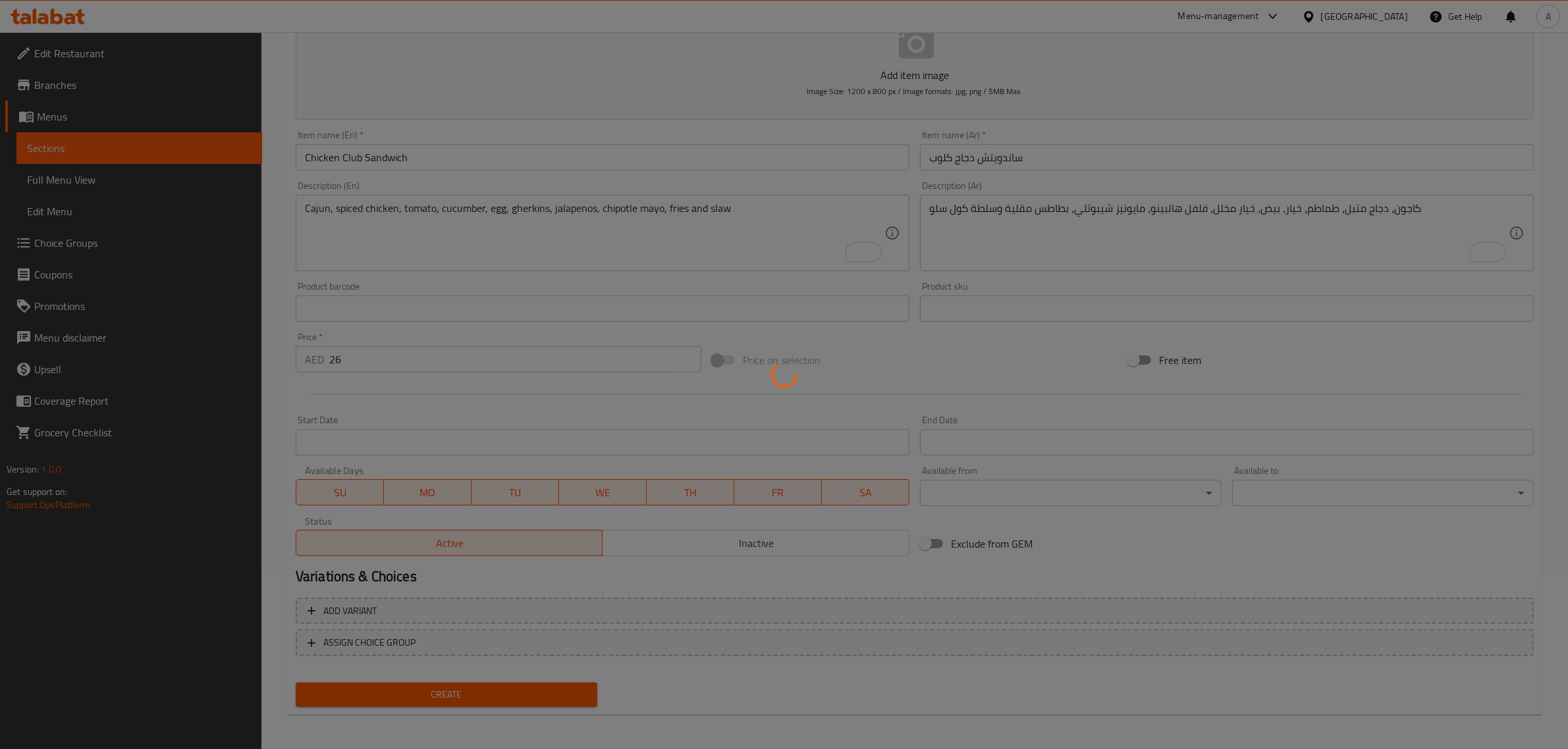
type input "0"
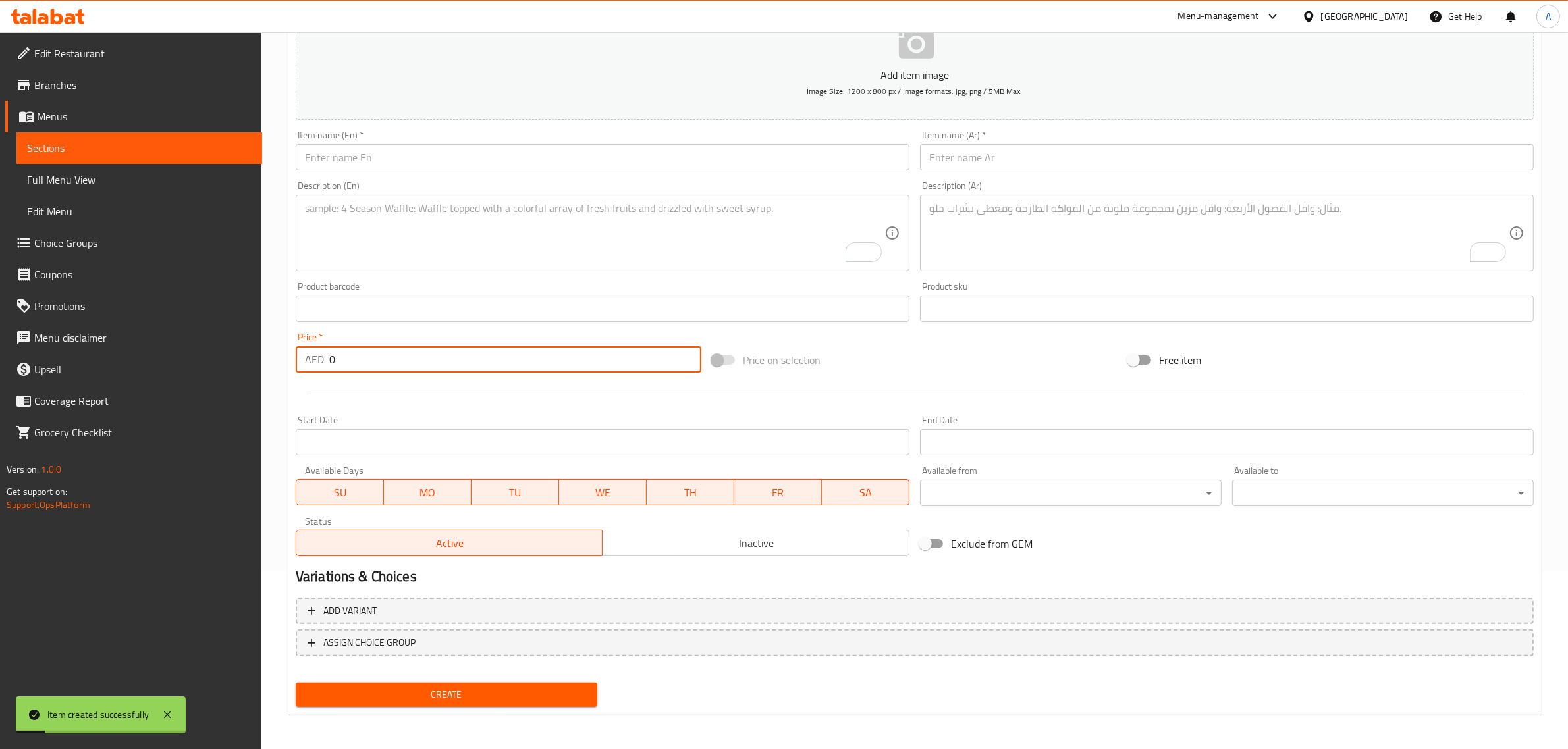
click at [544, 152] on input "text" at bounding box center [602, 156] width 613 height 26
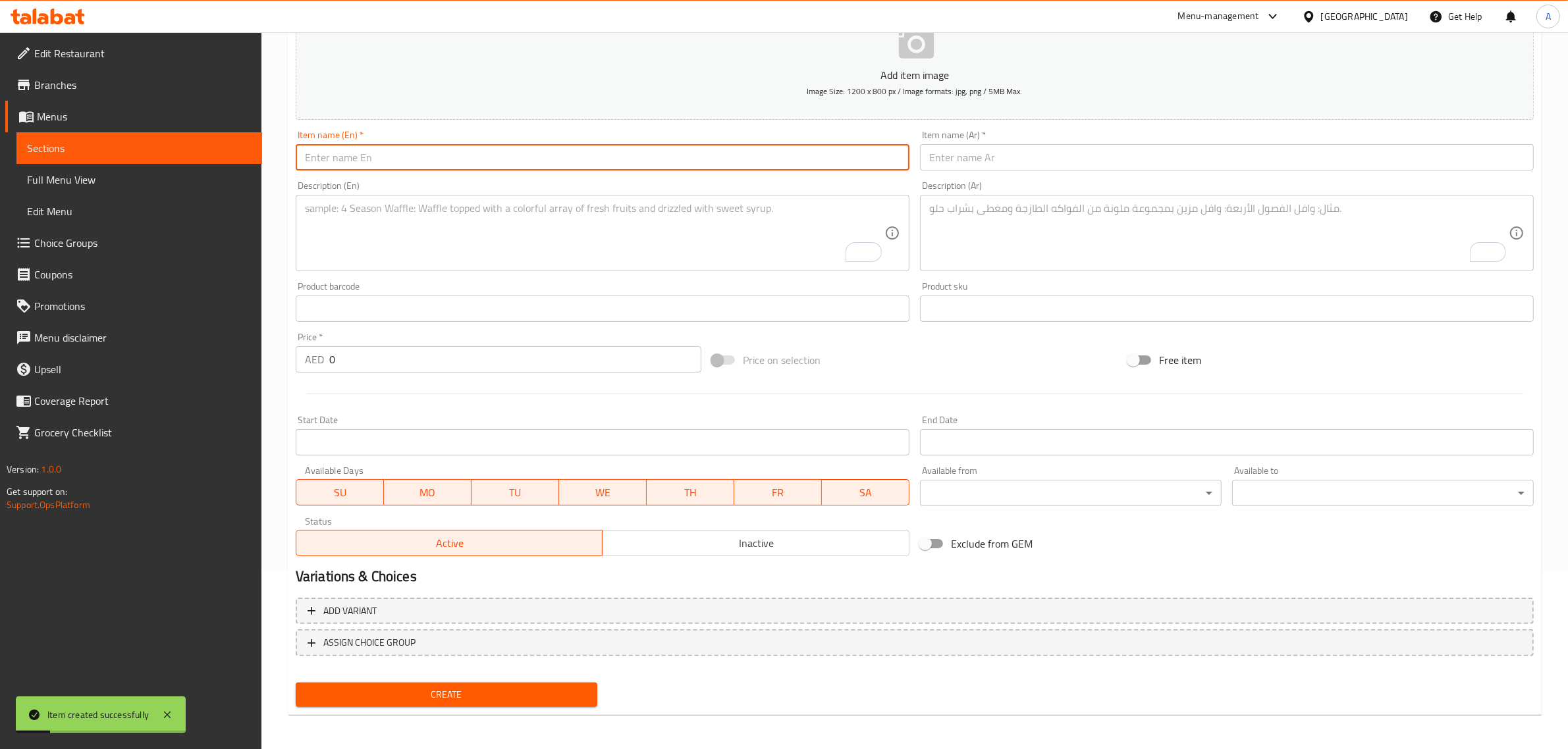
paste input "Grilled Cottage Cheese Burger"
type input "Grilled Cottage Cheese Burger"
click at [1003, 176] on div "Description (Ar) Description (Ar)" at bounding box center [1227, 226] width 624 height 101
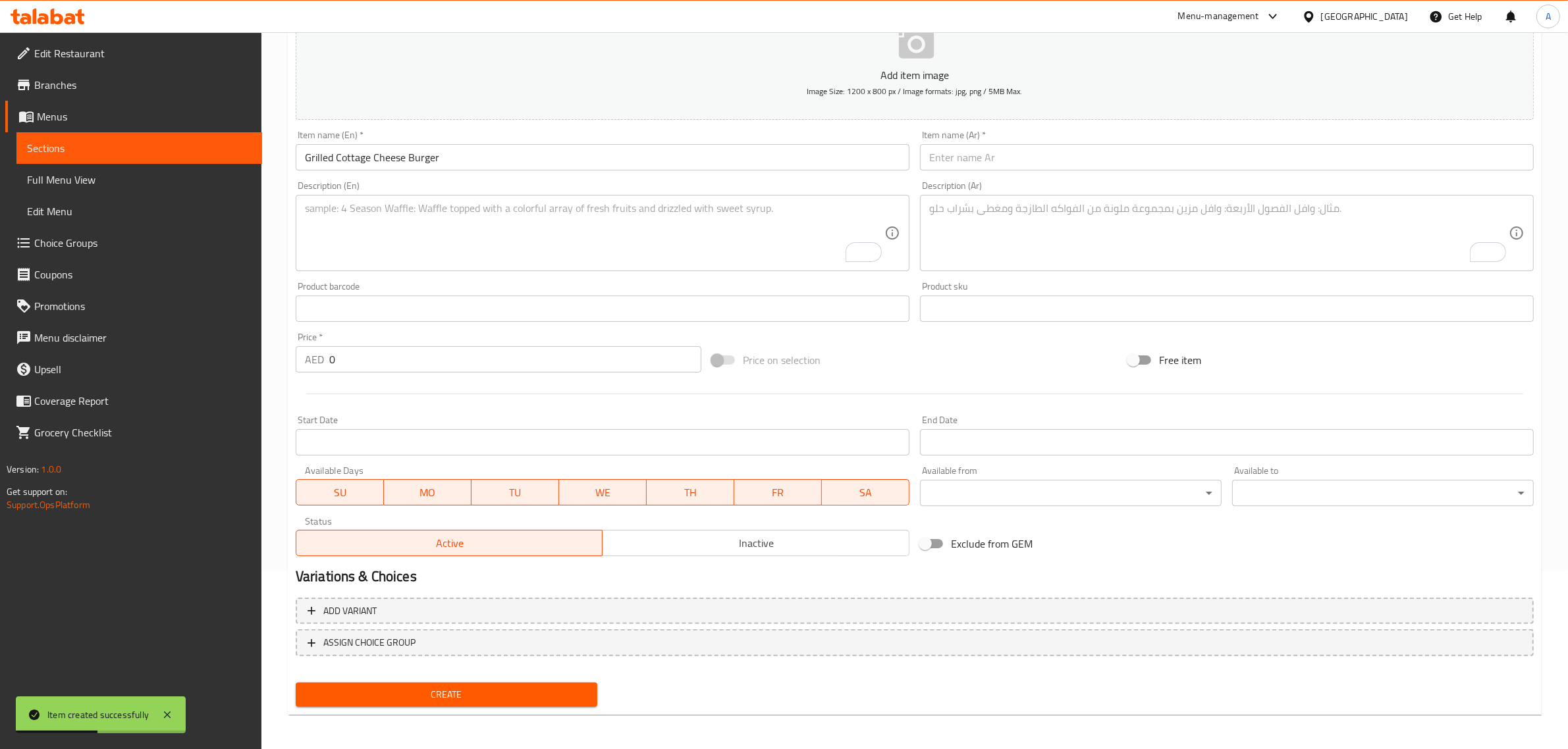
click at [1006, 160] on input "text" at bounding box center [1227, 156] width 613 height 26
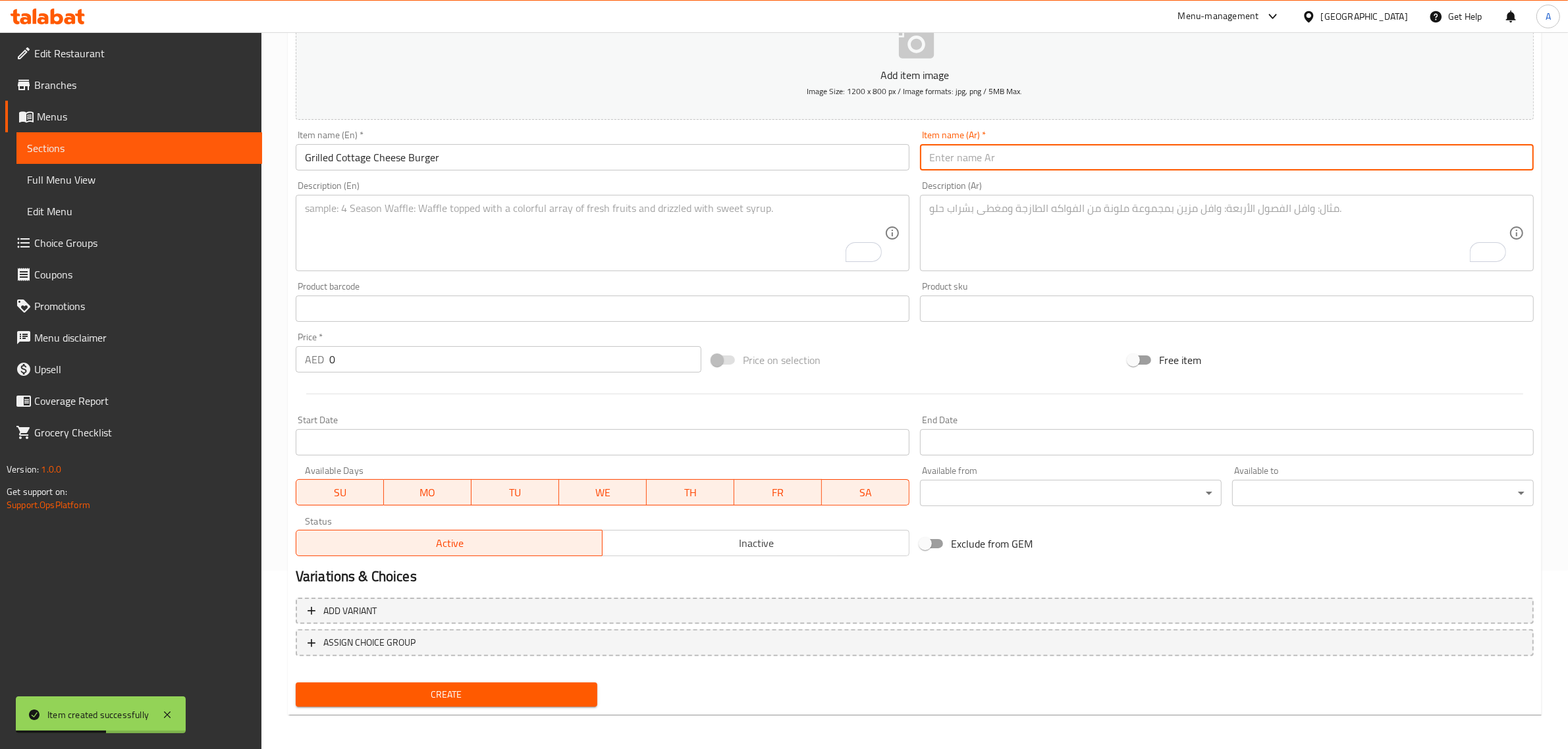
paste input "برجر الجبن القريش المشوي"
type input "برجر الجبن القريش المشوي"
click at [679, 249] on textarea "To enrich screen reader interactions, please activate Accessibility in Grammarl…" at bounding box center [594, 233] width 580 height 63
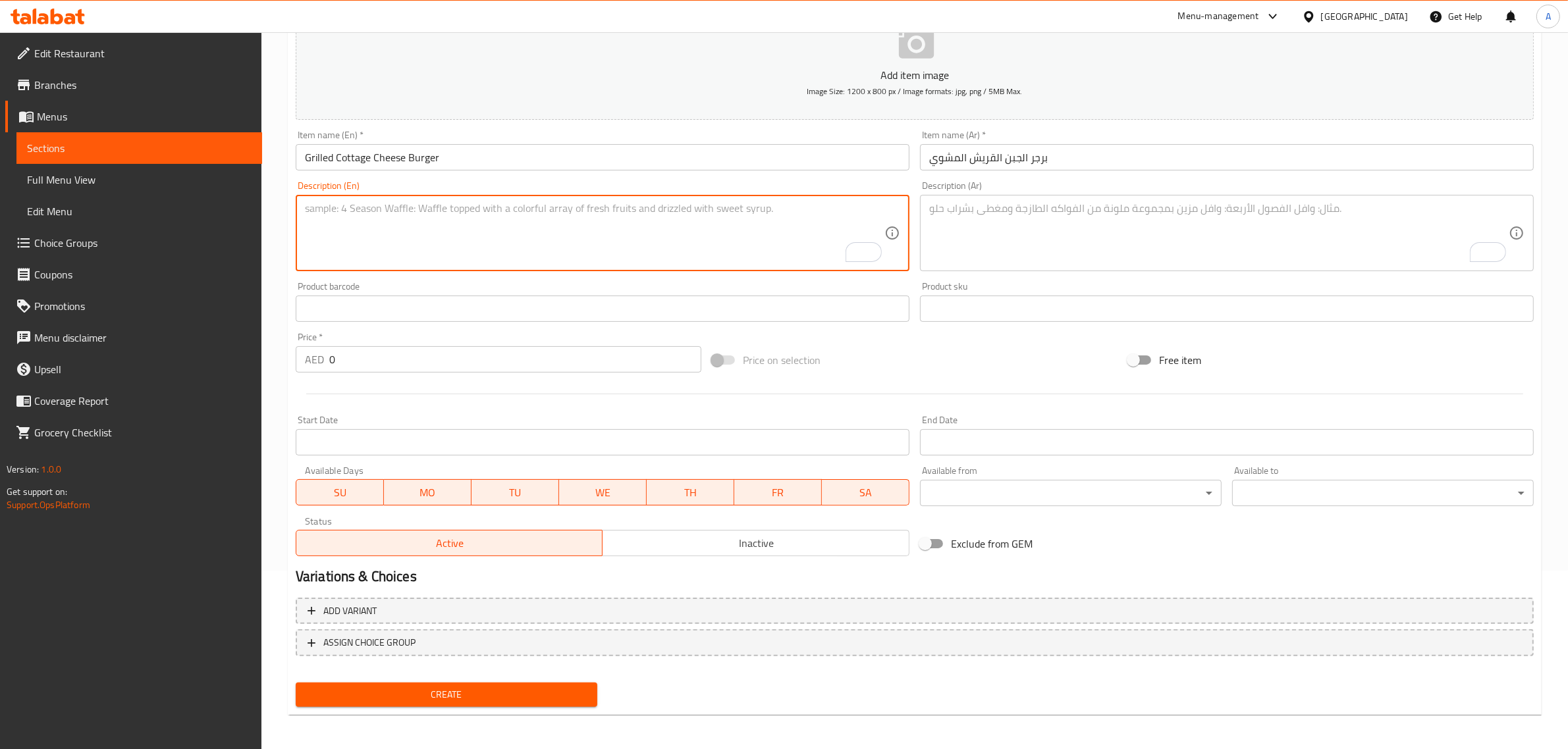
paste textarea "Cajun, spiced cottage cheese steak, chipotle mayo, jalapeno and fries"
type textarea "Cajun, spiced cottage cheese steak, chipotle mayo, jalapeno and fries"
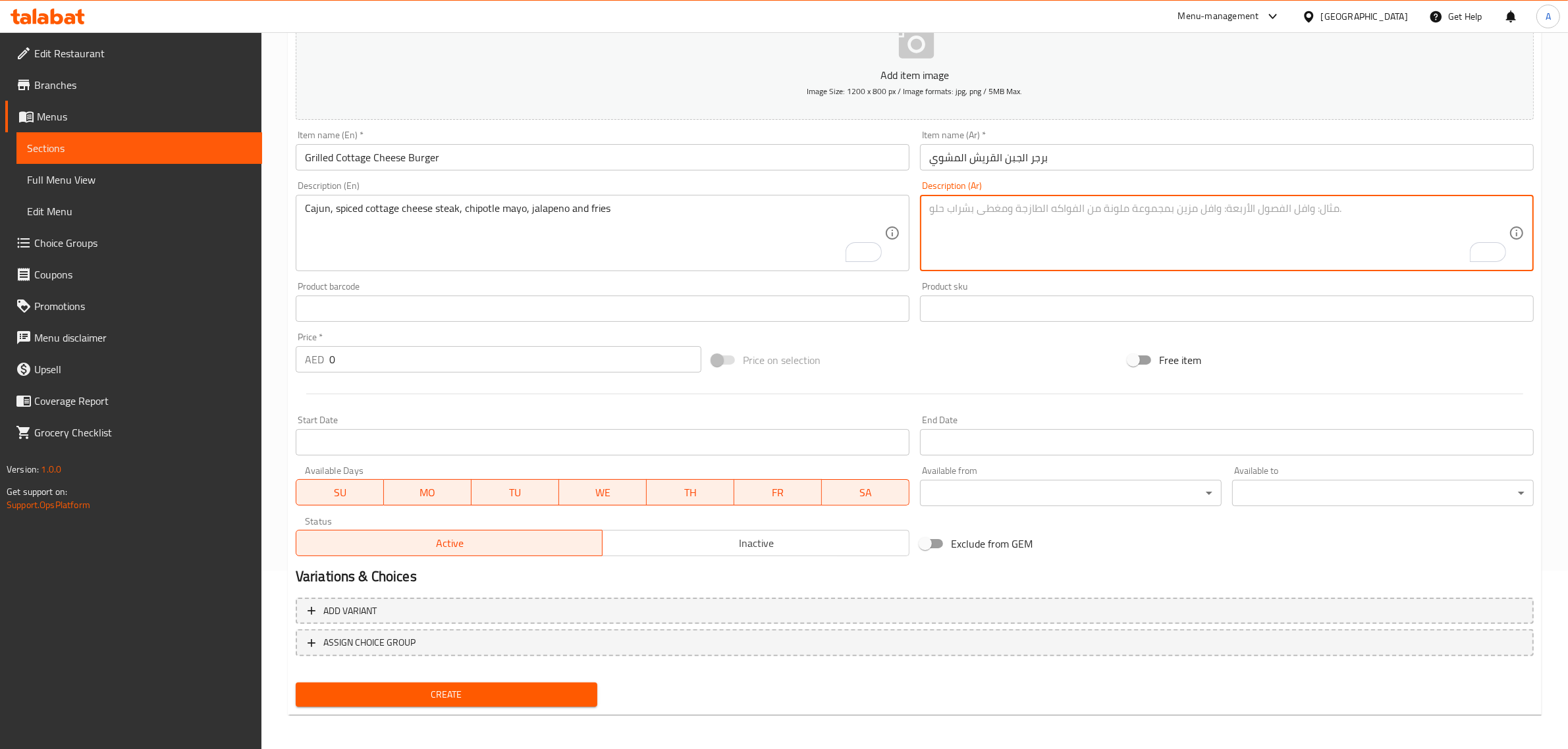
click at [1139, 241] on textarea "To enrich screen reader interactions, please activate Accessibility in Grammarl…" at bounding box center [1218, 233] width 580 height 63
paste textarea "كاجون، شريحة لحم جبن قريش متبلة، مايونيز شيبوتلي، هالبينو وبطاطس مقلية"
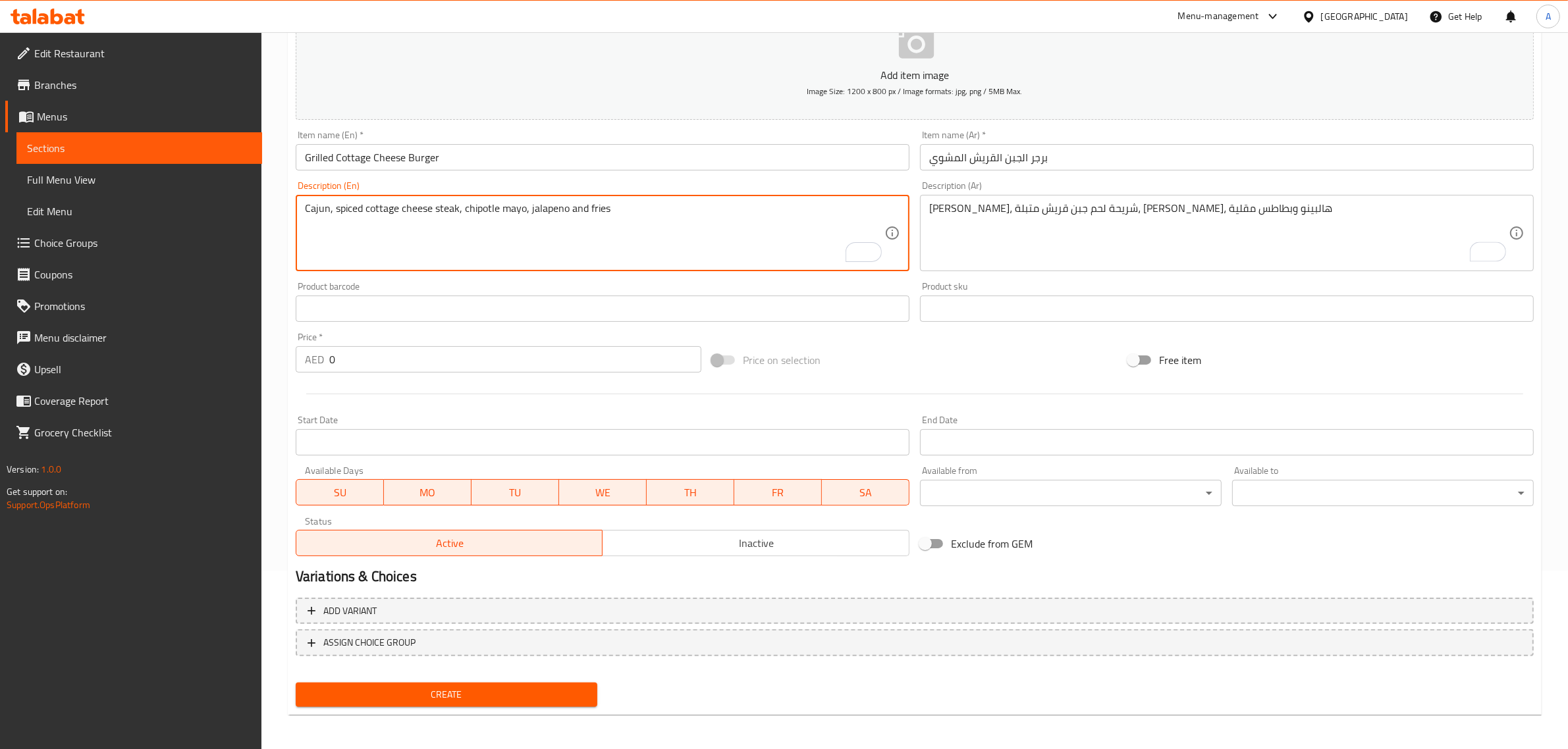
click at [444, 212] on textarea "Cajun, spiced cottage cheese steak, chipotle mayo, jalapeno and fries" at bounding box center [594, 233] width 580 height 63
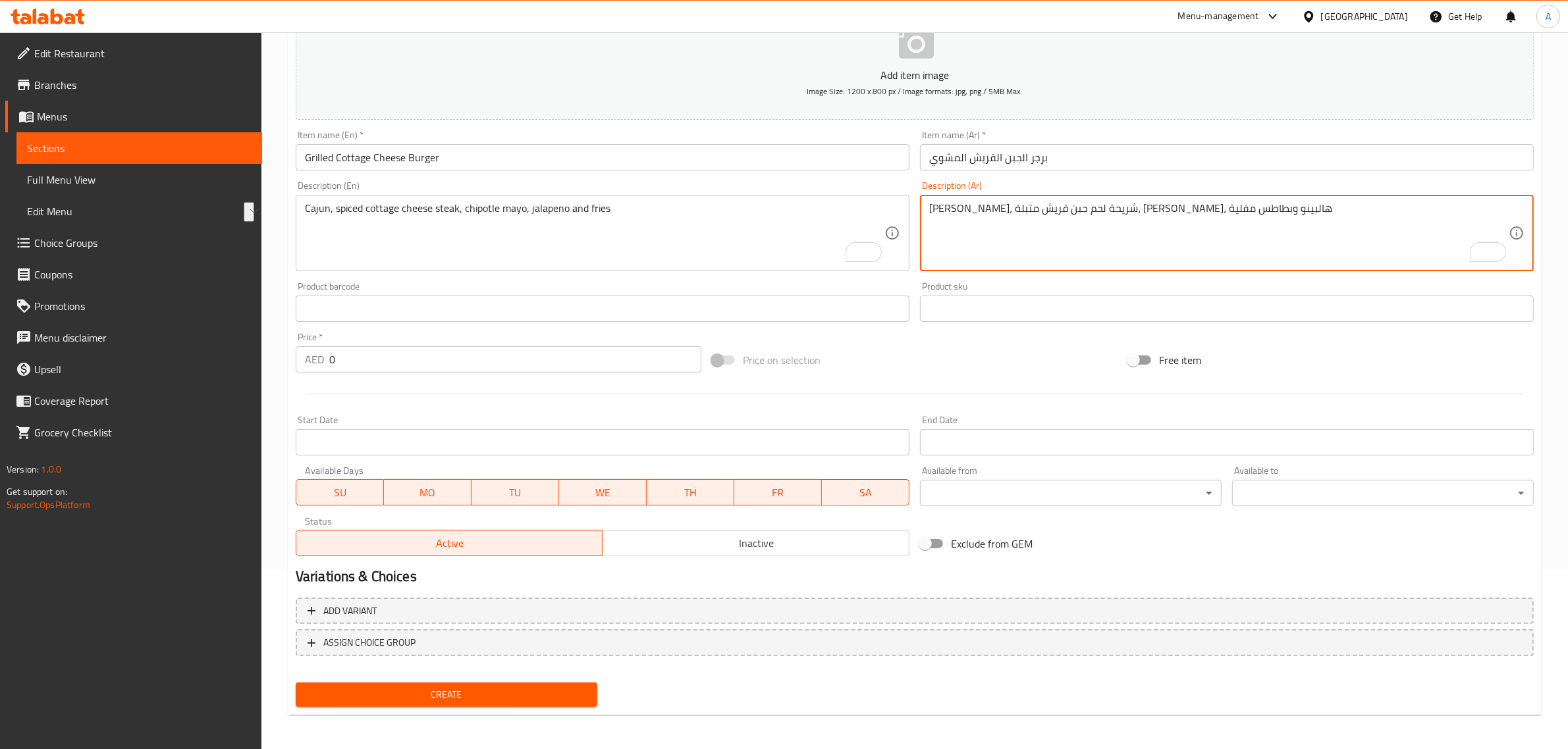
drag, startPoint x: 1188, startPoint y: 206, endPoint x: 1235, endPoint y: 204, distance: 47.0
click at [1236, 204] on textarea "كاجون، شريحة لحم جبن قريش متبلة، مايونيز شيبوتلي، هالبينو وبطاطس مقلية" at bounding box center [1218, 233] width 580 height 63
click at [1191, 203] on textarea "كاجون، شريحة لحم جبن قريش متبلة، مايونيز شيبوتلي، هالبينو وبطاطس مقلية" at bounding box center [1218, 233] width 580 height 63
drag, startPoint x: 1189, startPoint y: 204, endPoint x: 1232, endPoint y: 206, distance: 43.0
click at [1232, 206] on textarea "كاجون، شريحة لحم جبن قريش متبلة، مايونيز شيبوتلي، هالبينو وبطاطس مقلية" at bounding box center [1218, 233] width 580 height 63
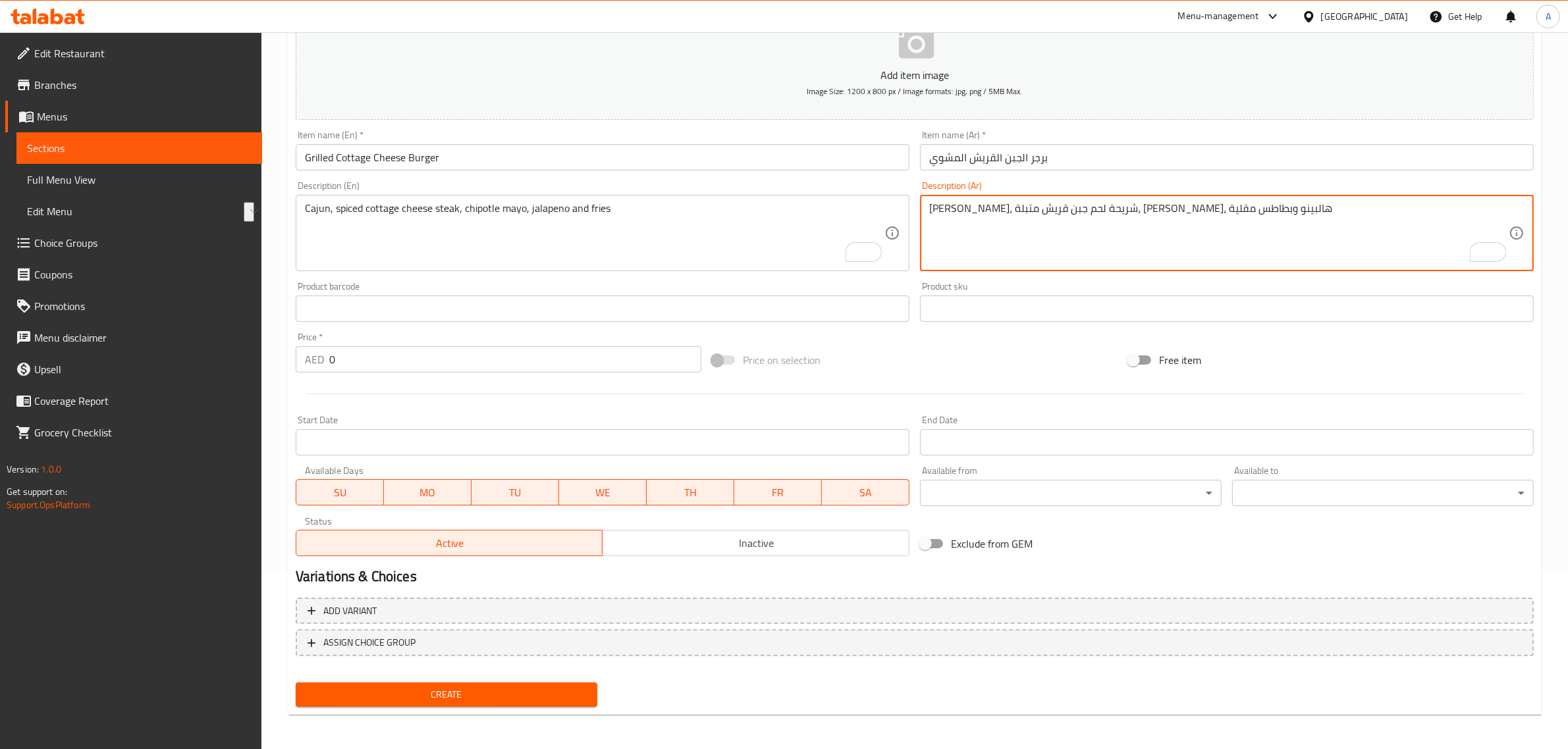
paste textarea "تيك"
type textarea "كاجون، ستيك جبن قريش متبلة، مايونيز شيبوتلي، هالبينو وبطاطس مقلية"
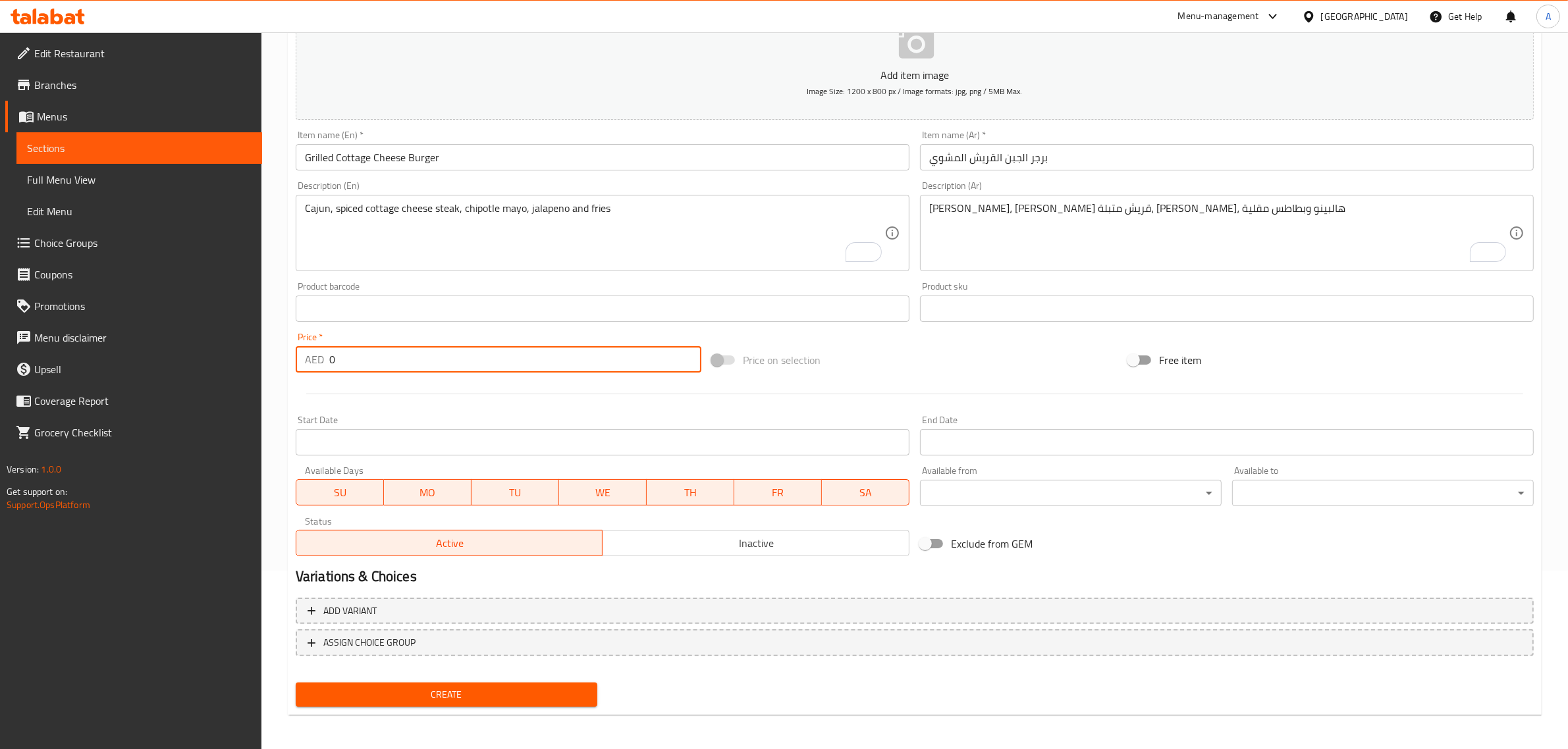
drag, startPoint x: 360, startPoint y: 358, endPoint x: 291, endPoint y: 354, distance: 69.1
click at [291, 354] on div "Price   * AED 0 Price *" at bounding box center [498, 352] width 416 height 50
paste input "22"
type input "22"
click at [296, 682] on button "Create" at bounding box center [447, 694] width 302 height 24
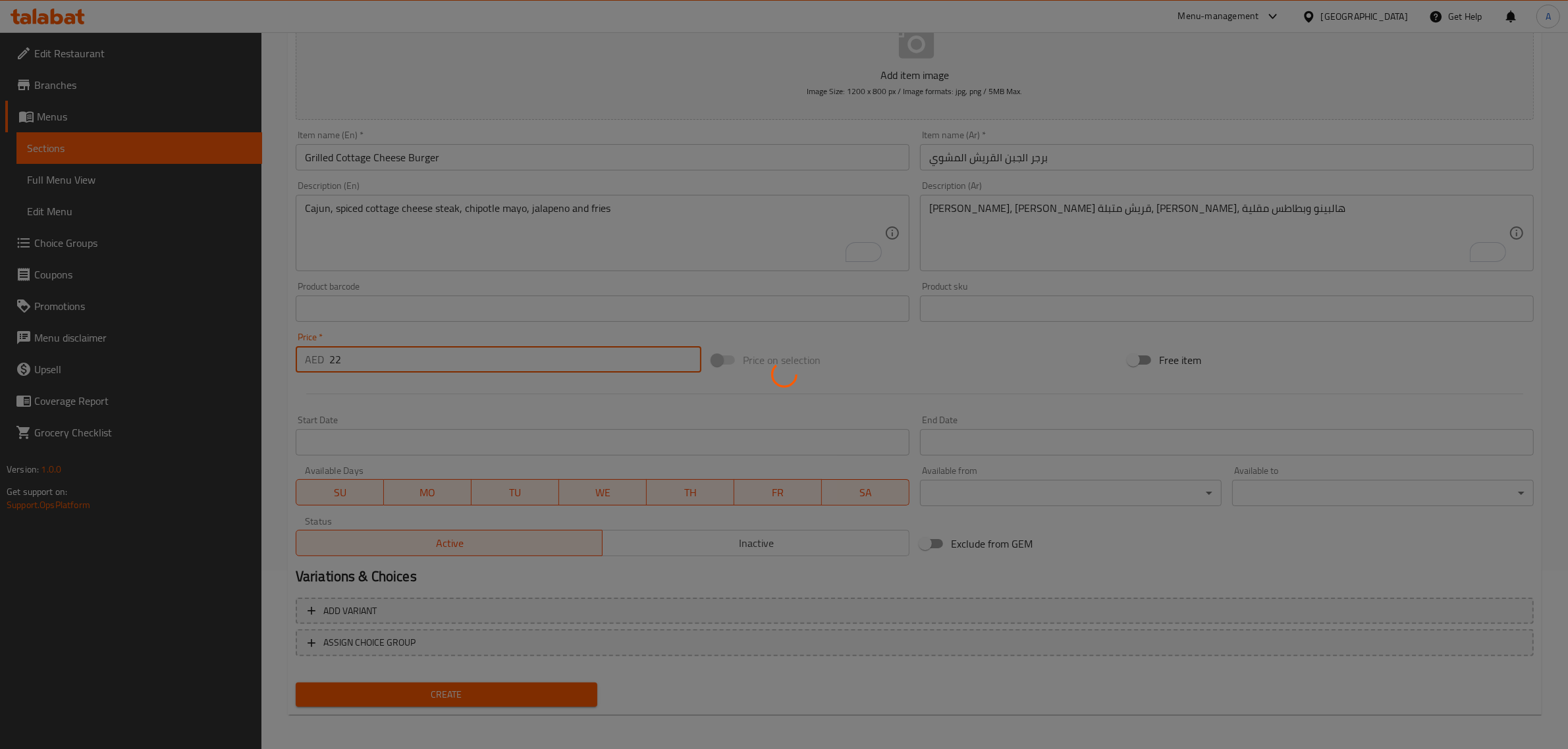
type input "0"
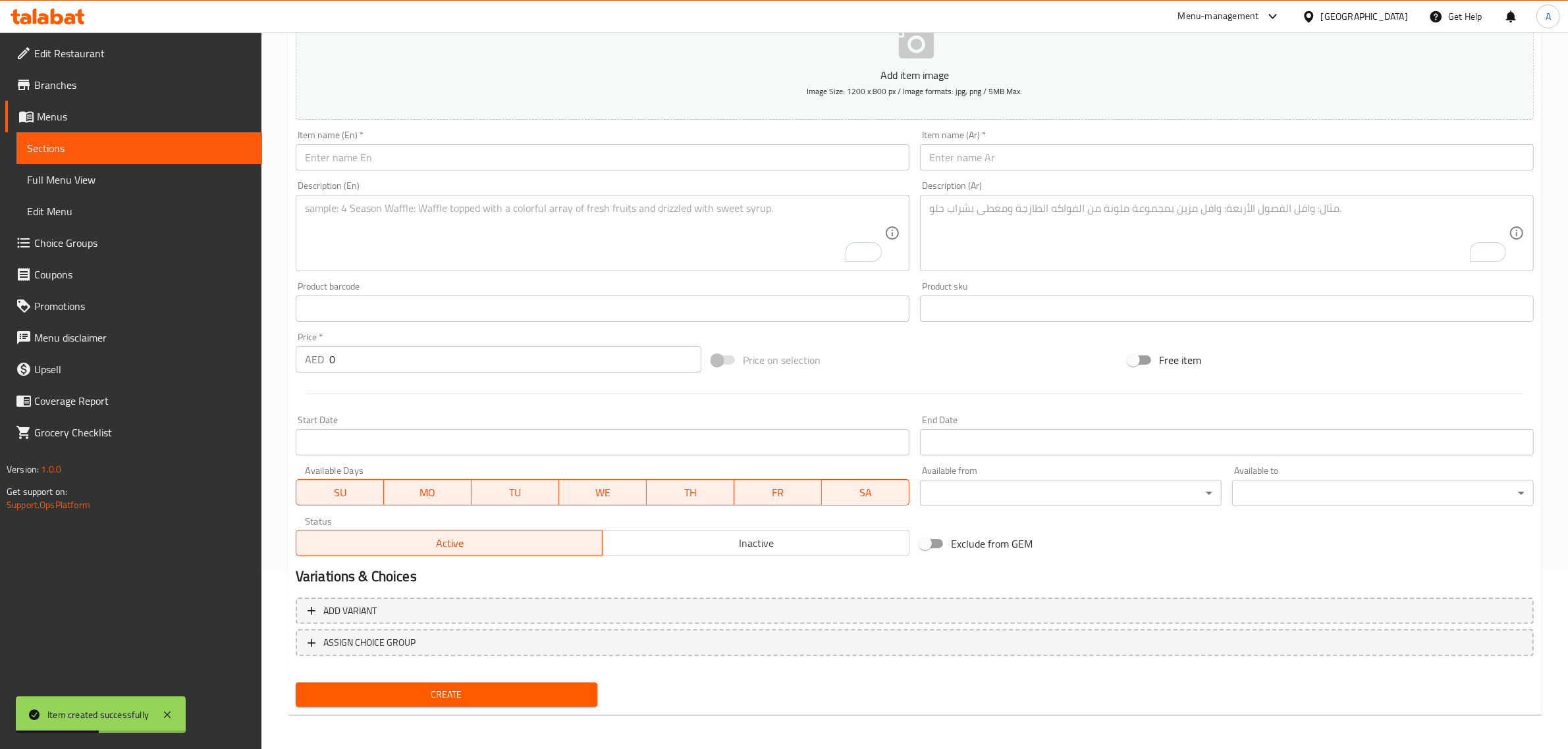
click at [512, 167] on input "text" at bounding box center [602, 156] width 613 height 26
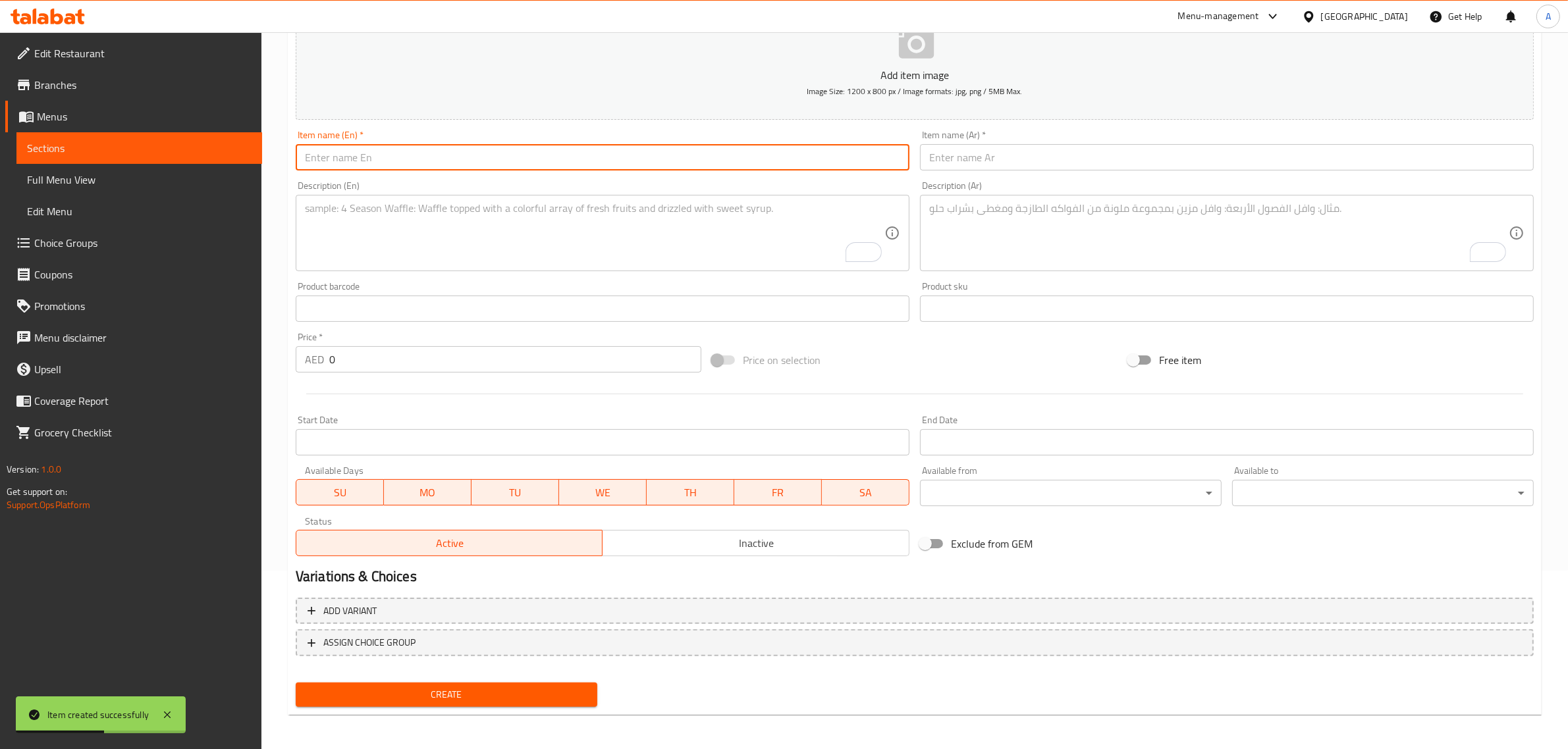
paste input "Chicken Charcoal Burger"
type input "Chicken Charcoal Burger"
click at [935, 162] on input "text" at bounding box center [1227, 156] width 613 height 26
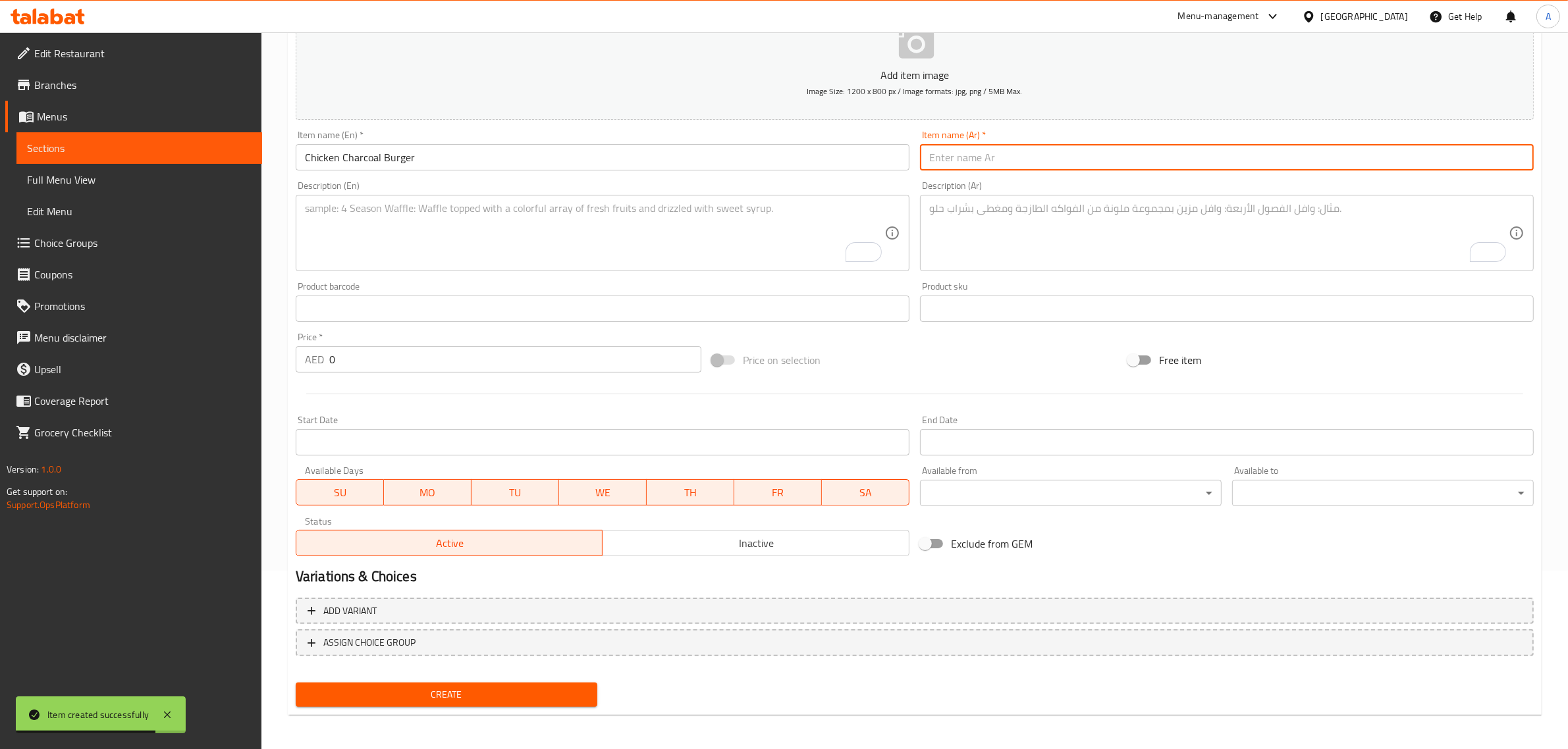
paste input "برجر دجاج على الفحم"
type input "برجر دجاج على الفحم"
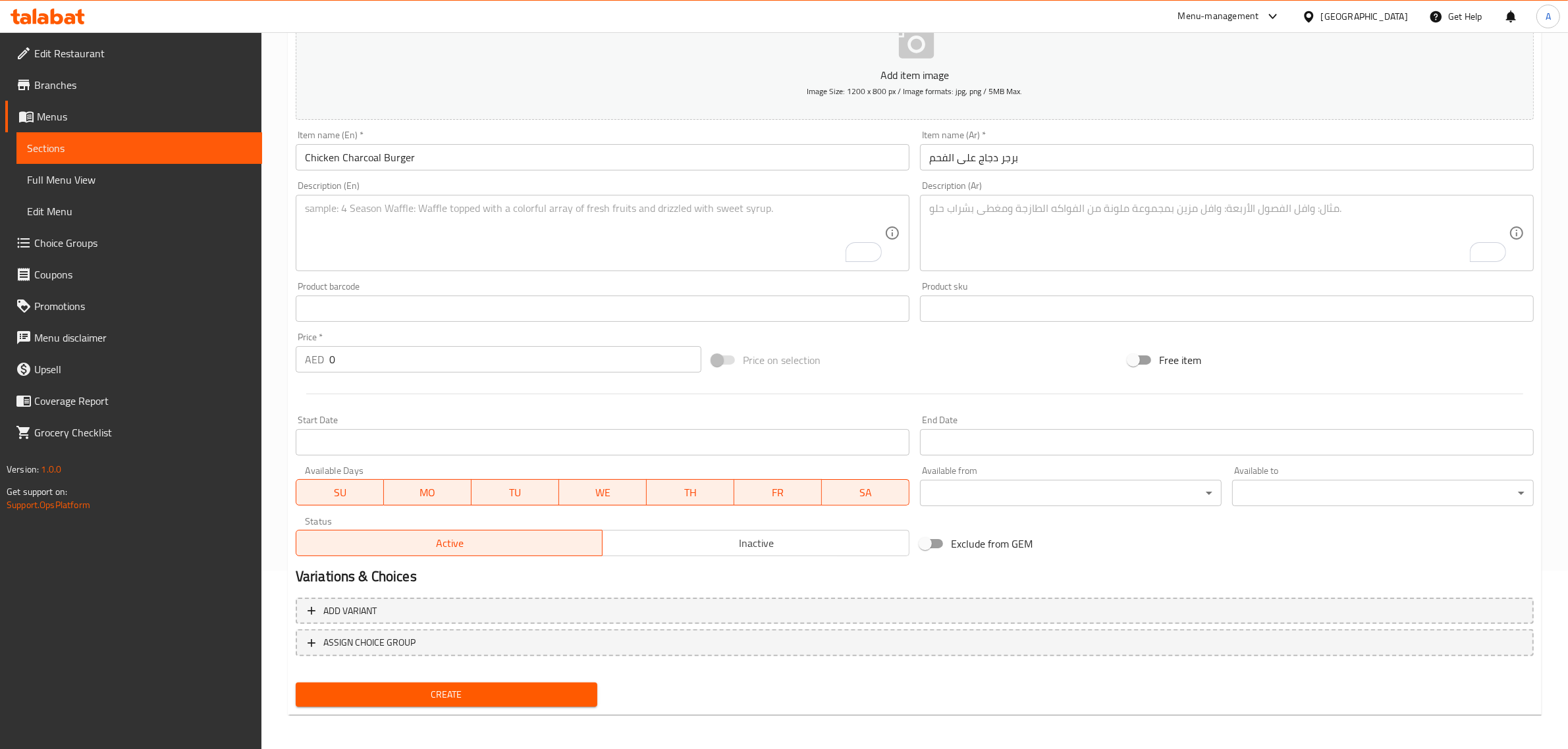
click at [466, 244] on textarea "To enrich screen reader interactions, please activate Accessibility in Grammarl…" at bounding box center [594, 233] width 580 height 63
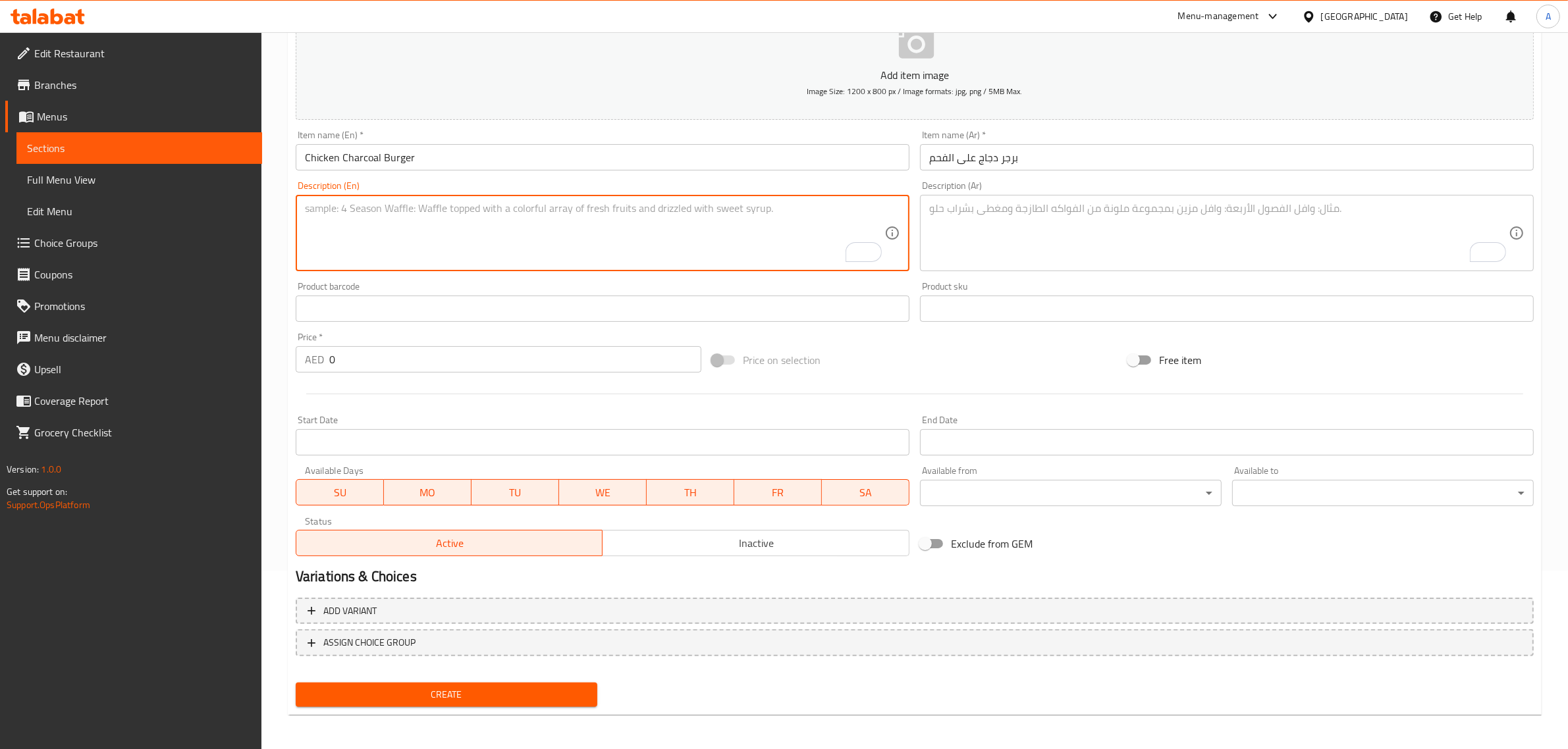
paste textarea "Smashed chichen patty, cheddar and gherkins with fries"
type textarea "Smashed chichen patty, cheddar and gherkins with fries"
click at [1136, 248] on textarea "To enrich screen reader interactions, please activate Accessibility in Grammarl…" at bounding box center [1218, 233] width 580 height 63
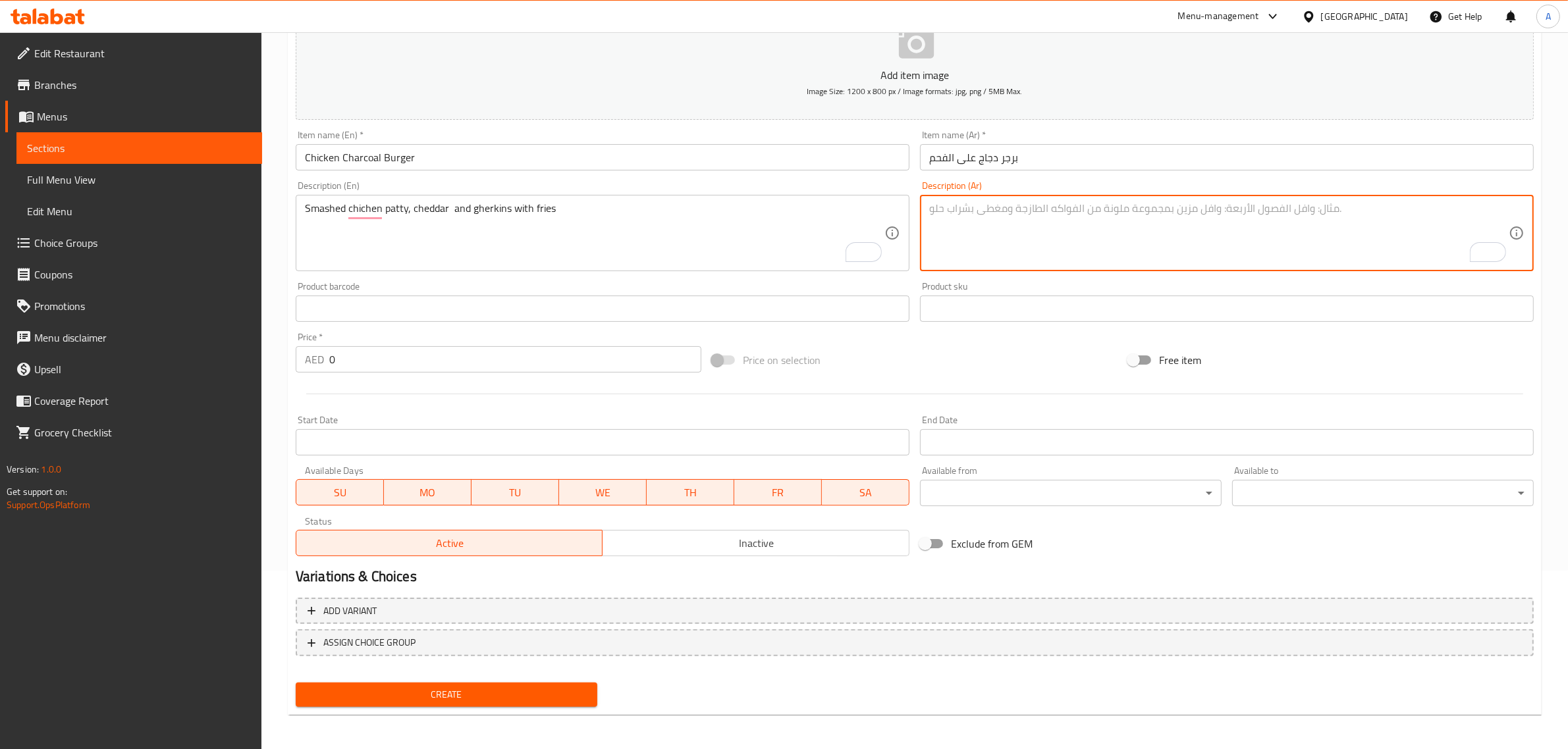
paste textarea "فطيرة دجاج مهروسة، جبنة شيدر ومخللات مع بطاطس مقلية"
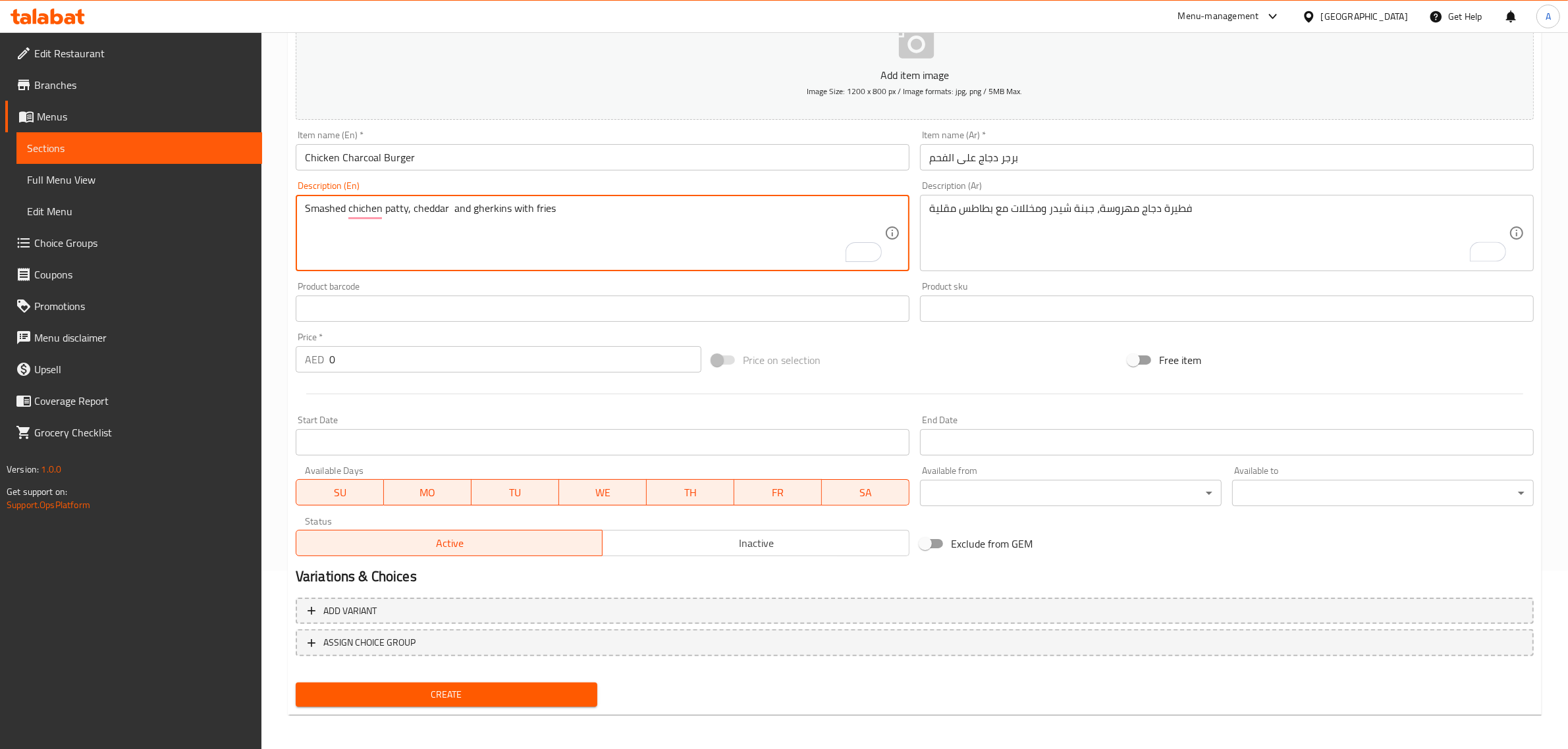
click at [395, 211] on textarea "Smashed chichen patty, cheddar and gherkins with fries" at bounding box center [594, 233] width 580 height 63
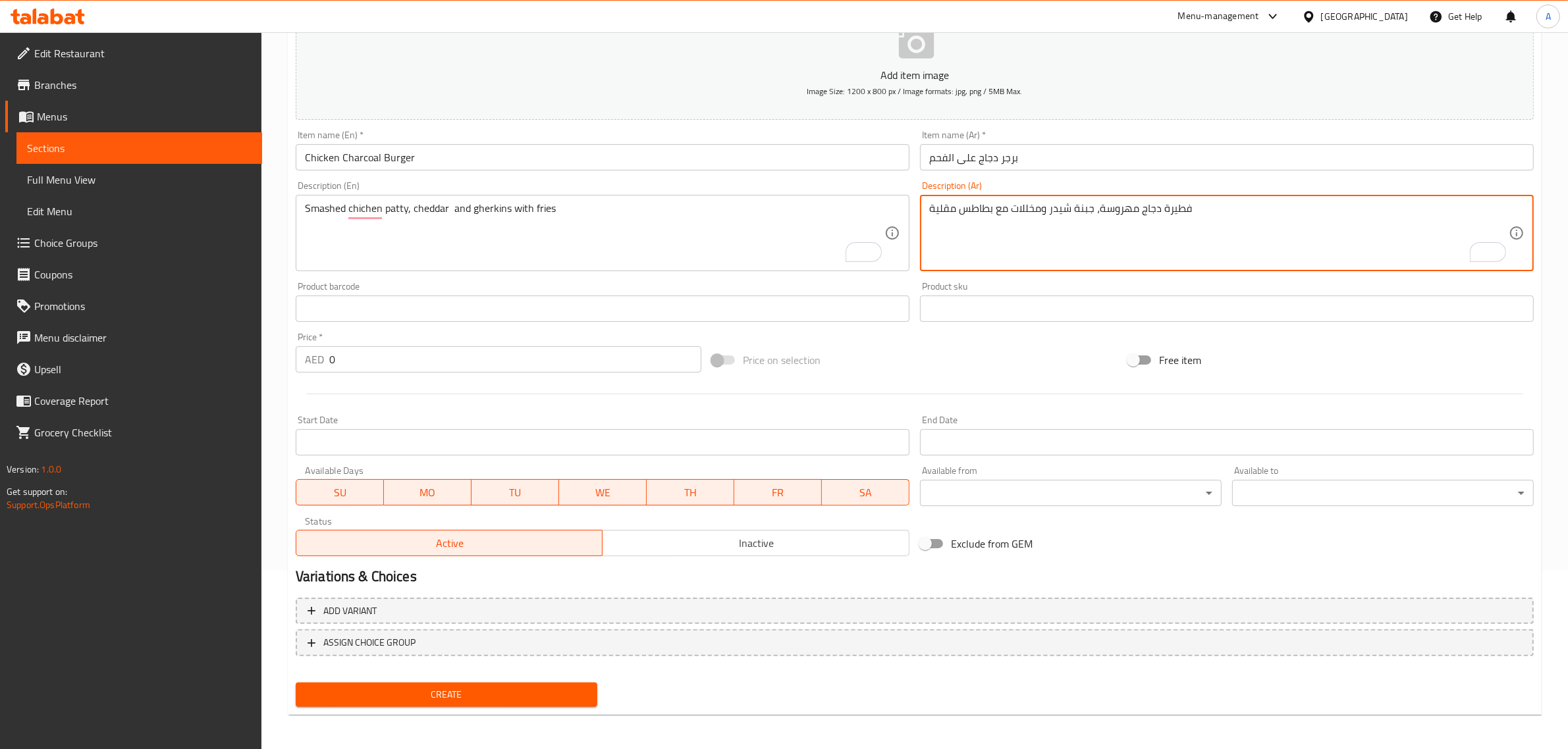
click at [1177, 212] on textarea "فطيرة دجاج مهروسة، جبنة شيدر ومخللات مع بطاطس مقلية" at bounding box center [1218, 233] width 580 height 63
paste textarea "طع"
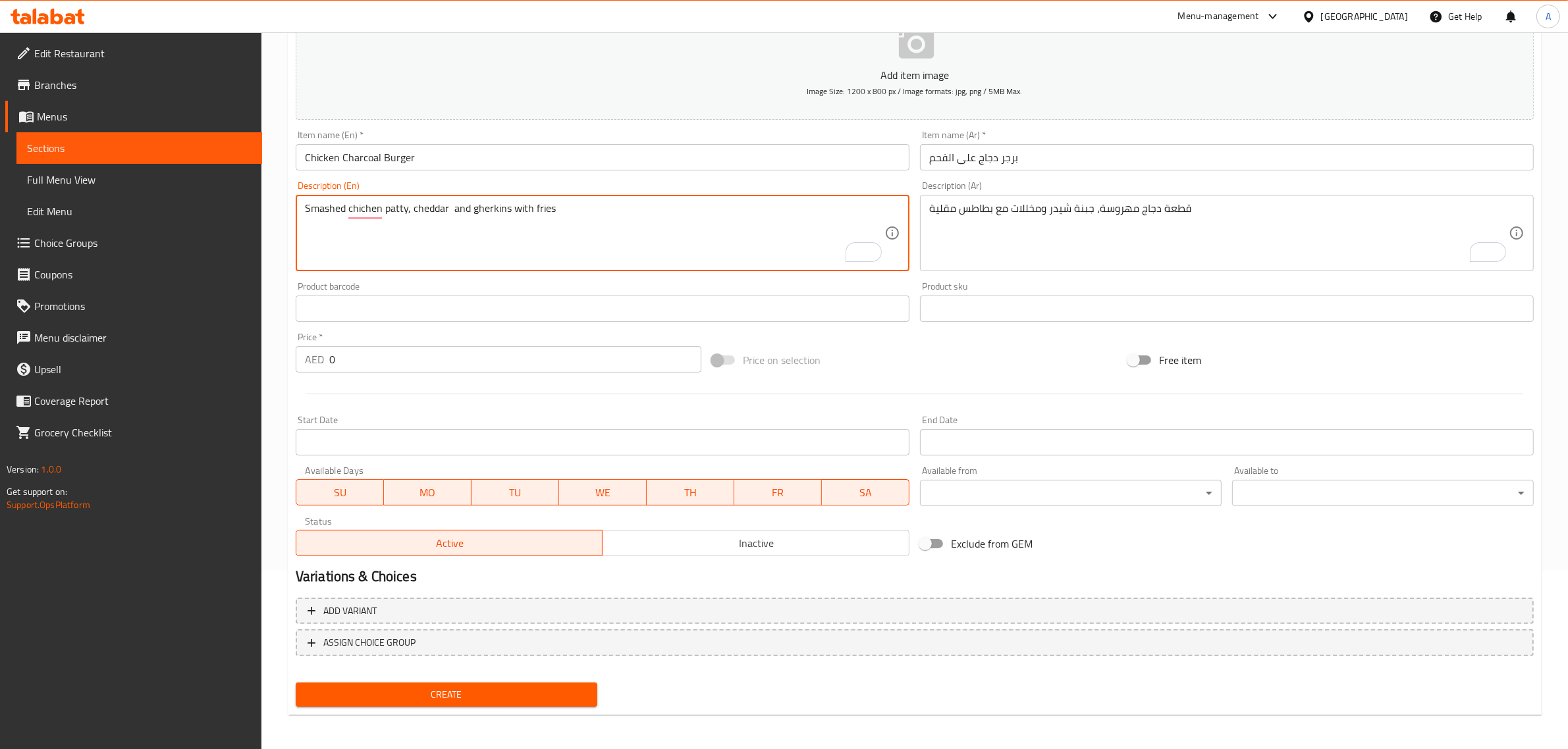
click at [326, 208] on textarea "Smashed chichen patty, cheddar and gherkins with fries" at bounding box center [594, 233] width 580 height 63
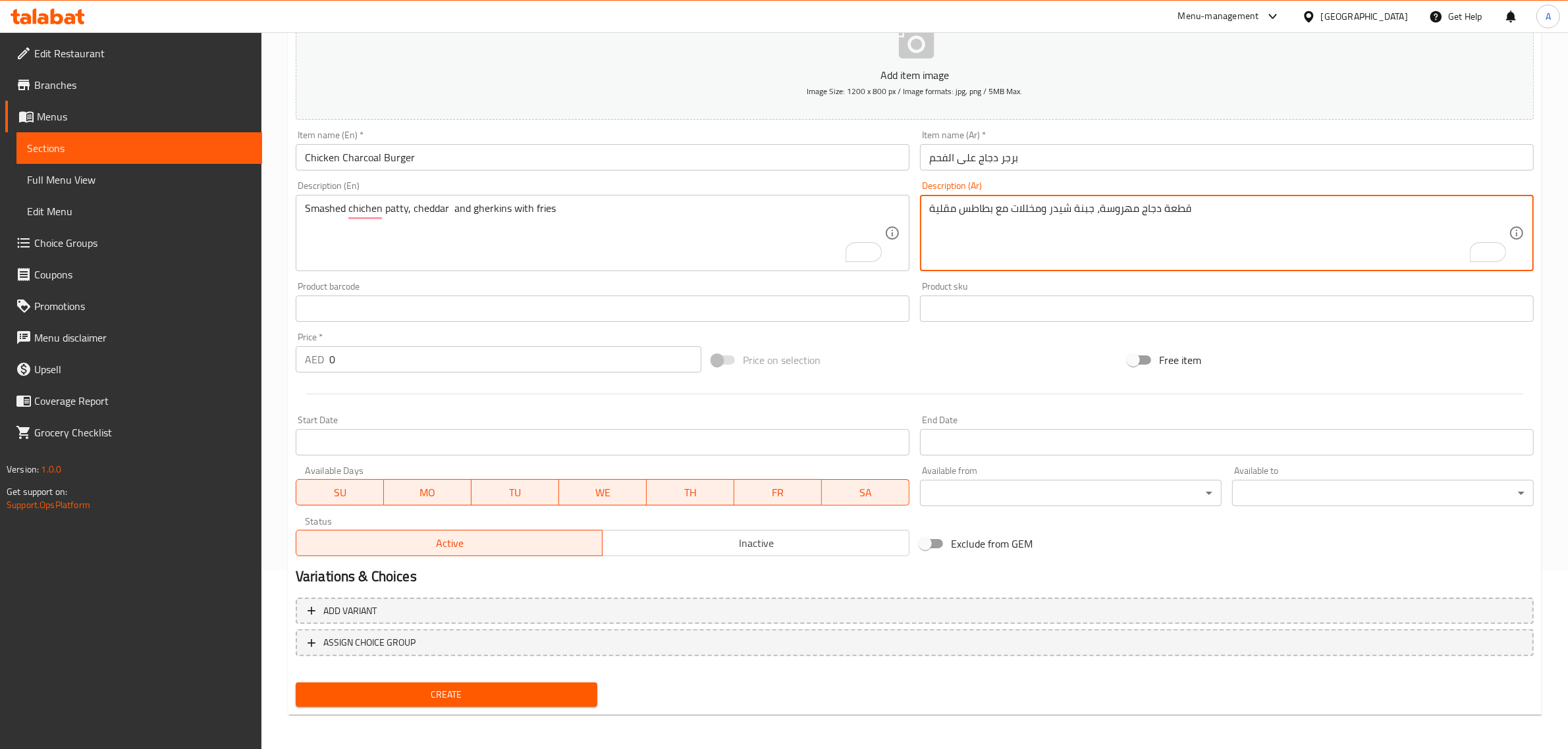
click at [1110, 208] on textarea "قطعة دجاج مهروسة، جبنة شيدر ومخللات مع بطاطس مقلية" at bounding box center [1218, 233] width 580 height 63
type textarea "قطعة دجاج سماش، جبنة شيدر ومخللات مع بطاطس مقلية"
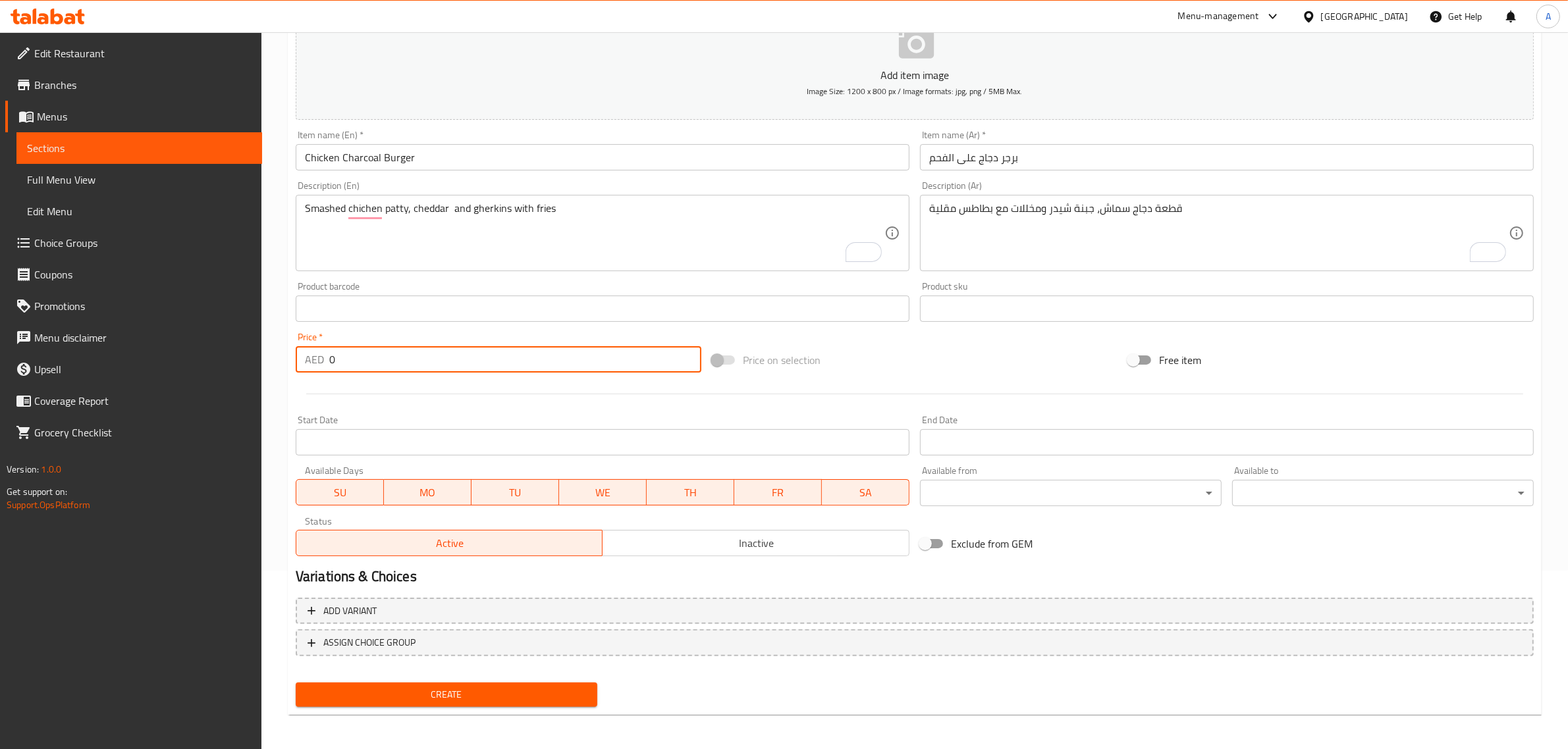
drag, startPoint x: 338, startPoint y: 358, endPoint x: 305, endPoint y: 364, distance: 33.5
click at [305, 364] on div "AED 0 Price *" at bounding box center [499, 358] width 406 height 26
paste input "28"
type input "28"
click at [296, 682] on button "Create" at bounding box center [447, 694] width 302 height 24
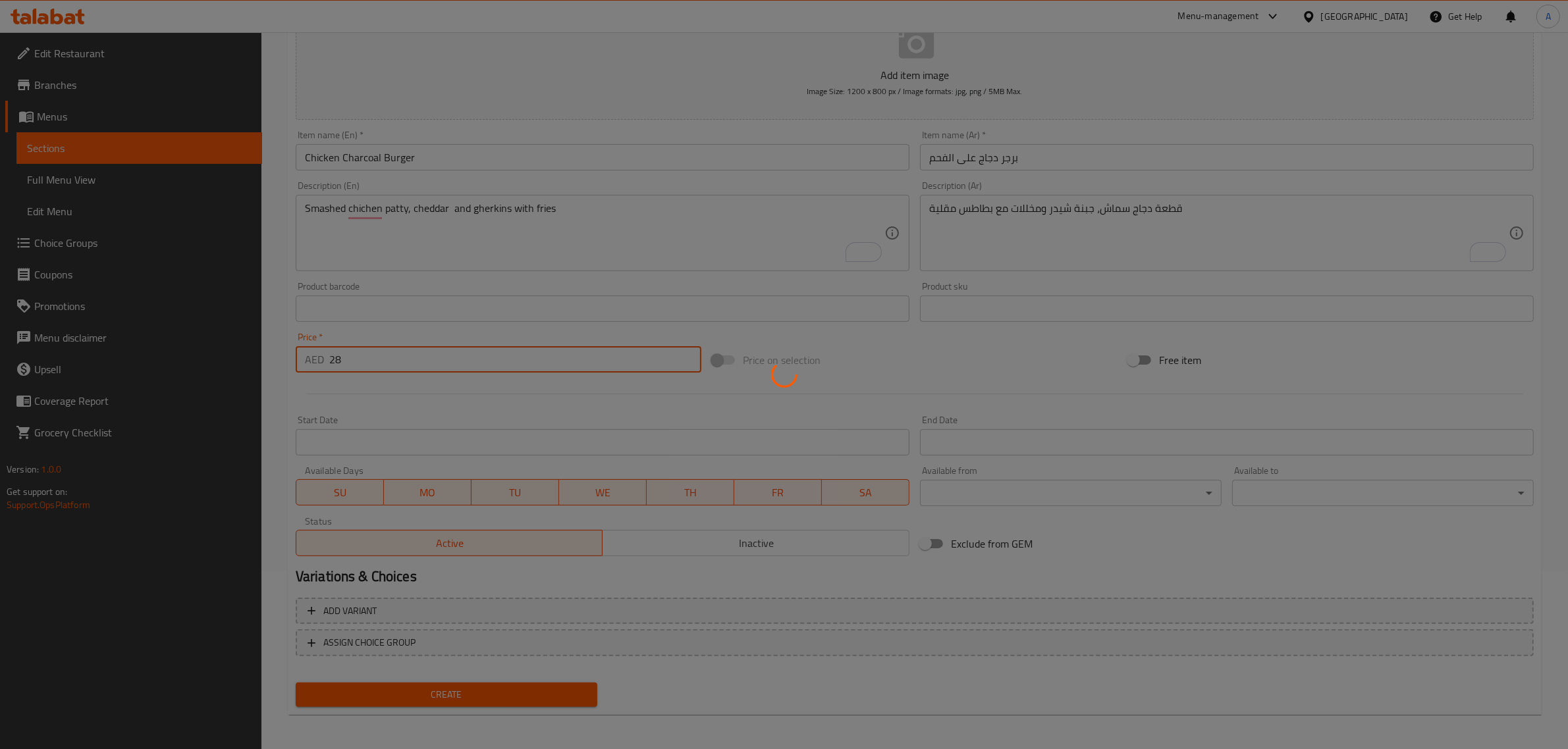
type input "0"
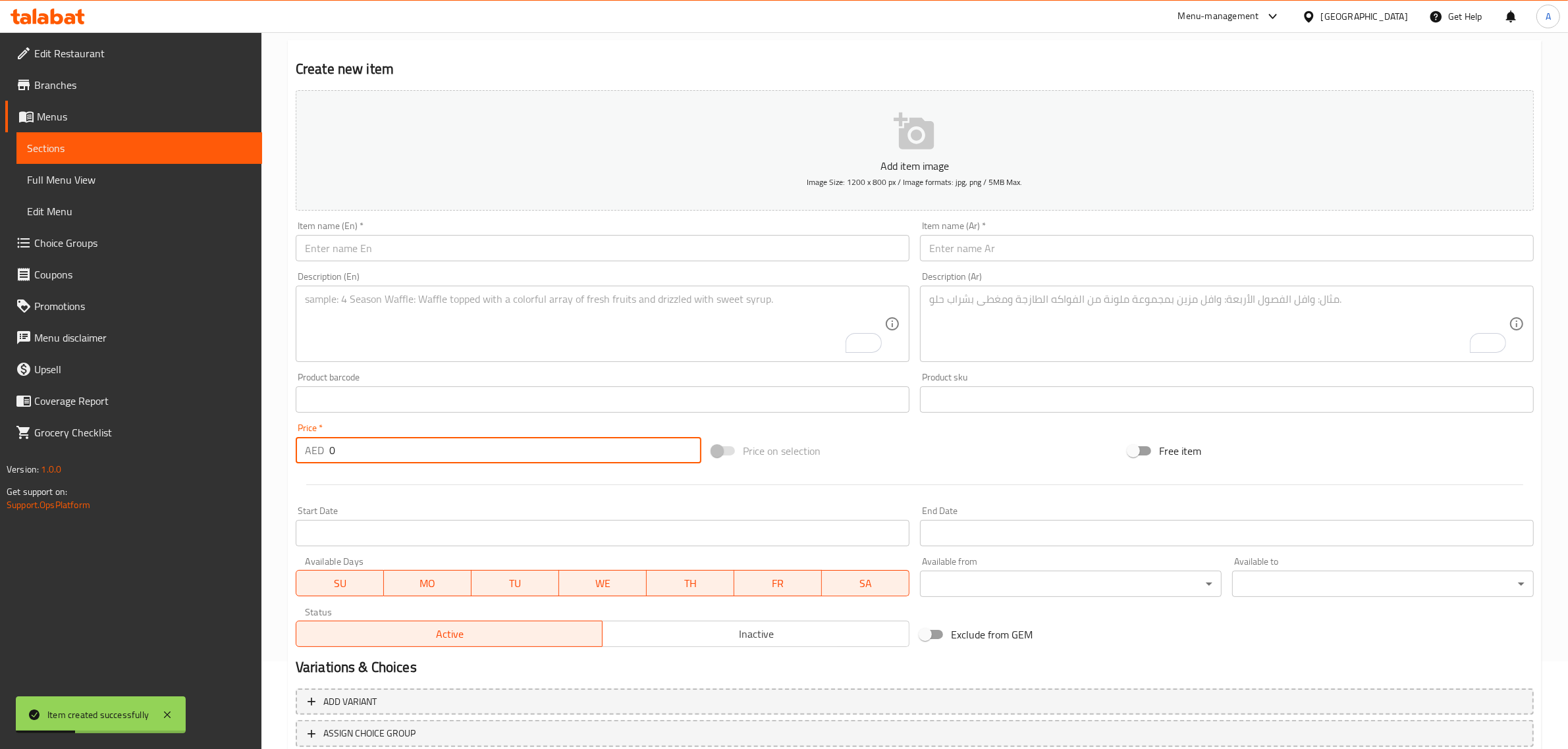
scroll to position [0, 0]
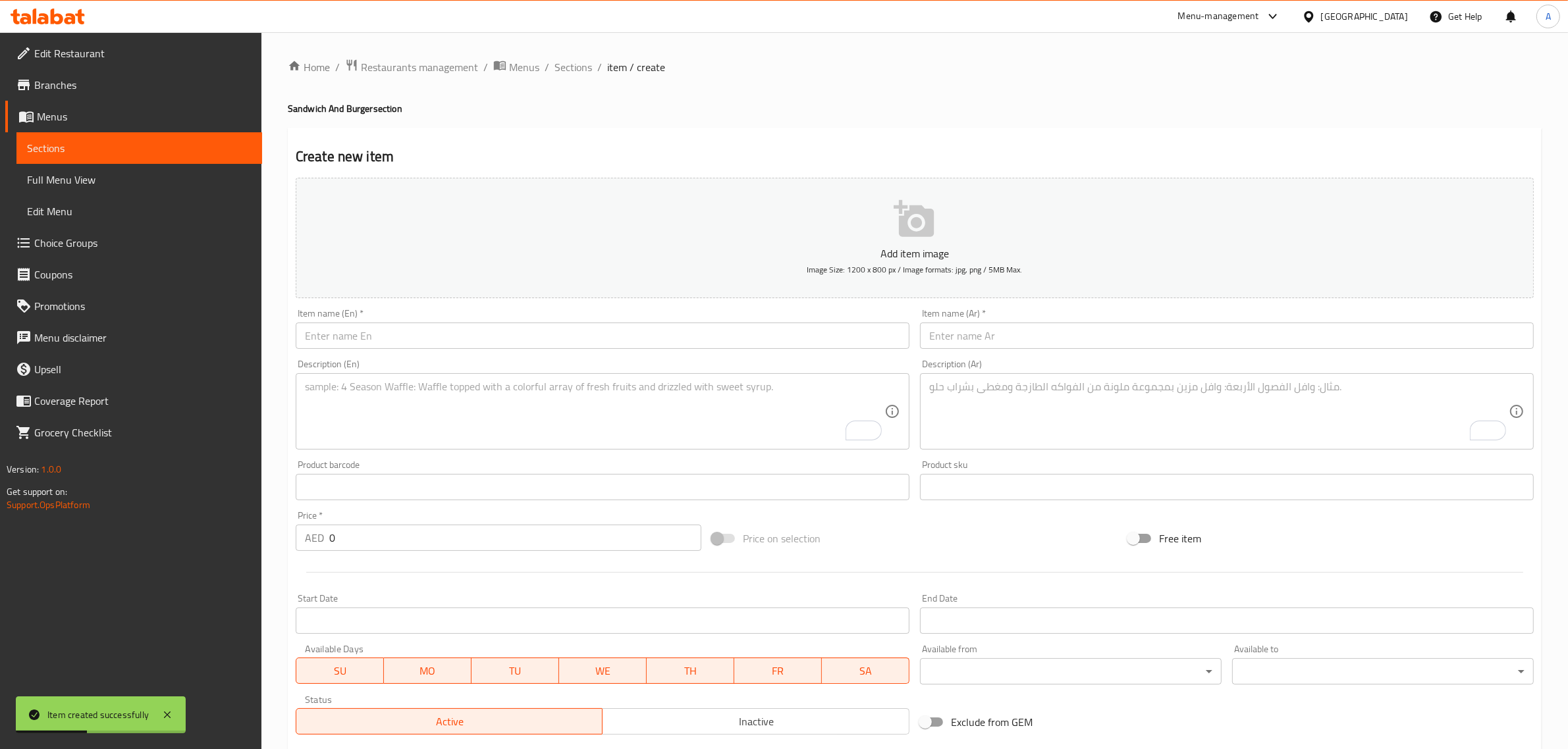
click at [593, 64] on ol "Home / Restaurants management / Menus / Sections / item / create" at bounding box center [915, 68] width 1253 height 17
click at [574, 68] on span "Sections" at bounding box center [573, 67] width 38 height 16
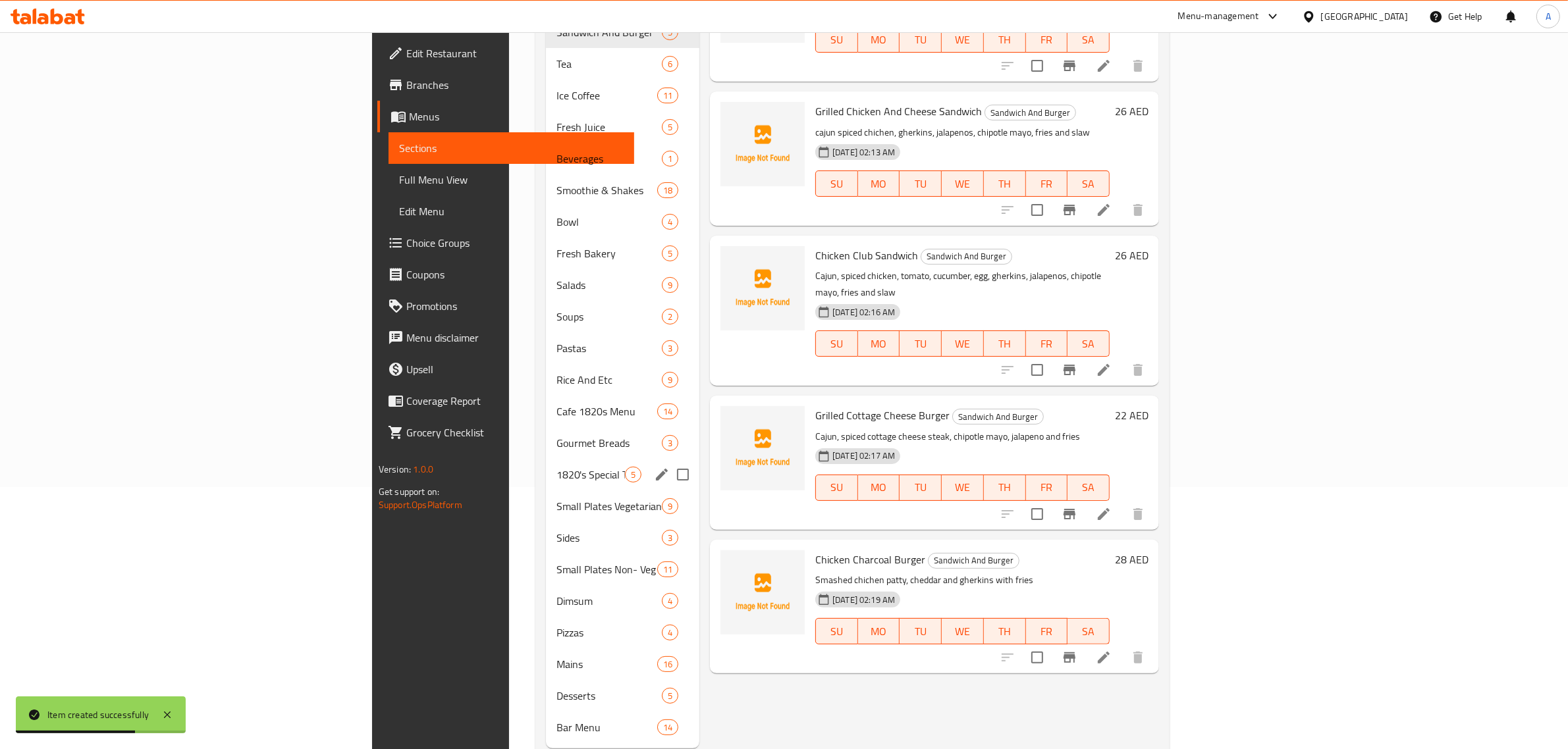
scroll to position [277, 0]
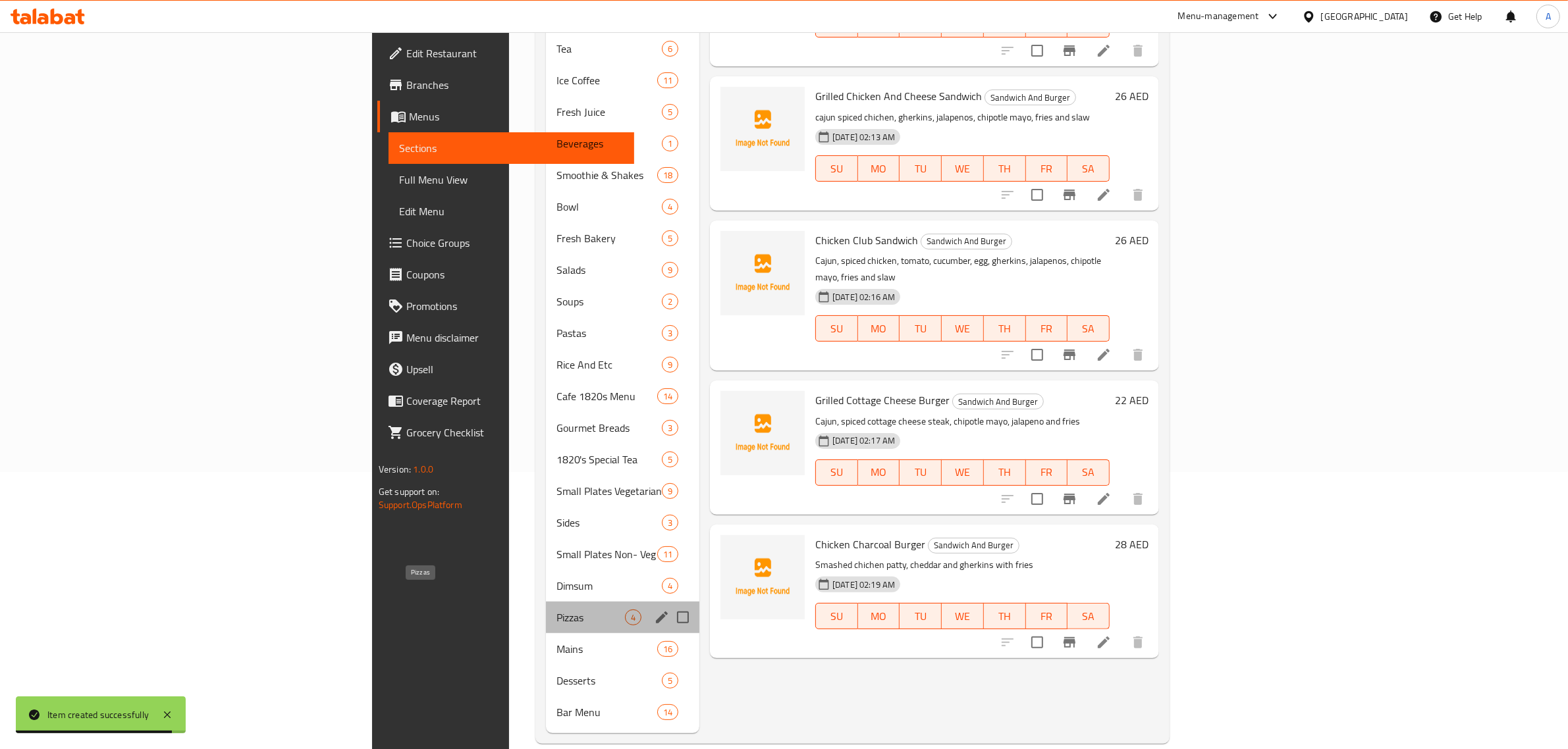
click at [557, 609] on span "Pizzas" at bounding box center [591, 617] width 68 height 16
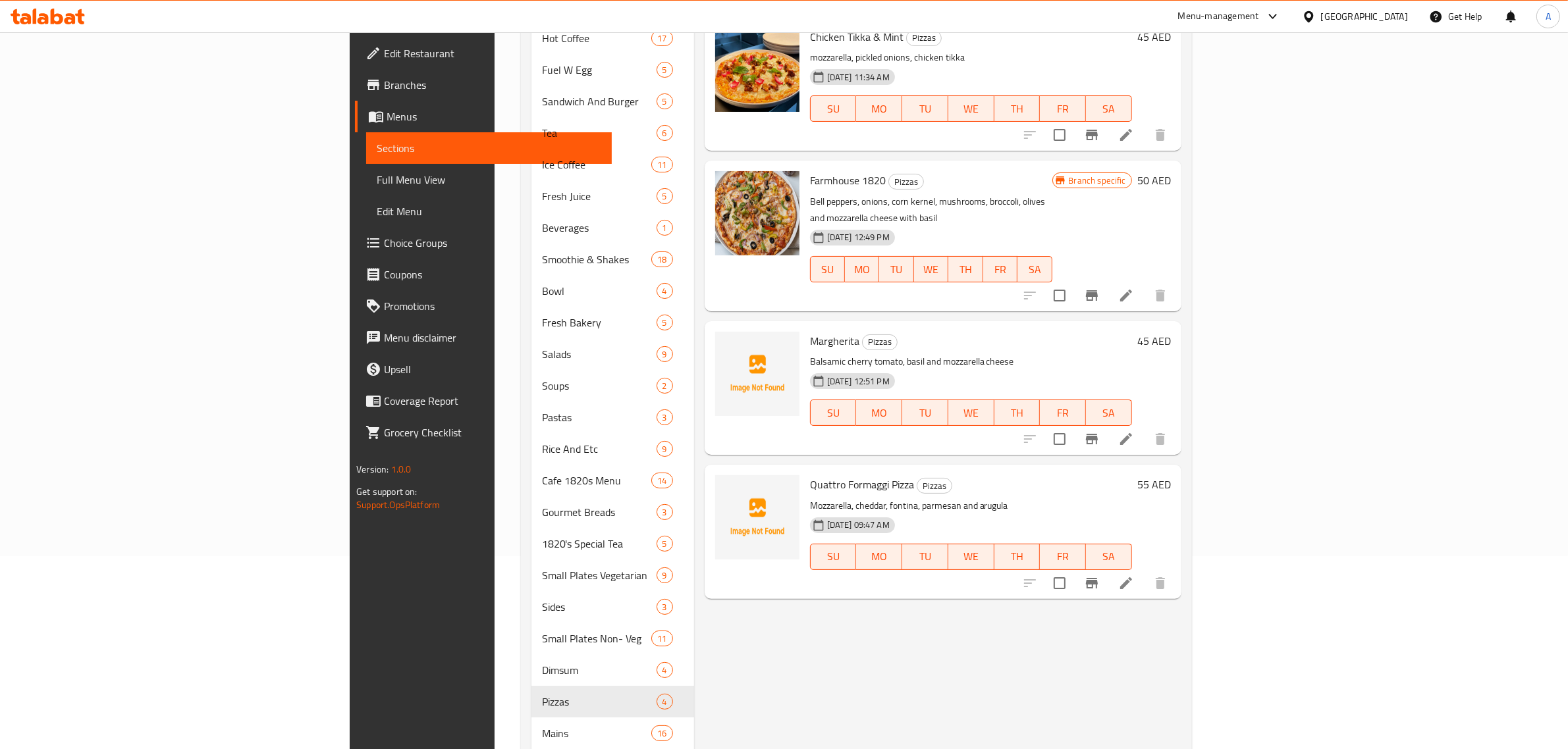
scroll to position [112, 0]
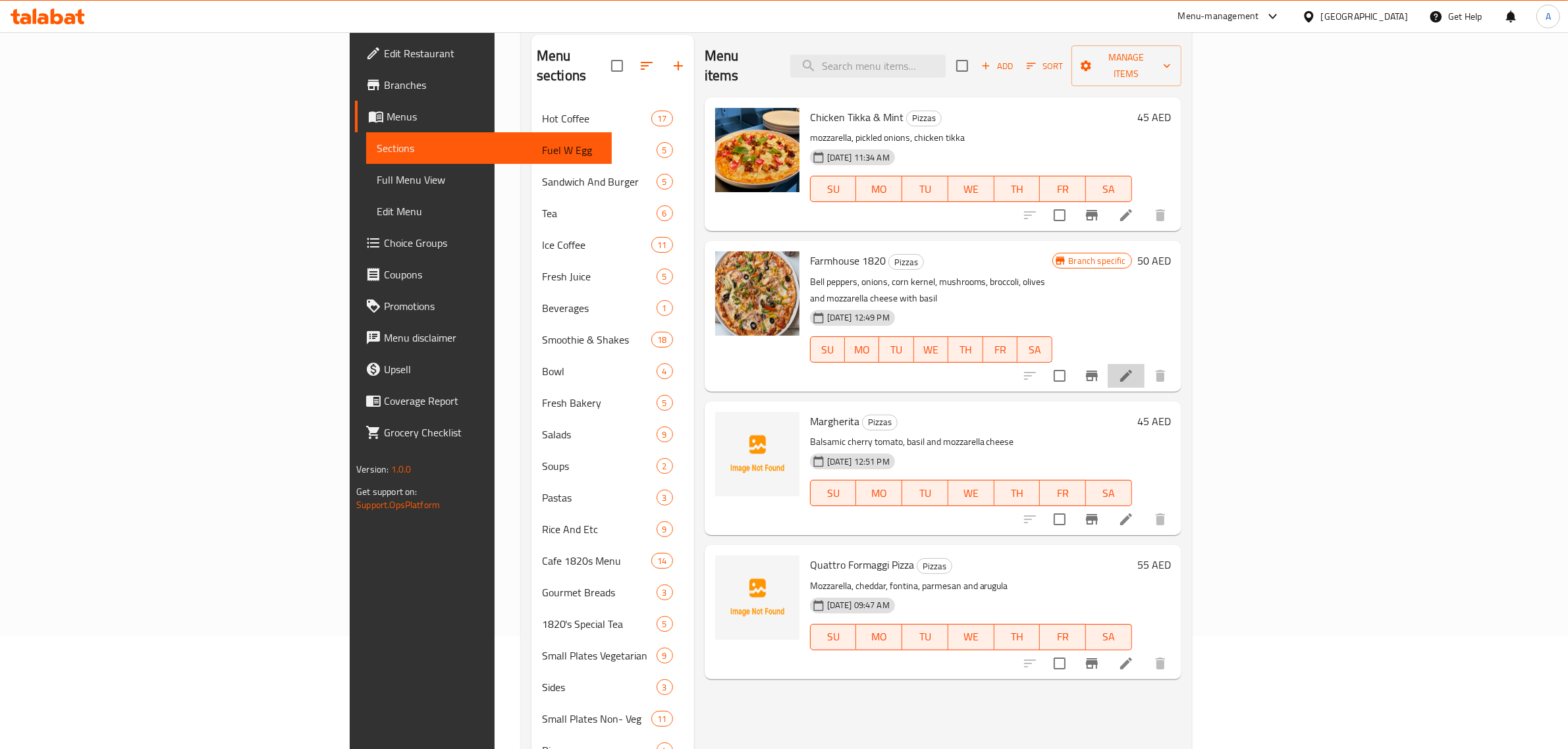
click at [1144, 364] on li at bounding box center [1125, 376] width 37 height 24
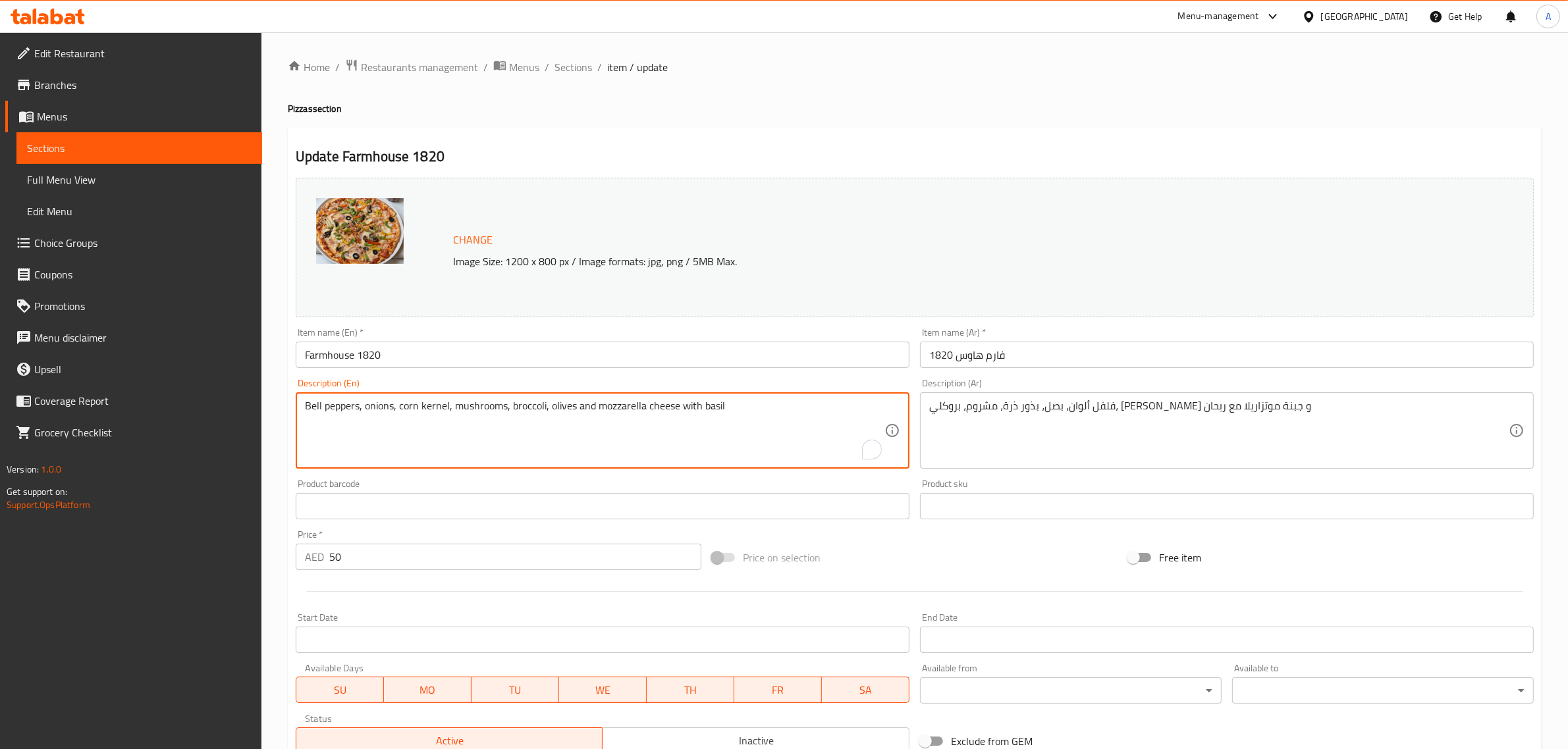
click at [647, 406] on textarea "Bell peppers, onions, corn kernel, mushrooms, broccoli, olives and mozzarella c…" at bounding box center [594, 431] width 580 height 63
paste textarea ", kernel, mushrooms broccoli, olives and mozzarella 4"
type textarea "Bell peppers, onions, corn, kernel, mushrooms broccoli, olives and mozzarella 4…"
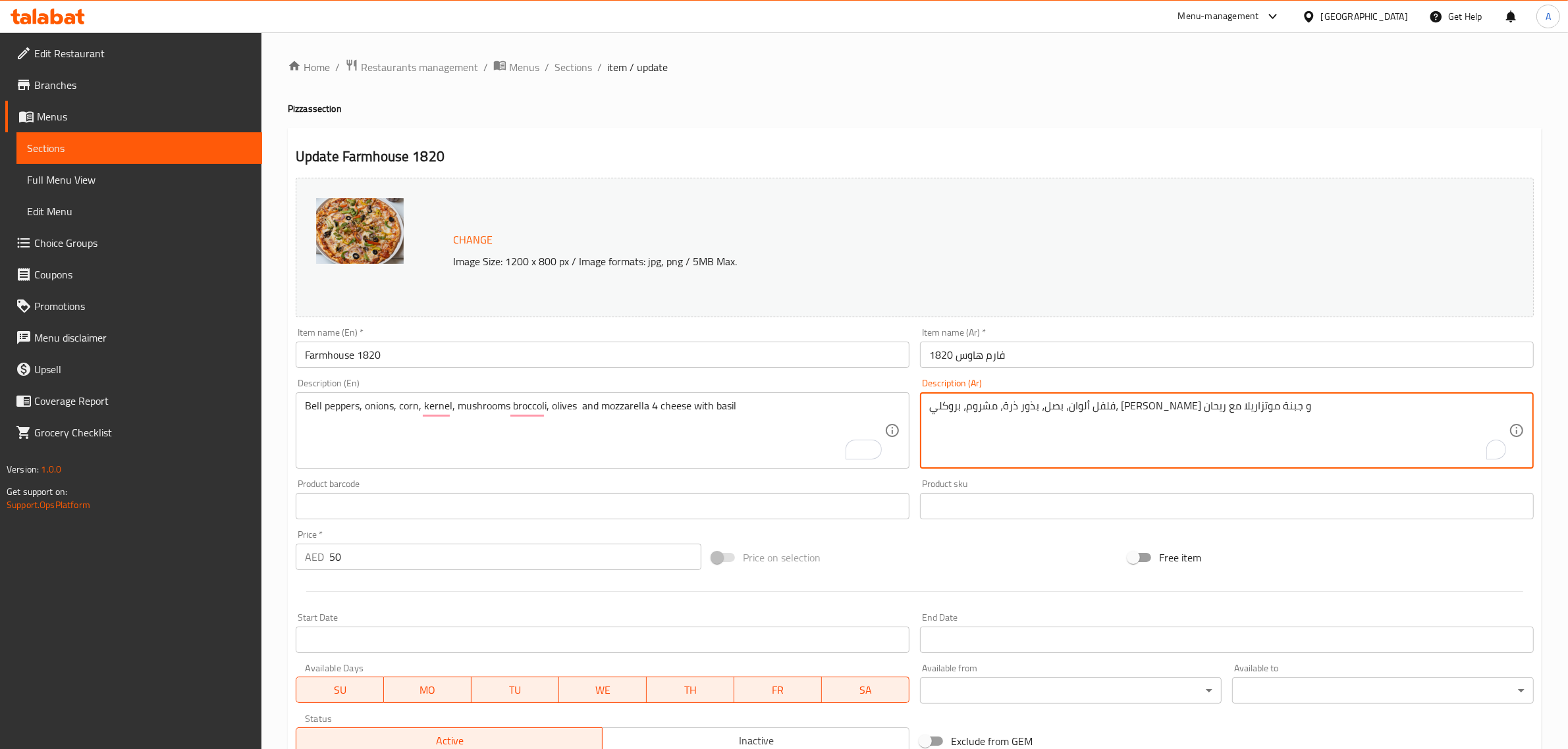
paste textarea "فلفل رومي، بصل، ذرة، حبة ذرة، فطر، بروكلي، زيتون، موزاريلا، 4 أنواع من الجبن مع…"
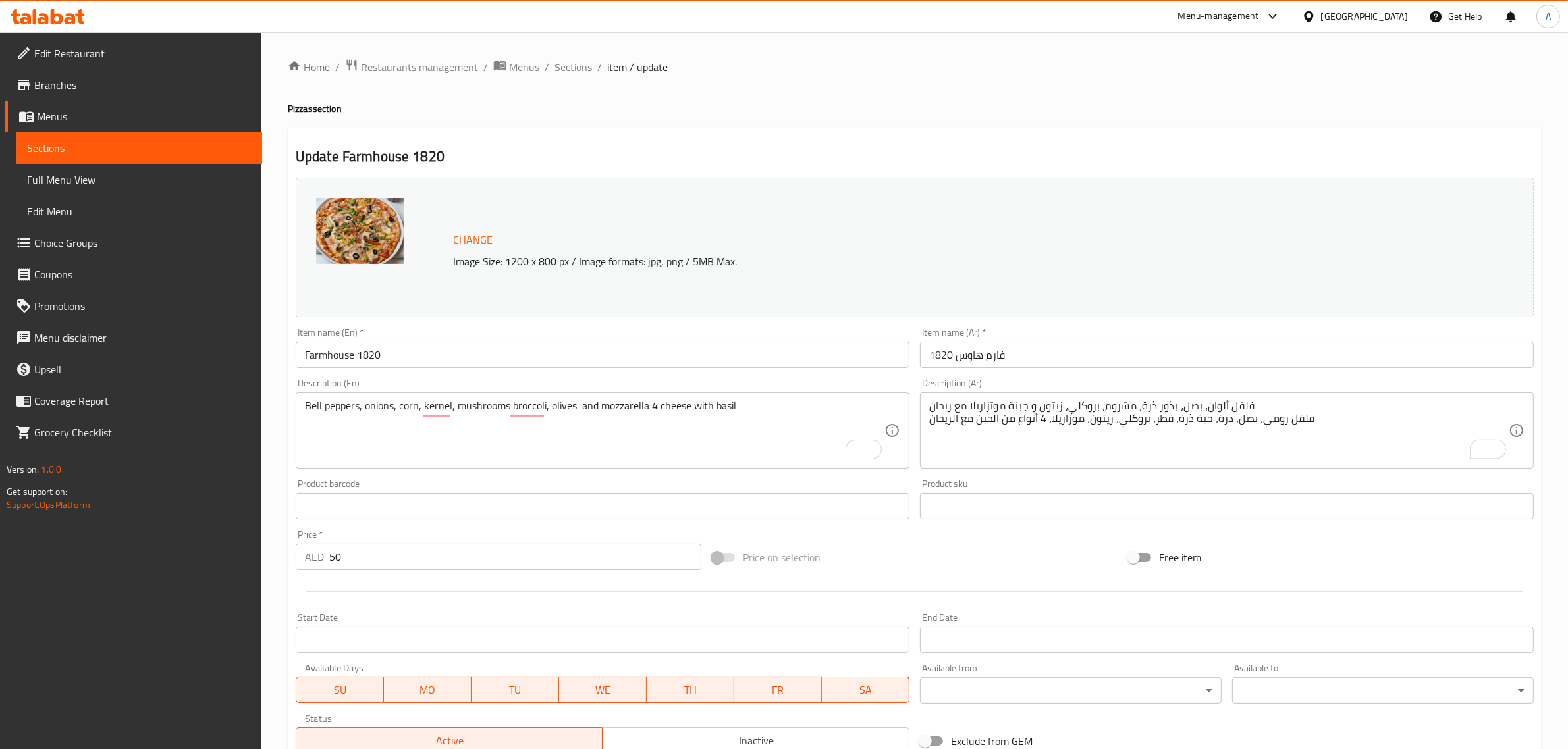
click at [1237, 398] on div "فلفل ألوان، بصل، بذور ذرة، مشروم، بروكلي، زيتون و جبنة موتزاريلا مع ريحان فلفل …" at bounding box center [1227, 430] width 613 height 76
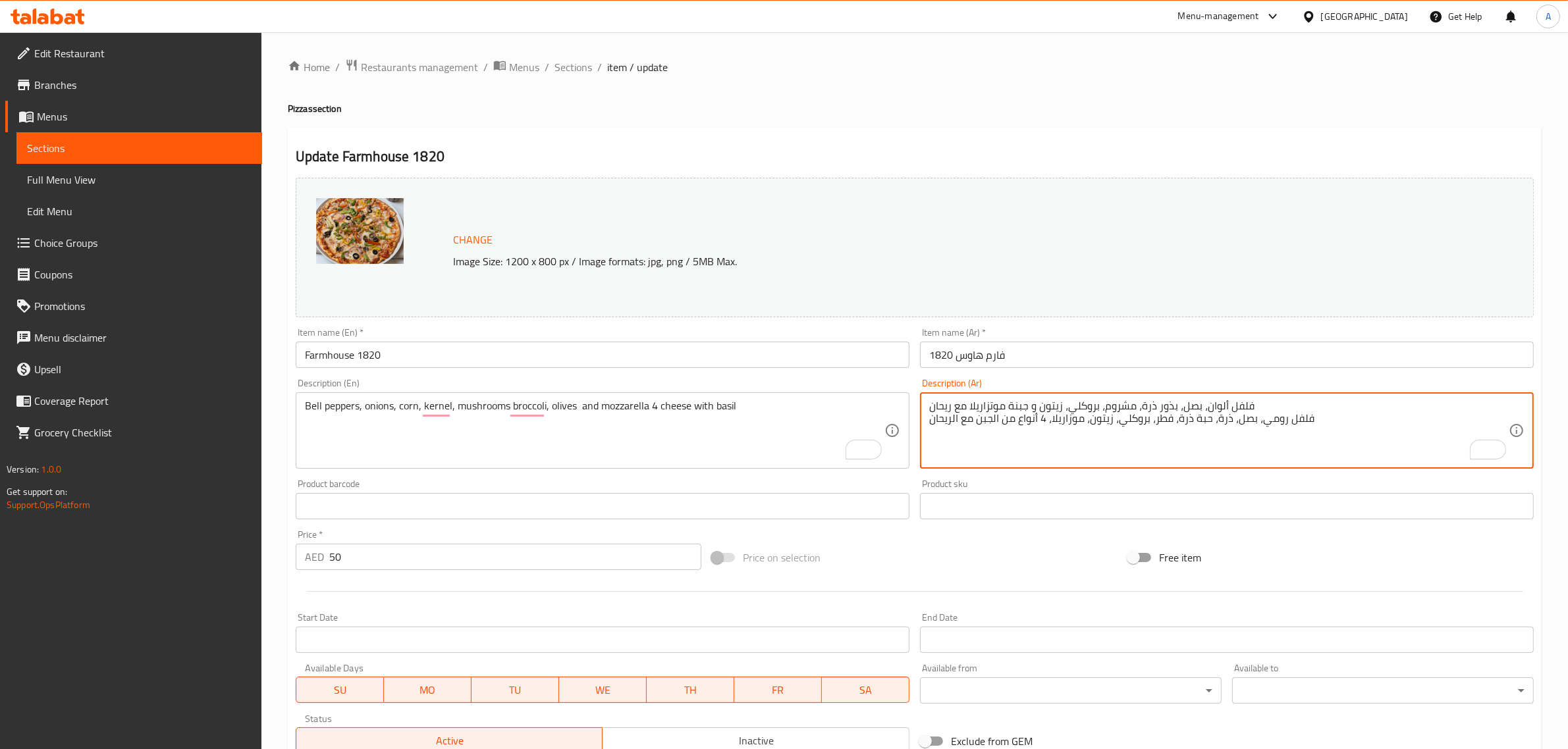
click at [1239, 409] on textarea "فلفل ألوان، بصل، بذور ذرة، مشروم، بروكلي، زيتون و جبنة موتزاريلا مع ريحان فلفل …" at bounding box center [1218, 431] width 580 height 63
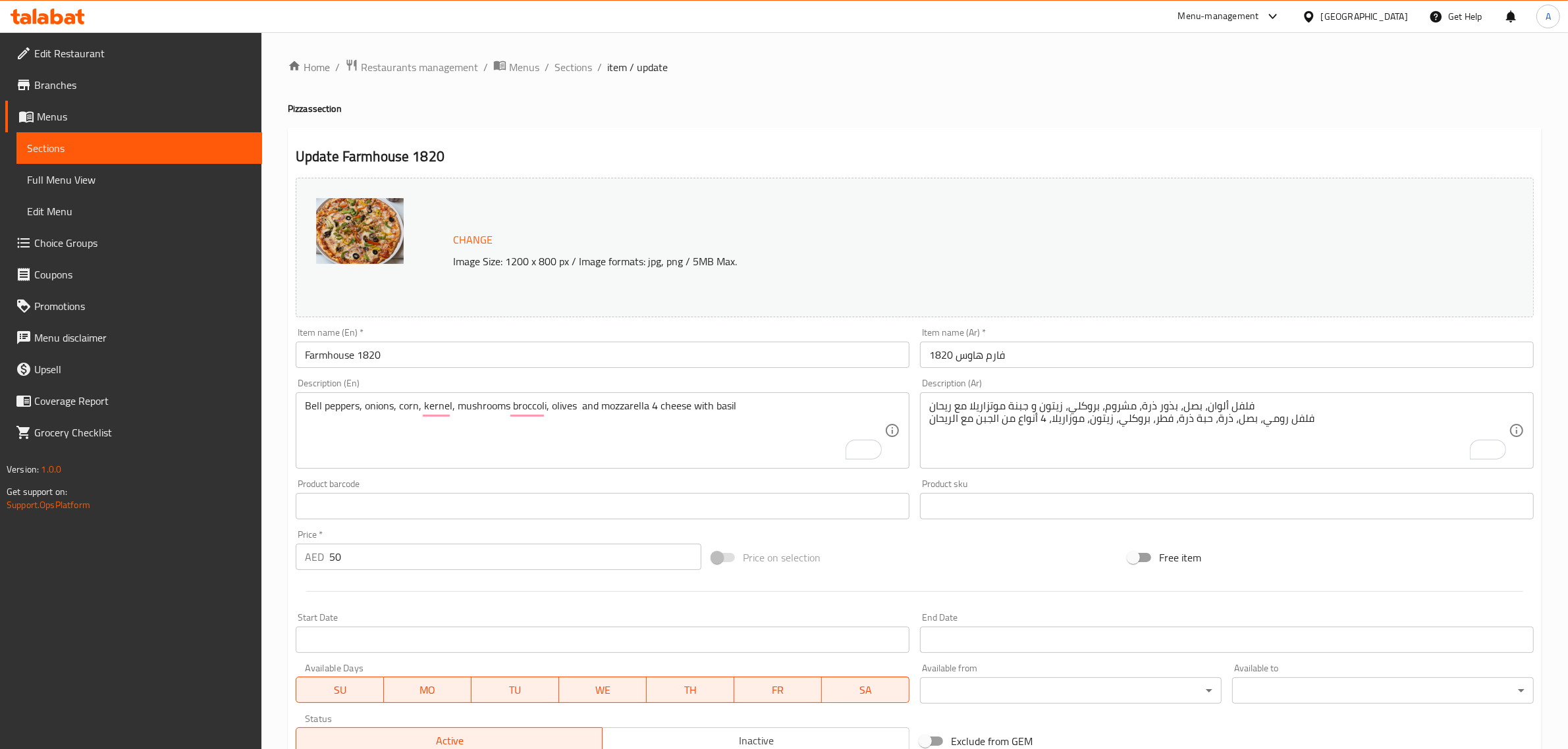
click at [1239, 397] on div "فلفل ألوان، بصل، بذور ذرة، مشروم، بروكلي، زيتون و جبنة موتزاريلا مع ريحان فلفل …" at bounding box center [1227, 430] width 613 height 76
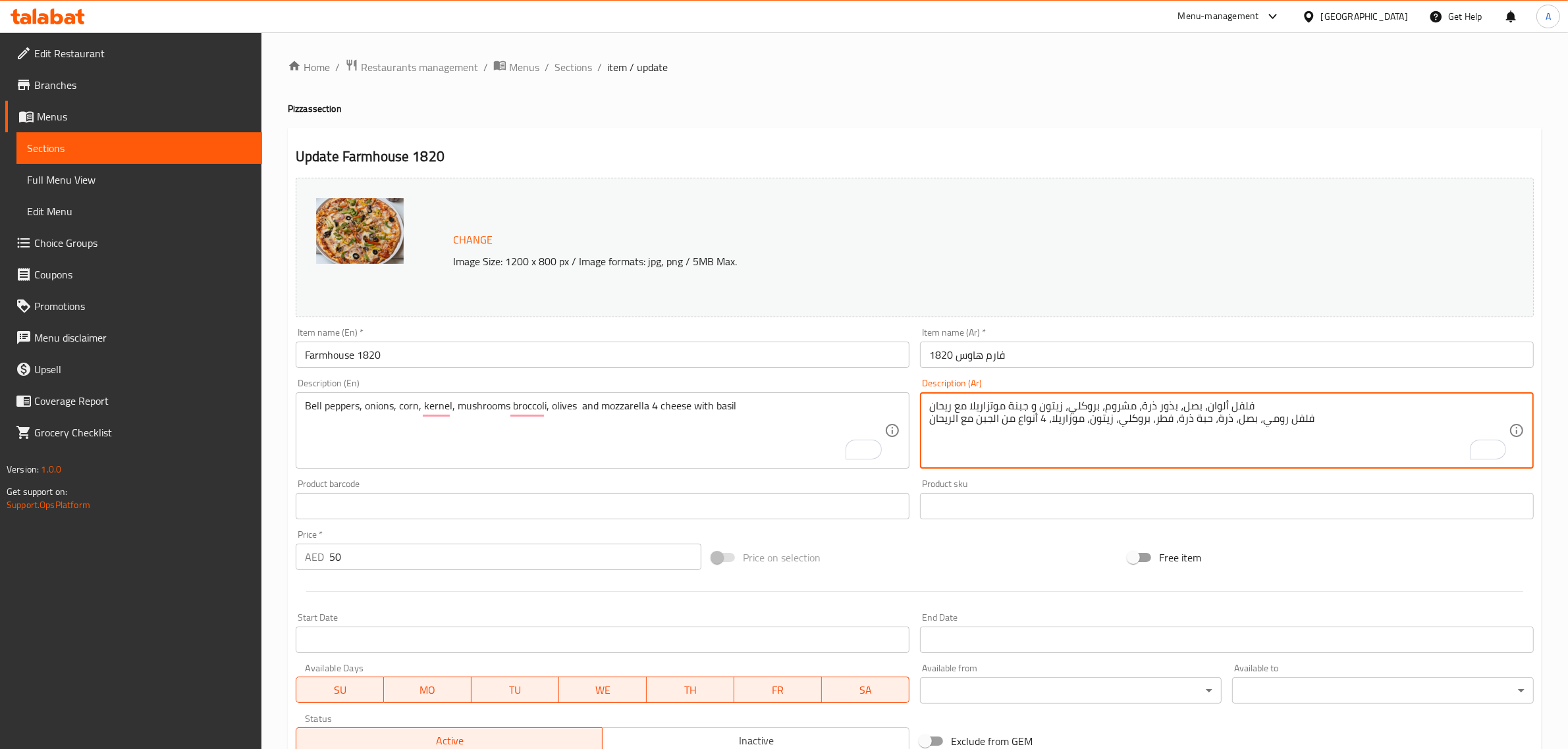
click at [1235, 405] on textarea "فلفل ألوان، بصل، بذور ذرة، مشروم، بروكلي، زيتون و جبنة موتزاريلا مع ريحان فلفل …" at bounding box center [1218, 431] width 580 height 63
drag, startPoint x: 1235, startPoint y: 405, endPoint x: 1220, endPoint y: 400, distance: 15.8
click at [1220, 400] on textarea "فلفل ألوان، بصل، بذور ذرة، مشروم، بروكلي، زيتون و جبنة موتزاريلا مع ريحان فلفل …" at bounding box center [1218, 431] width 580 height 63
drag, startPoint x: 1257, startPoint y: 419, endPoint x: 1309, endPoint y: 432, distance: 53.6
click at [1309, 432] on textarea "فلف، بصل، بذور ذرة، مشروم، بروكلي، زيتون و جبنة موتزاريلا مع ريحان فلفل رومي، ب…" at bounding box center [1218, 431] width 580 height 63
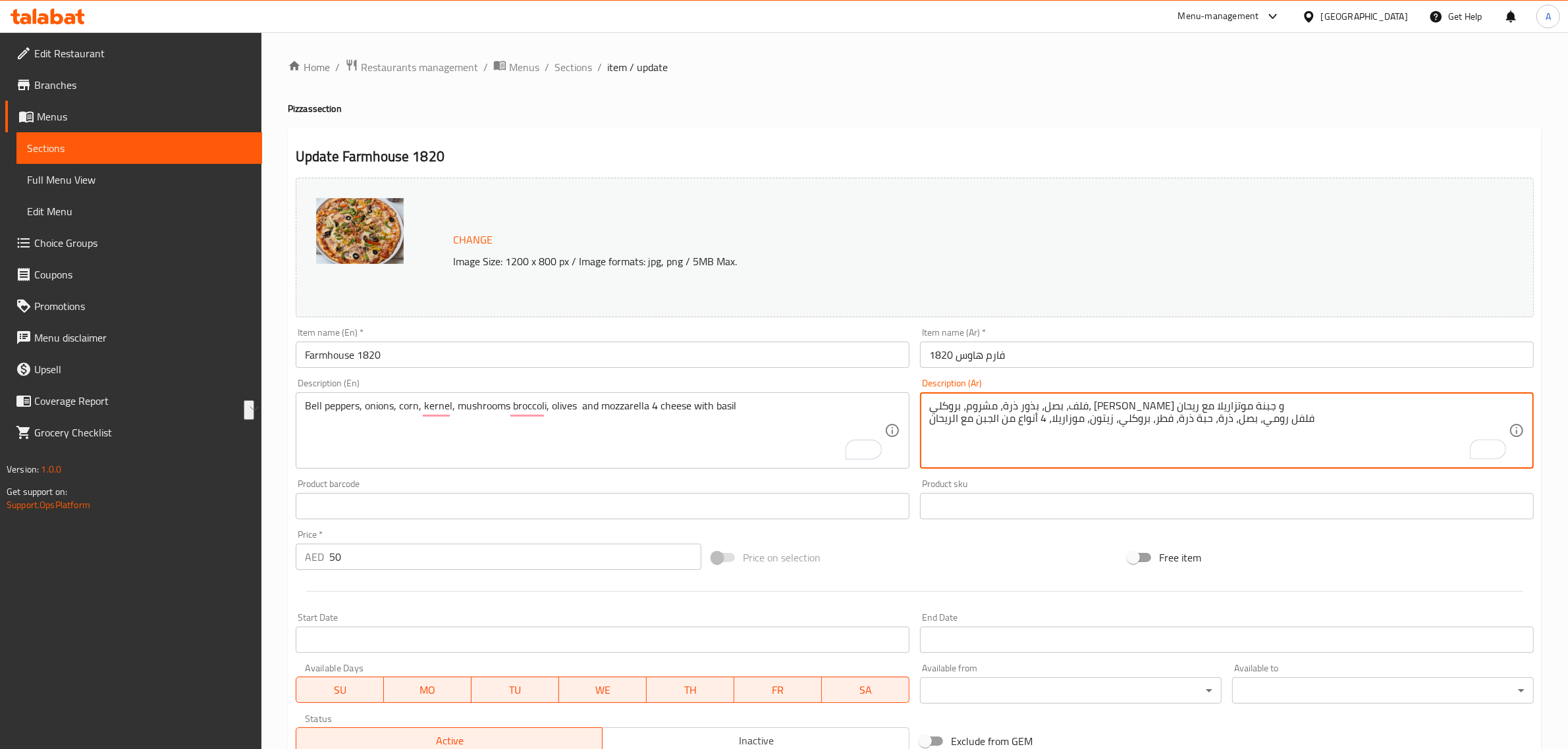
paste textarea "ألوان"
click at [1286, 421] on textarea "فلف، بصل، بذور ذرة، مشروم، بروكلي، زيتون و جبنة موتزاريلا مع ريحان ل ألوان، بصل…" at bounding box center [1218, 431] width 580 height 63
click at [1305, 428] on textarea "فلف، بصل، بذور ذرة، مشروم، بروكلي، زيتون و جبنة موتزاريلا مع ريحان ل ألوان، بصل…" at bounding box center [1218, 431] width 580 height 63
click at [1241, 423] on textarea "فلفل ألوان، بصل، بذور ذرة، مشروم، بروكلي، زيتون و جبنة موتزاريلا مع ريحان فلفل …" at bounding box center [1218, 431] width 580 height 63
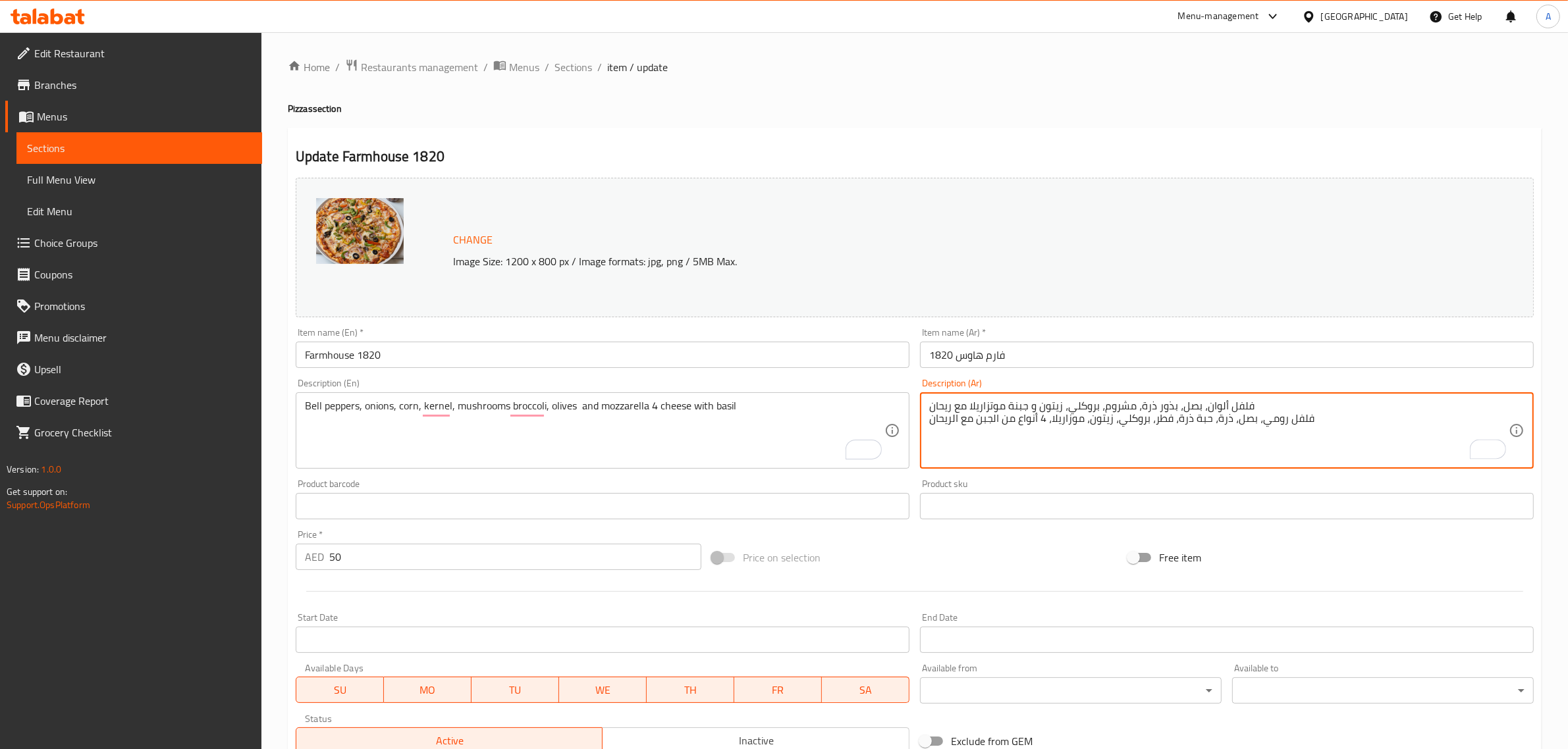
click at [1200, 405] on textarea "فلفل ألوان، بصل، بذور ذرة، مشروم، بروكلي، زيتون و جبنة موتزاريلا مع ريحان فلفل …" at bounding box center [1218, 431] width 580 height 63
drag, startPoint x: 1203, startPoint y: 405, endPoint x: 1260, endPoint y: 398, distance: 57.4
click at [1260, 398] on div "فلفل ألوان، بصل، بذور ذرة، مشروم، بروكلي، زيتون و جبنة موتزاريلا مع ريحان فلفل …" at bounding box center [1227, 430] width 613 height 76
drag, startPoint x: 1257, startPoint y: 428, endPoint x: 1311, endPoint y: 428, distance: 54.0
click at [1311, 428] on textarea "فلفل ألوان، بصل، بذور ذرة، مشروم، بروكلي، زيتون و جبنة موتزاريلا مع ريحان فلفل …" at bounding box center [1218, 431] width 580 height 63
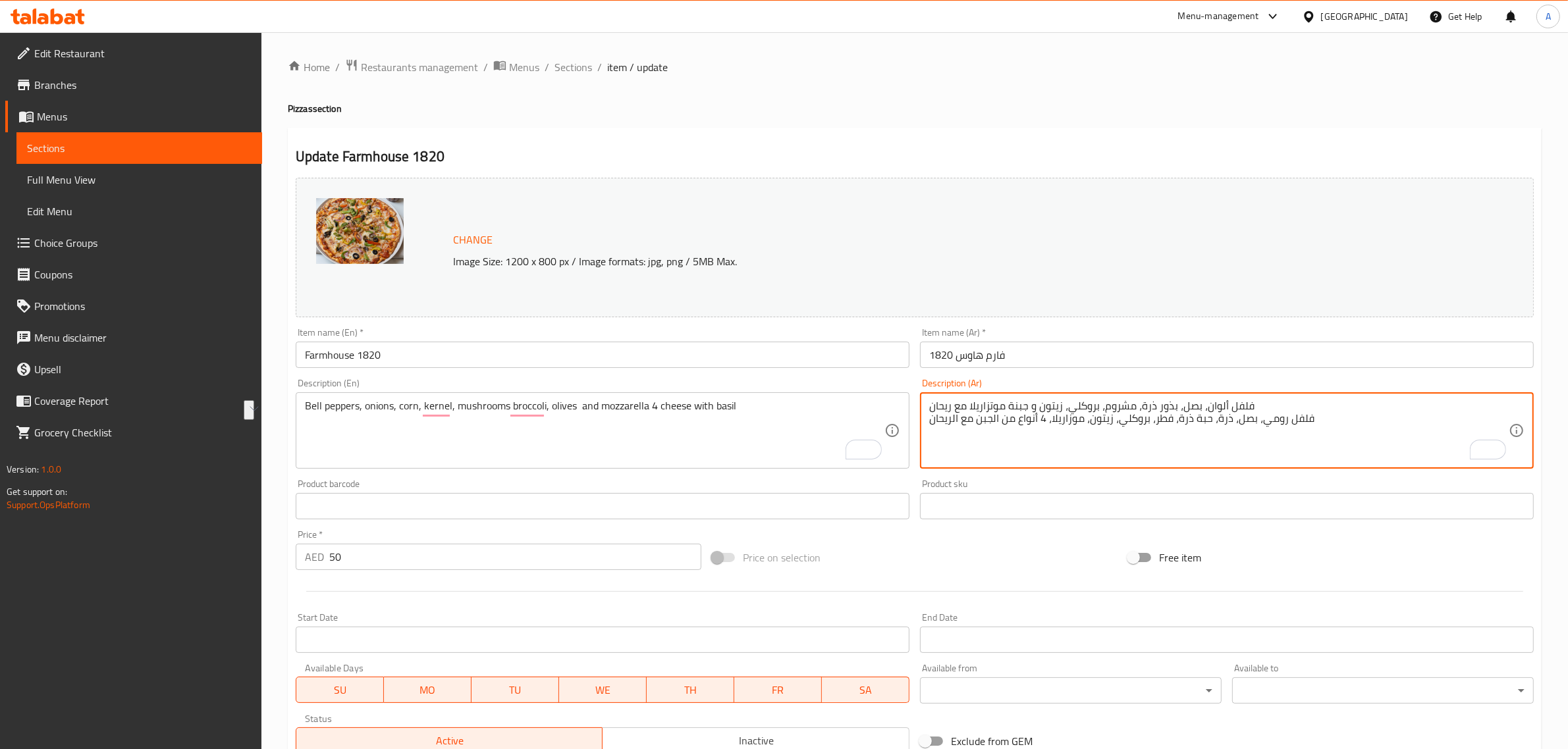
paste textarea "لوان"
click at [1312, 428] on textarea "فلفل ألوان، بصل، بذور ذرة، مشروم، بروكلي، زيتون و جبنة موتزاريلا مع ريحان فلفل …" at bounding box center [1218, 431] width 580 height 63
click at [1290, 410] on textarea "فلفل ألوان، بصل، بذور ذرة، مشروم، بروكلي، زيتون و جبنة موتزاريلا مع ريحان" at bounding box center [1218, 431] width 580 height 63
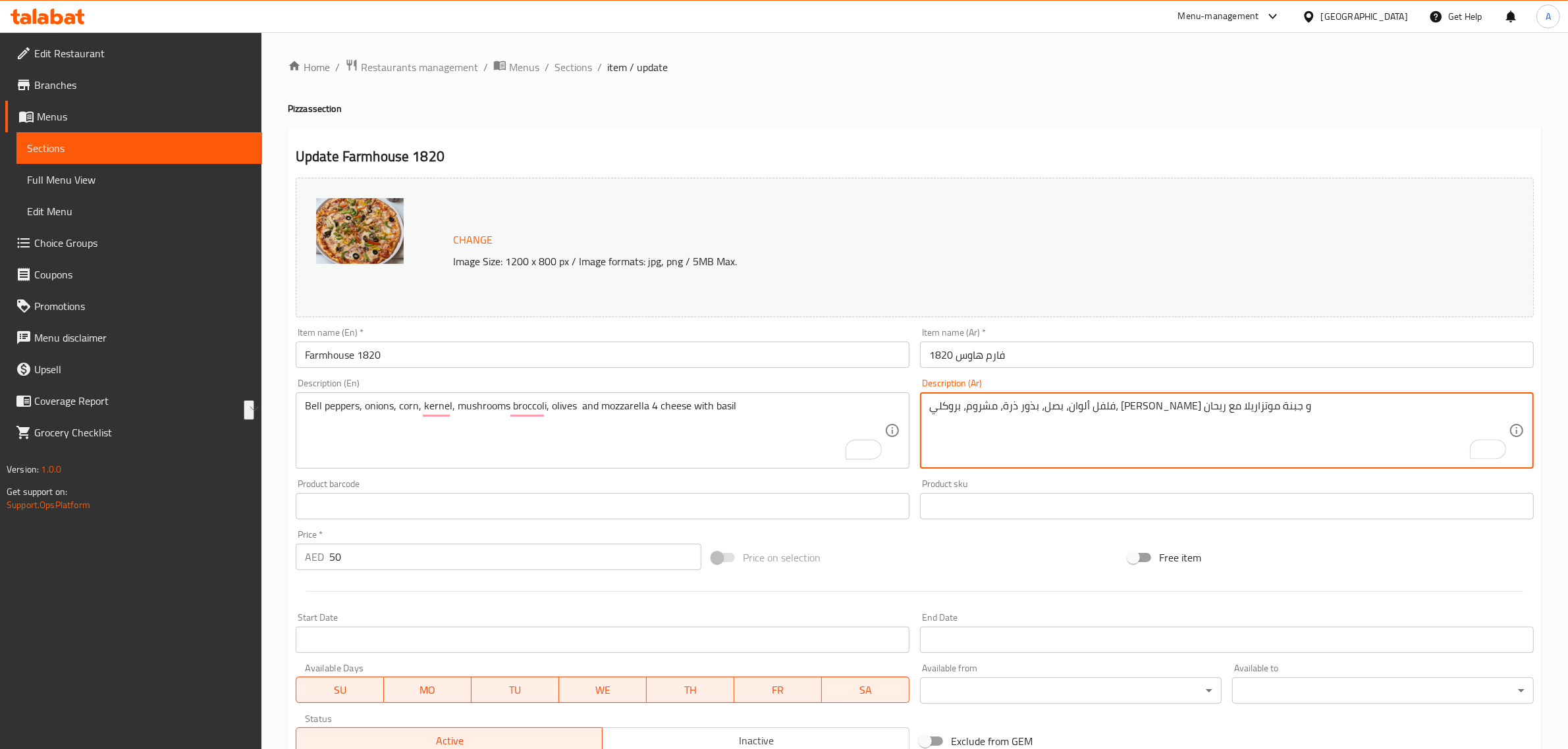
paste textarea "رة، حبة ذرة، فطر، بروكلي، زيتون، موزاريلا، 4 أنواع من الجبن مع الريحان"
type textarea "فلفل ألوان، بصل، ذرة، حبة ذرة، فطر، بروكلي، زيتون، موزاريلا، 4 أنواع من الجبن م…"
click at [628, 352] on input "Farmhouse 1820" at bounding box center [602, 354] width 613 height 26
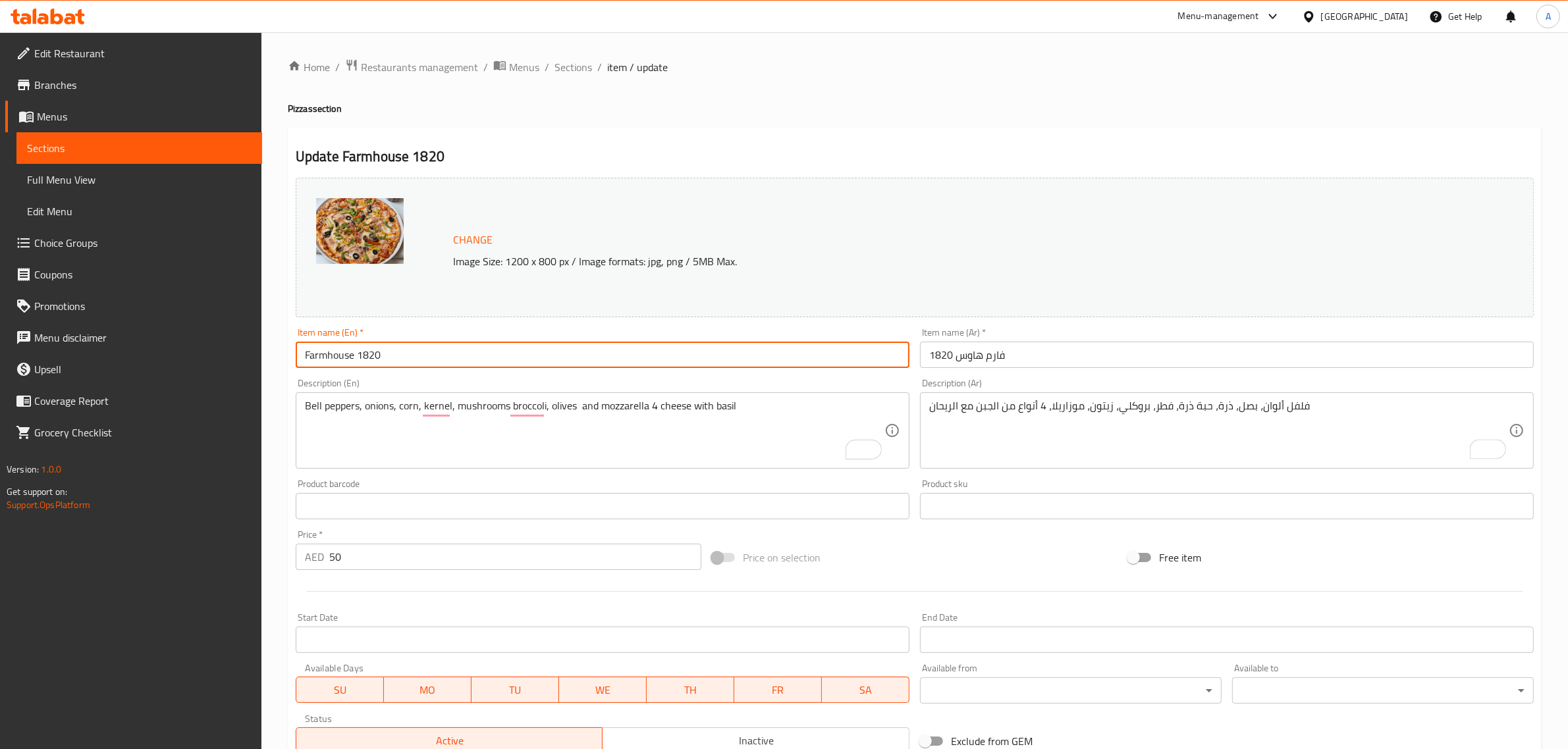
click at [573, 59] on span "Sections" at bounding box center [573, 67] width 38 height 16
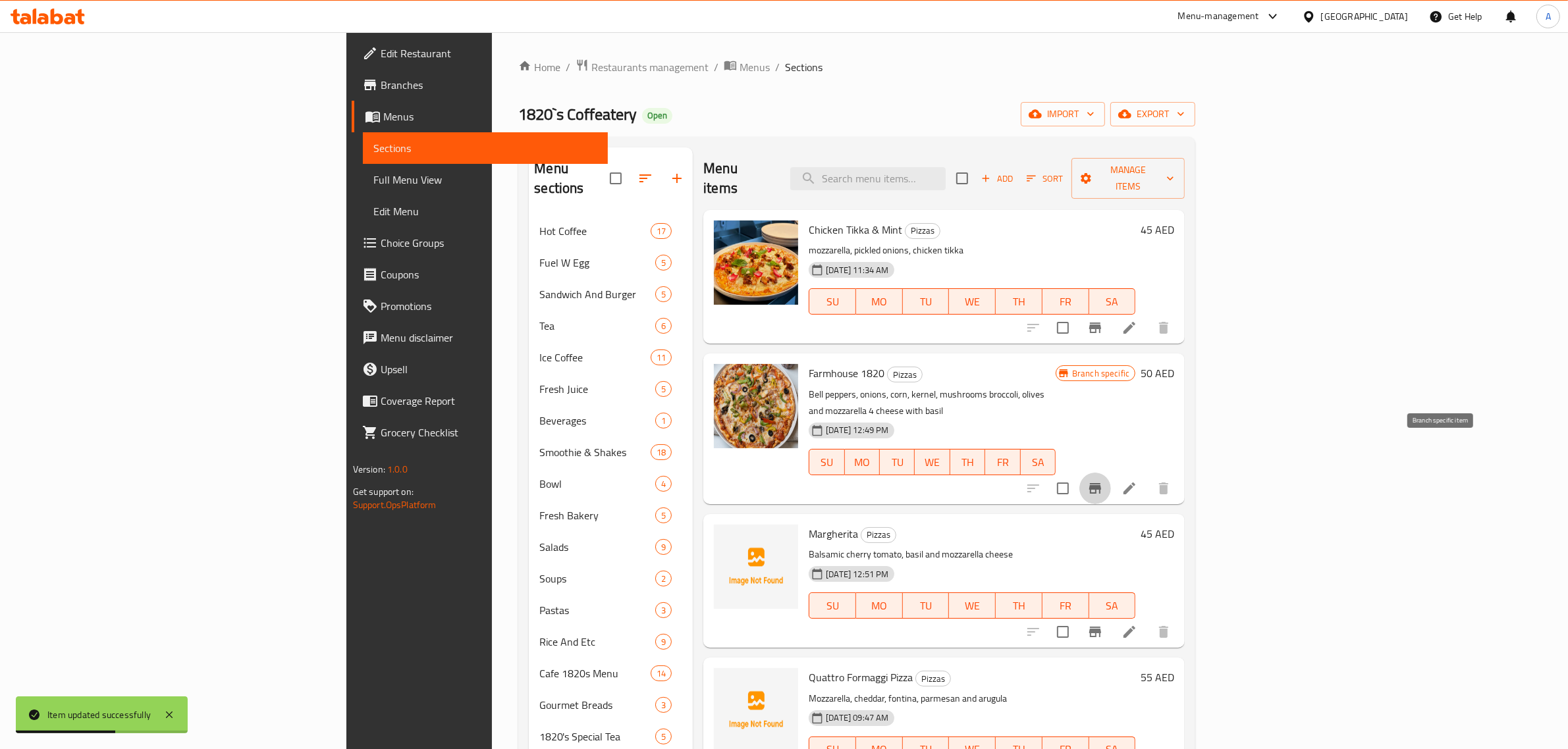
click at [1103, 480] on icon "Branch-specific-item" at bounding box center [1095, 488] width 16 height 16
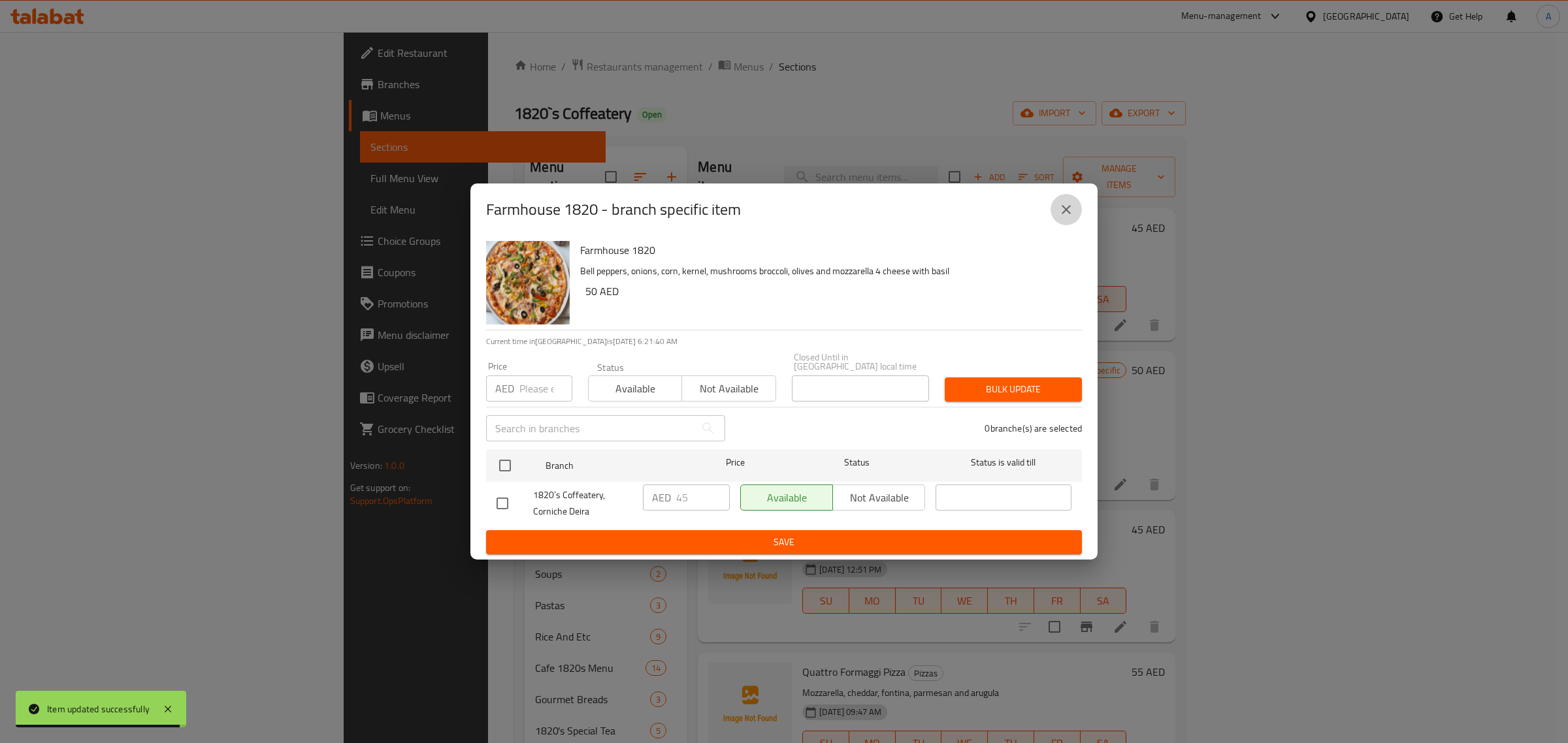
click at [1075, 209] on button "close" at bounding box center [1066, 210] width 31 height 31
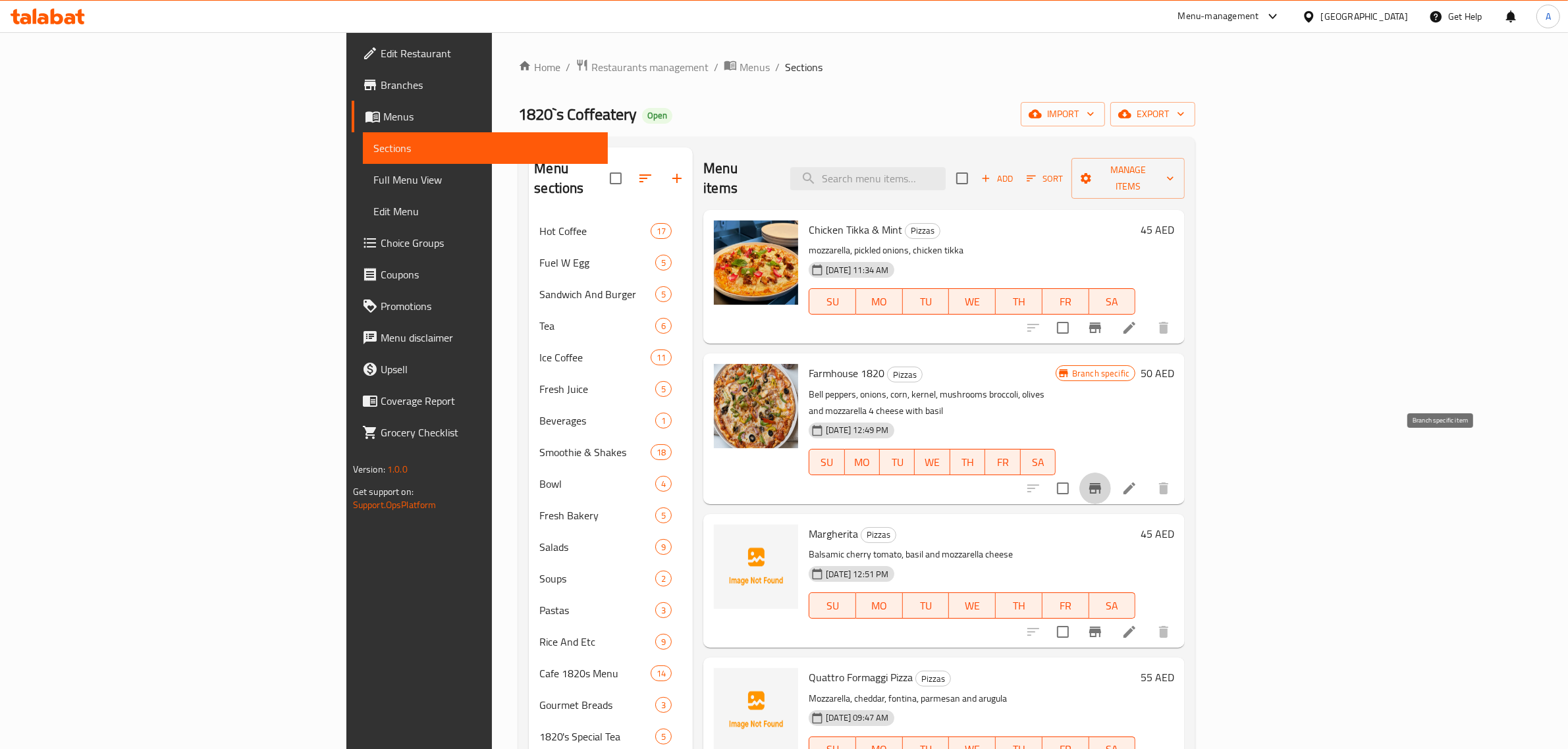
click at [1101, 483] on icon "Branch-specific-item" at bounding box center [1095, 488] width 12 height 10
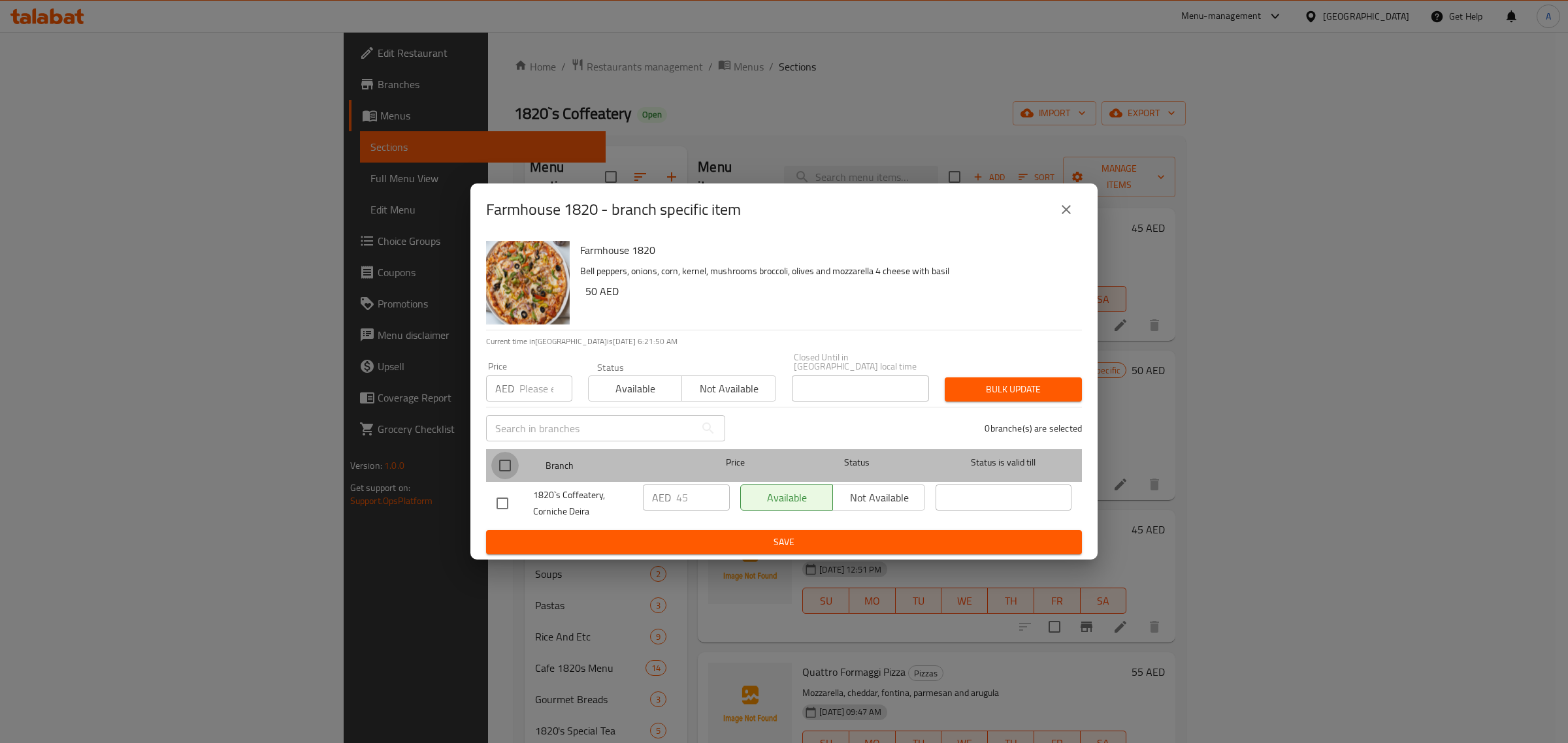
click at [497, 461] on input "checkbox" at bounding box center [505, 465] width 27 height 27
checkbox input "true"
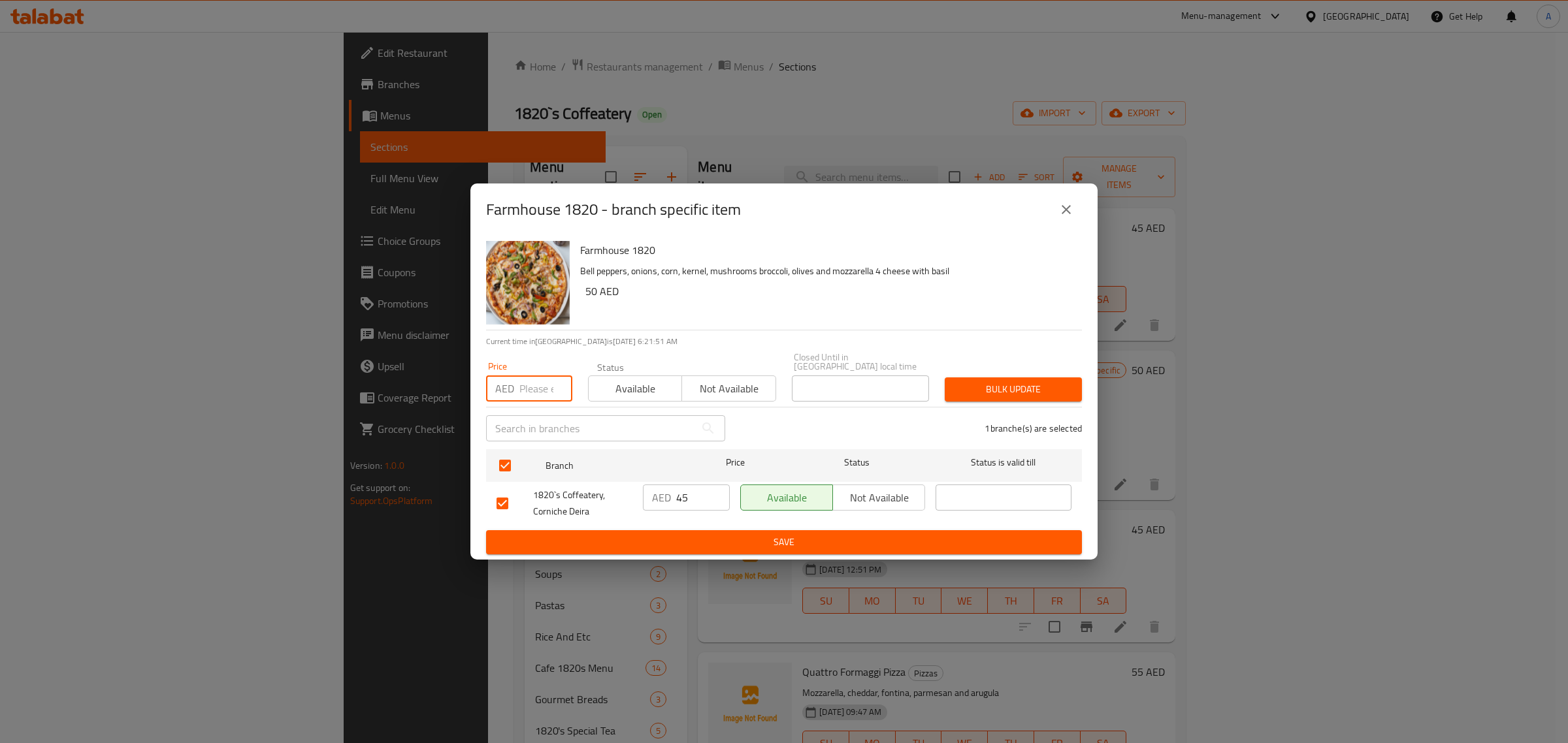
click at [524, 382] on input "number" at bounding box center [546, 387] width 53 height 26
type input "24"
click at [998, 385] on span "Bulk update" at bounding box center [1013, 389] width 116 height 16
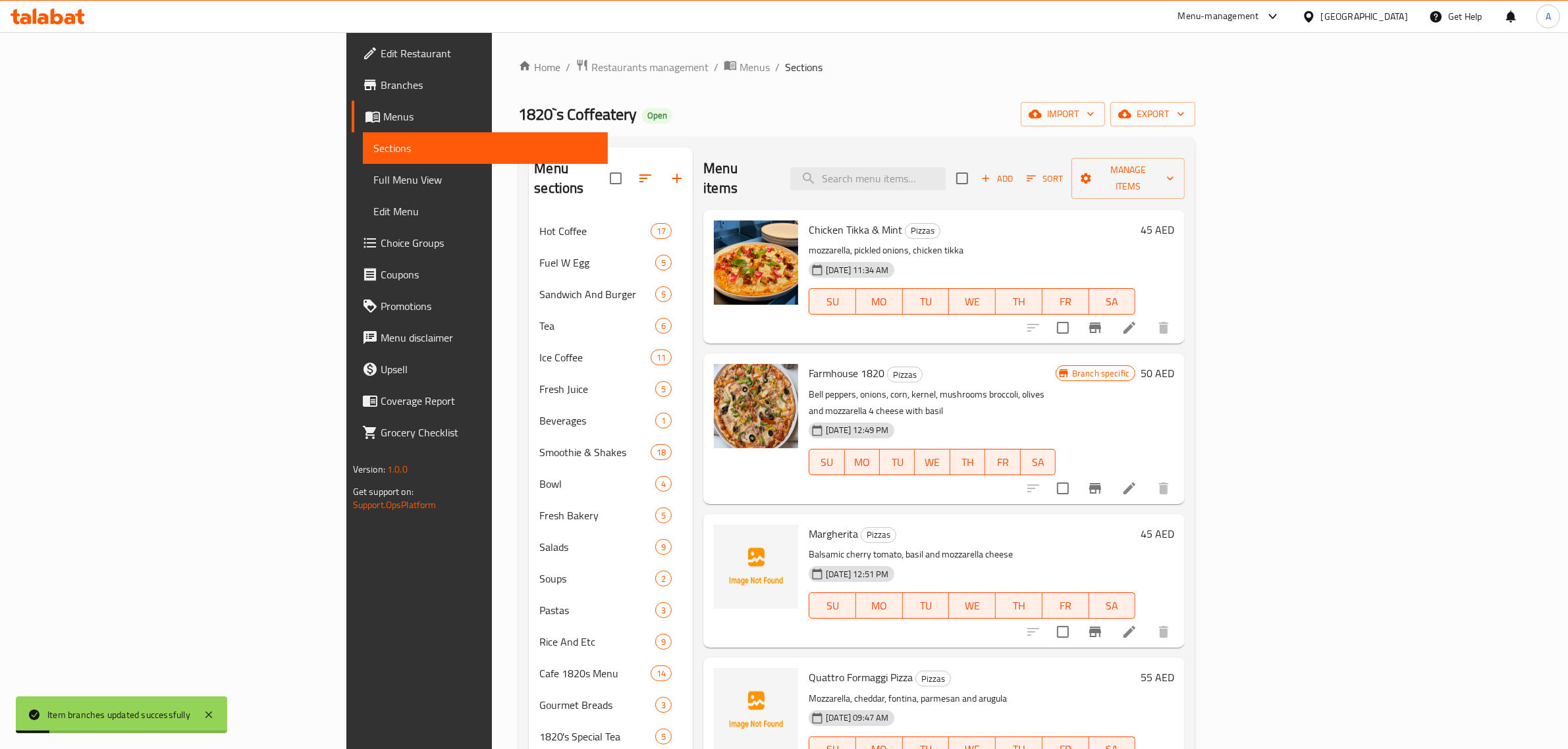
click at [1147, 476] on li at bounding box center [1129, 488] width 37 height 24
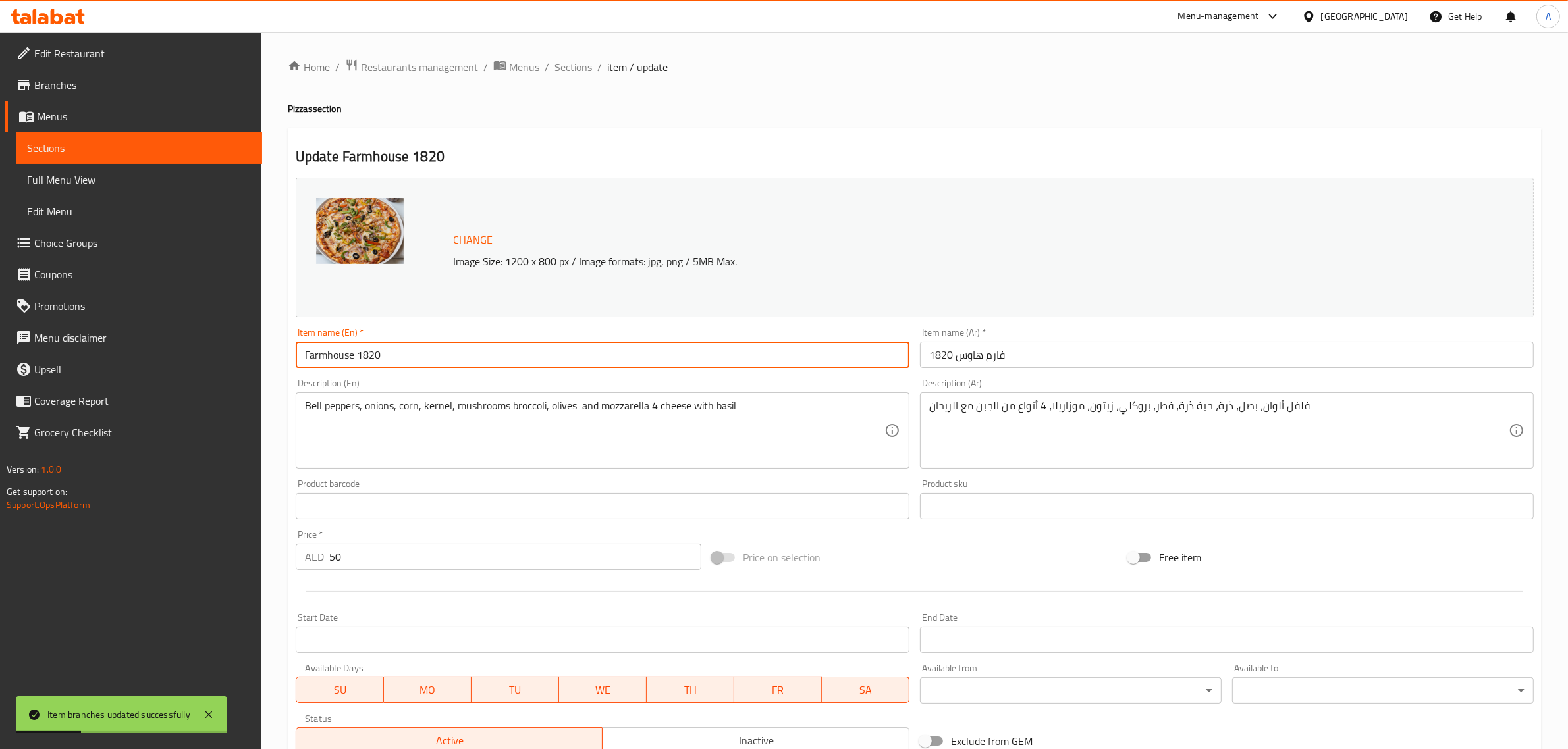
click at [366, 354] on input "Farmhouse 1820" at bounding box center [602, 354] width 613 height 26
click at [591, 359] on input "Farmhouse 1820" at bounding box center [602, 354] width 613 height 26
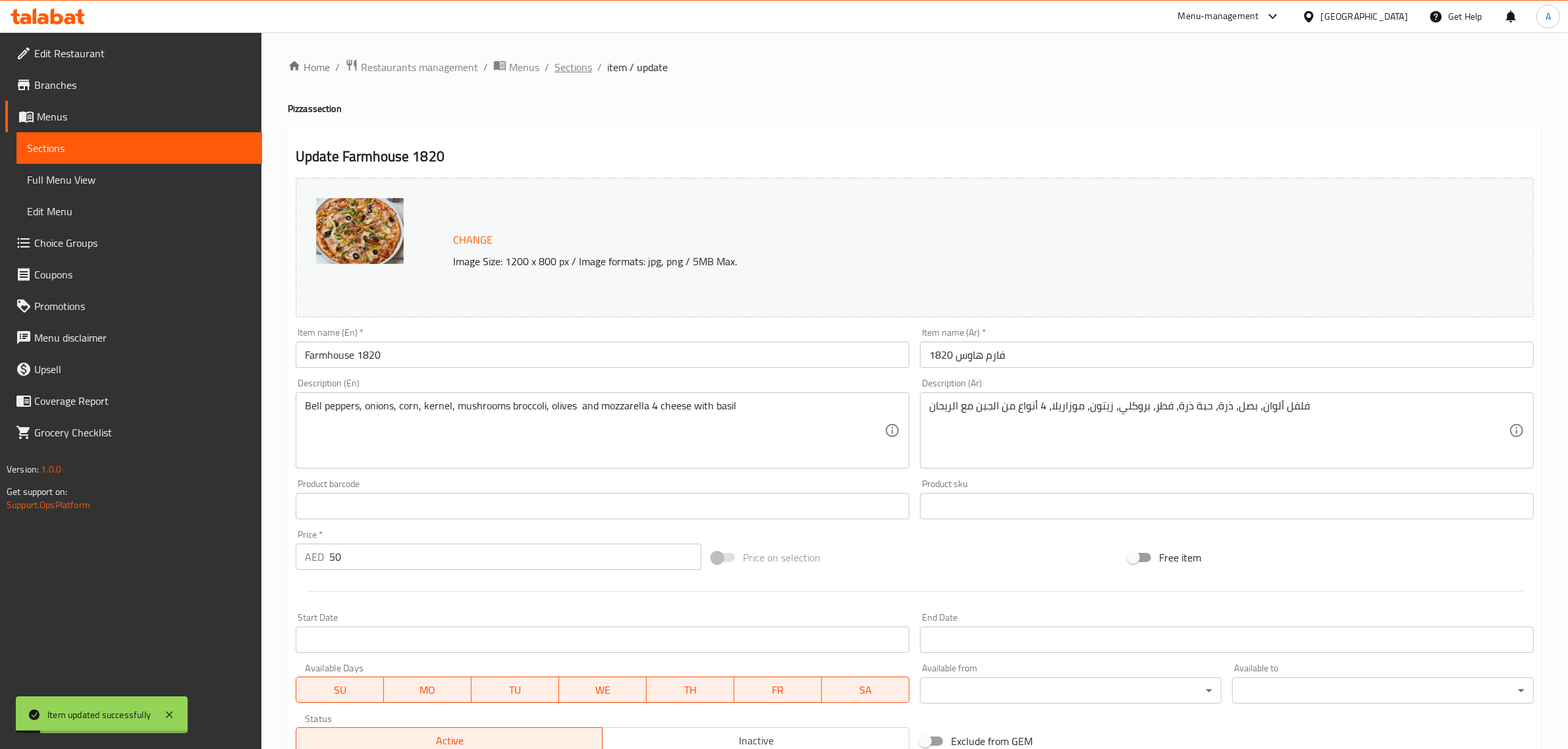
click at [572, 63] on span "Sections" at bounding box center [573, 67] width 38 height 16
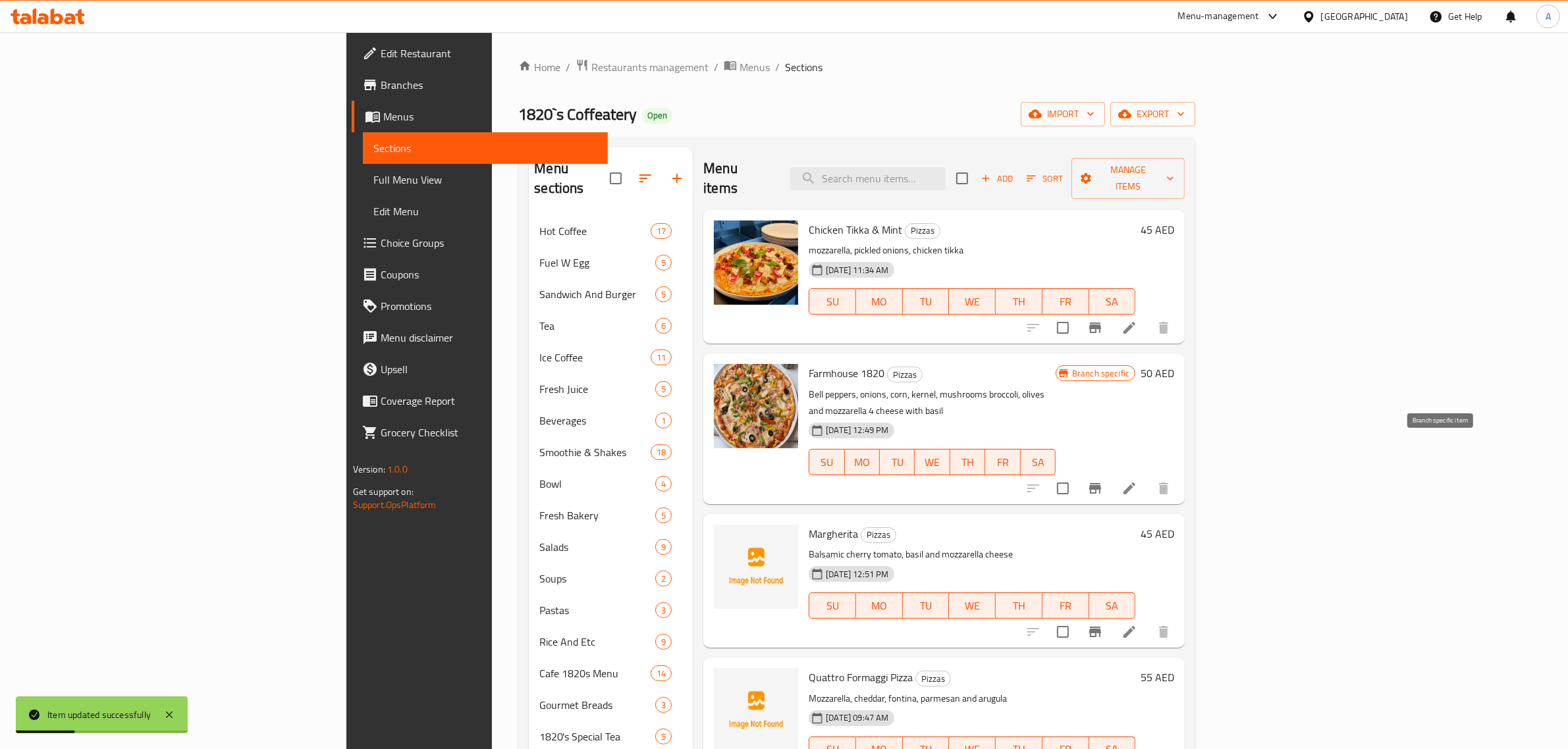
click at [1101, 483] on icon "Branch-specific-item" at bounding box center [1095, 488] width 12 height 10
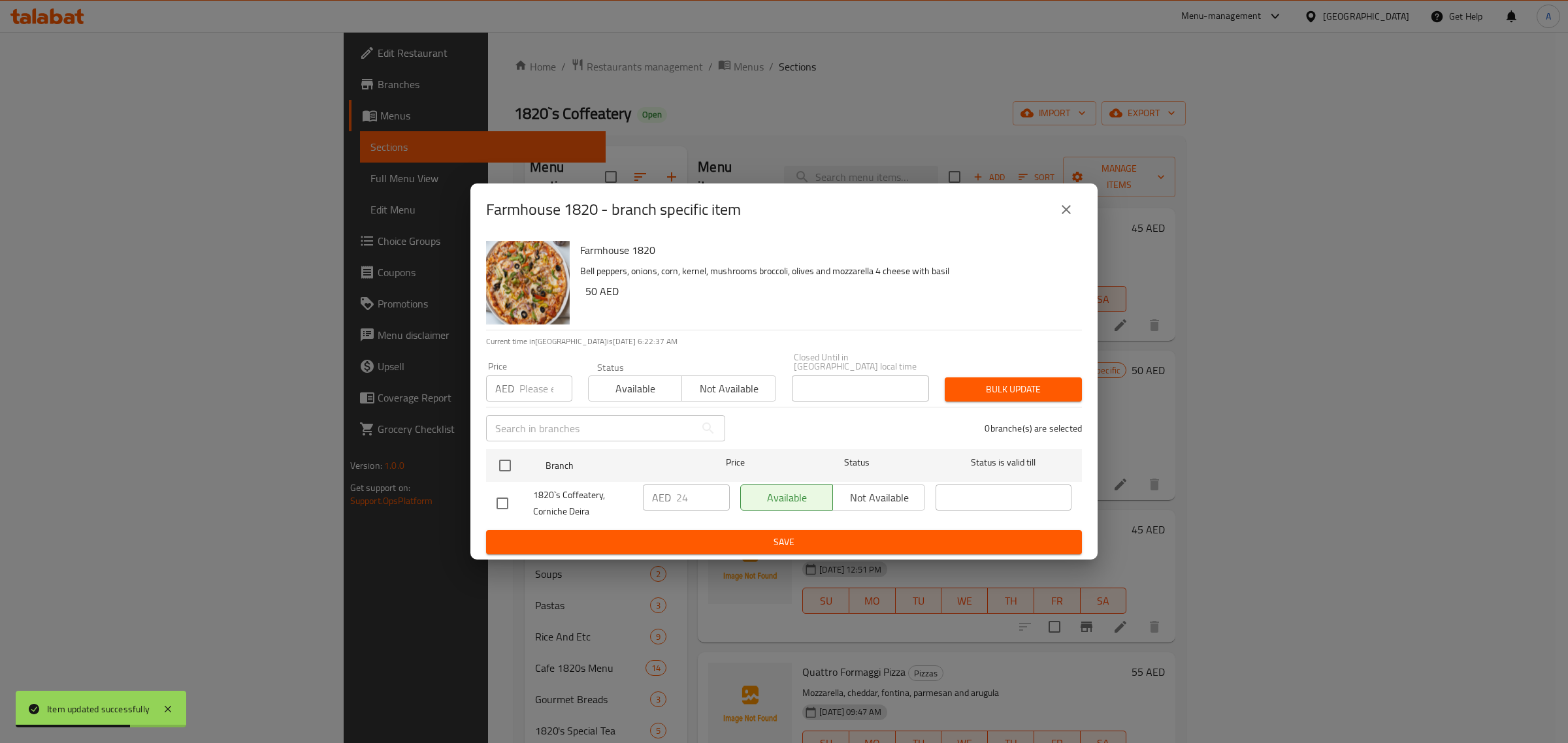
click at [1048, 207] on div "Farmhouse 1820 - branch specific item" at bounding box center [784, 210] width 596 height 31
click at [1057, 206] on button "close" at bounding box center [1066, 210] width 31 height 31
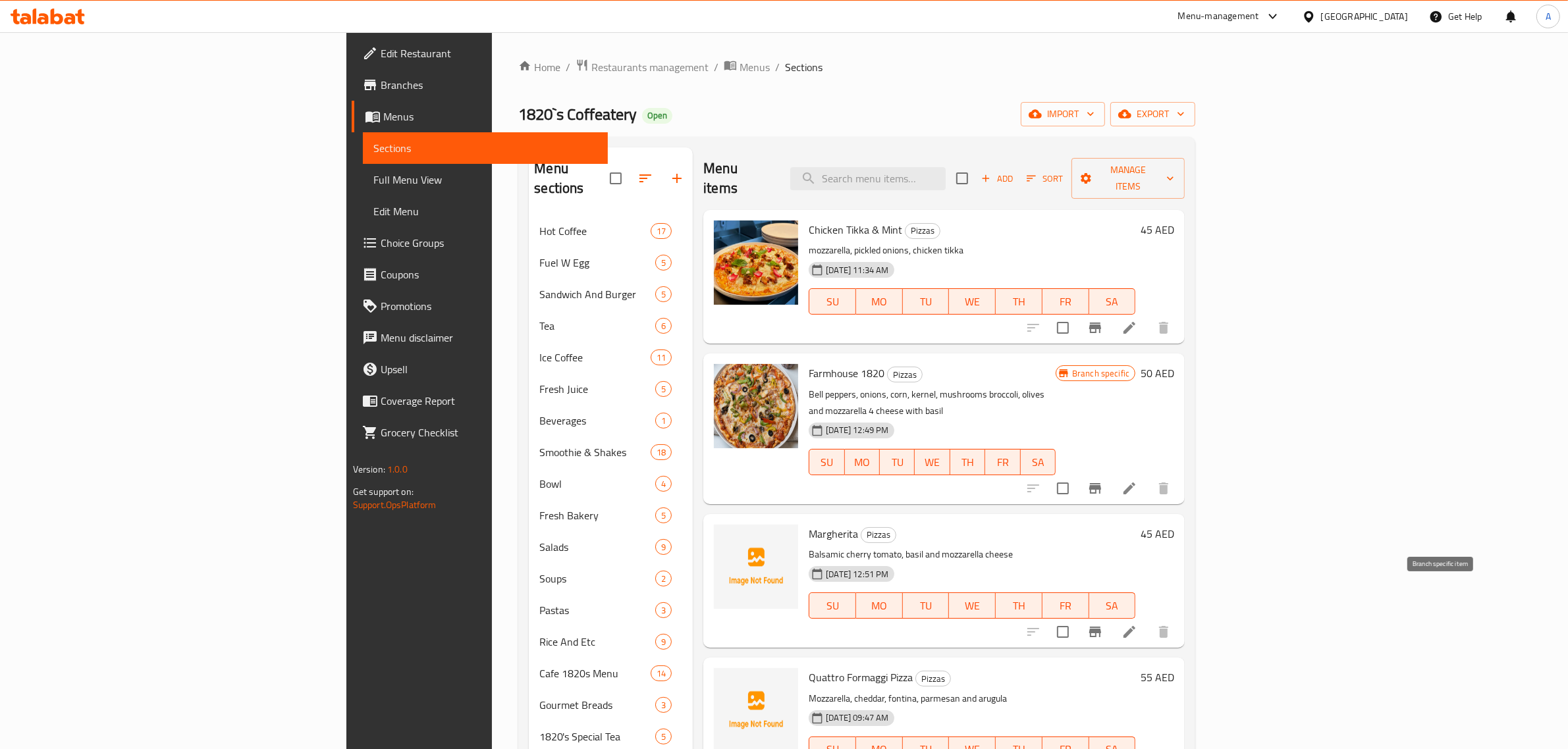
click at [1111, 616] on button "Branch-specific-item" at bounding box center [1095, 632] width 31 height 31
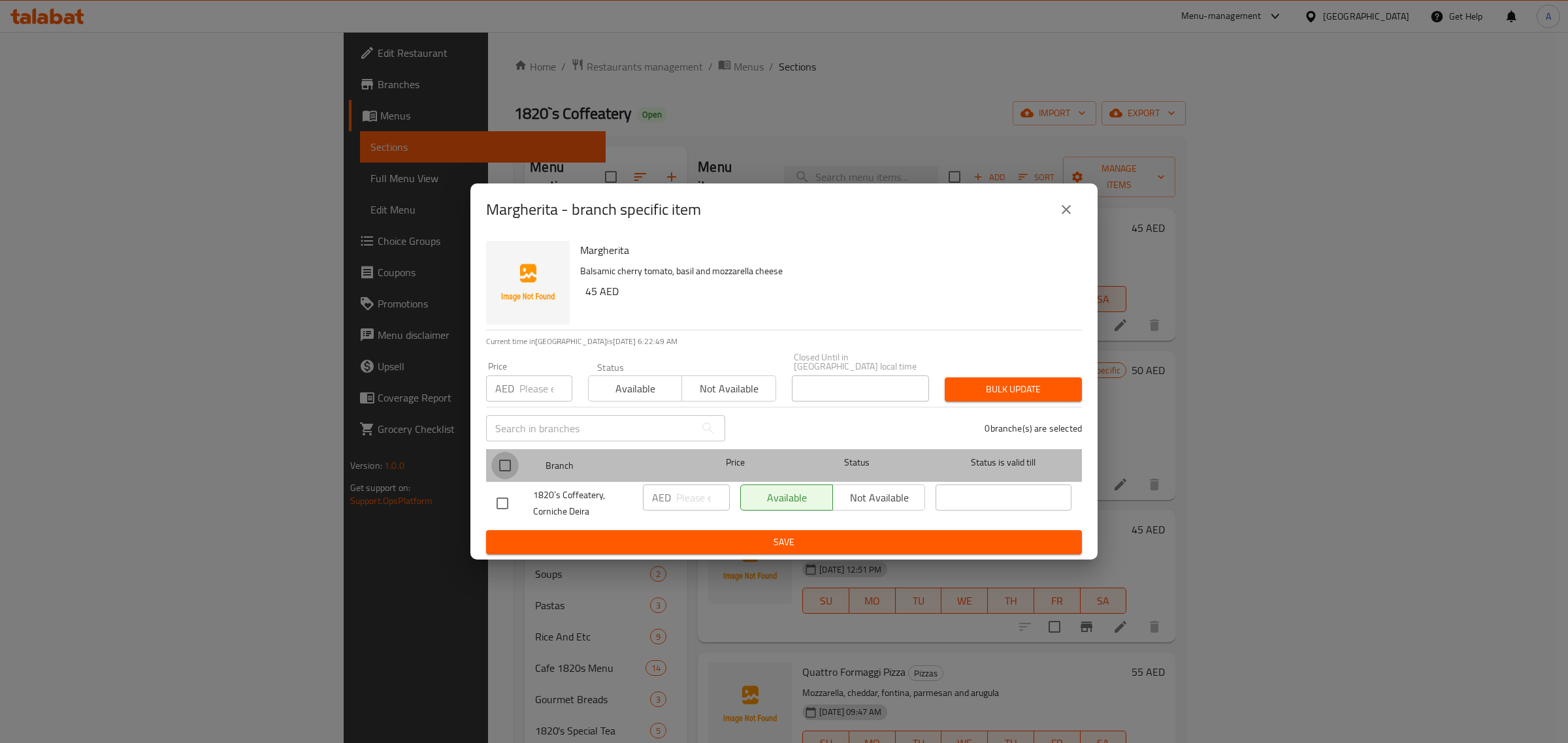
drag, startPoint x: 494, startPoint y: 469, endPoint x: 491, endPoint y: 478, distance: 9.5
click at [491, 478] on input "checkbox" at bounding box center [505, 465] width 27 height 27
checkbox input "true"
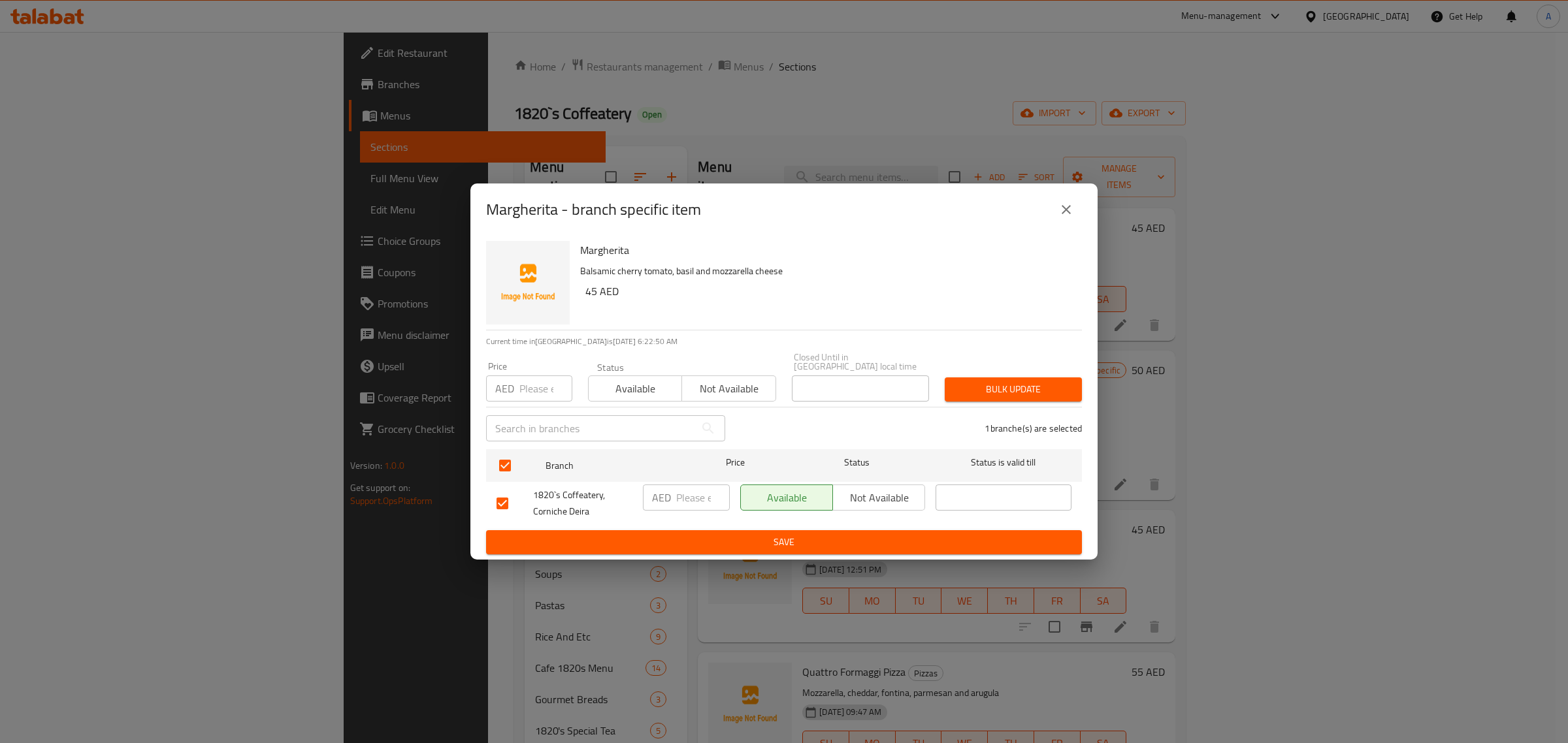
click at [543, 366] on div "Price AED Price" at bounding box center [529, 381] width 87 height 40
click at [524, 380] on input "number" at bounding box center [546, 387] width 53 height 26
paste input "22"
type input "22"
click at [1038, 381] on span "Bulk update" at bounding box center [1013, 389] width 116 height 16
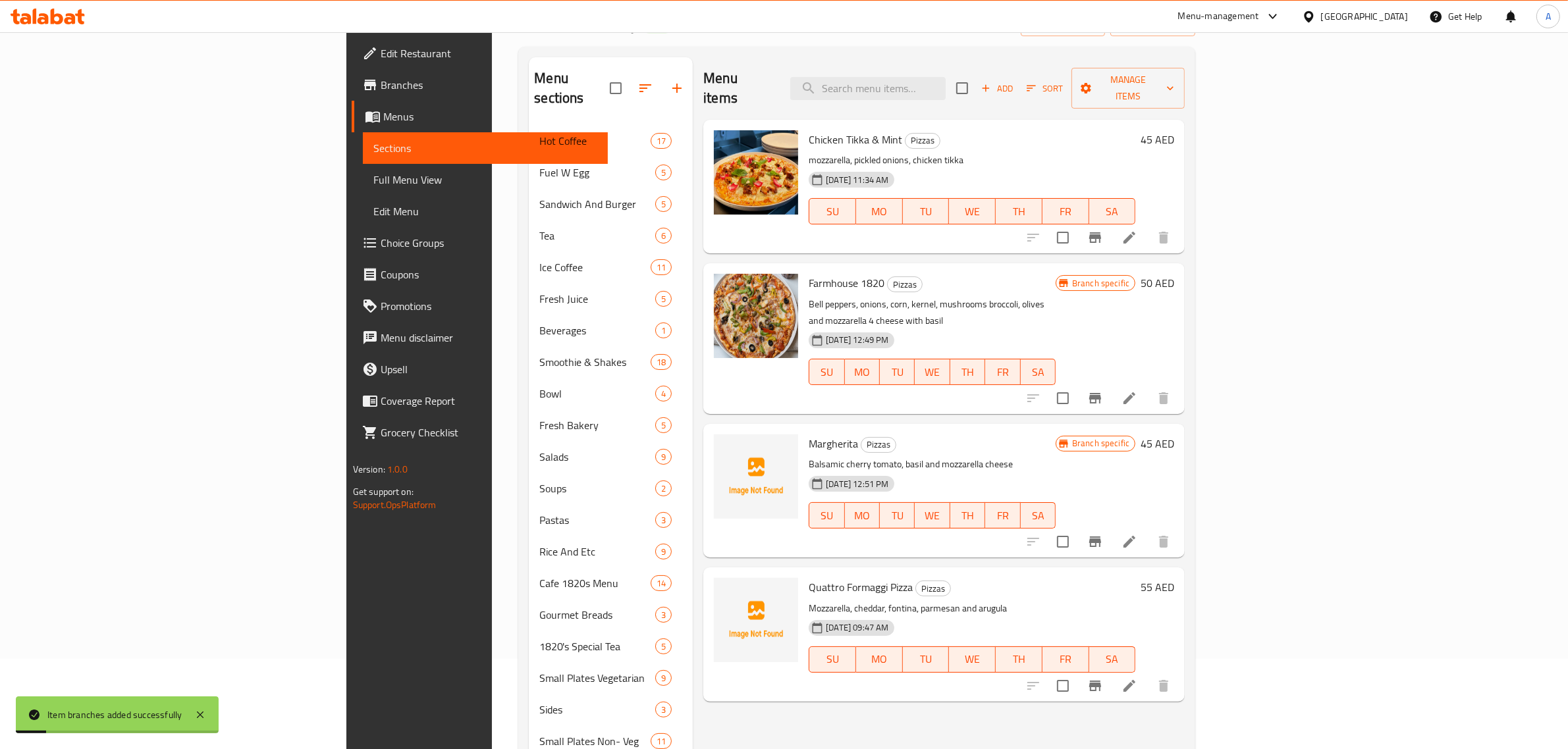
scroll to position [247, 0]
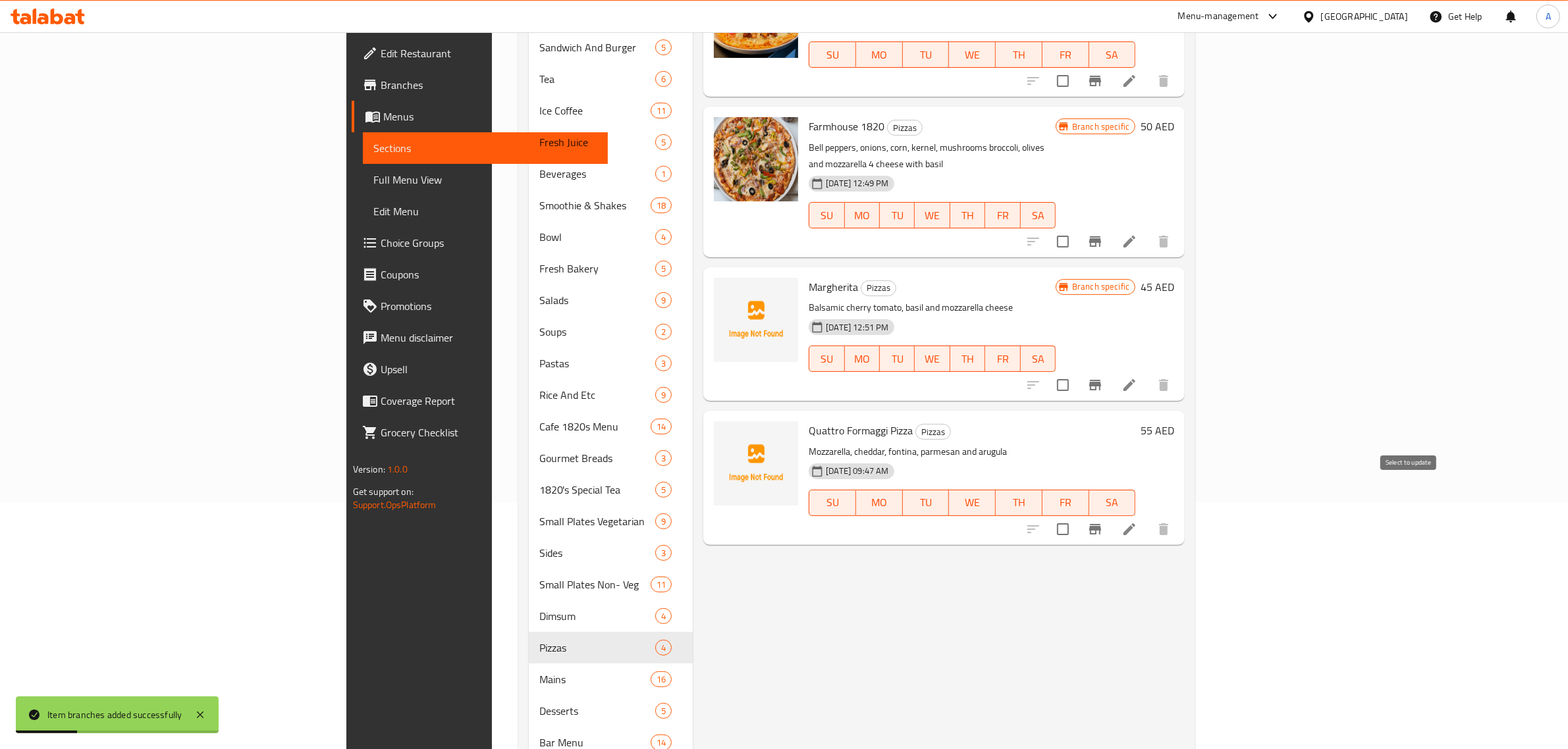
click at [1077, 516] on input "checkbox" at bounding box center [1062, 529] width 28 height 28
checkbox input "true"
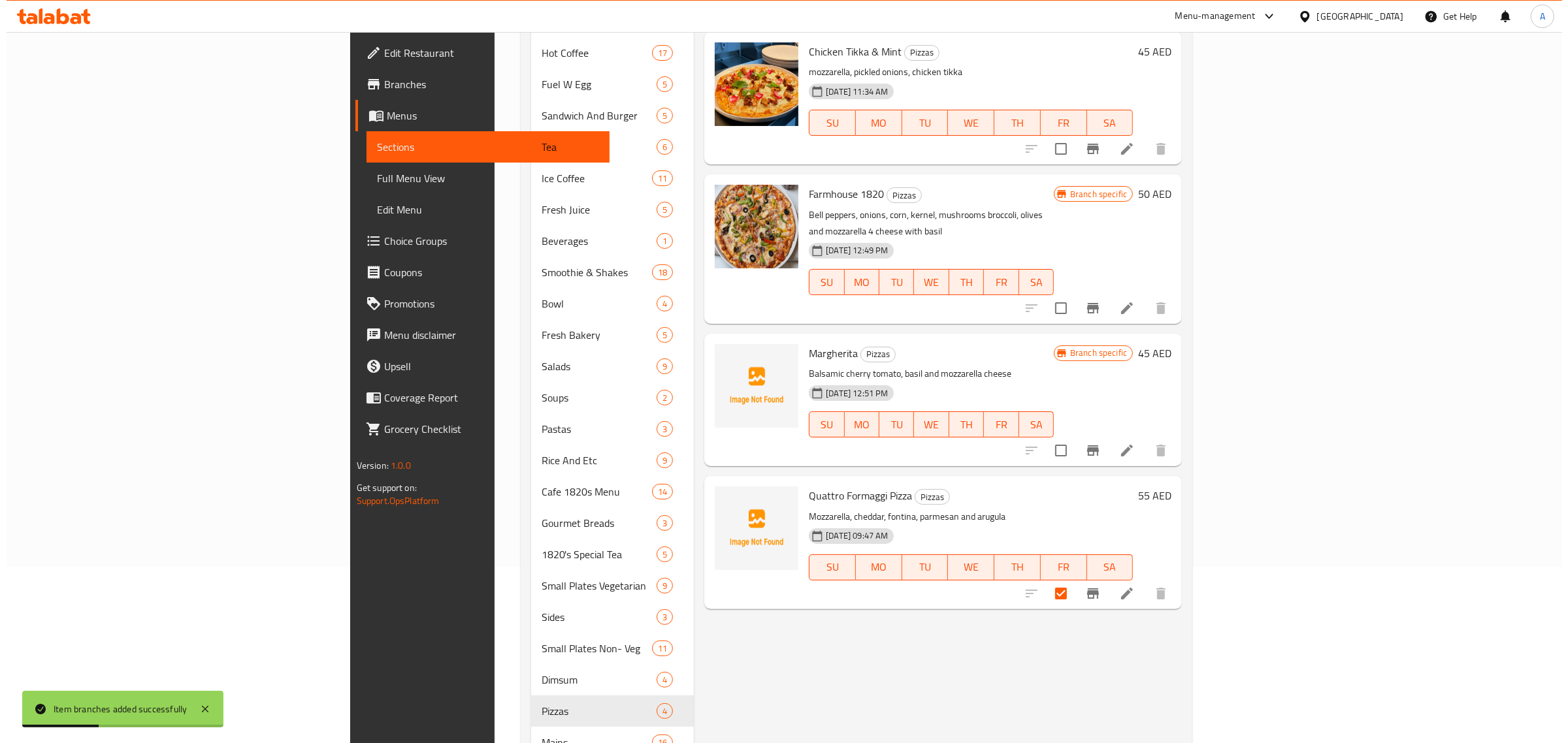
scroll to position [82, 0]
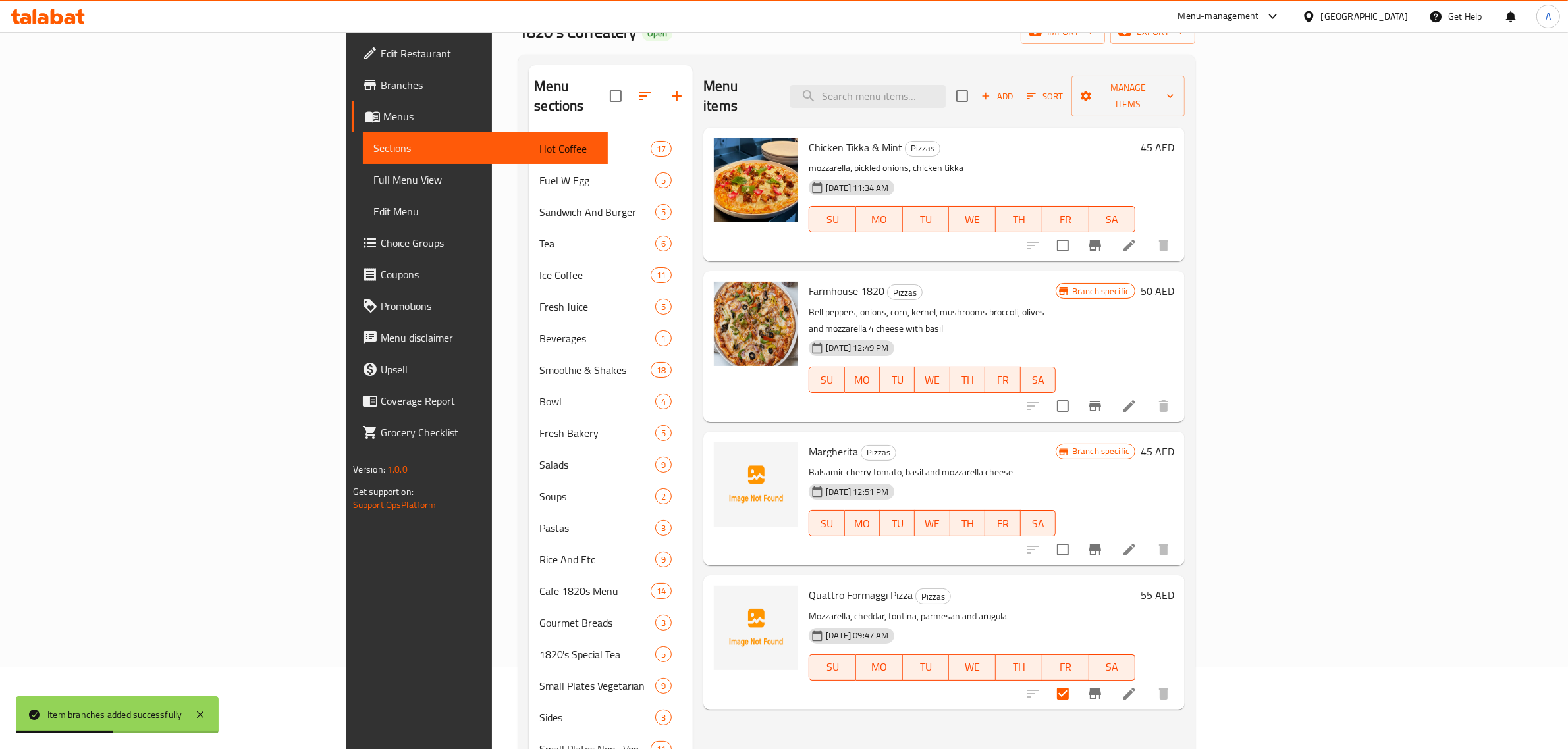
click at [1077, 232] on input "checkbox" at bounding box center [1062, 245] width 28 height 28
click at [1184, 75] on button "Manage items" at bounding box center [1128, 96] width 113 height 41
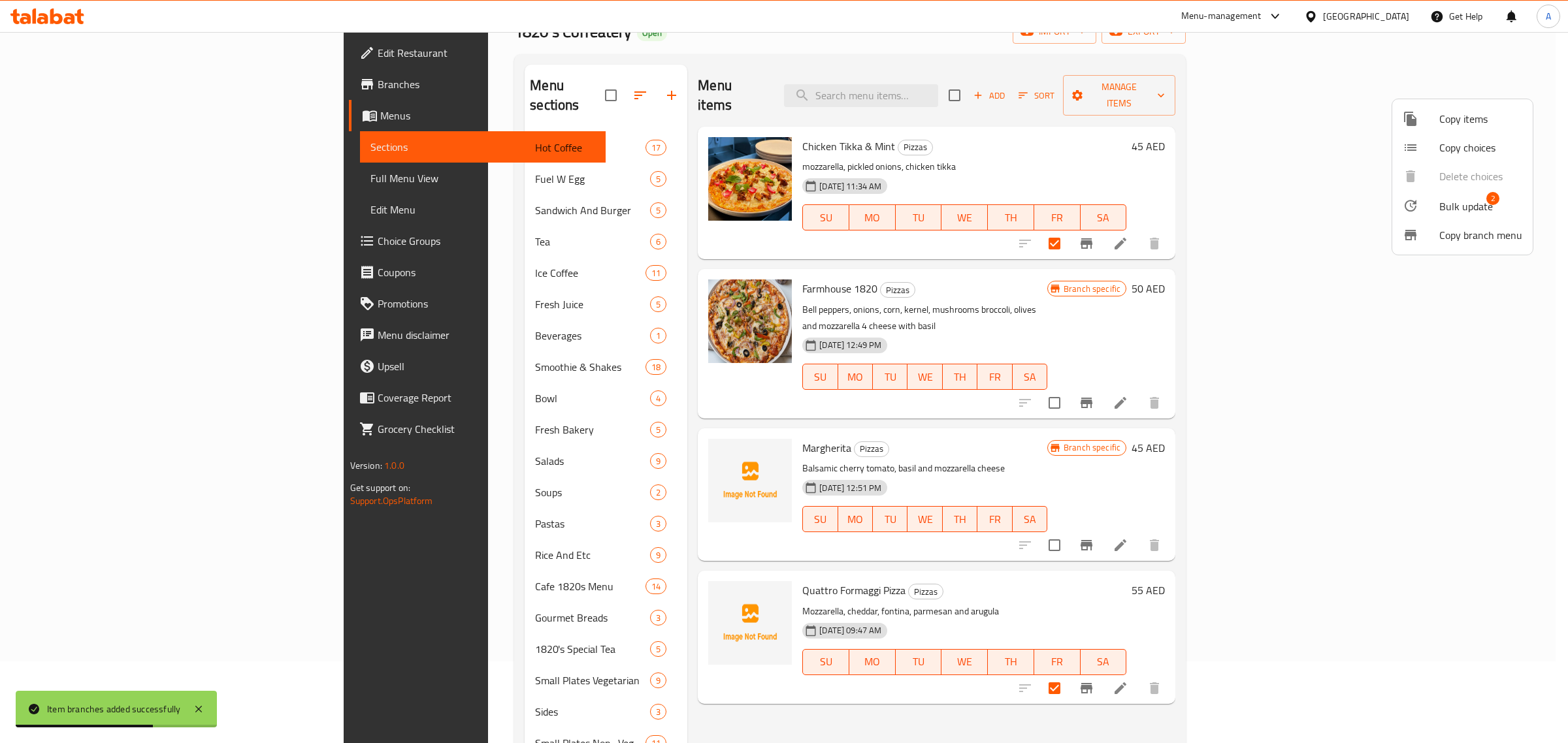
click at [1451, 207] on span "Bulk update" at bounding box center [1466, 207] width 54 height 16
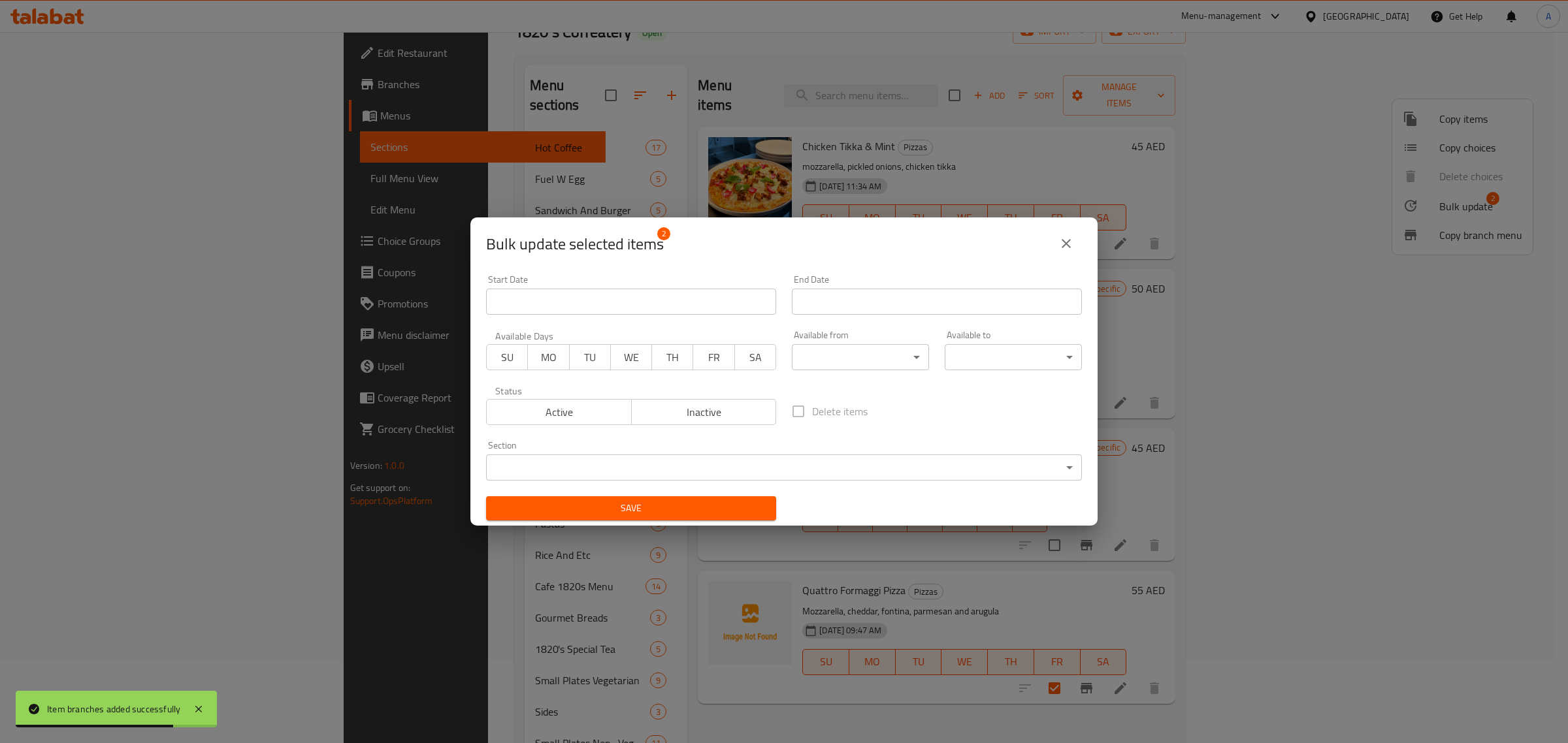
click at [668, 407] on span "Inactive" at bounding box center [704, 412] width 134 height 19
click at [631, 515] on span "Save" at bounding box center [630, 508] width 269 height 16
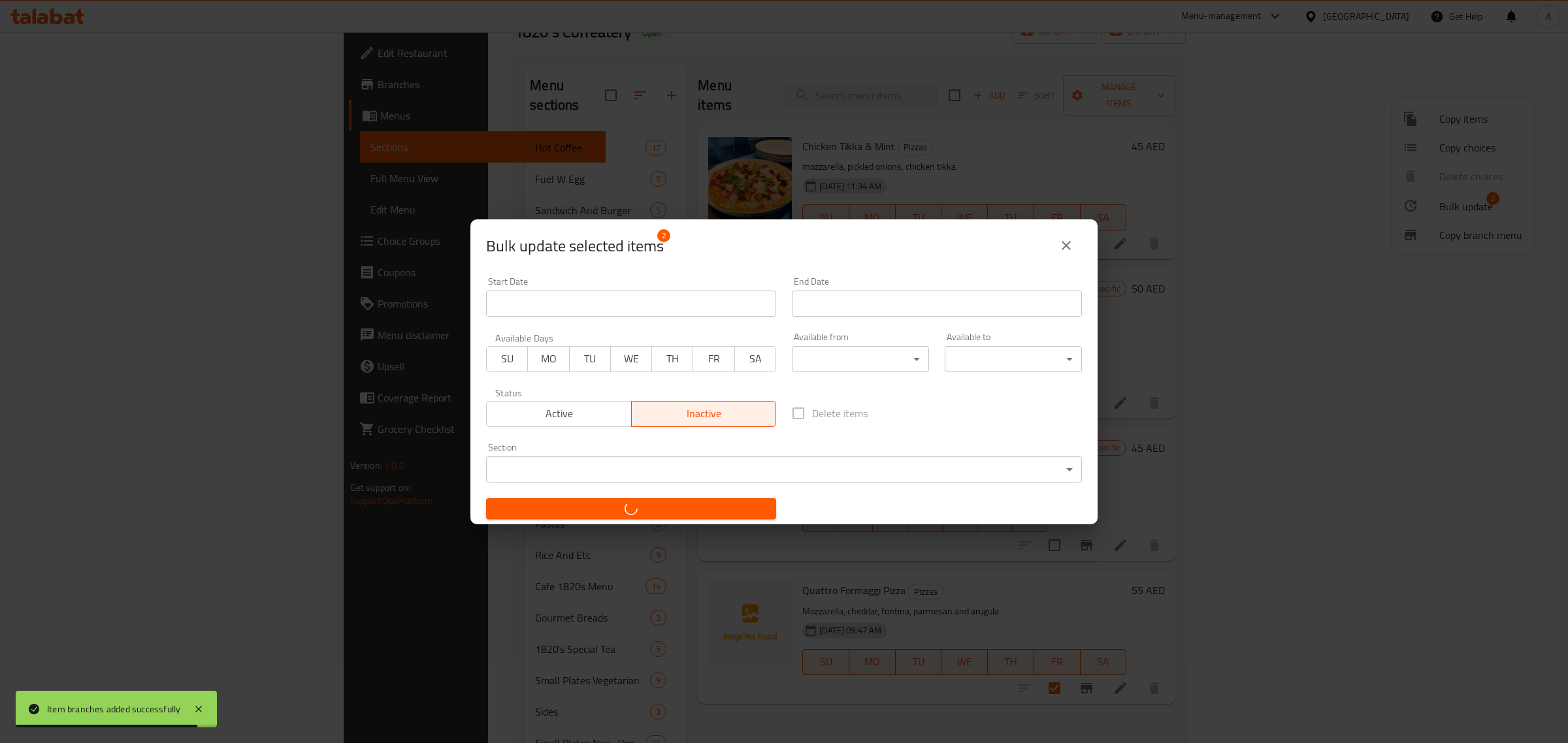
checkbox input "false"
